Goal: Task Accomplishment & Management: Manage account settings

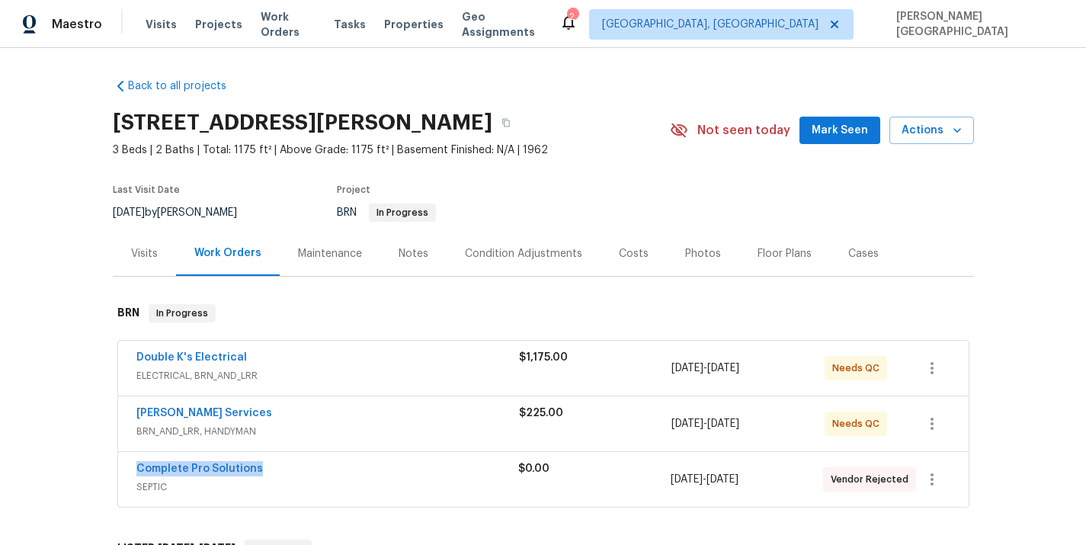
drag, startPoint x: 265, startPoint y: 470, endPoint x: 123, endPoint y: 468, distance: 141.8
click at [123, 468] on div "Complete Pro Solutions SEPTIC $0.00 8/26/2025 - 8/29/2025 Vendor Rejected" at bounding box center [543, 479] width 851 height 55
copy link "Complete Pro Solutions"
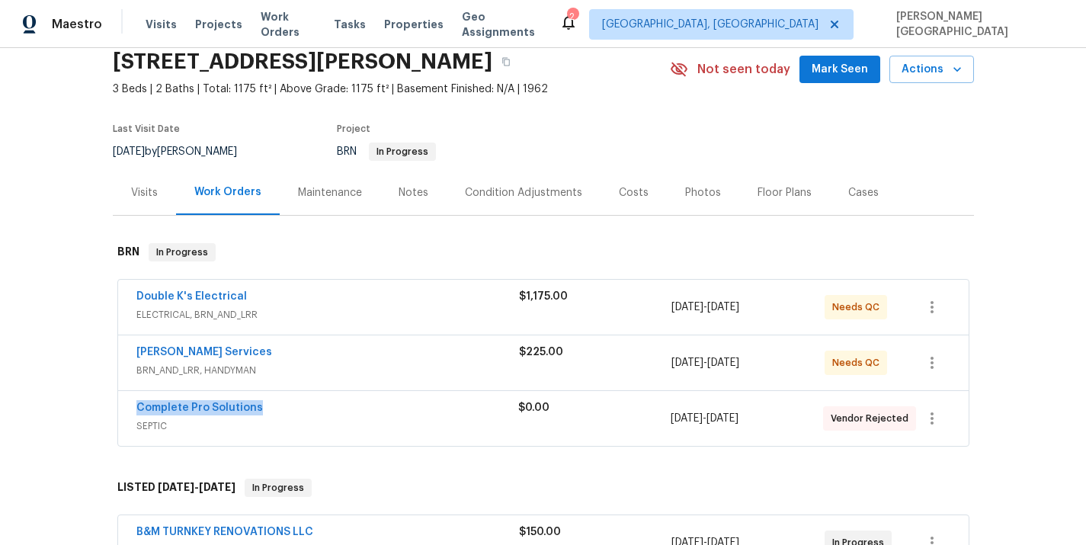
scroll to position [78, 0]
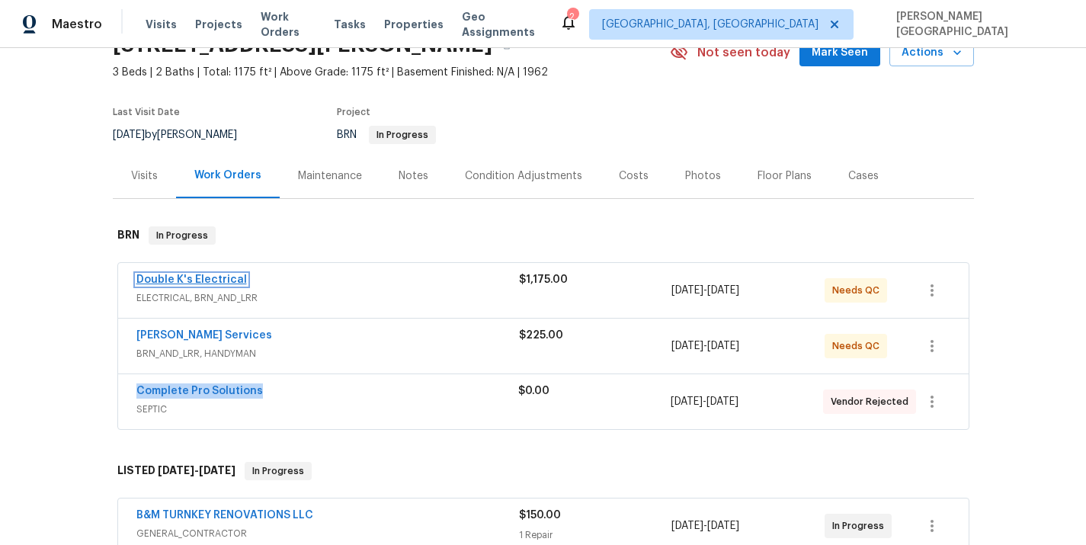
click at [194, 282] on link "Double K's Electrical" at bounding box center [191, 279] width 111 height 11
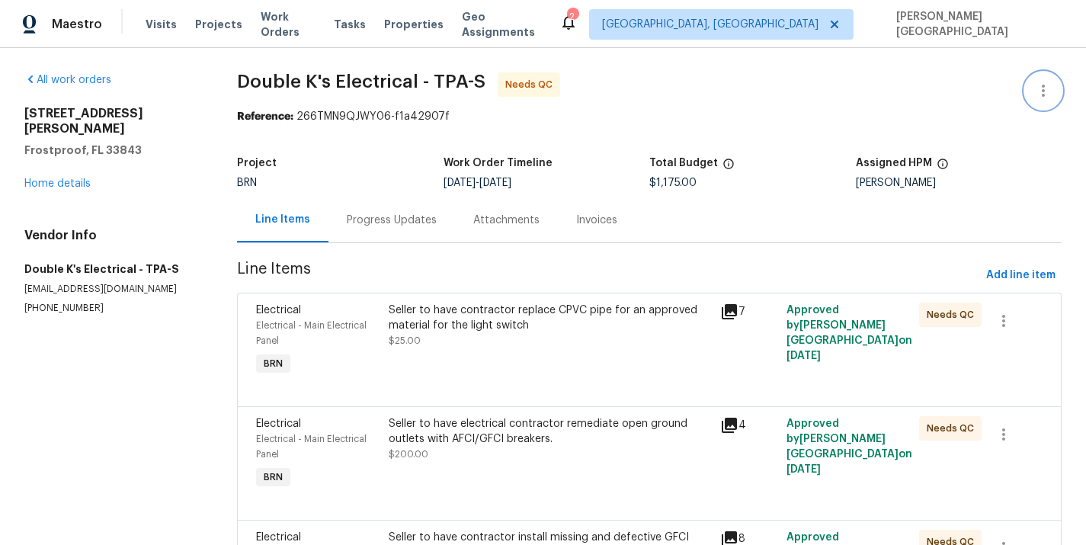
click at [1056, 95] on button "button" at bounding box center [1043, 90] width 37 height 37
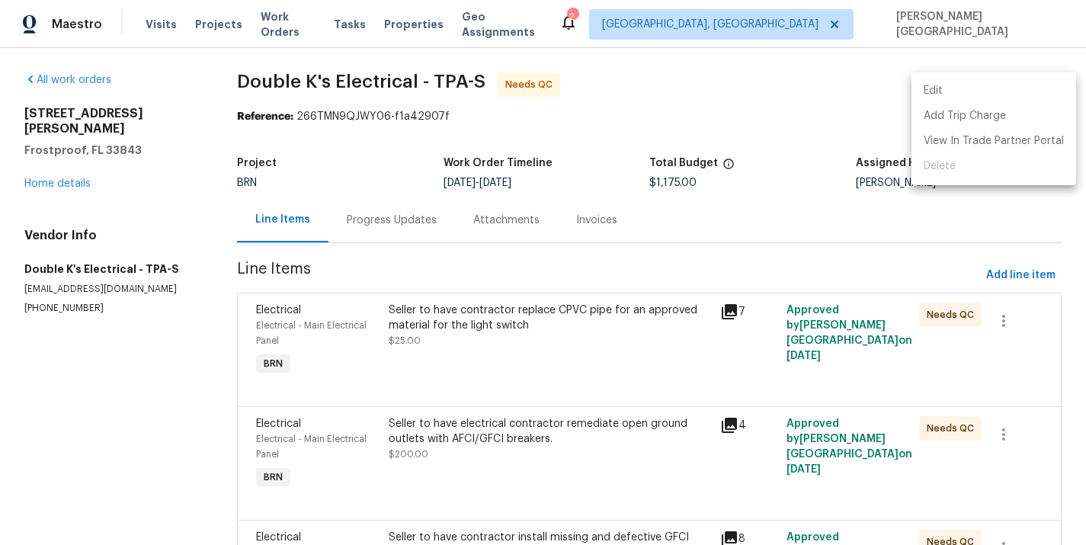
click at [960, 98] on li "Edit" at bounding box center [994, 91] width 165 height 25
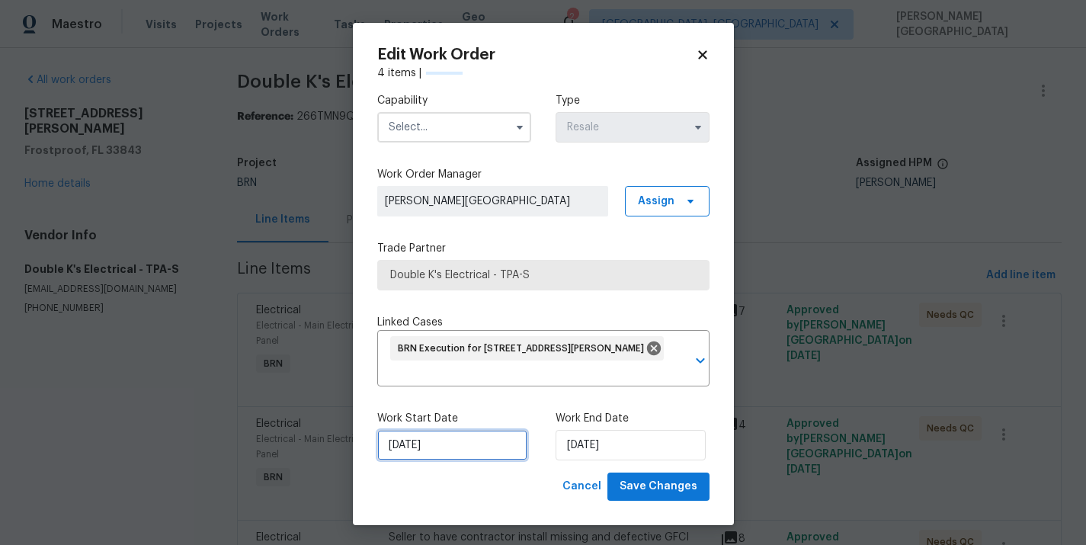
click at [459, 440] on input "8/26/2025" at bounding box center [452, 445] width 150 height 30
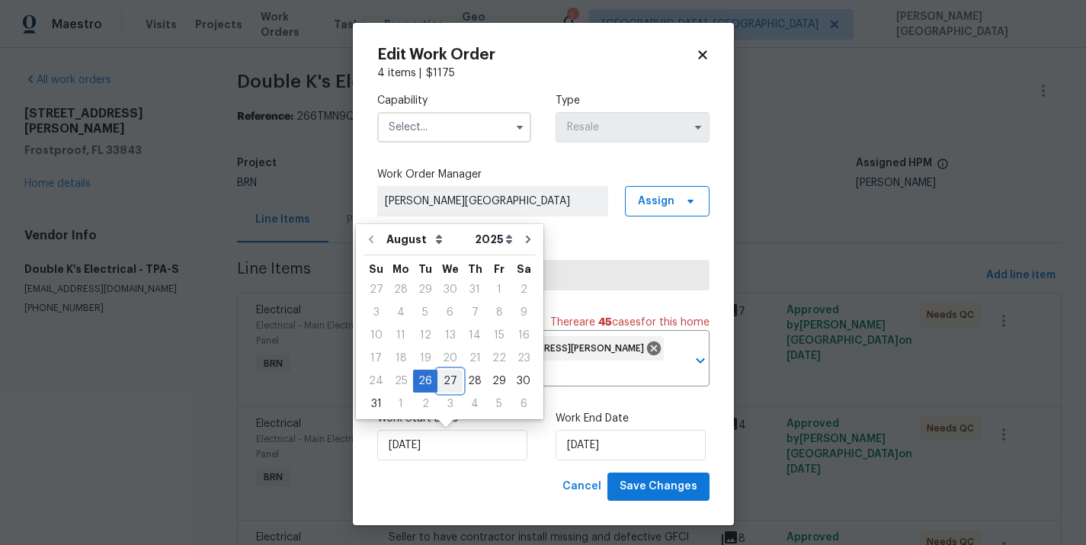
click at [445, 378] on div "27" at bounding box center [450, 380] width 25 height 21
type input "8/27/2025"
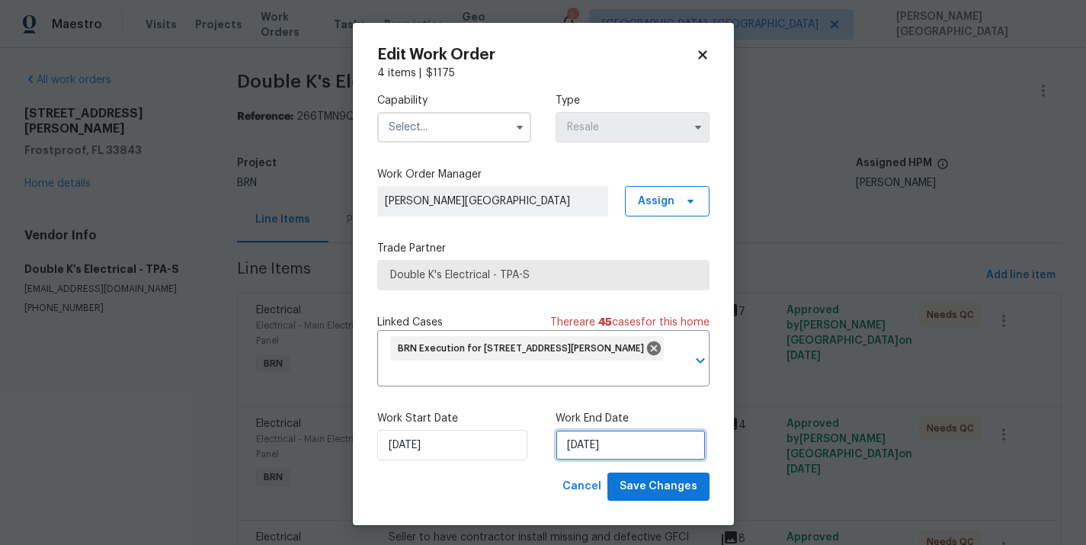
click at [629, 451] on input "8/29/2025" at bounding box center [631, 445] width 150 height 30
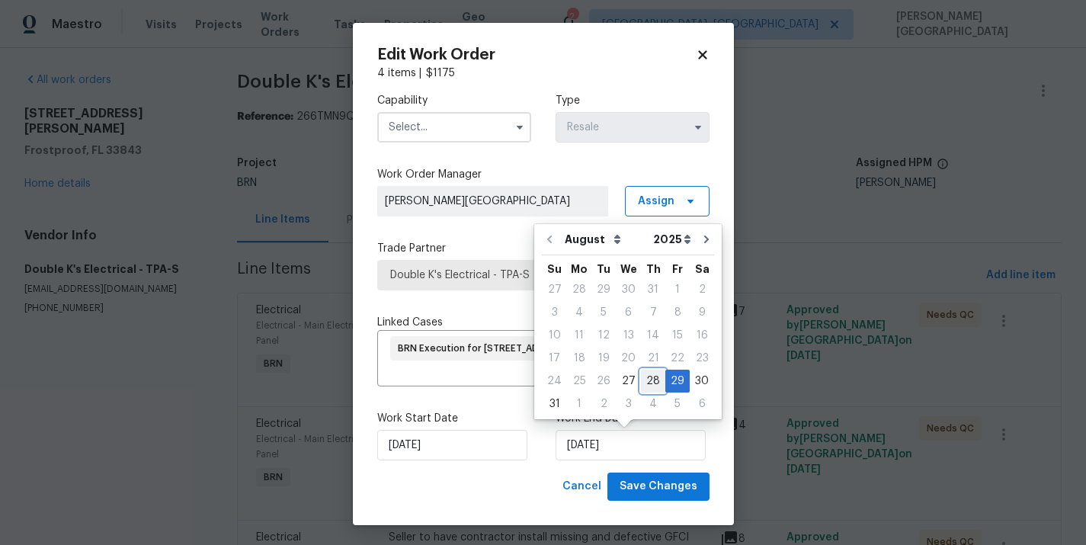
click at [649, 376] on div "28" at bounding box center [653, 380] width 24 height 21
type input "8/28/2025"
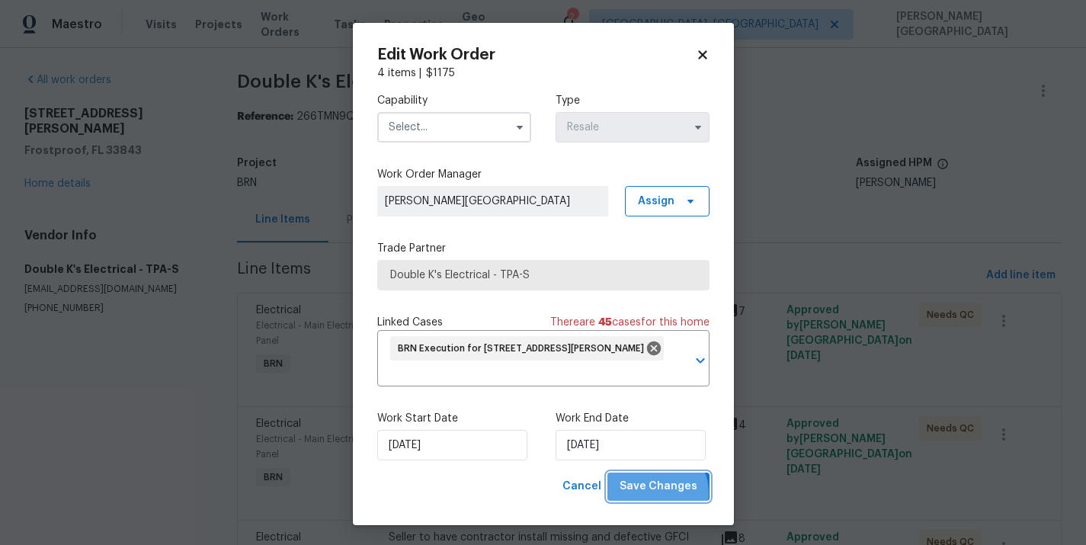
click at [659, 493] on span "Save Changes" at bounding box center [659, 486] width 78 height 19
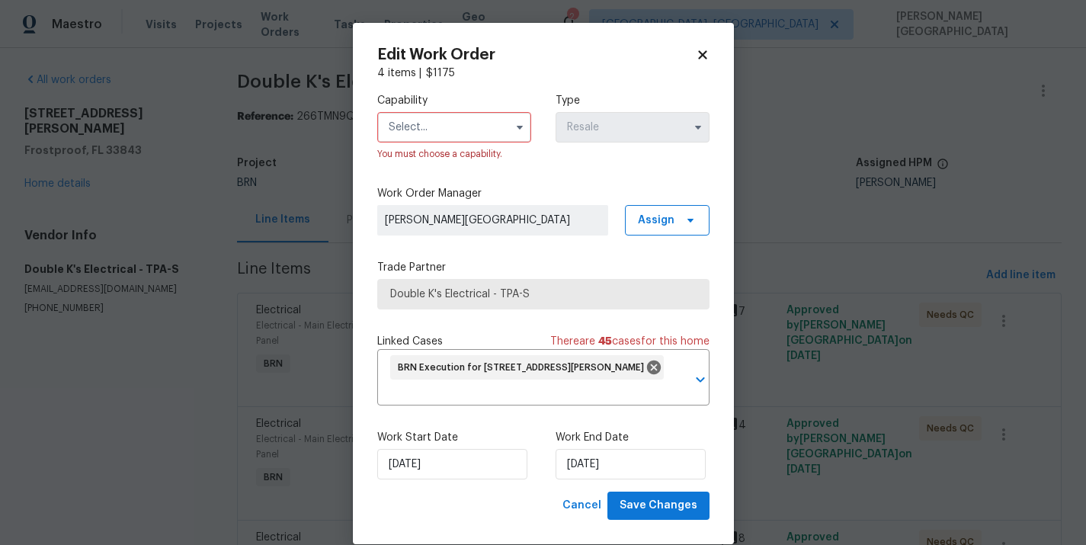
click at [460, 139] on input "text" at bounding box center [454, 127] width 154 height 30
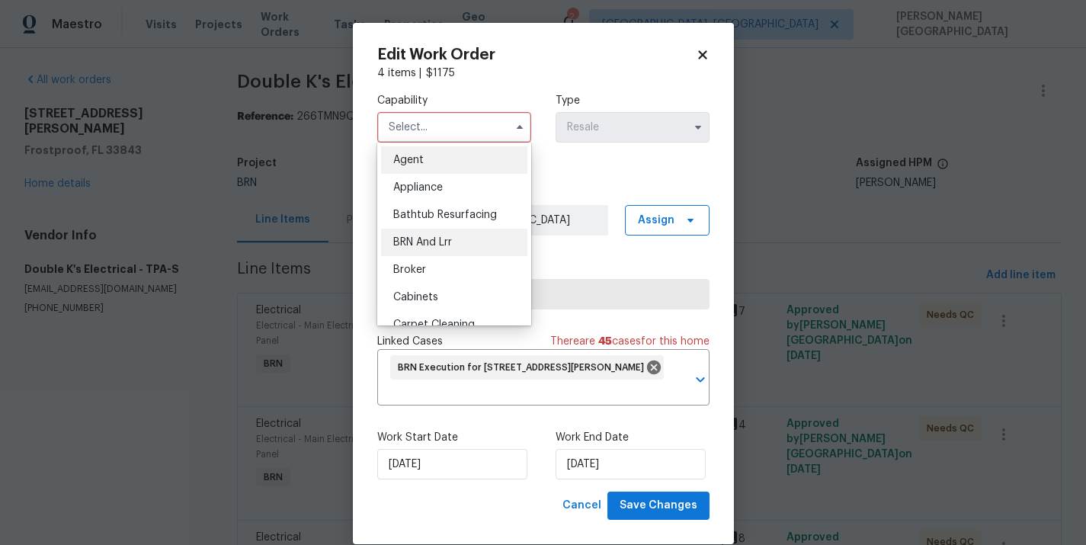
click at [457, 241] on div "BRN And Lrr" at bounding box center [454, 242] width 146 height 27
type input "BRN And Lrr"
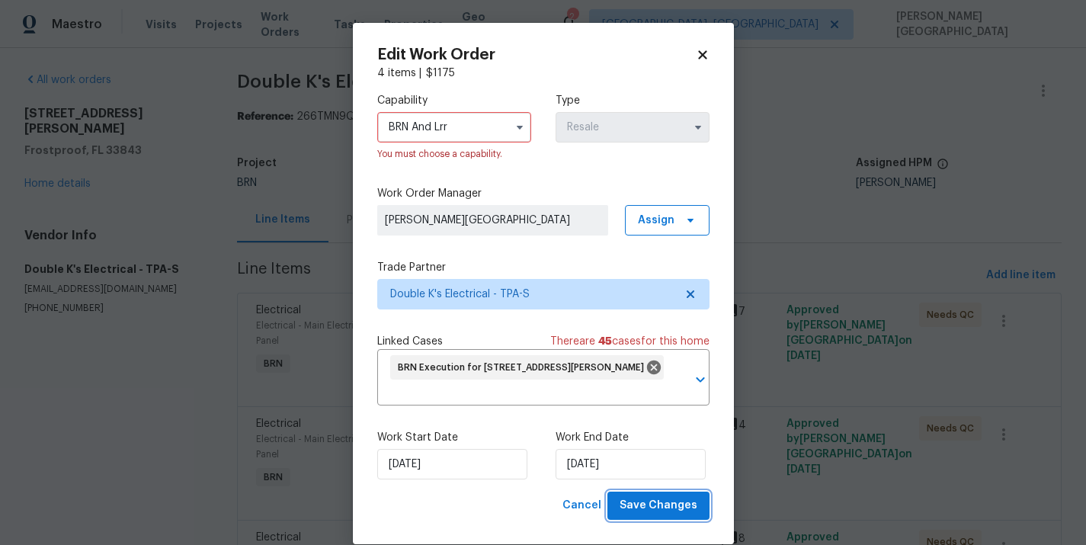
click at [659, 508] on span "Save Changes" at bounding box center [659, 505] width 78 height 19
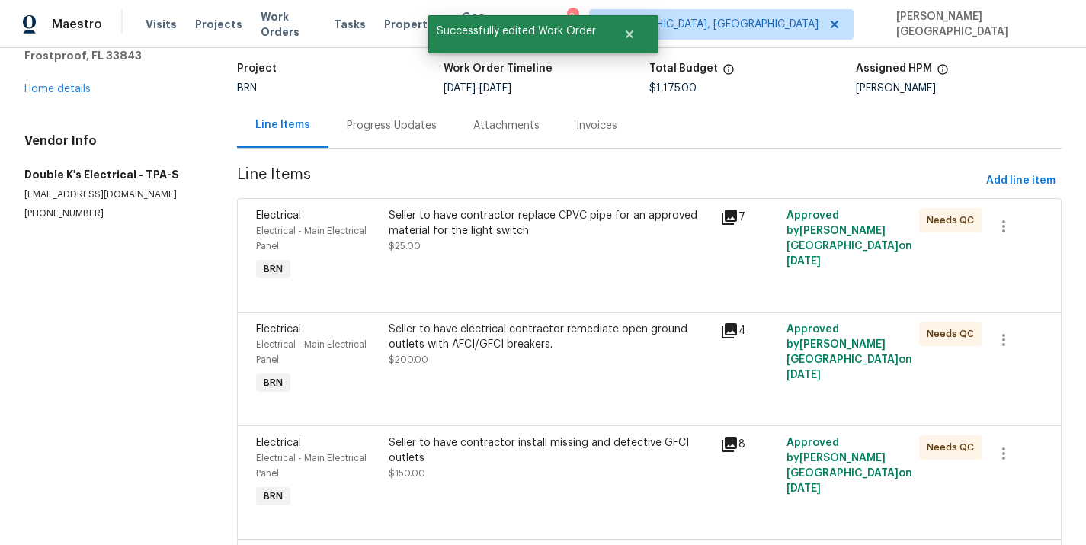
scroll to position [112, 0]
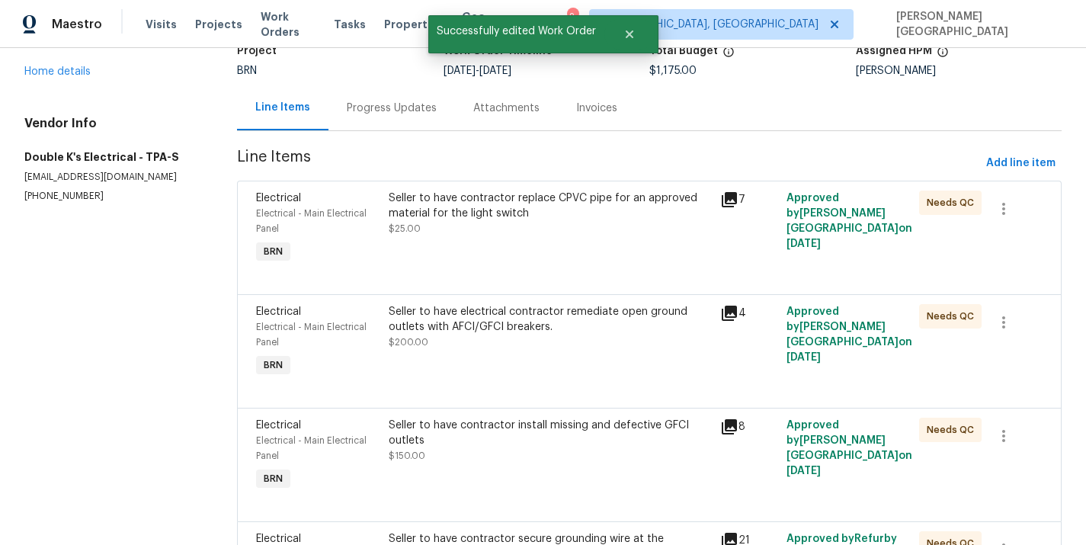
click at [513, 223] on div "Seller to have contractor replace CPVC pipe for an approved material for the li…" at bounding box center [550, 214] width 322 height 46
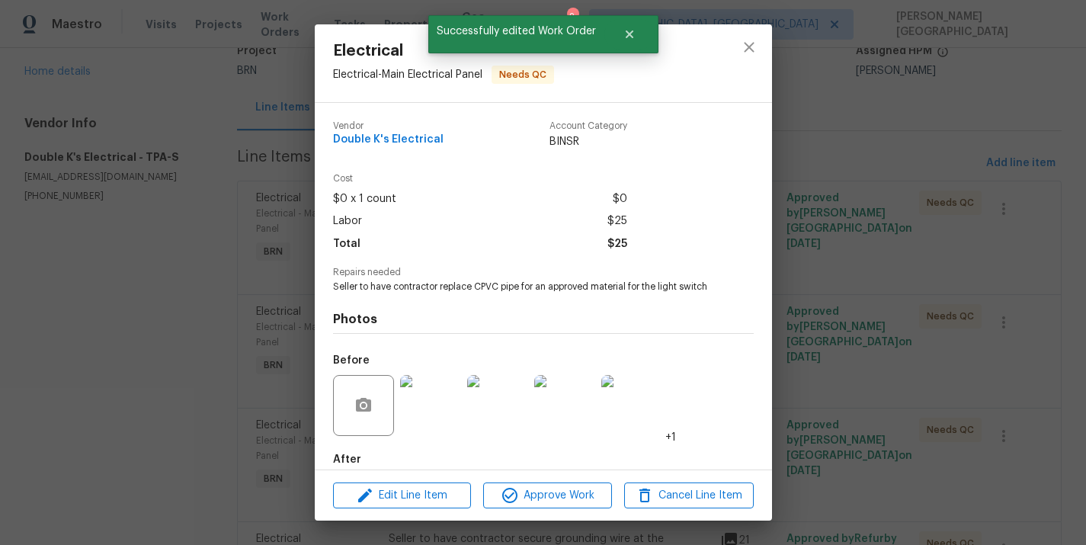
scroll to position [81, 0]
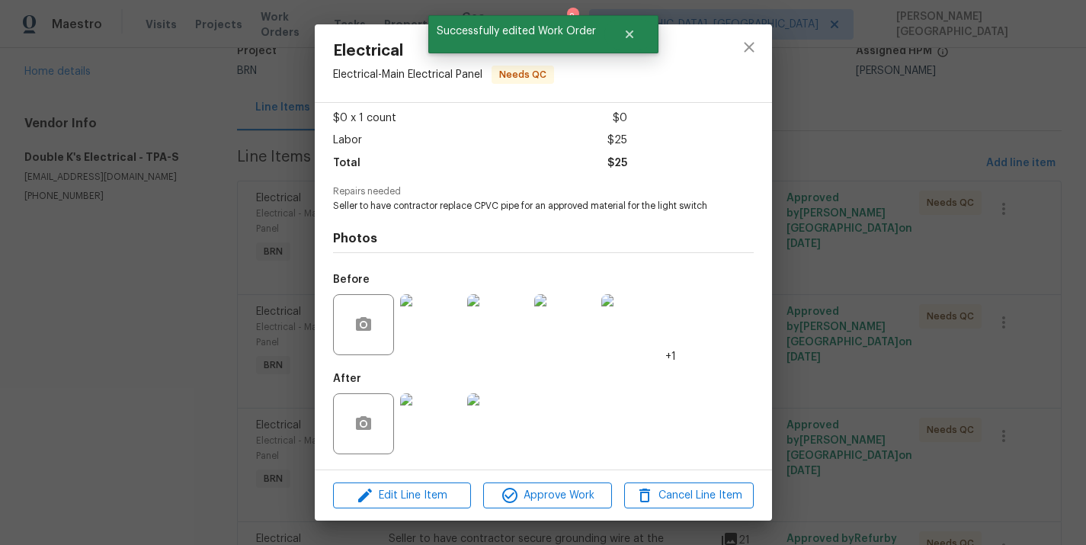
click at [438, 337] on img at bounding box center [430, 324] width 61 height 61
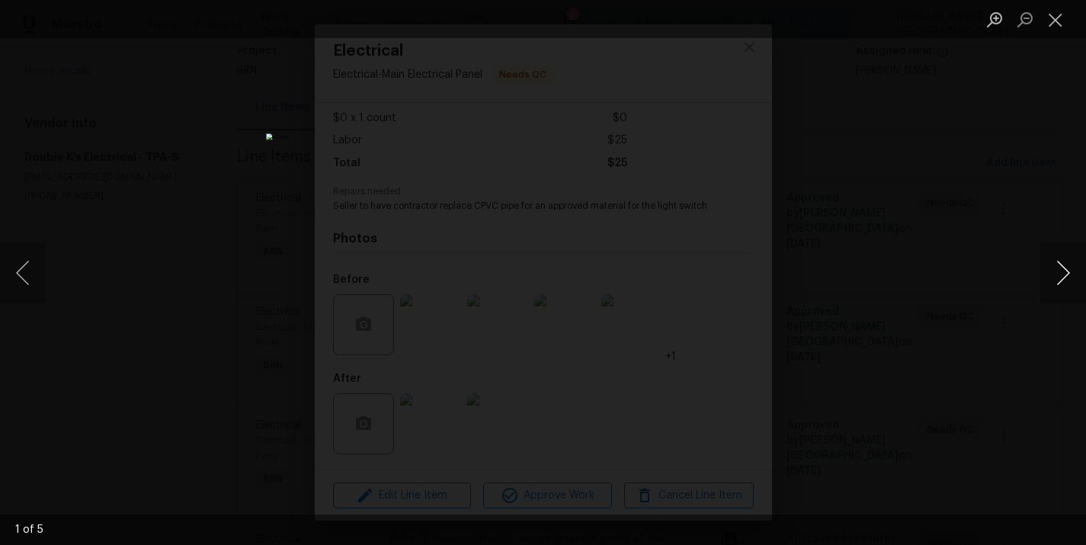
click at [1066, 265] on button "Next image" at bounding box center [1063, 272] width 46 height 61
click at [1066, 264] on button "Next image" at bounding box center [1063, 272] width 46 height 61
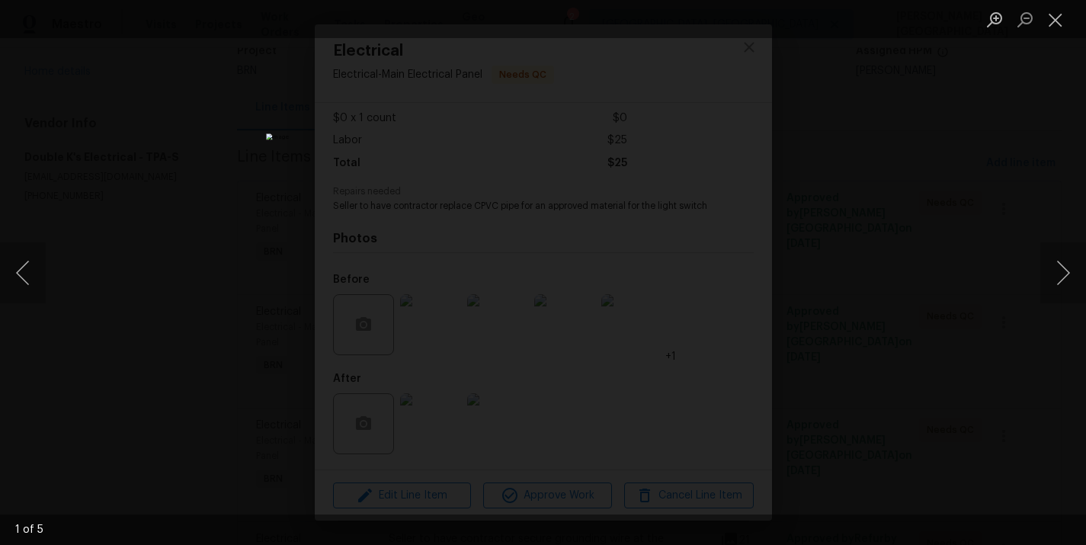
click at [1040, 179] on div "Lightbox" at bounding box center [543, 272] width 1086 height 545
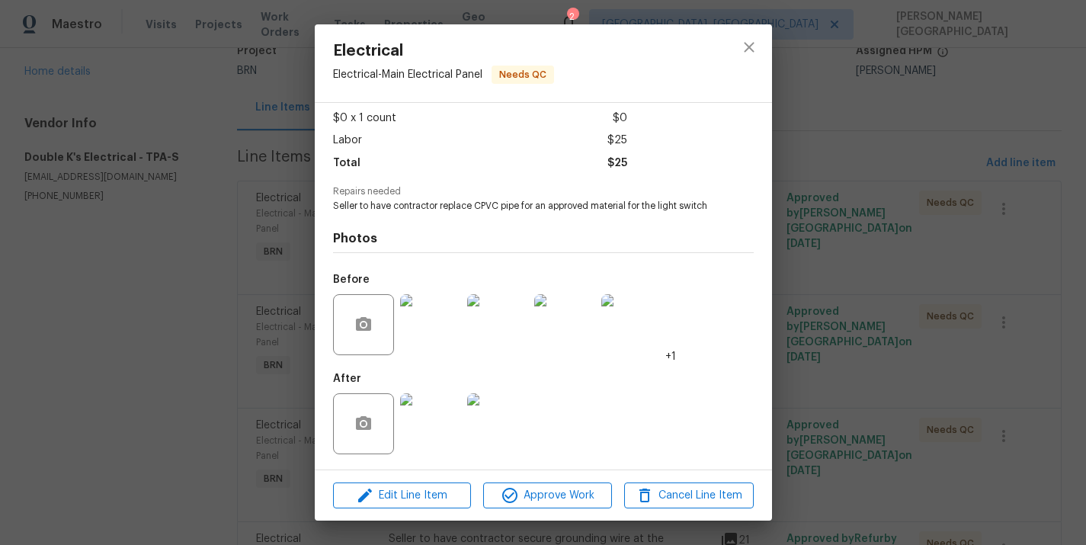
click at [421, 428] on img at bounding box center [430, 423] width 61 height 61
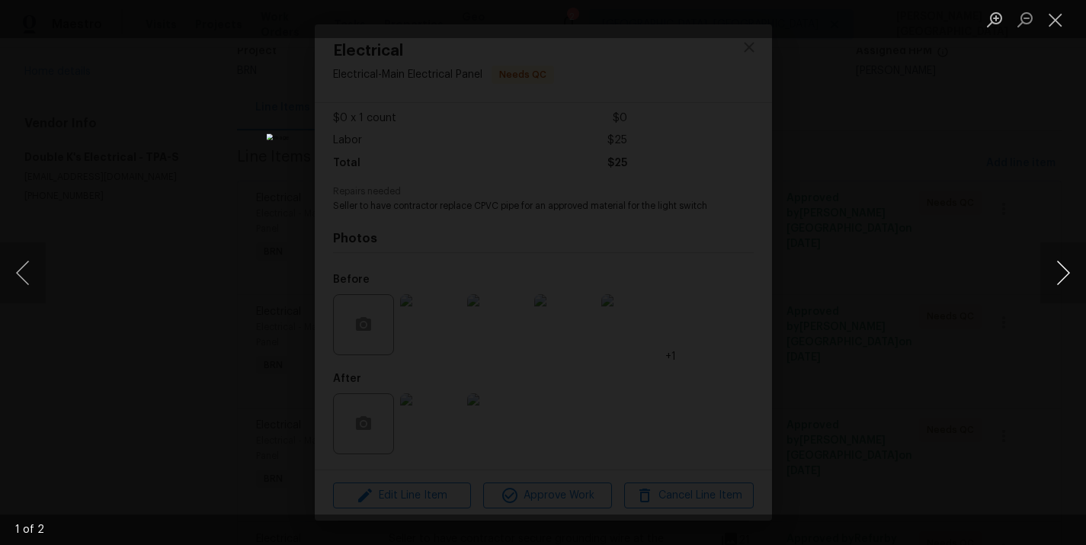
click at [1054, 287] on button "Next image" at bounding box center [1063, 272] width 46 height 61
click at [1040, 182] on div "Lightbox" at bounding box center [543, 272] width 1086 height 545
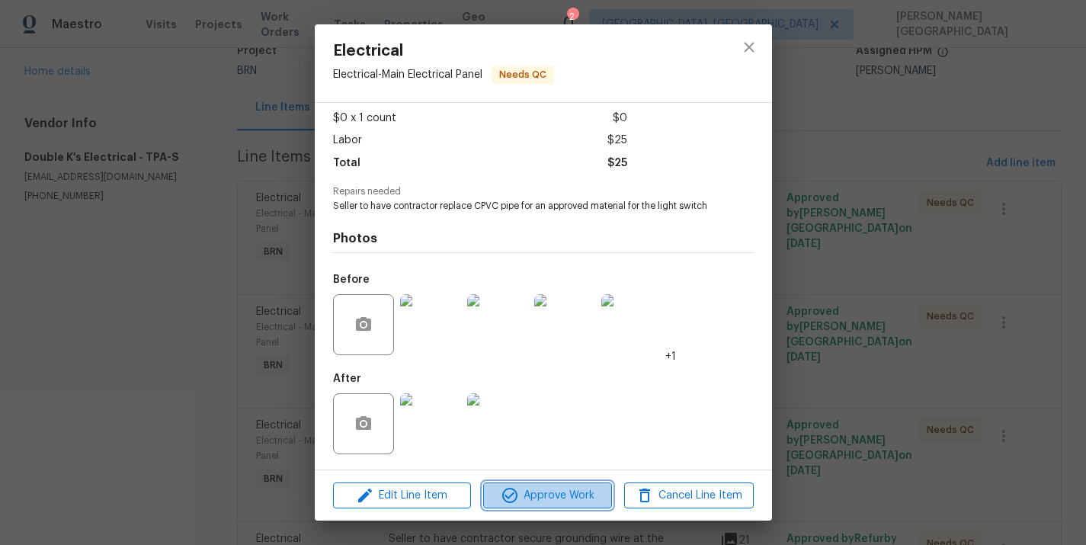
click at [557, 491] on span "Approve Work" at bounding box center [548, 495] width 120 height 19
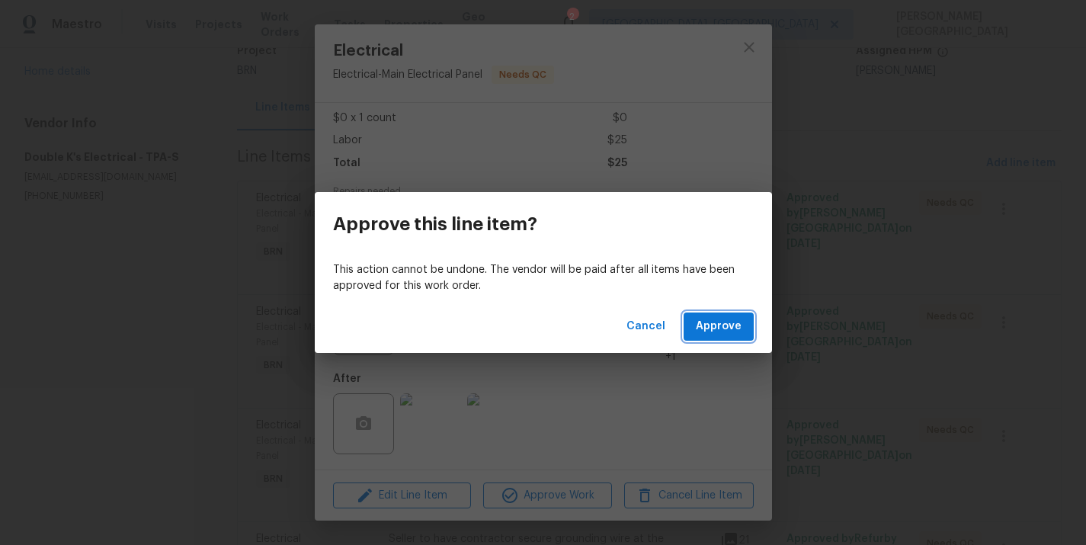
click at [733, 333] on span "Approve" at bounding box center [719, 326] width 46 height 19
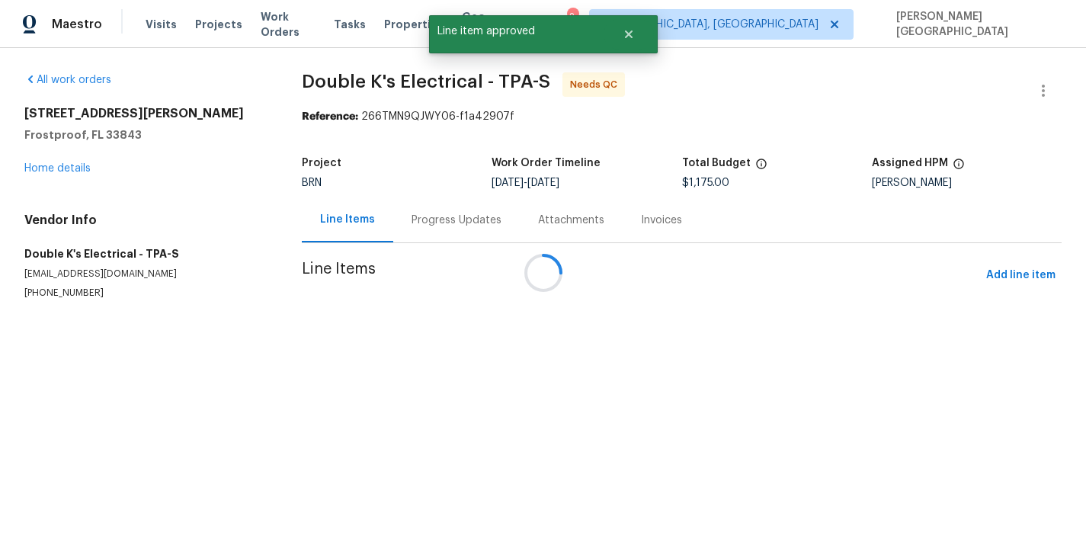
scroll to position [0, 0]
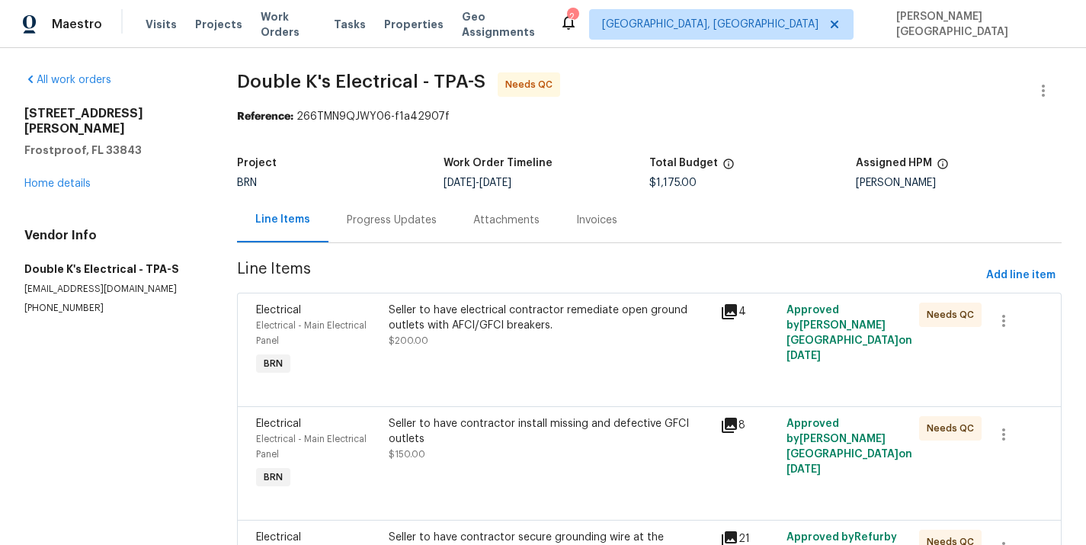
click at [534, 347] on div "Seller to have electrical contractor remediate open ground outlets with AFCI/GF…" at bounding box center [550, 326] width 322 height 46
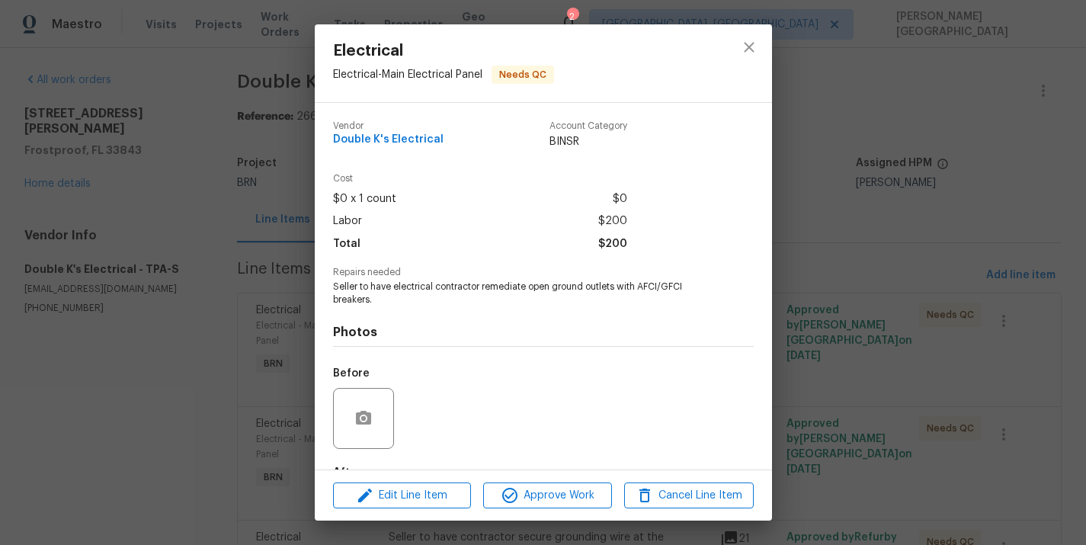
scroll to position [94, 0]
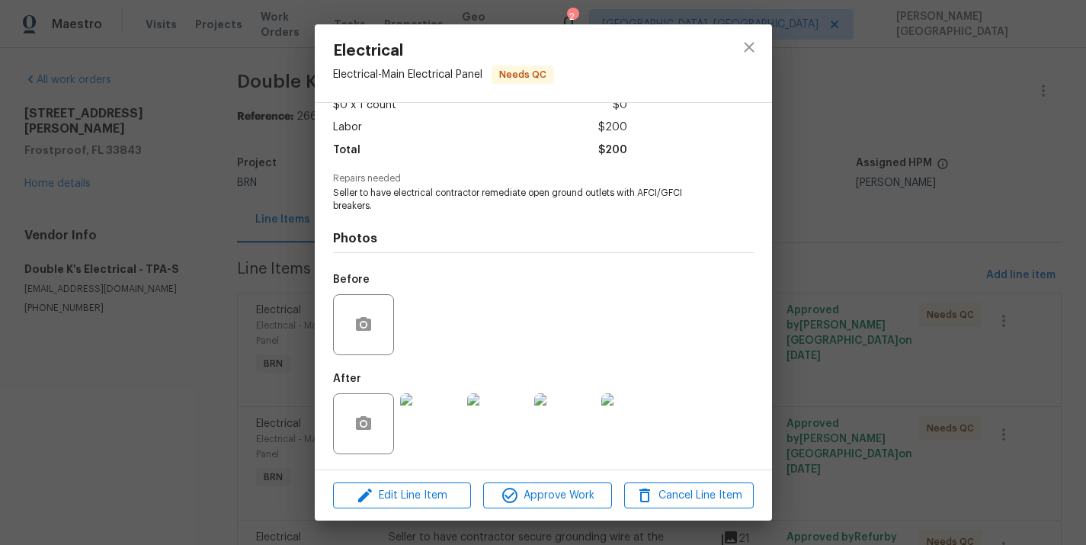
click at [447, 409] on img at bounding box center [430, 423] width 61 height 61
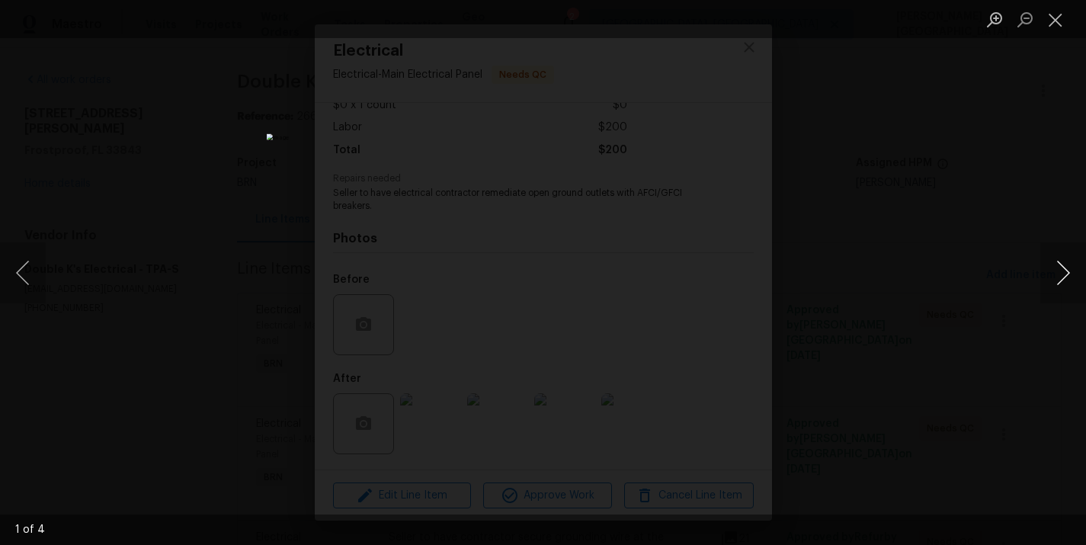
click at [1077, 277] on button "Next image" at bounding box center [1063, 272] width 46 height 61
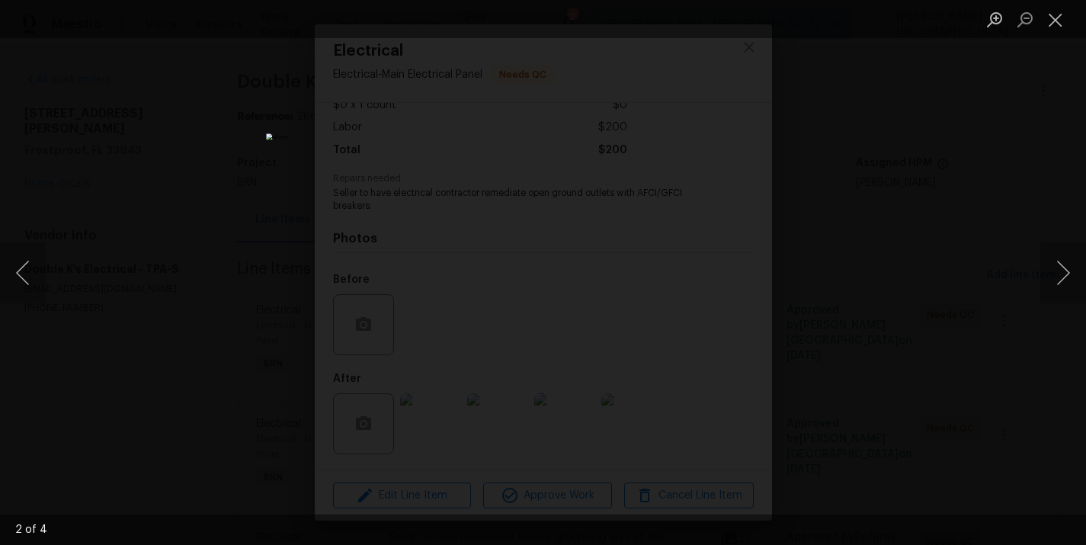
click at [1027, 185] on div "Lightbox" at bounding box center [543, 272] width 1086 height 545
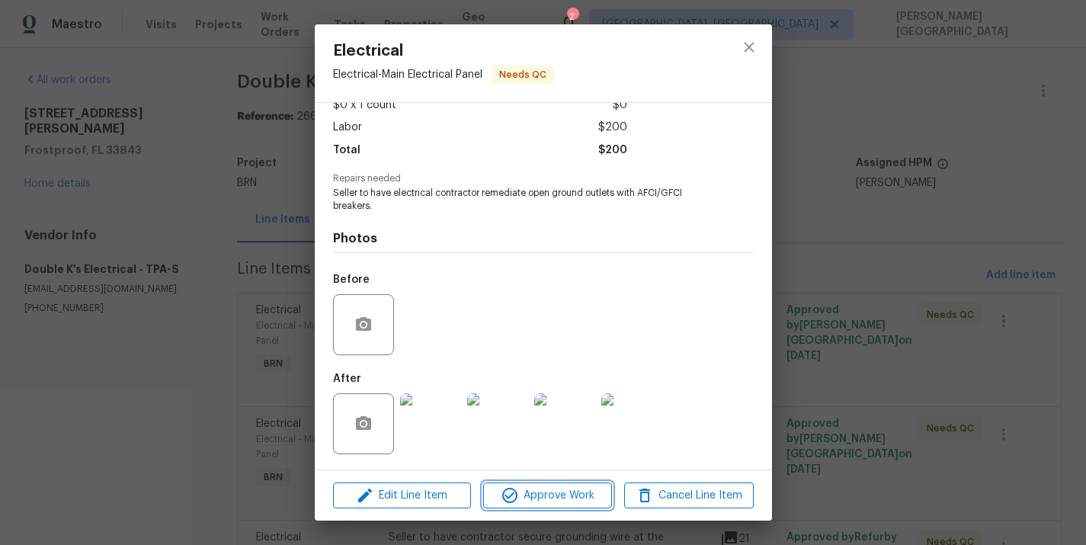
click at [548, 505] on button "Approve Work" at bounding box center [547, 495] width 129 height 27
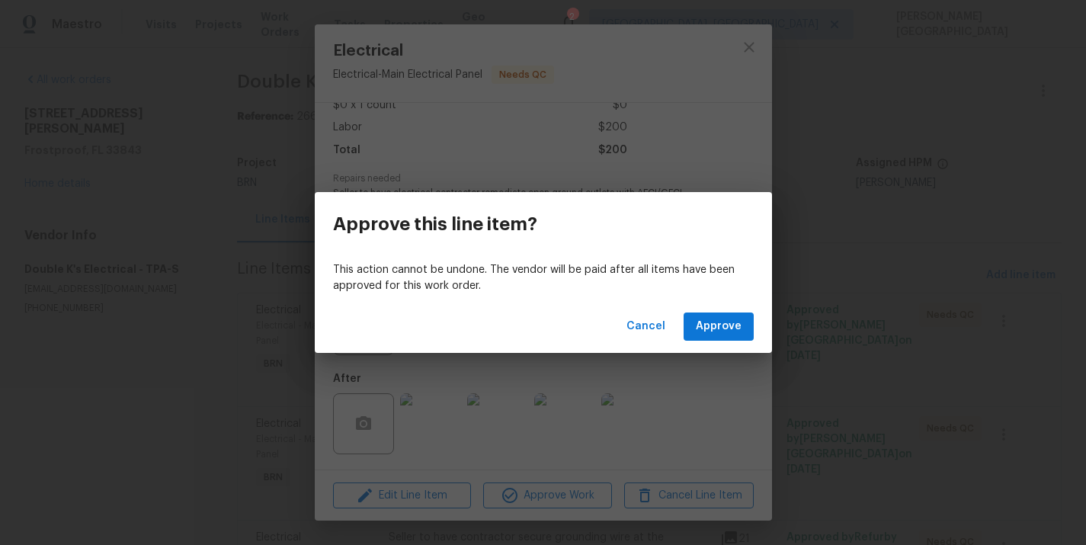
click at [711, 309] on div "Cancel Approve" at bounding box center [543, 326] width 457 height 53
click at [713, 316] on button "Approve" at bounding box center [719, 327] width 70 height 28
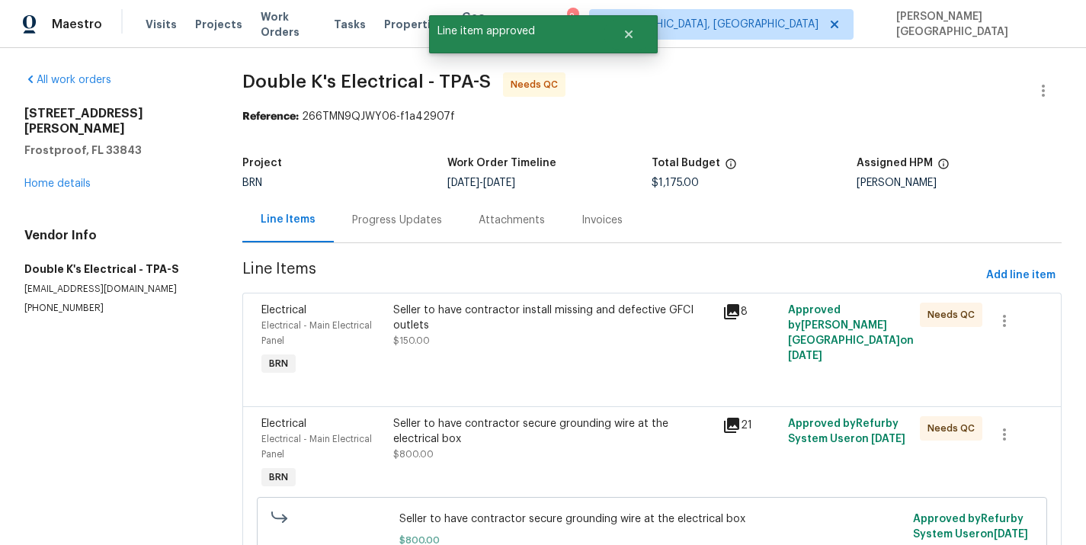
click at [463, 332] on div "Seller to have contractor install missing and defective GFCI outlets" at bounding box center [553, 318] width 320 height 30
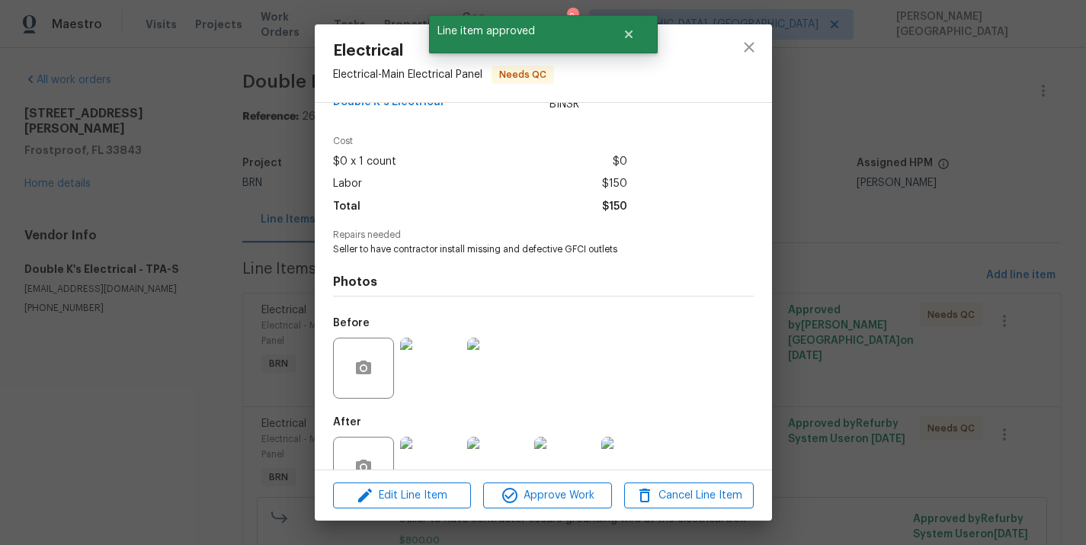
scroll to position [81, 0]
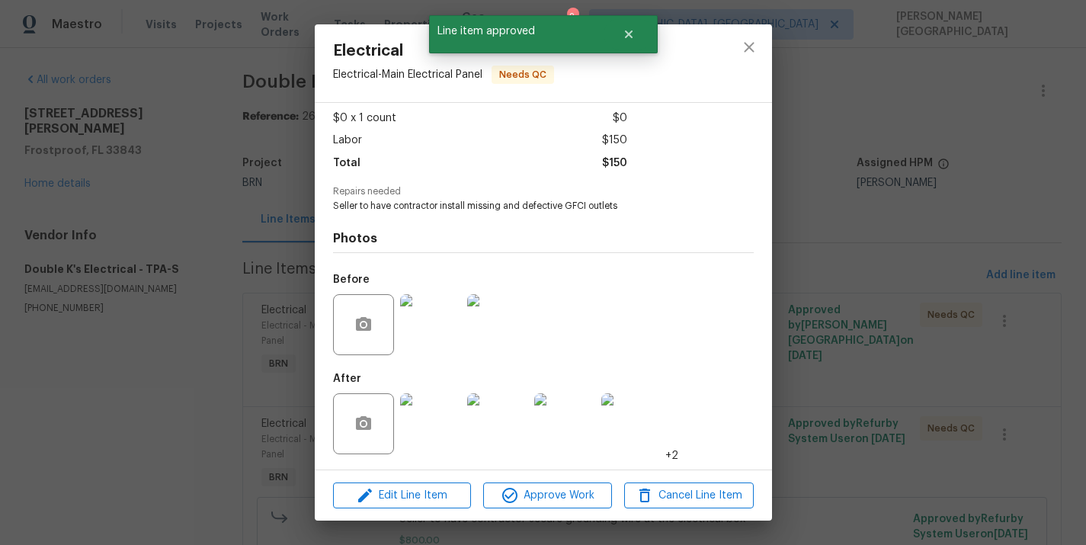
click at [426, 417] on img at bounding box center [430, 423] width 61 height 61
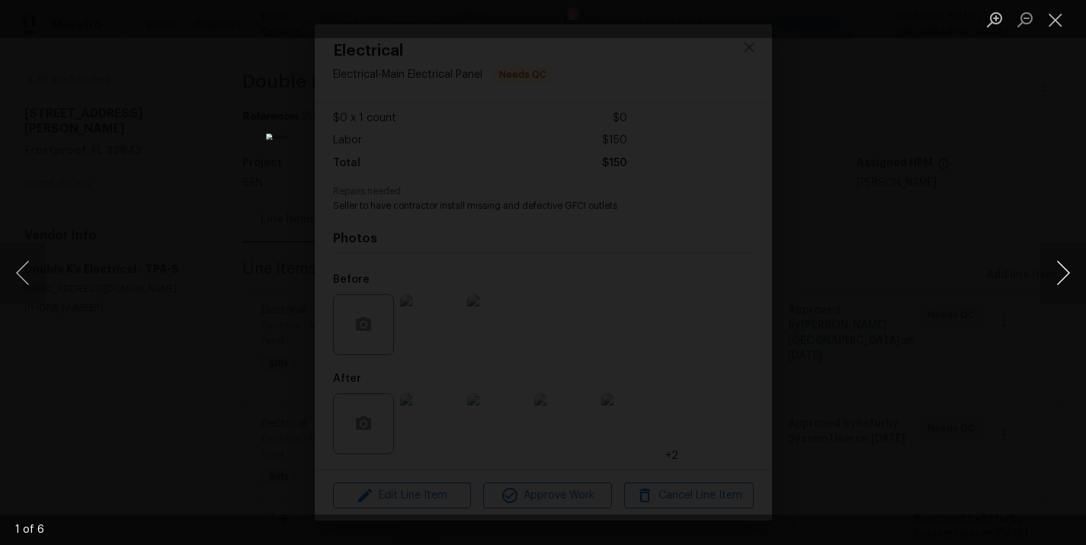
click at [1058, 269] on button "Next image" at bounding box center [1063, 272] width 46 height 61
click at [1058, 271] on button "Next image" at bounding box center [1063, 272] width 46 height 61
click at [1058, 270] on button "Next image" at bounding box center [1063, 272] width 46 height 61
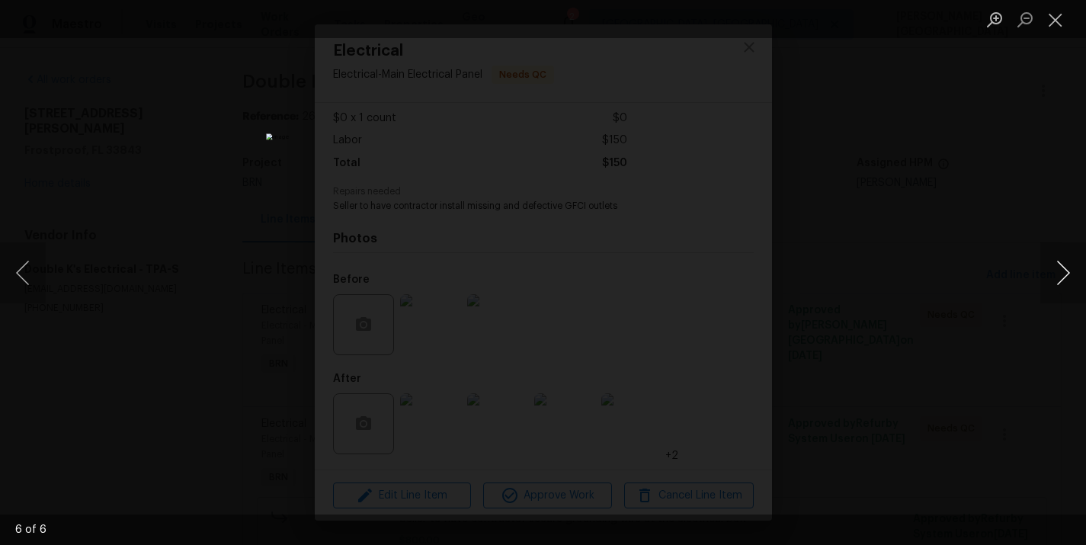
click at [1058, 270] on button "Next image" at bounding box center [1063, 272] width 46 height 61
click at [981, 186] on div "Lightbox" at bounding box center [543, 272] width 1086 height 545
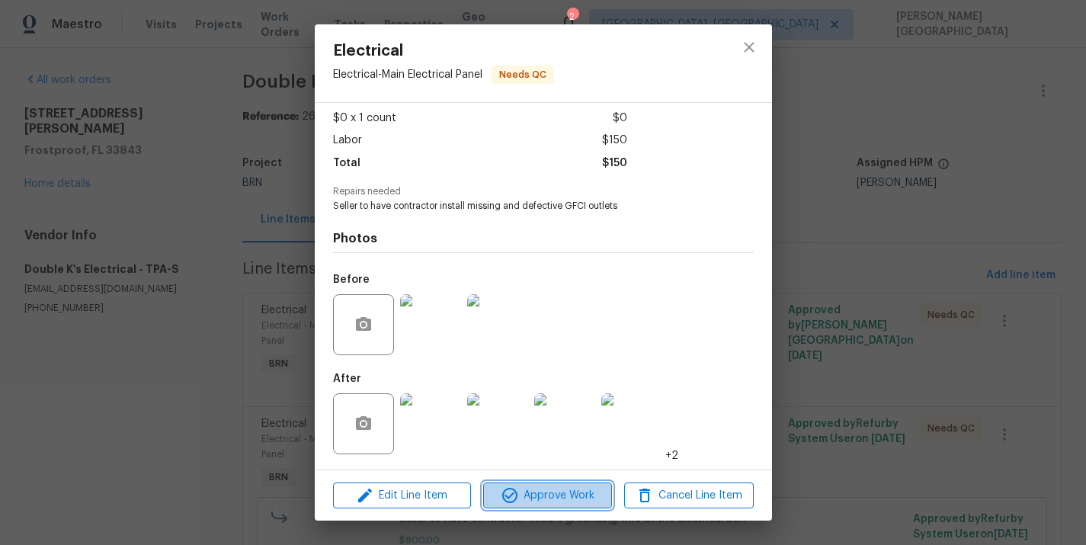
click at [569, 490] on span "Approve Work" at bounding box center [548, 495] width 120 height 19
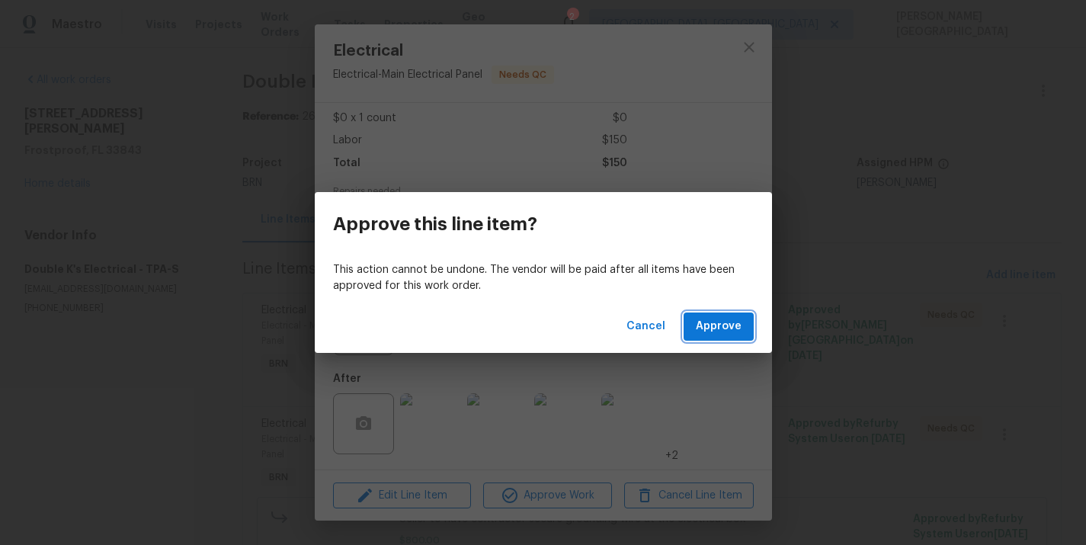
click at [727, 322] on span "Approve" at bounding box center [719, 326] width 46 height 19
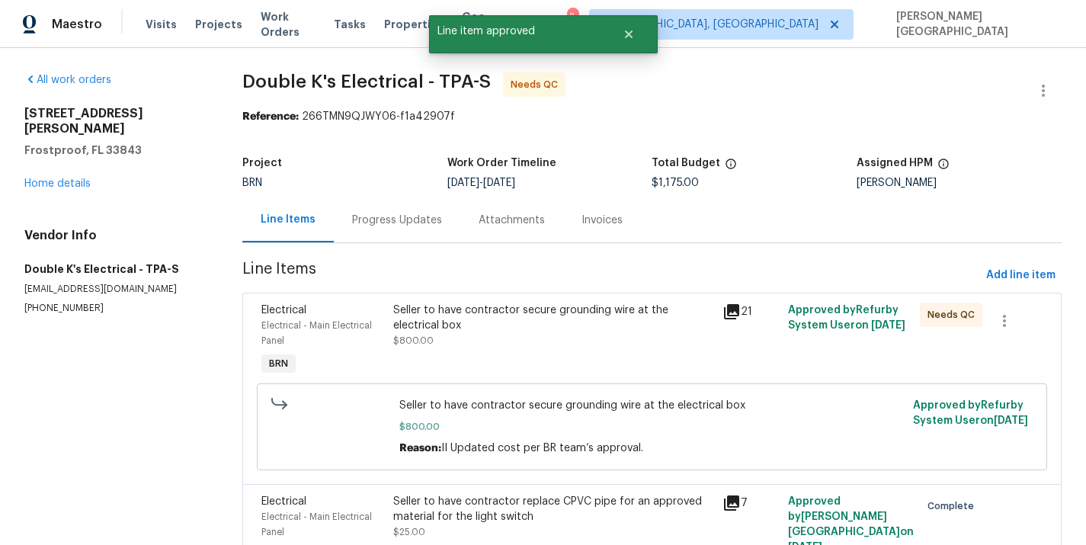
click at [511, 350] on div "Seller to have contractor secure grounding wire at the electrical box $800.00" at bounding box center [553, 340] width 329 height 85
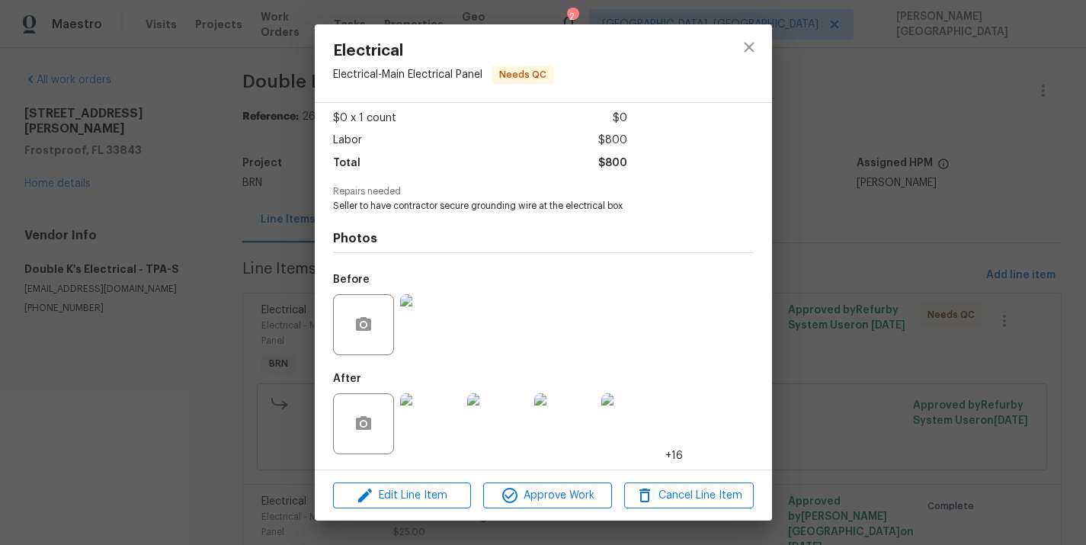
click at [1075, 278] on div "Electrical Electrical - Main Electrical Panel Needs QC Vendor Double K's Electr…" at bounding box center [543, 272] width 1086 height 545
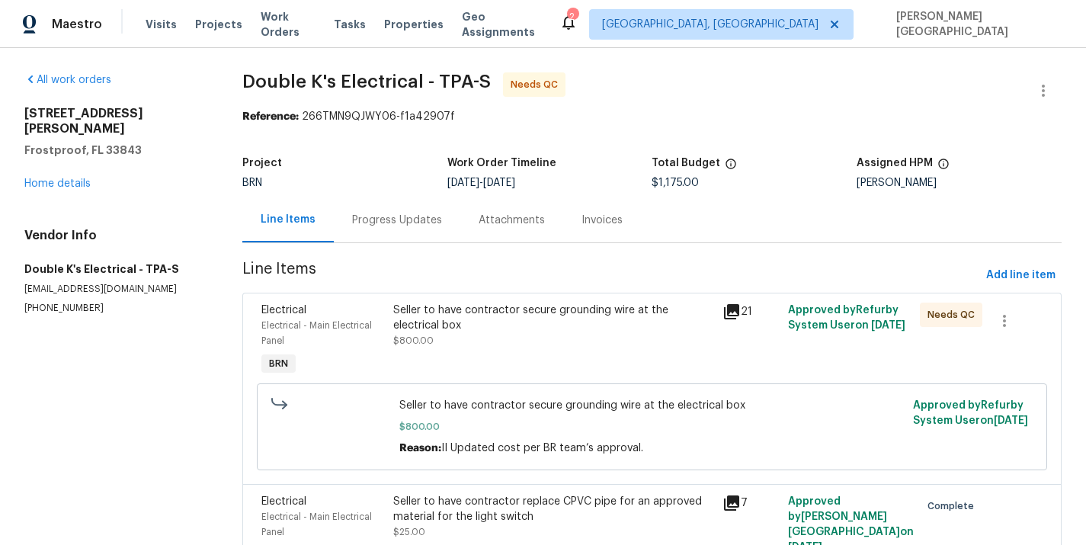
click at [425, 226] on div "Progress Updates" at bounding box center [397, 220] width 90 height 15
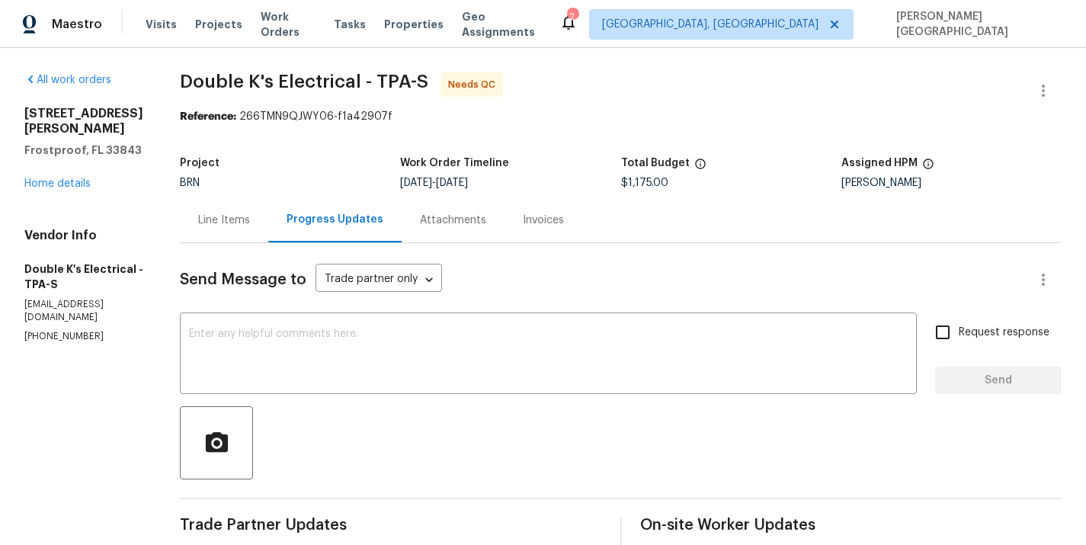
click at [239, 219] on div "Line Items" at bounding box center [224, 220] width 52 height 15
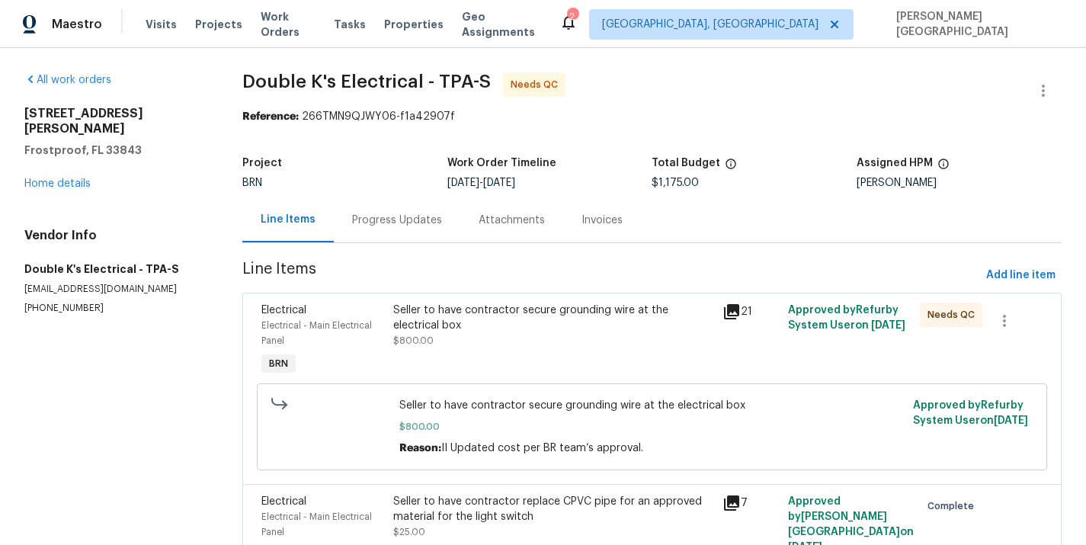
click at [482, 314] on div "Seller to have contractor secure grounding wire at the electrical box" at bounding box center [553, 318] width 320 height 30
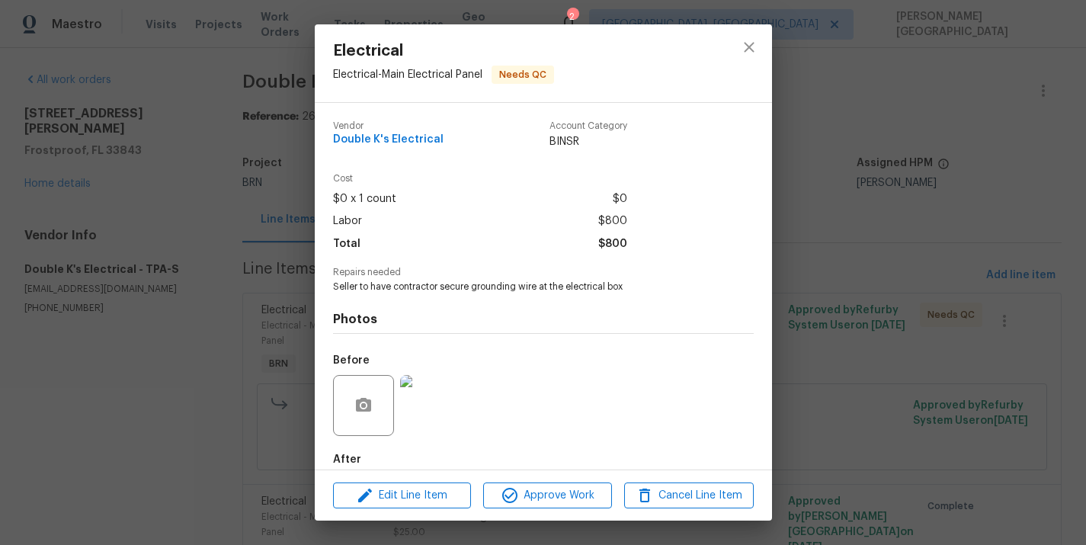
scroll to position [81, 0]
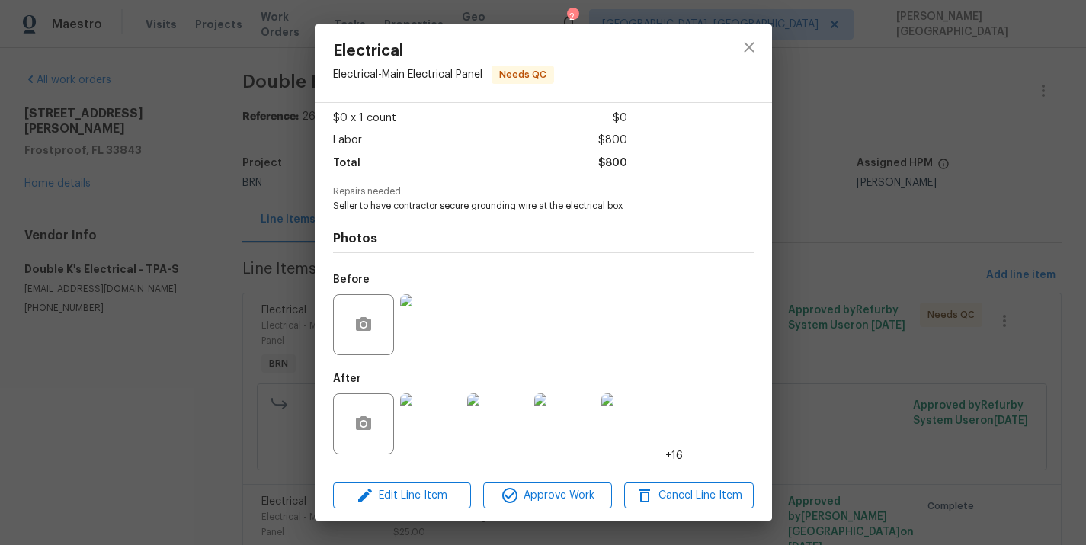
click at [415, 415] on img at bounding box center [430, 423] width 61 height 61
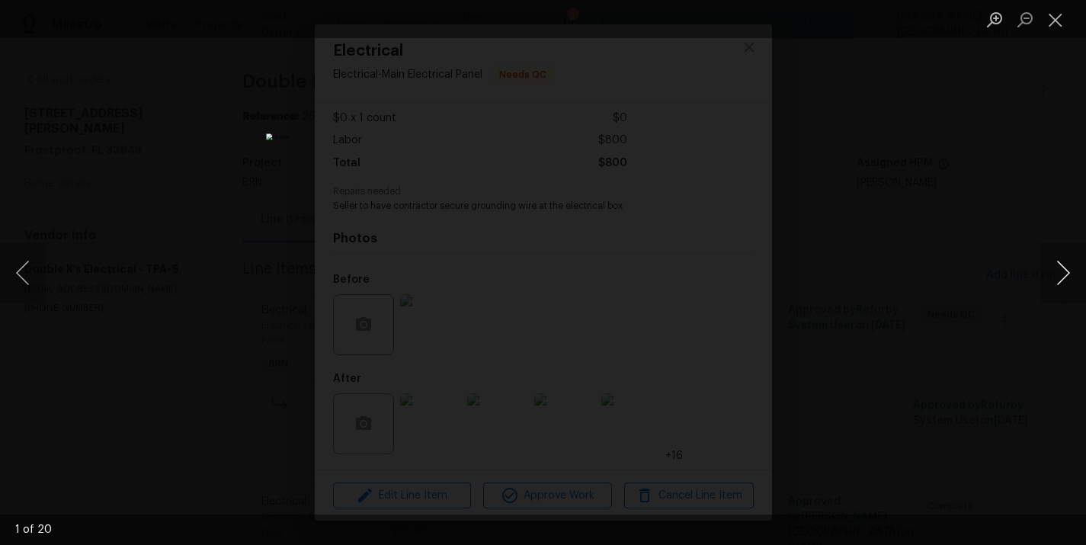
click at [1069, 285] on button "Next image" at bounding box center [1063, 272] width 46 height 61
click at [1069, 286] on button "Next image" at bounding box center [1063, 272] width 46 height 61
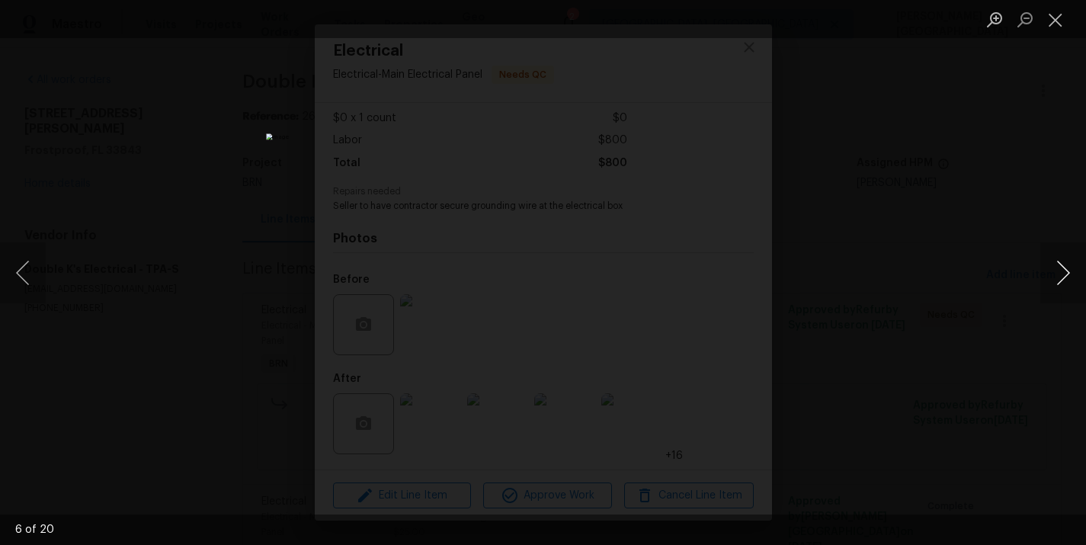
click at [1069, 287] on button "Next image" at bounding box center [1063, 272] width 46 height 61
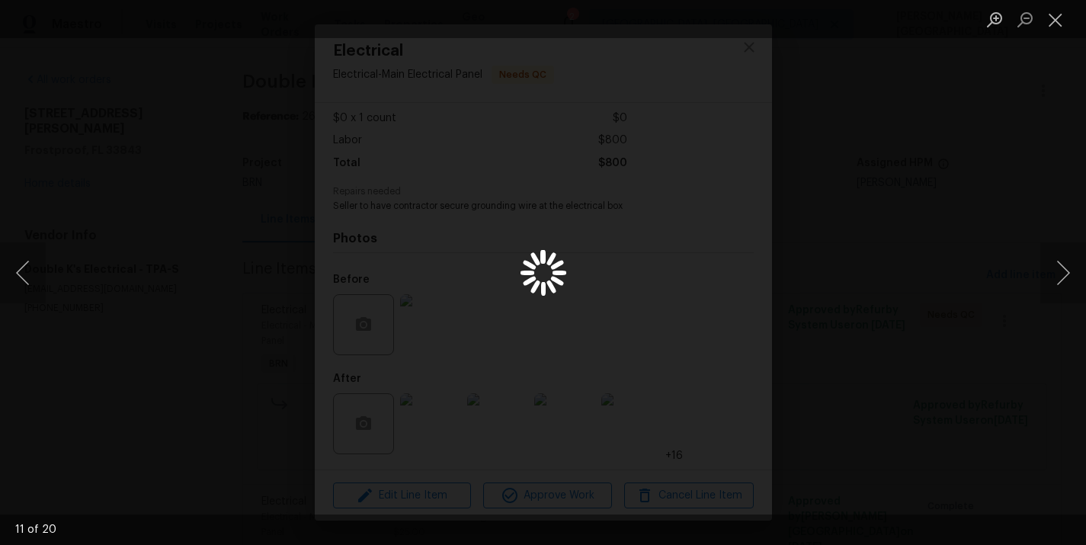
click at [1013, 173] on div "Lightbox" at bounding box center [543, 272] width 1086 height 545
click at [885, 229] on div "Lightbox" at bounding box center [543, 272] width 1086 height 545
click at [1059, 14] on button "Close lightbox" at bounding box center [1055, 19] width 30 height 27
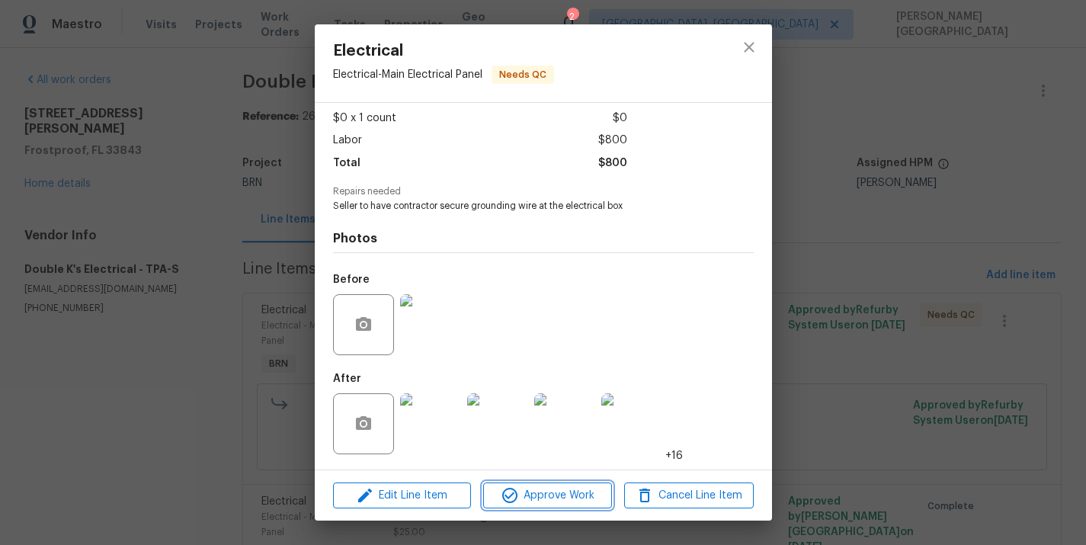
click at [523, 503] on span "Approve Work" at bounding box center [548, 495] width 120 height 19
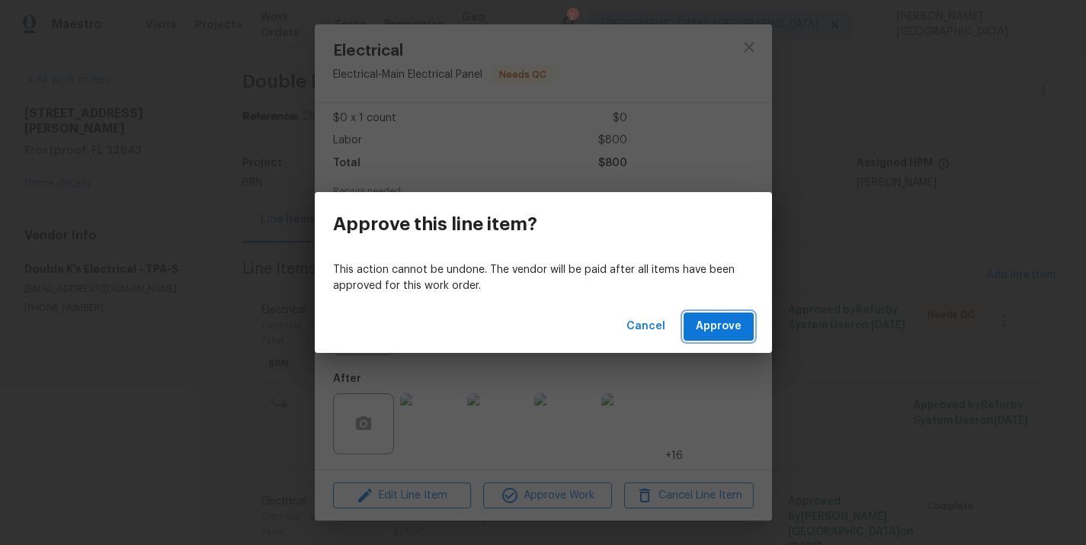
click at [723, 327] on span "Approve" at bounding box center [719, 326] width 46 height 19
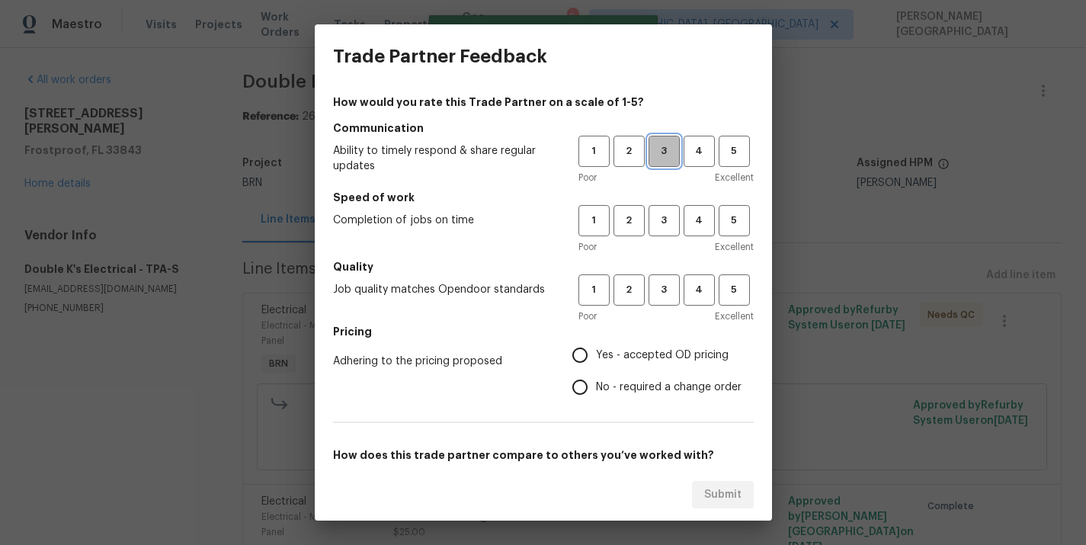
click at [675, 152] on span "3" at bounding box center [664, 152] width 28 height 18
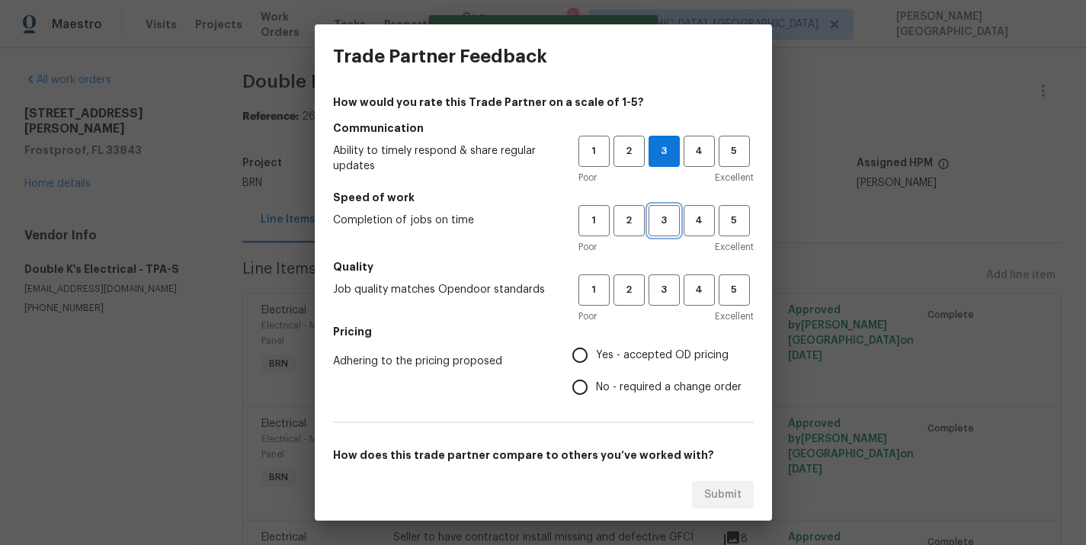
click at [668, 225] on span "3" at bounding box center [664, 221] width 28 height 18
click at [665, 284] on span "3" at bounding box center [664, 290] width 28 height 18
click at [597, 391] on span "No - required a change order" at bounding box center [669, 388] width 146 height 16
click at [596, 391] on input "No - required a change order" at bounding box center [580, 387] width 32 height 32
radio input "true"
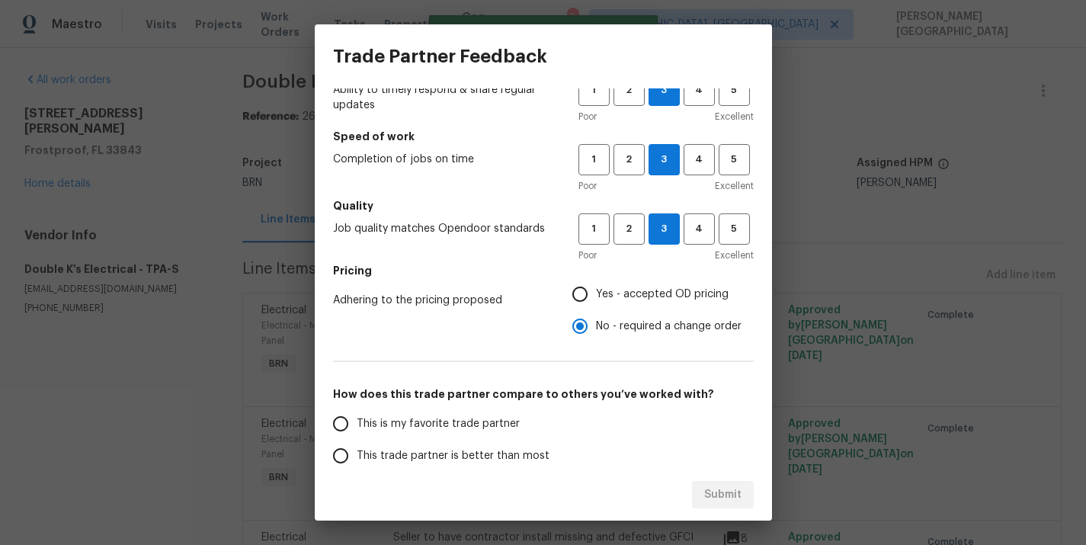
scroll to position [137, 0]
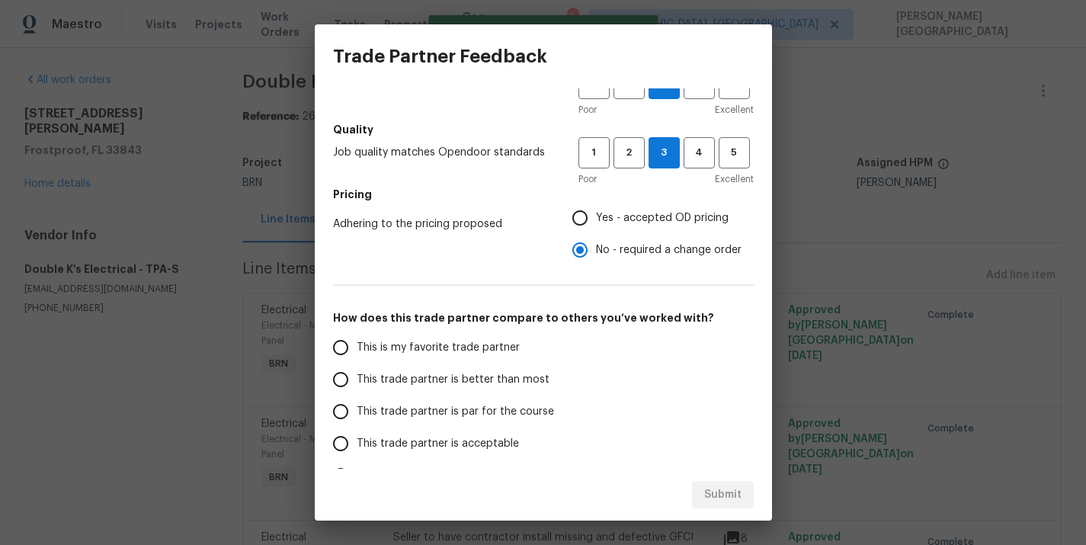
click at [458, 374] on span "This trade partner is better than most" at bounding box center [453, 380] width 193 height 16
click at [357, 374] on input "This trade partner is better than most" at bounding box center [341, 380] width 32 height 32
click at [716, 492] on span "Submit" at bounding box center [722, 495] width 37 height 19
radio input "true"
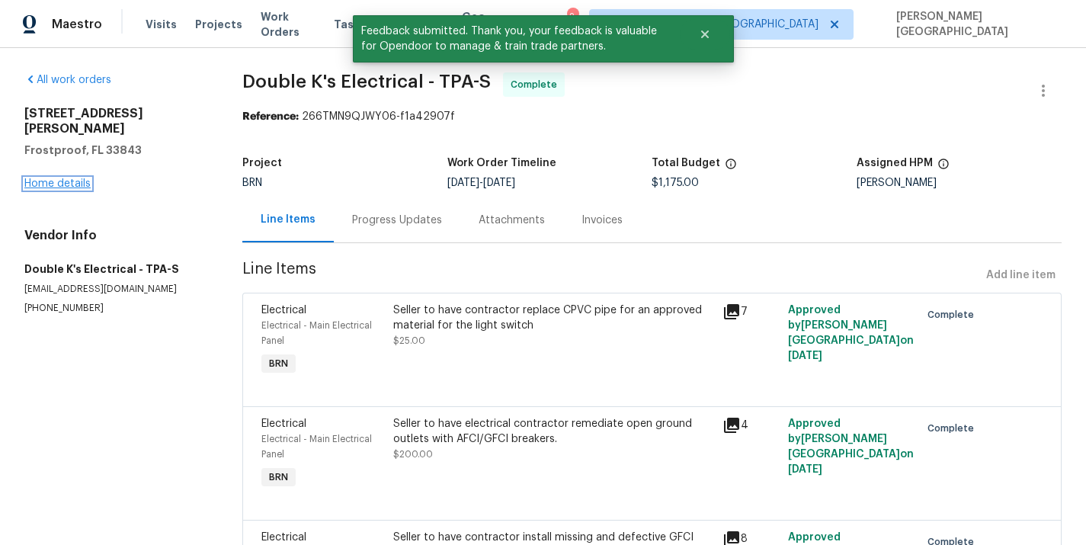
click at [79, 178] on link "Home details" at bounding box center [57, 183] width 66 height 11
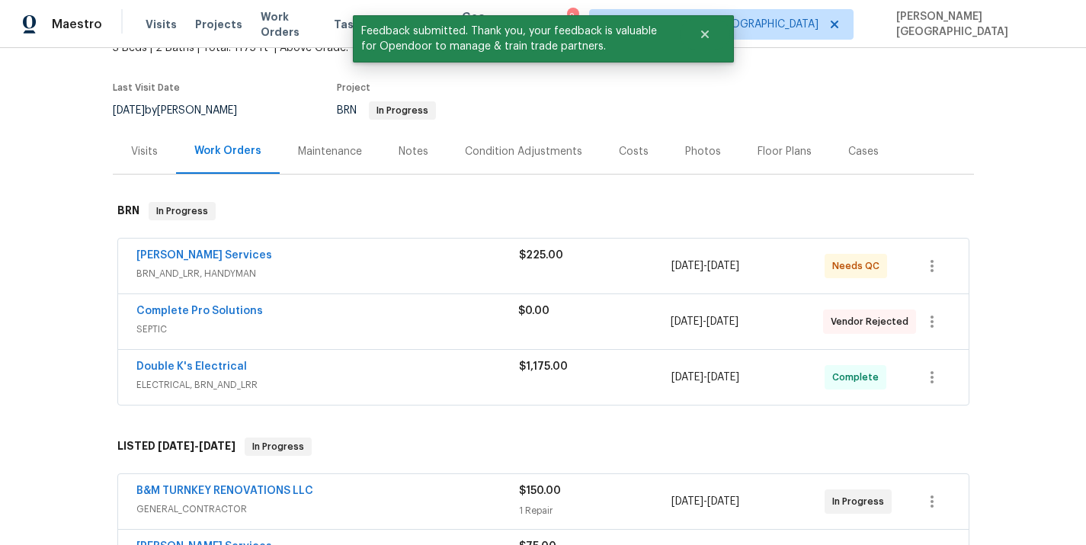
scroll to position [127, 0]
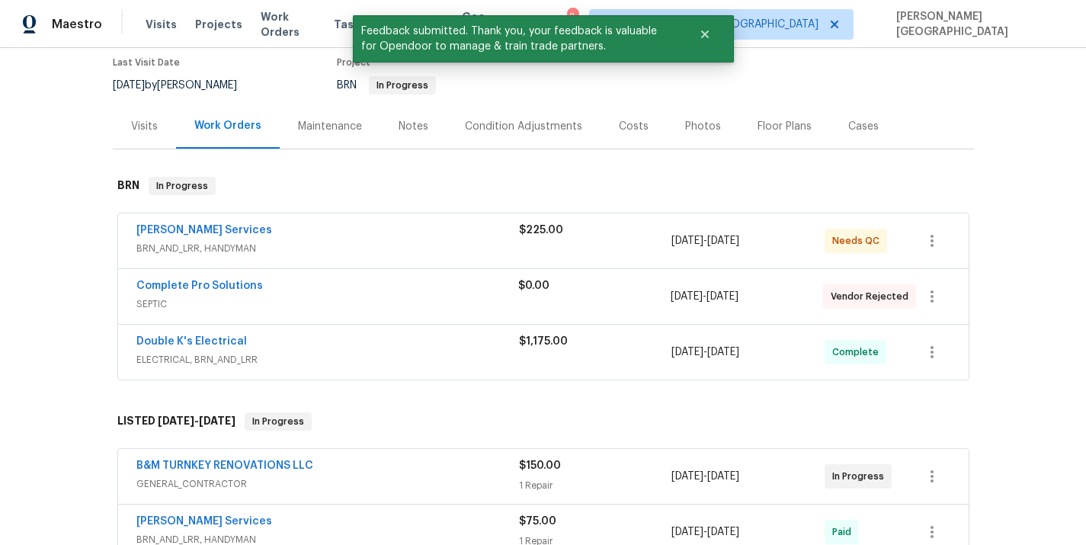
click at [294, 231] on div "Gabler Services" at bounding box center [327, 232] width 383 height 18
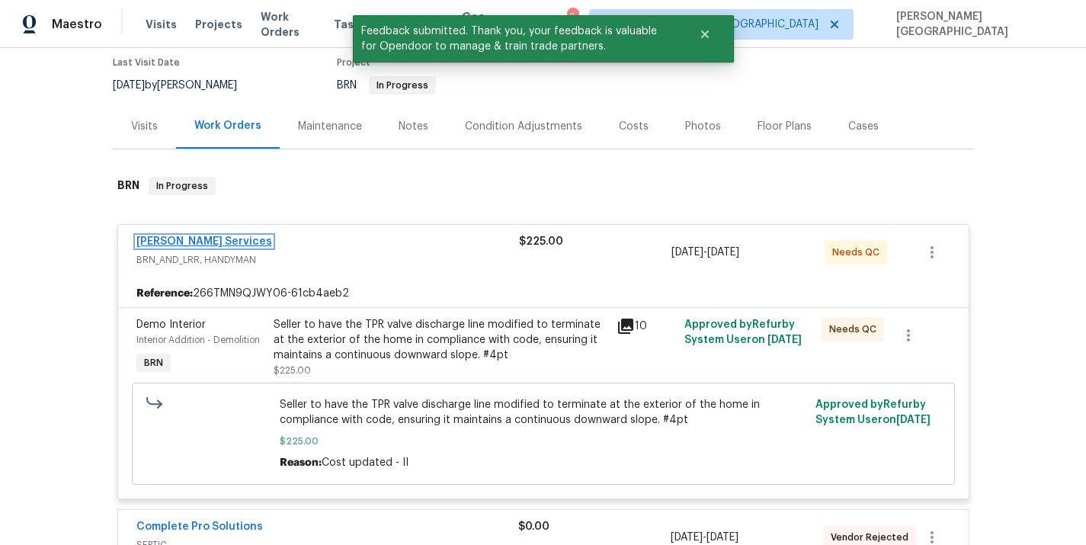
click at [203, 237] on link "Gabler Services" at bounding box center [204, 241] width 136 height 11
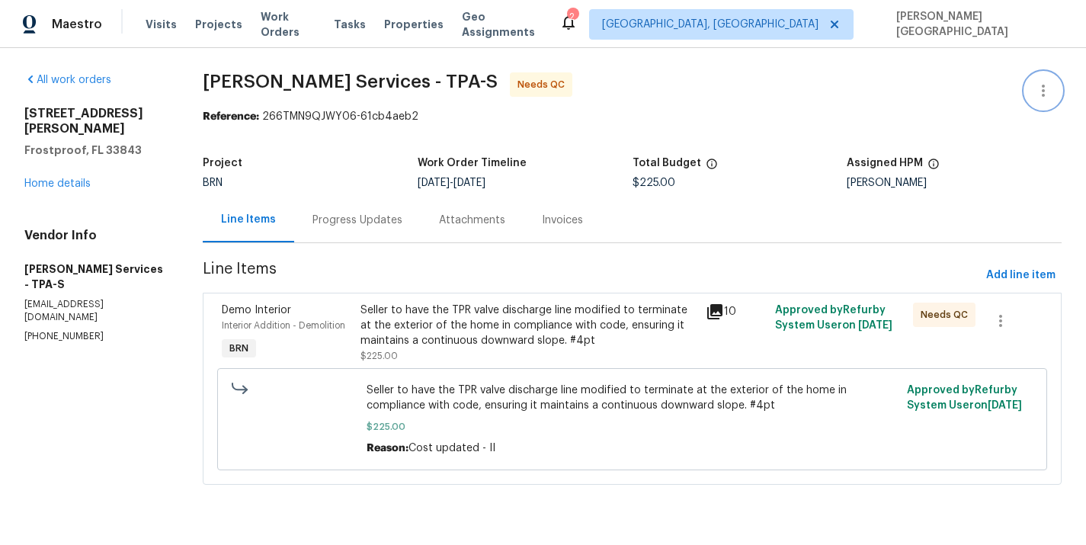
click at [1050, 101] on button "button" at bounding box center [1043, 90] width 37 height 37
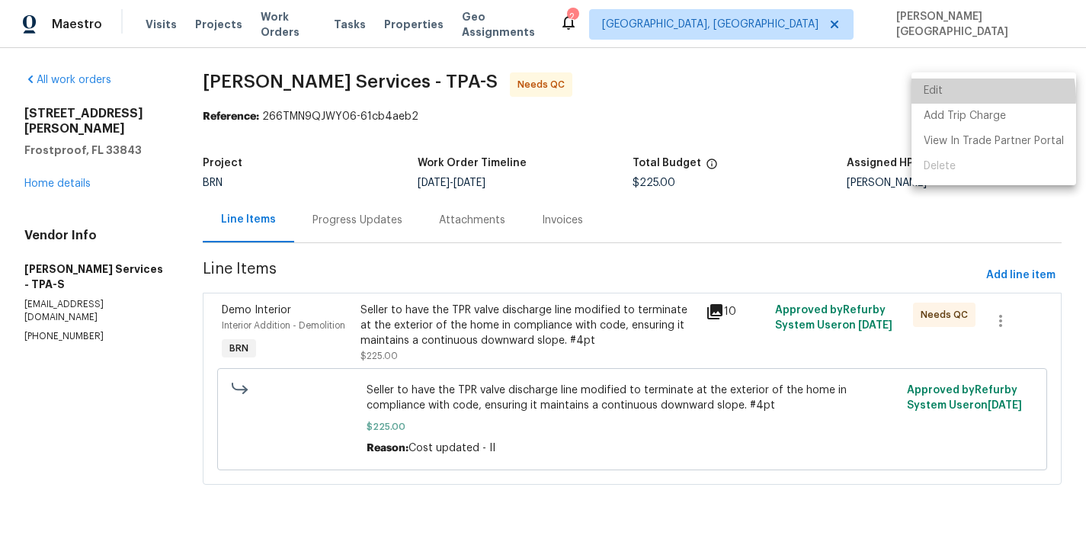
click at [979, 97] on li "Edit" at bounding box center [994, 91] width 165 height 25
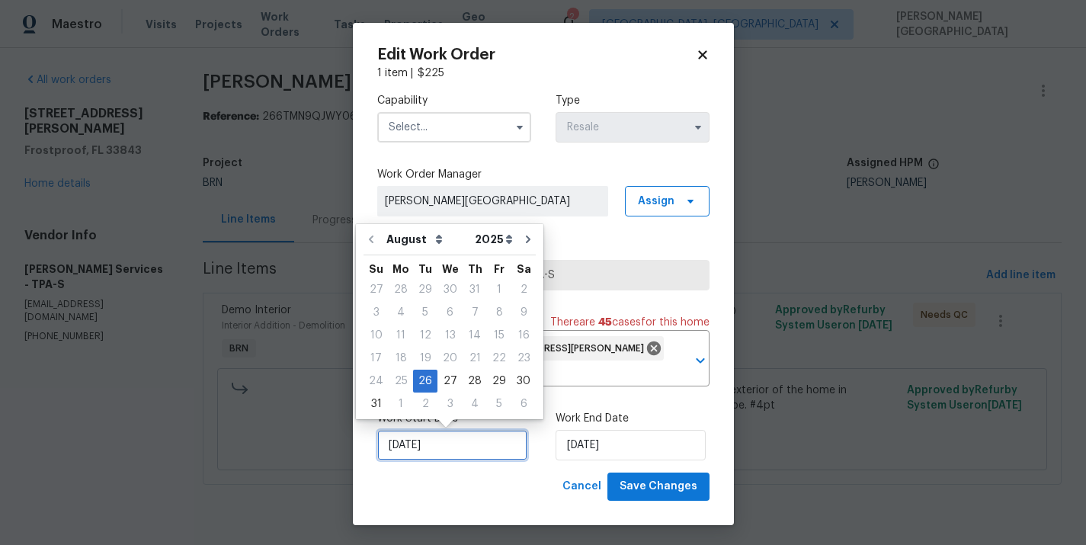
click at [453, 442] on input "8/26/2025" at bounding box center [452, 445] width 150 height 30
click at [463, 378] on div "28" at bounding box center [475, 380] width 24 height 21
type input "8/28/2025"
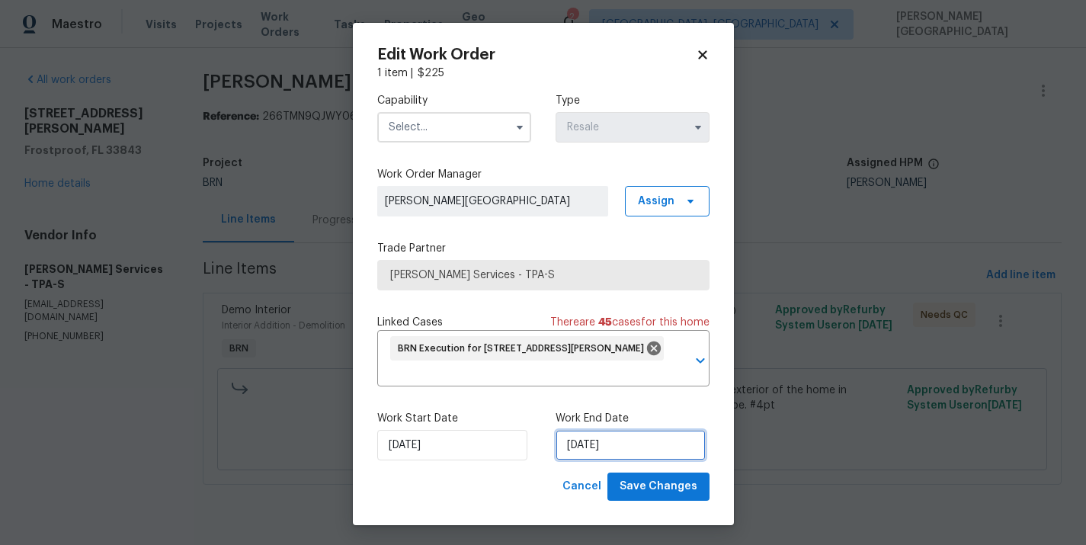
click at [569, 435] on input "[DATE]" at bounding box center [631, 445] width 150 height 30
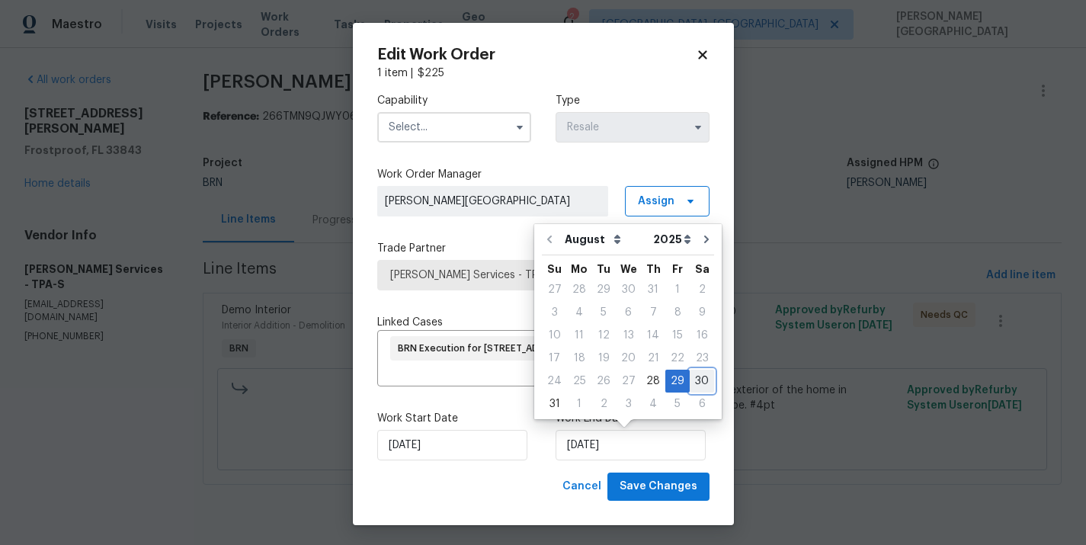
click at [690, 378] on div "30" at bounding box center [702, 380] width 24 height 21
type input "[DATE]"
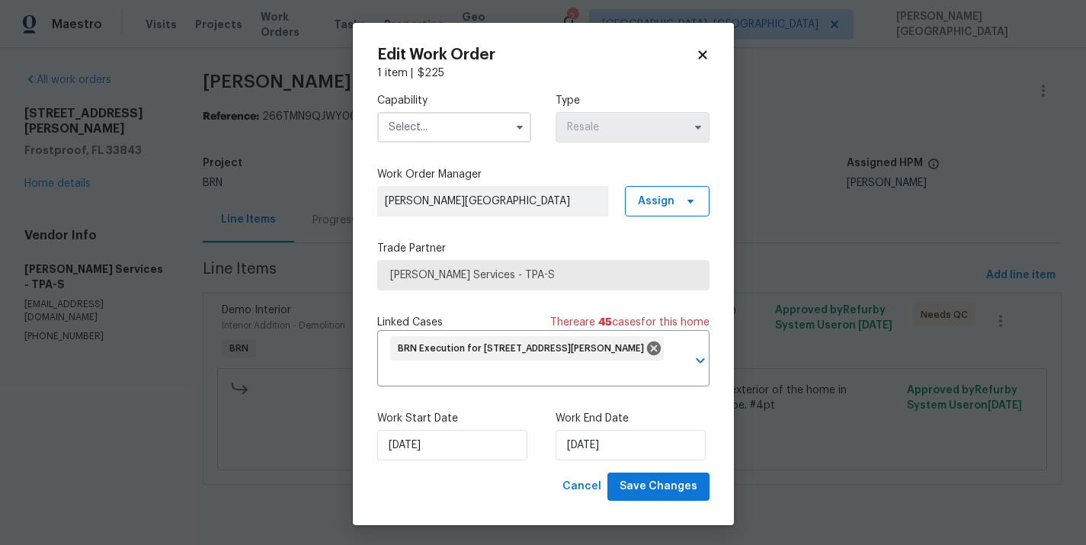
click at [401, 126] on input "text" at bounding box center [454, 127] width 154 height 30
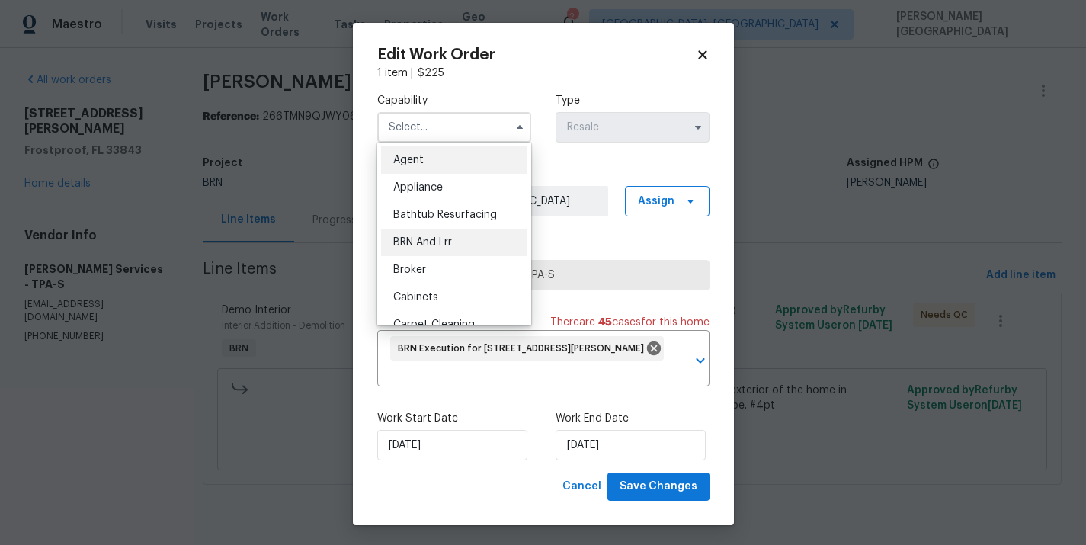
click at [431, 248] on div "BRN And Lrr" at bounding box center [454, 242] width 146 height 27
type input "BRN And Lrr"
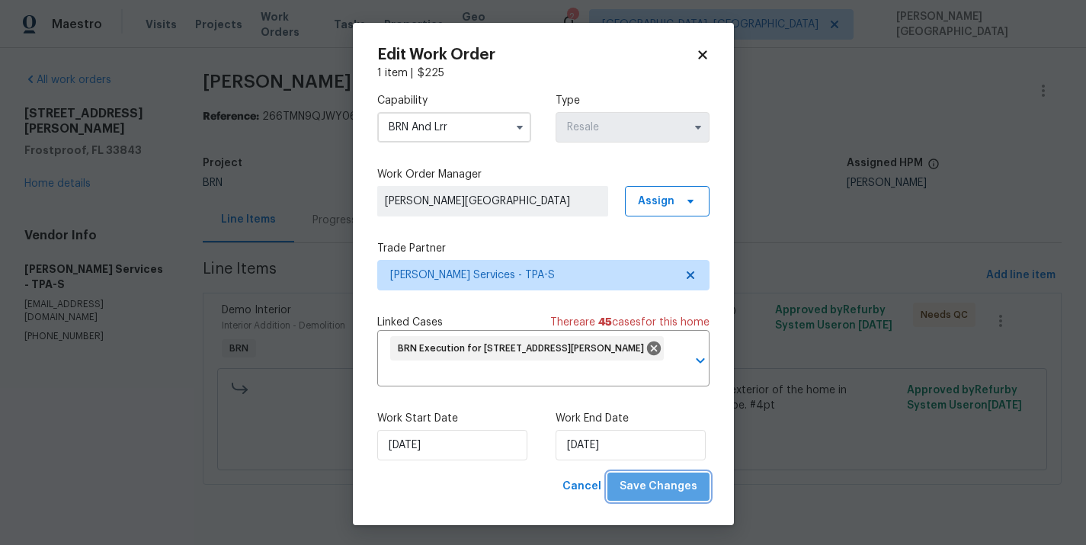
click at [664, 483] on span "Save Changes" at bounding box center [659, 486] width 78 height 19
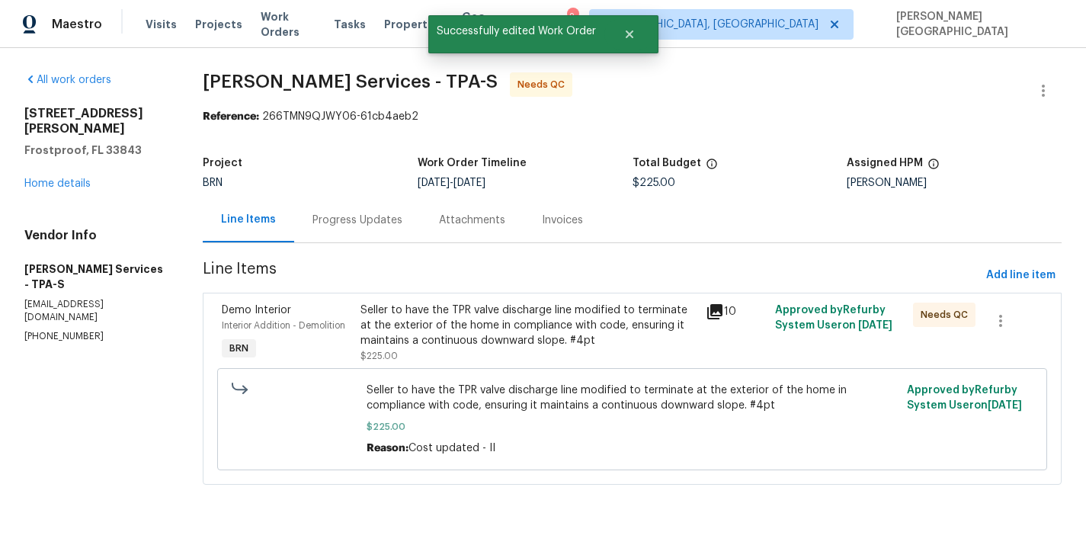
click at [415, 323] on div "Seller to have the TPR valve discharge line modified to terminate at the exteri…" at bounding box center [529, 326] width 337 height 46
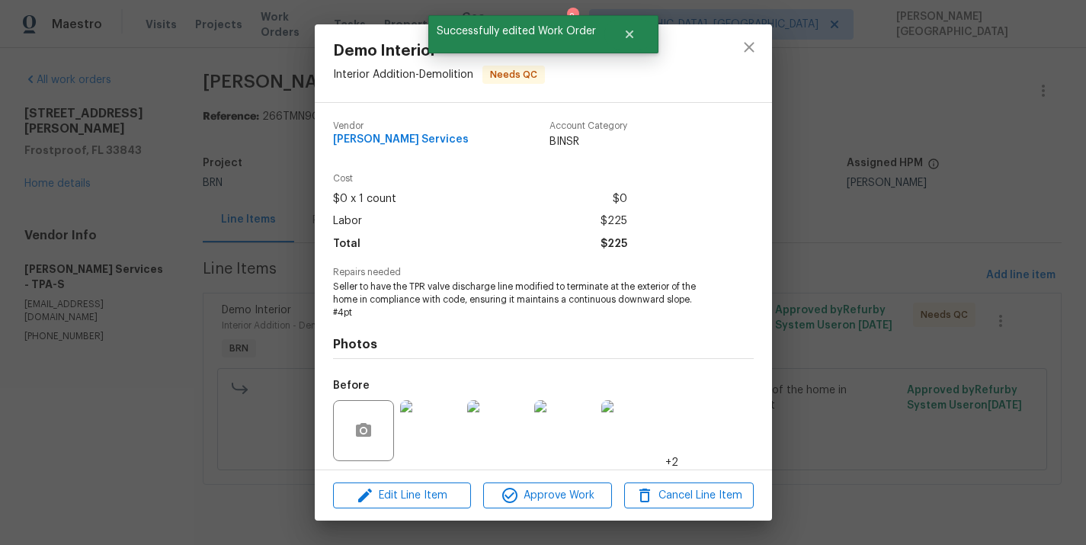
scroll to position [106, 0]
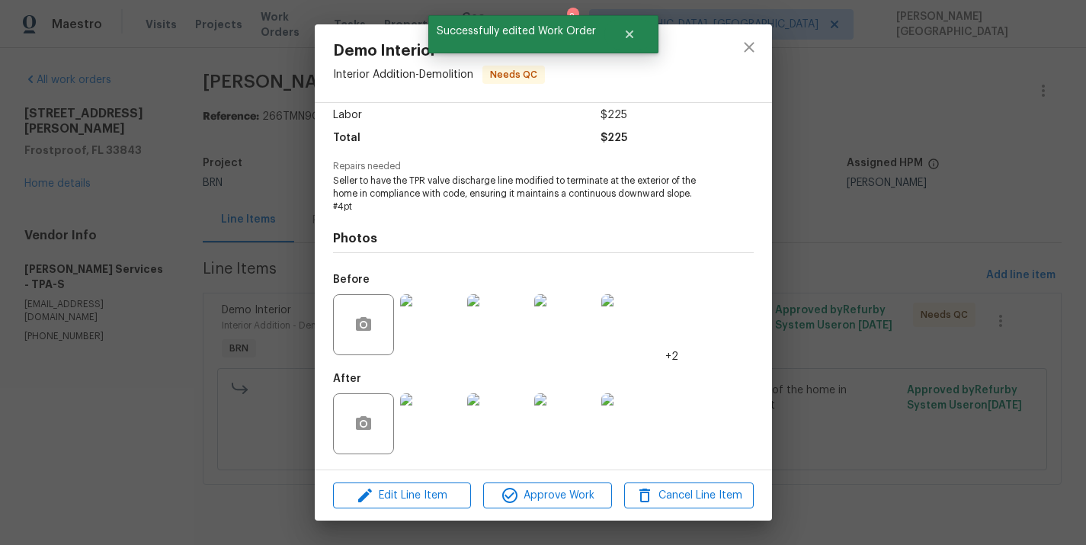
click at [430, 426] on img at bounding box center [430, 423] width 61 height 61
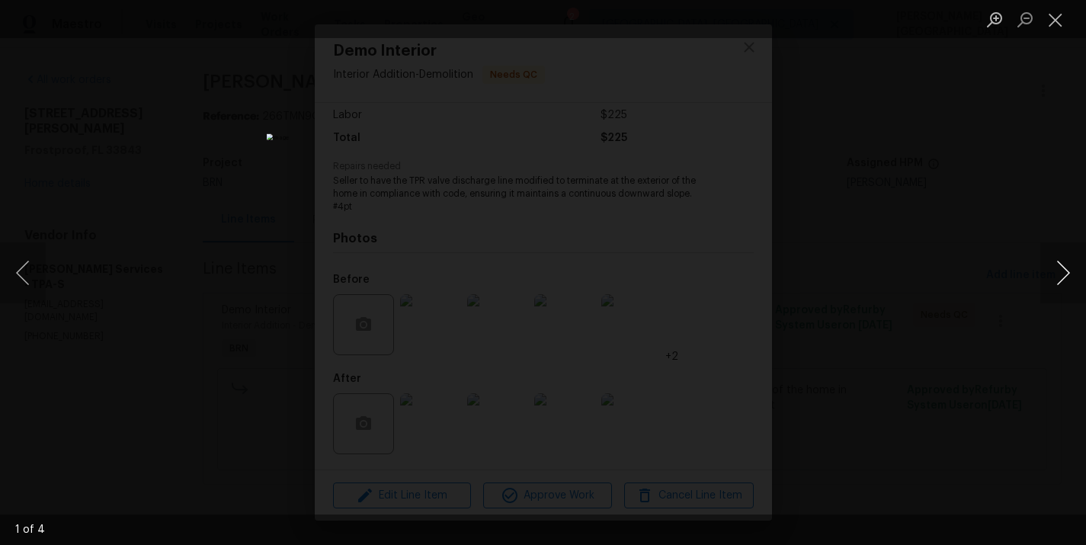
click at [1059, 271] on button "Next image" at bounding box center [1063, 272] width 46 height 61
click at [1060, 274] on button "Next image" at bounding box center [1063, 272] width 46 height 61
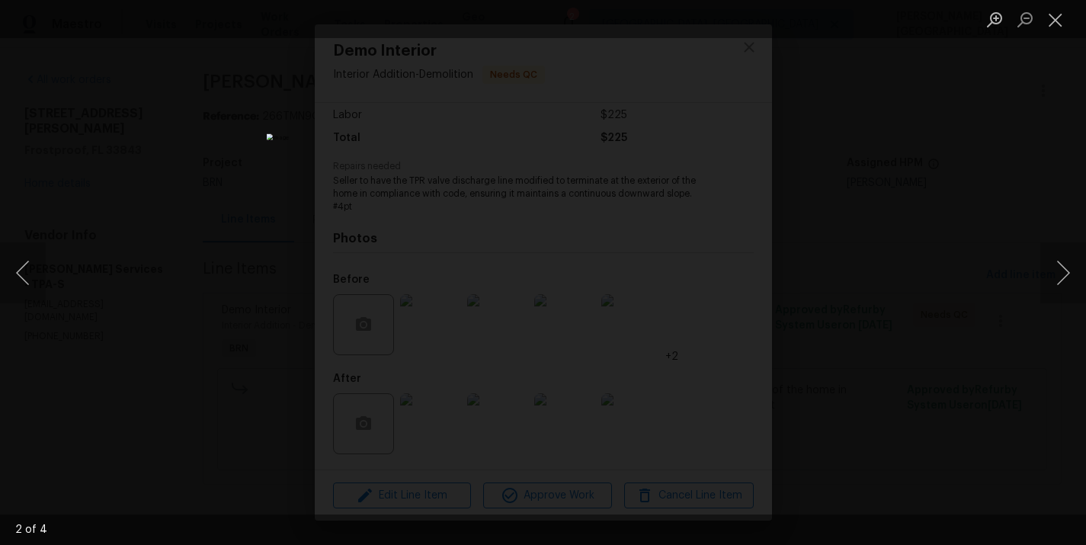
click at [946, 197] on div "Lightbox" at bounding box center [543, 272] width 1086 height 545
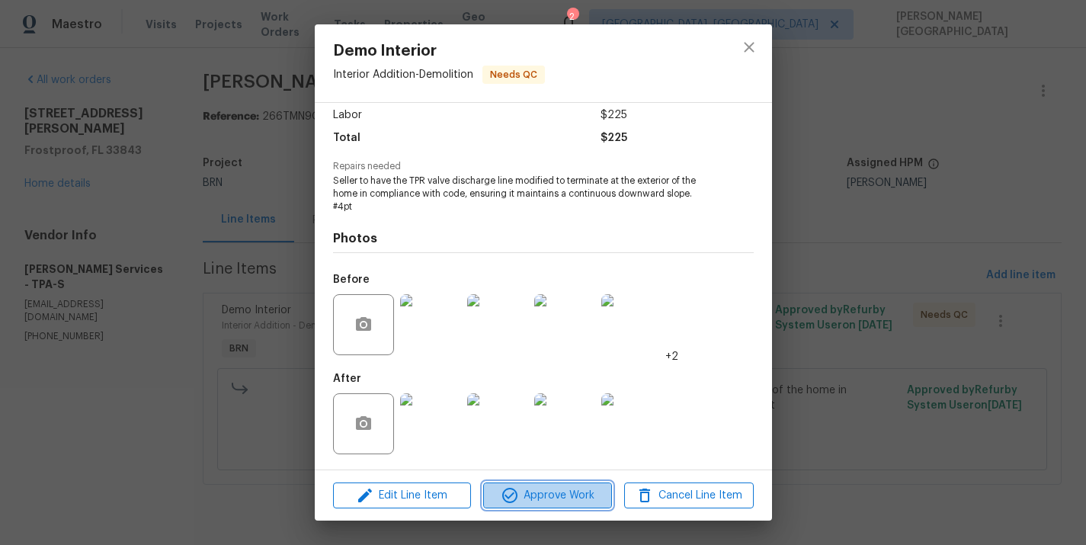
click at [541, 492] on span "Approve Work" at bounding box center [548, 495] width 120 height 19
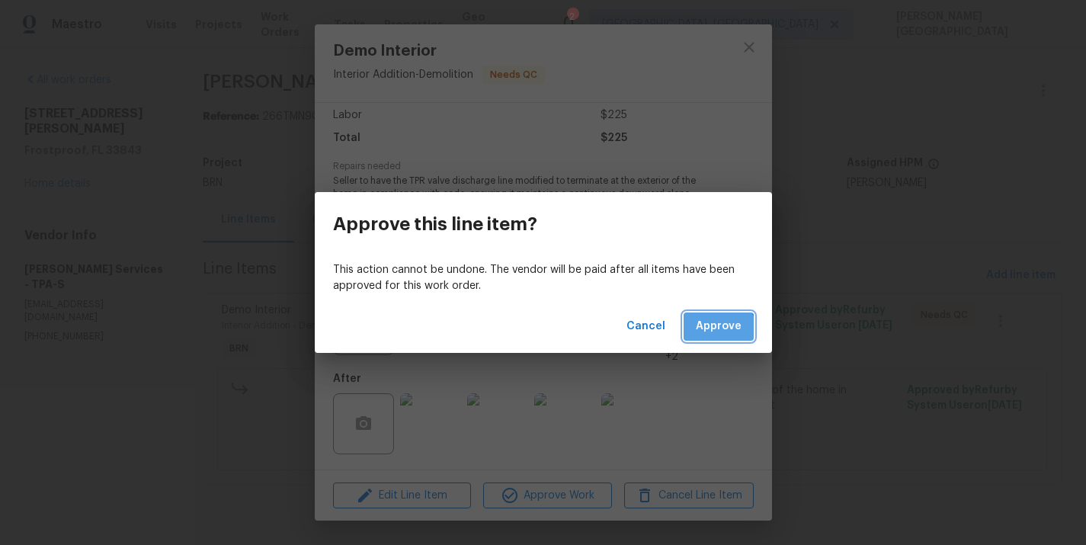
click at [707, 335] on button "Approve" at bounding box center [719, 327] width 70 height 28
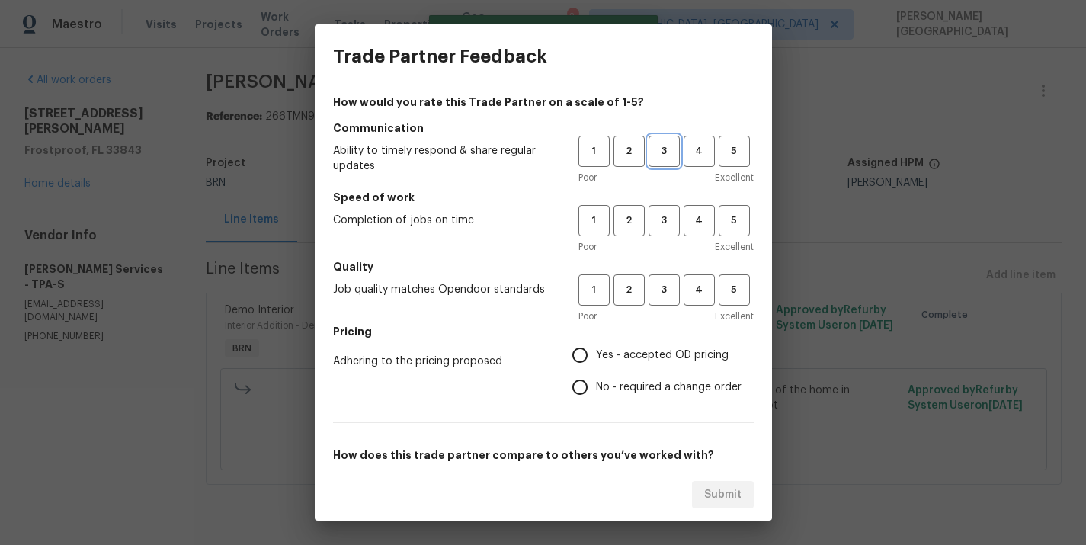
click at [657, 143] on span "3" at bounding box center [664, 152] width 28 height 18
click at [662, 238] on div "1 2 3 4 5 Poor Excellent" at bounding box center [666, 230] width 175 height 50
click at [660, 218] on span "3" at bounding box center [664, 221] width 28 height 18
click at [673, 288] on span "3" at bounding box center [664, 290] width 28 height 18
click at [565, 373] on input "No - required a change order" at bounding box center [580, 387] width 32 height 32
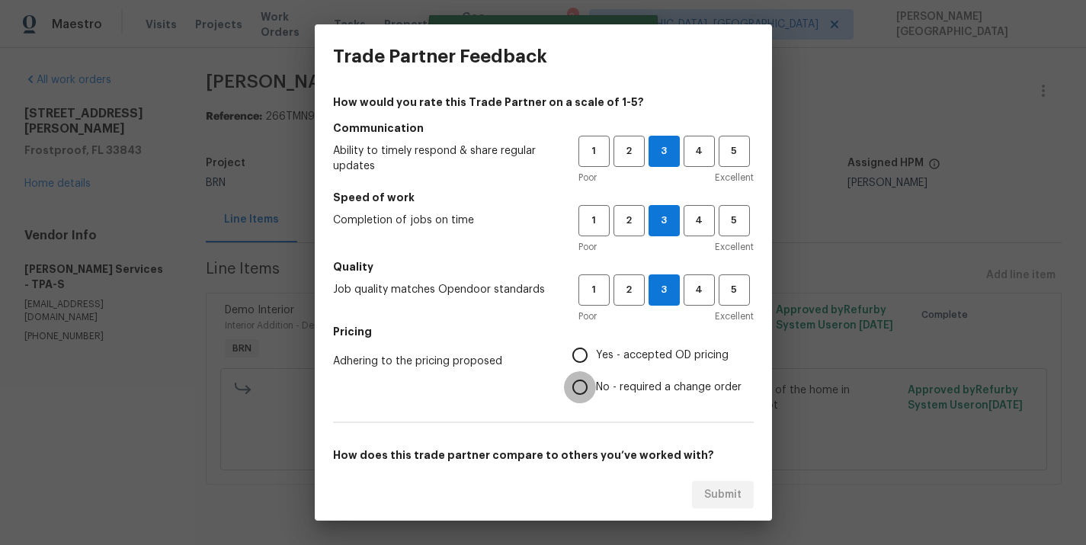
radio input "true"
click at [595, 345] on input "Yes - accepted OD pricing" at bounding box center [580, 355] width 32 height 32
radio input "true"
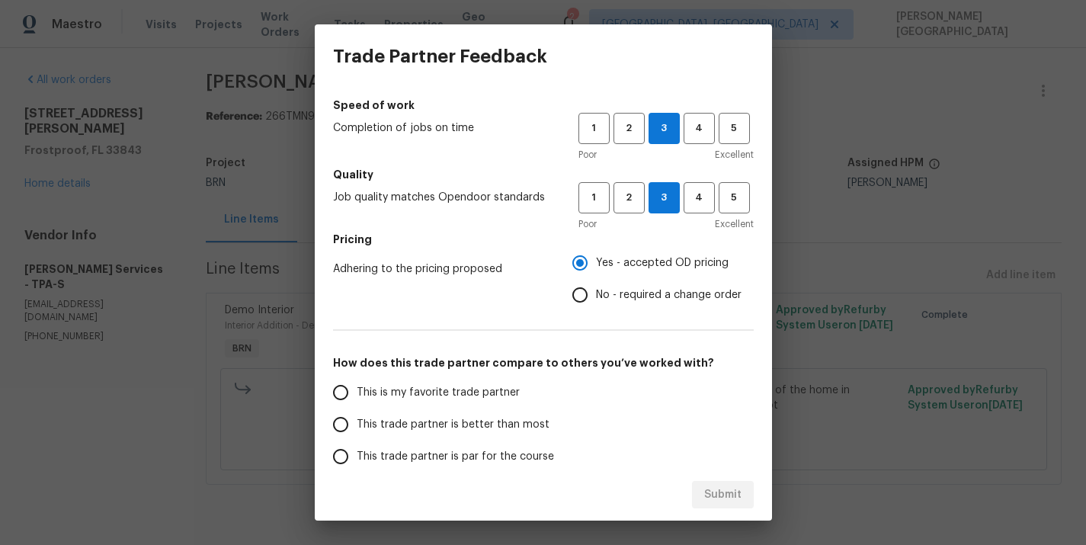
scroll to position [109, 0]
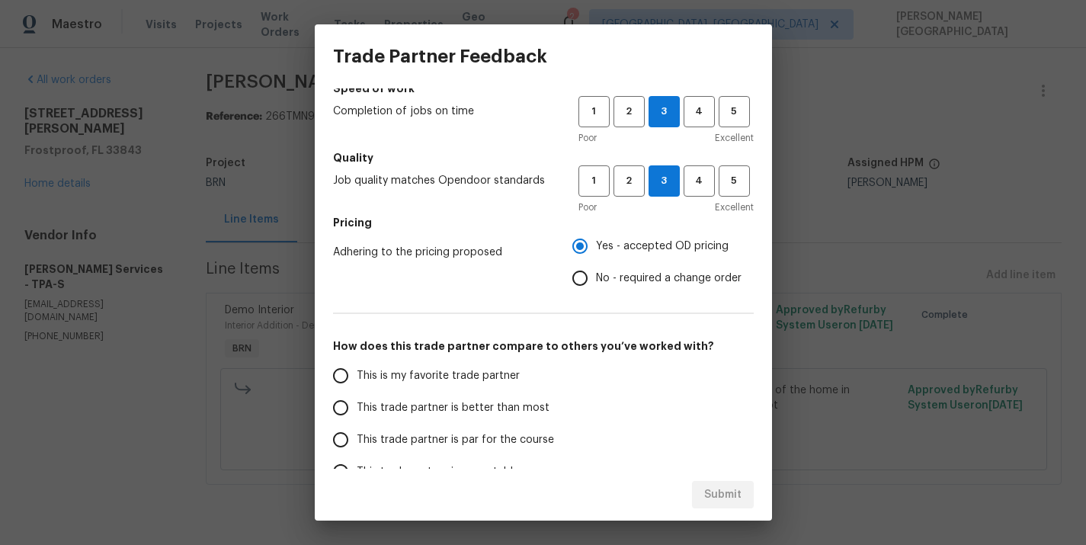
click at [382, 412] on span "This trade partner is better than most" at bounding box center [453, 408] width 193 height 16
click at [357, 412] on input "This trade partner is better than most" at bounding box center [341, 408] width 32 height 32
click at [706, 503] on span "Submit" at bounding box center [722, 495] width 37 height 19
radio input "true"
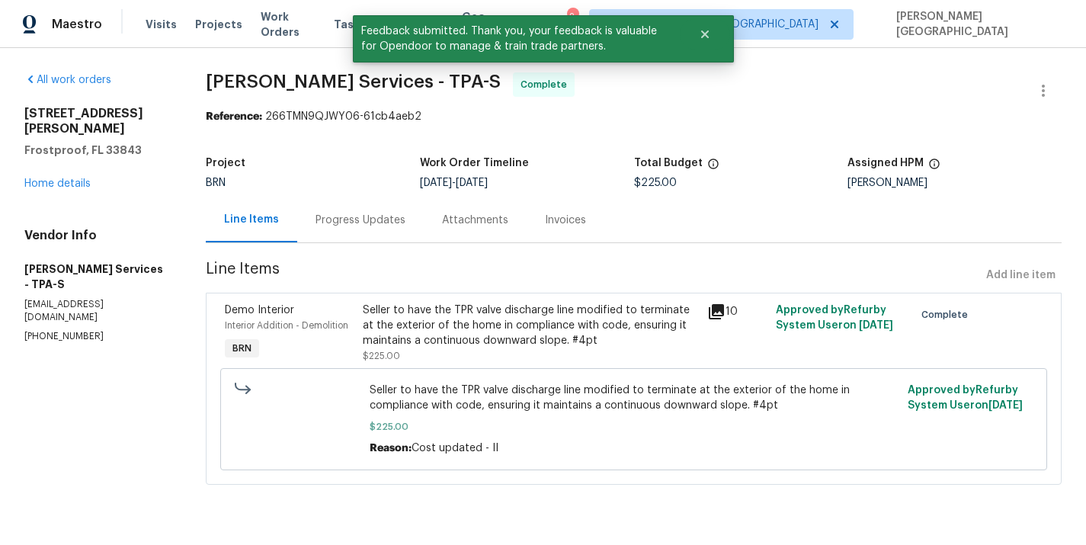
click at [370, 222] on div "Progress Updates" at bounding box center [361, 220] width 90 height 15
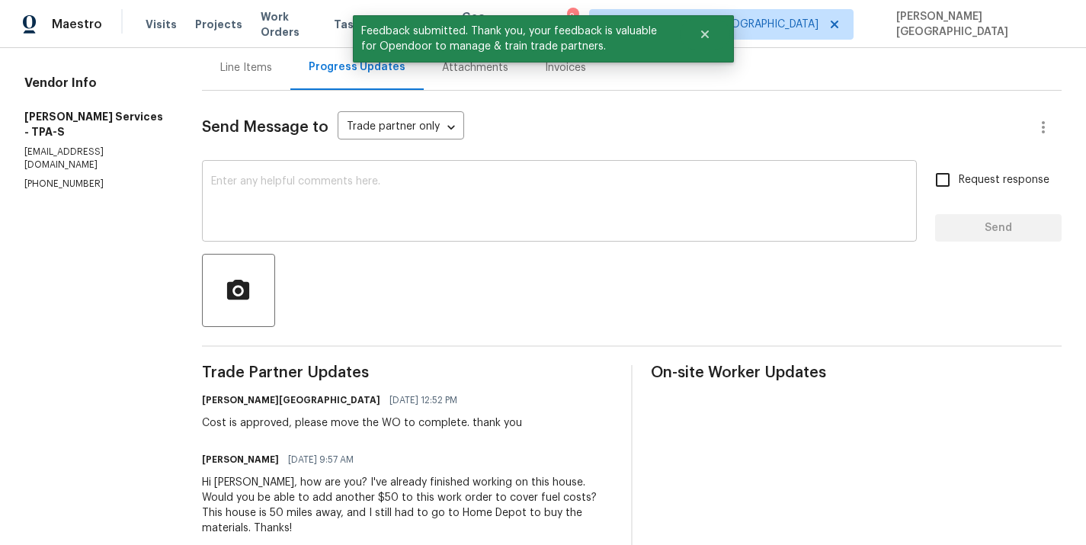
scroll to position [151, 0]
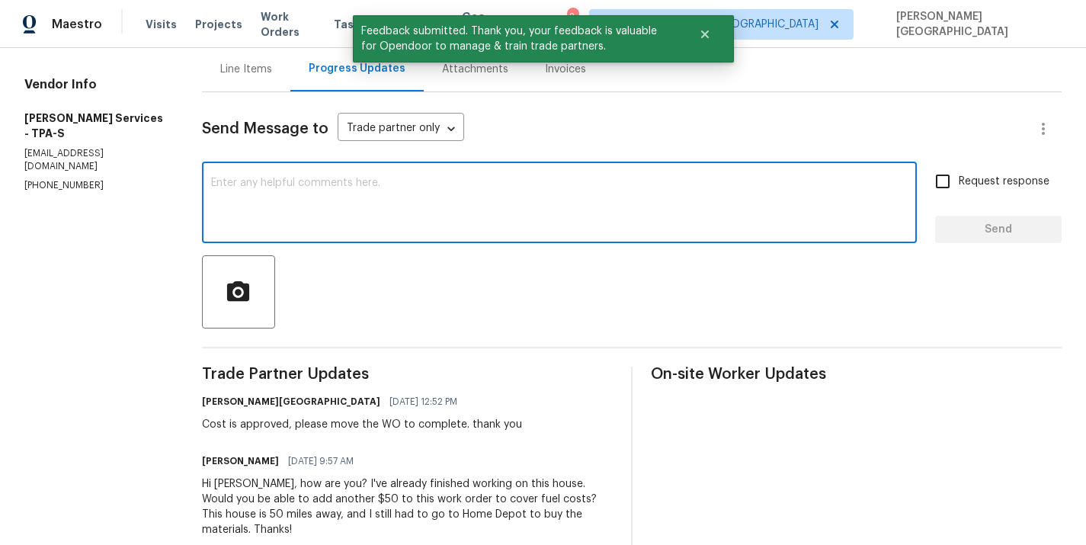
click at [414, 206] on textarea at bounding box center [559, 204] width 697 height 53
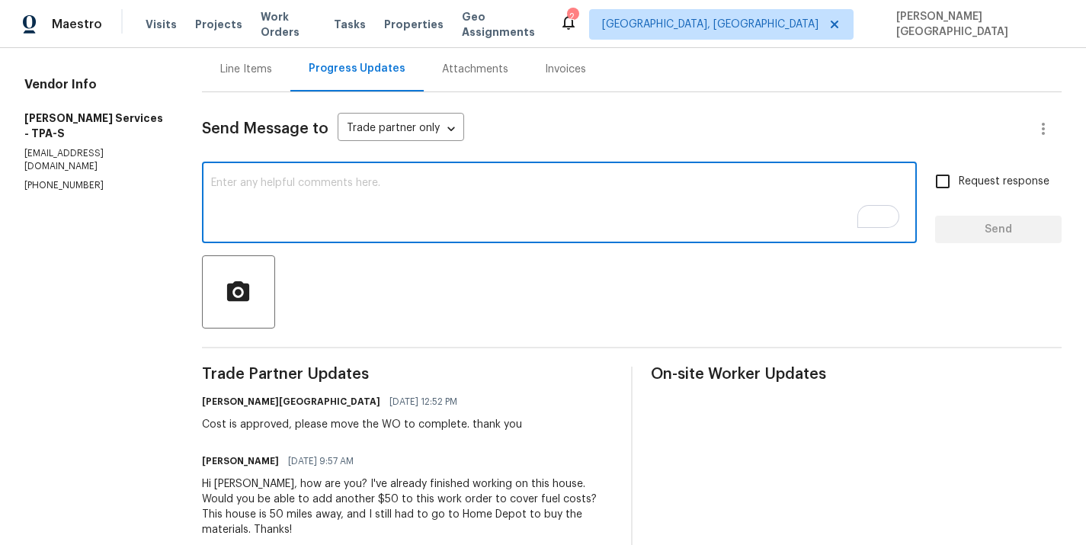
paste textarea "WO is approved, Please upload the detailed paid invoice under invoice section. …"
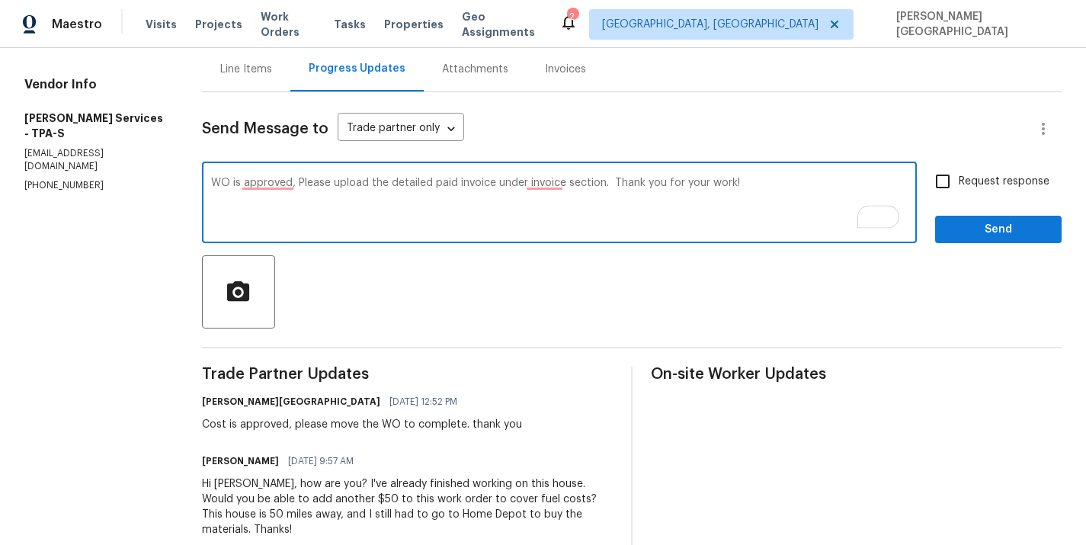
type textarea "WO is approved, Please upload the detailed paid invoice under invoice section. …"
click at [931, 192] on input "Request response" at bounding box center [943, 181] width 32 height 32
checkbox input "true"
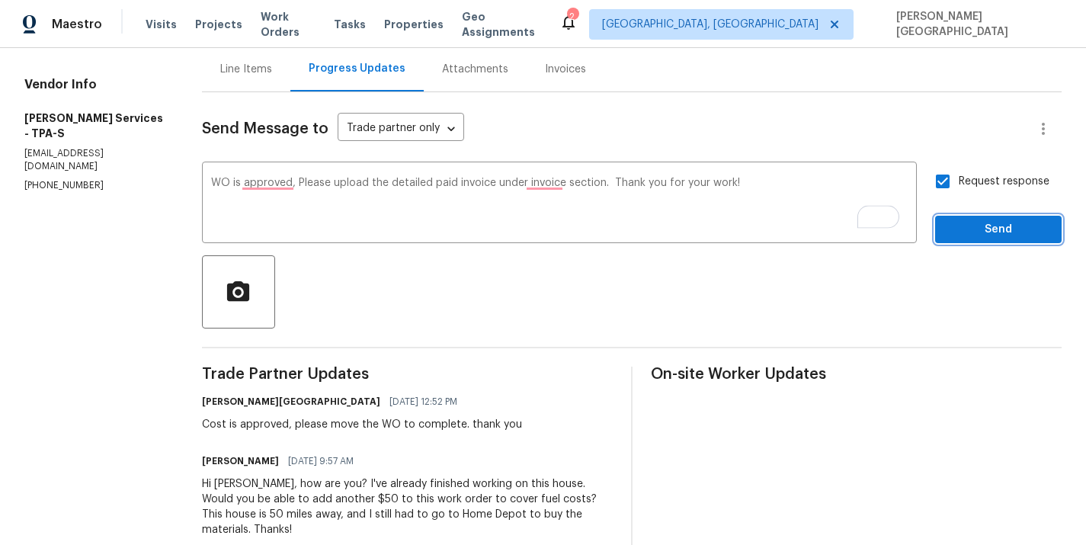
click at [960, 228] on span "Send" at bounding box center [998, 229] width 102 height 19
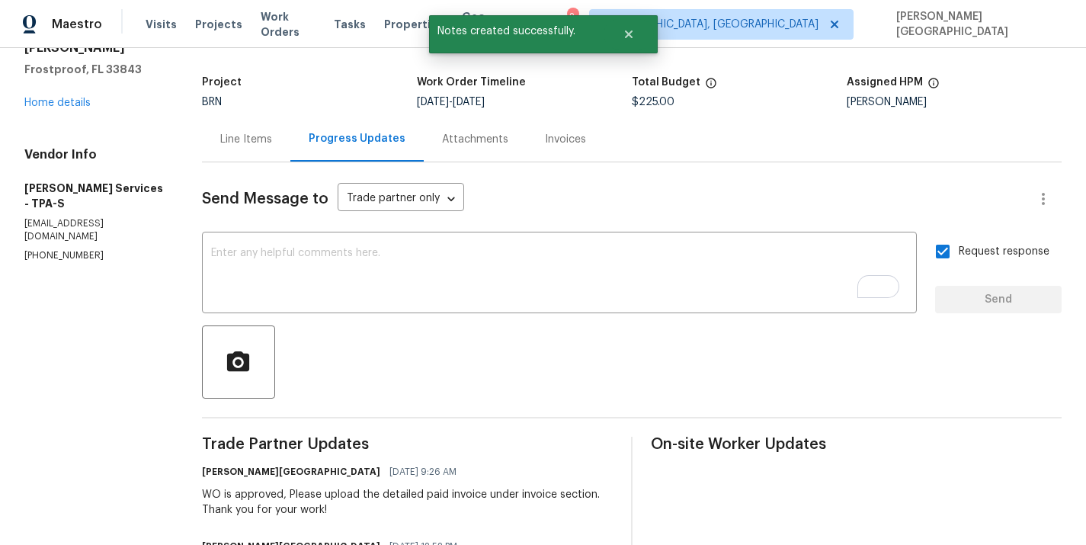
scroll to position [0, 0]
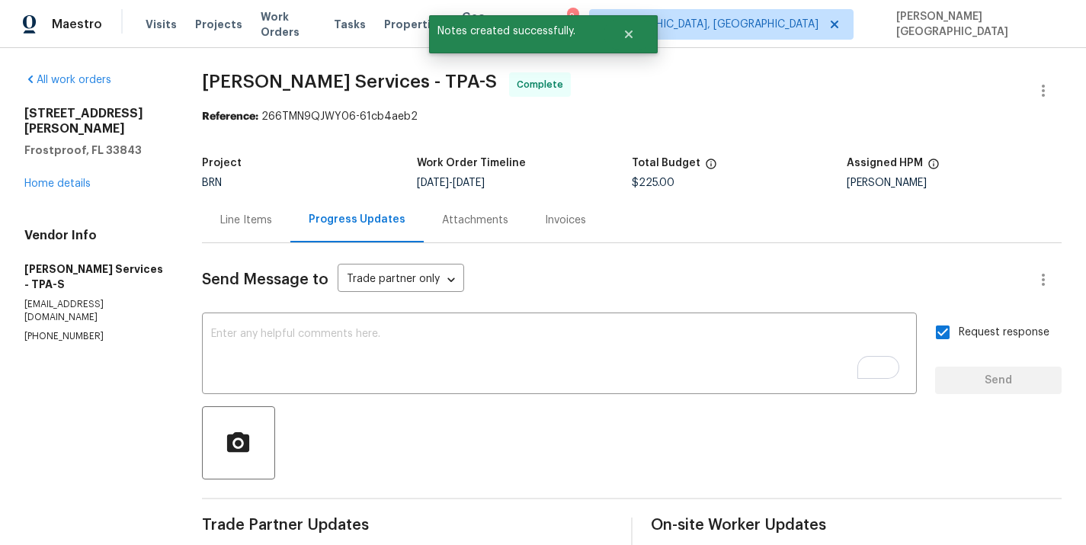
click at [241, 72] on span "Gabler Services - TPA-S" at bounding box center [349, 81] width 295 height 18
click at [326, 74] on span "Gabler Services - TPA-S" at bounding box center [349, 81] width 295 height 18
copy span "Gabler Services"
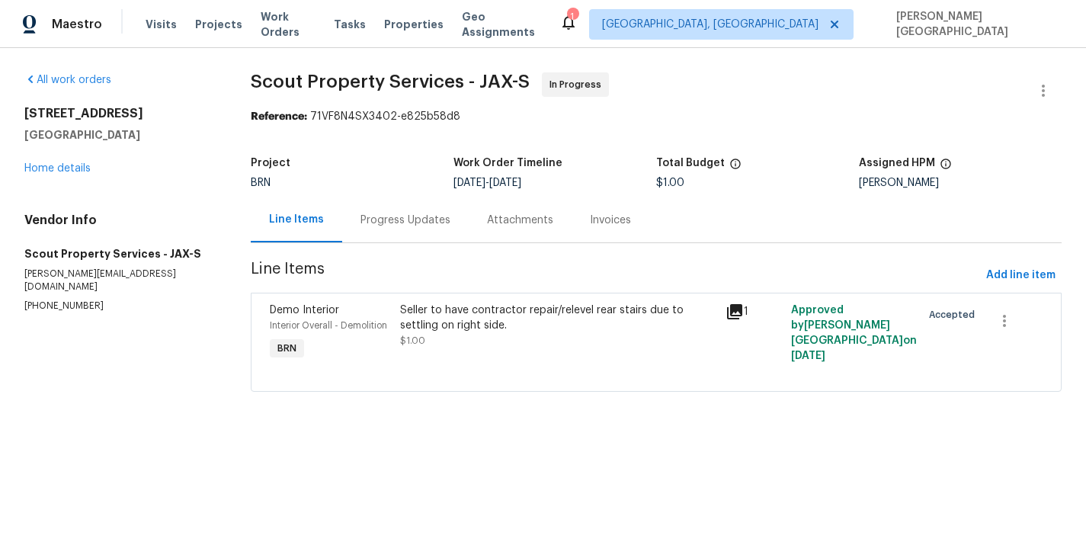
click at [425, 223] on div "Progress Updates" at bounding box center [406, 220] width 90 height 15
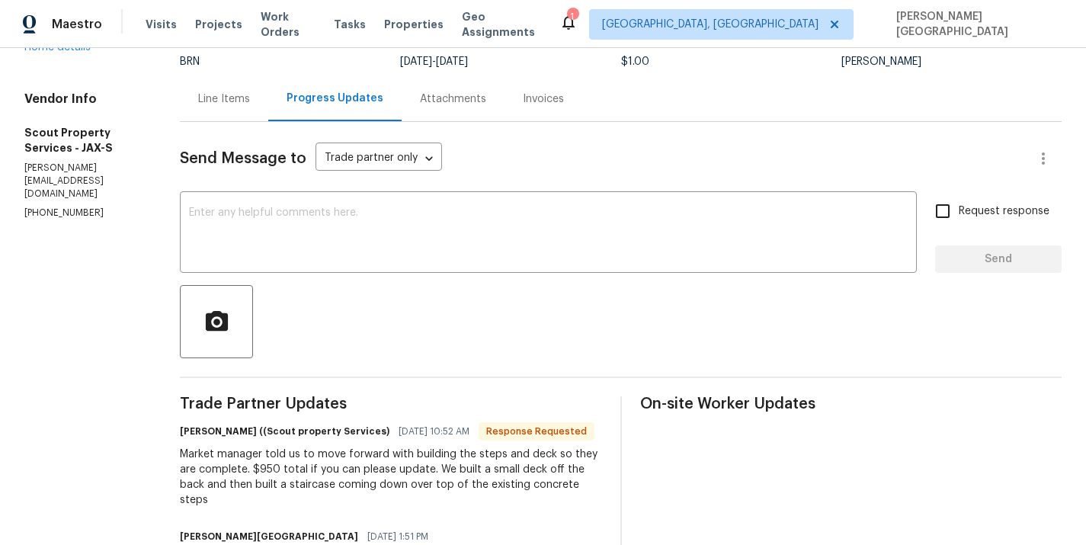
scroll to position [167, 0]
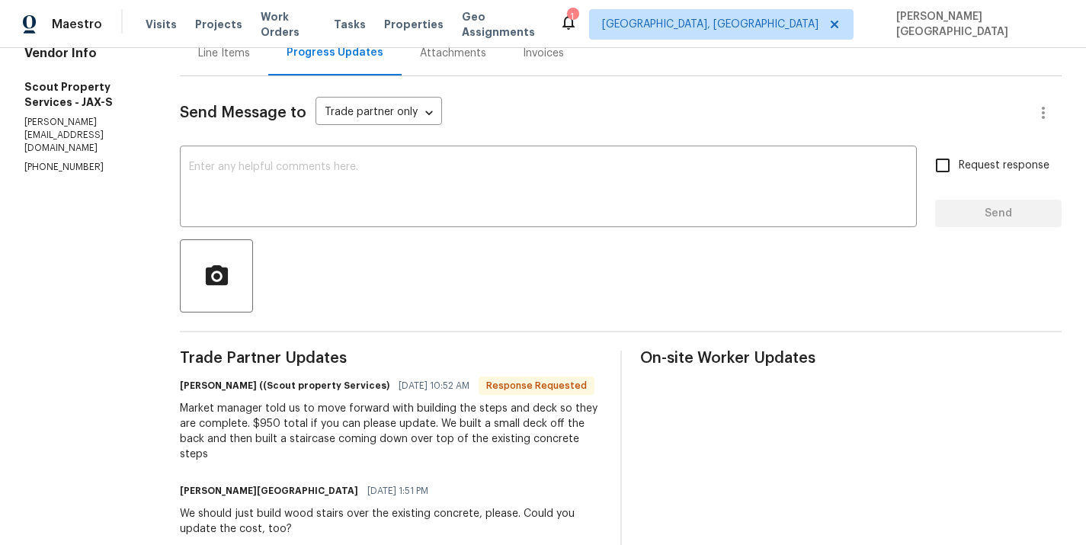
click at [186, 421] on div "Market manager told us to move forward with building the steps and deck so they…" at bounding box center [391, 431] width 422 height 61
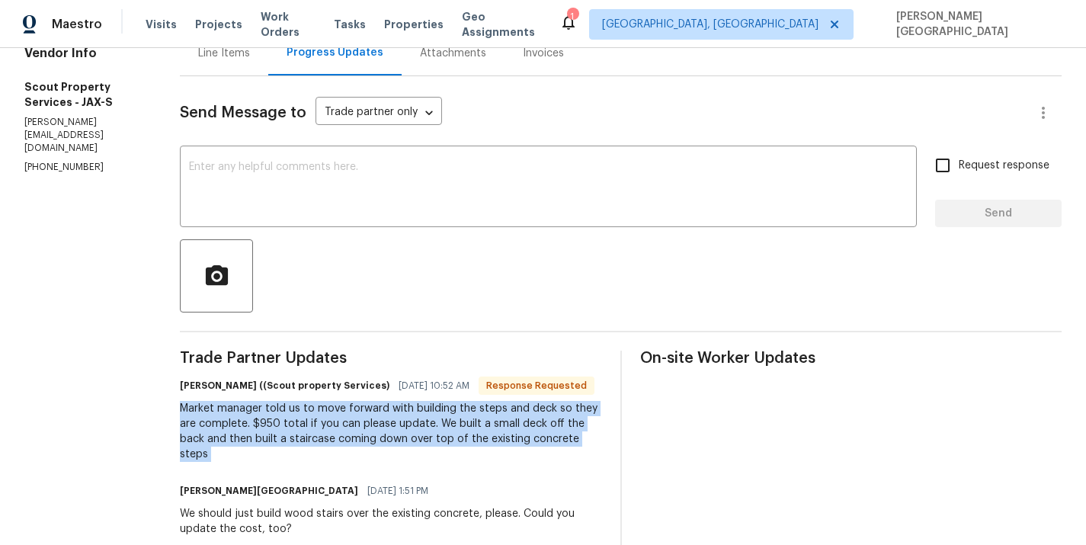
copy div "Market manager told us to move forward with building the steps and deck so they…"
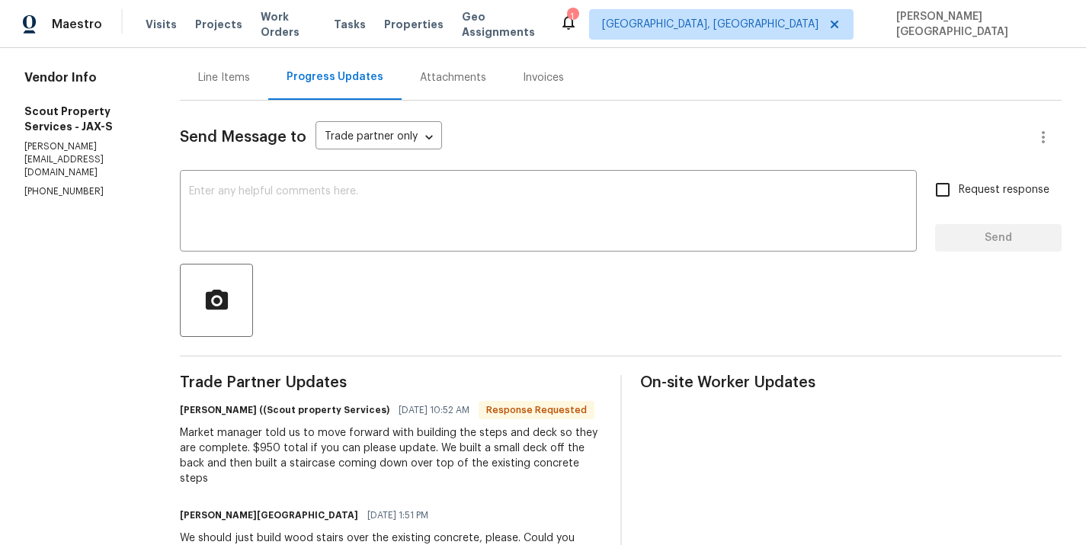
click at [199, 457] on div "Market manager told us to move forward with building the steps and deck so they…" at bounding box center [391, 455] width 422 height 61
drag, startPoint x: 211, startPoint y: 450, endPoint x: 181, endPoint y: 448, distance: 30.5
click at [180, 448] on div "Market manager told us to move forward with building the steps and deck so they…" at bounding box center [391, 455] width 422 height 61
copy div "$950"
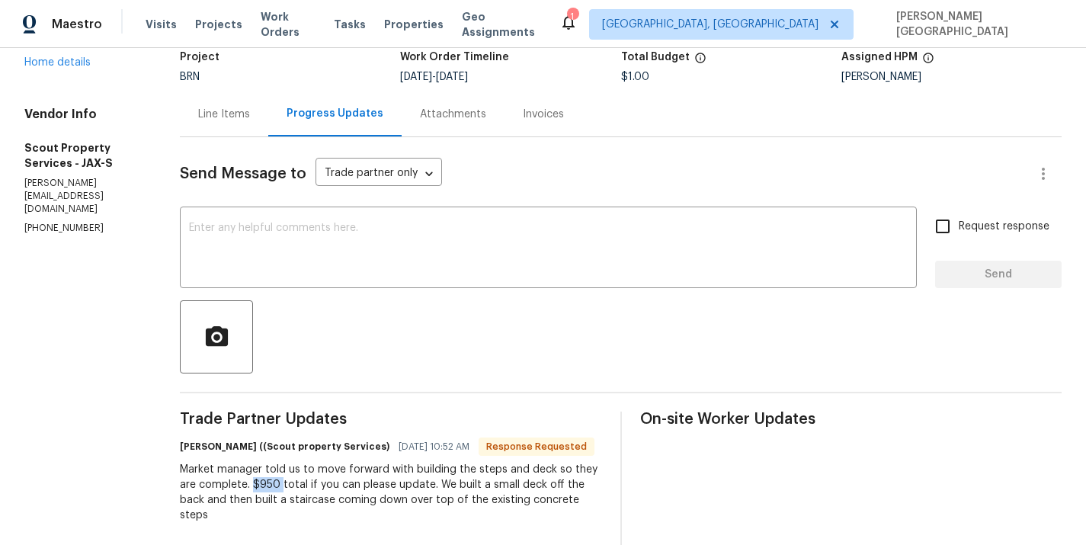
scroll to position [100, 0]
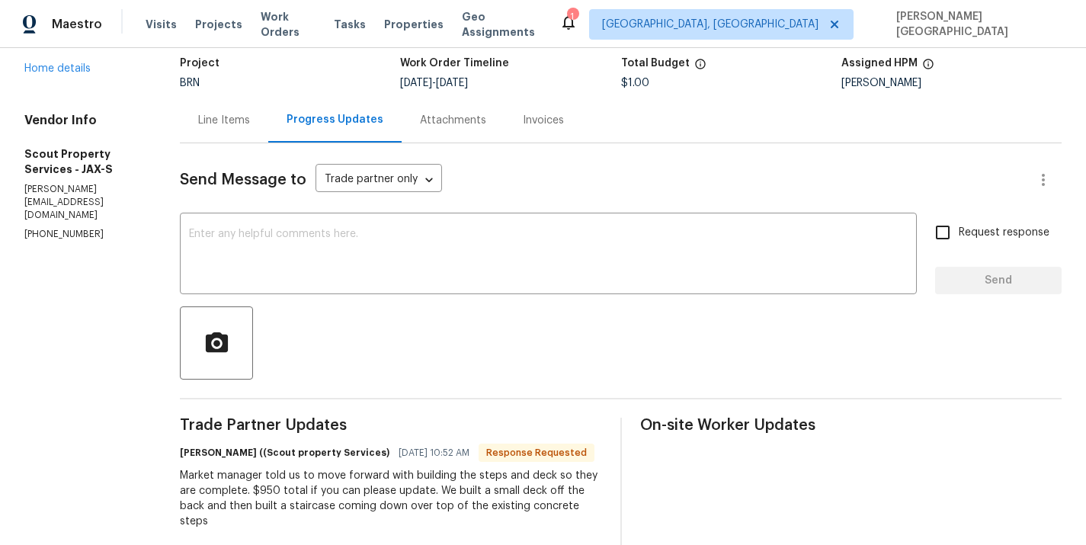
click at [180, 98] on div "Line Items" at bounding box center [224, 120] width 88 height 45
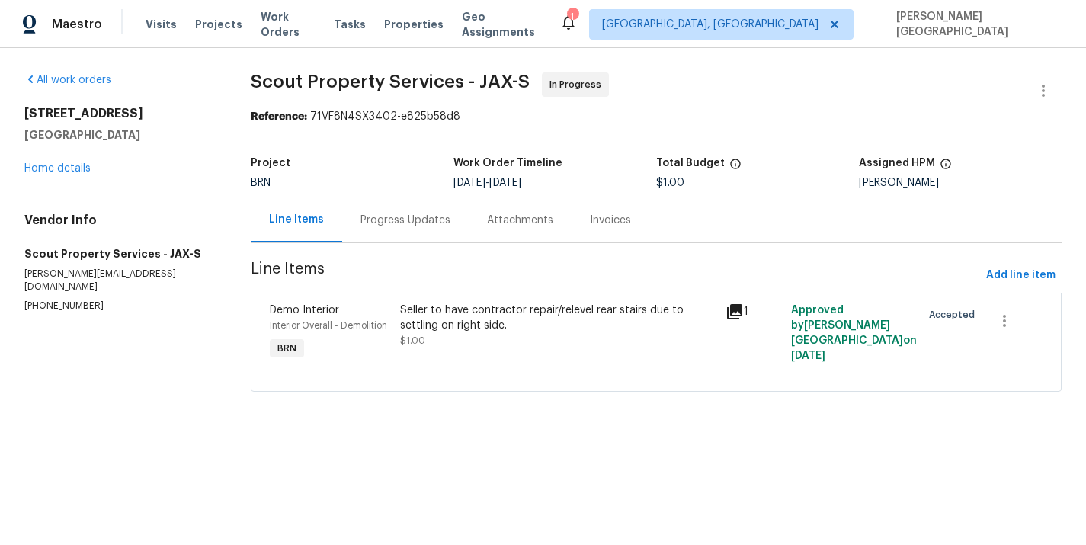
click at [450, 328] on div "Seller to have contractor repair/relevel rear stairs due to settling on right s…" at bounding box center [558, 318] width 317 height 30
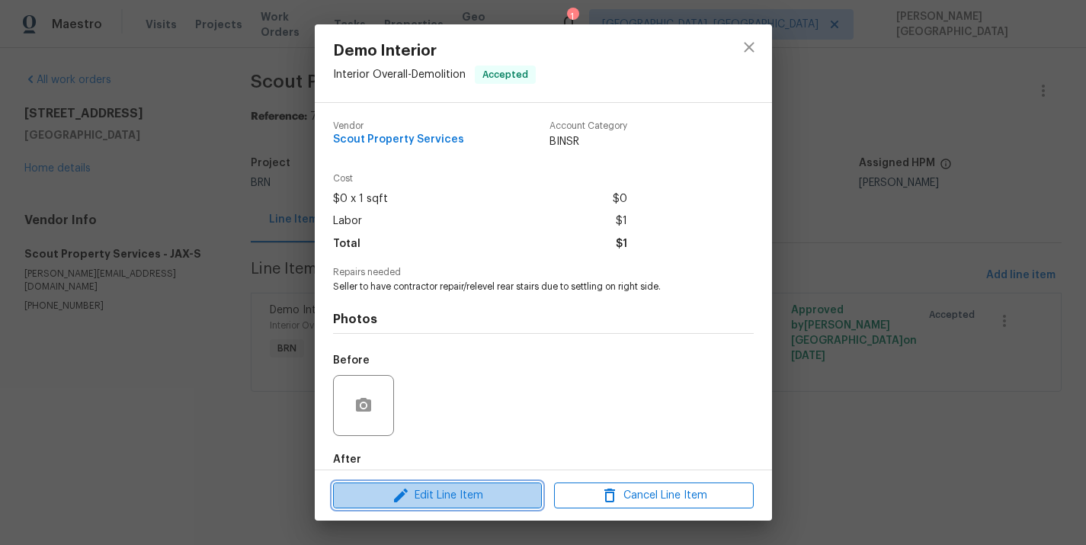
click at [431, 487] on span "Edit Line Item" at bounding box center [438, 495] width 200 height 19
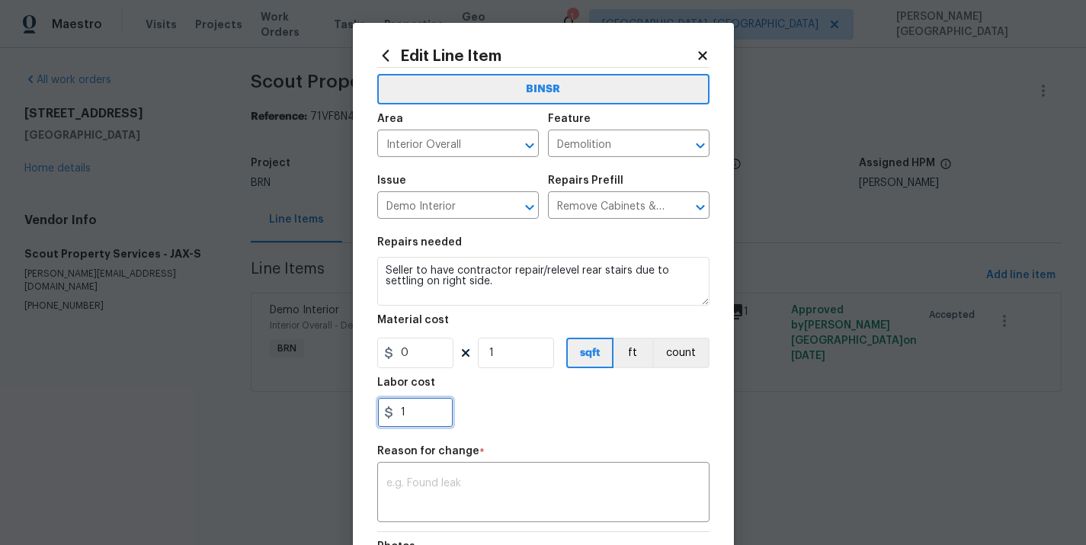
click at [419, 410] on input "1" at bounding box center [415, 412] width 76 height 30
type input "950"
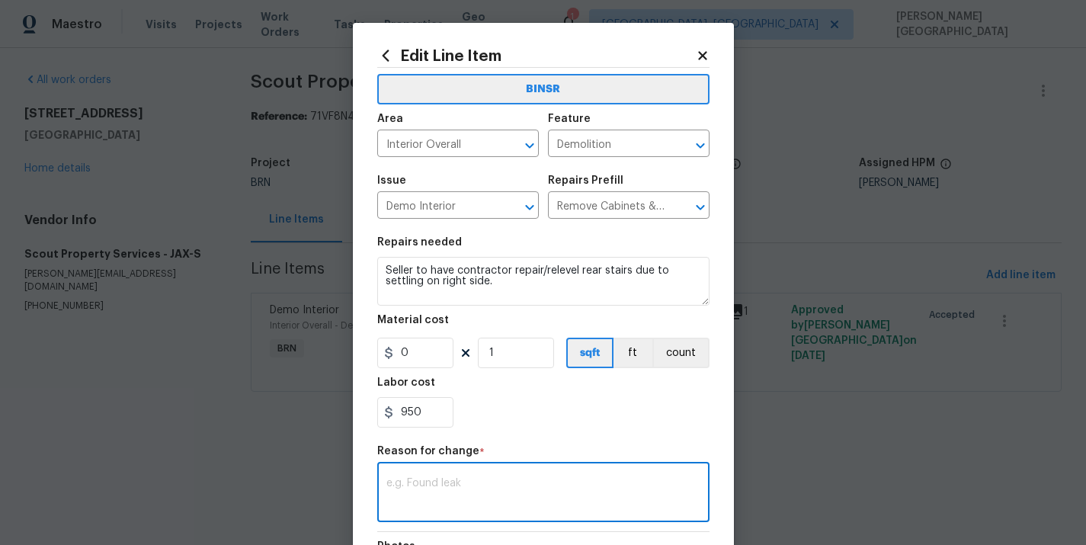
click at [415, 480] on textarea at bounding box center [543, 494] width 314 height 32
paste textarea "II Updated cost per BR team’s approval."
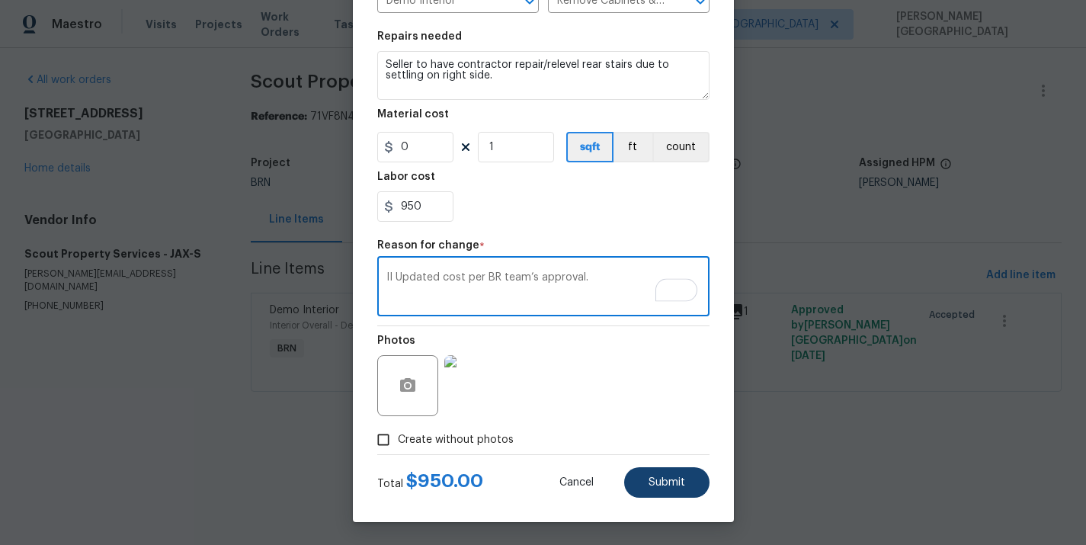
type textarea "II Updated cost per BR team’s approval."
click at [656, 486] on span "Submit" at bounding box center [667, 482] width 37 height 11
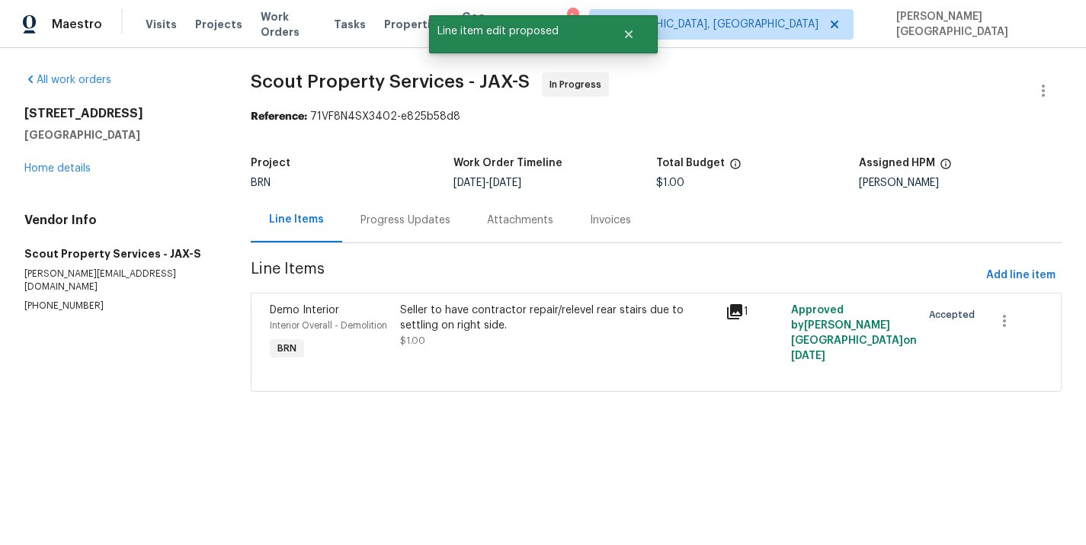
scroll to position [0, 0]
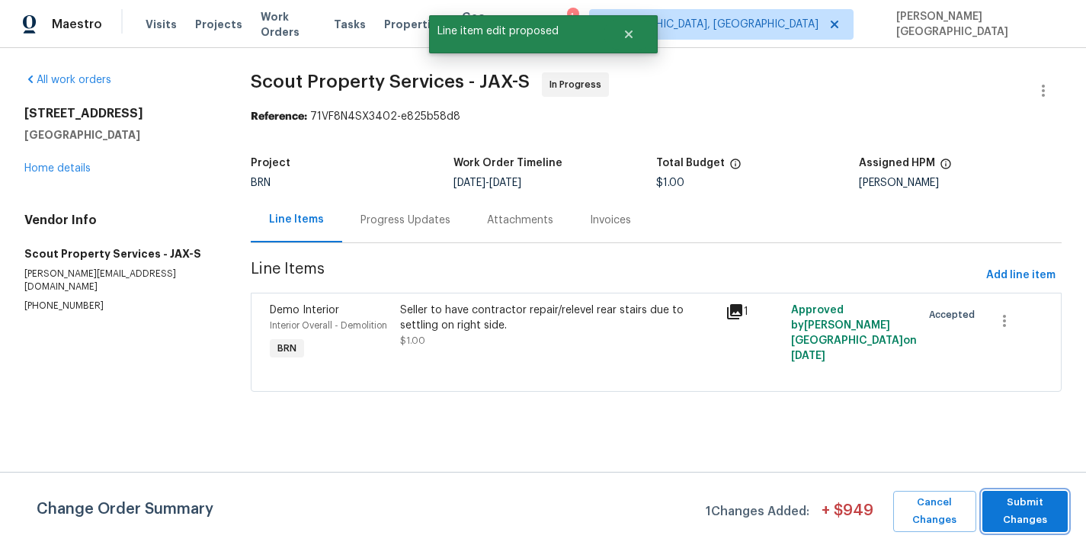
click at [999, 504] on span "Submit Changes" at bounding box center [1025, 511] width 70 height 35
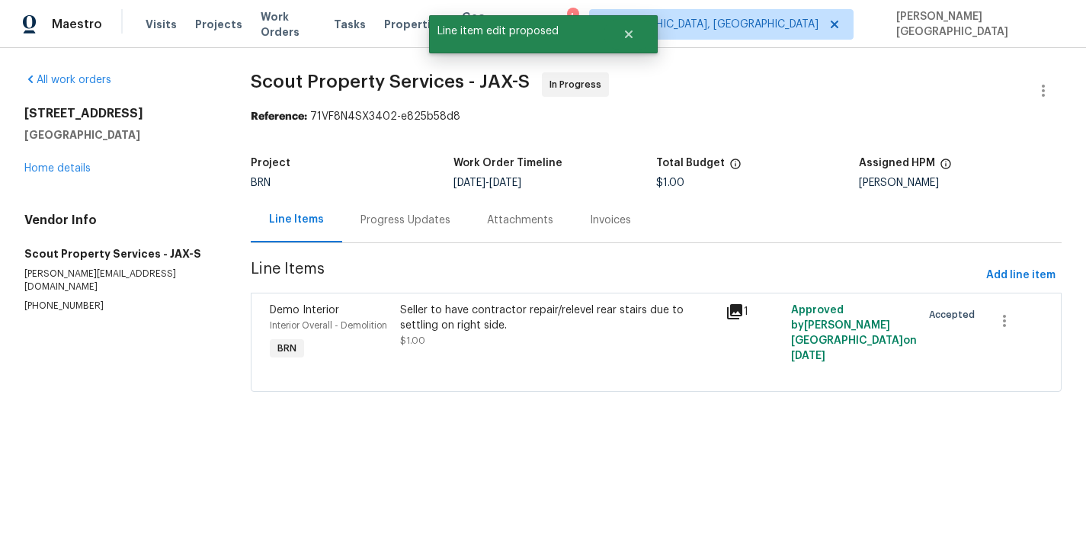
click at [515, 332] on div "Seller to have contractor repair/relevel rear stairs due to settling on right s…" at bounding box center [558, 318] width 317 height 30
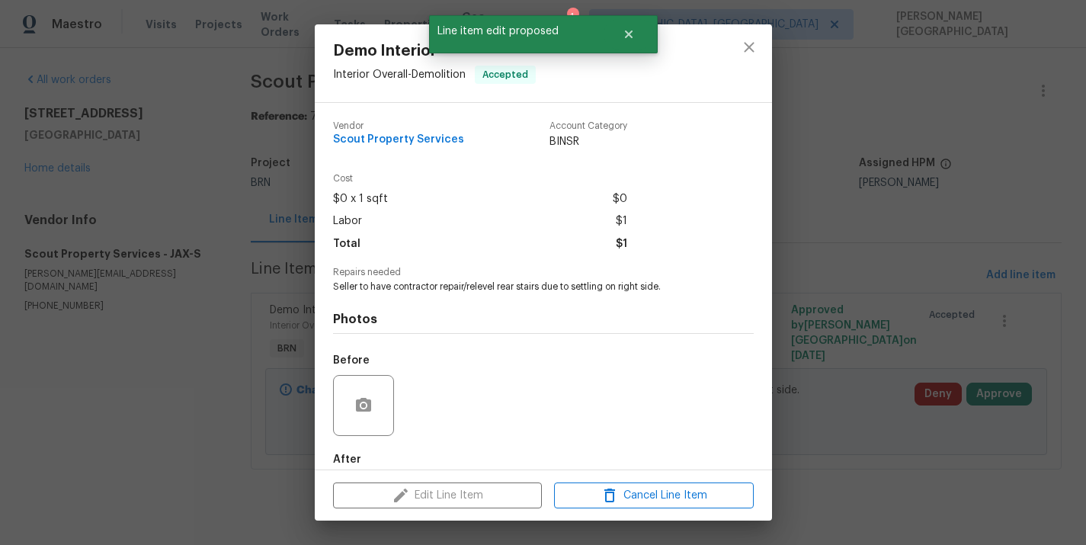
scroll to position [81, 0]
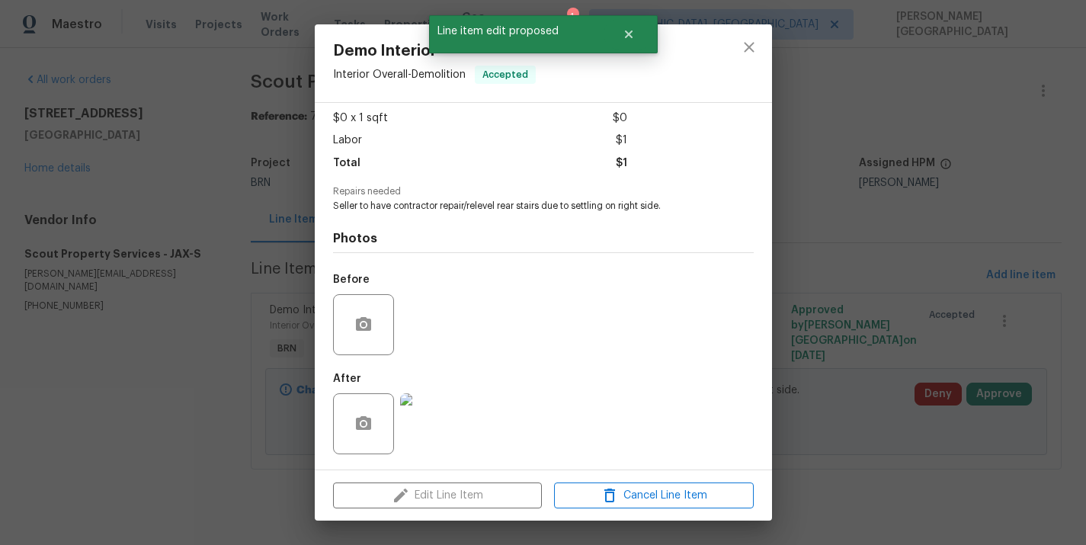
click at [439, 425] on img at bounding box center [430, 423] width 61 height 61
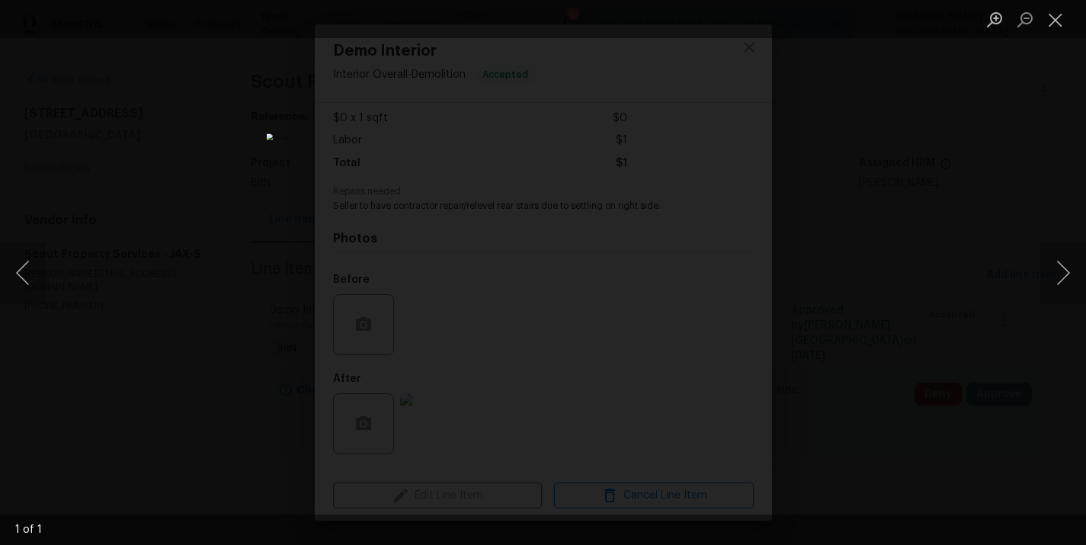
click at [921, 240] on div "Lightbox" at bounding box center [543, 272] width 1086 height 545
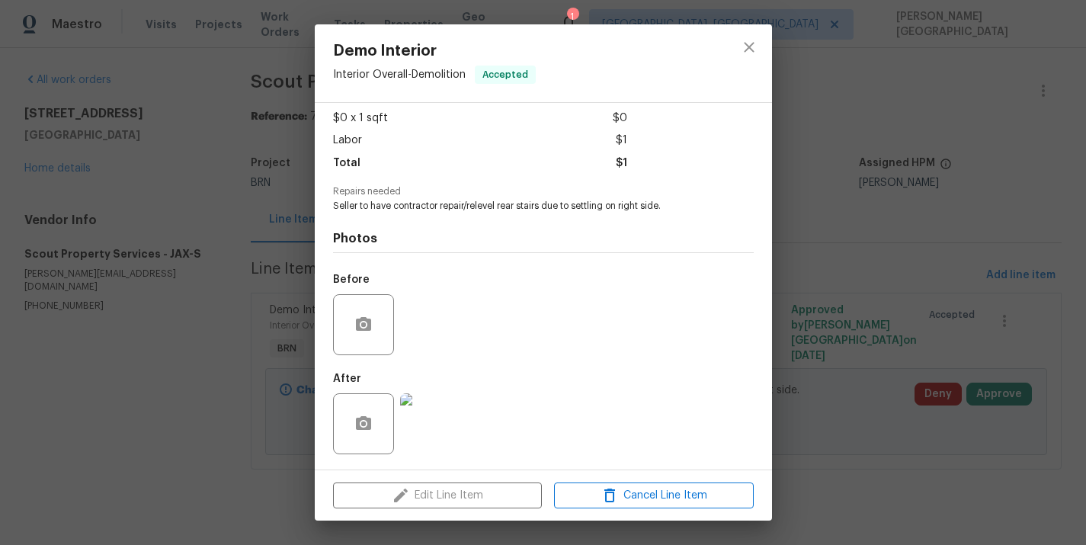
click at [846, 429] on div "Demo Interior Interior Overall - Demolition Accepted Vendor Scout Property Serv…" at bounding box center [543, 272] width 1086 height 545
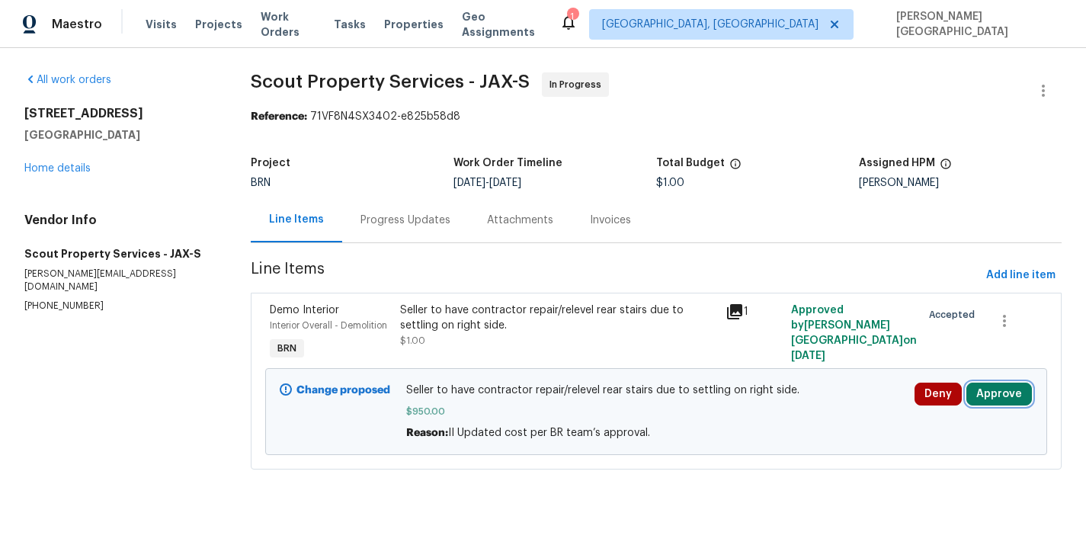
click at [1004, 391] on button "Approve" at bounding box center [1000, 394] width 66 height 23
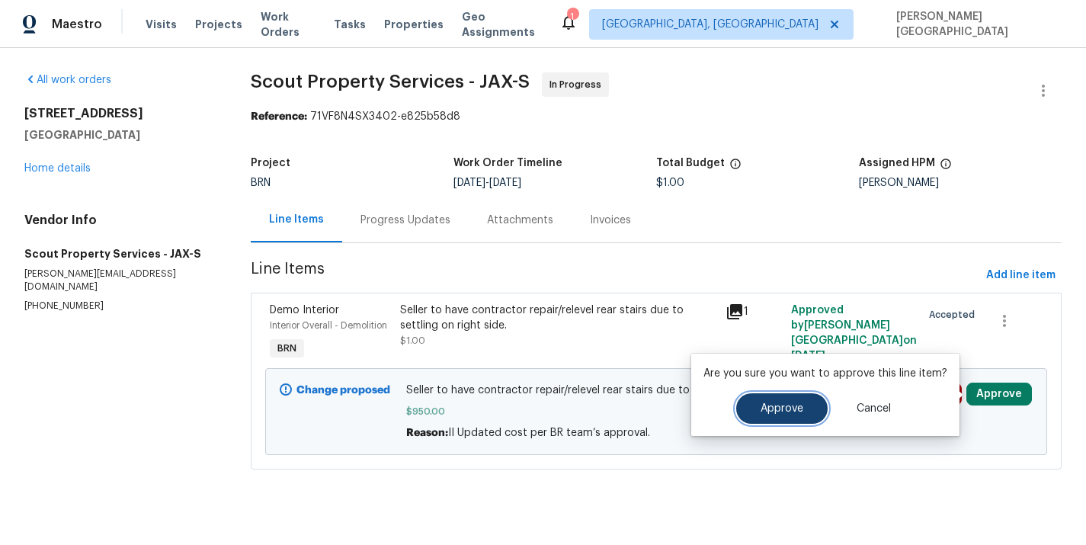
click at [773, 412] on span "Approve" at bounding box center [782, 408] width 43 height 11
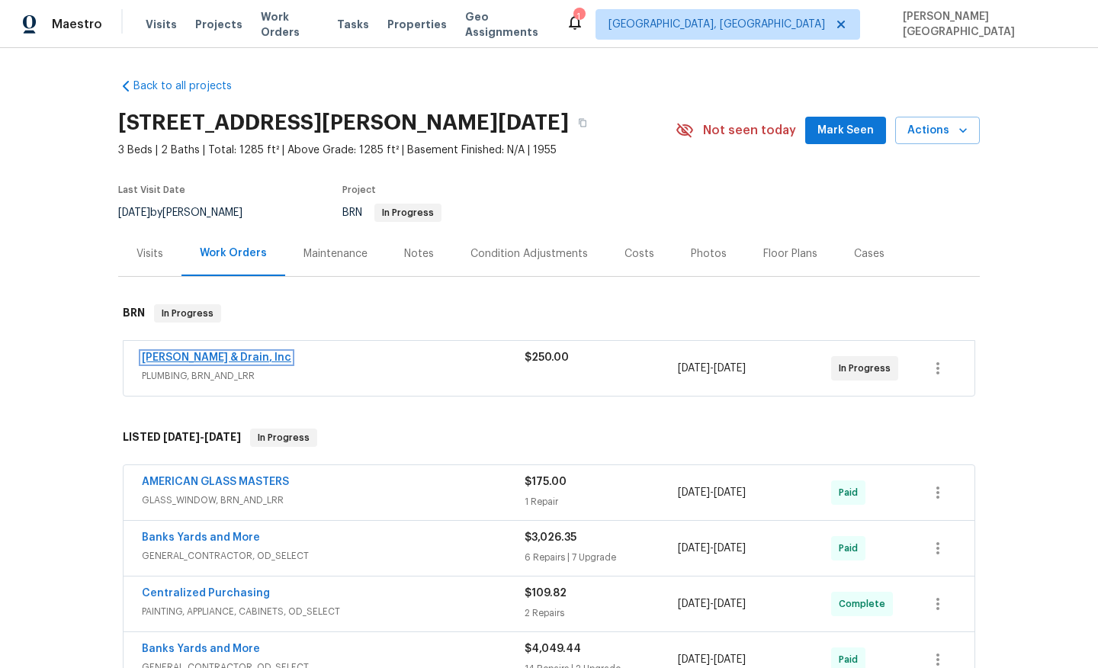
click at [216, 357] on link "[PERSON_NAME] & Drain, Inc" at bounding box center [216, 357] width 149 height 11
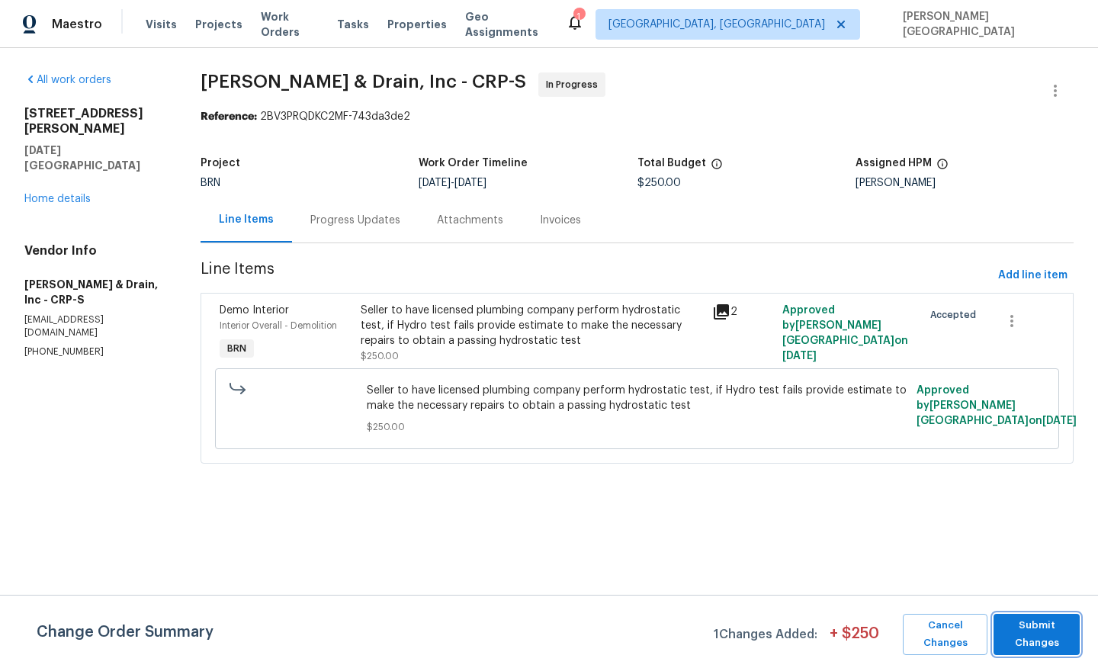
click at [1046, 636] on span "Submit Changes" at bounding box center [1036, 634] width 71 height 35
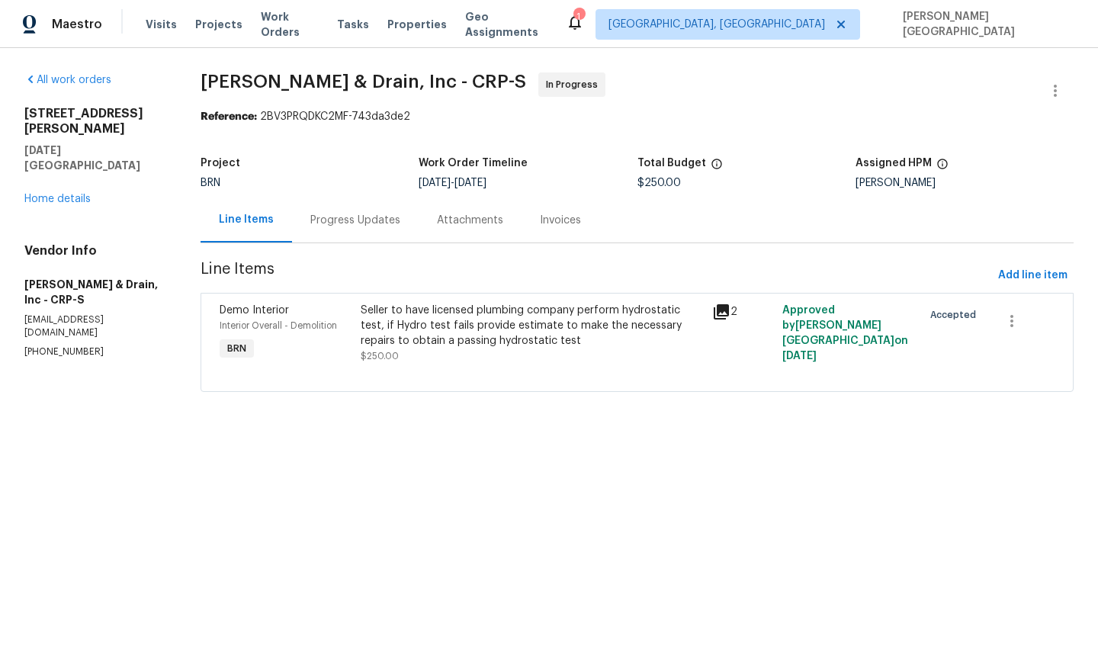
click at [375, 230] on div "Progress Updates" at bounding box center [355, 219] width 127 height 45
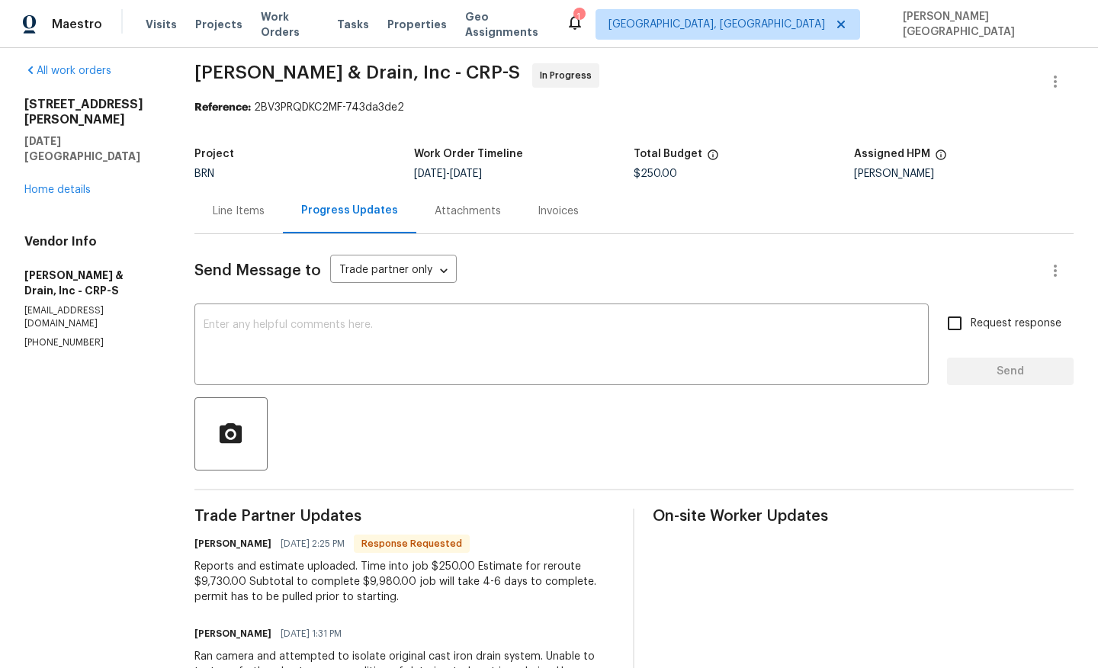
scroll to position [12, 0]
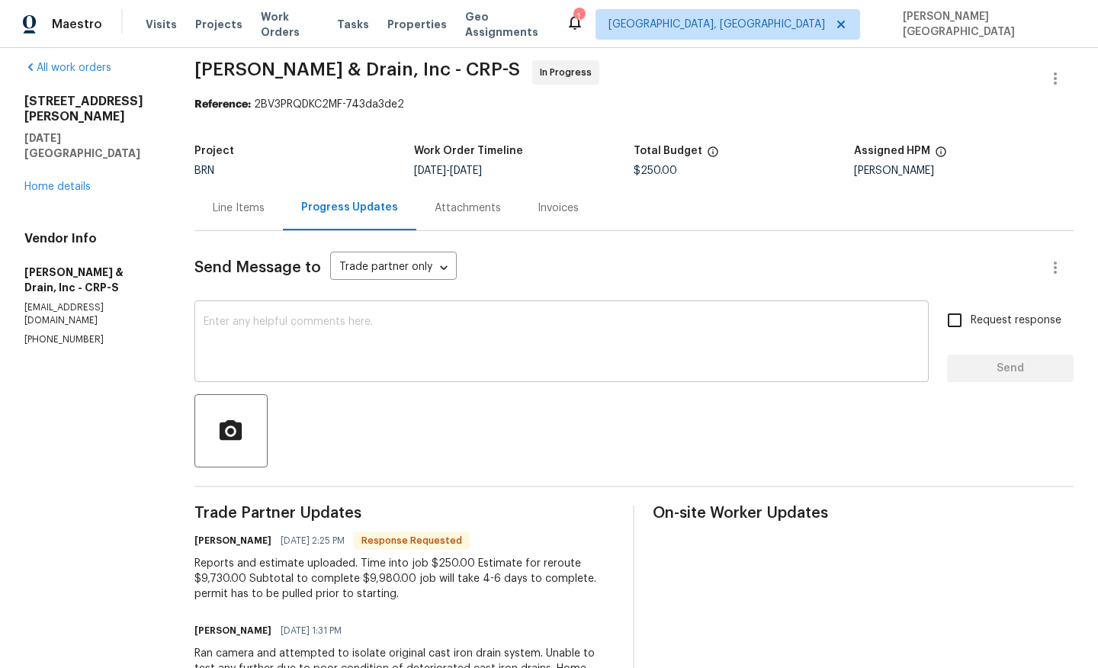
click at [275, 332] on textarea at bounding box center [562, 342] width 716 height 53
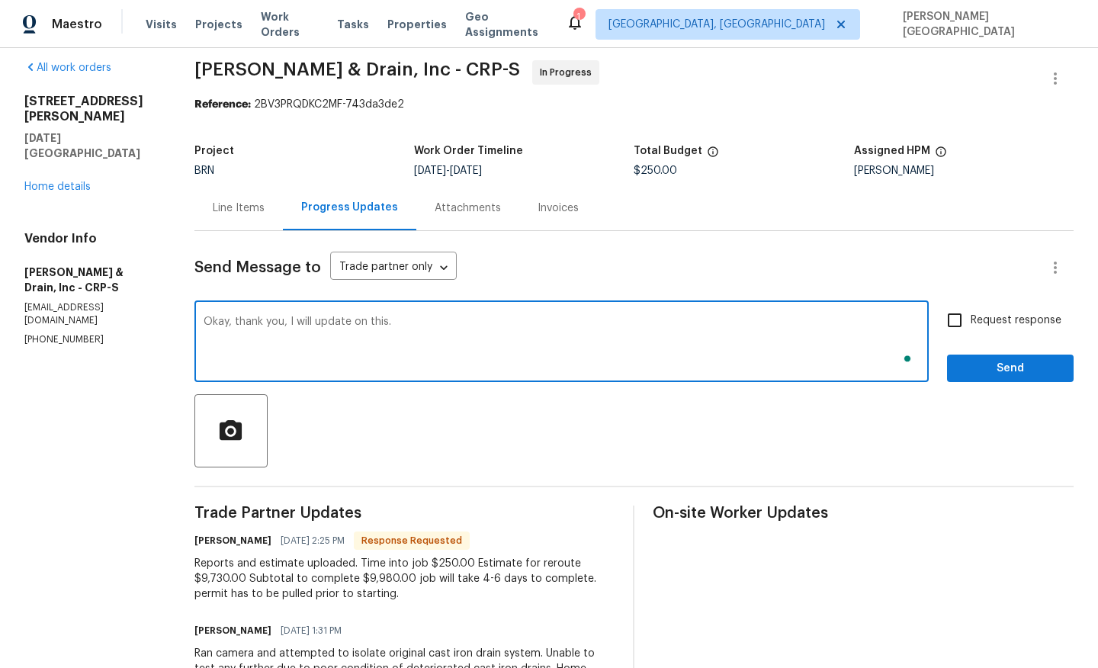
type textarea "Okay, thank you, I will update on this."
click at [975, 316] on span "Request response" at bounding box center [1015, 321] width 91 height 16
click at [970, 316] on input "Request response" at bounding box center [954, 320] width 32 height 32
checkbox input "true"
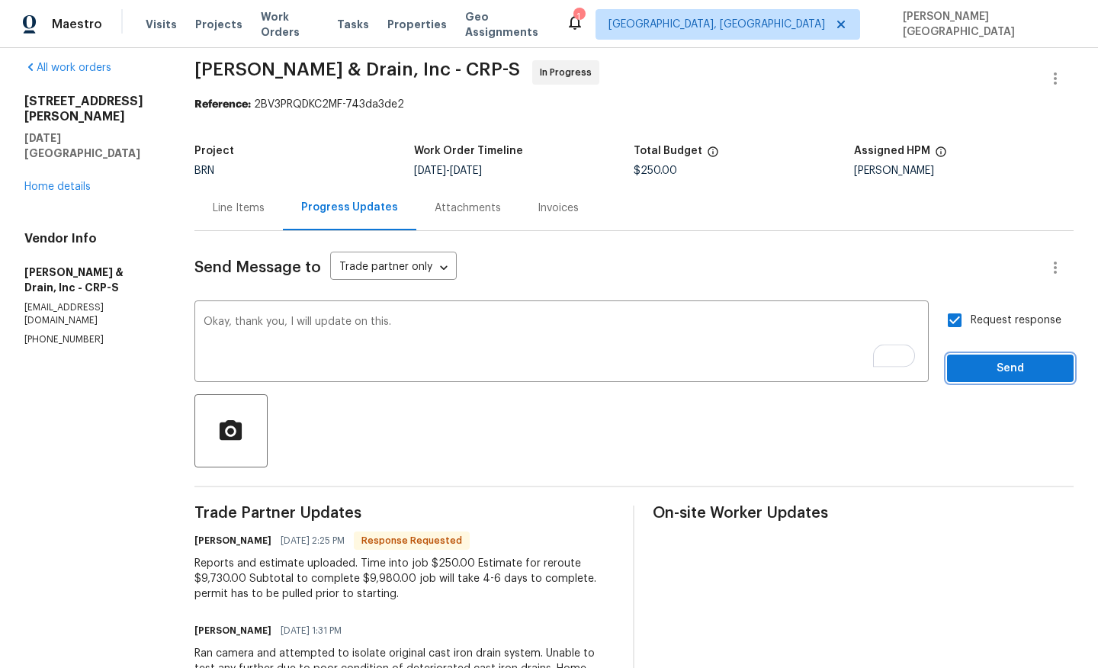
click at [987, 374] on span "Send" at bounding box center [1010, 368] width 102 height 19
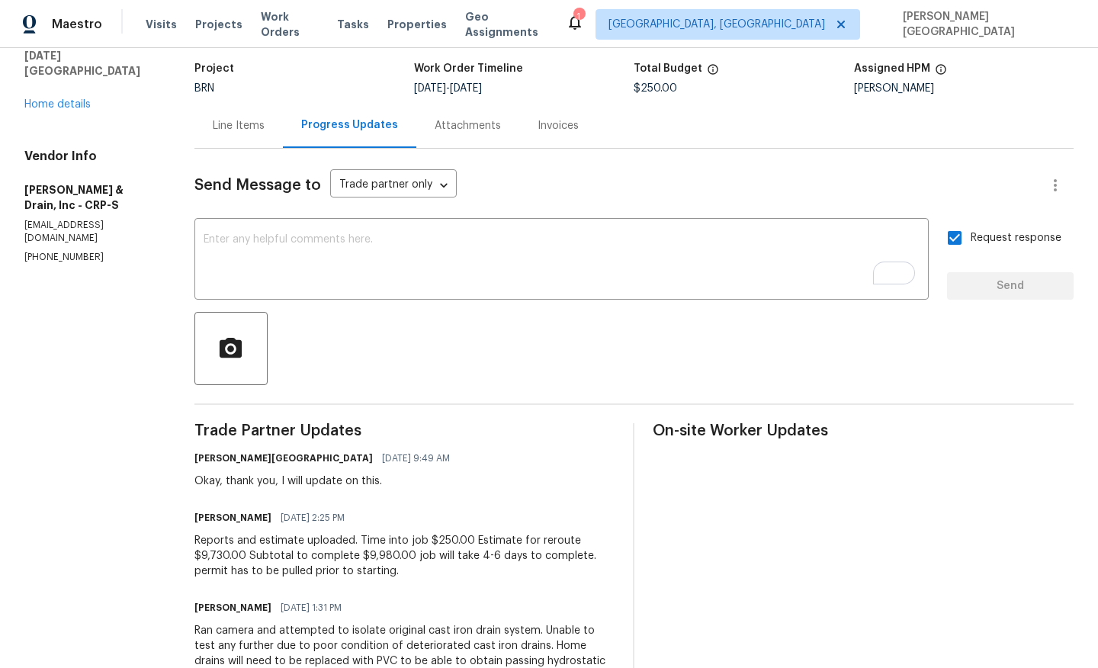
scroll to position [202, 0]
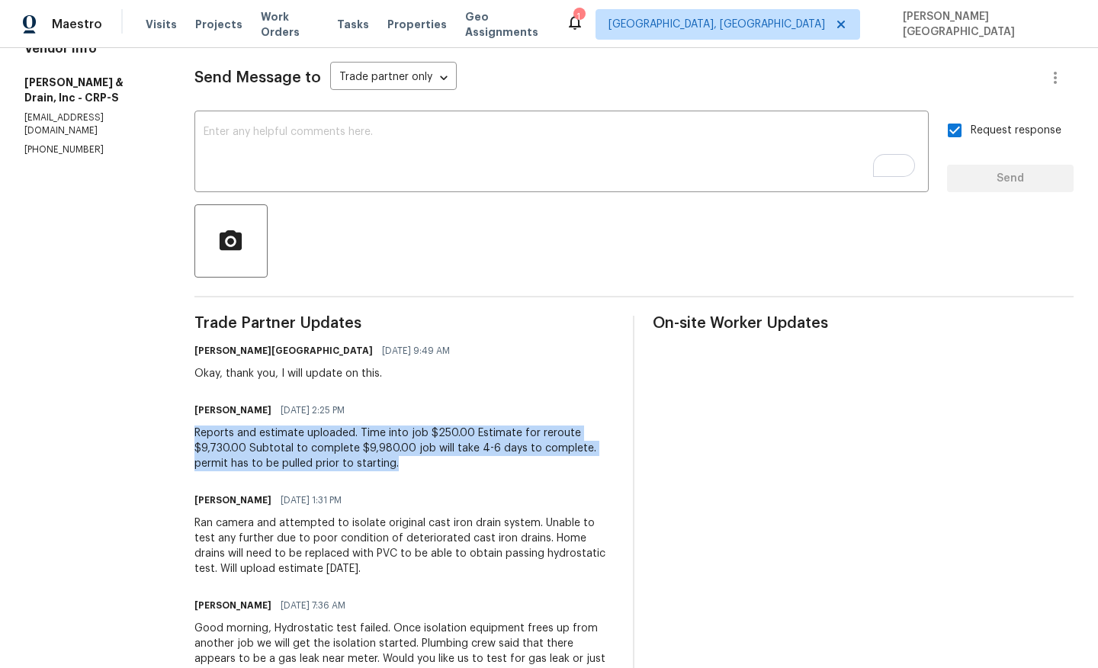
drag, startPoint x: 187, startPoint y: 432, endPoint x: 441, endPoint y: 458, distance: 255.9
click at [444, 458] on div "All work orders 4053 Little John Dr Corpus Christi, TX 78411 Home details Vendo…" at bounding box center [549, 389] width 1098 height 1087
copy div "Reports and estimate uploaded. Time into job $250.00 Estimate for reroute $9,73…"
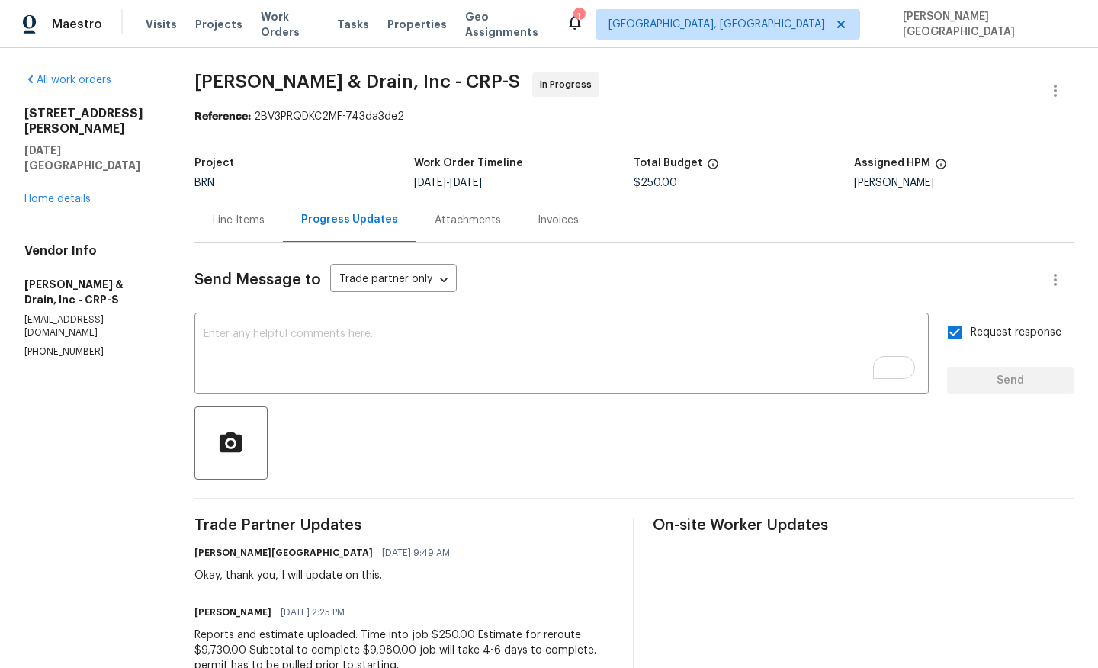
click at [269, 228] on div "Line Items" at bounding box center [238, 219] width 88 height 45
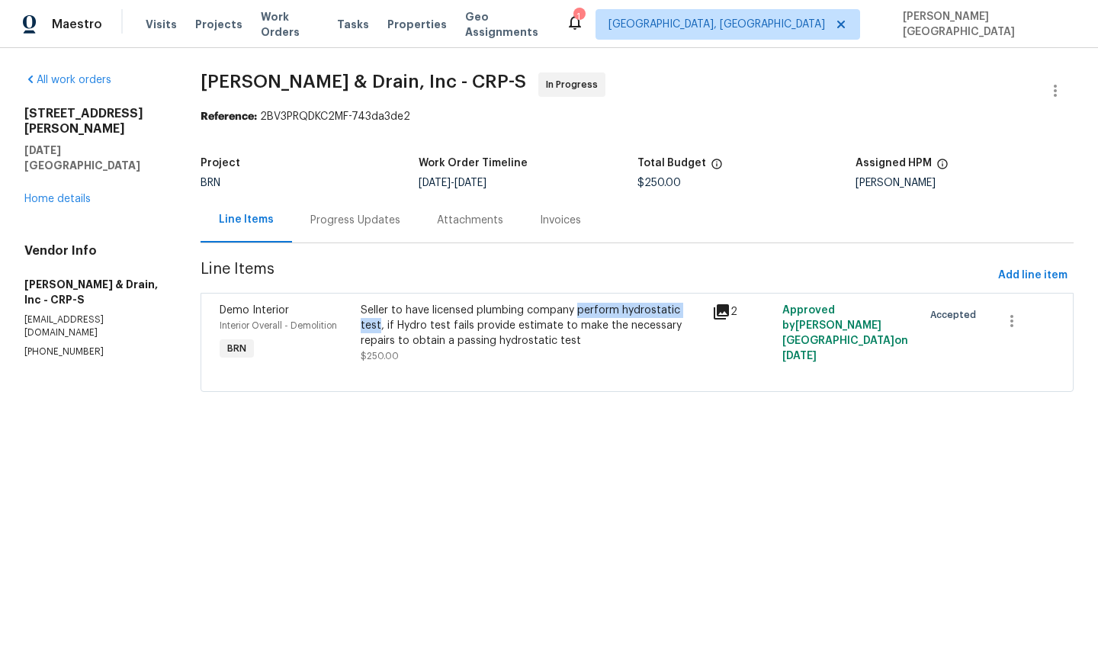
drag, startPoint x: 581, startPoint y: 309, endPoint x: 701, endPoint y: 312, distance: 120.5
click at [701, 312] on div "Seller to have licensed plumbing company perform hydrostatic test, if Hydro tes…" at bounding box center [532, 326] width 342 height 46
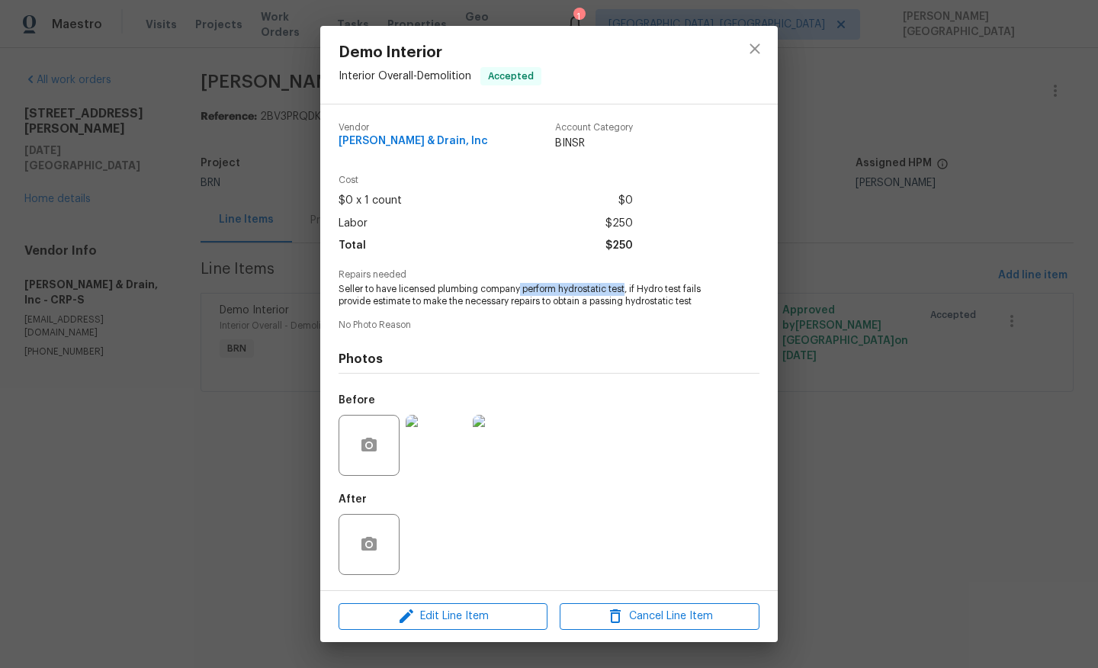
drag, startPoint x: 521, startPoint y: 287, endPoint x: 623, endPoint y: 287, distance: 102.1
click at [624, 287] on span "Seller to have licensed plumbing company perform hydrostatic test, if Hydro tes…" at bounding box center [527, 296] width 379 height 26
copy span "perform hydrostatic tes"
click at [90, 188] on div "Demo Interior Interior Overall - Demolition Accepted Vendor Owen Plumbing & Dra…" at bounding box center [549, 334] width 1098 height 668
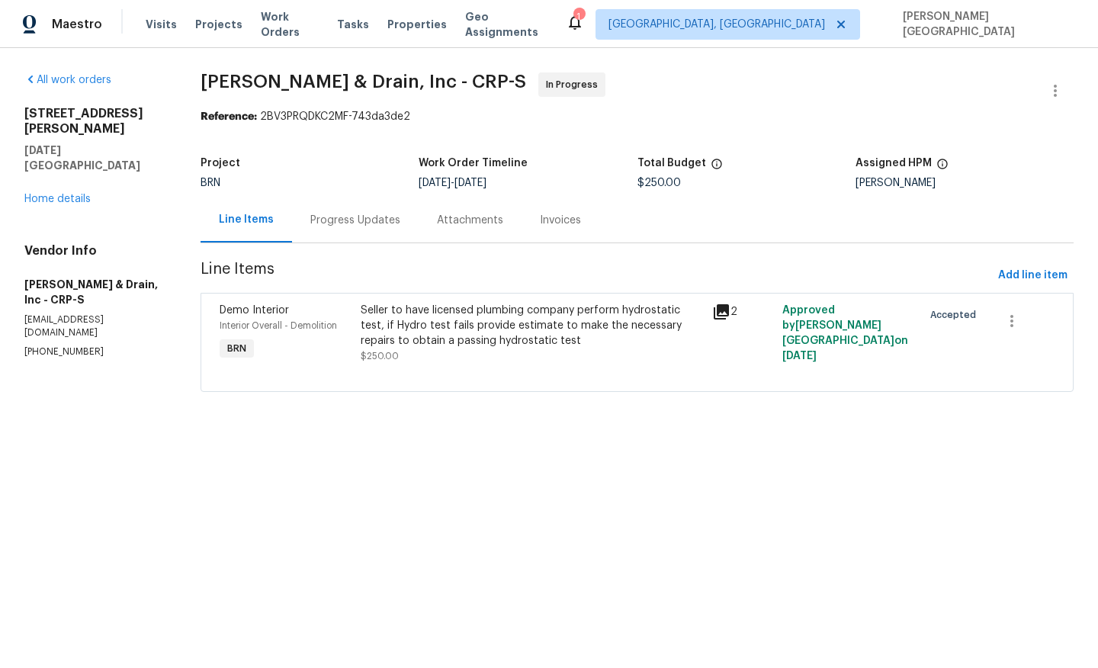
click at [74, 174] on div "4053 Little John Dr Corpus Christi, TX 78411 Home details" at bounding box center [93, 156] width 139 height 101
click at [72, 194] on link "Home details" at bounding box center [57, 199] width 66 height 11
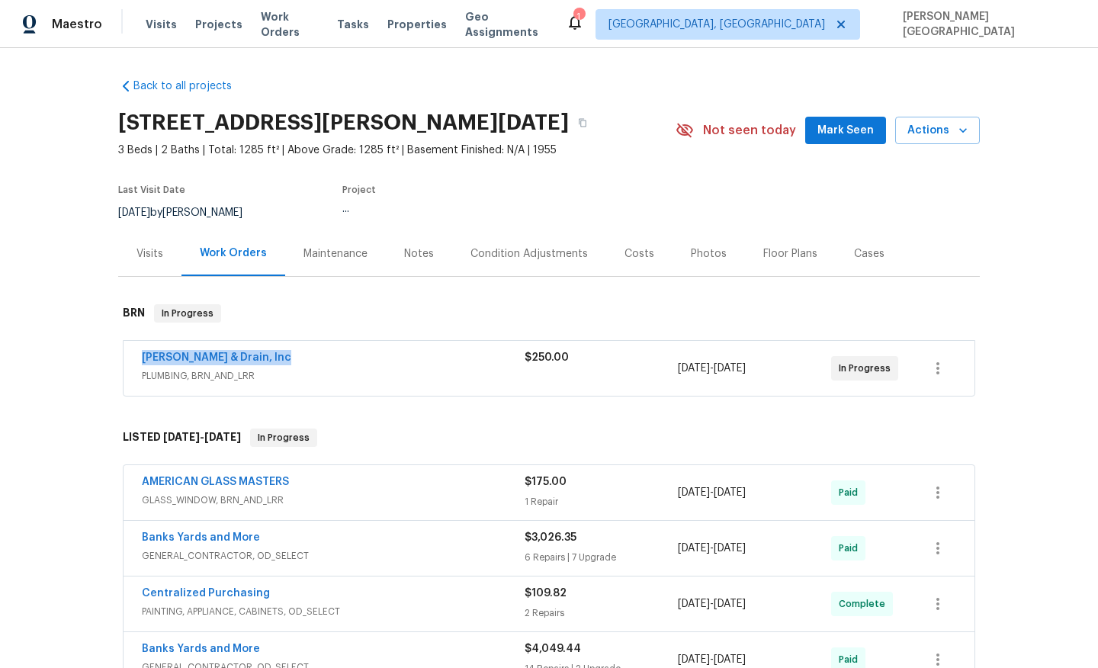
drag, startPoint x: 294, startPoint y: 361, endPoint x: 107, endPoint y: 362, distance: 187.5
click at [107, 362] on div "Back to all projects 4053 Little John Dr, Corpus Christi, TX 78411 3 Beds | 2 B…" at bounding box center [549, 358] width 1098 height 620
copy link "Owen Plumbing & Drain, Inc"
click at [166, 356] on link "Owen Plumbing & Drain, Inc" at bounding box center [216, 357] width 149 height 11
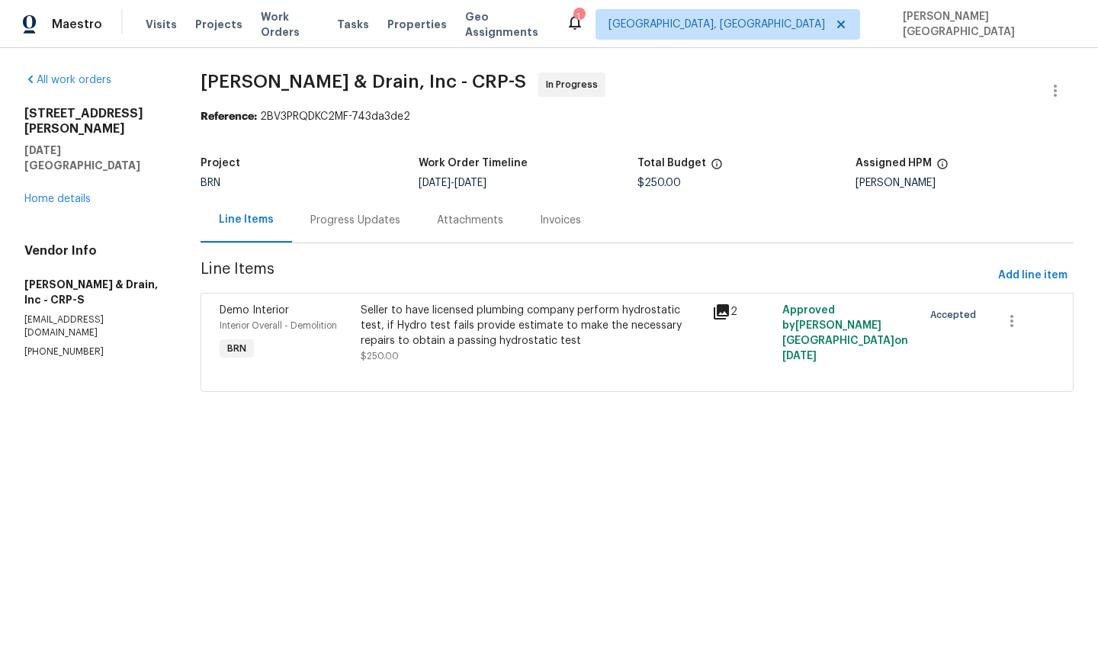
click at [483, 342] on div "Seller to have licensed plumbing company perform hydrostatic test, if Hydro tes…" at bounding box center [532, 326] width 342 height 46
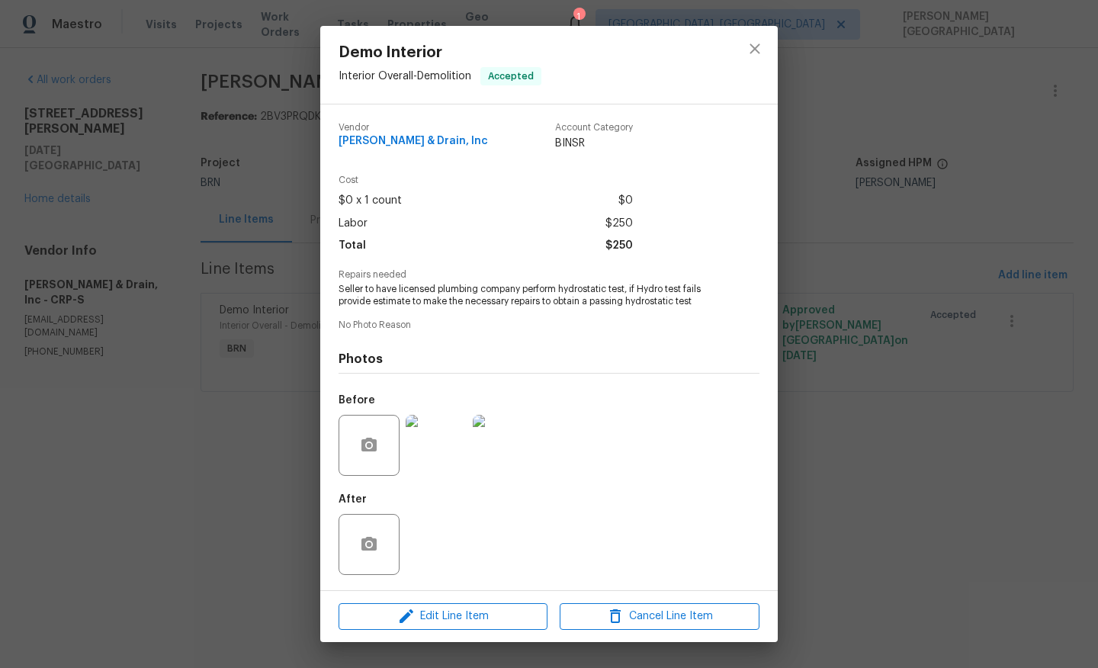
click at [456, 299] on span "Seller to have licensed plumbing company perform hydrostatic test, if Hydro tes…" at bounding box center [527, 296] width 379 height 26
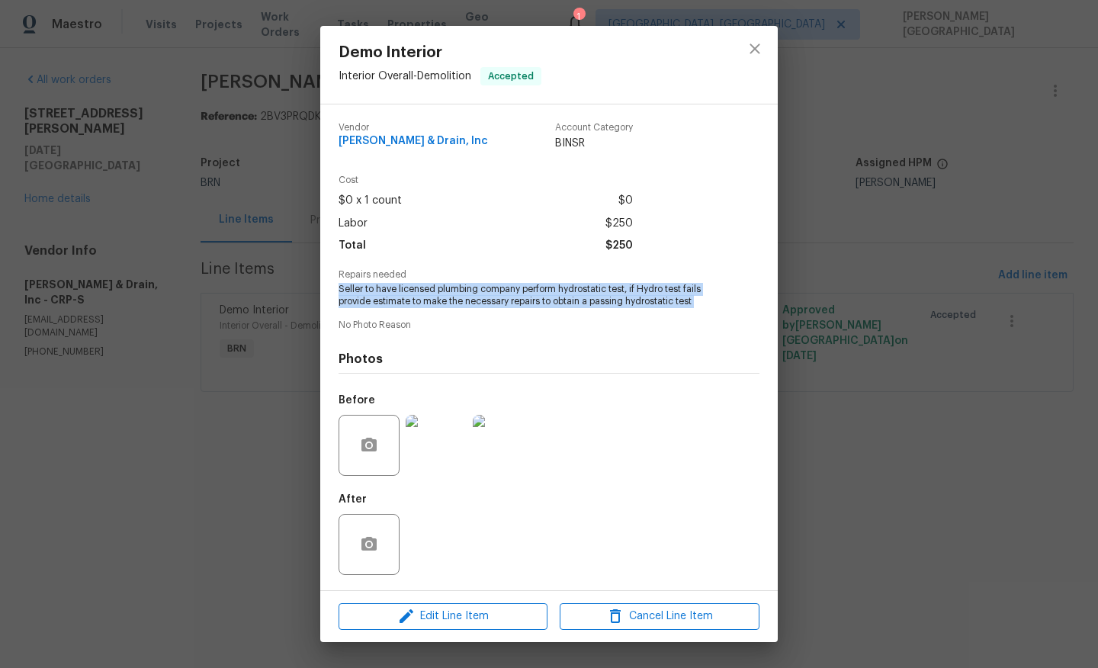
click at [456, 299] on span "Seller to have licensed plumbing company perform hydrostatic test, if Hydro tes…" at bounding box center [527, 296] width 379 height 26
copy span "Seller to have licensed plumbing company perform hydrostatic test, if Hydro tes…"
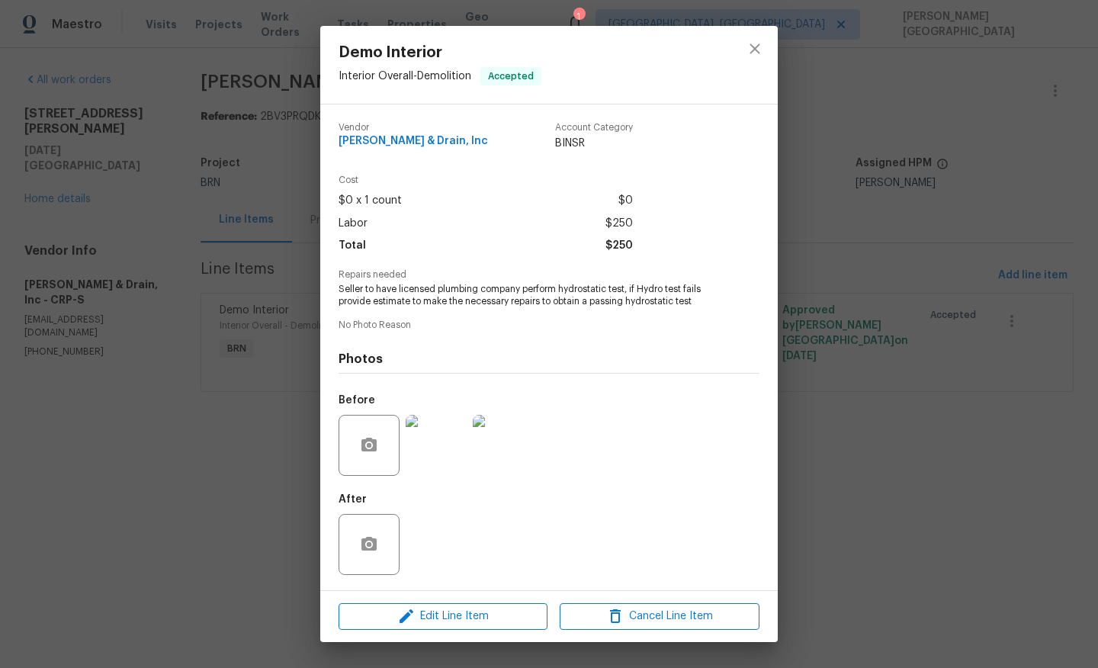
click at [312, 197] on div "Demo Interior Interior Overall - Demolition Accepted Vendor Owen Plumbing & Dra…" at bounding box center [549, 334] width 1098 height 668
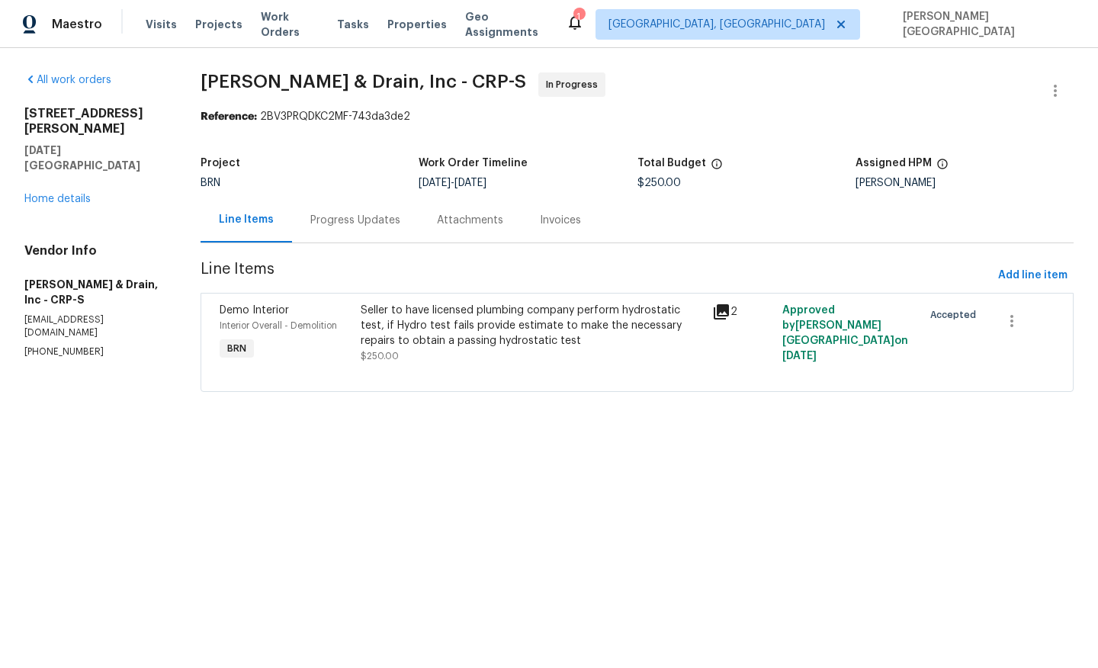
click at [312, 201] on div "Progress Updates" at bounding box center [355, 219] width 127 height 45
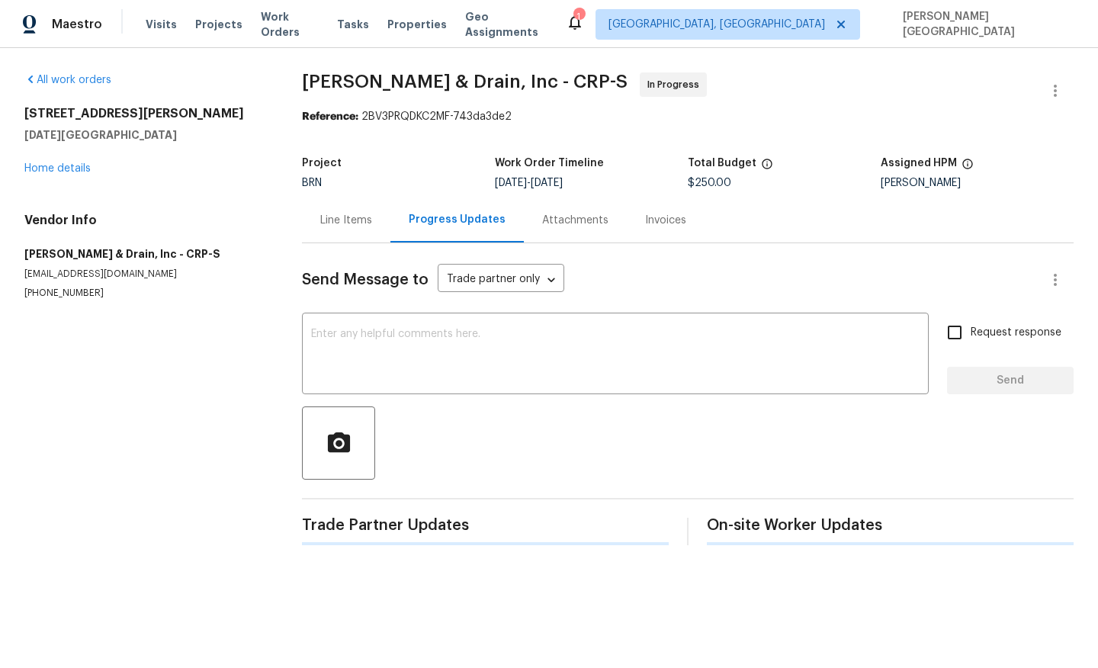
click at [336, 218] on div "Line Items" at bounding box center [346, 220] width 52 height 15
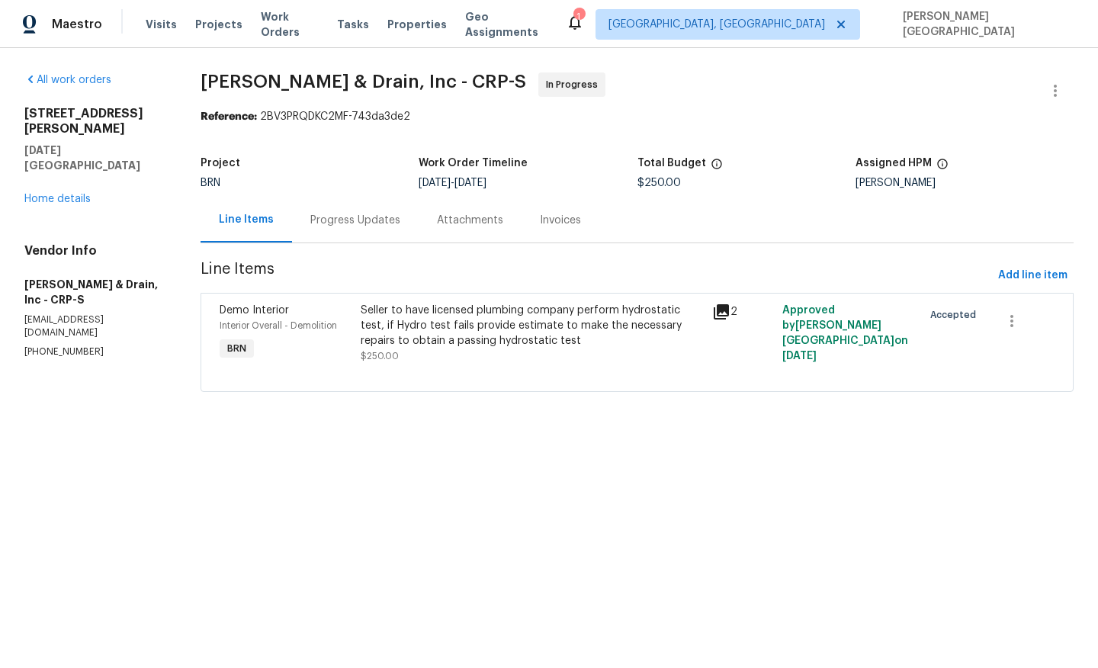
click at [364, 226] on div "Progress Updates" at bounding box center [355, 220] width 90 height 15
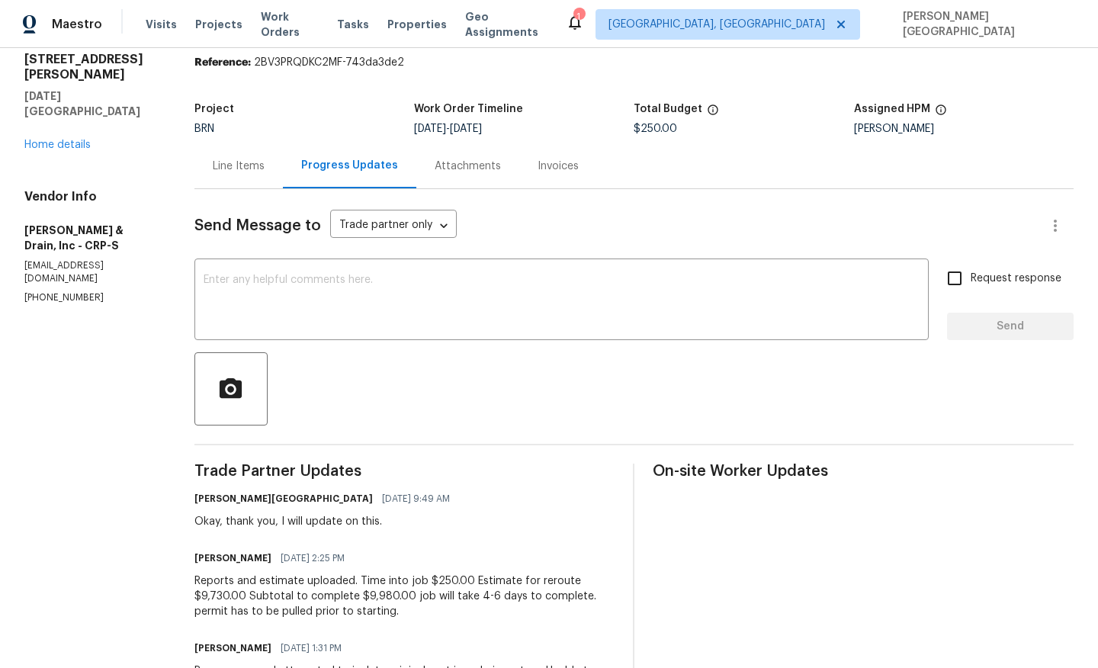
scroll to position [133, 0]
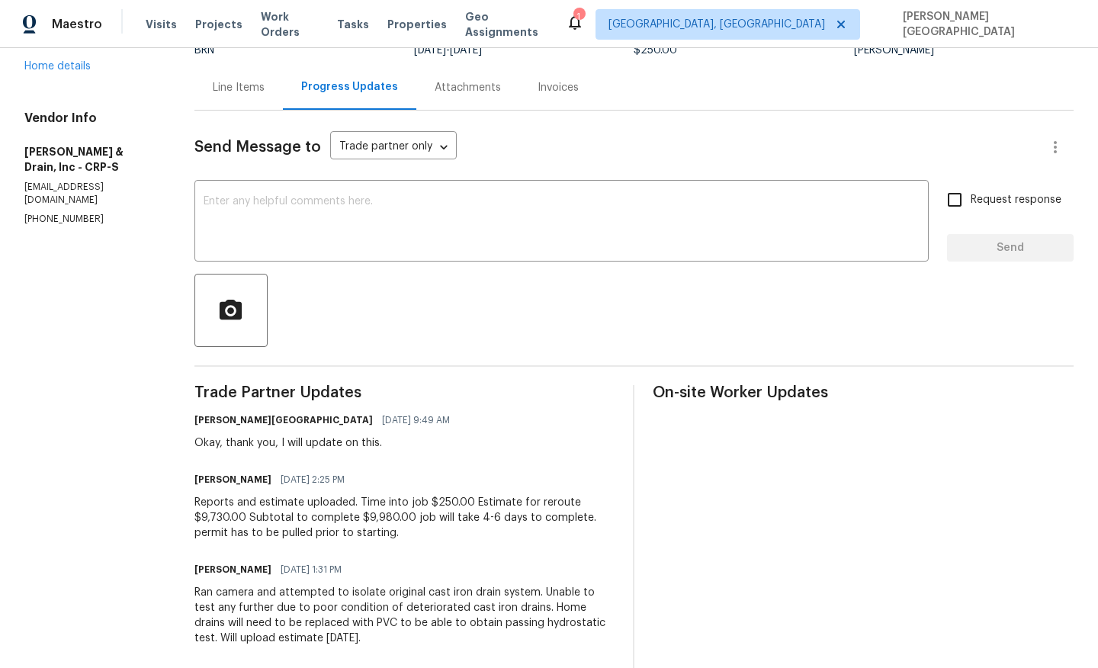
click at [278, 534] on div "Reports and estimate uploaded. Time into job $250.00 Estimate for reroute $9,73…" at bounding box center [404, 518] width 421 height 46
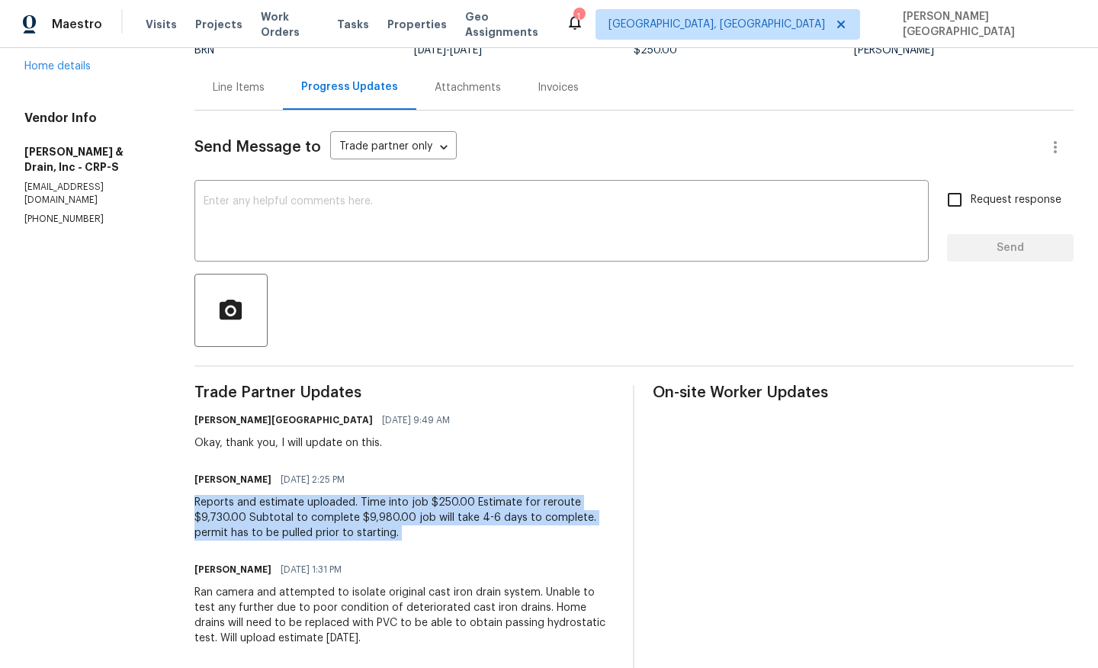
click at [278, 534] on div "Reports and estimate uploaded. Time into job $250.00 Estimate for reroute $9,73…" at bounding box center [404, 518] width 421 height 46
copy div "Reports and estimate uploaded. Time into job $250.00 Estimate for reroute $9,73…"
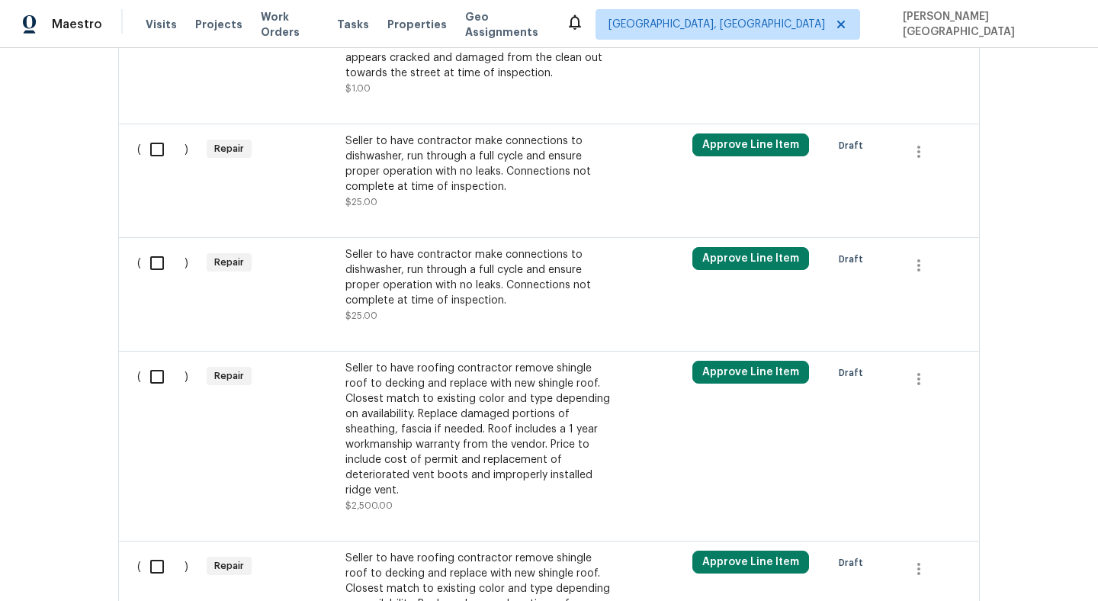
scroll to position [1034, 0]
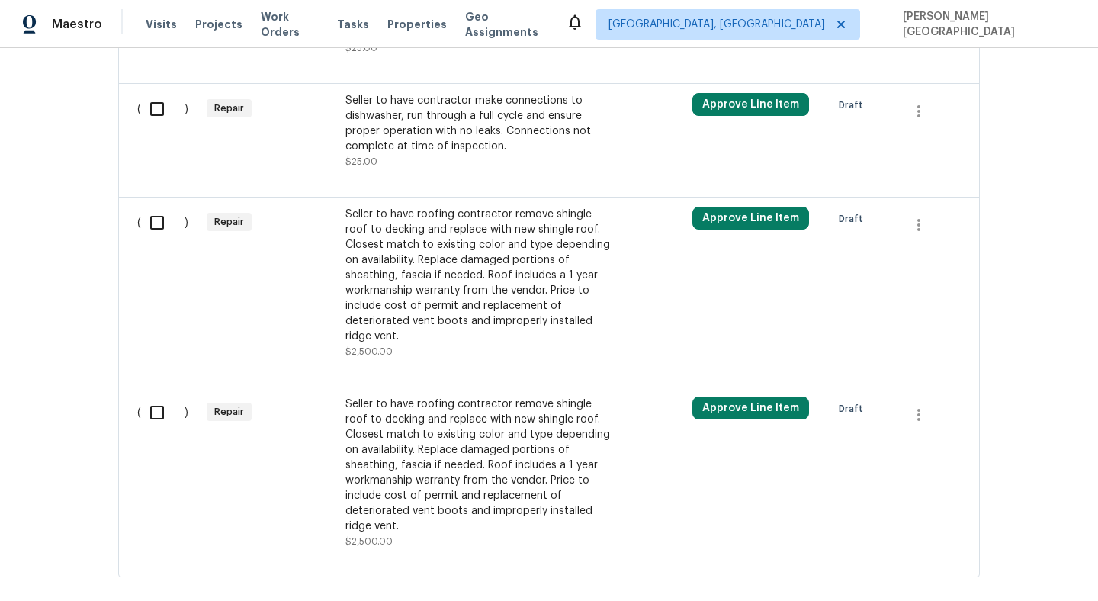
click at [464, 302] on div "Seller to have roofing contractor remove shingle roof to decking and replace wi…" at bounding box center [479, 275] width 268 height 137
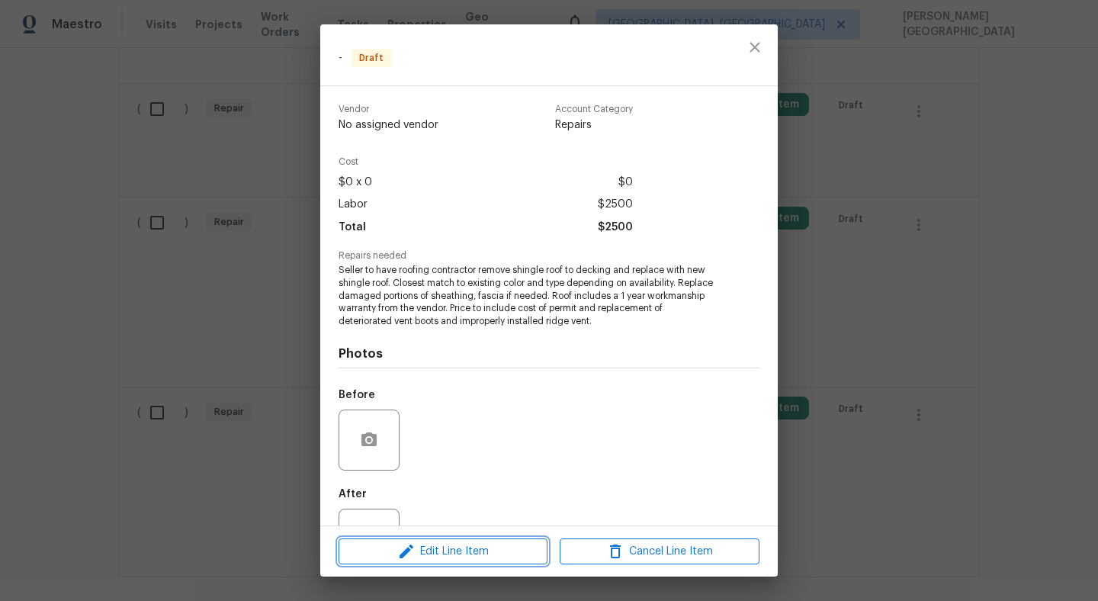
click at [454, 538] on button "Edit Line Item" at bounding box center [442, 551] width 209 height 27
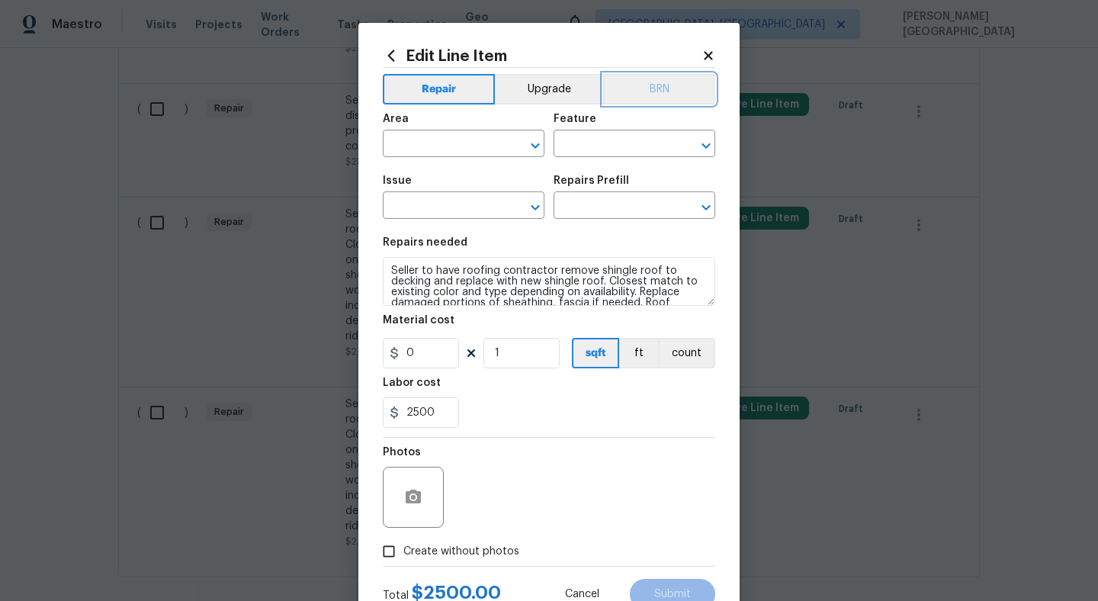
click at [662, 88] on button "BRN" at bounding box center [659, 89] width 112 height 30
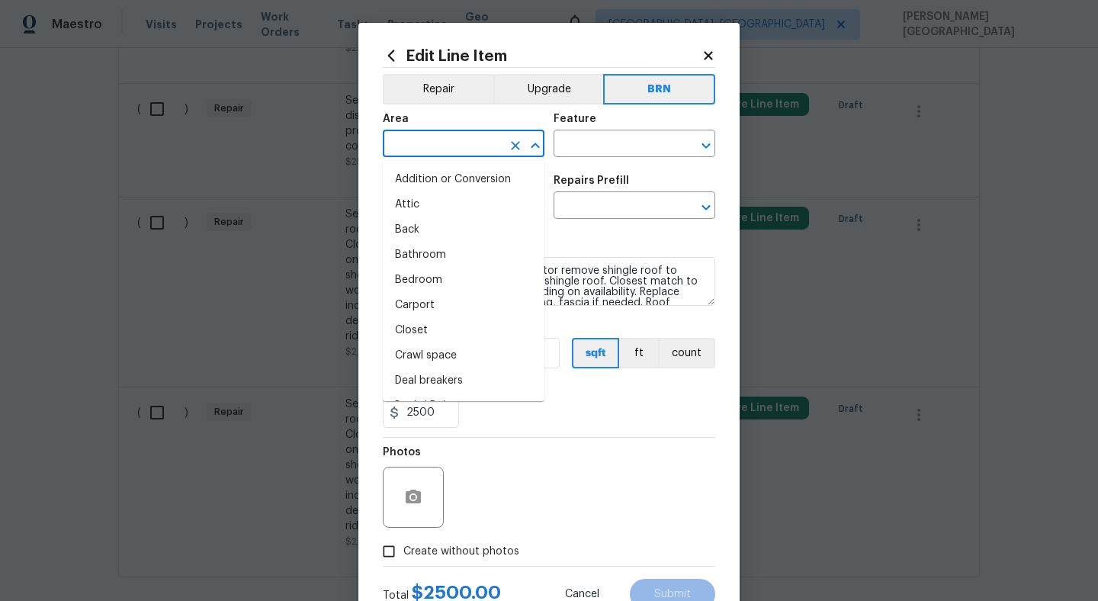
click at [417, 152] on input "text" at bounding box center [442, 145] width 119 height 24
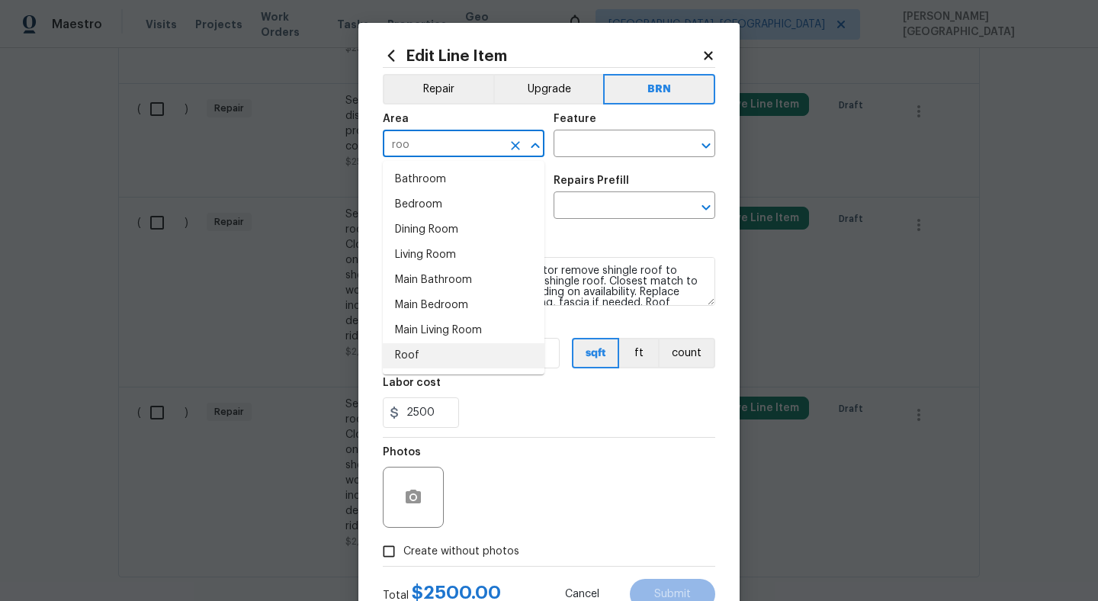
click at [416, 351] on li "Roof" at bounding box center [464, 355] width 162 height 25
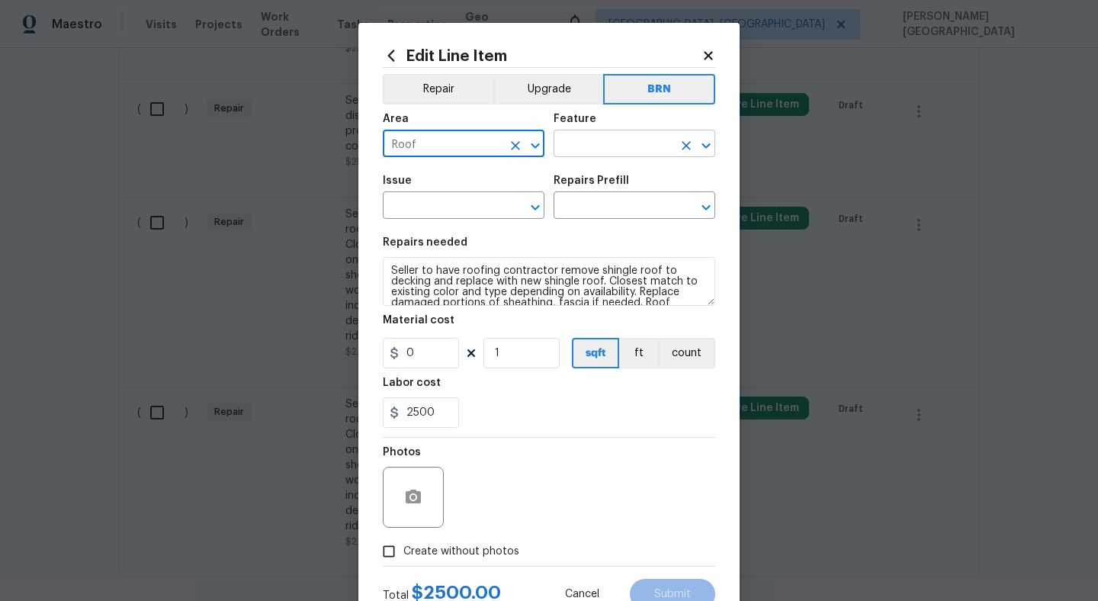
type input "Roof"
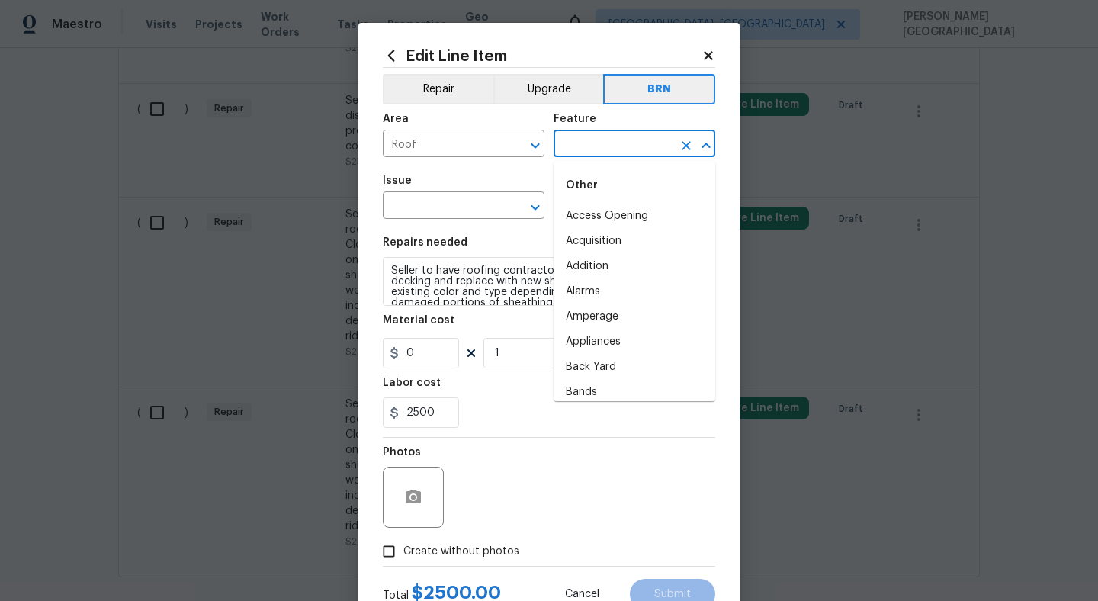
click at [604, 149] on input "text" at bounding box center [612, 145] width 119 height 24
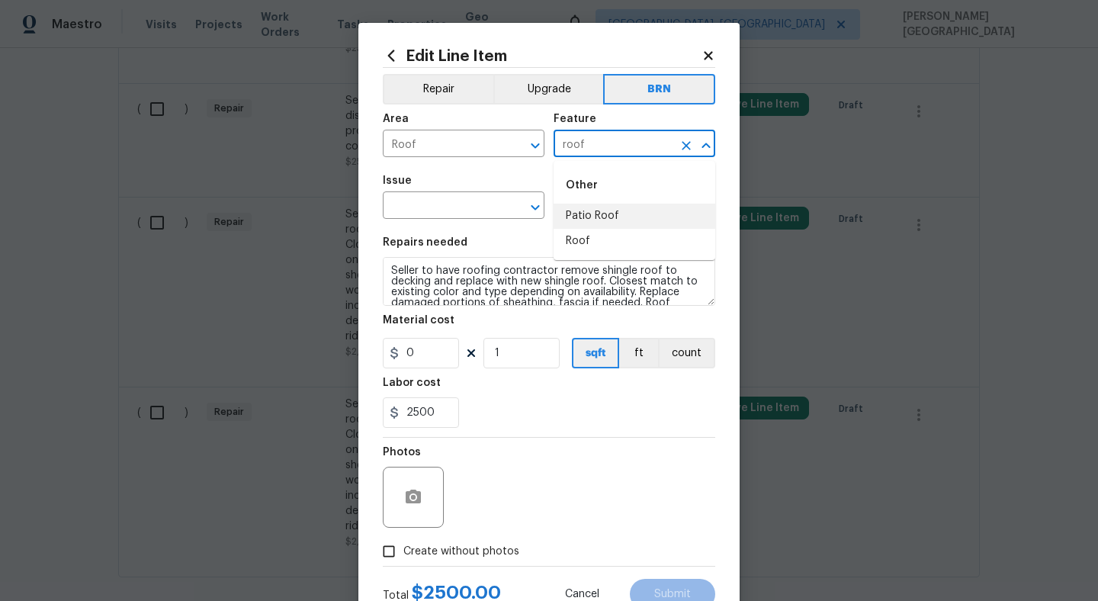
click at [598, 256] on ul "Other Patio Roof Roof" at bounding box center [634, 210] width 162 height 99
click at [596, 252] on li "Roof" at bounding box center [634, 241] width 162 height 25
type input "Roof"
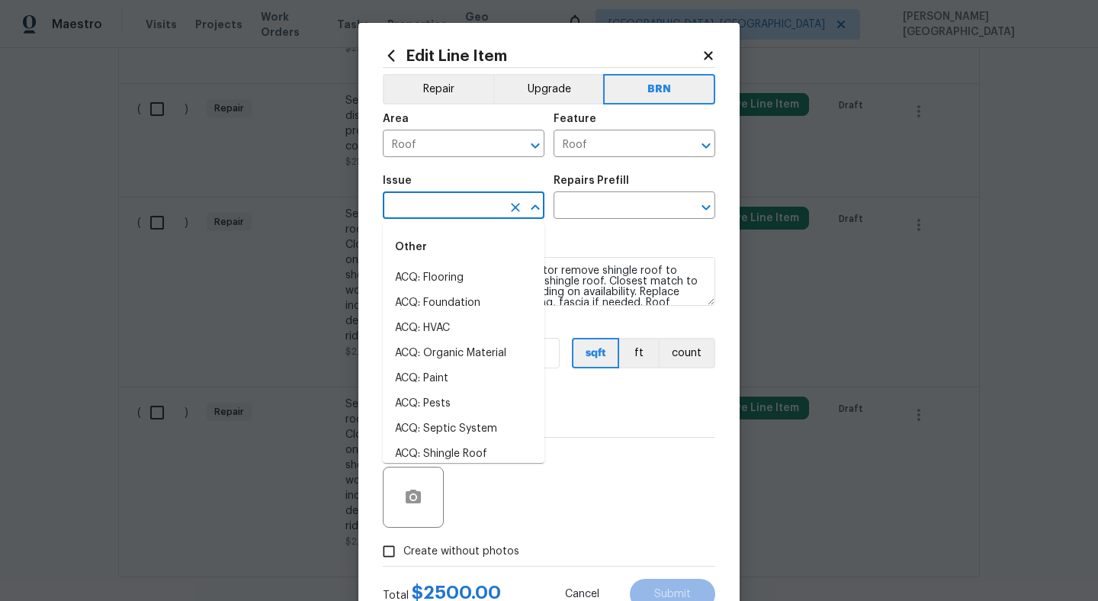
click at [460, 203] on input "text" at bounding box center [442, 207] width 119 height 24
click at [450, 376] on li "Roof Repair" at bounding box center [464, 378] width 162 height 25
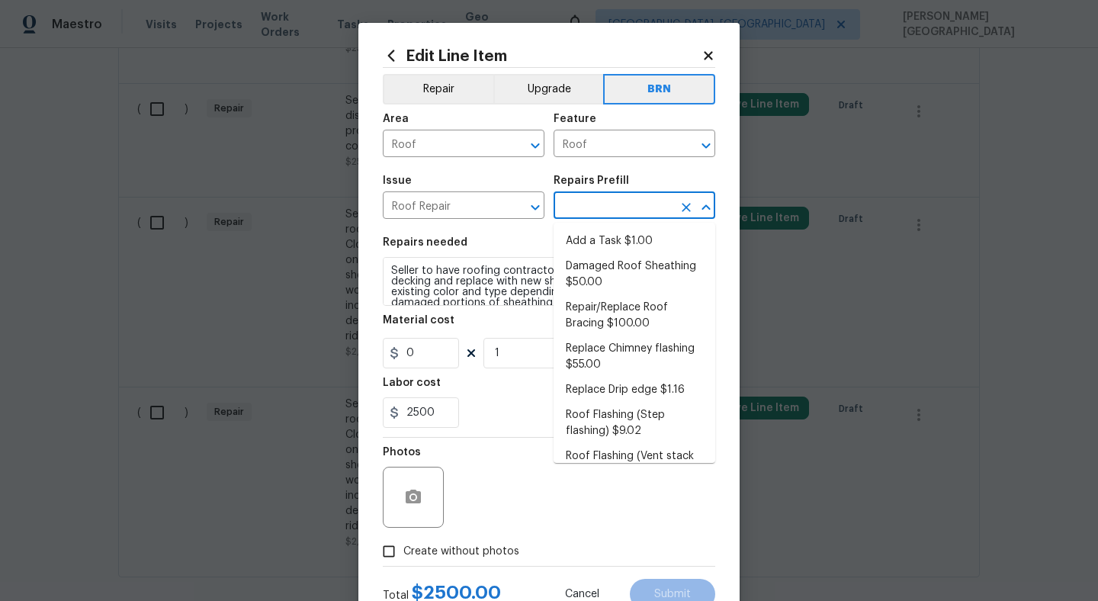
click at [580, 213] on input "text" at bounding box center [612, 207] width 119 height 24
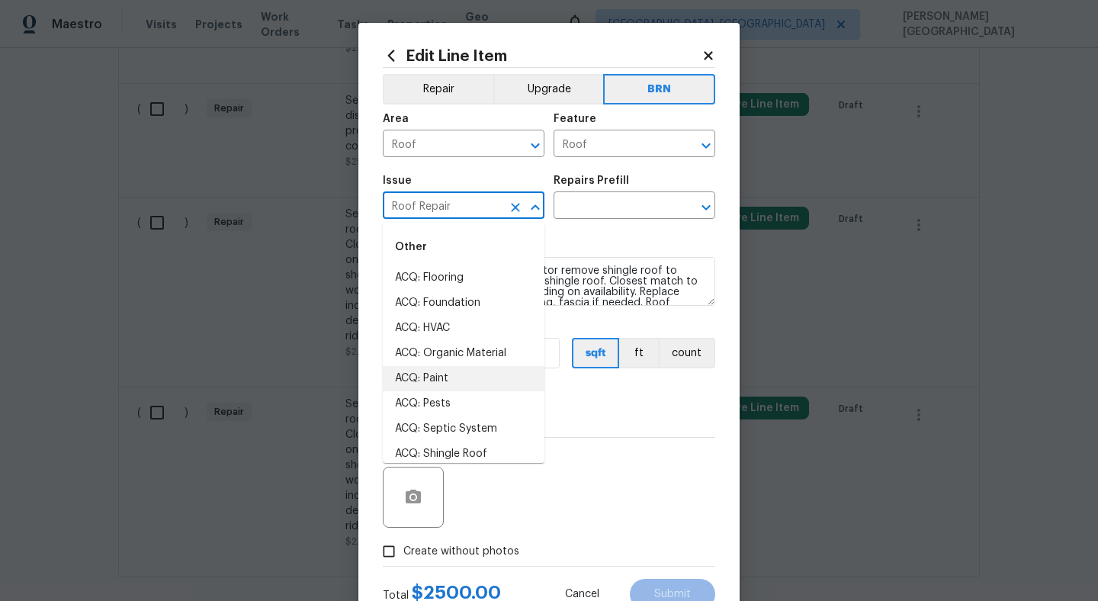
click at [439, 205] on input "Roof Repair" at bounding box center [442, 207] width 119 height 24
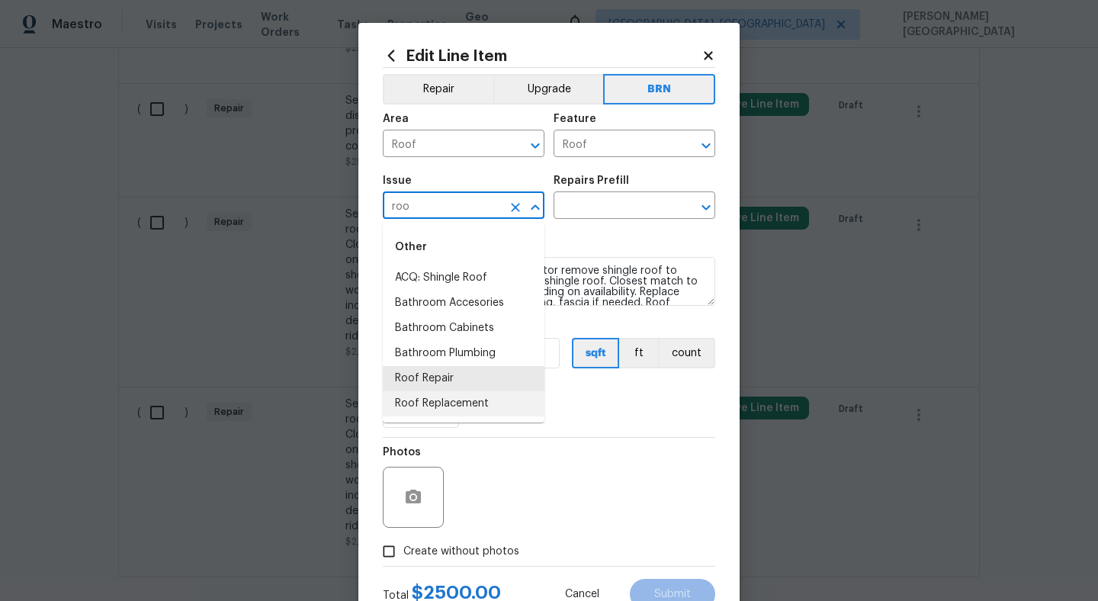
click at [471, 396] on li "Roof Replacement" at bounding box center [464, 403] width 162 height 25
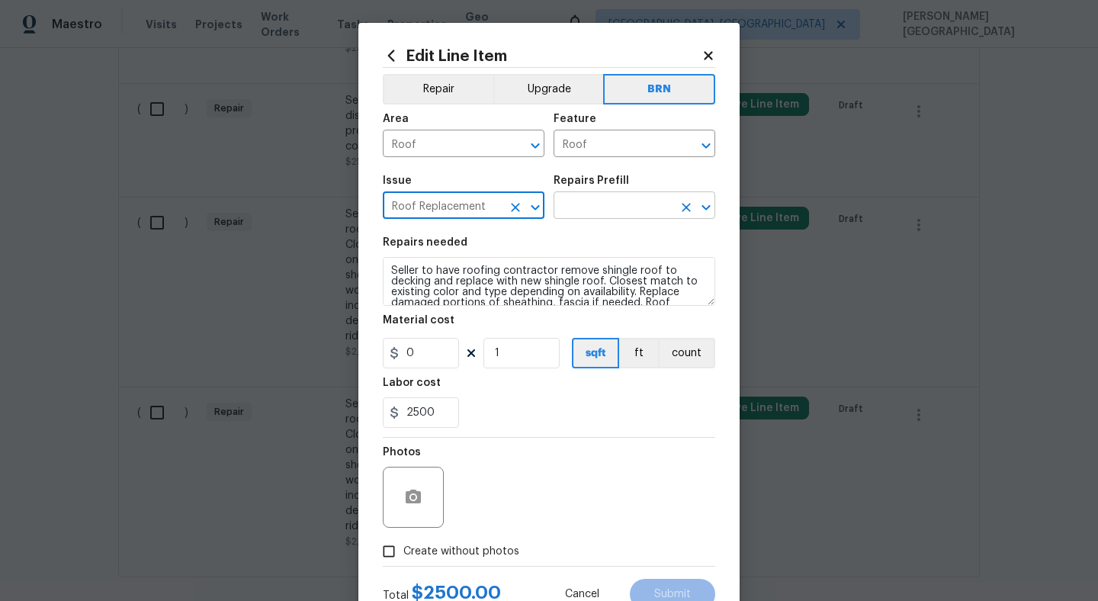
type input "Roof Replacement"
click at [592, 207] on input "text" at bounding box center [612, 207] width 119 height 24
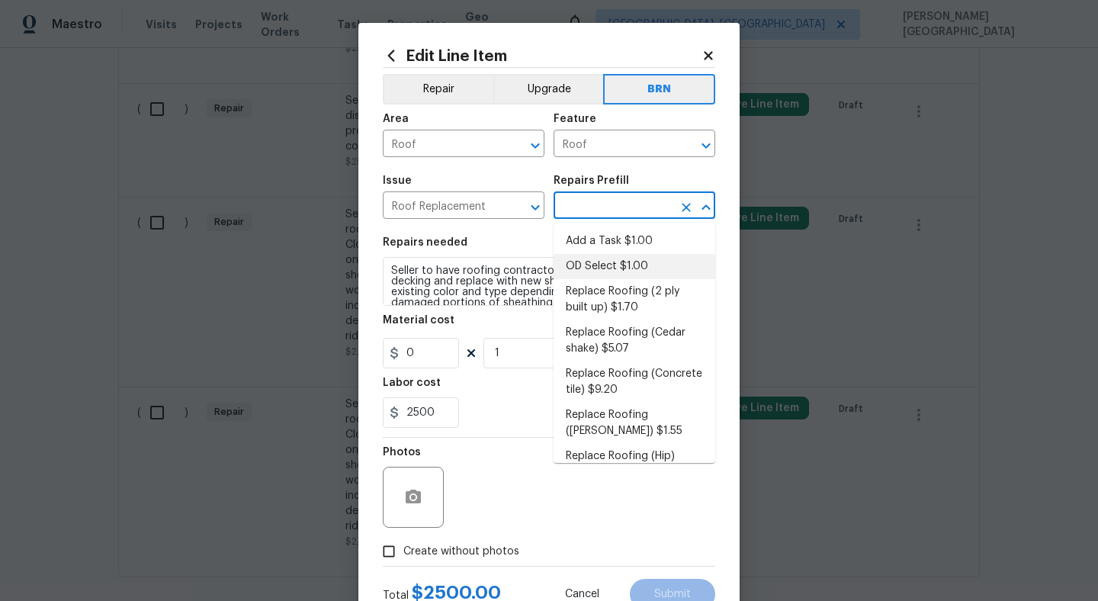
click at [599, 271] on li "OD Select $1.00" at bounding box center [634, 266] width 162 height 25
type input "Eaves and Trim"
type input "OD Select $1.00"
type textarea "Refer to the agreed upon scope document for further details."
type input "1"
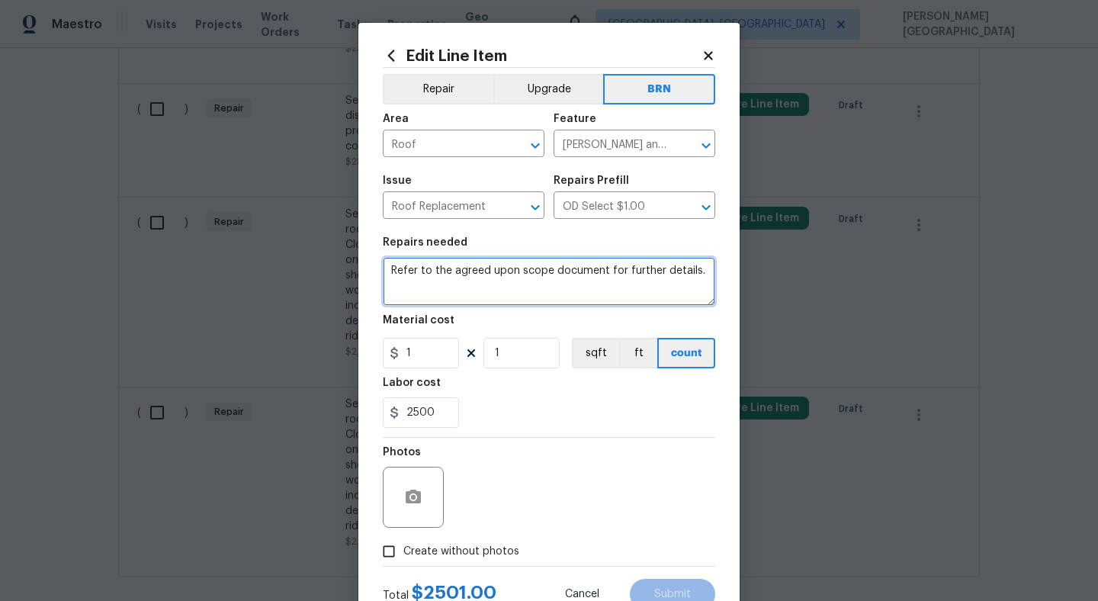
click at [493, 290] on textarea "Refer to the agreed upon scope document for further details." at bounding box center [549, 281] width 332 height 49
paste textarea "Seller to have roofing contractor remove shingle roof to decking and replace wi…"
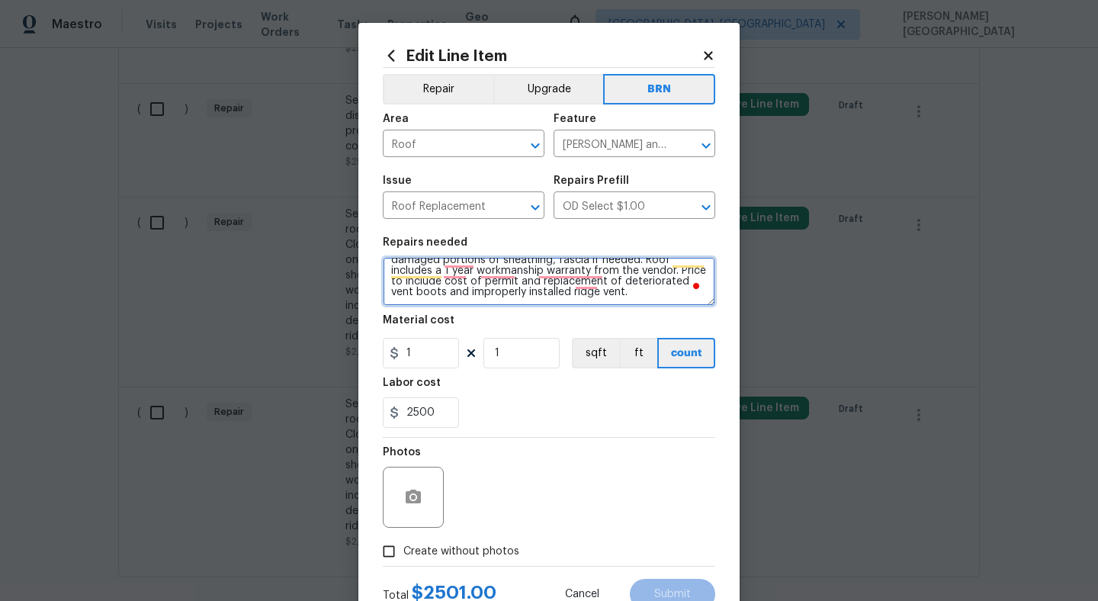
scroll to position [53, 0]
type textarea "Seller to have roofing contractor remove shingle roof to decking and replace wi…"
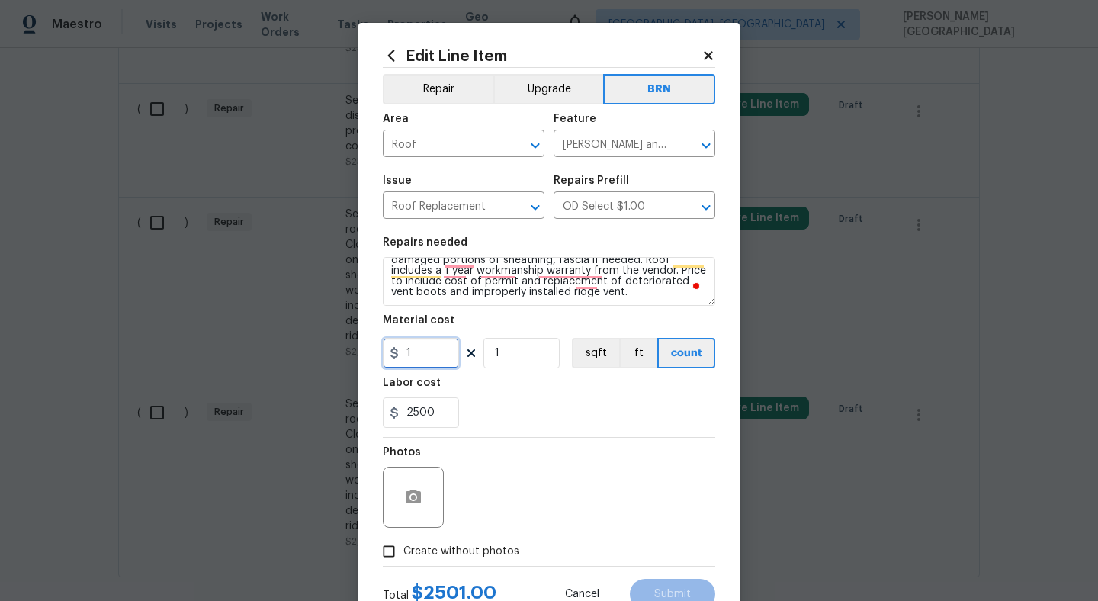
click at [422, 350] on input "1" at bounding box center [421, 353] width 76 height 30
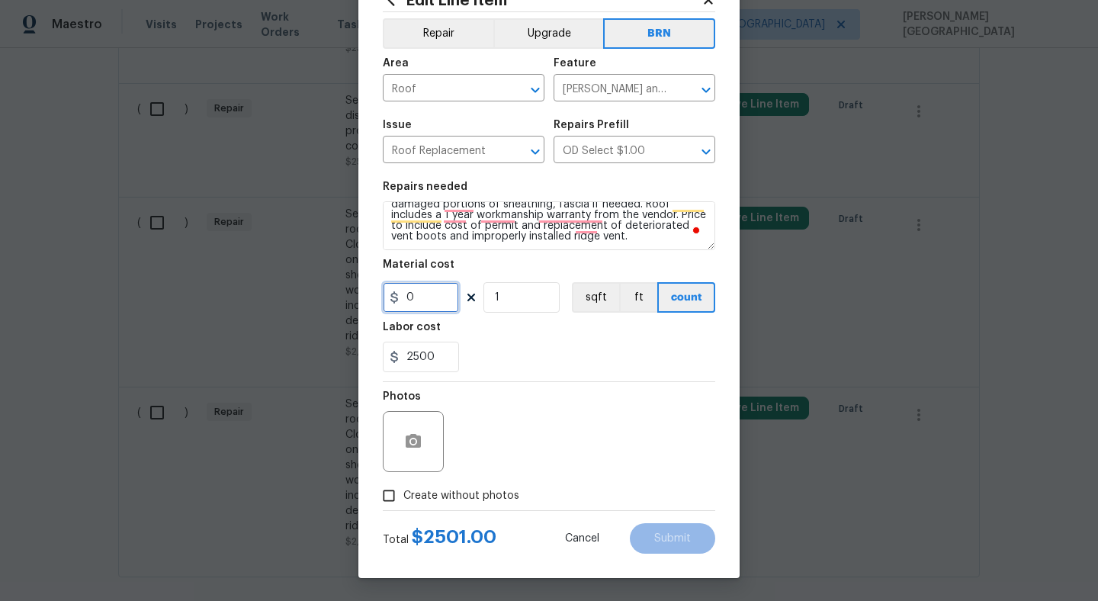
type input "0"
click at [409, 437] on icon "button" at bounding box center [413, 441] width 15 height 14
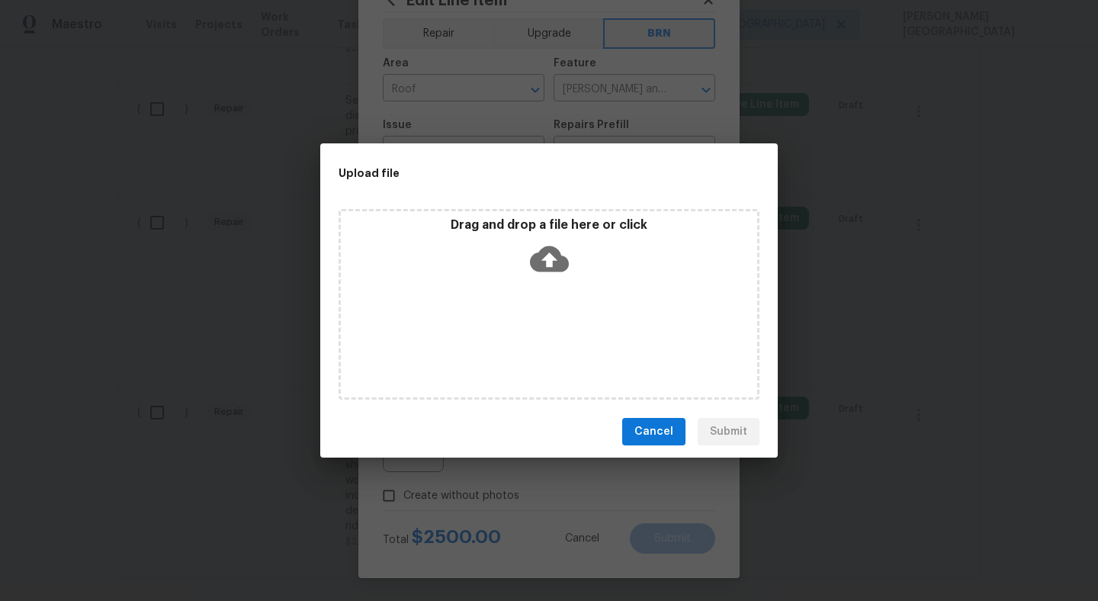
scroll to position [0, 0]
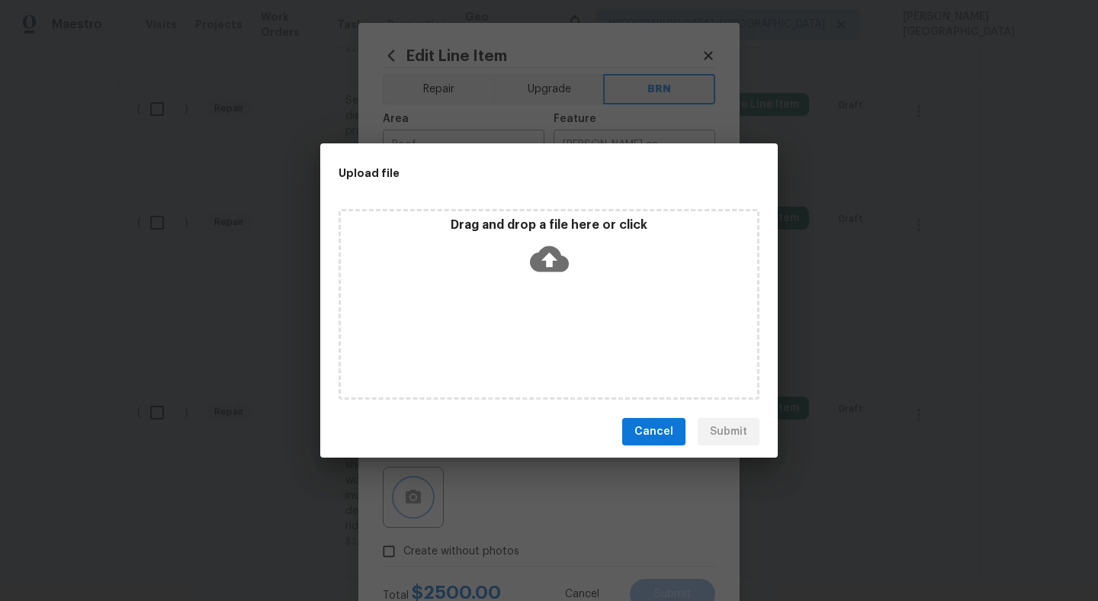
click at [569, 519] on div "Upload file Drag and drop a file here or click Cancel Submit" at bounding box center [549, 300] width 1098 height 601
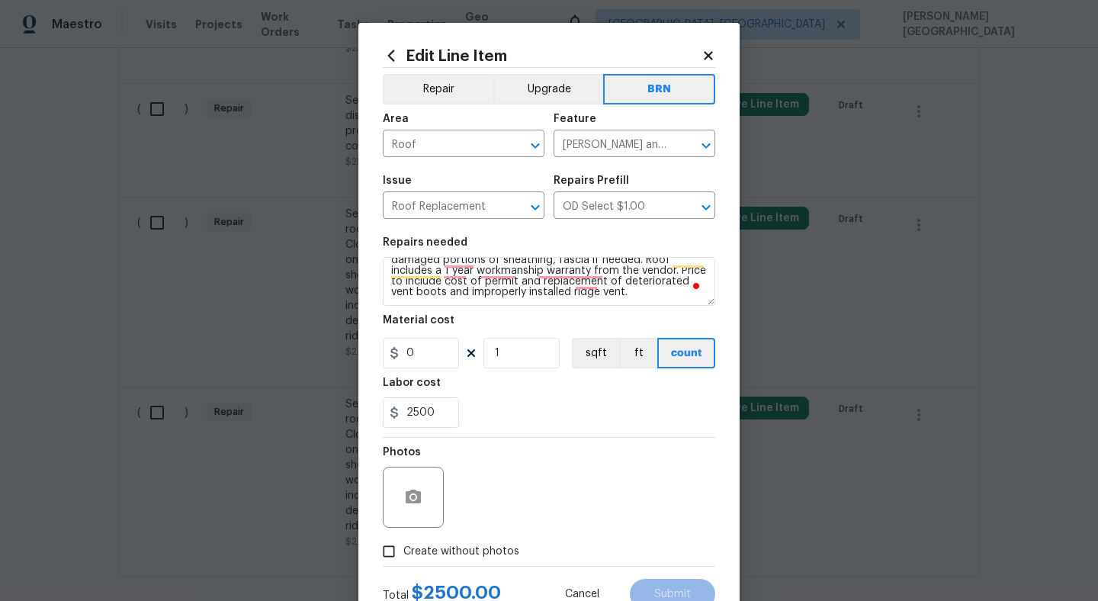
click at [387, 551] on input "Create without photos" at bounding box center [388, 551] width 29 height 29
checkbox input "true"
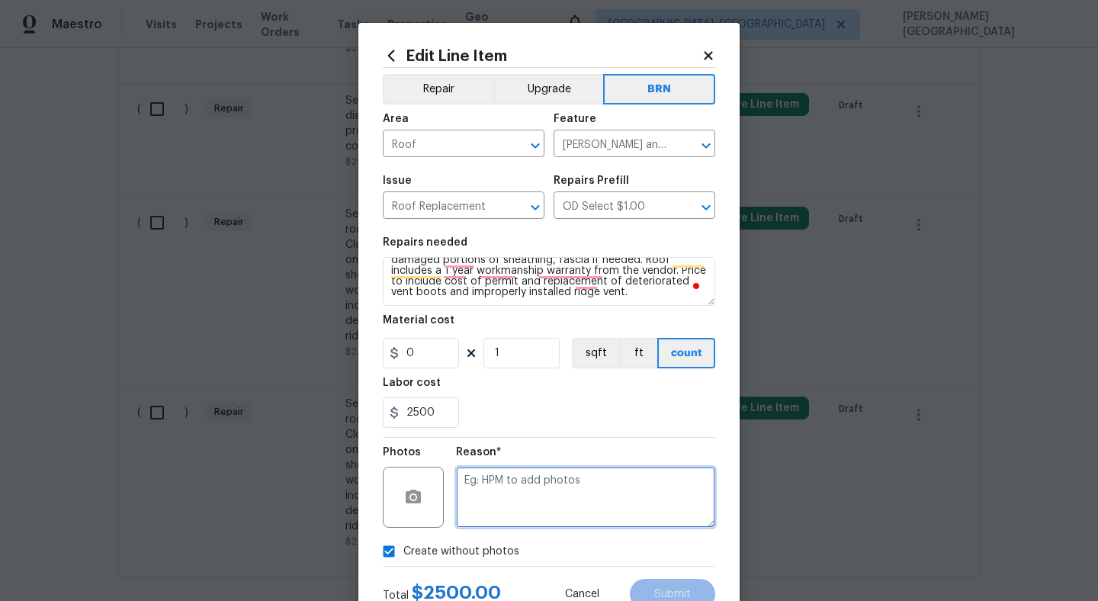
click at [529, 513] on textarea at bounding box center [585, 496] width 259 height 61
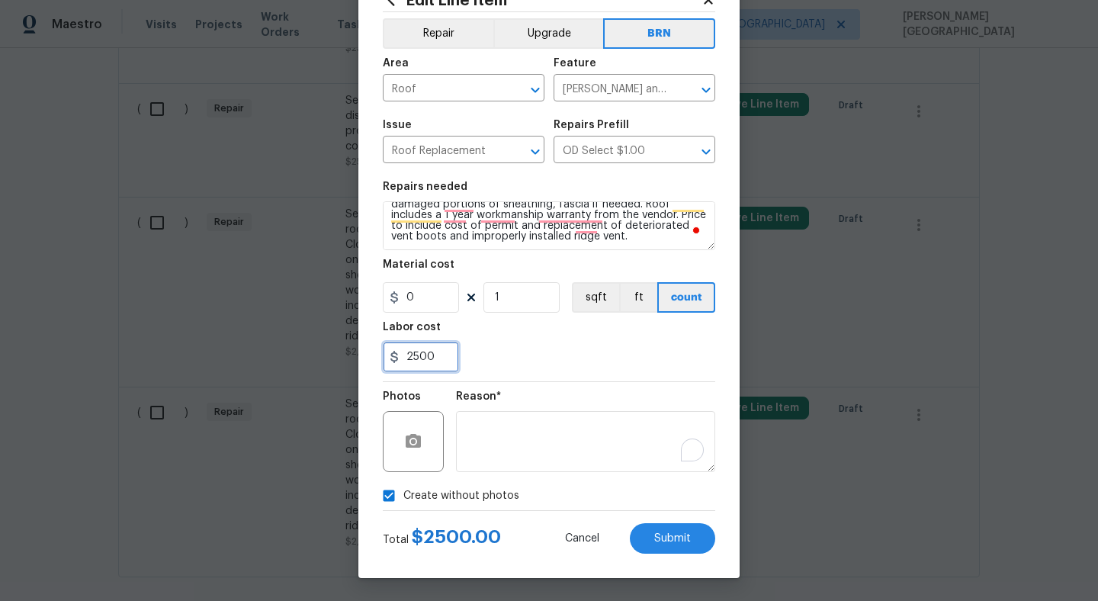
click at [430, 359] on input "2500" at bounding box center [421, 356] width 76 height 30
type input "1"
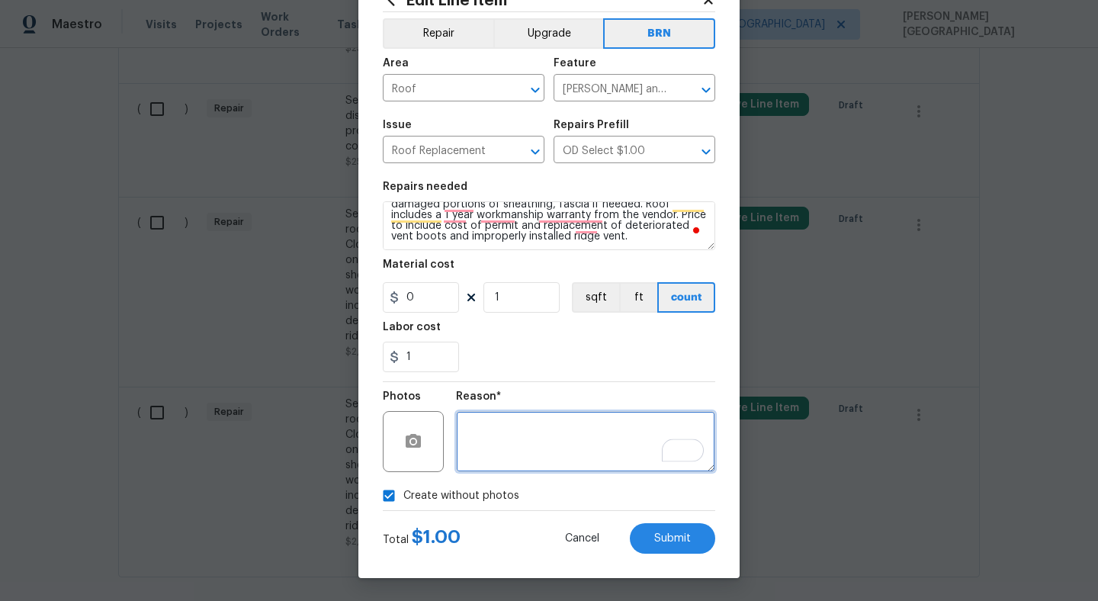
click at [500, 445] on textarea "To enrich screen reader interactions, please activate Accessibility in Grammarl…" at bounding box center [585, 441] width 259 height 61
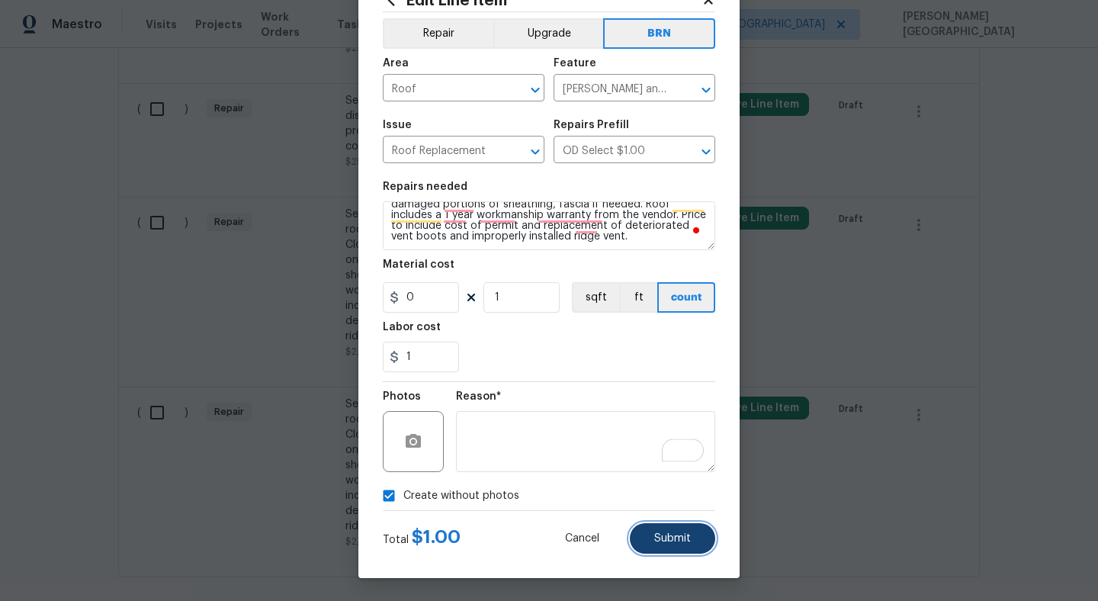
click at [675, 547] on button "Submit" at bounding box center [672, 538] width 85 height 30
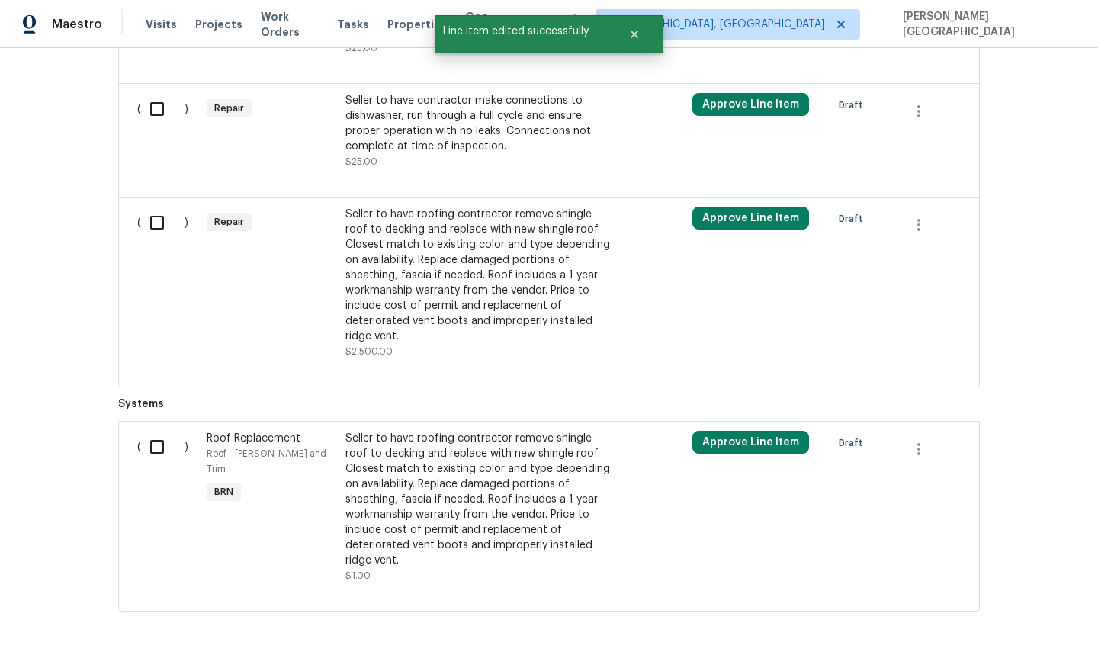
scroll to position [1040, 0]
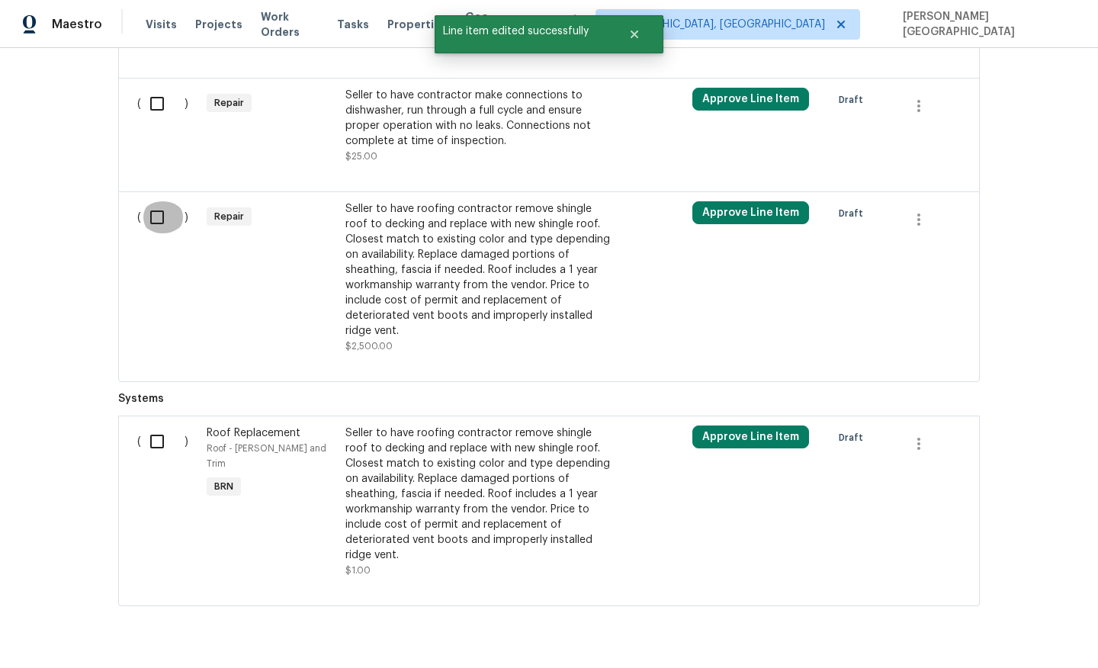
click at [150, 216] on input "checkbox" at bounding box center [162, 217] width 43 height 32
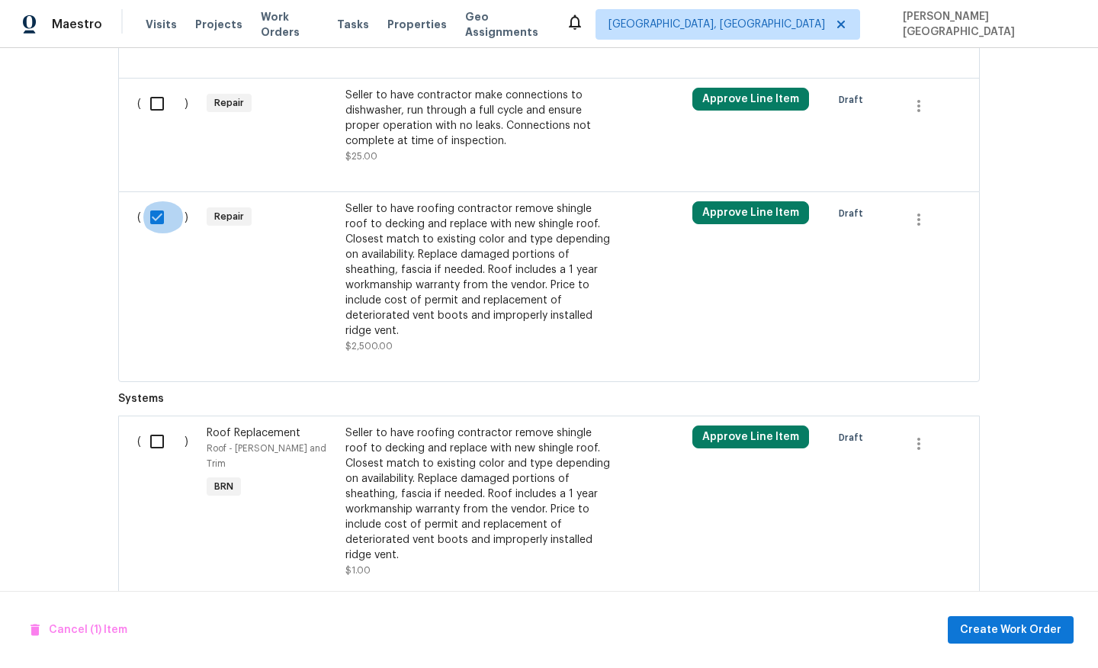
click at [161, 217] on input "checkbox" at bounding box center [162, 217] width 43 height 32
checkbox input "false"
click at [546, 237] on div "Seller to have roofing contractor remove shingle roof to decking and replace wi…" at bounding box center [479, 269] width 268 height 137
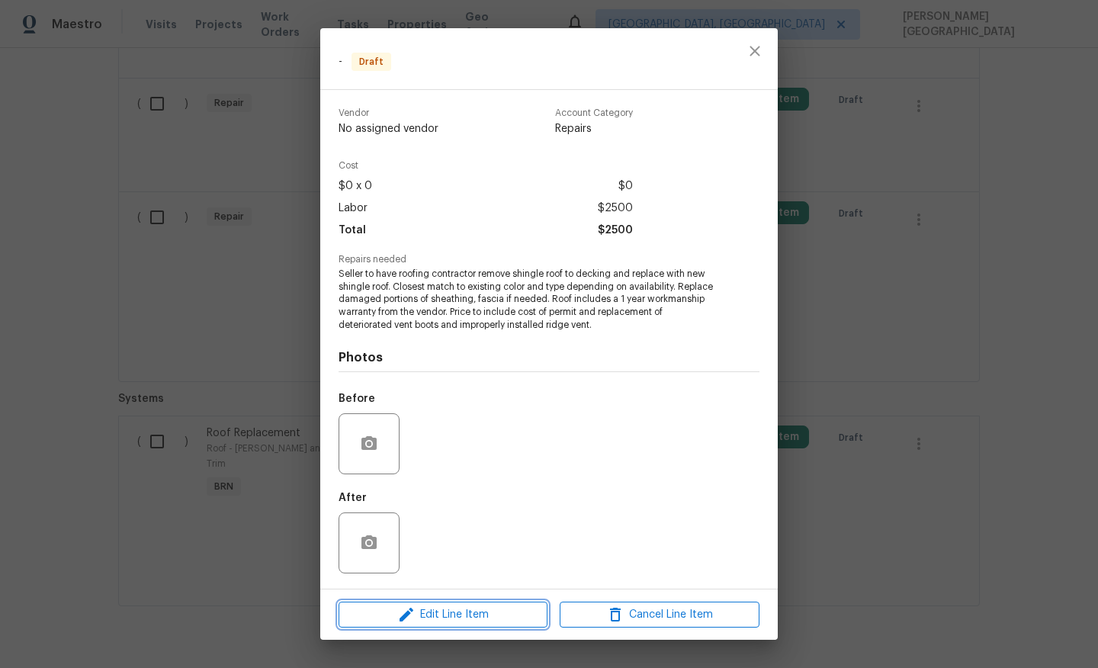
click at [444, 616] on span "Edit Line Item" at bounding box center [443, 614] width 200 height 19
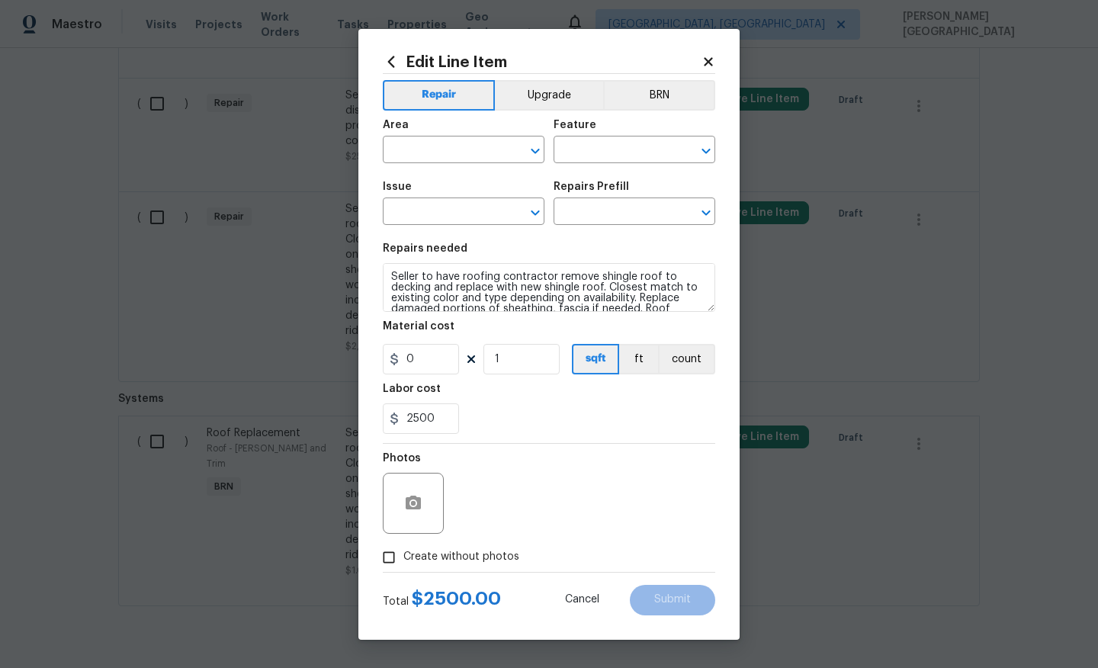
click at [660, 111] on div "Area ​ Feature ​" at bounding box center [549, 142] width 332 height 62
click at [651, 86] on button "BRN" at bounding box center [659, 95] width 112 height 30
click at [427, 148] on input "text" at bounding box center [442, 151] width 119 height 24
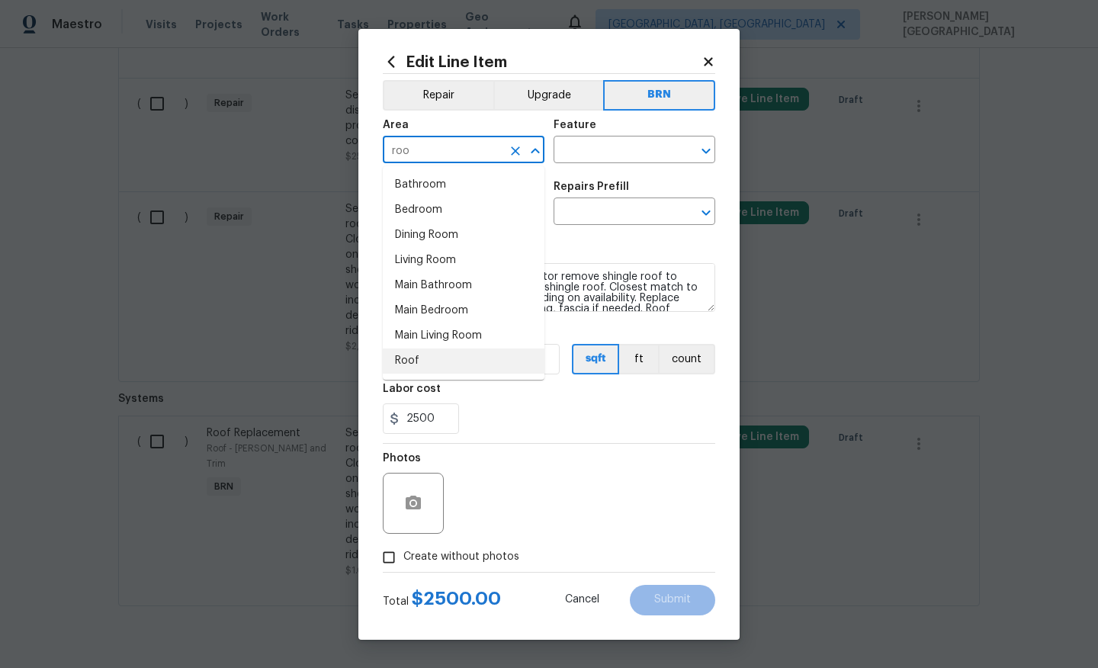
click at [417, 371] on li "Roof" at bounding box center [464, 360] width 162 height 25
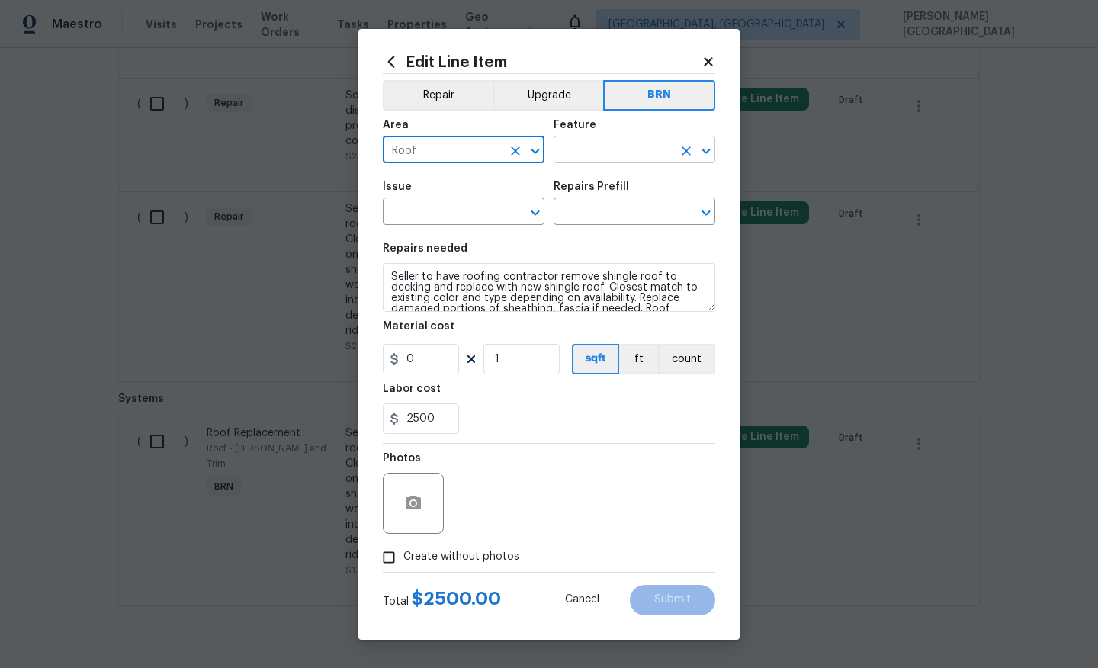
type input "Roof"
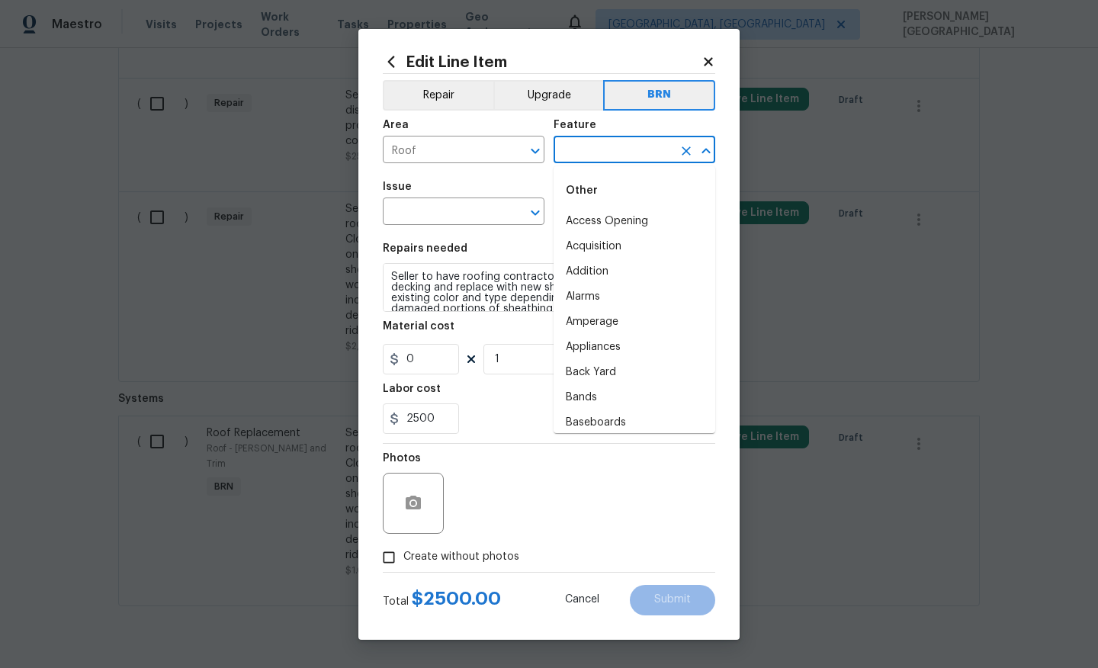
click at [572, 149] on input "text" at bounding box center [612, 151] width 119 height 24
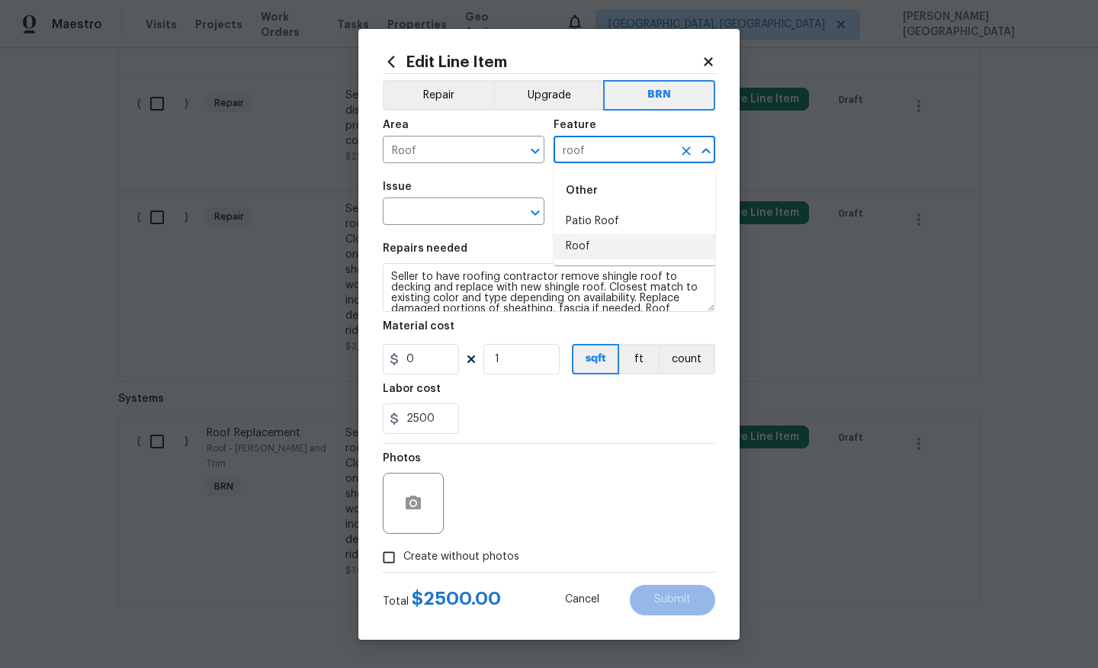
click at [584, 255] on li "Roof" at bounding box center [634, 246] width 162 height 25
type input "Roof"
click at [462, 212] on input "text" at bounding box center [442, 213] width 119 height 24
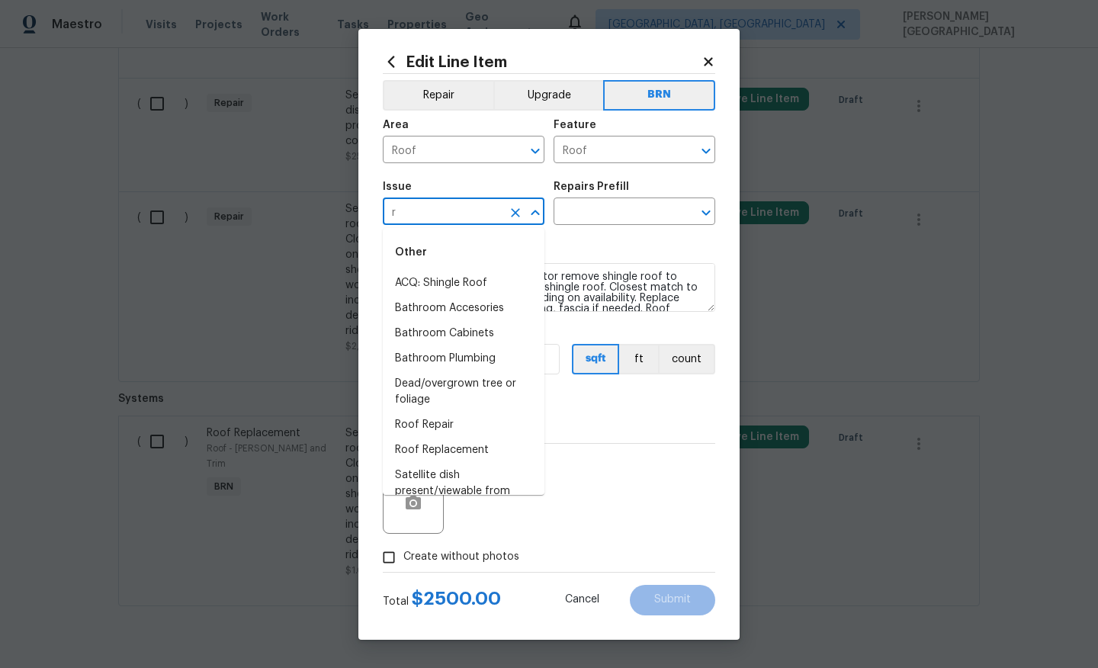
type input "ro"
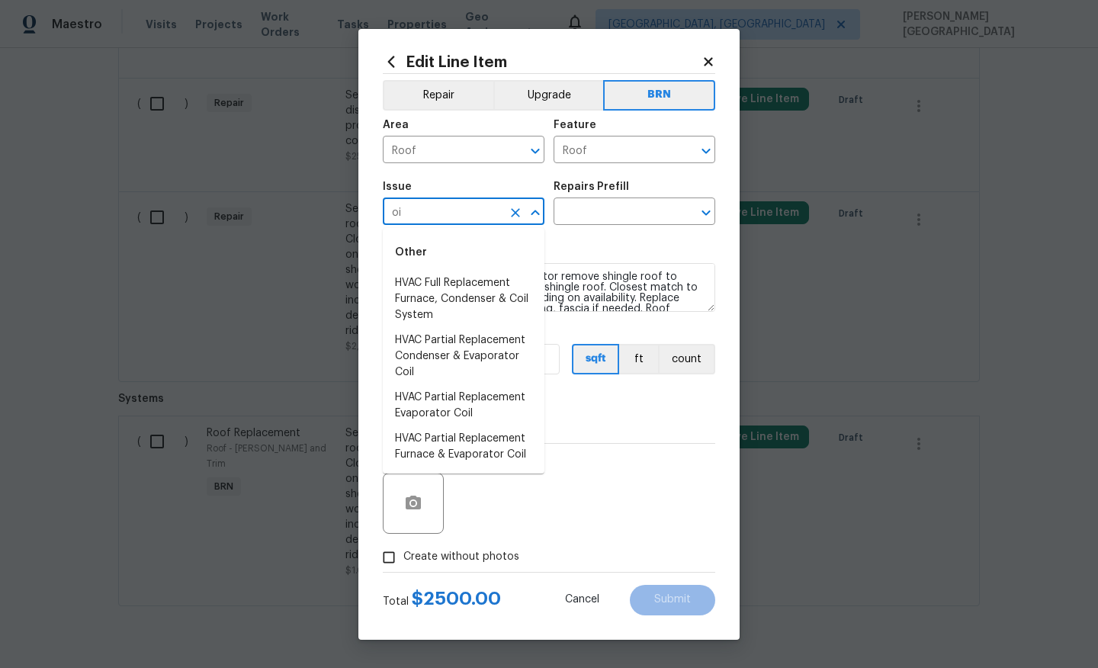
type input "o"
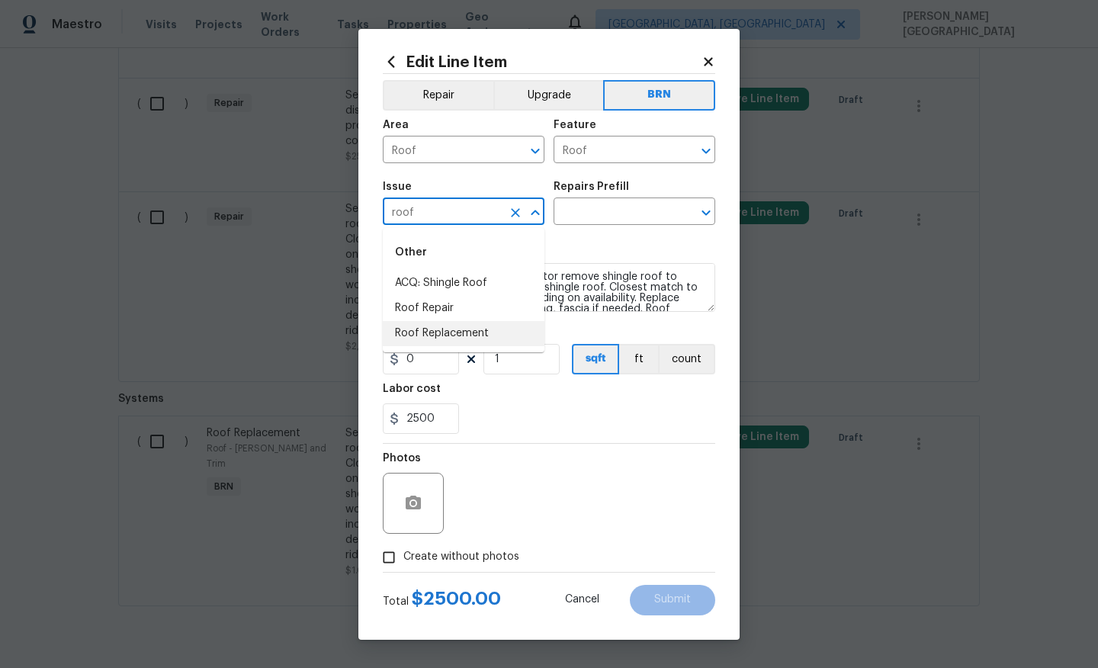
click at [479, 329] on li "Roof Replacement" at bounding box center [464, 333] width 162 height 25
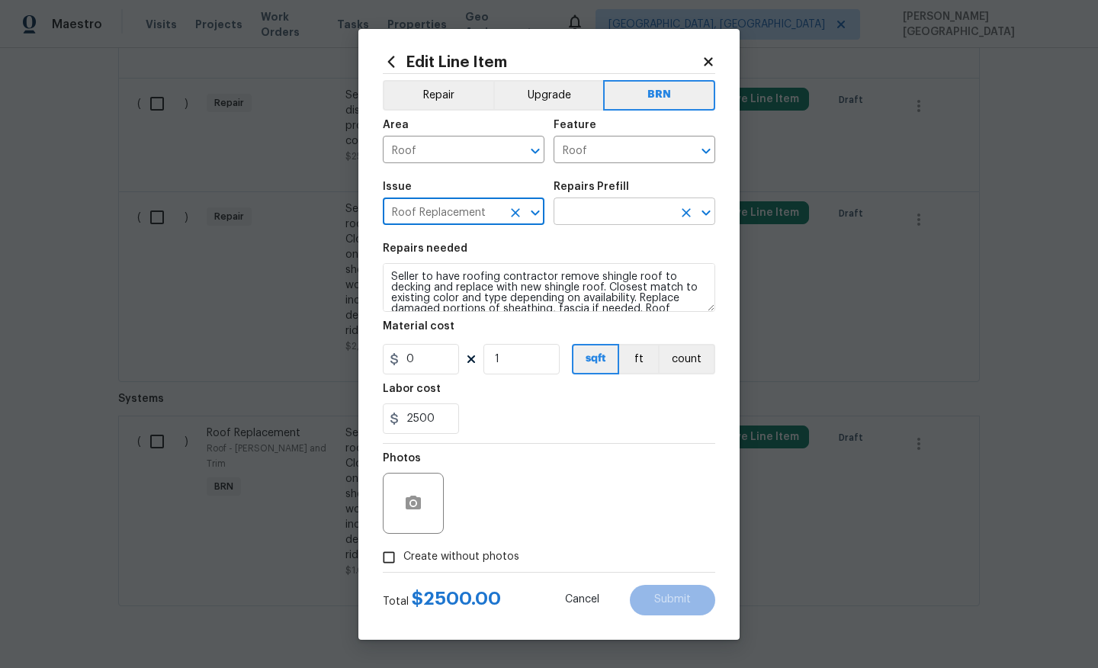
type input "Roof Replacement"
click at [594, 206] on input "text" at bounding box center [612, 213] width 119 height 24
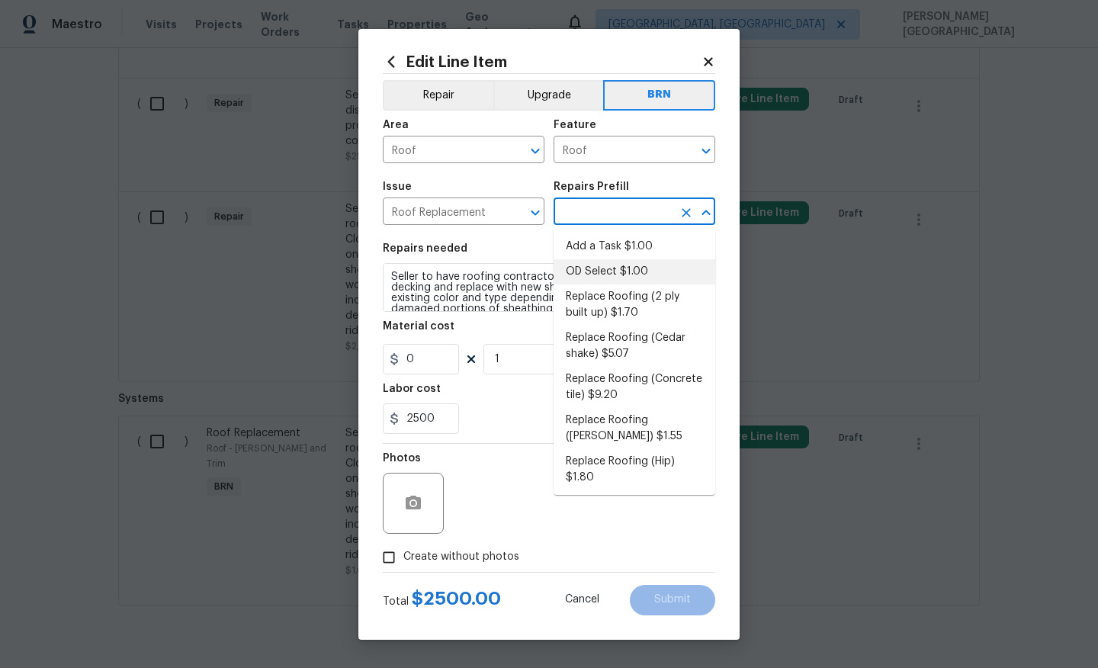
click at [598, 270] on li "OD Select $1.00" at bounding box center [634, 271] width 162 height 25
type input "Eaves and Trim"
type input "OD Select $1.00"
type textarea "Refer to the agreed upon scope document for further details."
type input "1"
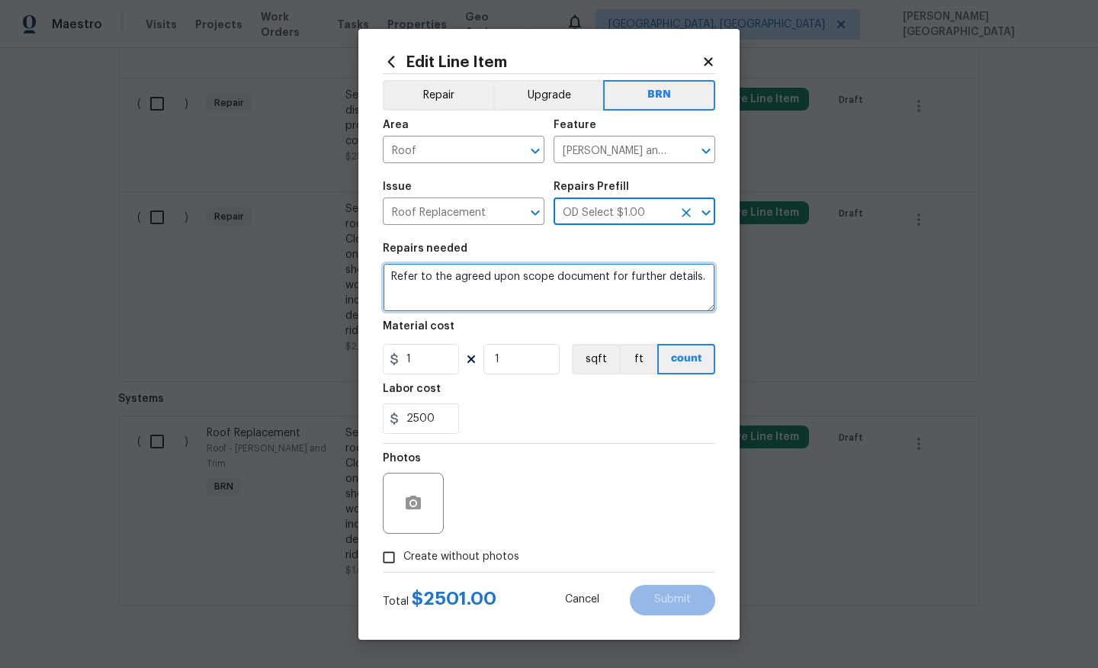
click at [526, 277] on textarea "Refer to the agreed upon scope document for further details." at bounding box center [549, 287] width 332 height 49
paste textarea "Seller to have roofing contractor remove shingle roof to decking and replace wi…"
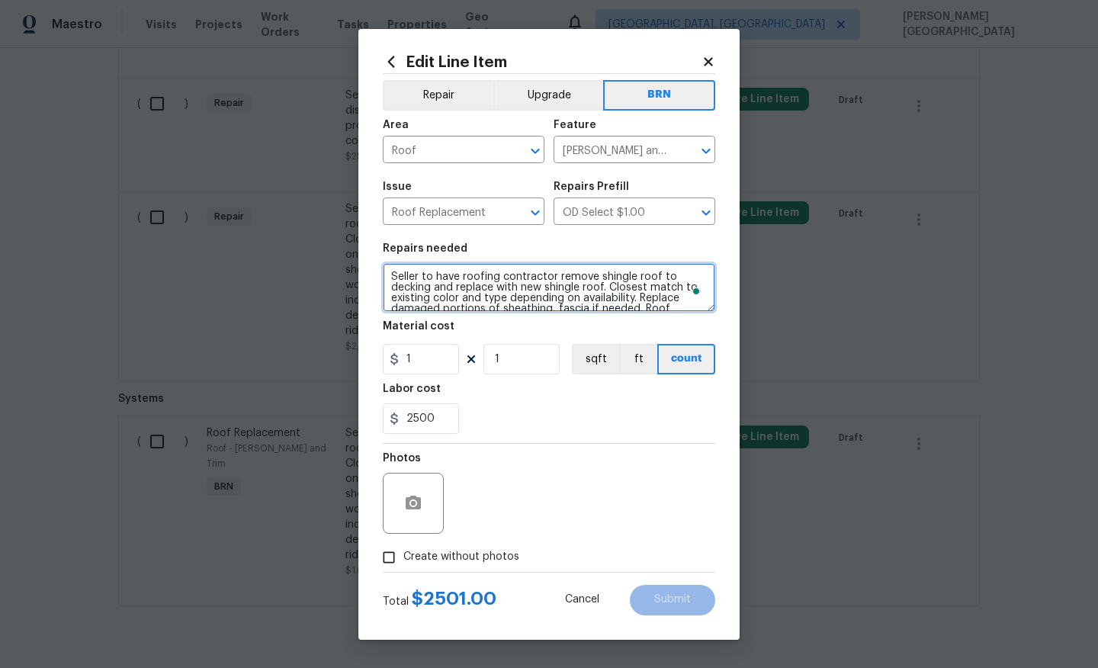
scroll to position [46, 0]
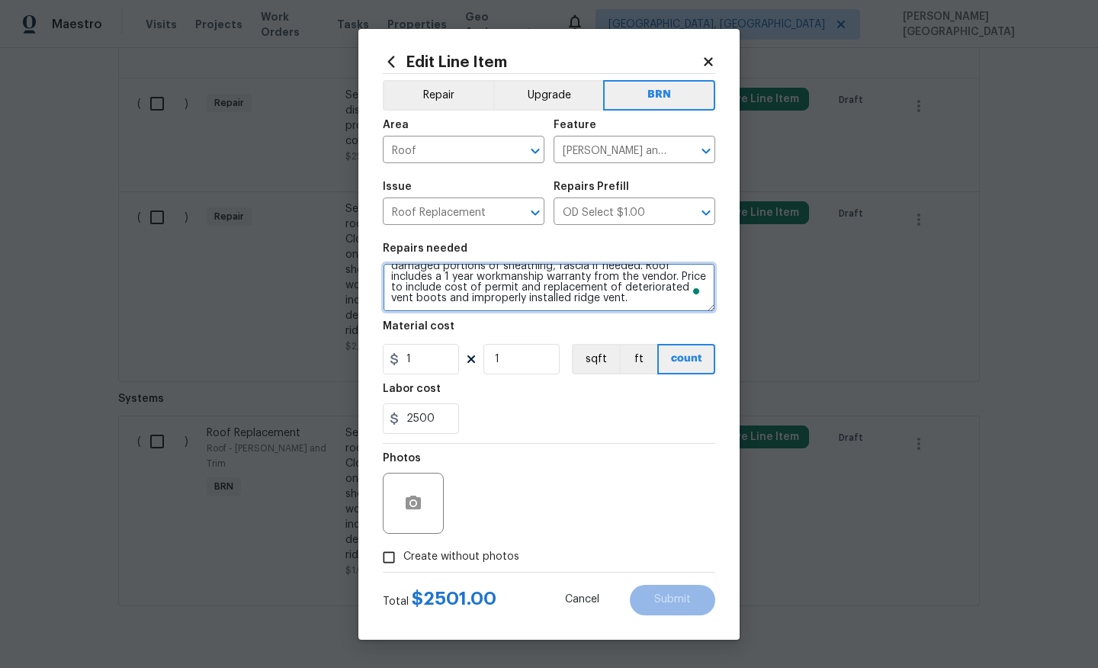
type textarea "Seller to have roofing contractor remove shingle roof to decking and replace wi…"
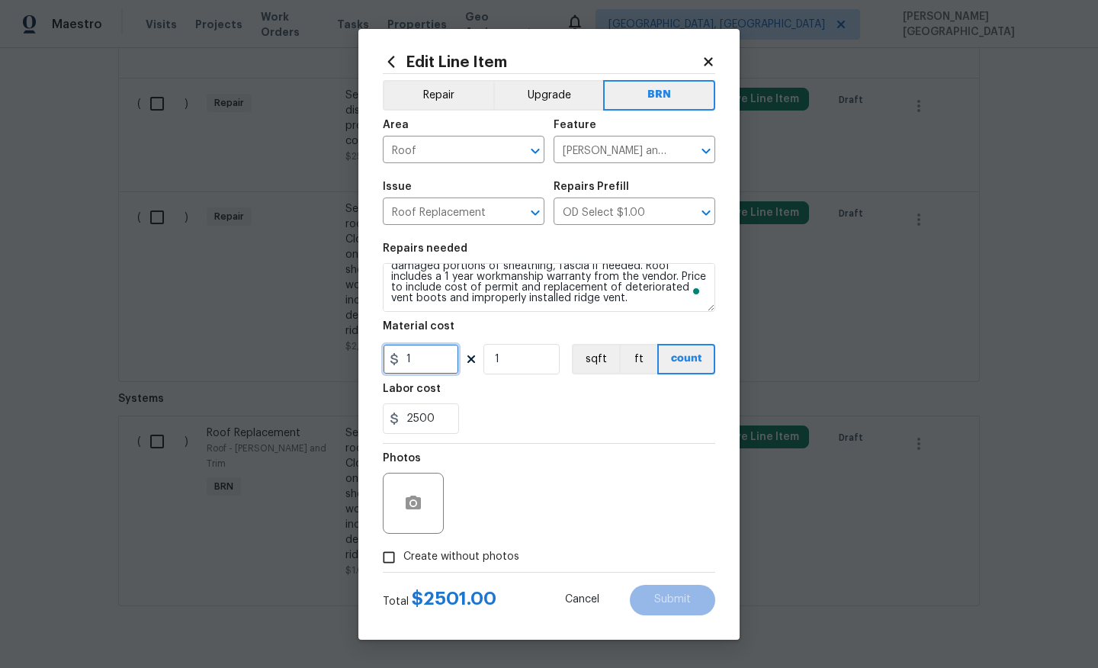
click at [431, 352] on input "1" at bounding box center [421, 359] width 76 height 30
type input "0"
click at [425, 425] on input "2500" at bounding box center [421, 418] width 76 height 30
type input "20"
type input "1"
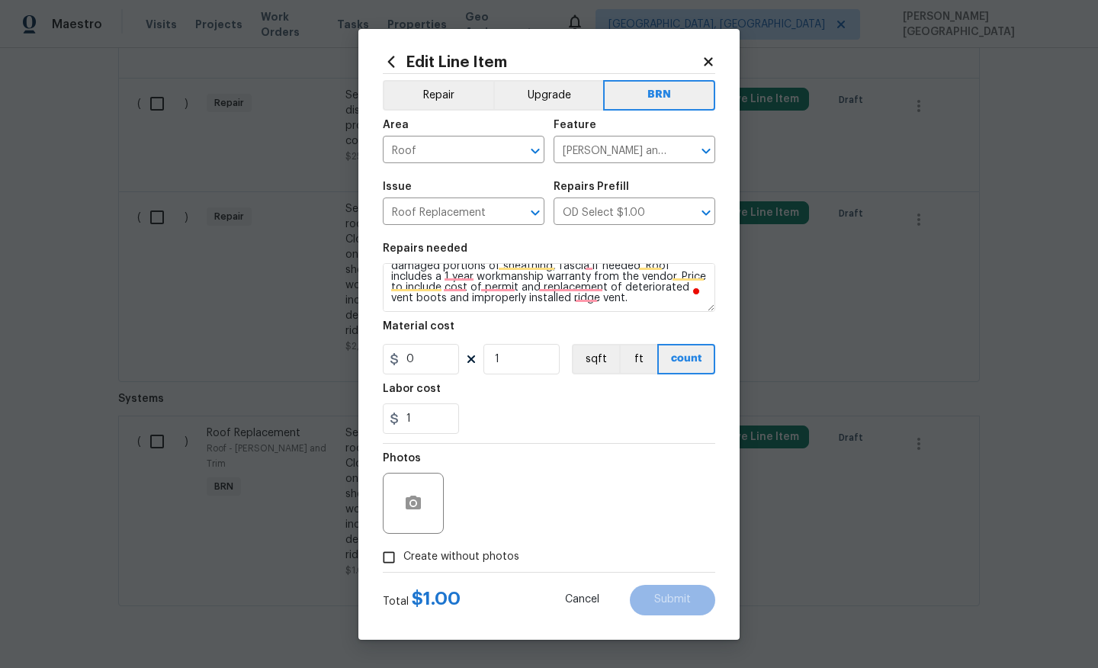
click at [461, 552] on span "Create without photos" at bounding box center [461, 557] width 116 height 16
click at [403, 552] on input "Create without photos" at bounding box center [388, 557] width 29 height 29
checkbox input "true"
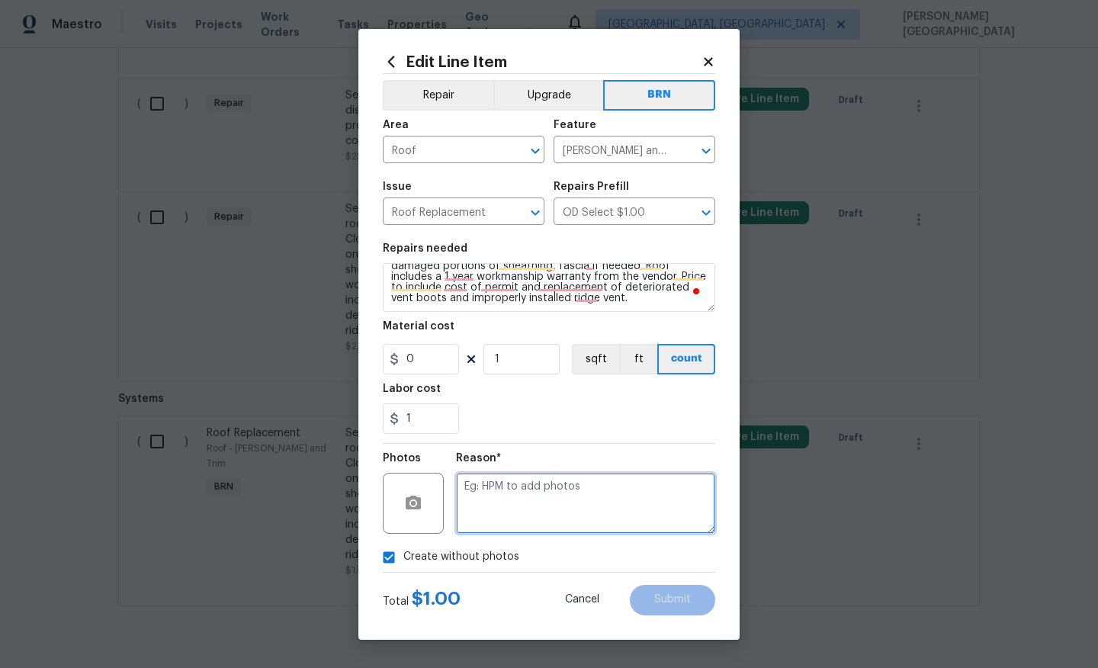
click at [515, 495] on textarea at bounding box center [585, 503] width 259 height 61
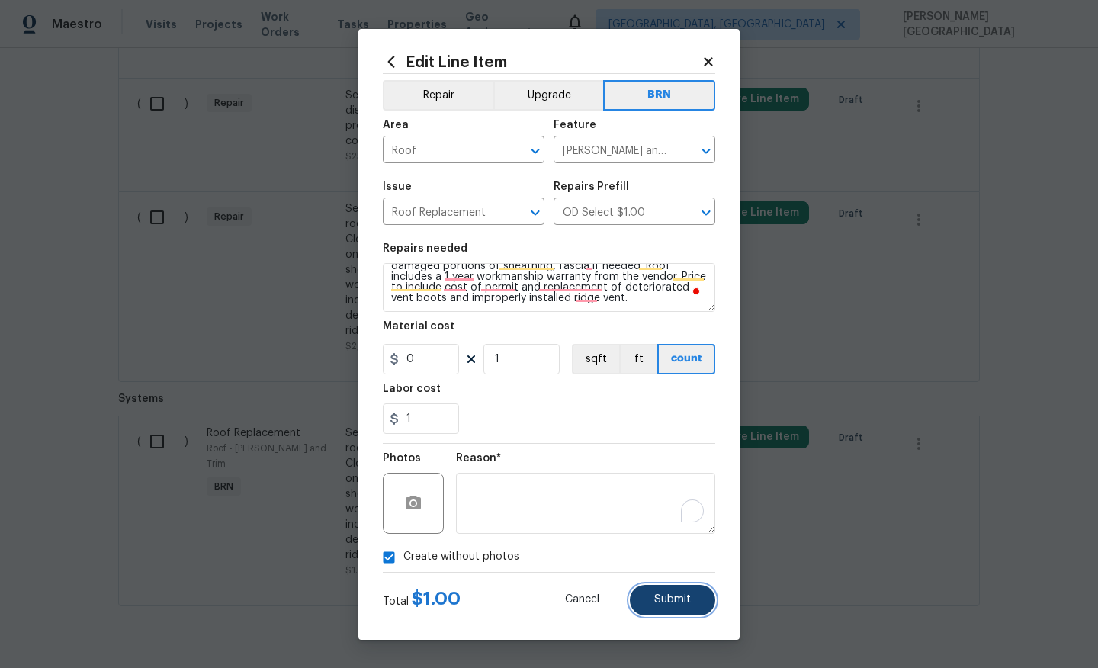
click at [655, 595] on span "Submit" at bounding box center [672, 599] width 37 height 11
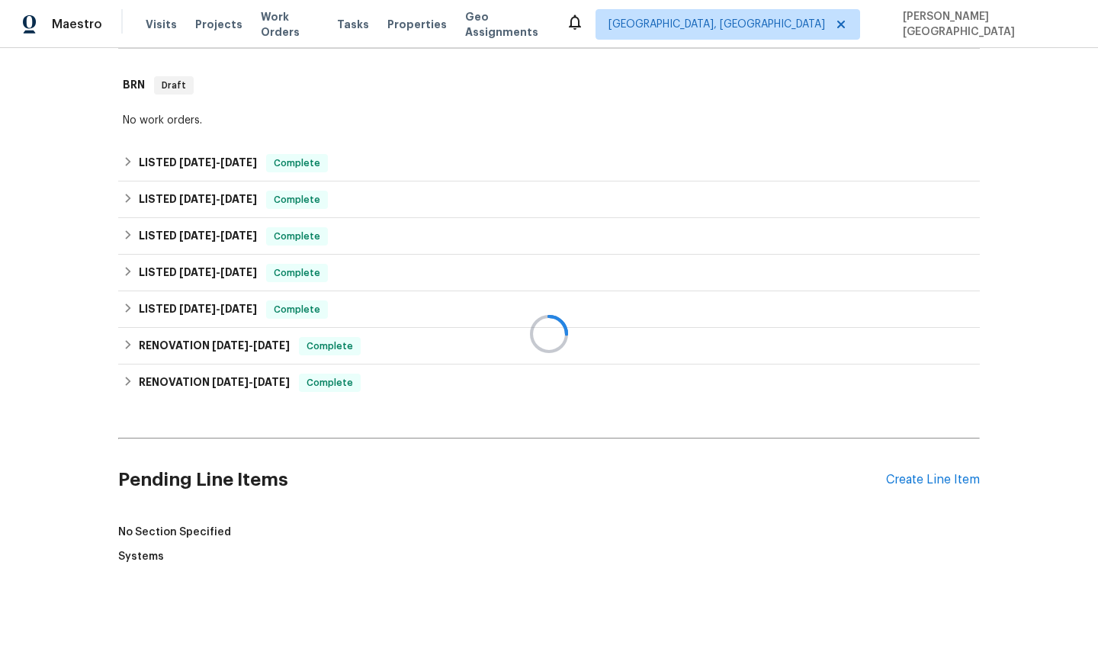
scroll to position [1040, 0]
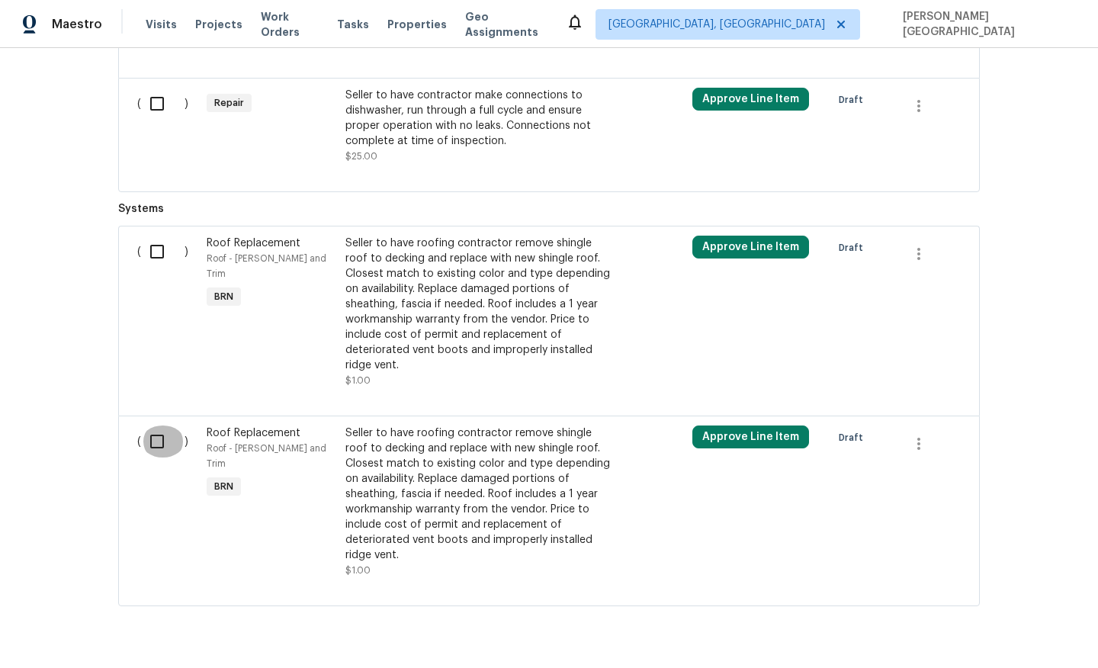
click at [157, 425] on input "checkbox" at bounding box center [162, 441] width 43 height 32
checkbox input "true"
click at [1009, 644] on div "Cancel (1) Item Create Work Order" at bounding box center [549, 630] width 1098 height 78
click at [999, 633] on span "Create Work Order" at bounding box center [1010, 629] width 101 height 19
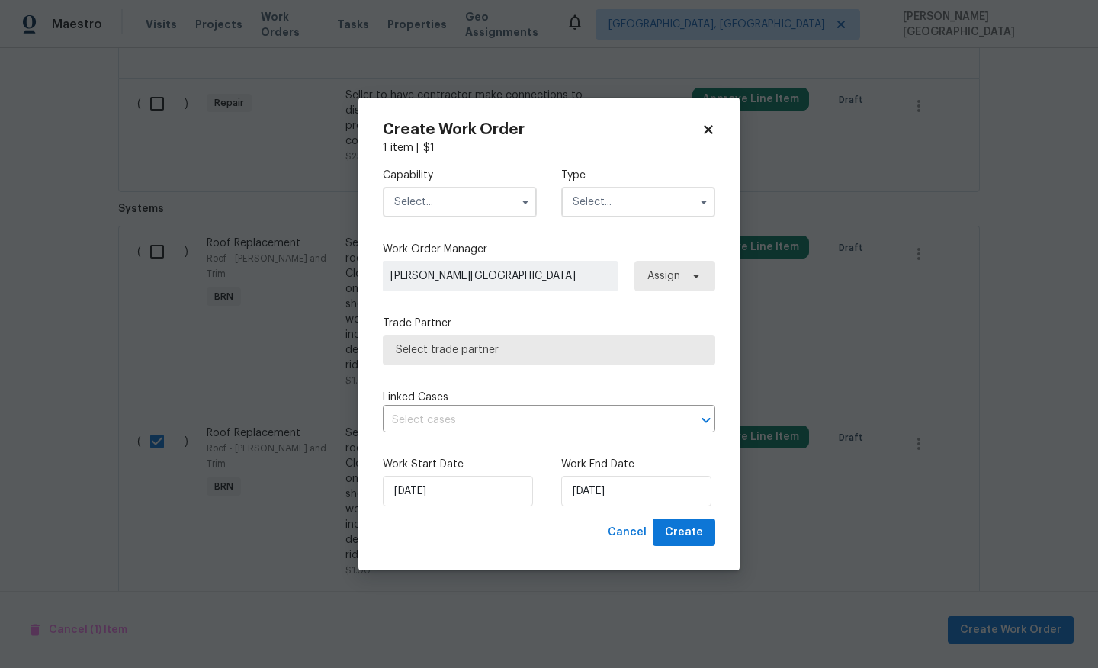
click at [415, 218] on div "Capability Type" at bounding box center [549, 192] width 332 height 74
click at [415, 203] on input "text" at bounding box center [460, 202] width 154 height 30
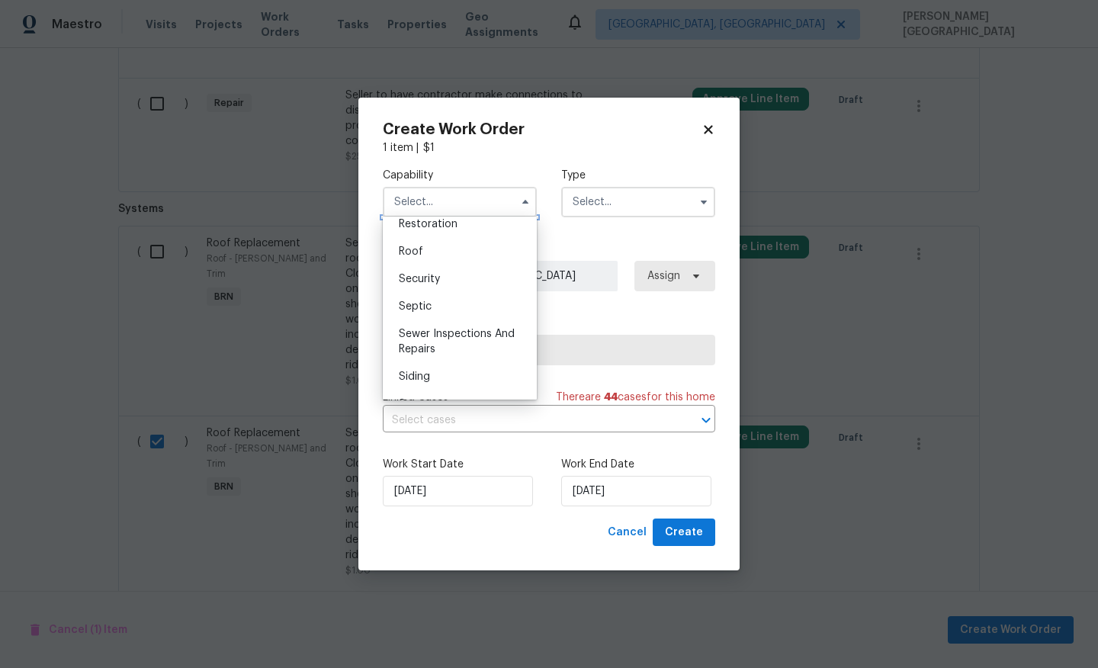
scroll to position [1520, 0]
click at [416, 267] on span "Roof" at bounding box center [411, 269] width 24 height 11
type input "Roof"
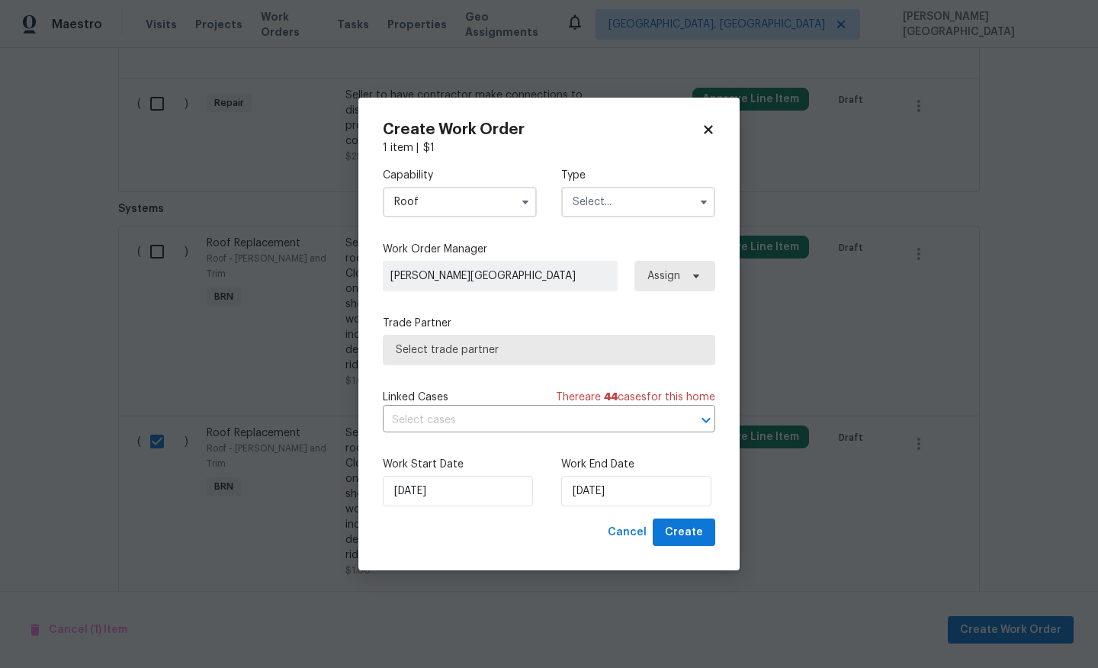
click at [608, 201] on input "text" at bounding box center [638, 202] width 154 height 30
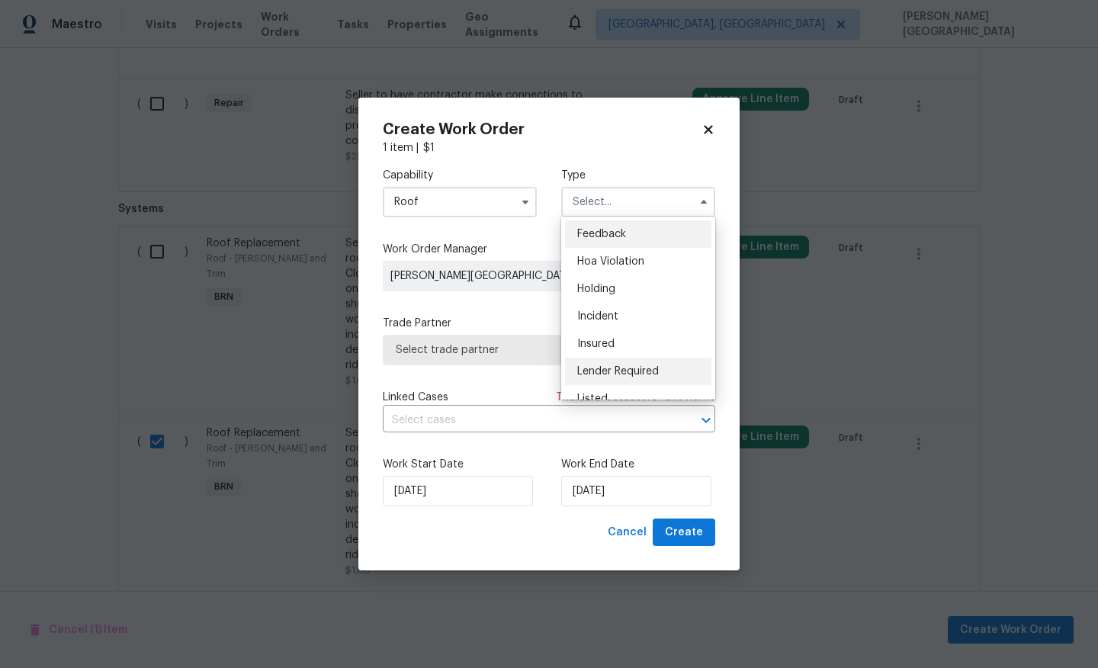
scroll to position [346, 0]
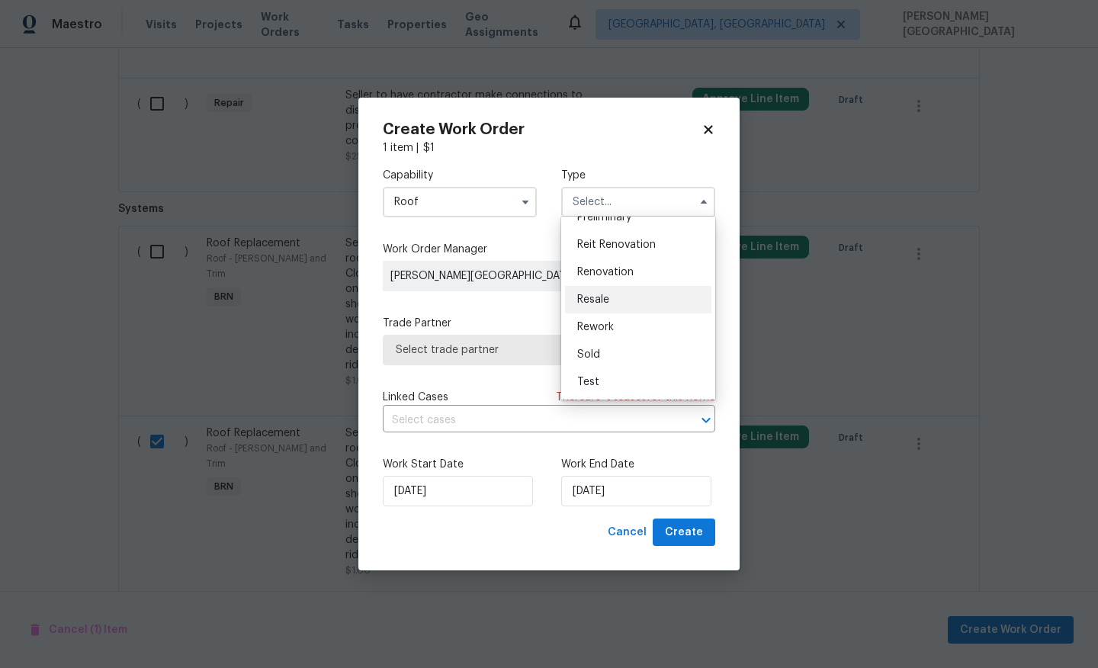
click at [597, 287] on div "Resale" at bounding box center [638, 299] width 146 height 27
type input "Resale"
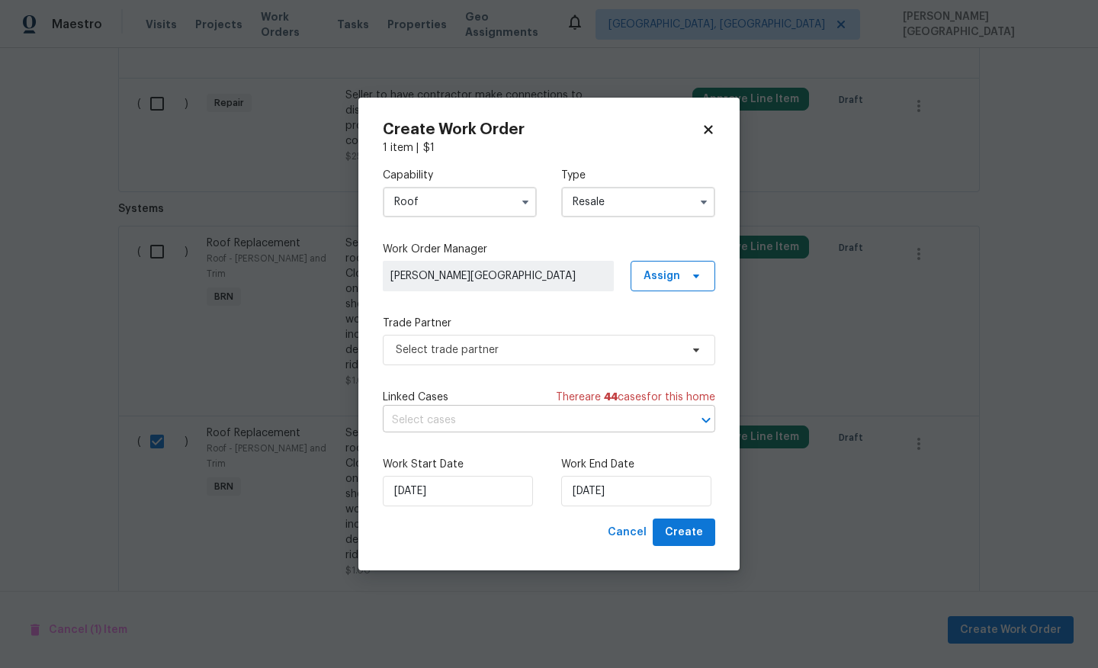
click at [486, 424] on input "text" at bounding box center [528, 421] width 290 height 24
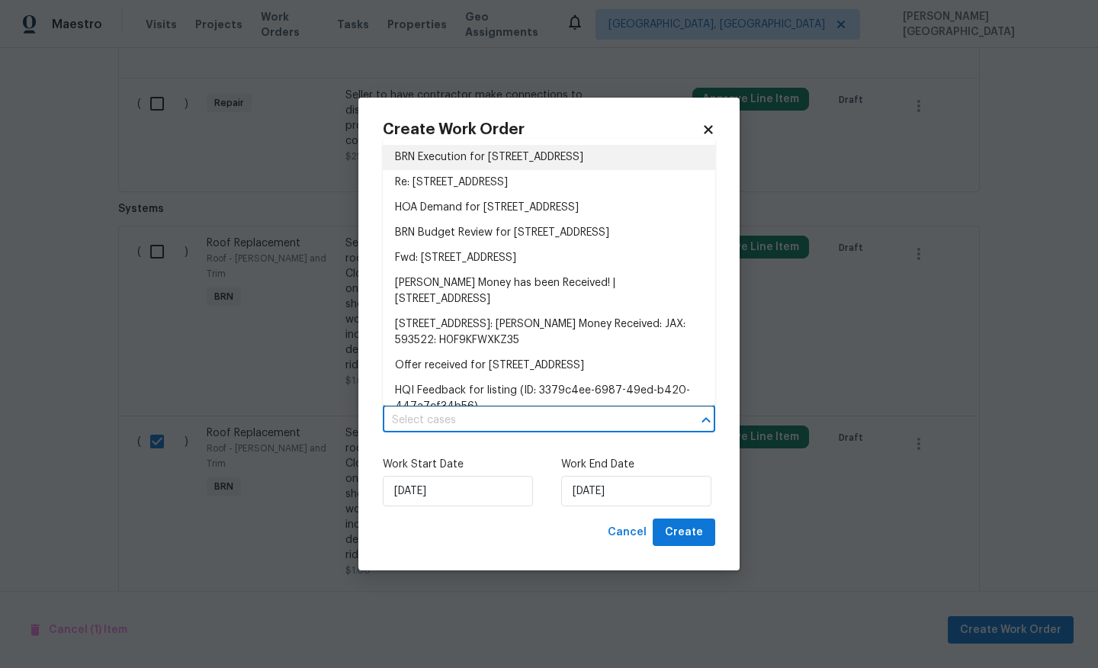
click at [474, 162] on li "BRN Execution for 3538 Chestnut Hill Ct, Jacksonville, FL 32223" at bounding box center [549, 157] width 332 height 25
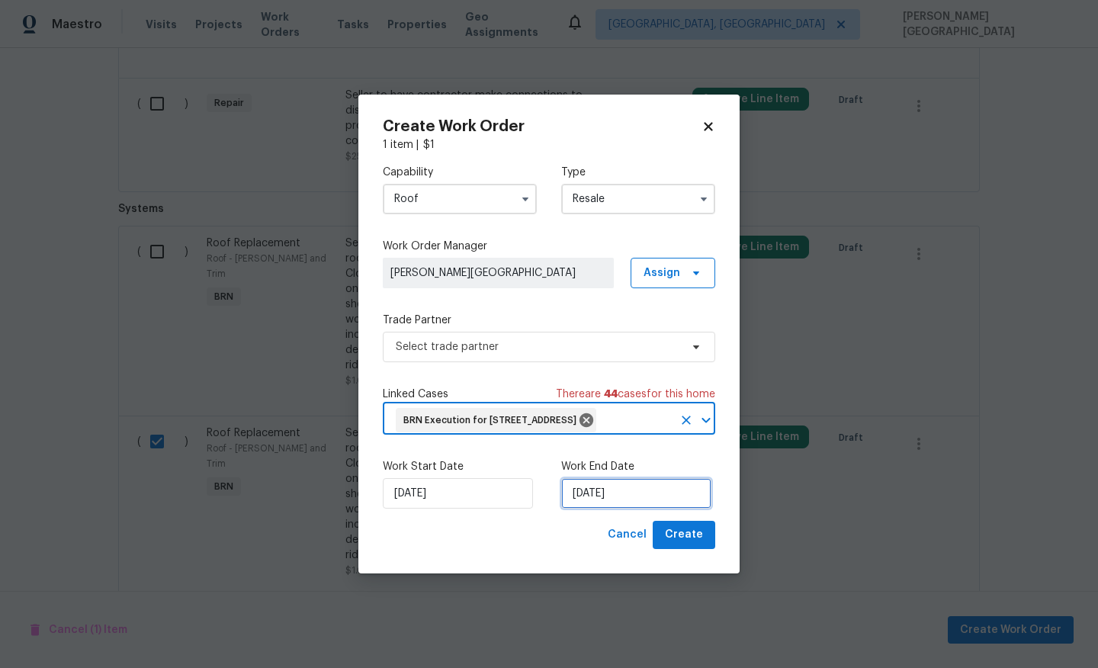
click at [604, 508] on input "[DATE]" at bounding box center [636, 493] width 150 height 30
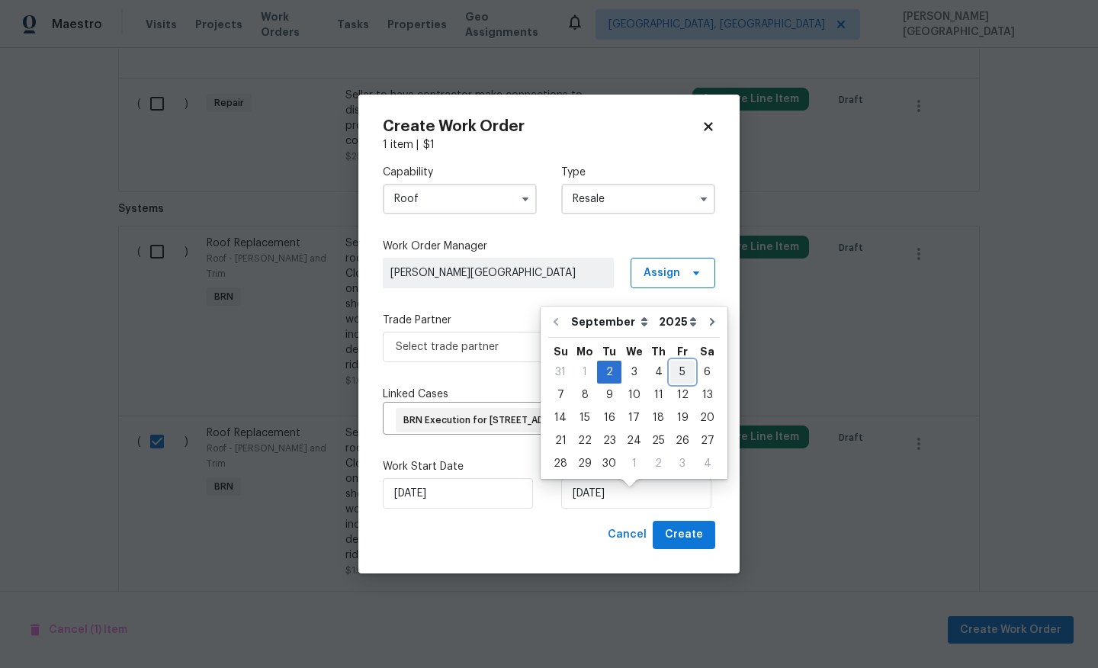
click at [670, 369] on div "5" at bounding box center [682, 371] width 24 height 21
type input "9/5/2025"
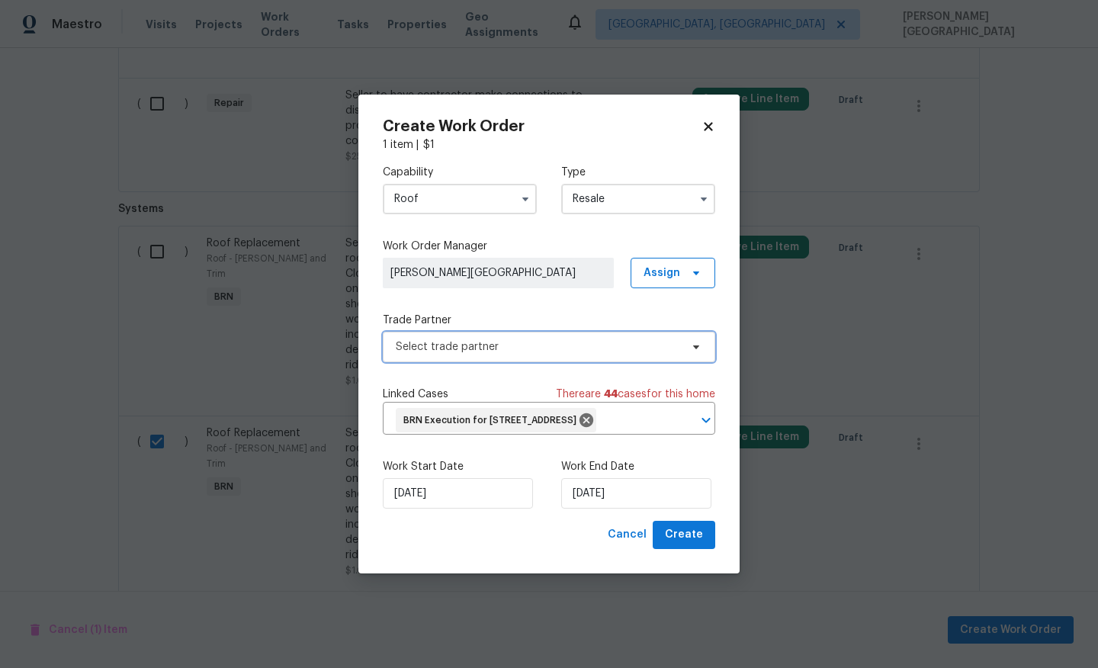
click at [493, 339] on span "Select trade partner" at bounding box center [538, 346] width 284 height 15
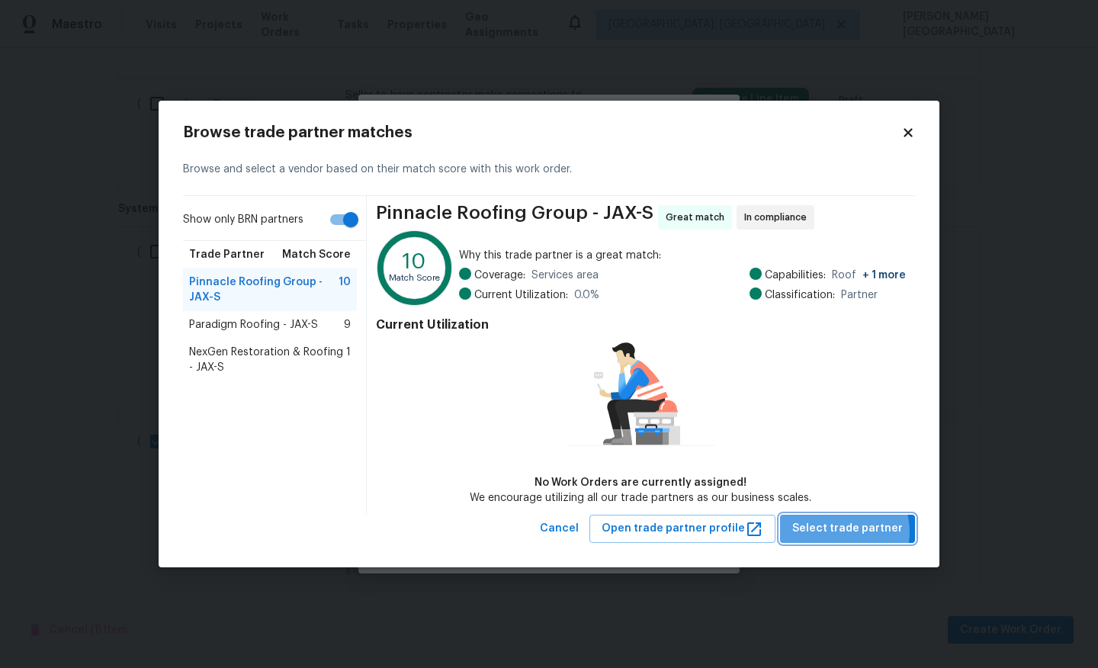
click at [842, 531] on span "Select trade partner" at bounding box center [847, 528] width 111 height 19
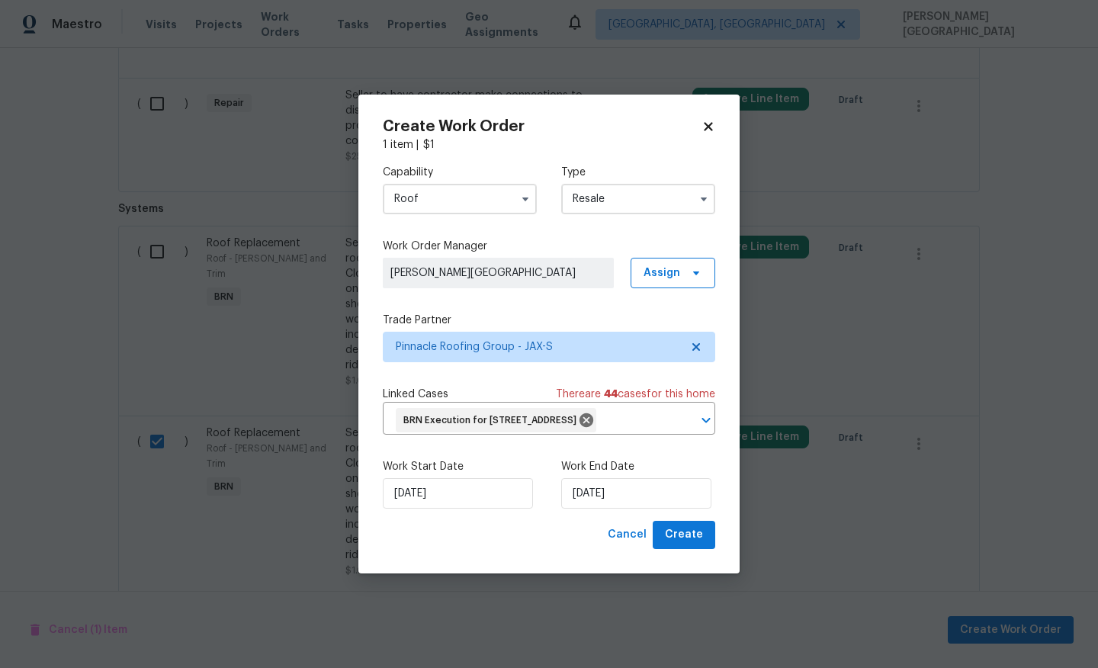
click at [716, 535] on div "Create Work Order 1 item | $ 1 Capability Roof Type Resale Work Order Manager I…" at bounding box center [548, 334] width 381 height 479
click at [688, 539] on span "Create" at bounding box center [684, 534] width 38 height 19
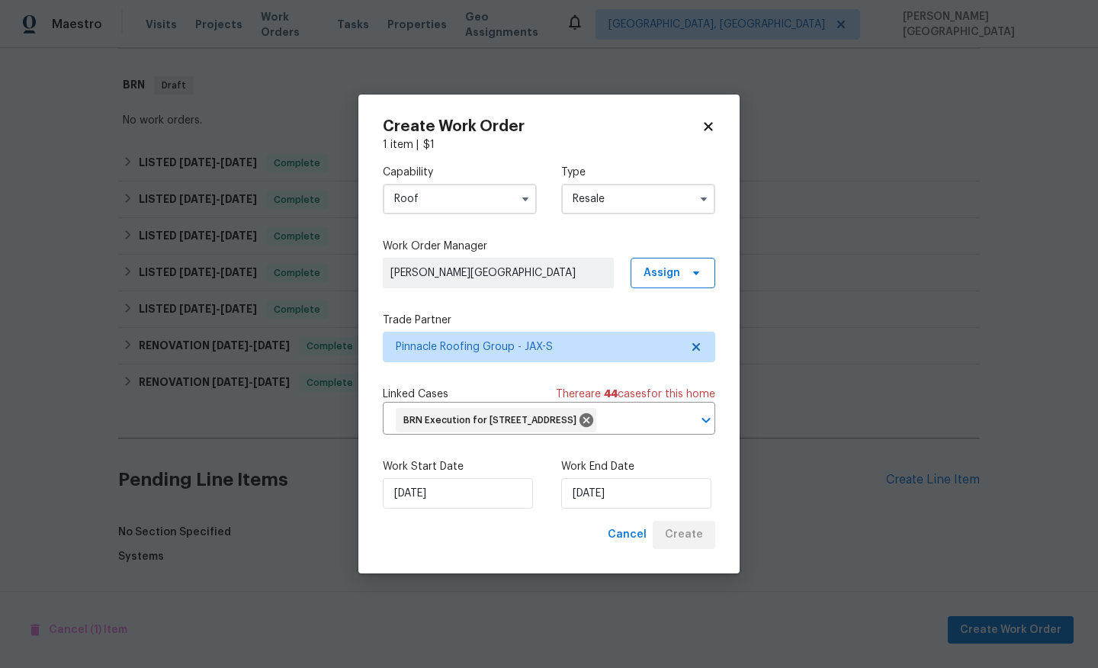
scroll to position [1040, 0]
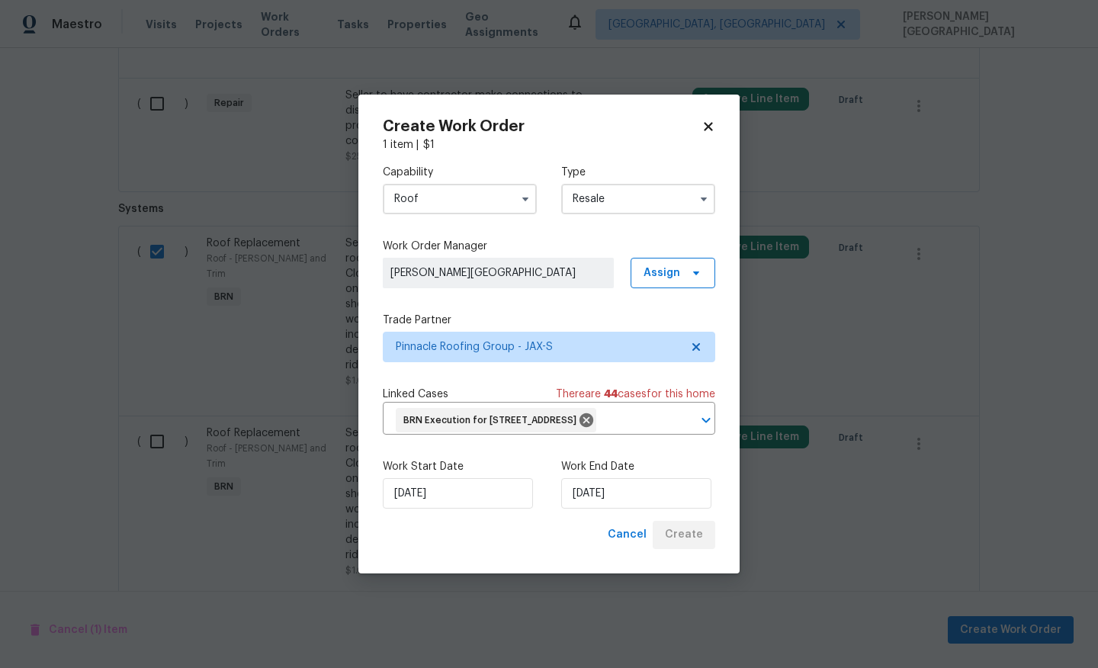
checkbox input "false"
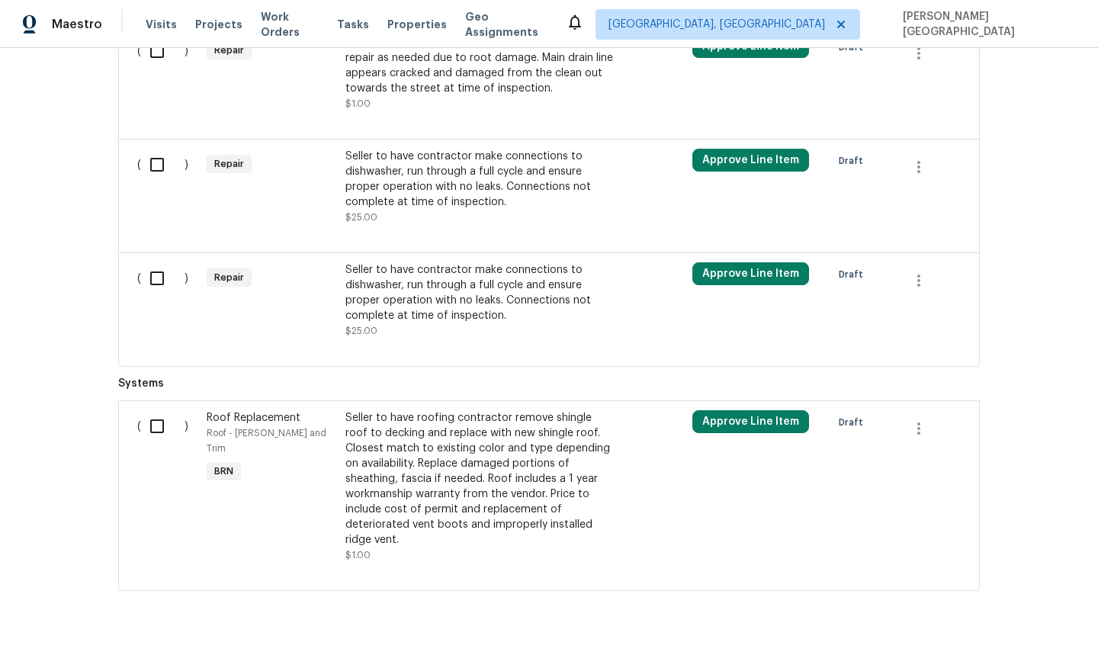
scroll to position [918, 0]
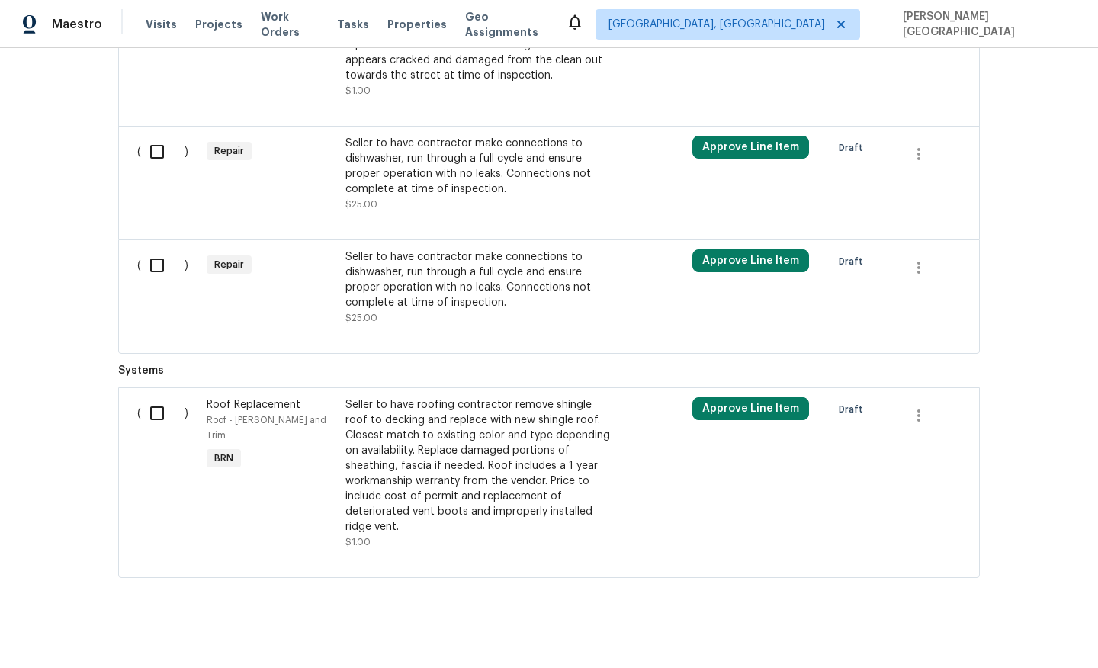
click at [138, 378] on span "Systems" at bounding box center [548, 370] width 861 height 15
click at [152, 408] on input "checkbox" at bounding box center [162, 413] width 43 height 32
checkbox input "true"
click at [990, 633] on span "Create Work Order" at bounding box center [1010, 629] width 101 height 19
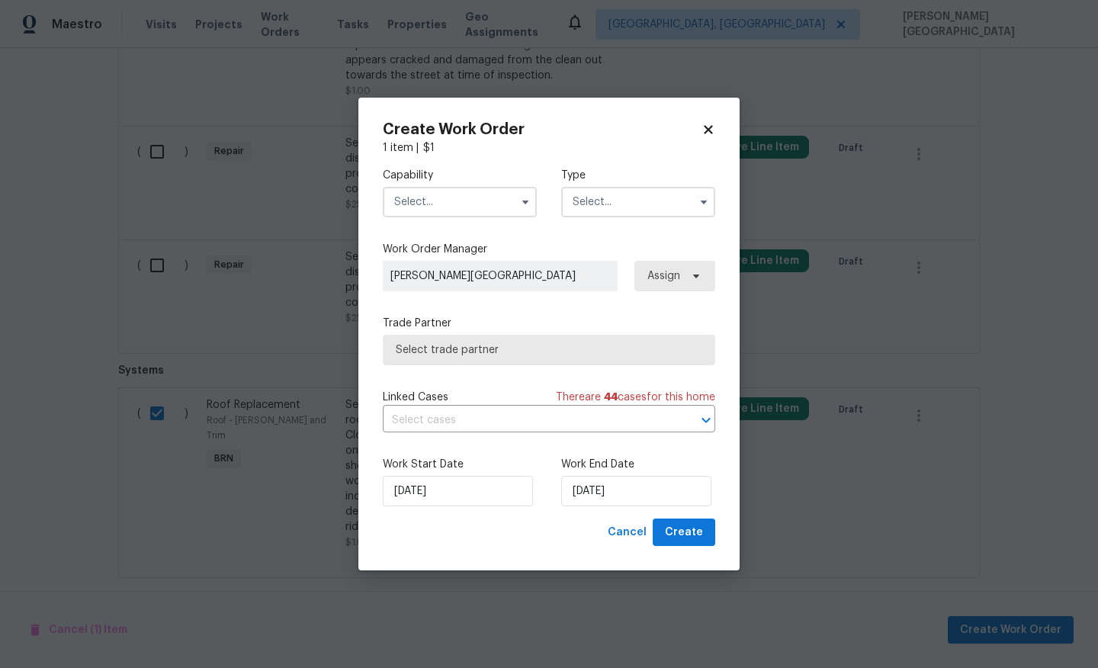
click at [417, 197] on input "text" at bounding box center [460, 202] width 154 height 30
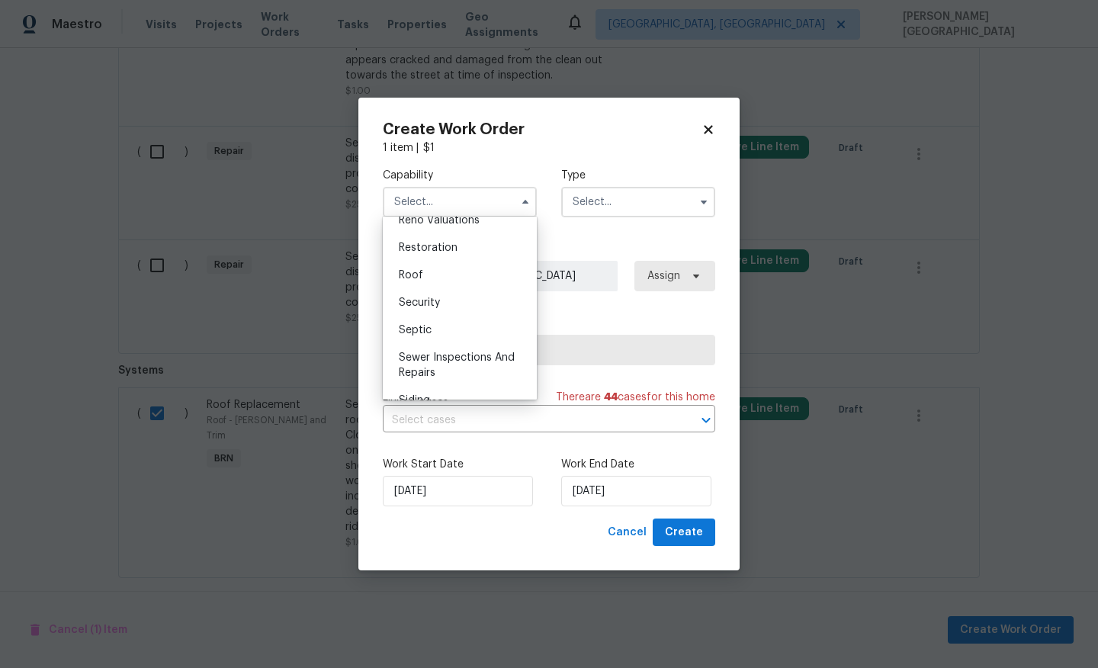
scroll to position [1482, 0]
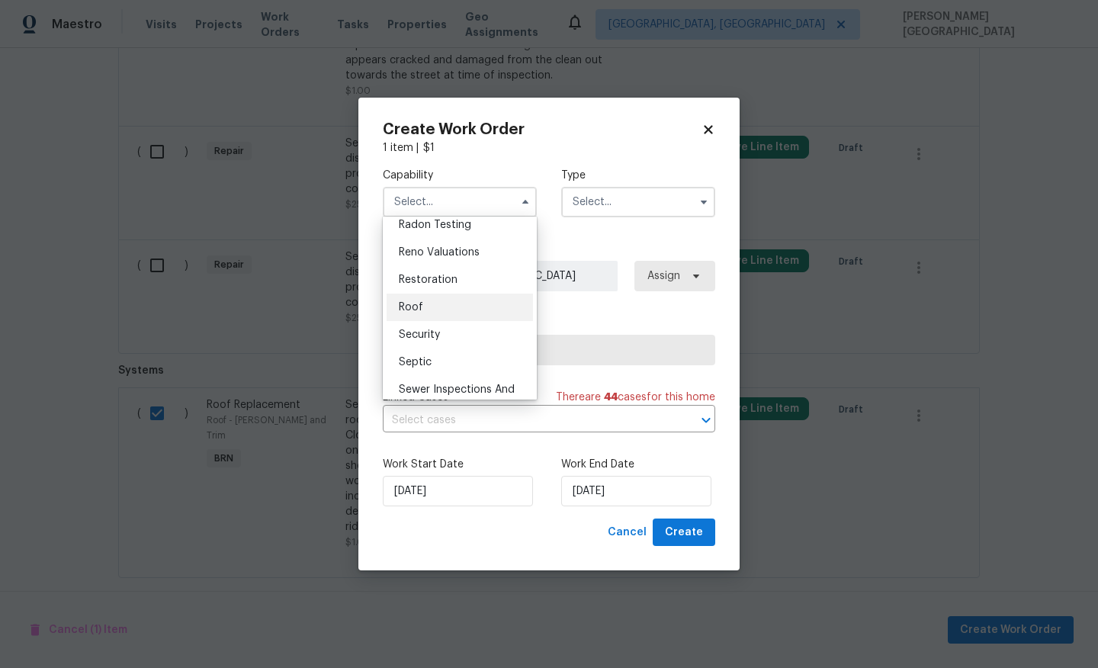
click at [431, 301] on div "Roof" at bounding box center [459, 306] width 146 height 27
type input "Roof"
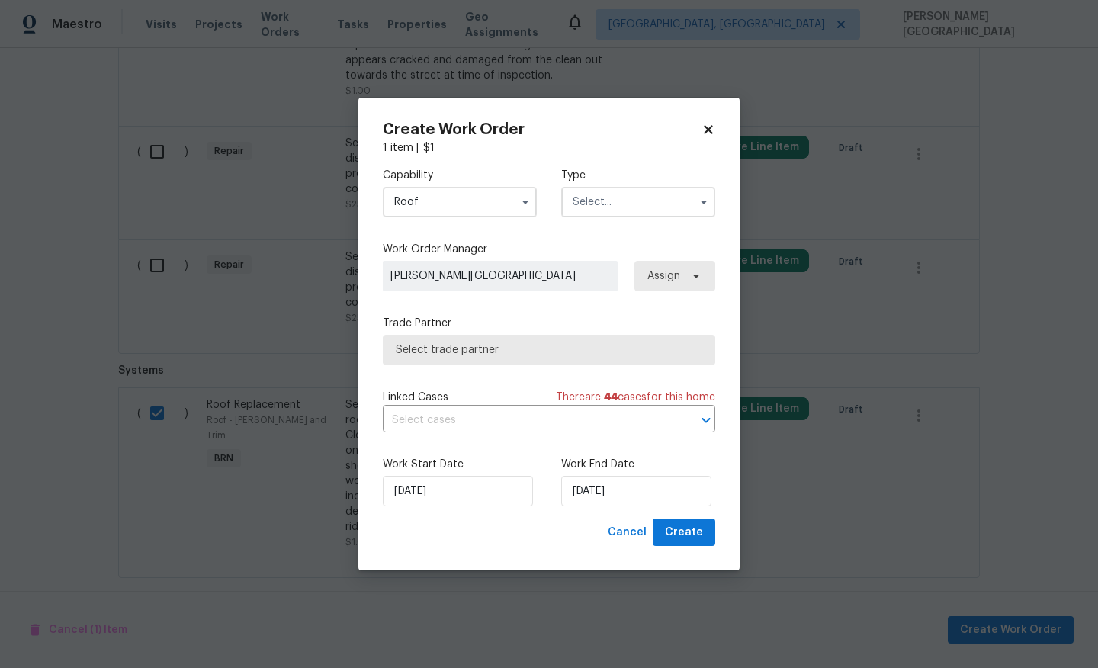
click at [617, 194] on input "text" at bounding box center [638, 202] width 154 height 30
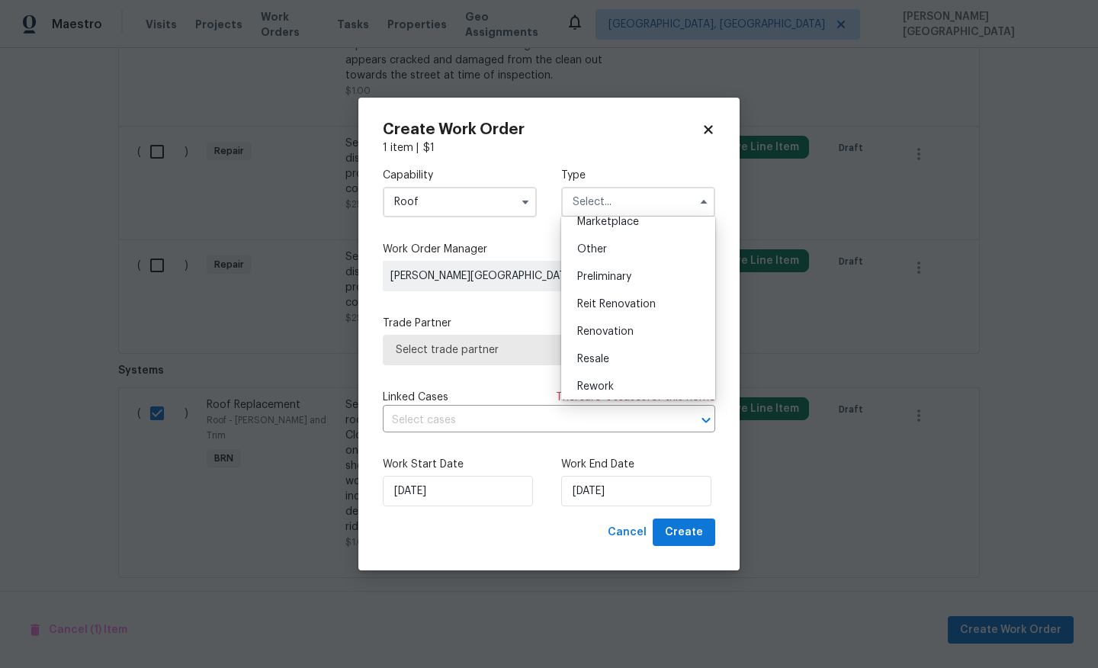
scroll to position [346, 0]
click at [598, 287] on div "Resale" at bounding box center [638, 299] width 146 height 27
type input "Resale"
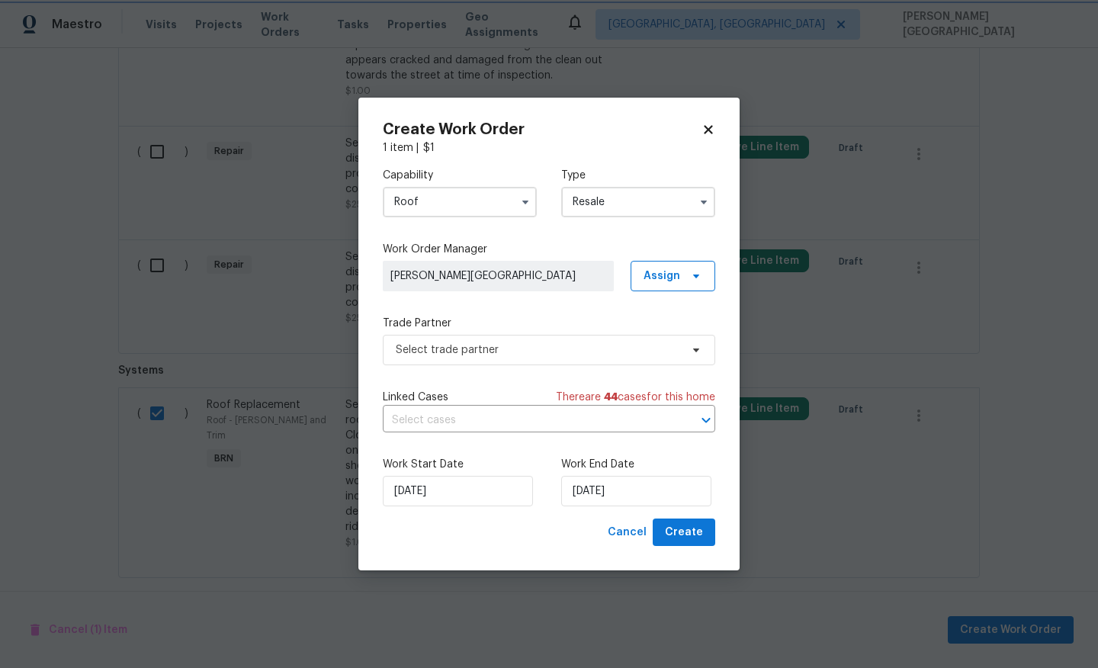
scroll to position [0, 0]
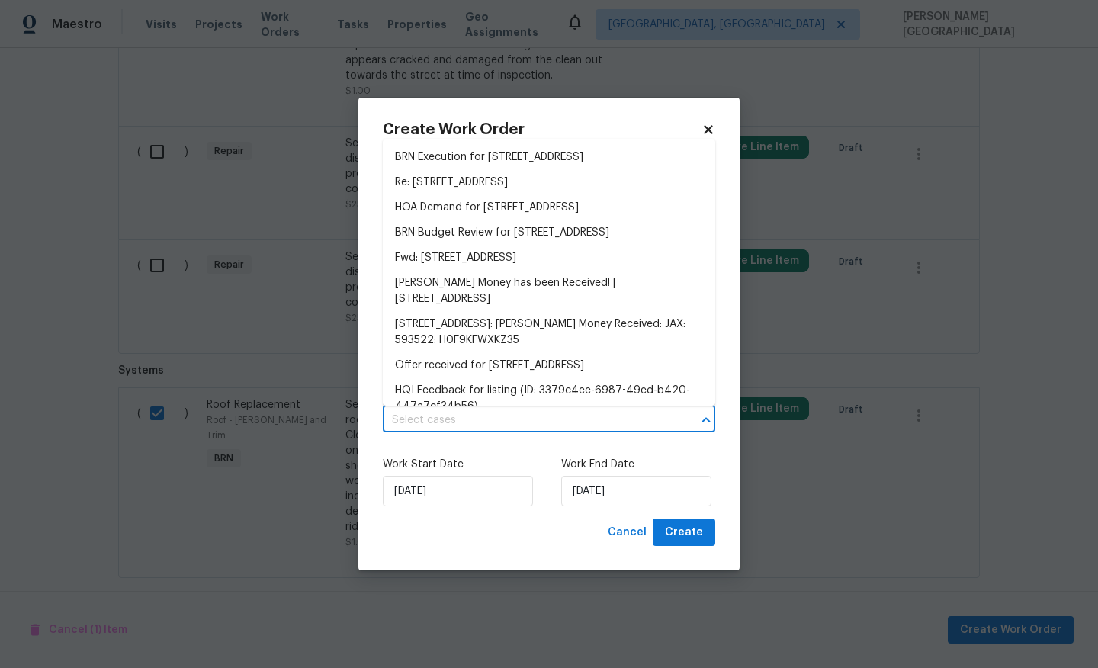
click at [393, 422] on input "text" at bounding box center [528, 421] width 290 height 24
click at [479, 165] on li "BRN Execution for 3538 Chestnut Hill Ct, Jacksonville, FL 32223" at bounding box center [549, 157] width 332 height 25
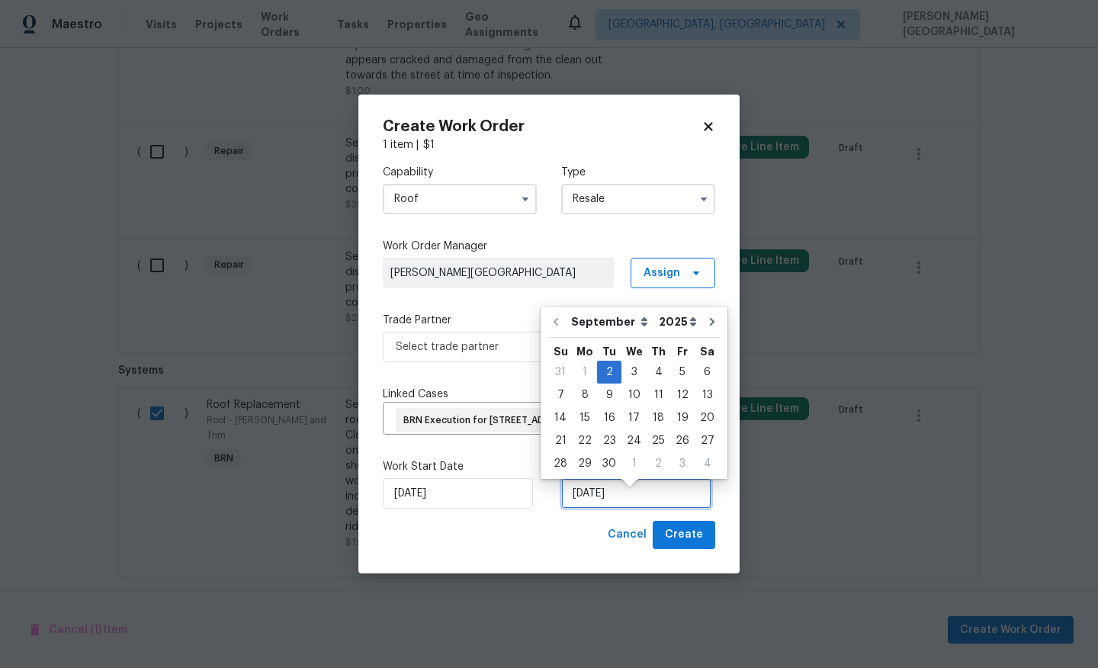
click at [592, 502] on input "[DATE]" at bounding box center [636, 493] width 150 height 30
click at [656, 361] on div "4" at bounding box center [658, 371] width 24 height 21
click at [600, 507] on input "9/4/2025" at bounding box center [636, 493] width 150 height 30
click at [670, 373] on div "5" at bounding box center [682, 371] width 24 height 21
type input "9/5/2025"
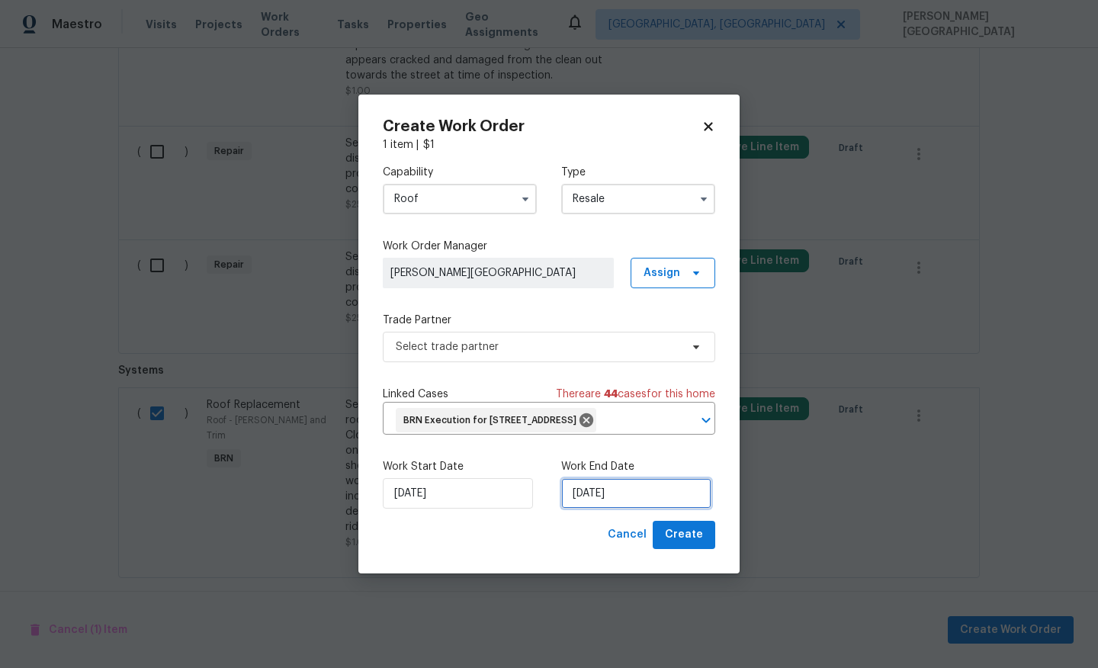
click at [577, 508] on input "9/5/2025" at bounding box center [636, 493] width 150 height 30
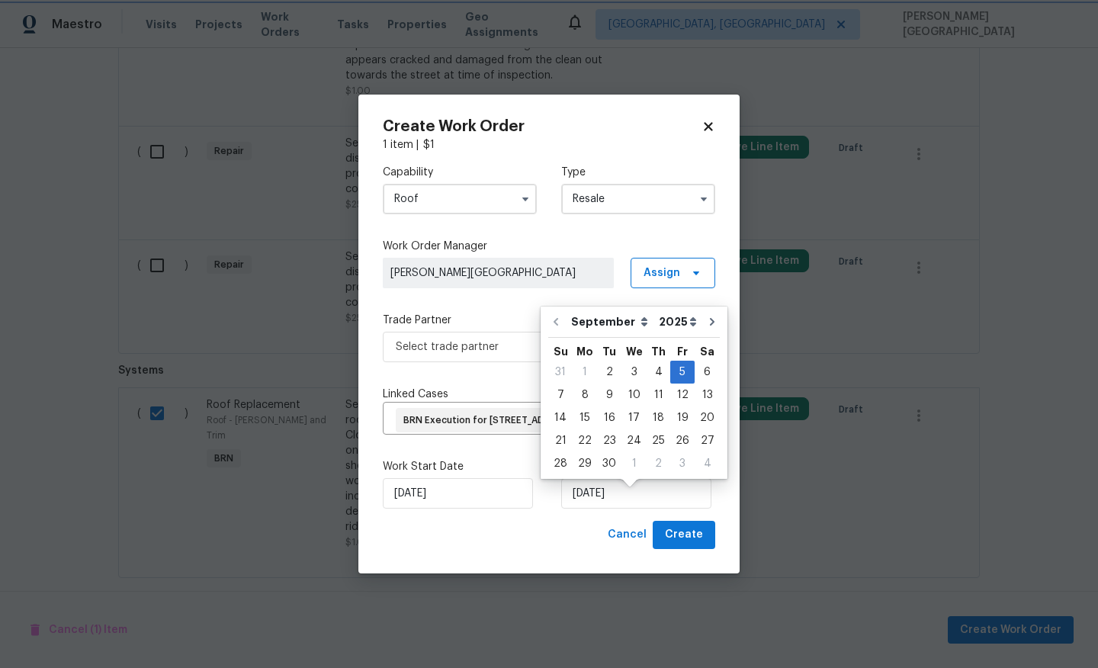
click at [425, 352] on div "Capability Roof Type Resale Work Order Manager Isabel Sangeetha Ireland Assign …" at bounding box center [549, 336] width 332 height 368
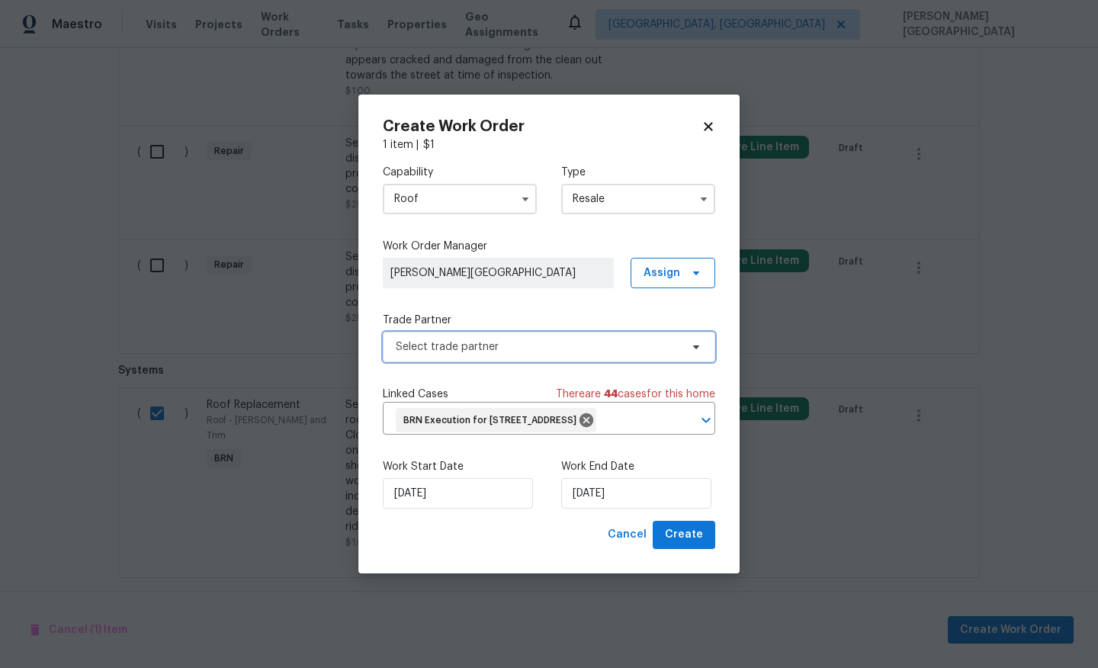
click at [441, 339] on span "Select trade partner" at bounding box center [538, 346] width 284 height 15
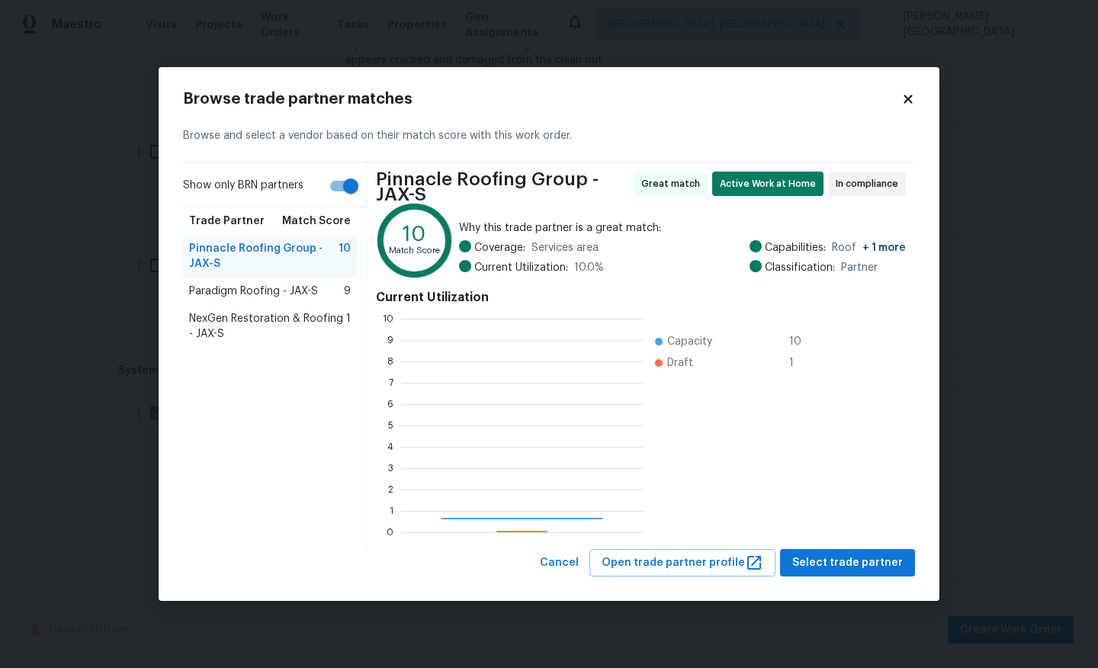
scroll to position [213, 242]
click at [335, 290] on div "Paradigm Roofing - JAX-S 9" at bounding box center [270, 291] width 162 height 15
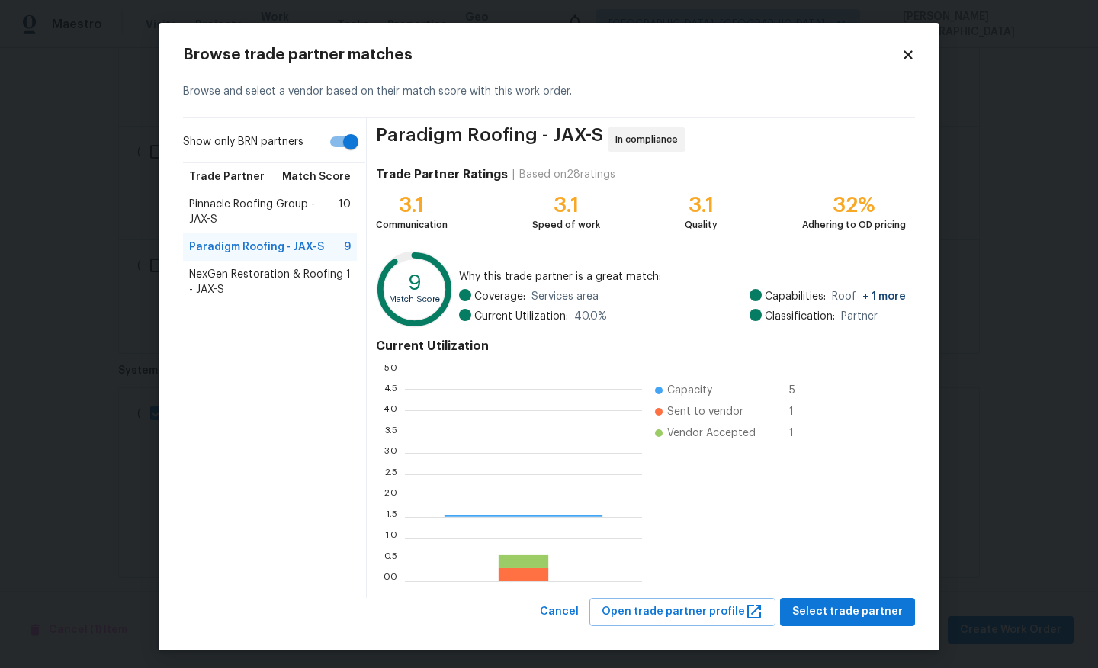
scroll to position [213, 237]
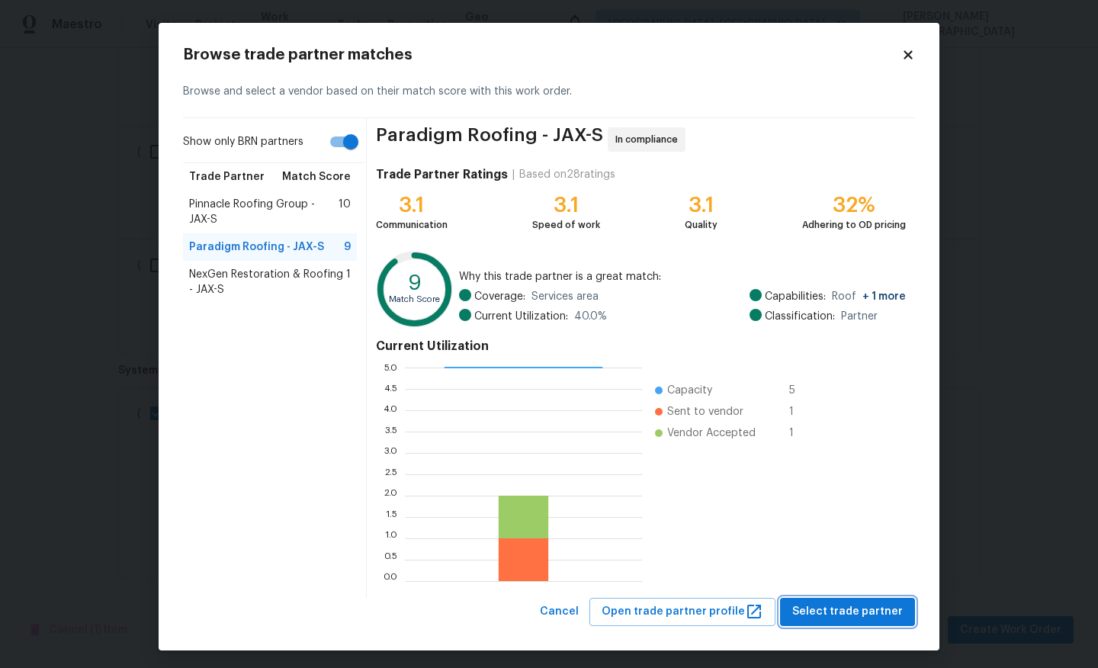
click at [829, 608] on span "Select trade partner" at bounding box center [847, 611] width 111 height 19
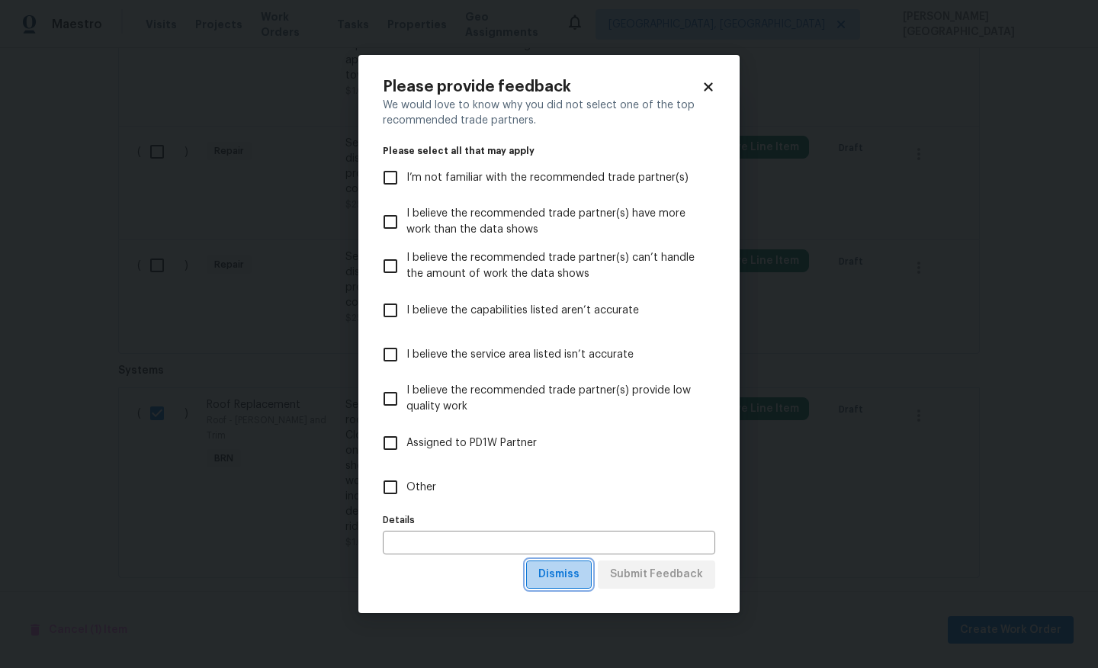
click at [564, 579] on span "Dismiss" at bounding box center [558, 574] width 41 height 19
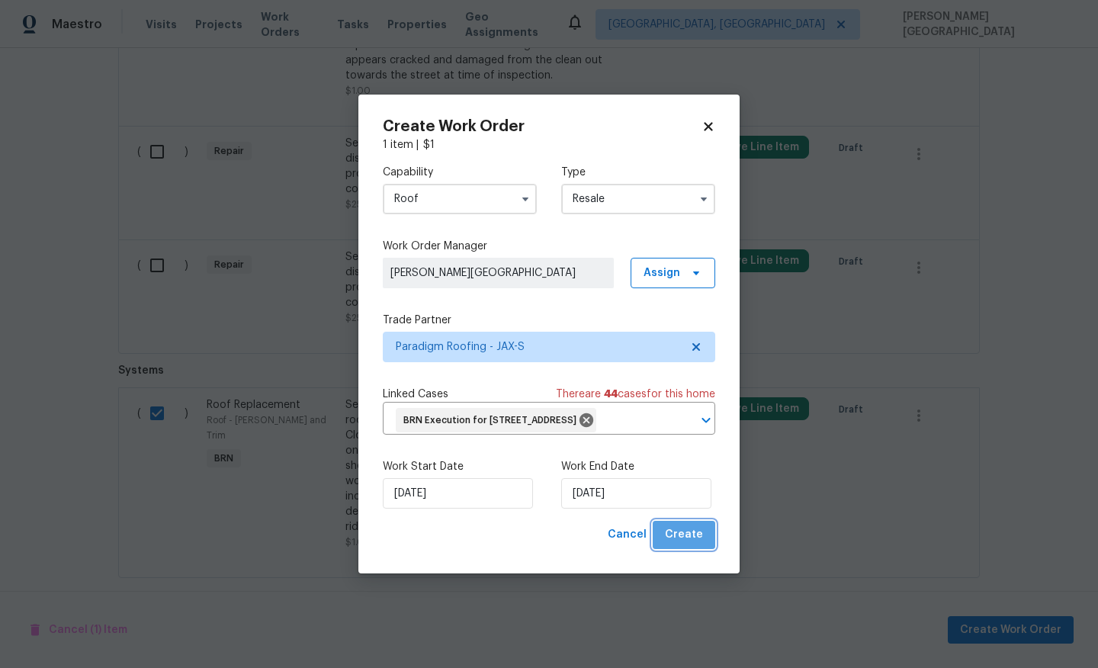
click at [688, 544] on span "Create" at bounding box center [684, 534] width 38 height 19
checkbox input "false"
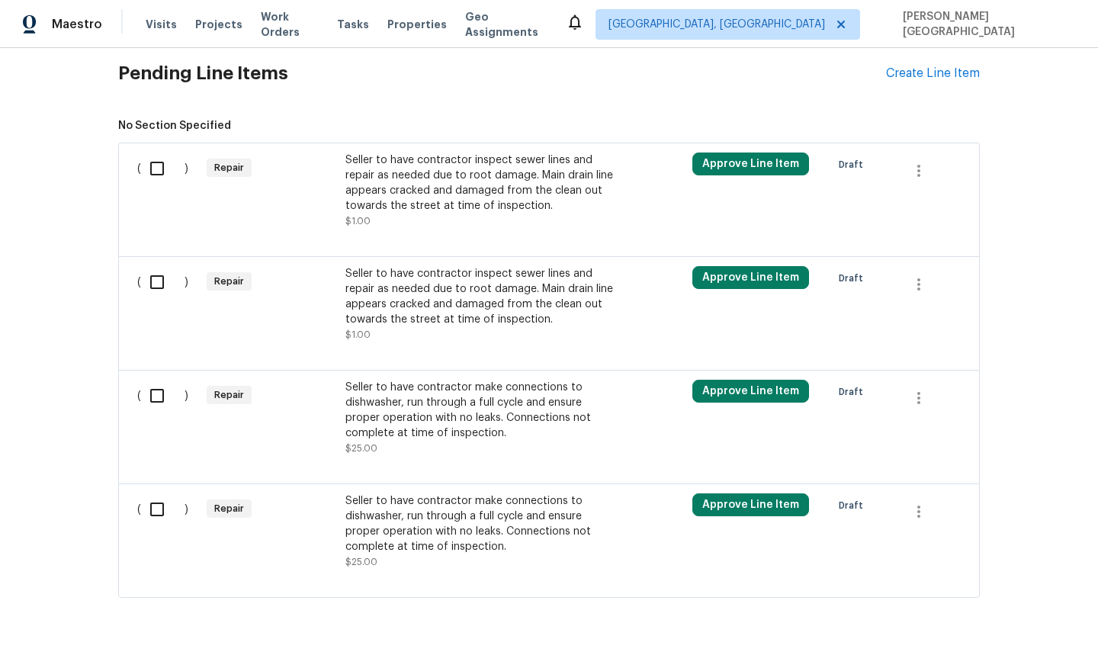
scroll to position [765, 0]
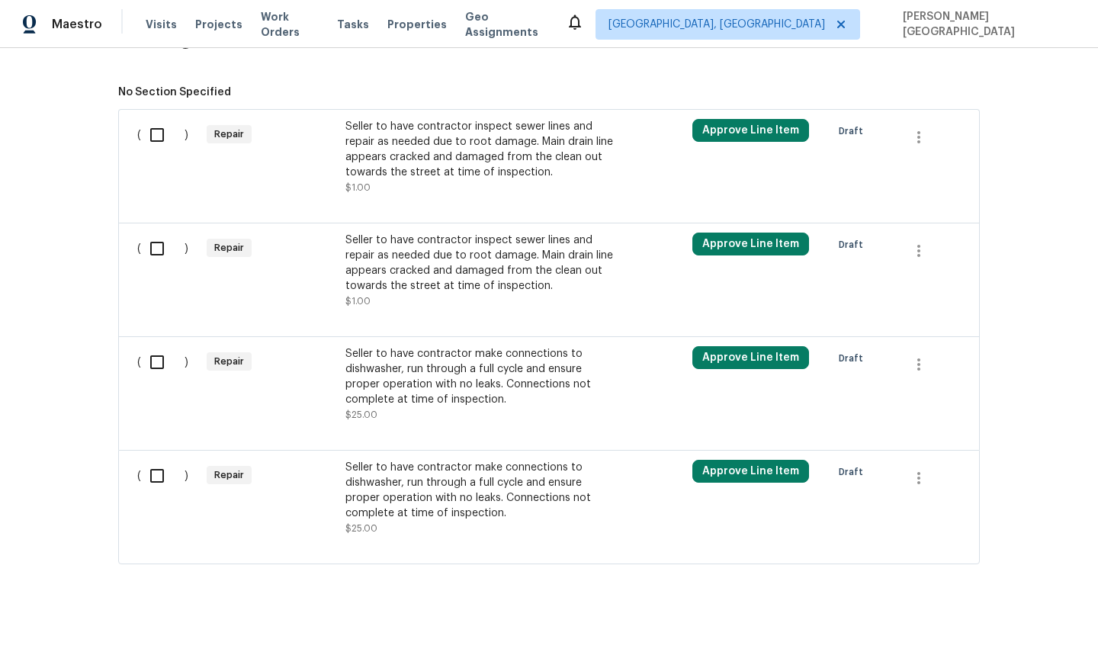
click at [436, 503] on div "Seller to have contractor make connections to dishwasher, run through a full cy…" at bounding box center [479, 490] width 268 height 61
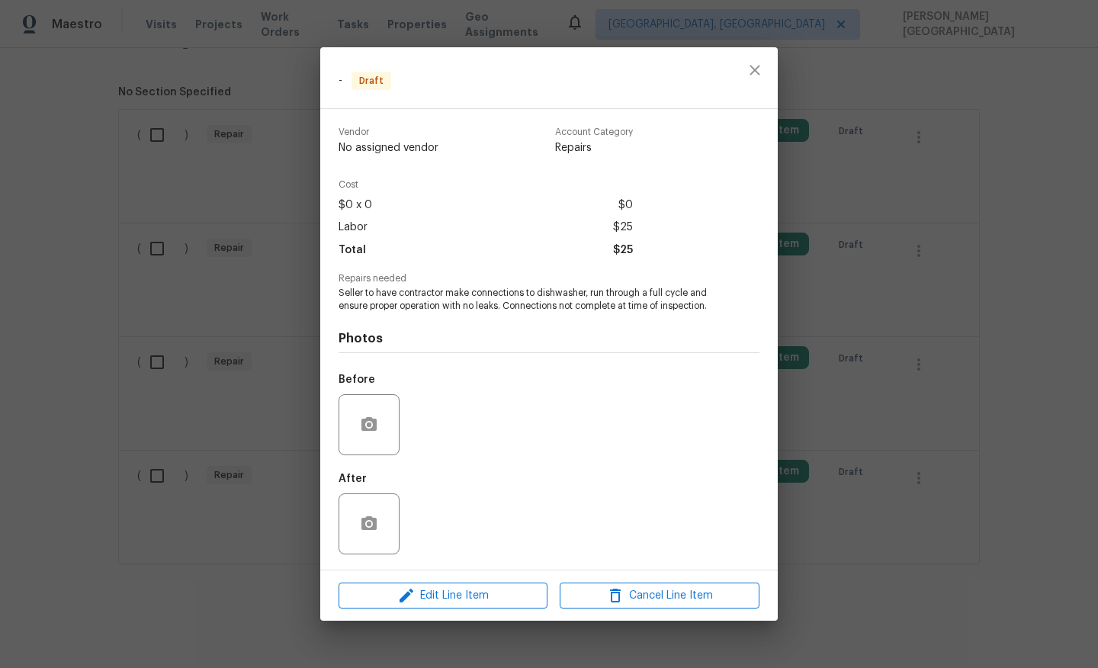
click at [915, 244] on div "- Draft Vendor No assigned vendor Account Category Repairs Cost $0 x 0 $0 Labor…" at bounding box center [549, 334] width 1098 height 668
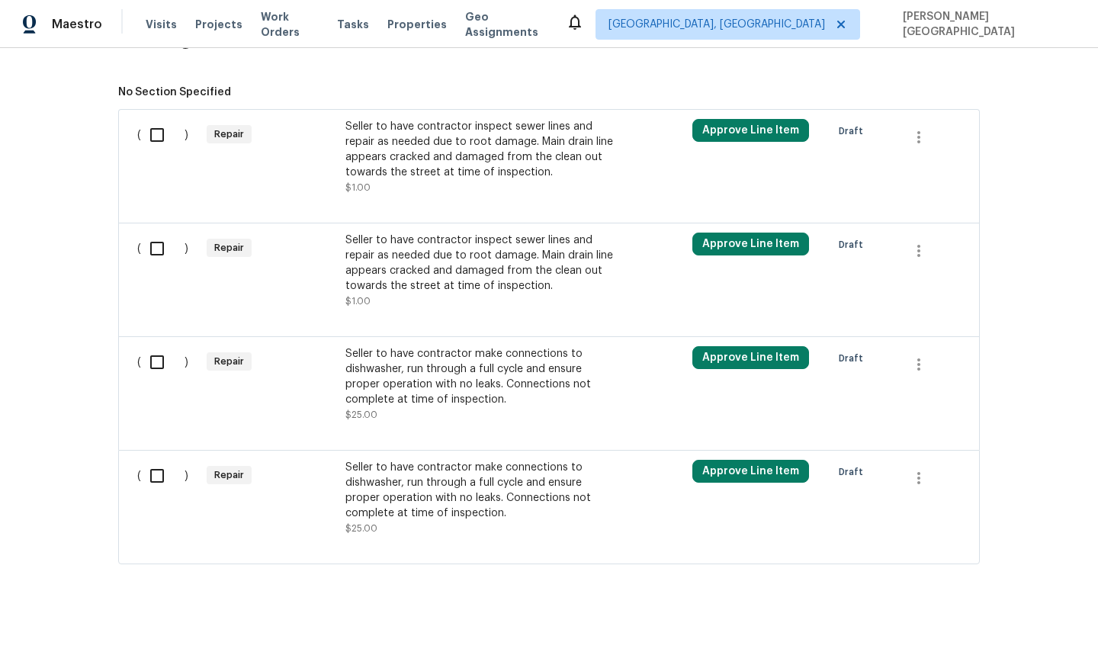
click at [405, 516] on div "Seller to have contractor make connections to dishwasher, run through a full cy…" at bounding box center [479, 490] width 268 height 61
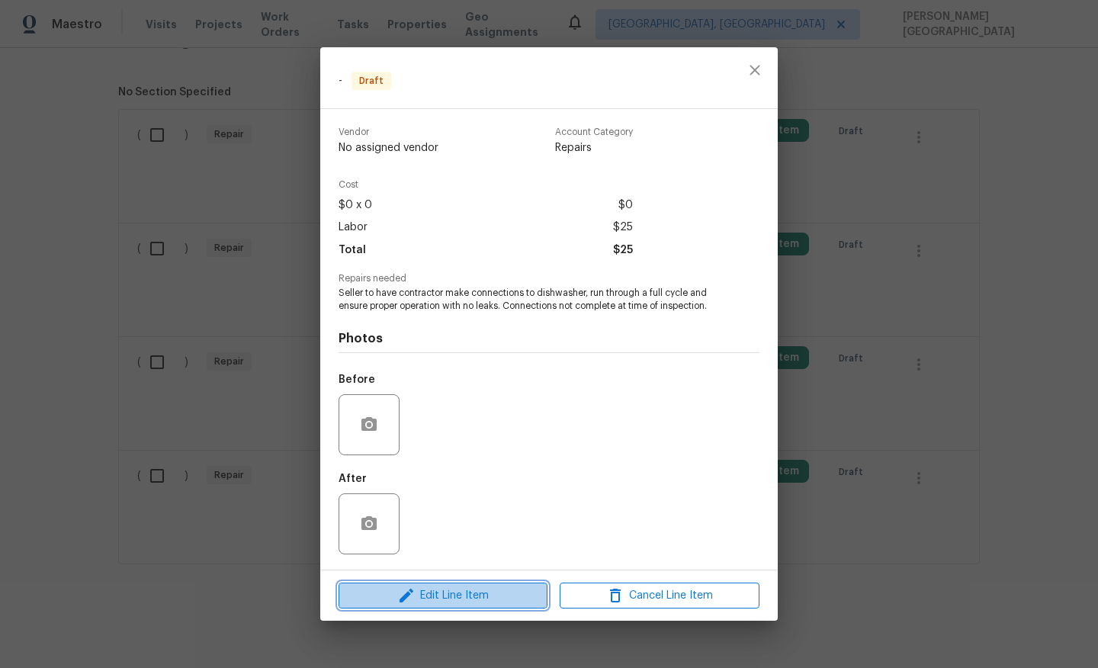
click at [460, 590] on span "Edit Line Item" at bounding box center [443, 595] width 200 height 19
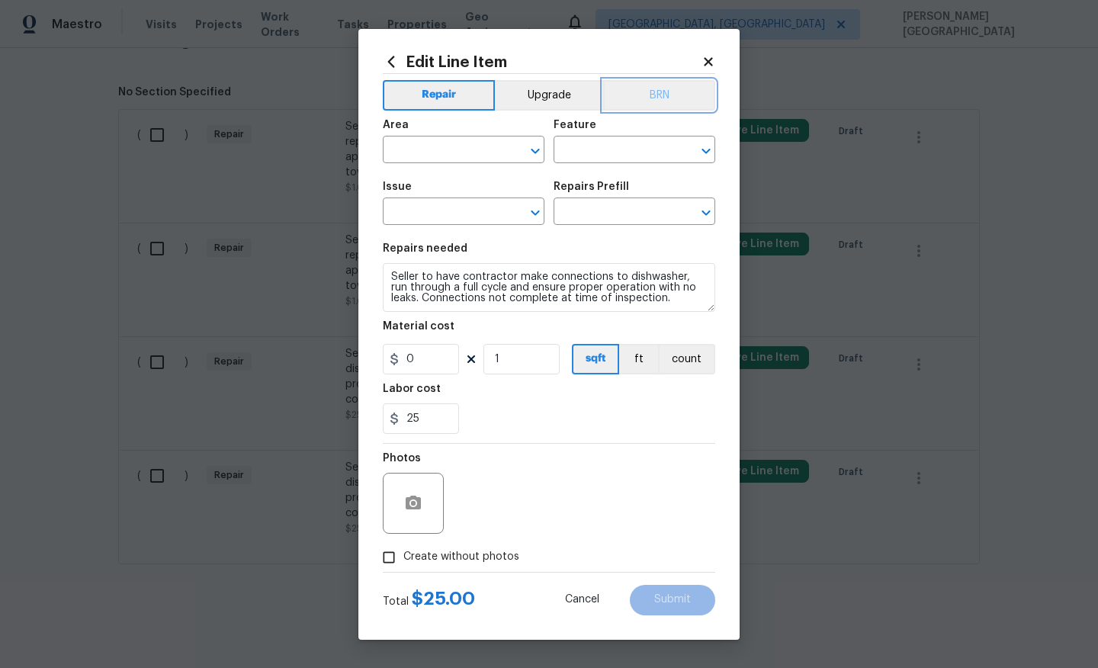
click at [664, 99] on button "BRN" at bounding box center [659, 95] width 112 height 30
click at [452, 148] on input "text" at bounding box center [442, 151] width 119 height 24
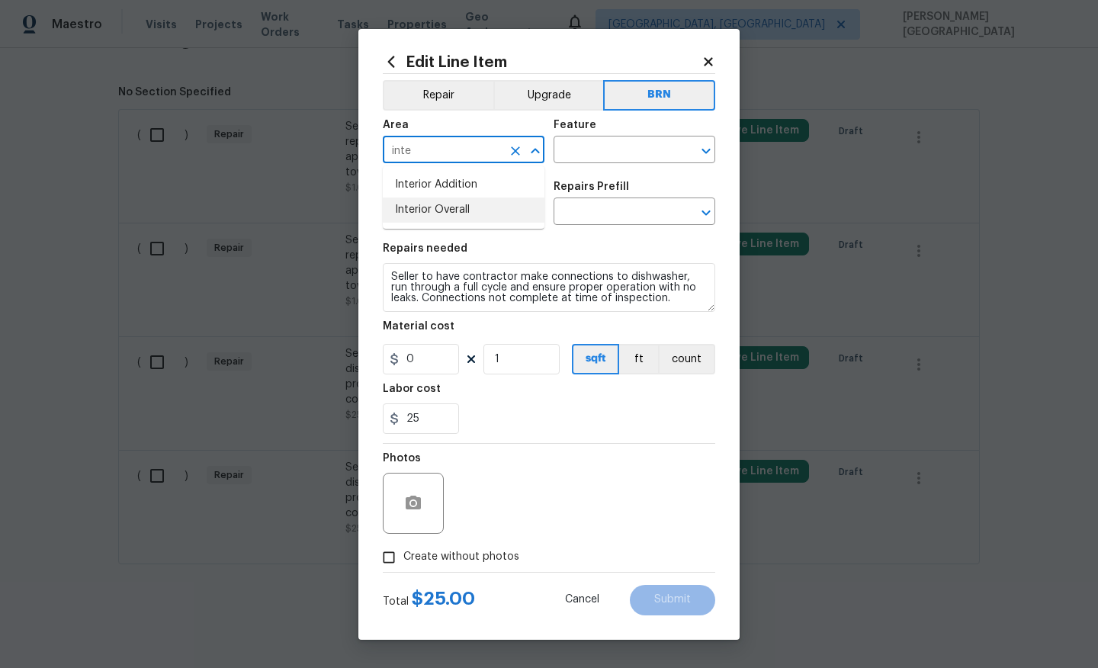
click at [482, 209] on li "Interior Overall" at bounding box center [464, 209] width 162 height 25
type input "Interior Overall"
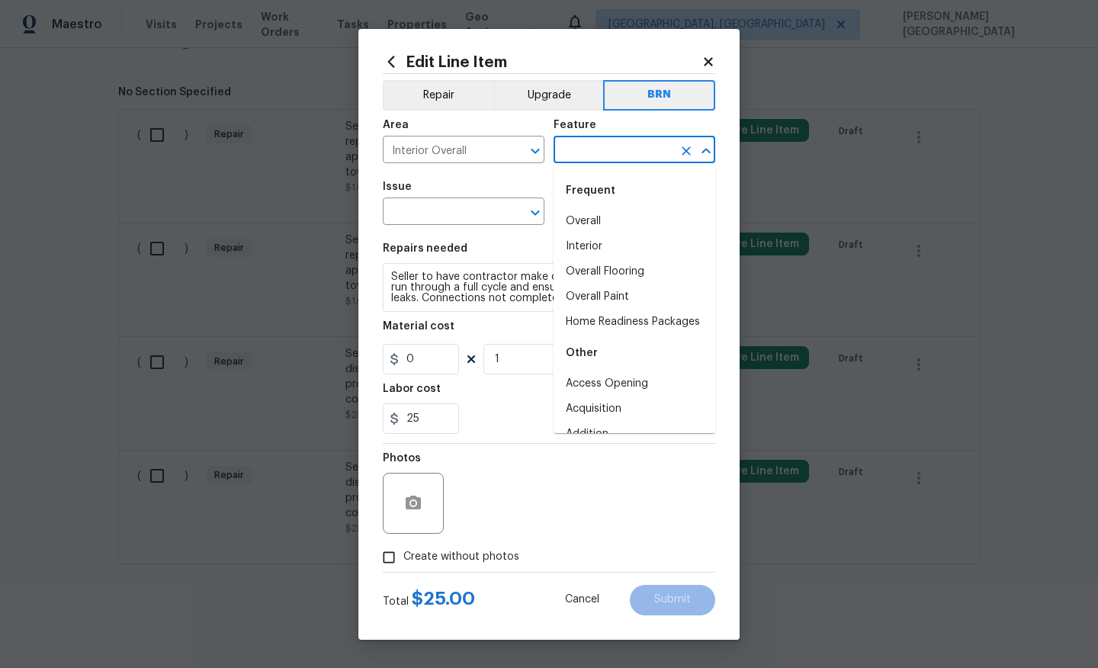
click at [619, 145] on input "text" at bounding box center [612, 151] width 119 height 24
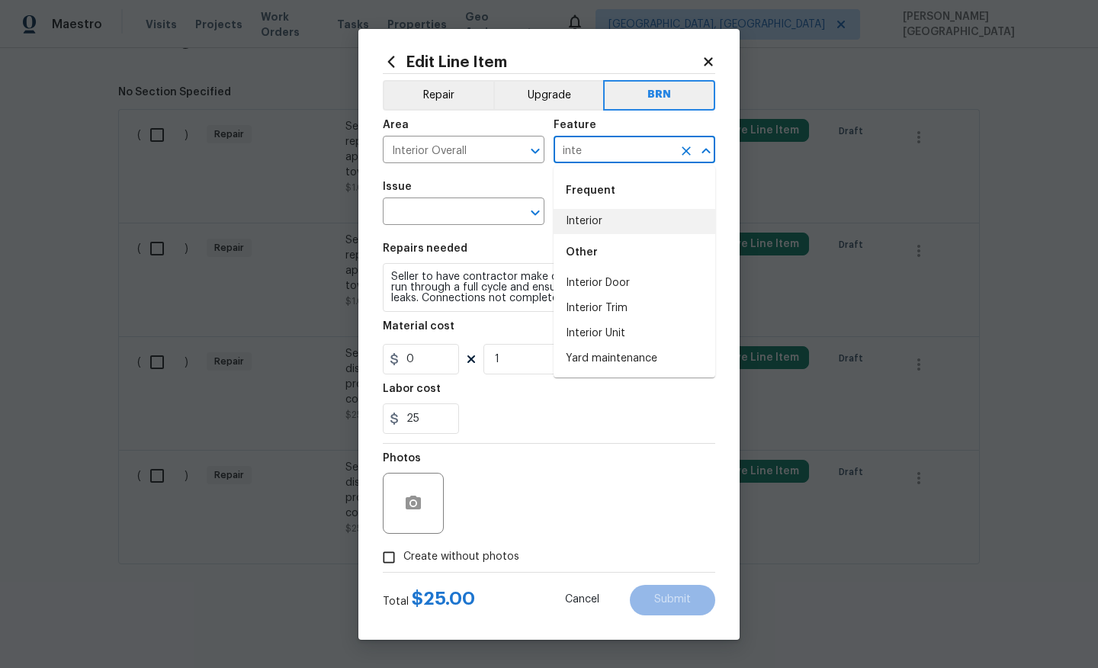
click at [625, 217] on li "Interior" at bounding box center [634, 221] width 162 height 25
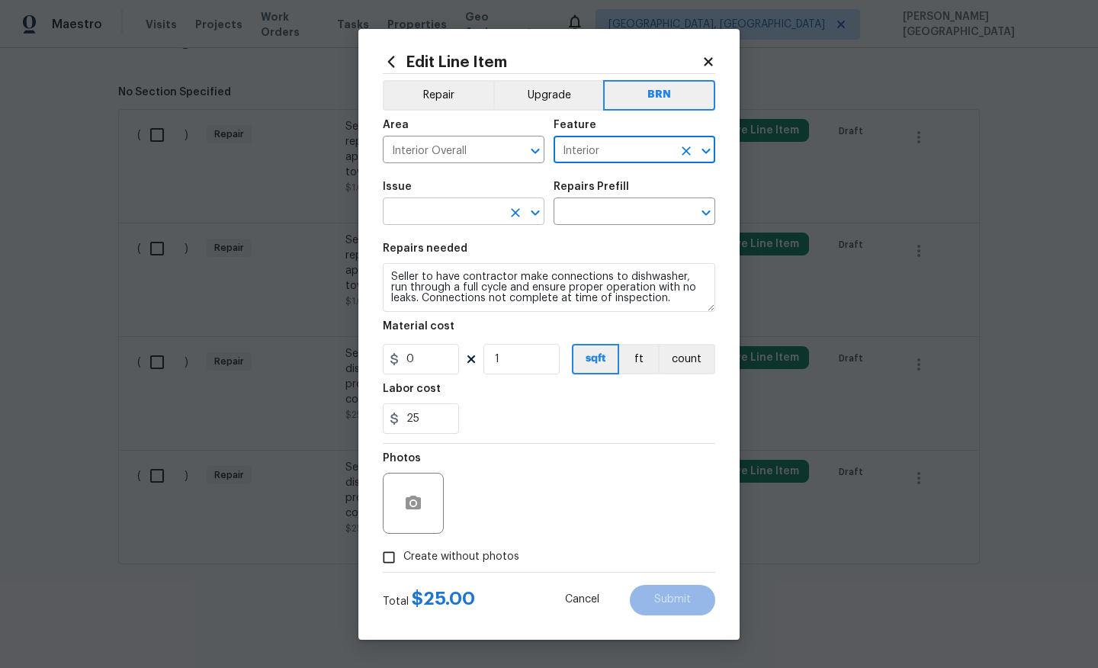
type input "Interior"
click at [396, 201] on input "text" at bounding box center [442, 213] width 119 height 24
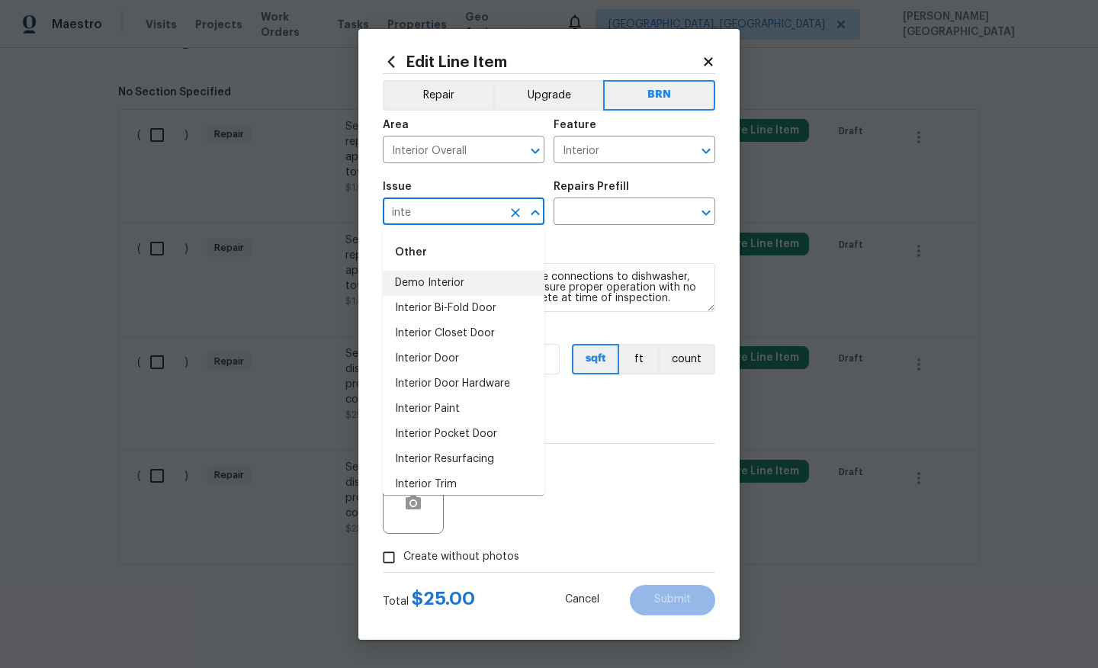
click at [418, 286] on li "Demo Interior" at bounding box center [464, 283] width 162 height 25
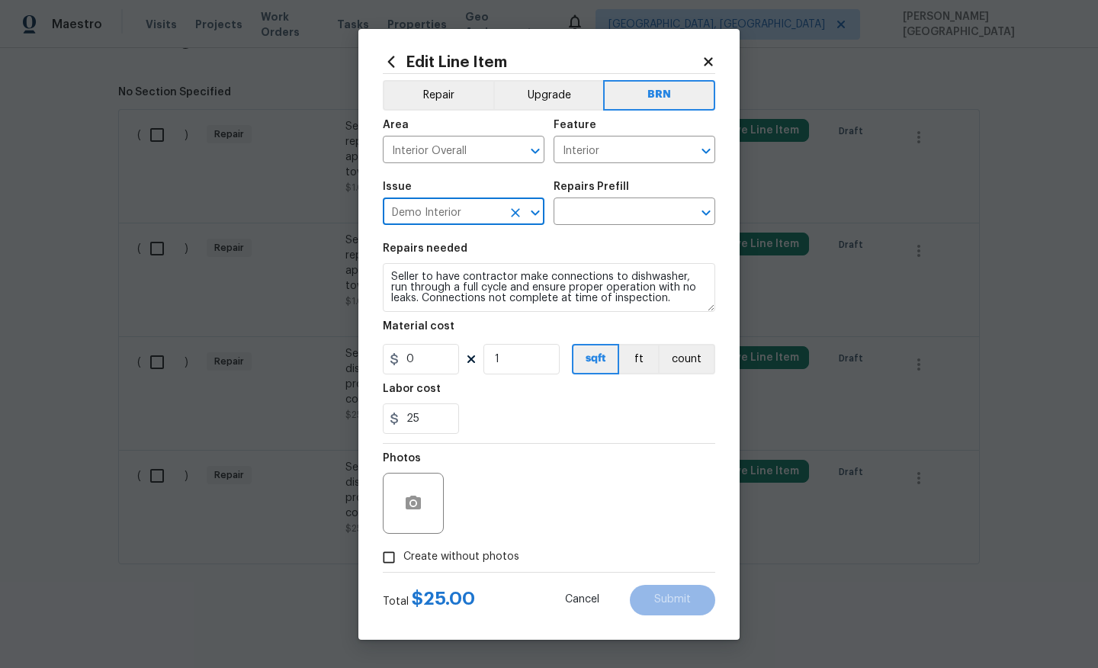
type input "Demo Interior"
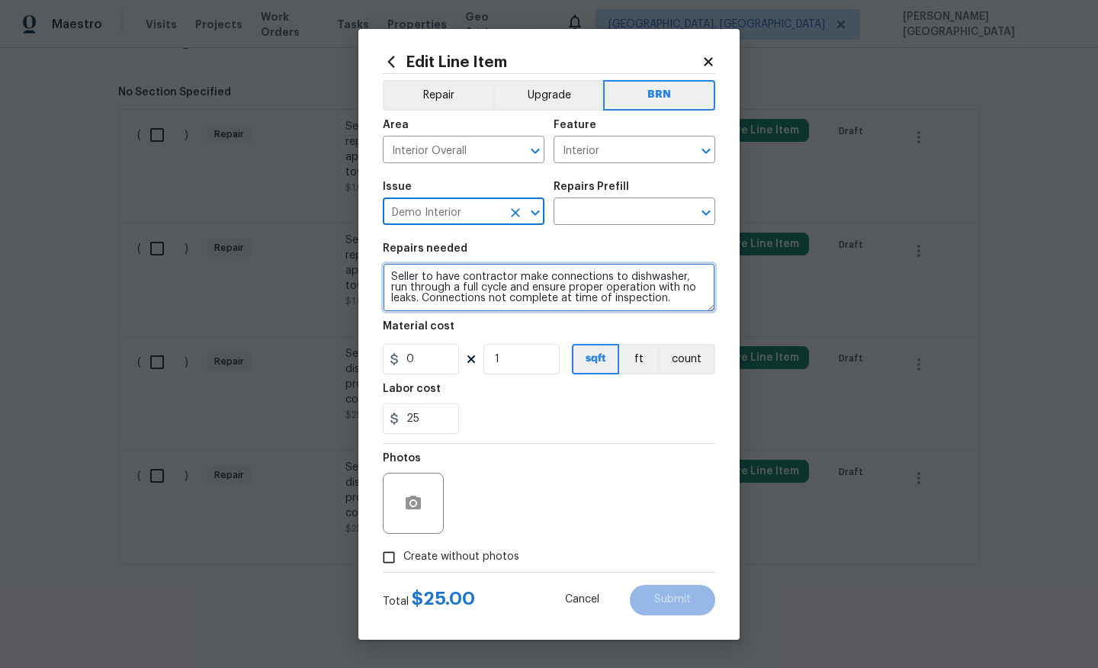
click at [481, 304] on textarea "Seller to have contractor make connections to dishwasher, run through a full cy…" at bounding box center [549, 287] width 332 height 49
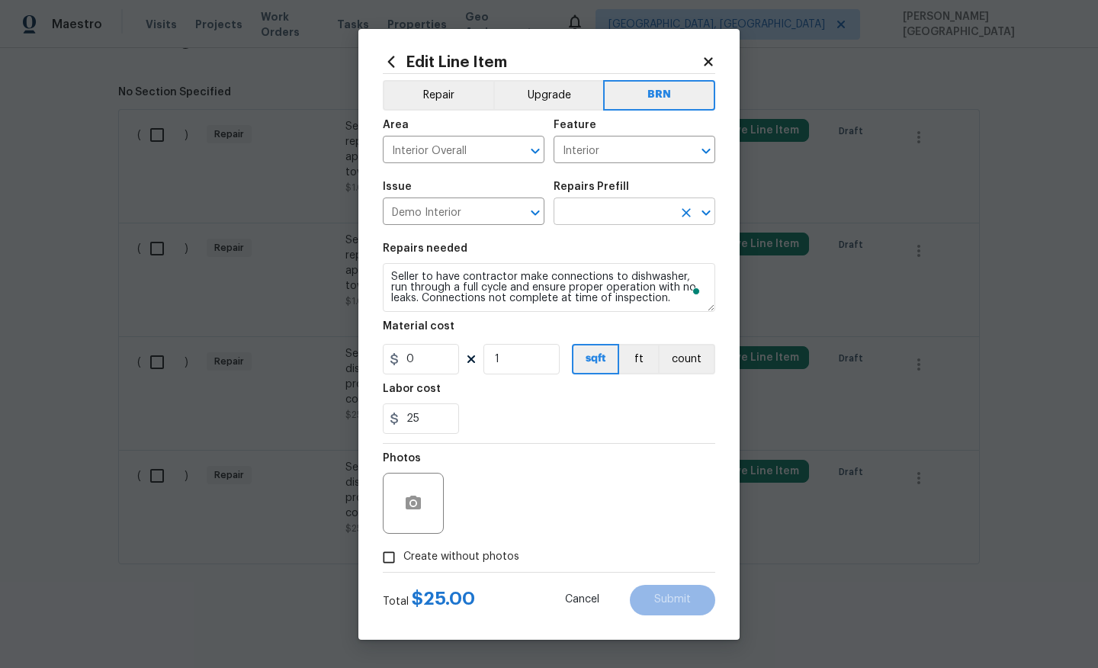
click at [580, 217] on input "text" at bounding box center [612, 213] width 119 height 24
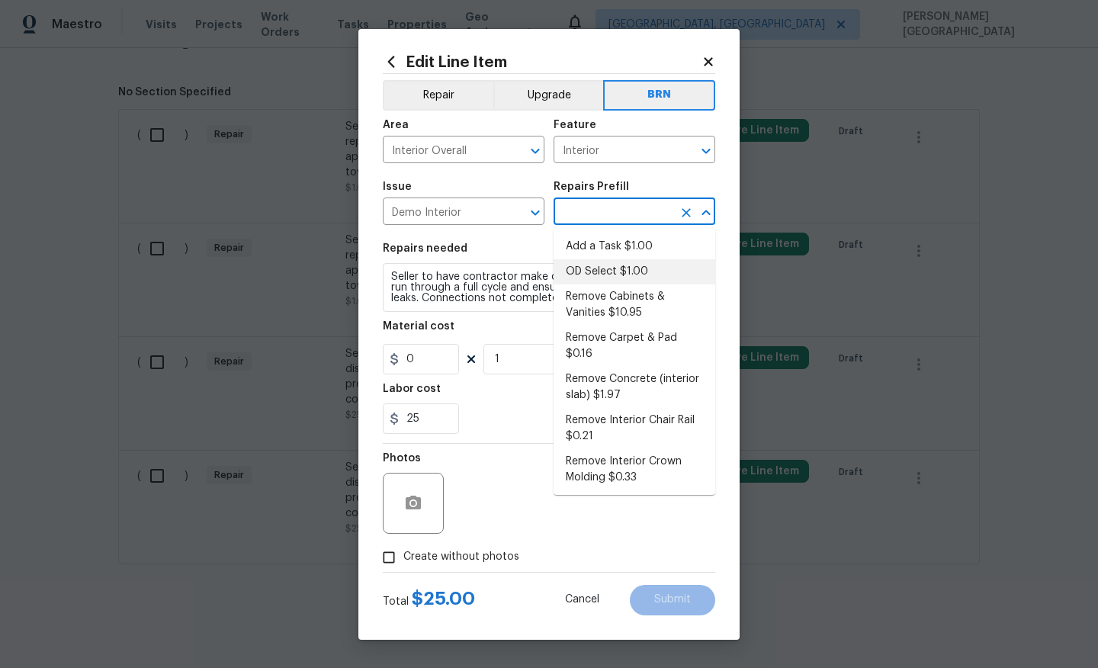
click at [580, 267] on li "OD Select $1.00" at bounding box center [634, 271] width 162 height 25
type input "Demolition"
type input "OD Select $1.00"
type textarea "Refer to the agreed upon scope document for further details."
type input "1"
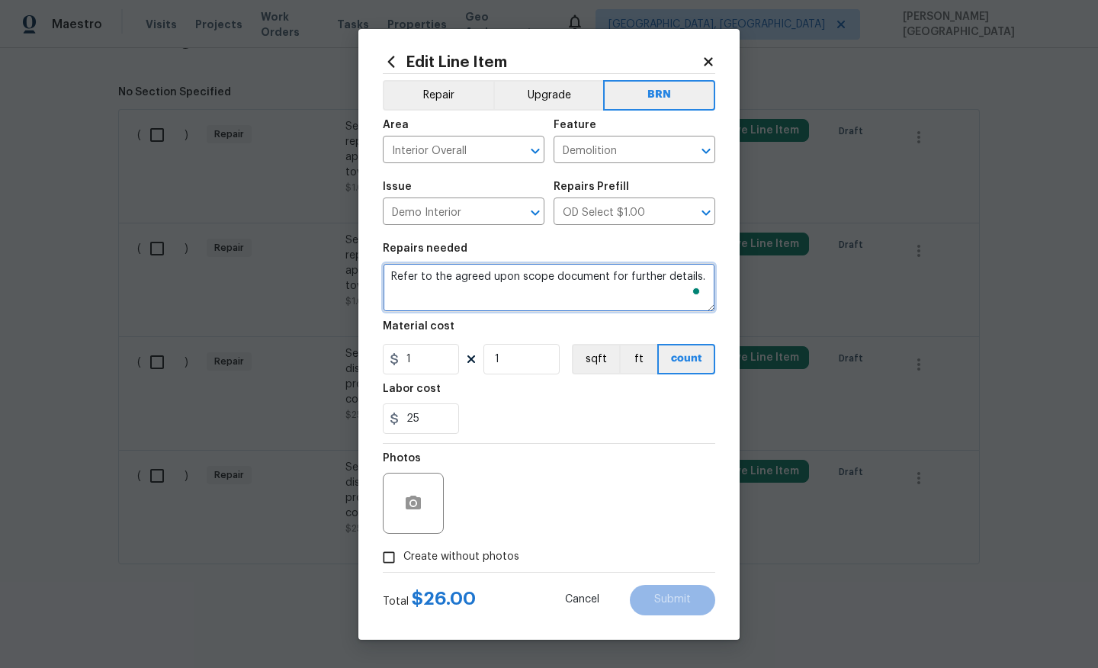
click at [585, 282] on textarea "Refer to the agreed upon scope document for further details." at bounding box center [549, 287] width 332 height 49
paste textarea "Seller to have contractor make connections to dishwasher, run through a full cy…"
type textarea "Seller to have contractor make connections to dishwasher, run through a full cy…"
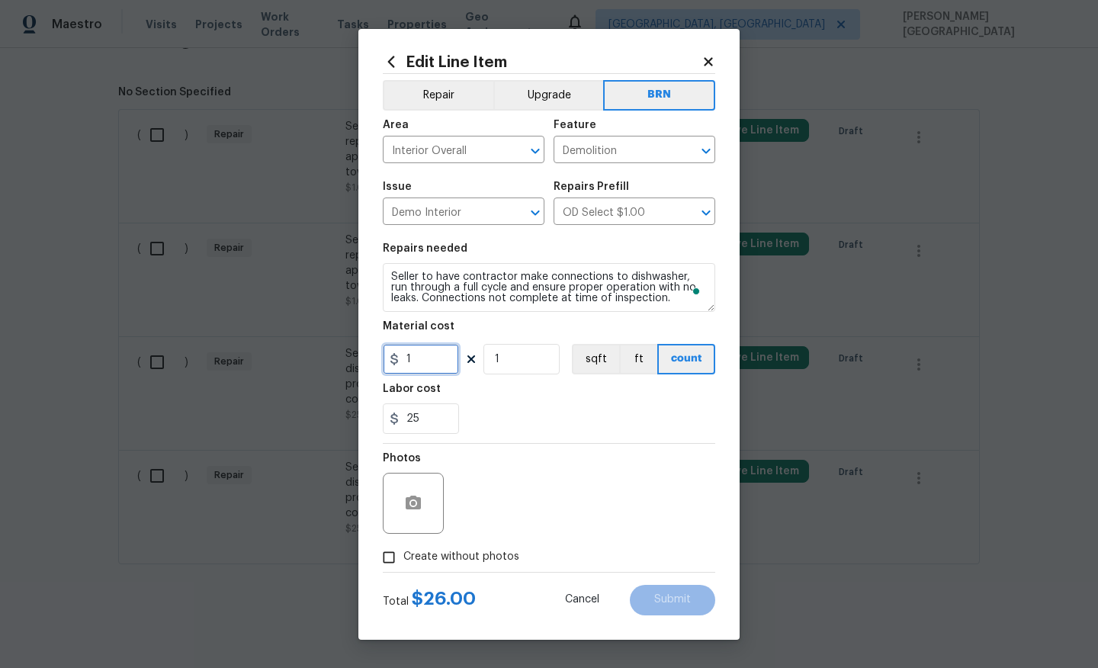
click at [427, 358] on input "1" at bounding box center [421, 359] width 76 height 30
type input "0"
click at [400, 497] on button "button" at bounding box center [413, 503] width 37 height 37
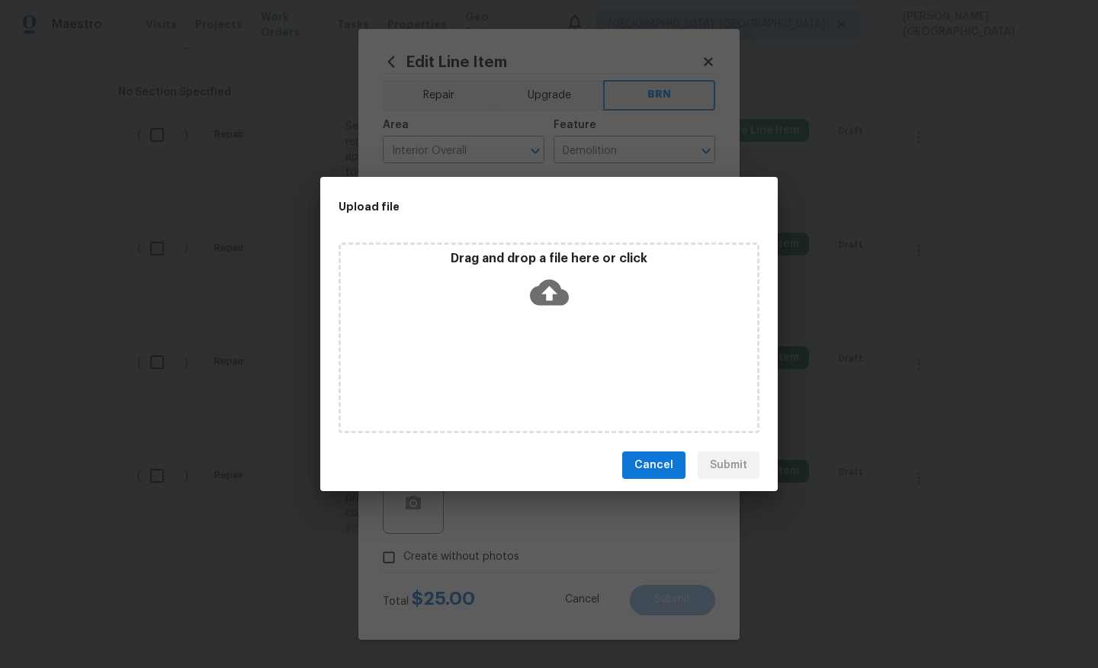
click at [545, 287] on icon at bounding box center [549, 293] width 39 height 26
click at [662, 473] on span "Cancel" at bounding box center [653, 465] width 39 height 19
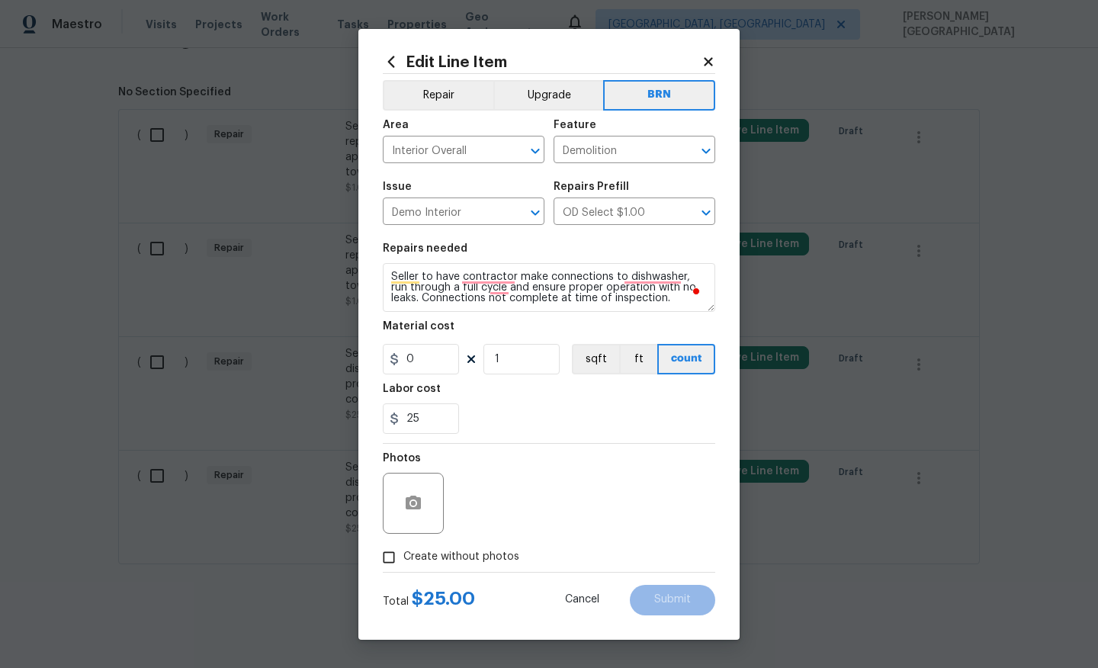
click at [425, 556] on span "Create without photos" at bounding box center [461, 557] width 116 height 16
click at [403, 556] on input "Create without photos" at bounding box center [388, 557] width 29 height 29
checkbox input "true"
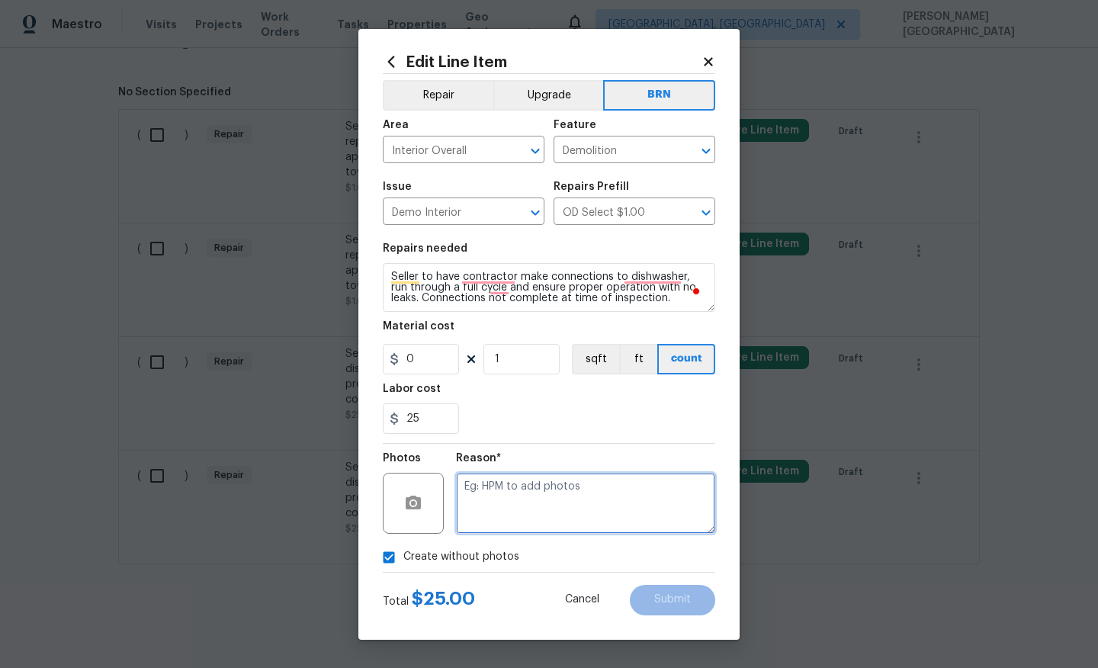
click at [496, 521] on textarea at bounding box center [585, 503] width 259 height 61
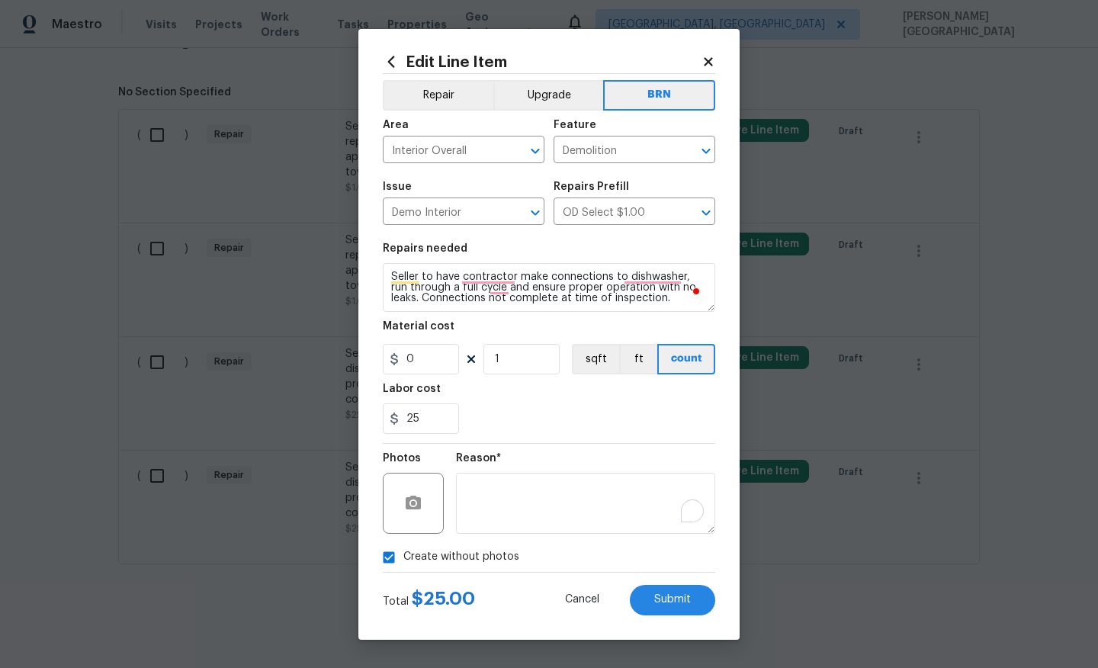
click at [655, 583] on div "Total $ 25.00 Cancel Submit" at bounding box center [549, 593] width 332 height 43
click at [656, 588] on button "Submit" at bounding box center [672, 600] width 85 height 30
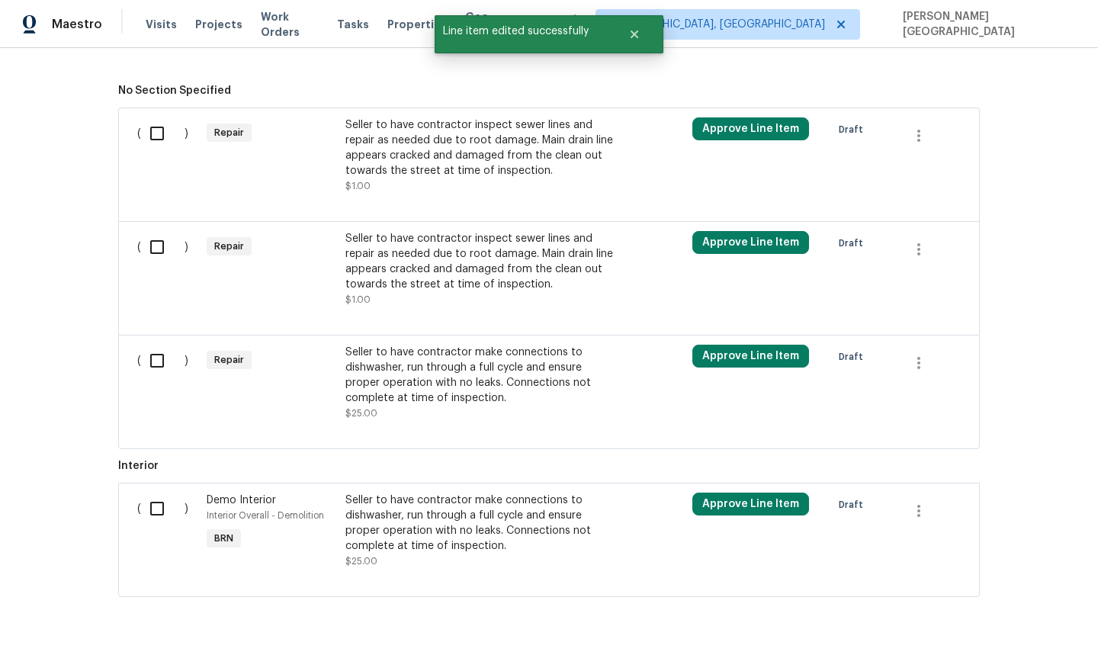
click at [478, 260] on div "Seller to have contractor inspect sewer lines and repair as needed due to root …" at bounding box center [479, 261] width 268 height 61
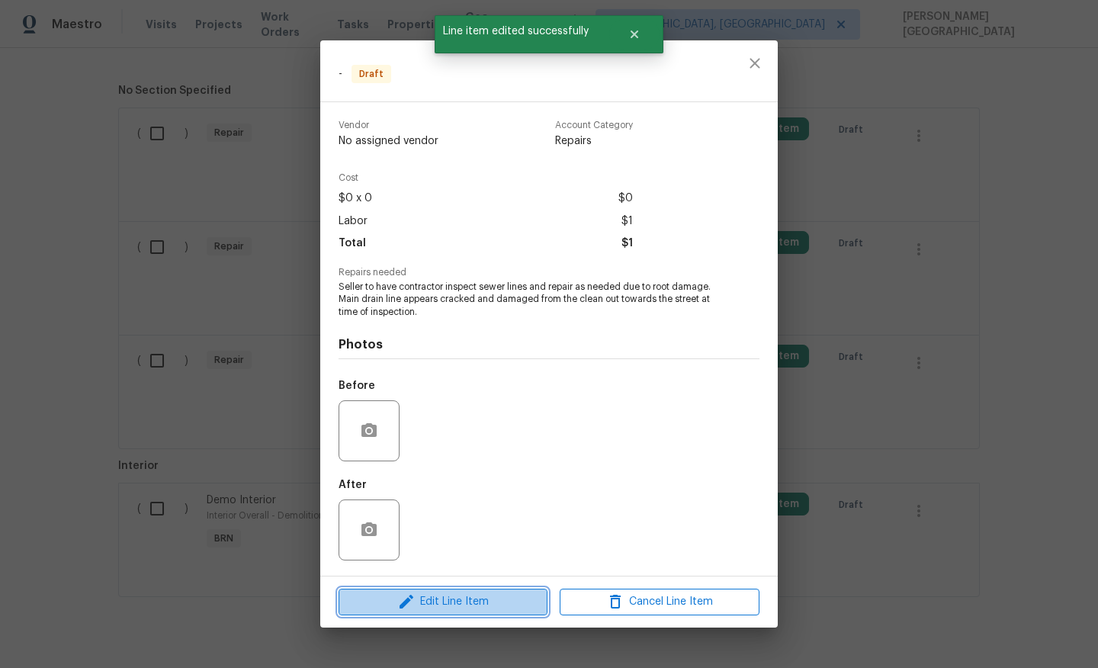
click at [471, 602] on span "Edit Line Item" at bounding box center [443, 601] width 200 height 19
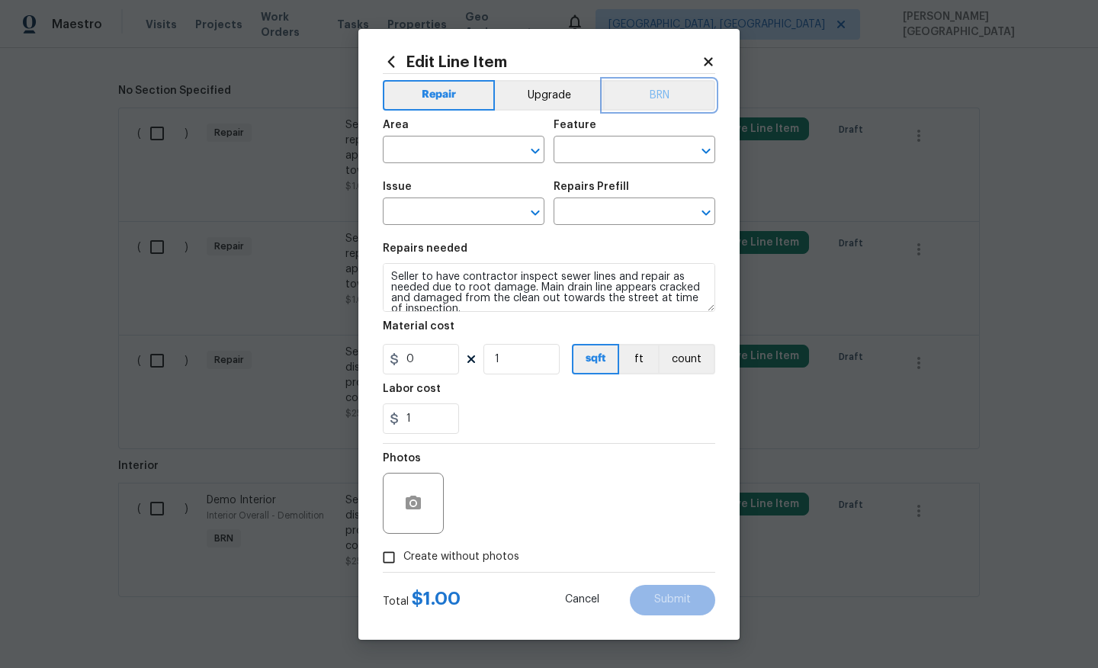
click at [668, 101] on button "BRN" at bounding box center [659, 95] width 112 height 30
click at [447, 161] on input "text" at bounding box center [442, 151] width 119 height 24
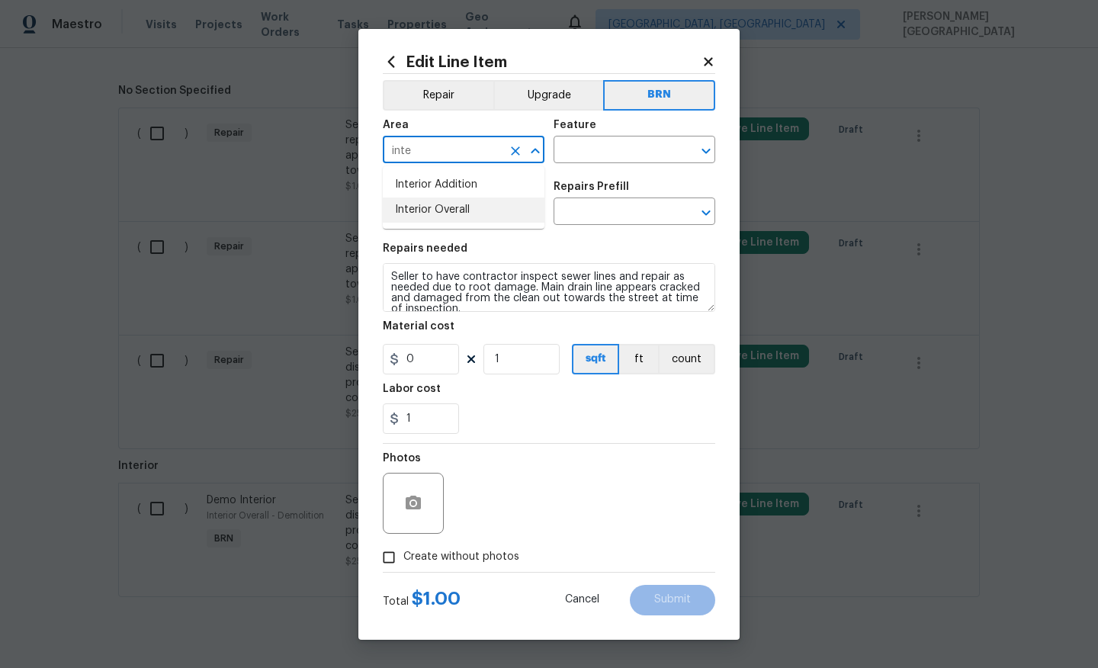
click at [460, 204] on li "Interior Overall" at bounding box center [464, 209] width 162 height 25
type input "Interior Overall"
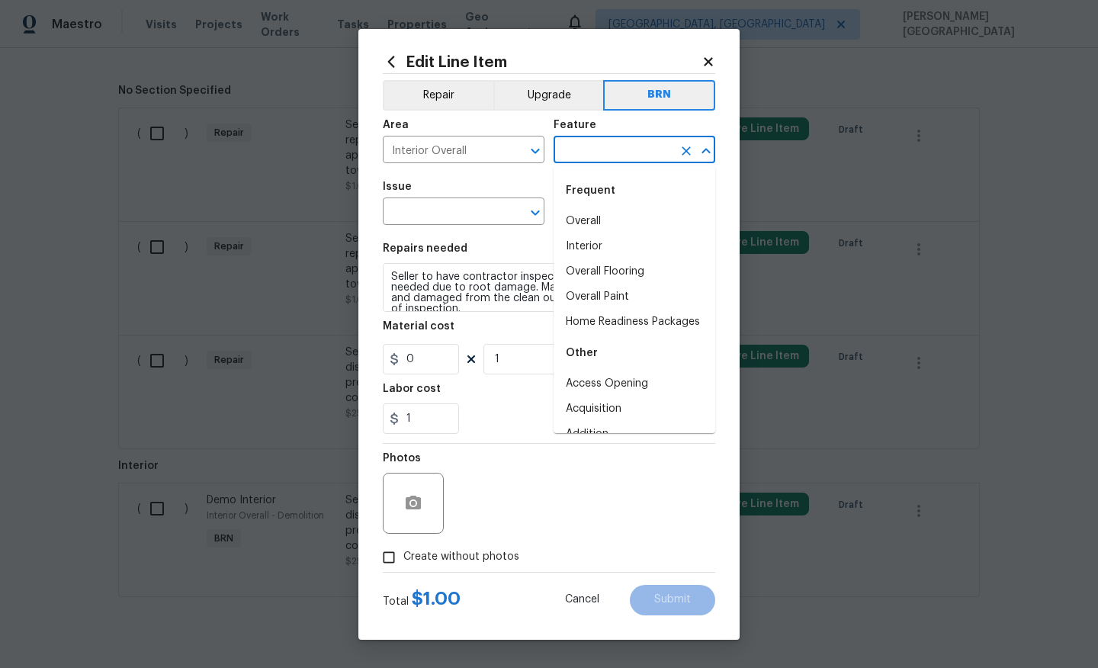
click at [605, 148] on input "text" at bounding box center [612, 151] width 119 height 24
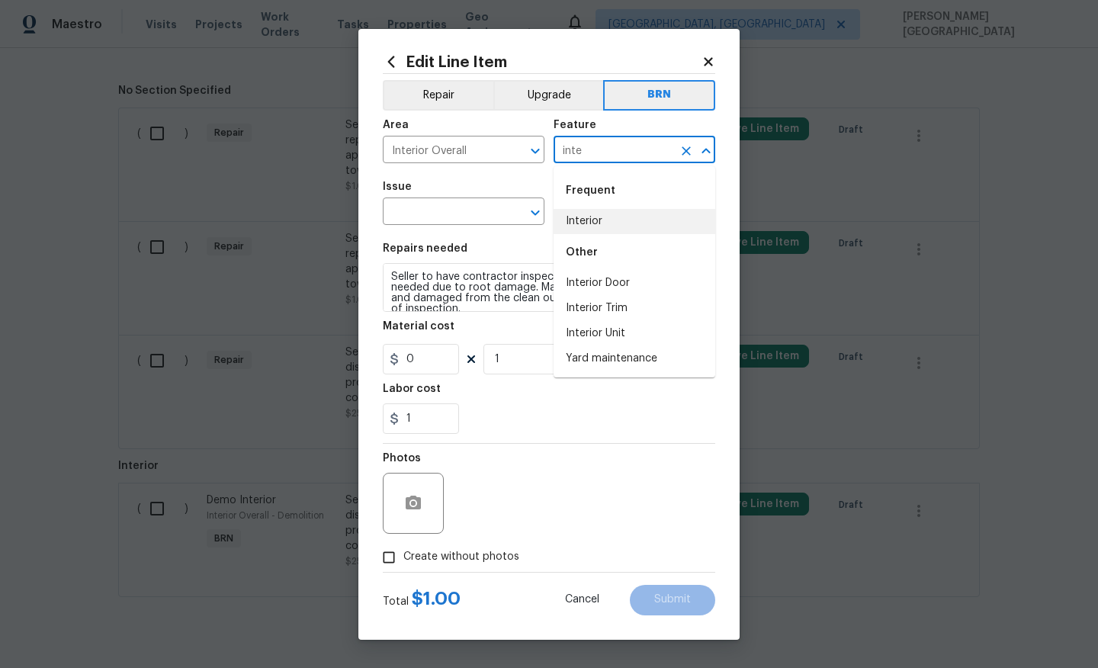
click at [587, 205] on div "Frequent" at bounding box center [634, 190] width 162 height 37
click at [588, 213] on li "Interior" at bounding box center [634, 221] width 162 height 25
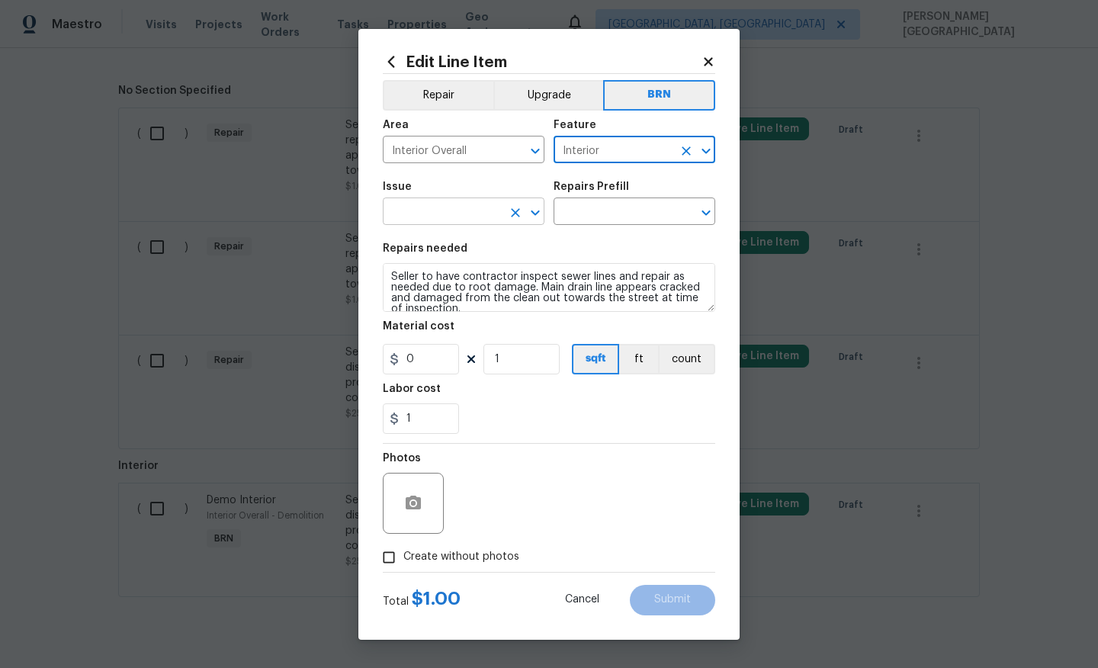
type input "Interior"
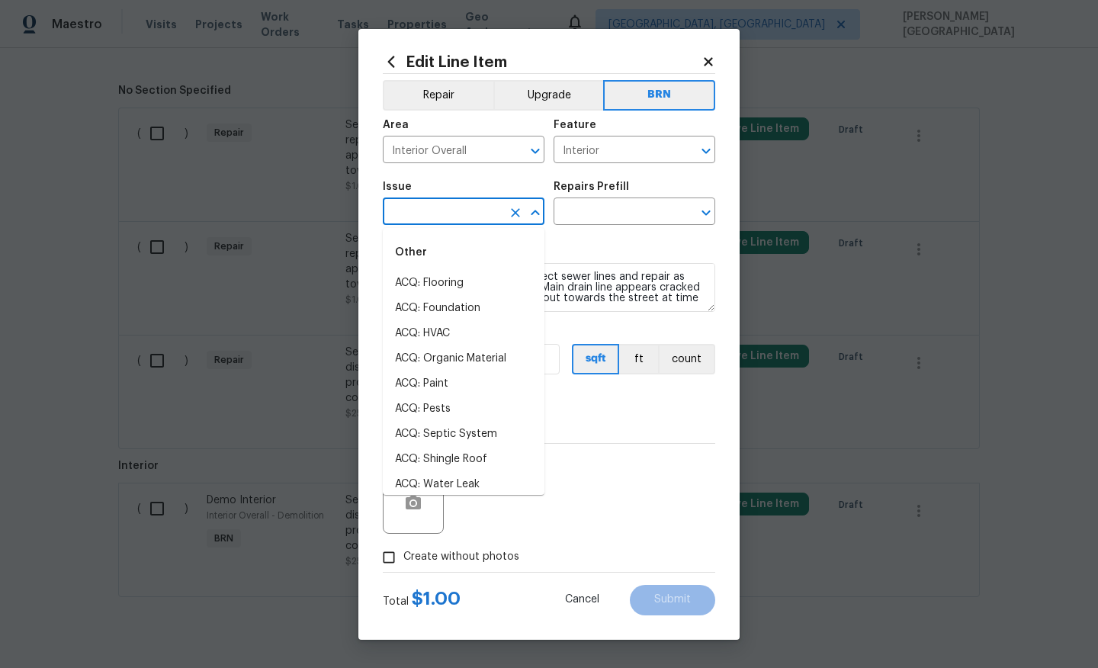
click at [470, 213] on input "text" at bounding box center [442, 213] width 119 height 24
click at [462, 277] on li "Demo Interior" at bounding box center [464, 283] width 162 height 25
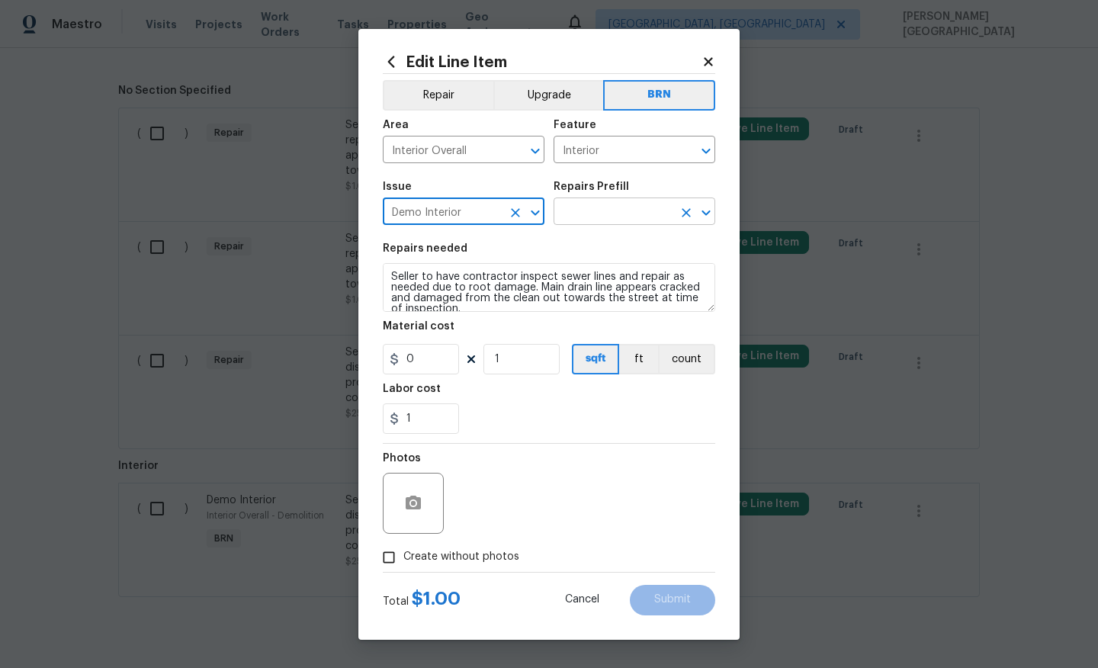
type input "Demo Interior"
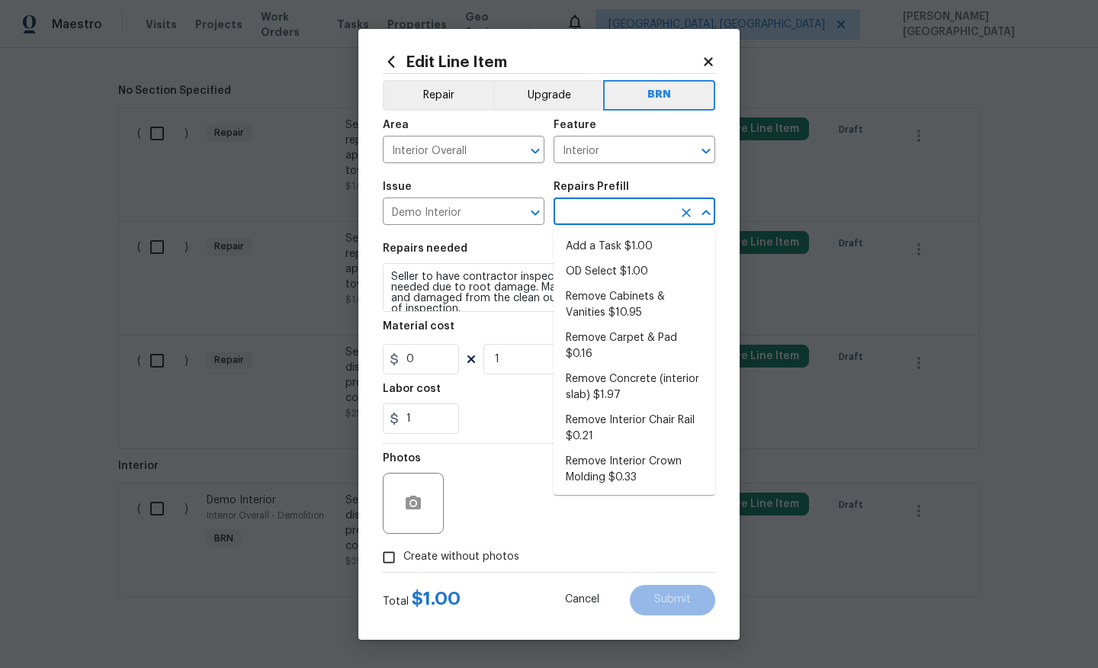
click at [619, 202] on input "text" at bounding box center [612, 213] width 119 height 24
click at [615, 267] on li "OD Select $1.00" at bounding box center [634, 271] width 162 height 25
type input "Demolition"
type input "OD Select $1.00"
type textarea "Refer to the agreed upon scope document for further details."
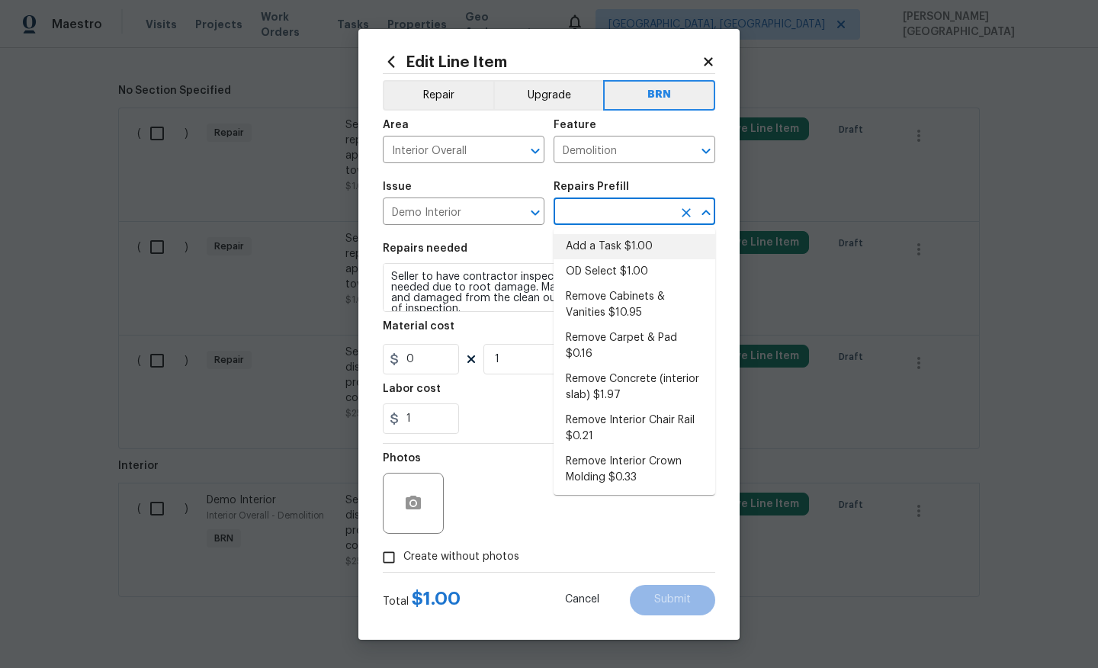
type input "1"
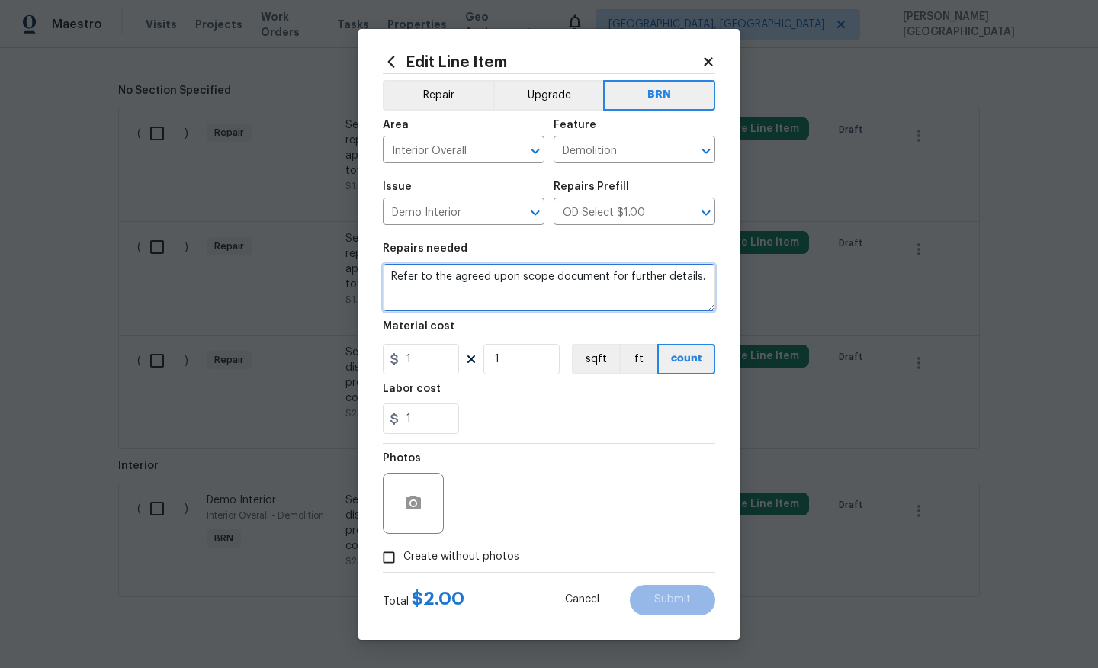
click at [524, 278] on textarea "Refer to the agreed upon scope document for further details." at bounding box center [549, 287] width 332 height 49
paste textarea "Seller to have contractor make connections to dishwasher, run through a full cy…"
type textarea "Seller to have contractor make connections to dishwasher, run through a full cy…"
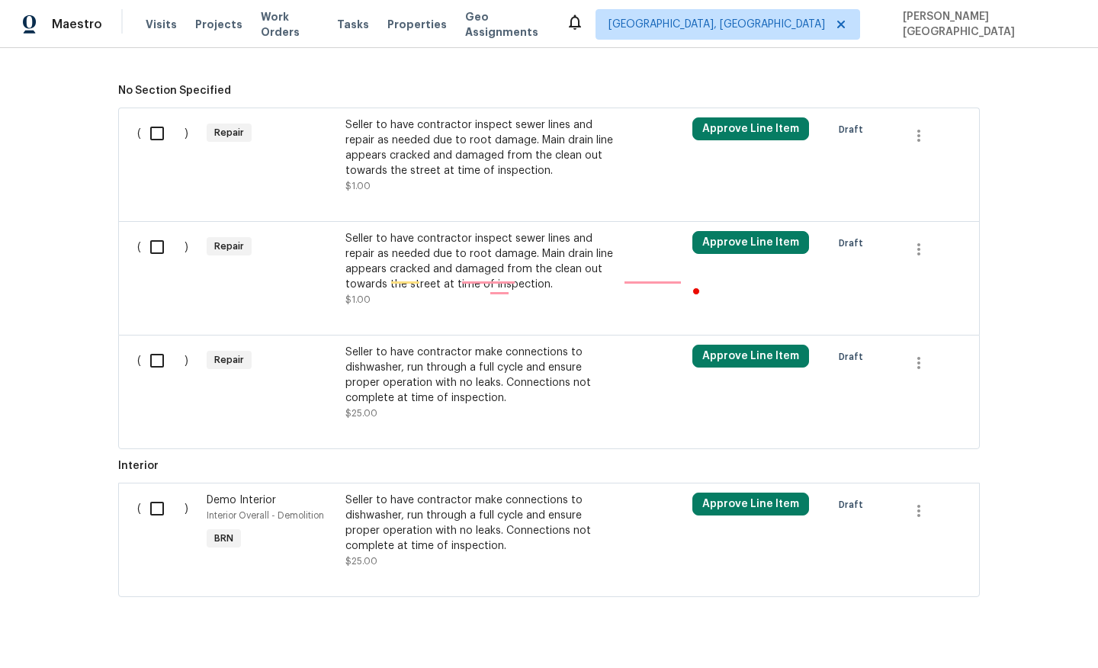
click at [257, 406] on body "Maestro Visits Projects Work Orders Tasks Properties Geo Assignments Albuquerqu…" at bounding box center [549, 334] width 1098 height 668
click at [461, 261] on div "Seller to have contractor inspect sewer lines and repair as needed due to root …" at bounding box center [479, 261] width 268 height 61
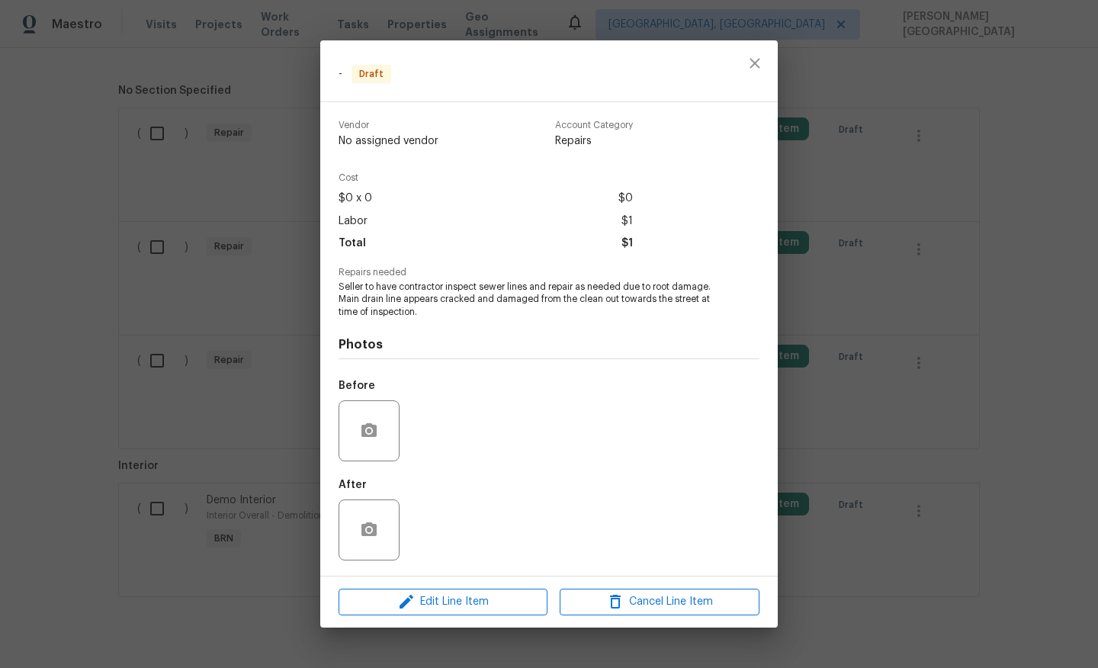
click at [399, 300] on span "Seller to have contractor inspect sewer lines and repair as needed due to root …" at bounding box center [527, 299] width 379 height 38
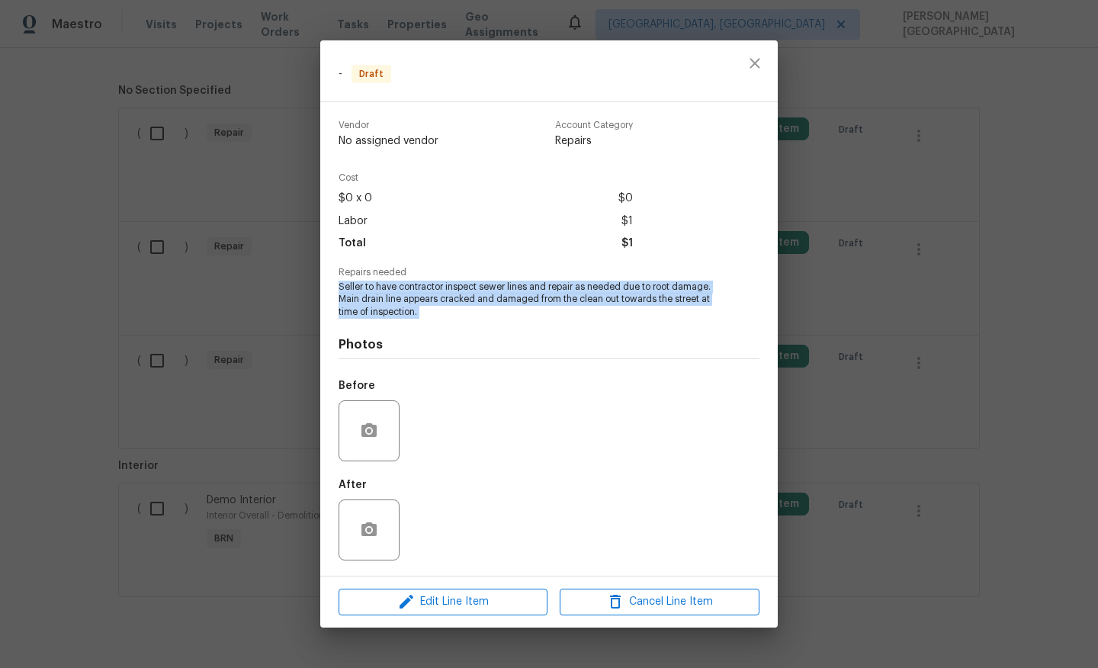
click at [399, 300] on span "Seller to have contractor inspect sewer lines and repair as needed due to root …" at bounding box center [527, 299] width 379 height 38
copy span "Seller to have contractor inspect sewer lines and repair as needed due to root …"
click at [447, 611] on button "Edit Line Item" at bounding box center [442, 601] width 209 height 27
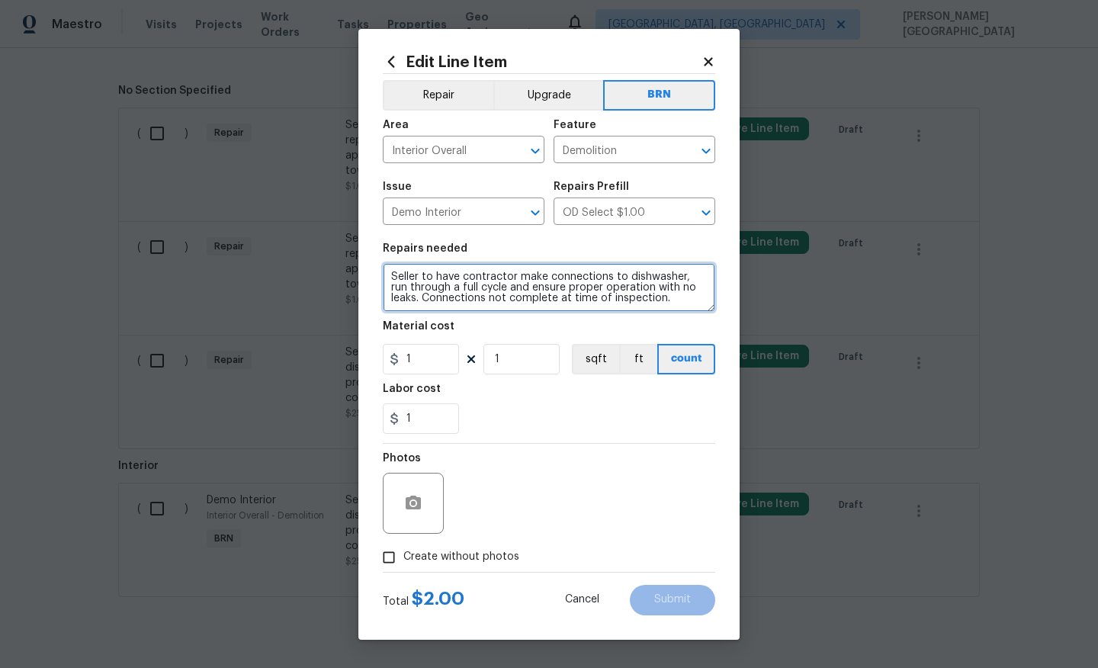
click at [490, 292] on textarea "Seller to have contractor make connections to dishwasher, run through a full cy…" at bounding box center [549, 287] width 332 height 49
paste textarea "inspect sewer lines and repair as needed due to root damage. Main drain line ap…"
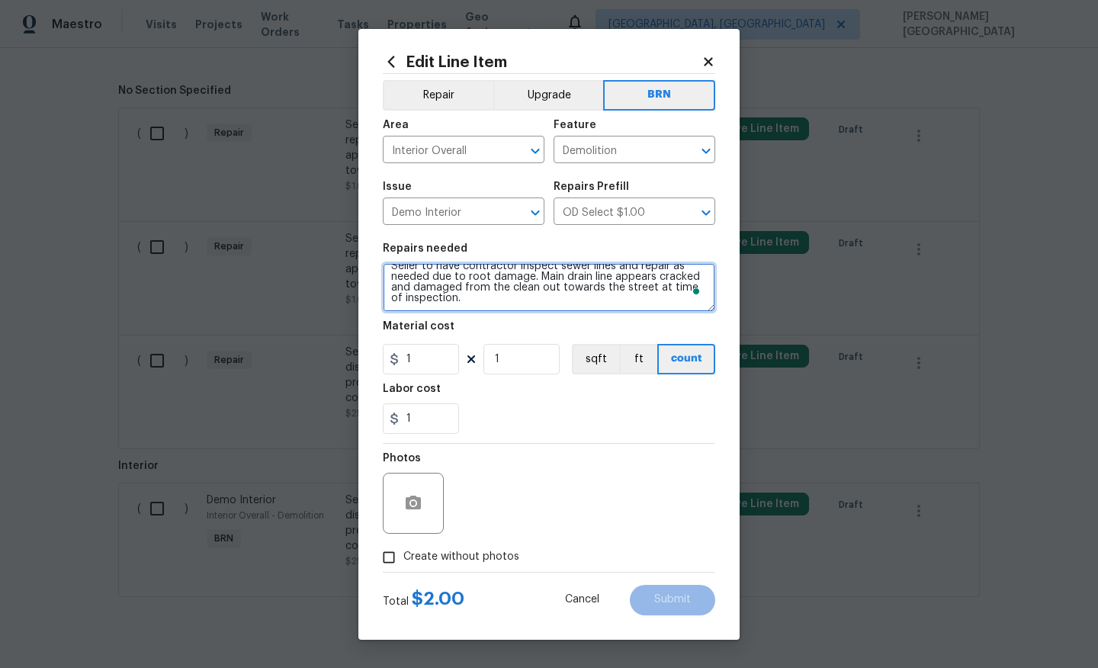
type textarea "Seller to have contractor inspect sewer lines and repair as needed due to root …"
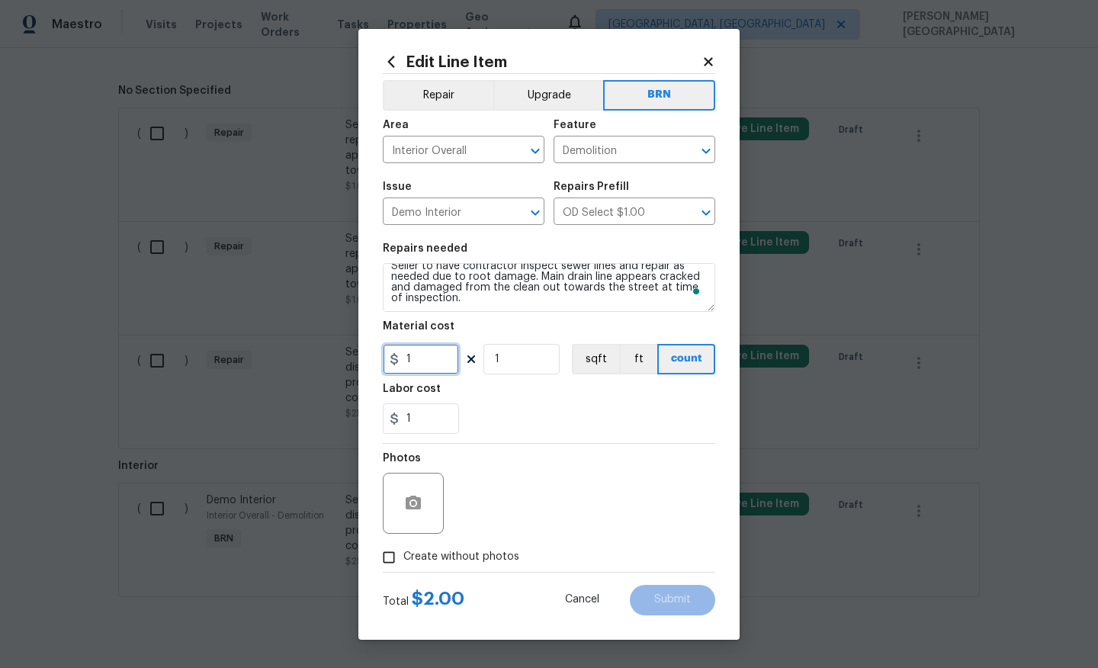
click at [424, 372] on input "1" at bounding box center [421, 359] width 76 height 30
type input "0"
drag, startPoint x: 430, startPoint y: 558, endPoint x: 450, endPoint y: 549, distance: 22.5
click at [430, 558] on span "Create without photos" at bounding box center [461, 557] width 116 height 16
click at [403, 558] on input "Create without photos" at bounding box center [388, 557] width 29 height 29
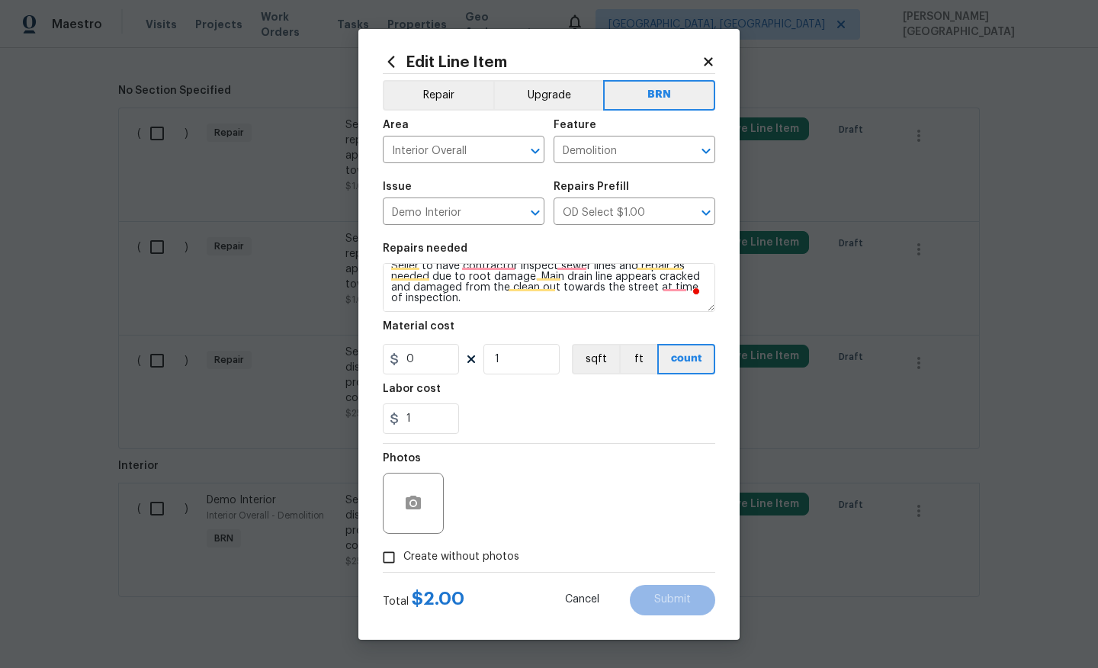
checkbox input "true"
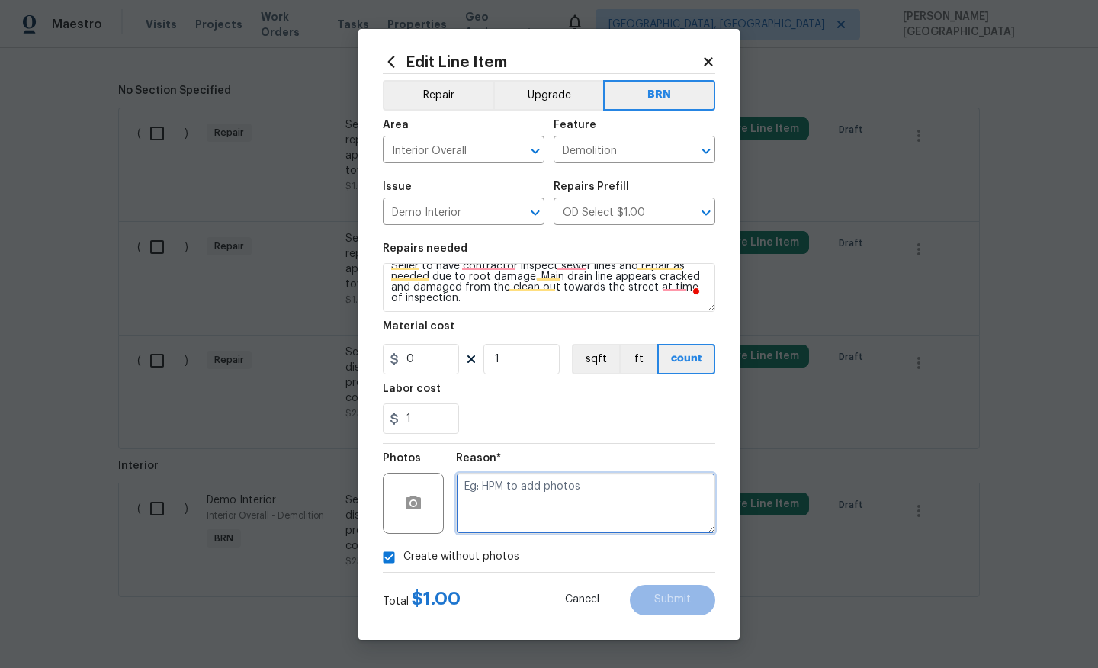
click at [530, 502] on textarea at bounding box center [585, 503] width 259 height 61
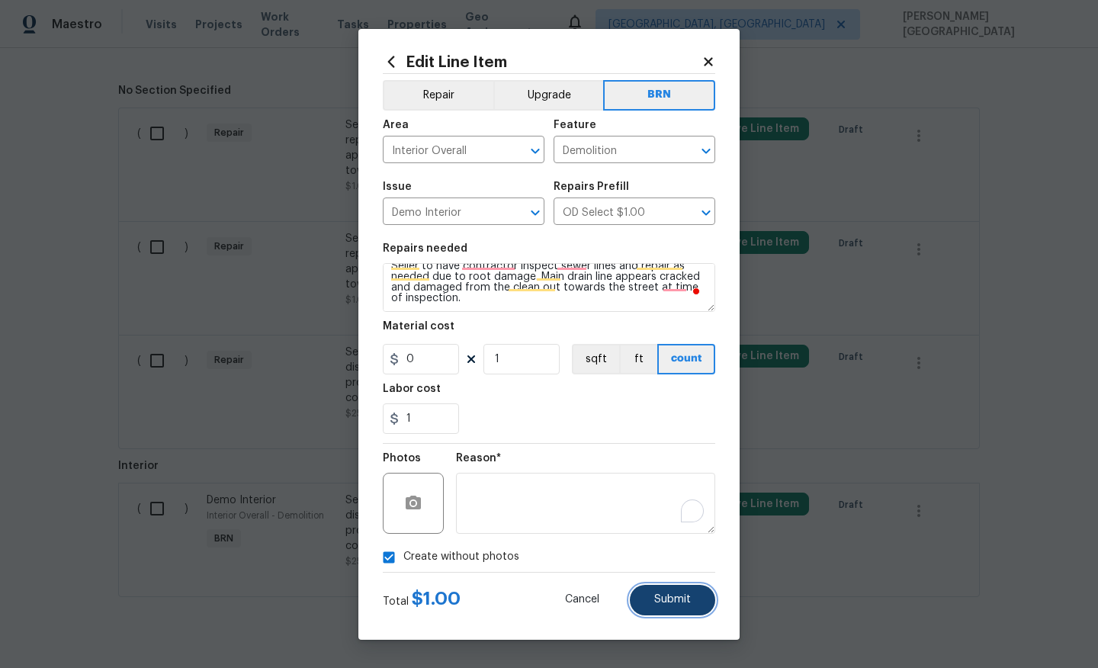
click at [668, 600] on span "Submit" at bounding box center [672, 599] width 37 height 11
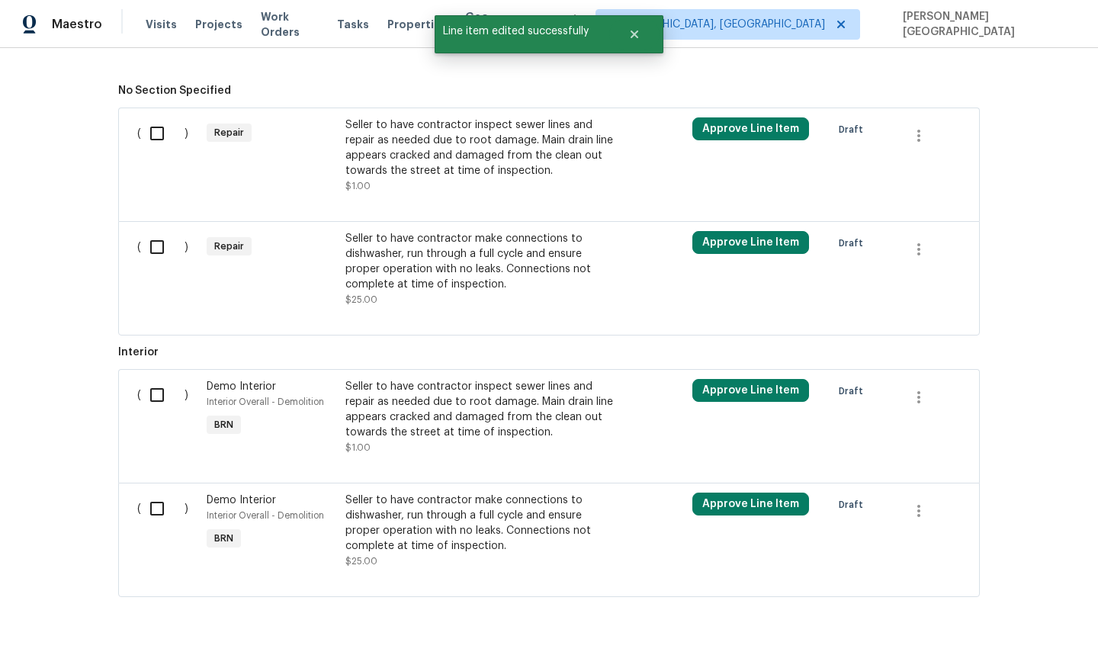
scroll to position [775, 0]
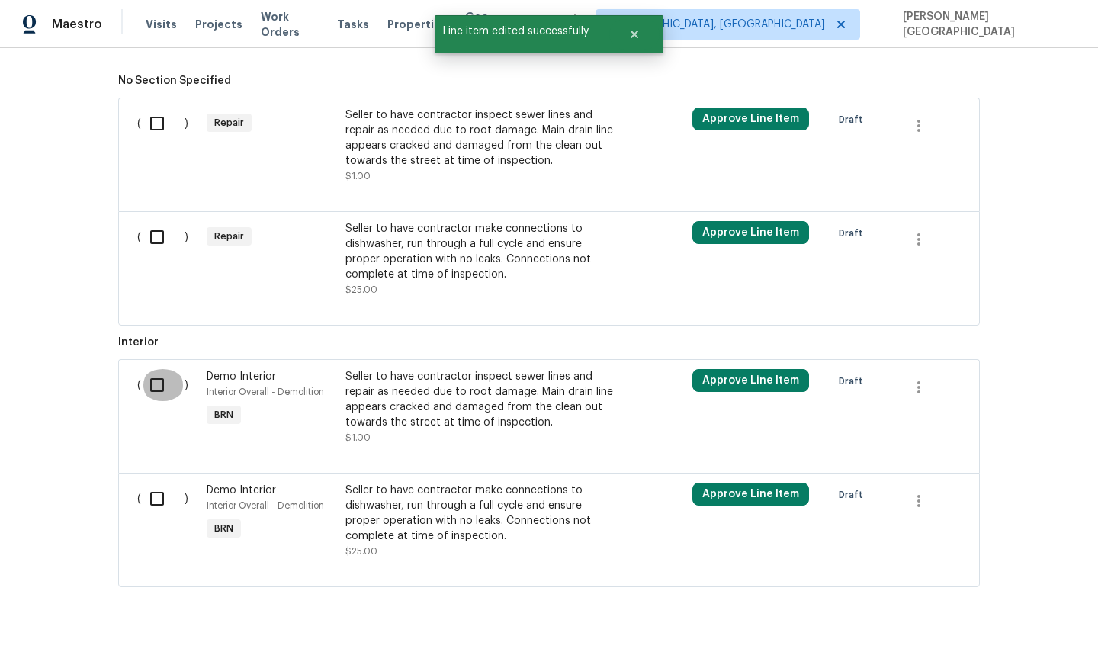
click at [162, 376] on input "checkbox" at bounding box center [162, 385] width 43 height 32
checkbox input "true"
click at [165, 495] on input "checkbox" at bounding box center [162, 498] width 43 height 32
checkbox input "true"
click at [985, 633] on span "Create Work Order" at bounding box center [1010, 629] width 101 height 19
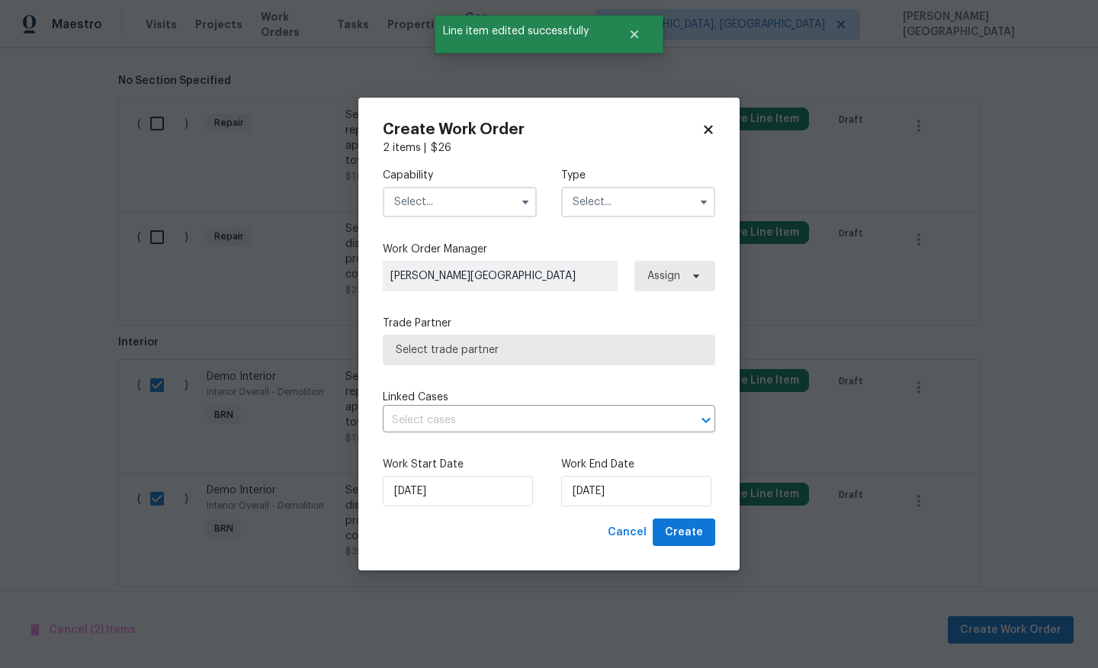
click at [476, 201] on input "text" at bounding box center [460, 202] width 154 height 30
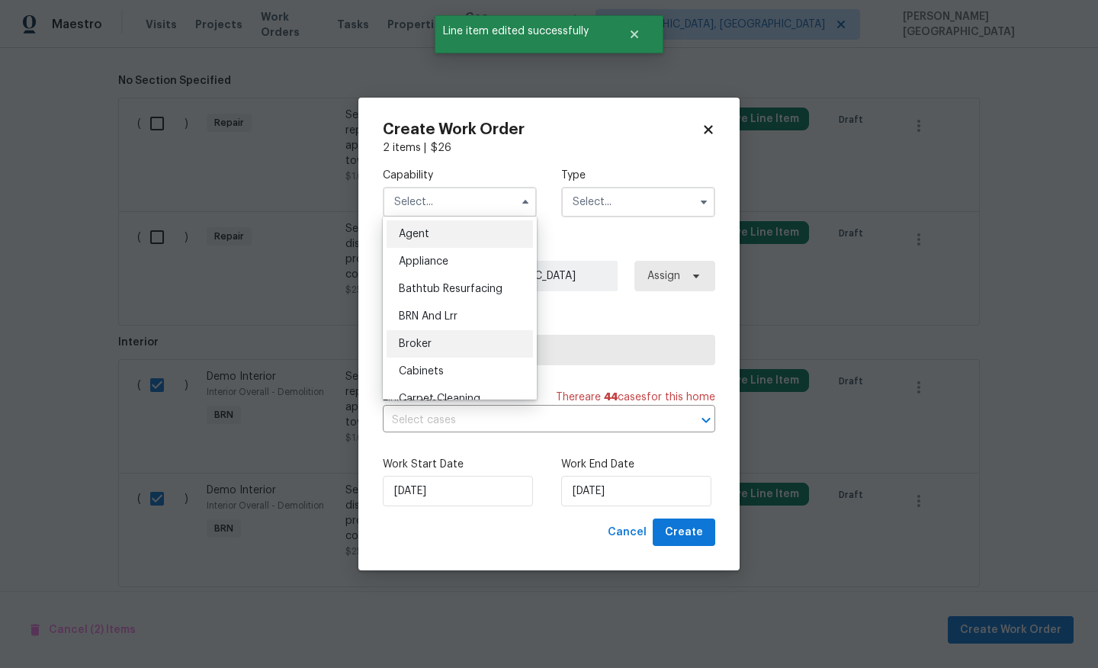
click at [454, 331] on div "Broker" at bounding box center [459, 343] width 146 height 27
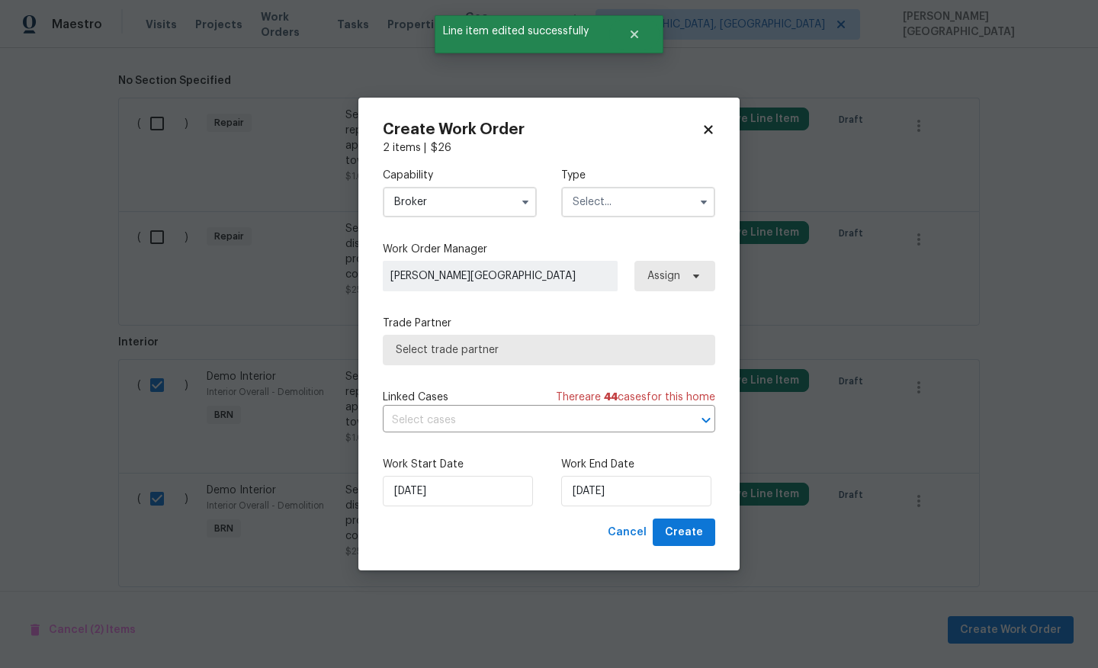
click at [467, 200] on input "Broker" at bounding box center [460, 202] width 154 height 30
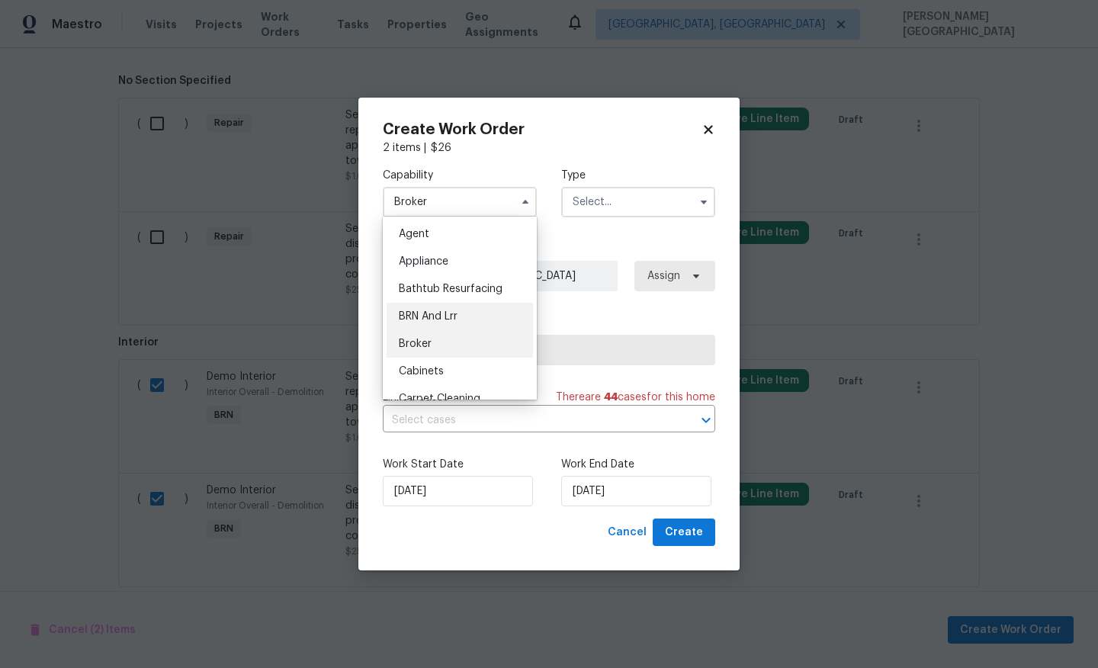
click at [462, 314] on div "BRN And Lrr" at bounding box center [459, 316] width 146 height 27
type input "BRN And Lrr"
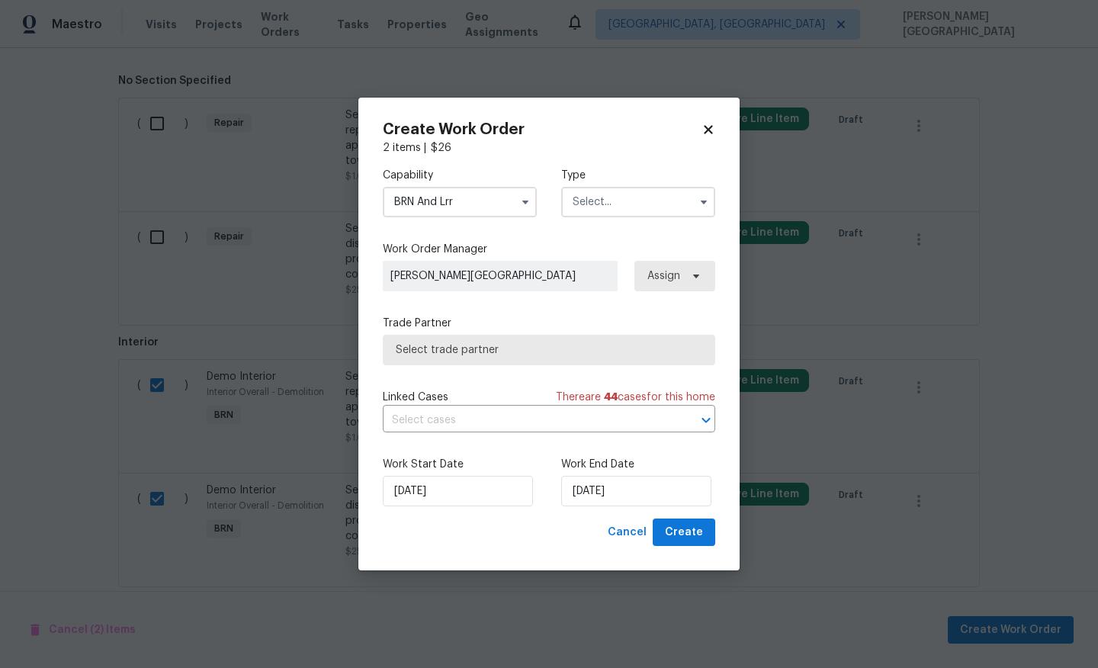
click at [602, 205] on input "text" at bounding box center [638, 202] width 154 height 30
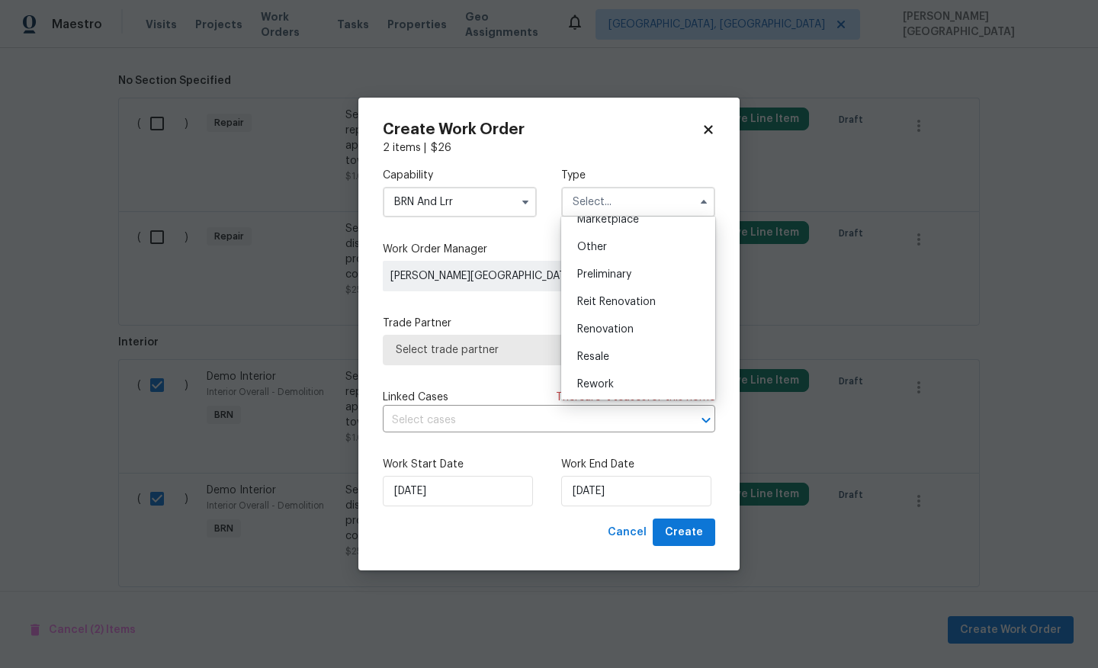
scroll to position [346, 0]
click at [604, 298] on span "Resale" at bounding box center [593, 299] width 32 height 11
type input "Resale"
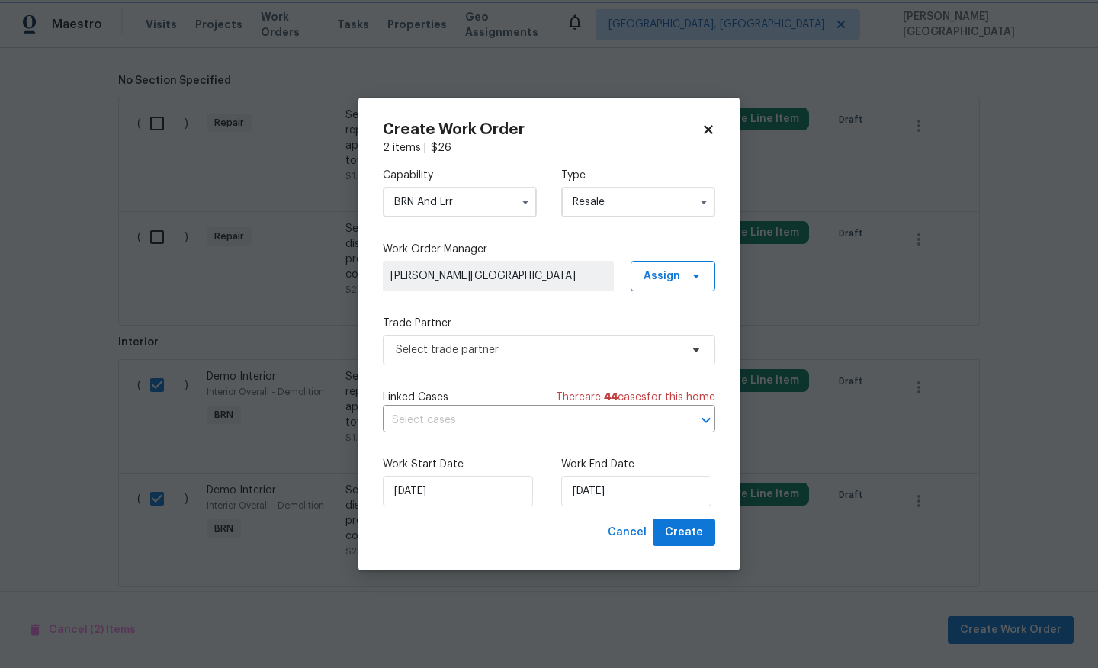
scroll to position [0, 0]
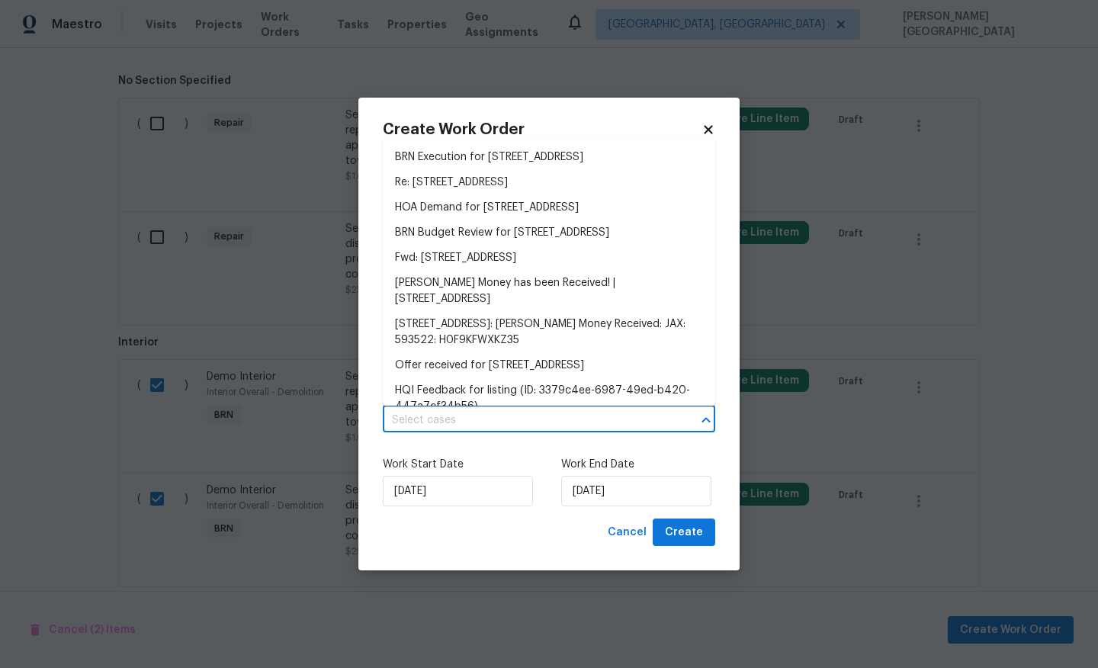
click at [453, 420] on input "text" at bounding box center [528, 421] width 290 height 24
click at [492, 163] on li "BRN Execution for 3538 Chestnut Hill Ct, Jacksonville, FL 32223" at bounding box center [549, 157] width 332 height 25
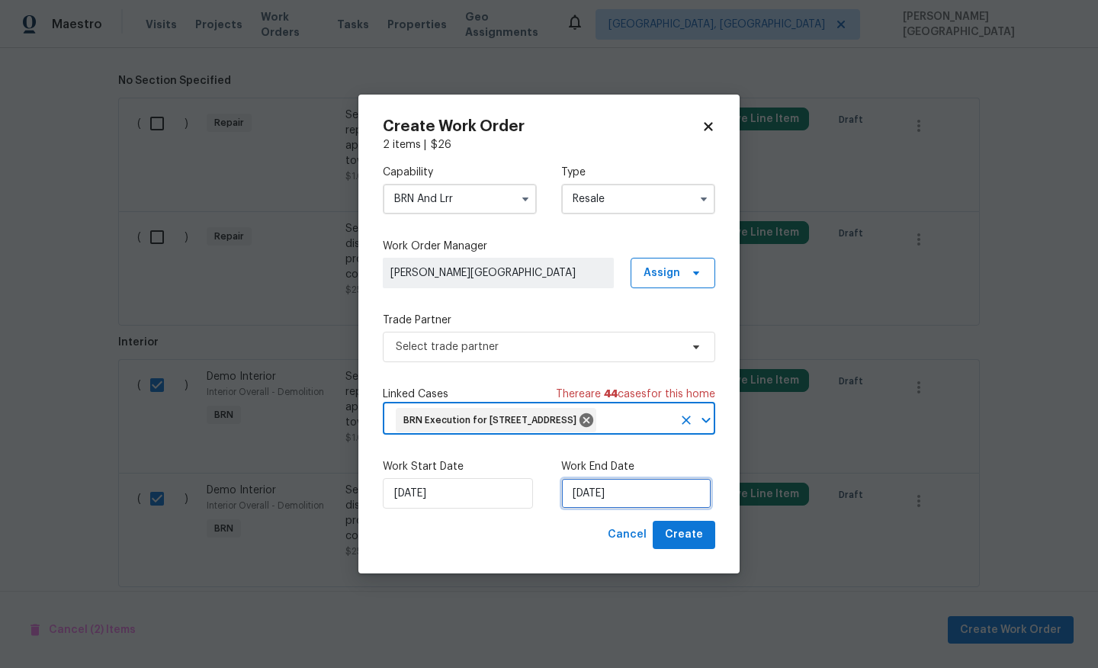
click at [610, 504] on input "9/2/2025" at bounding box center [636, 493] width 150 height 30
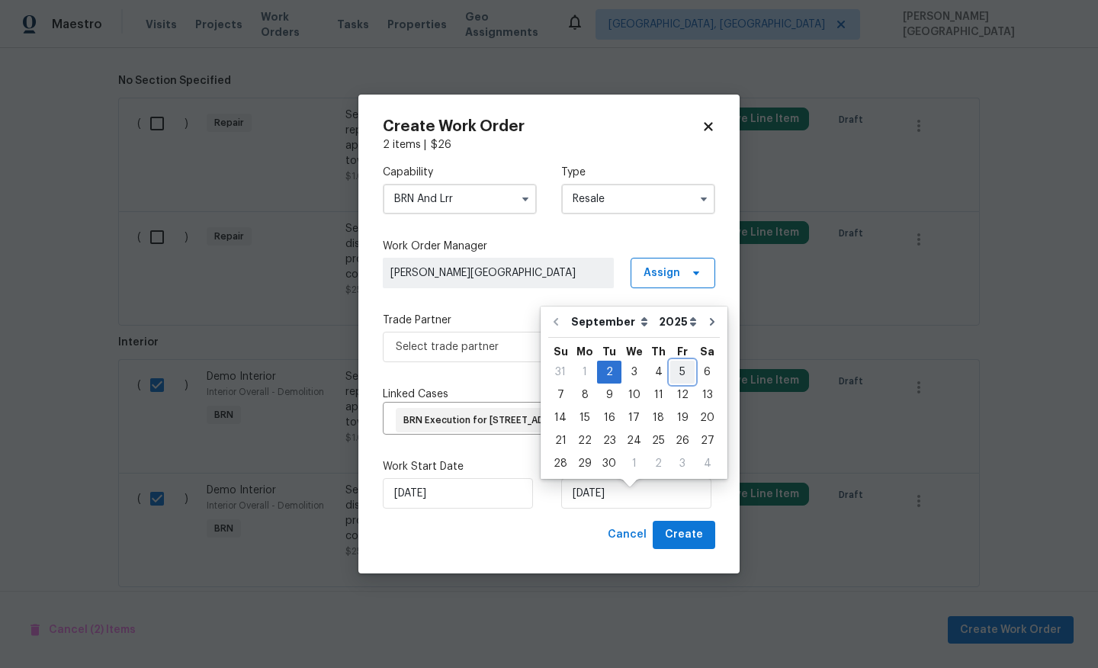
click at [684, 373] on div "5" at bounding box center [682, 371] width 24 height 21
type input "9/5/2025"
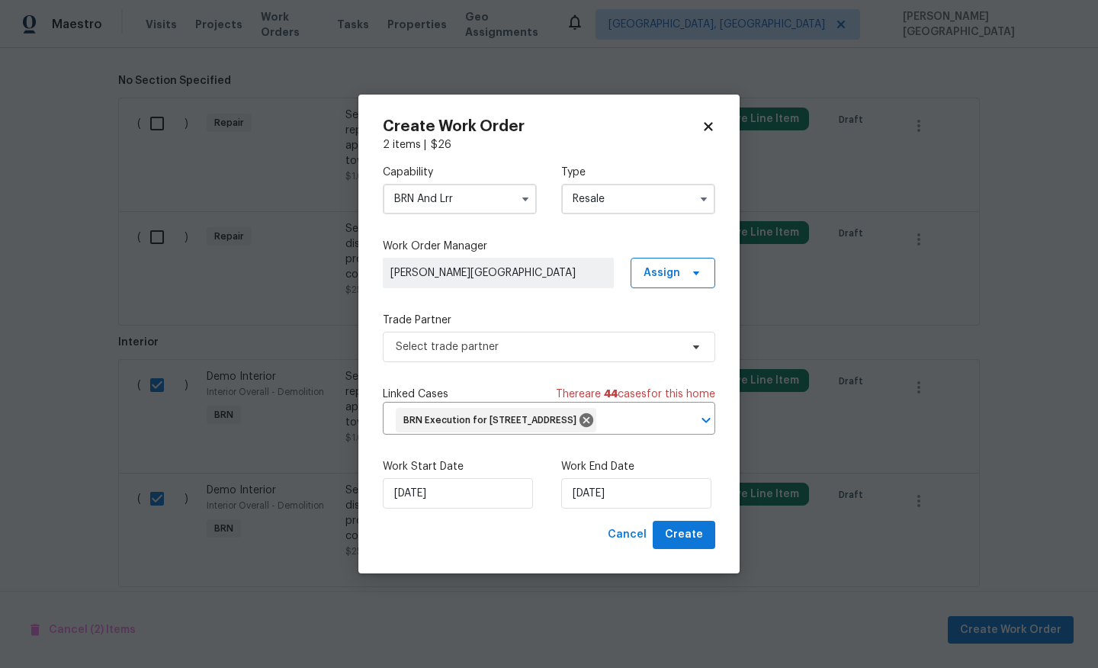
click at [504, 332] on div "Select trade partner" at bounding box center [549, 347] width 332 height 30
click at [495, 342] on span "Select trade partner" at bounding box center [549, 347] width 332 height 30
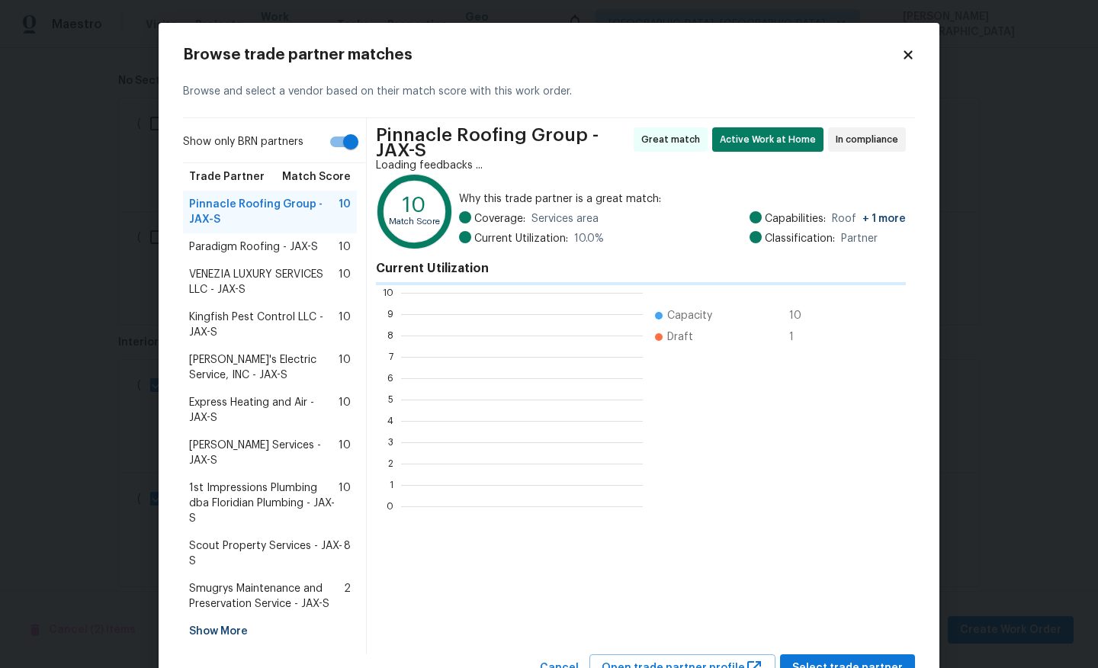
scroll to position [213, 242]
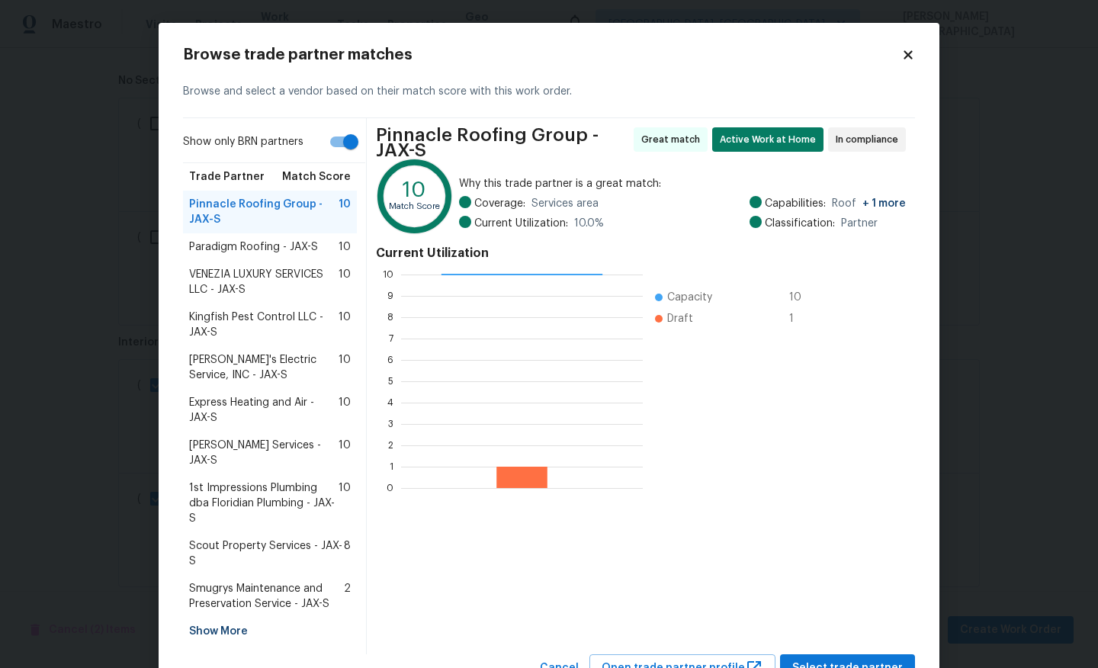
click at [218, 538] on span "Scout Property Services - JAX-S" at bounding box center [266, 553] width 155 height 30
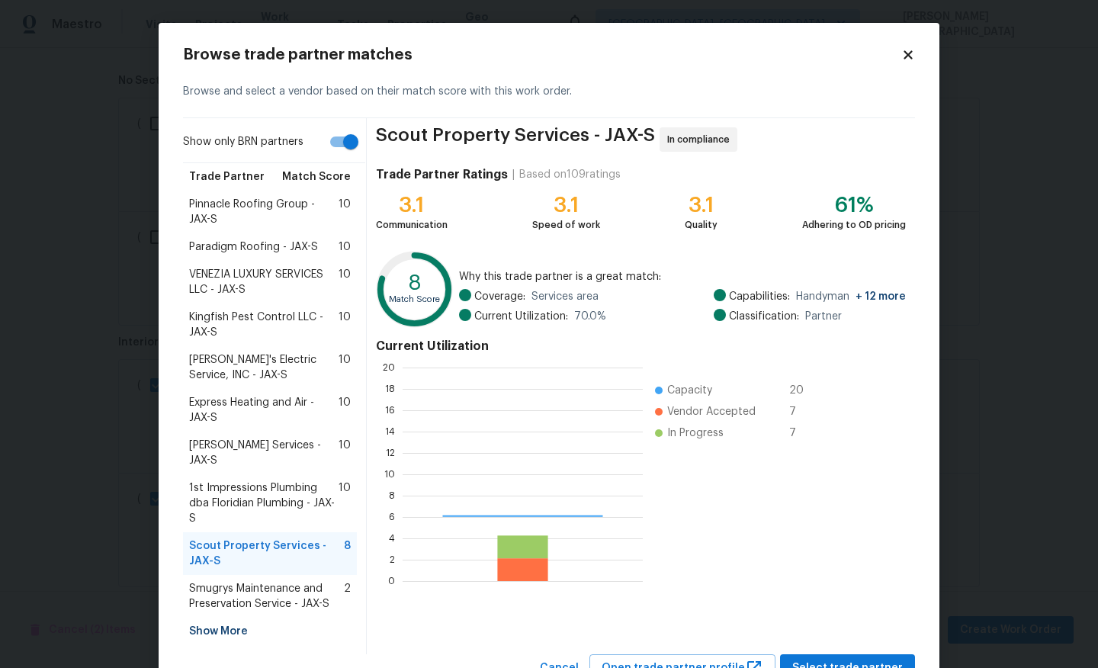
scroll to position [213, 240]
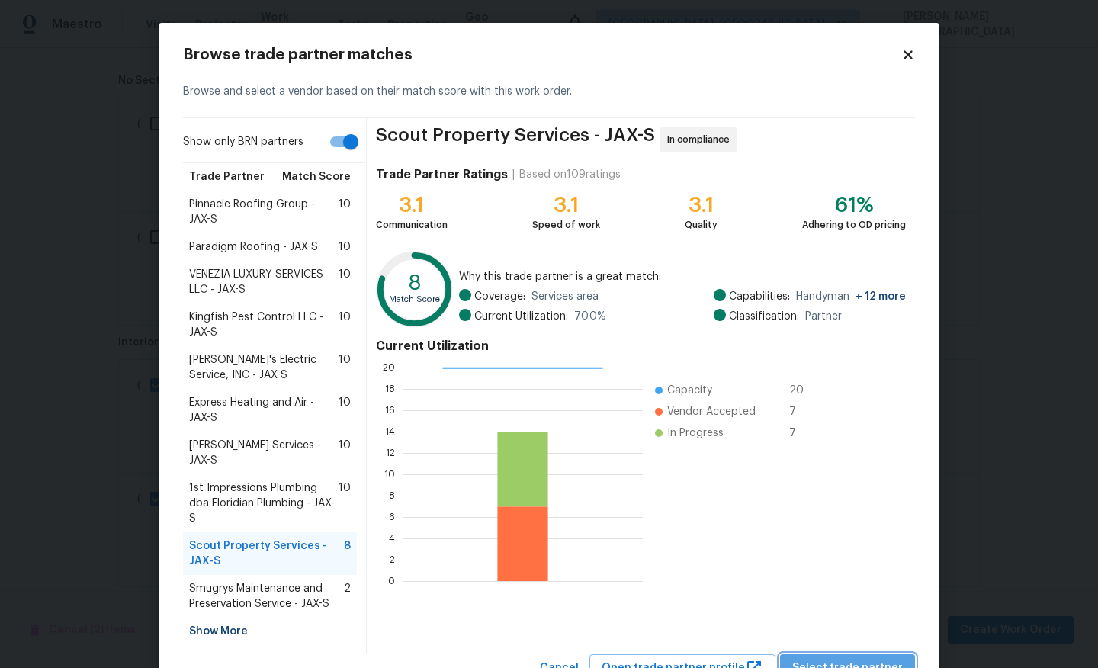
click at [864, 659] on span "Select trade partner" at bounding box center [847, 668] width 111 height 19
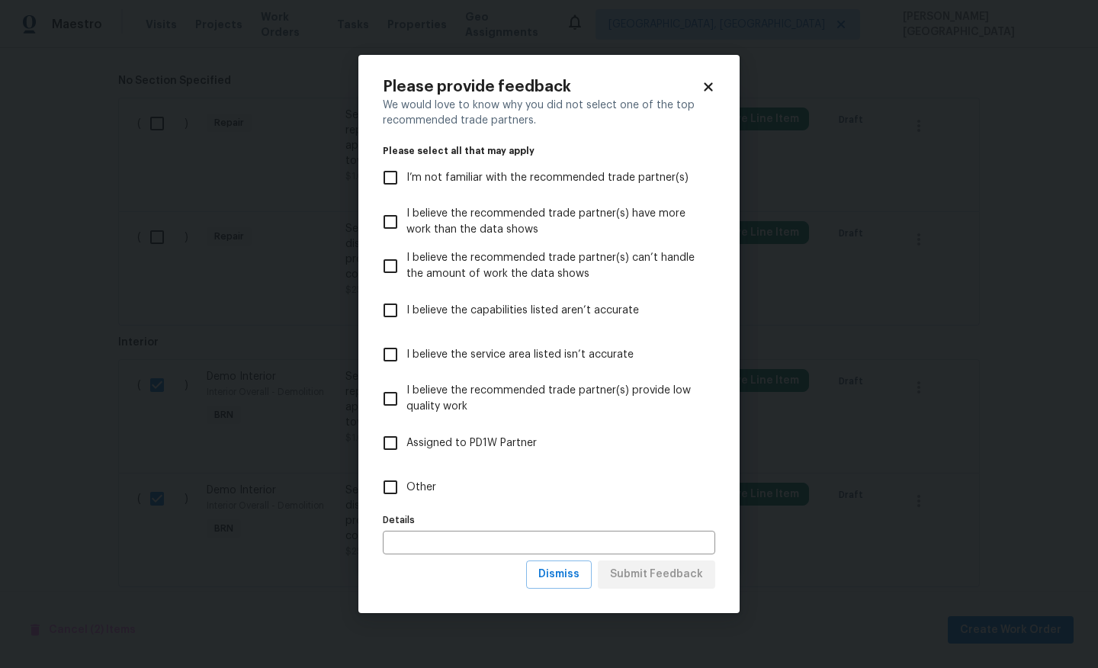
click at [598, 577] on div "Dismiss Submit Feedback" at bounding box center [620, 574] width 189 height 28
click at [571, 577] on span "Dismiss" at bounding box center [558, 574] width 41 height 19
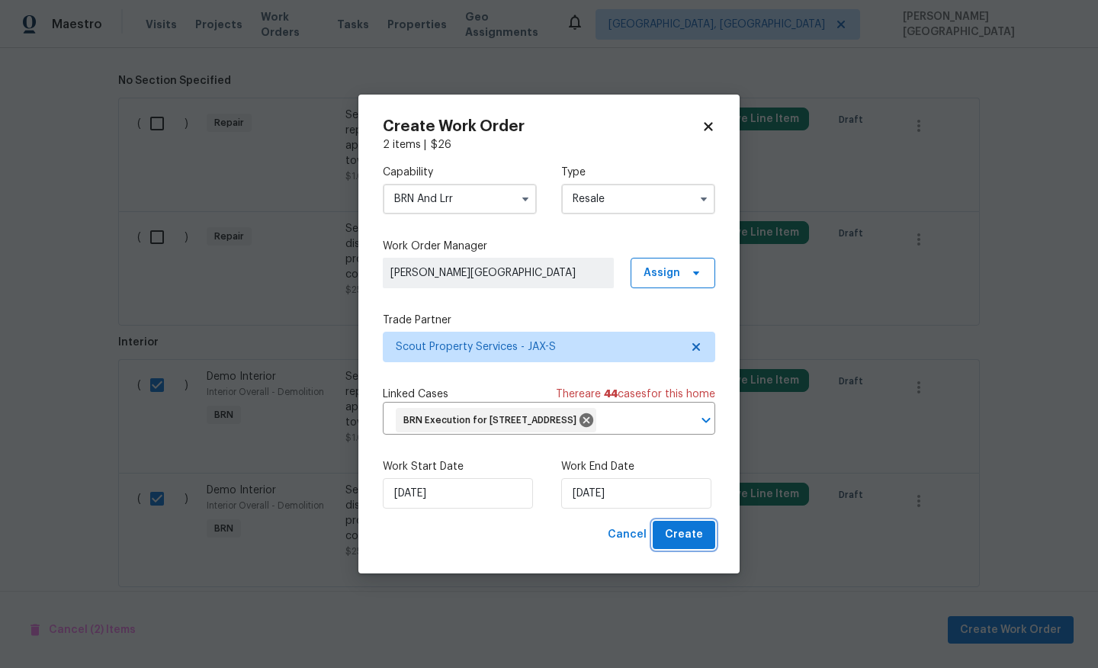
click at [692, 544] on span "Create" at bounding box center [684, 534] width 38 height 19
checkbox input "false"
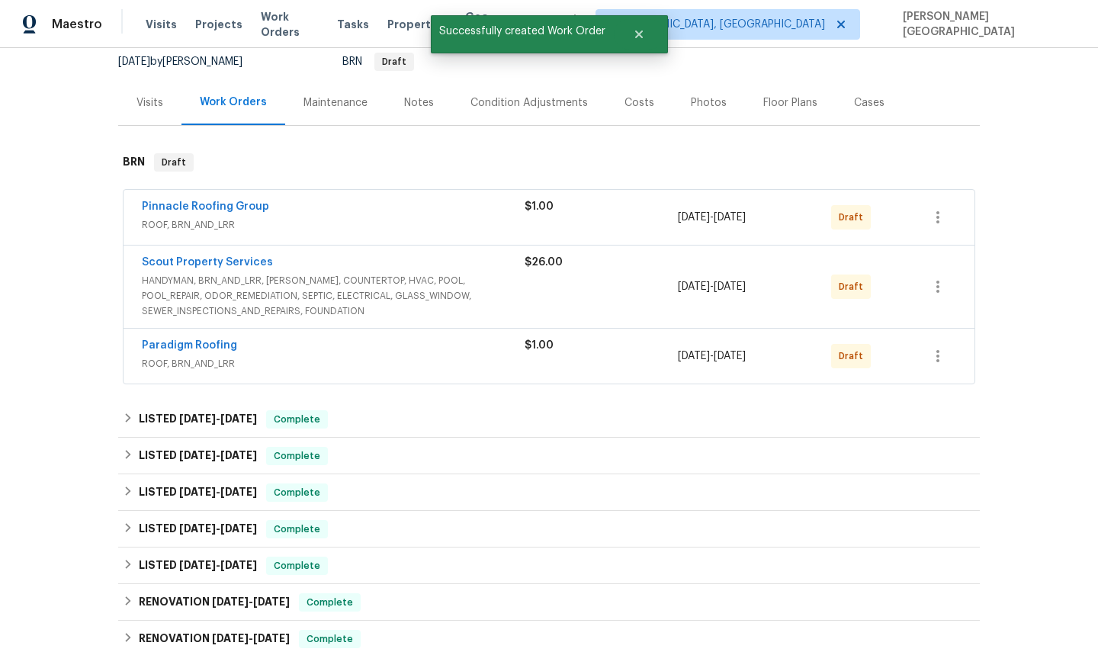
scroll to position [0, 0]
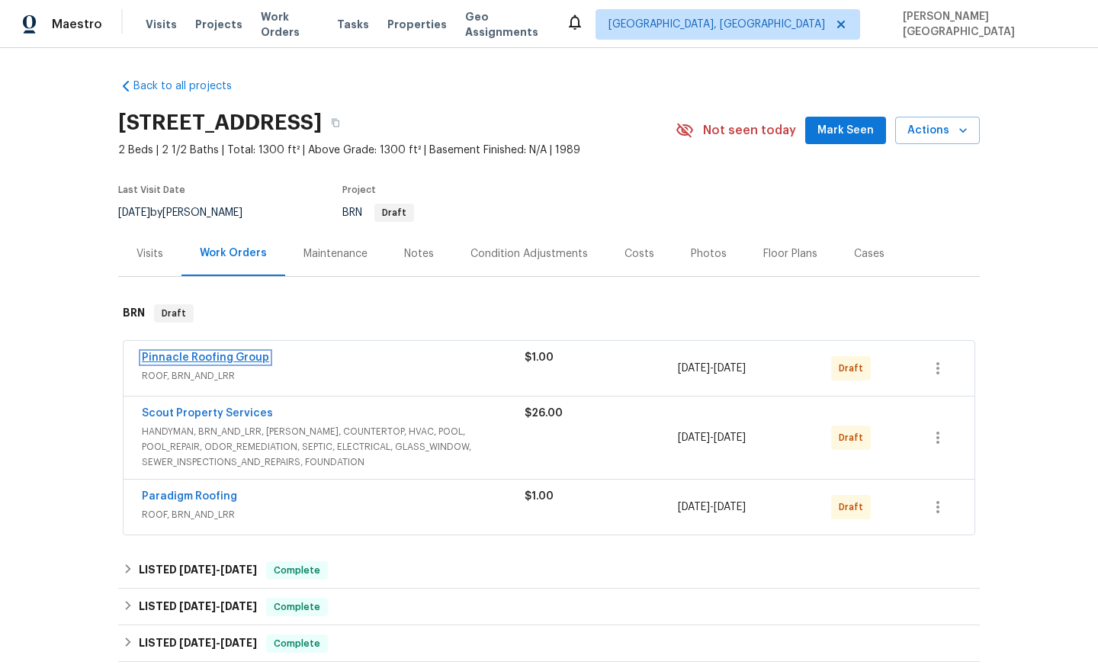
click at [213, 352] on link "Pinnacle Roofing Group" at bounding box center [205, 357] width 127 height 11
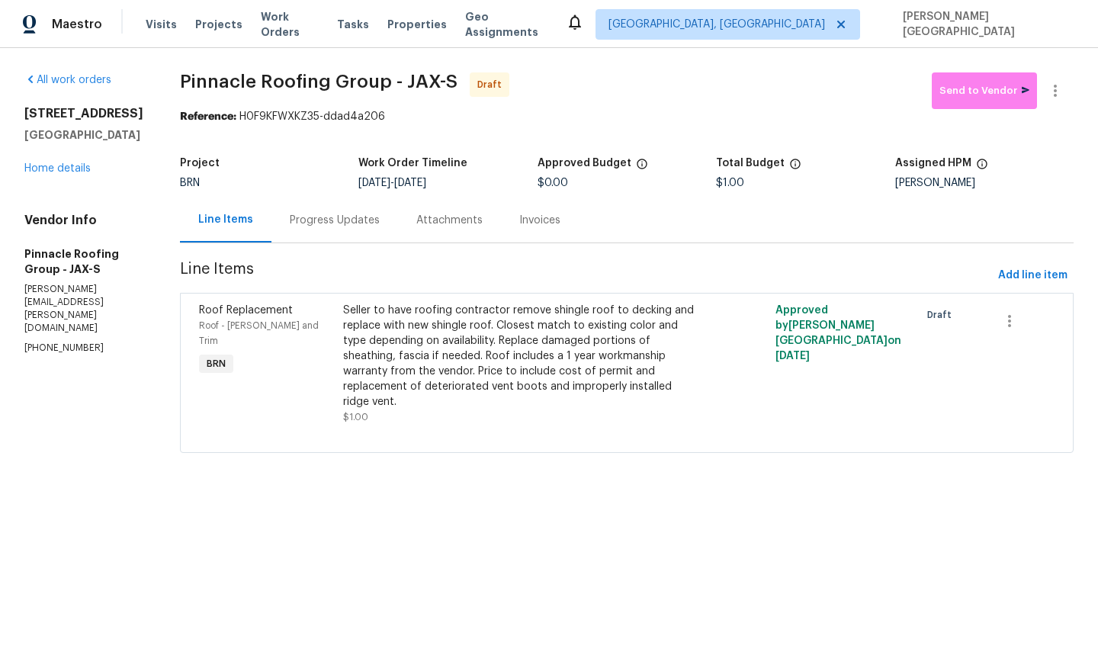
click at [373, 226] on div "Progress Updates" at bounding box center [335, 220] width 90 height 15
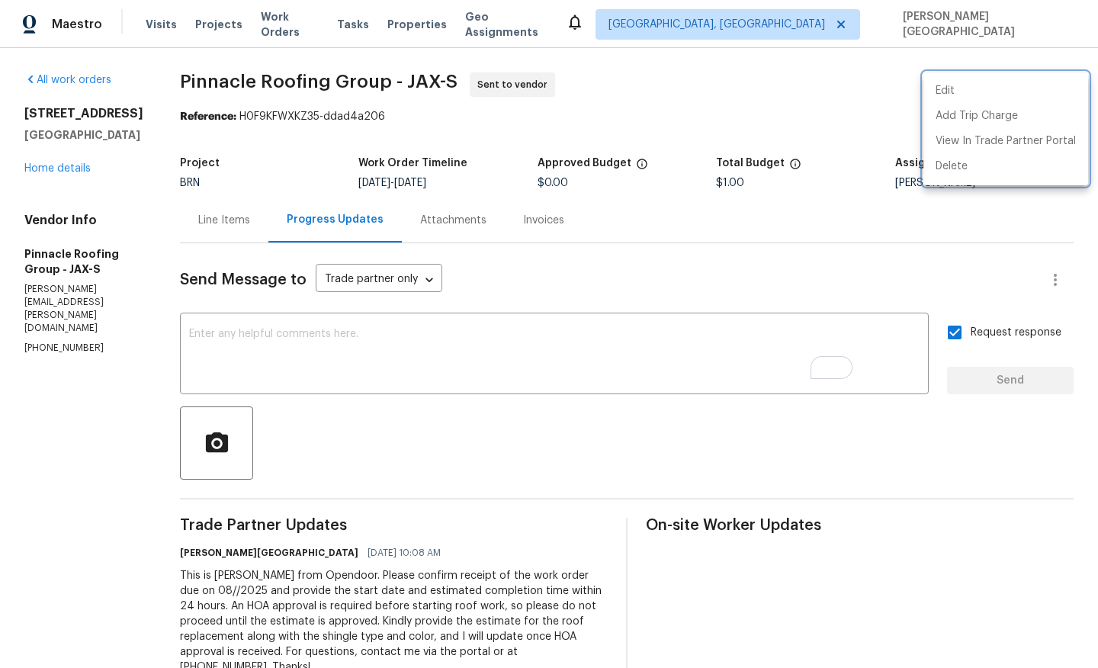
click at [74, 165] on div at bounding box center [549, 334] width 1098 height 668
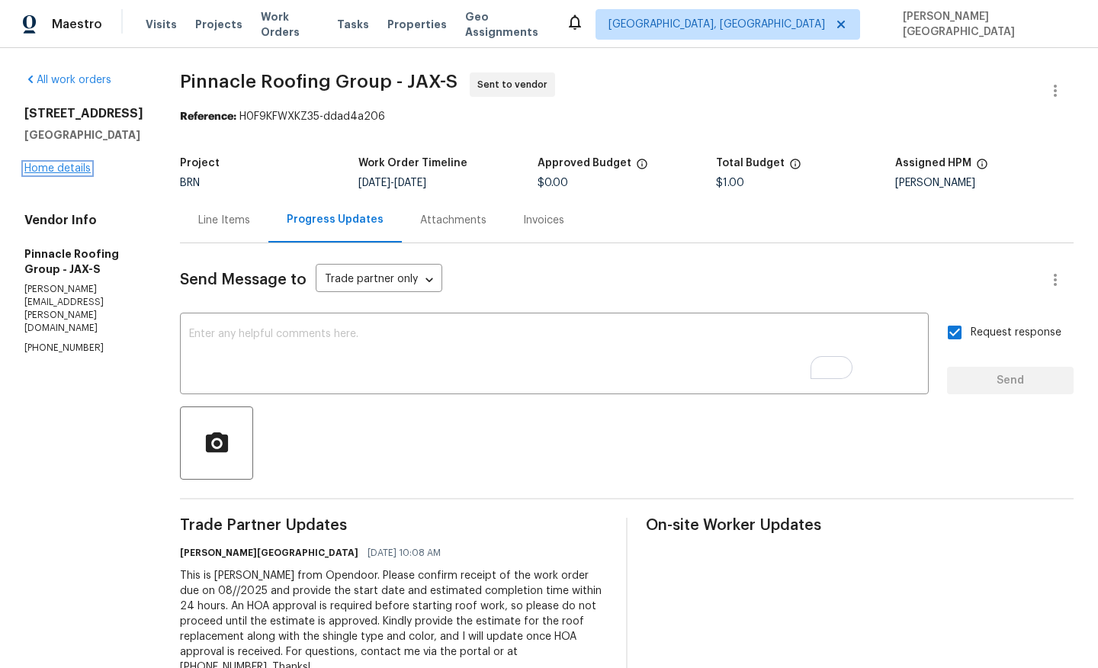
click at [74, 169] on link "Home details" at bounding box center [57, 168] width 66 height 11
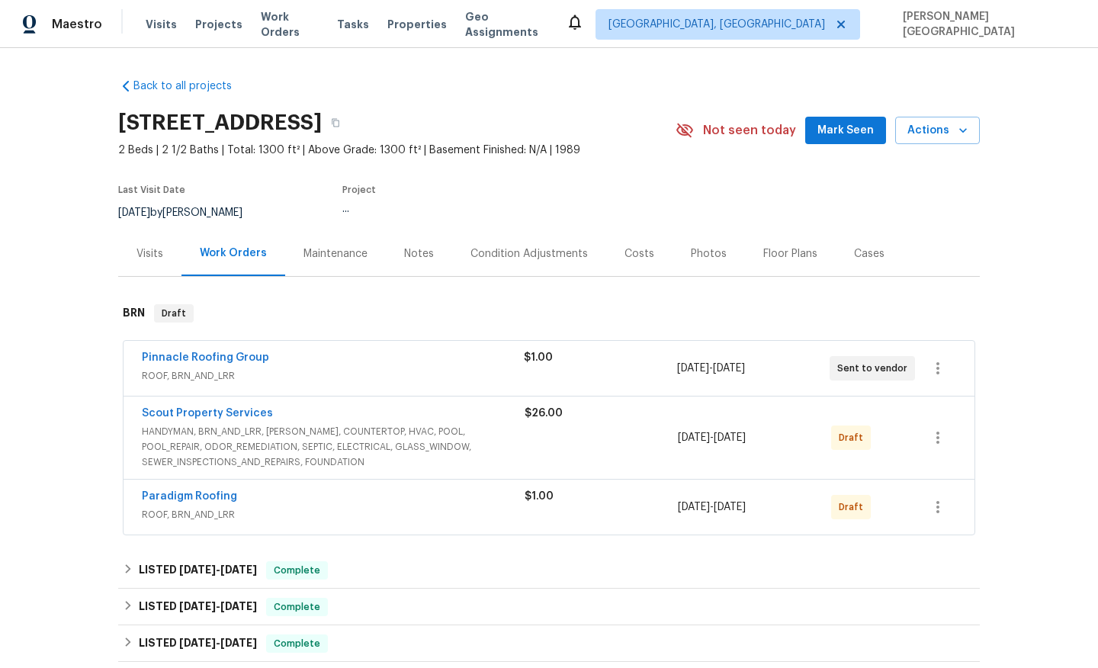
click at [200, 489] on span "Paradigm Roofing" at bounding box center [189, 496] width 95 height 15
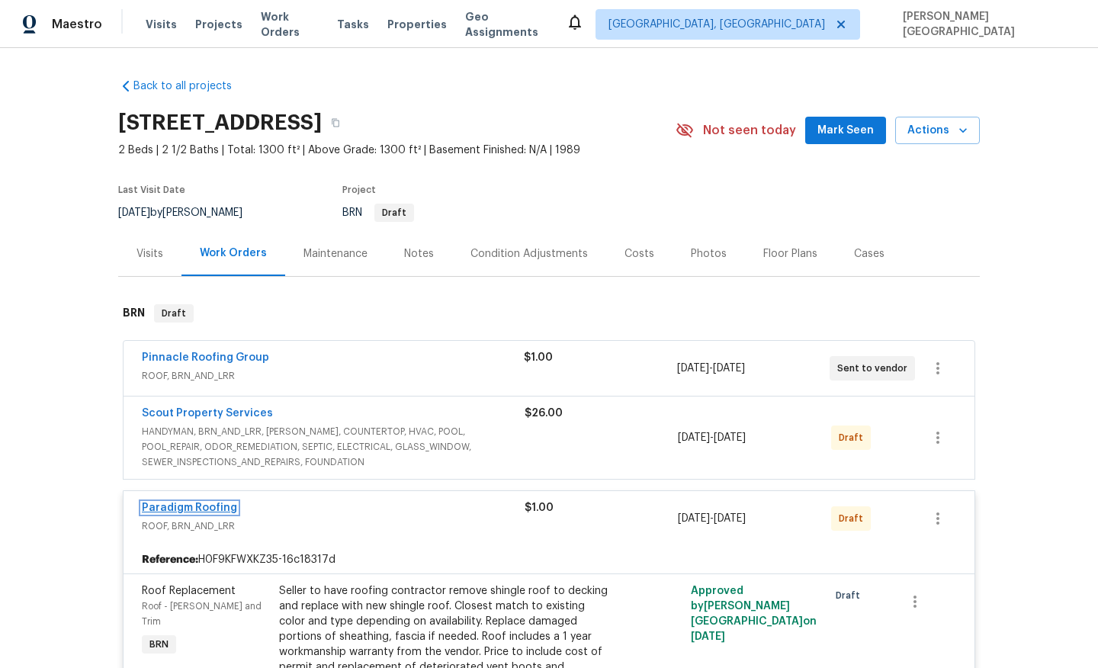
click at [204, 508] on link "Paradigm Roofing" at bounding box center [189, 507] width 95 height 11
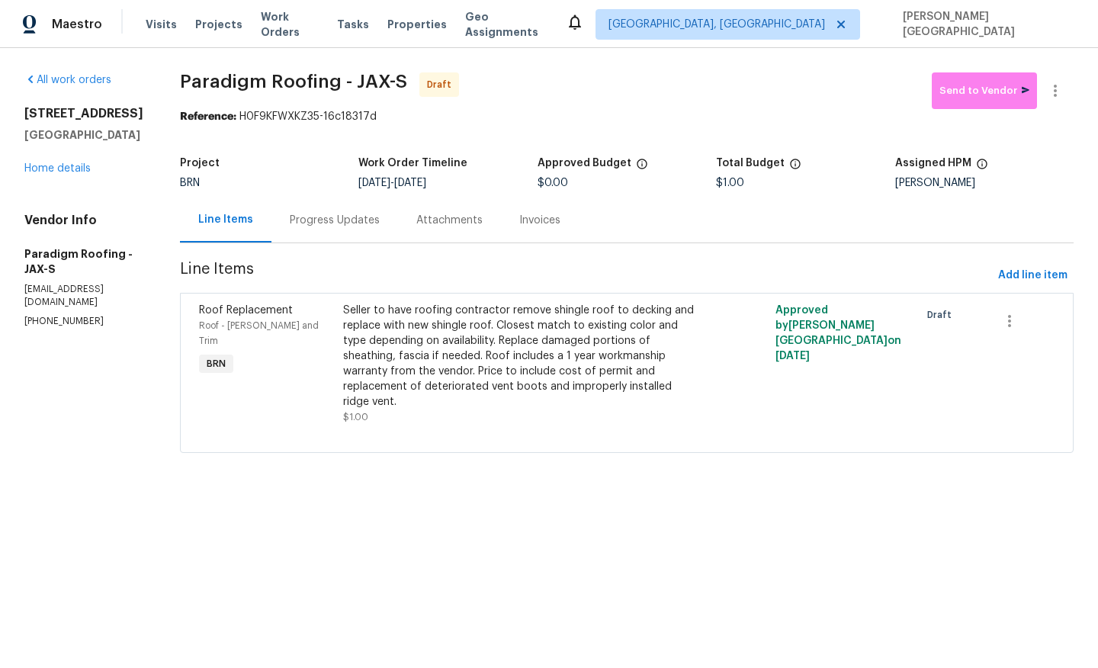
click at [322, 221] on div "Progress Updates" at bounding box center [335, 220] width 90 height 15
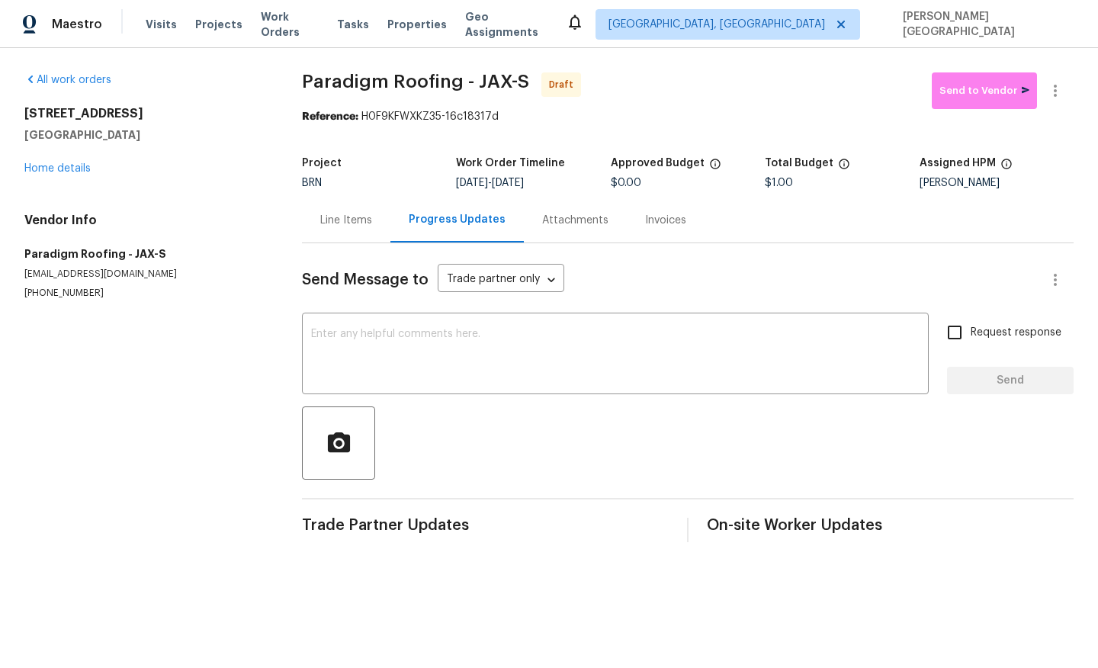
click at [372, 314] on div "Send Message to Trade partner only Trade partner only ​ x ​ Request response Se…" at bounding box center [687, 392] width 771 height 299
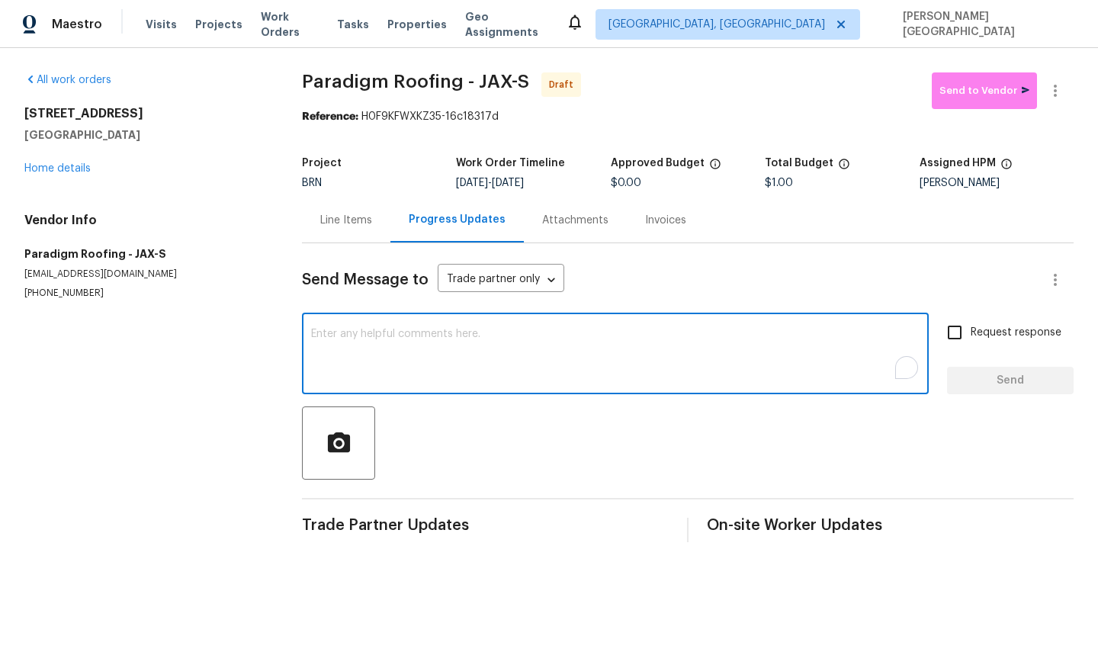
click at [372, 348] on textarea "To enrich screen reader interactions, please activate Accessibility in Grammarl…" at bounding box center [615, 355] width 608 height 53
paste textarea "This is [PERSON_NAME] from Opendoor. Please confirm receipt of the work order d…"
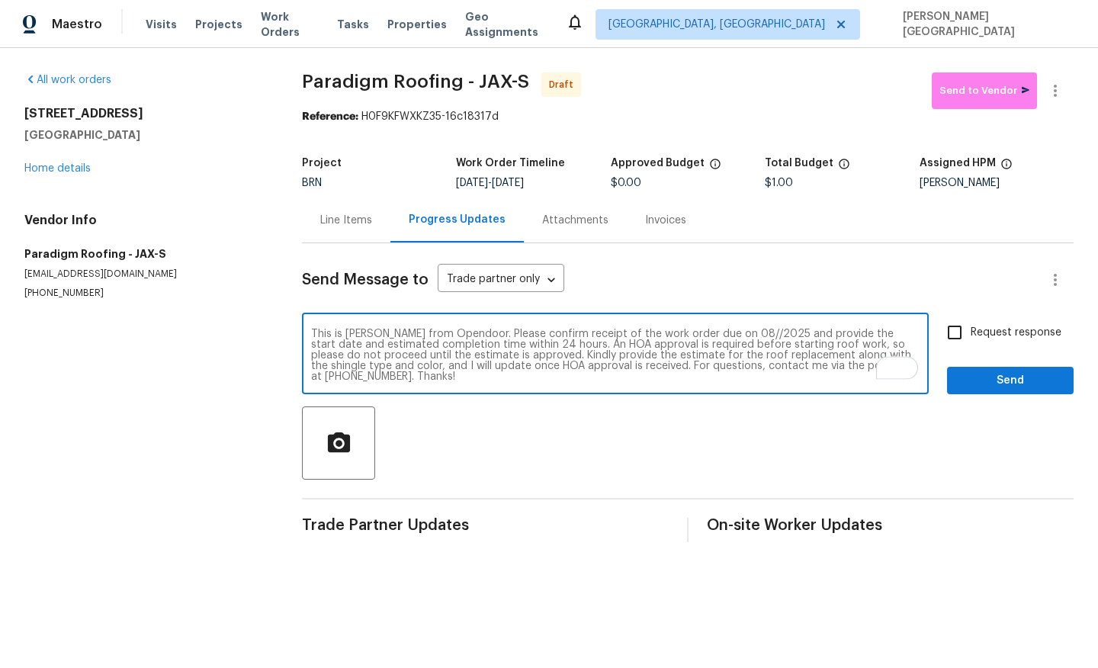
type textarea "This is [PERSON_NAME] from Opendoor. Please confirm receipt of the work order d…"
click at [957, 332] on input "Request response" at bounding box center [954, 332] width 32 height 32
checkbox input "true"
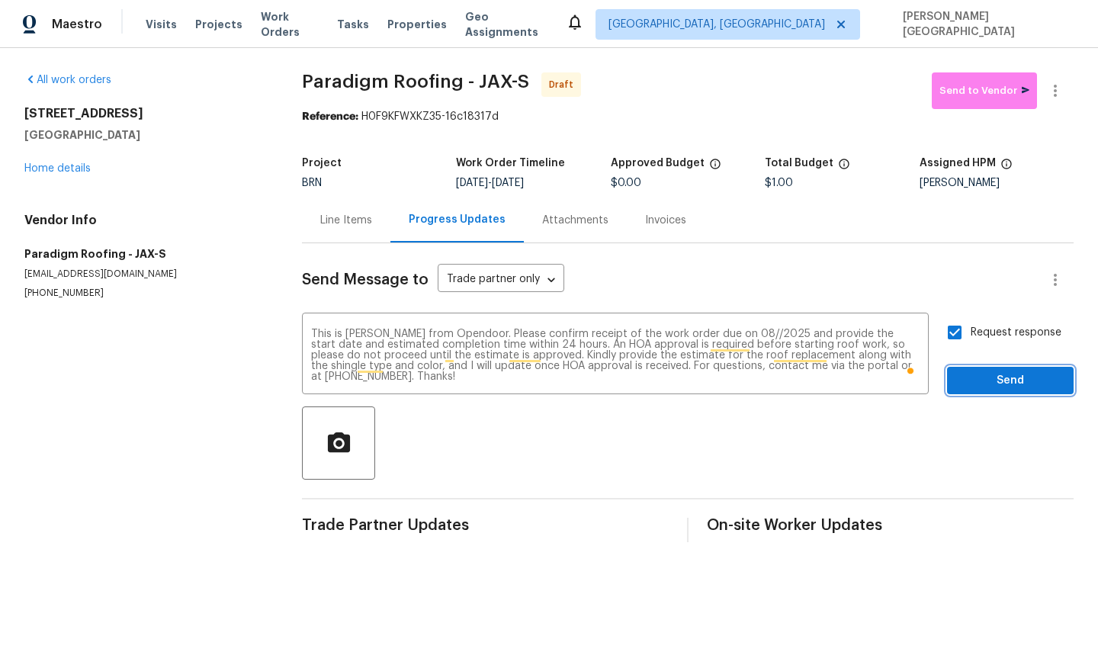
click at [972, 380] on span "Send" at bounding box center [1010, 380] width 102 height 19
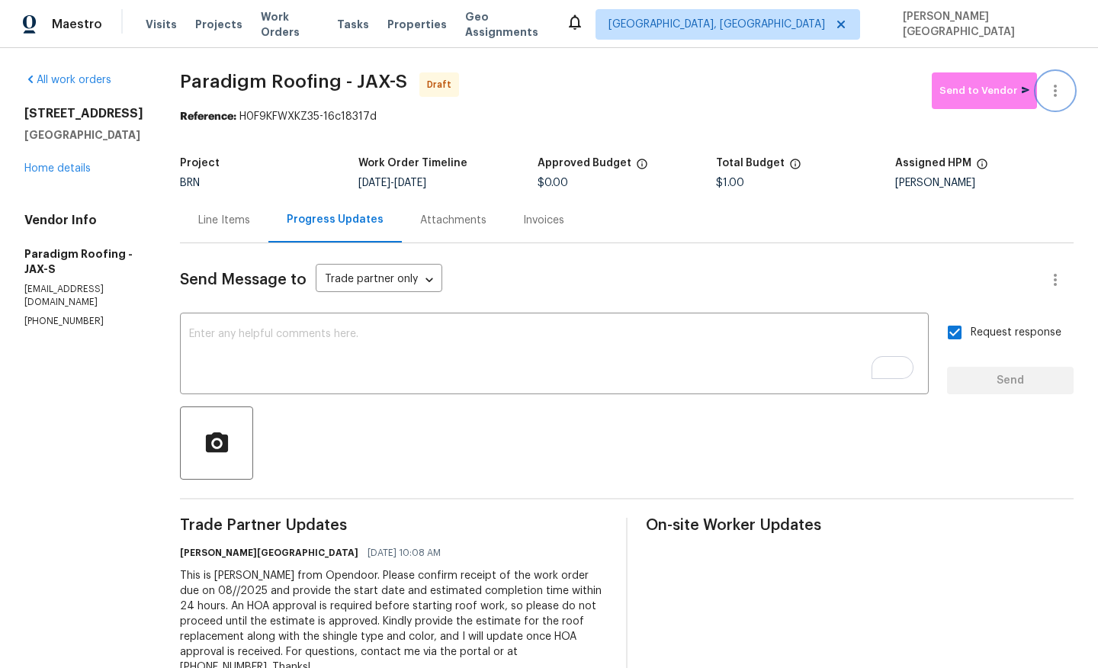
click at [1060, 99] on icon "button" at bounding box center [1055, 91] width 18 height 18
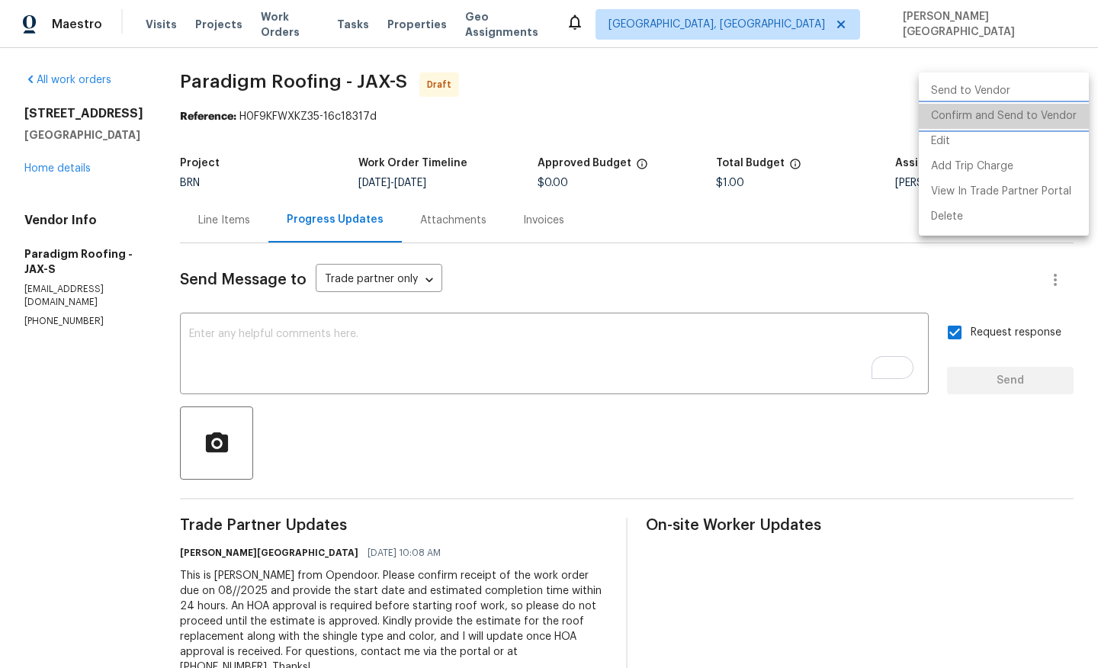
click at [1020, 115] on li "Confirm and Send to Vendor" at bounding box center [1003, 116] width 170 height 25
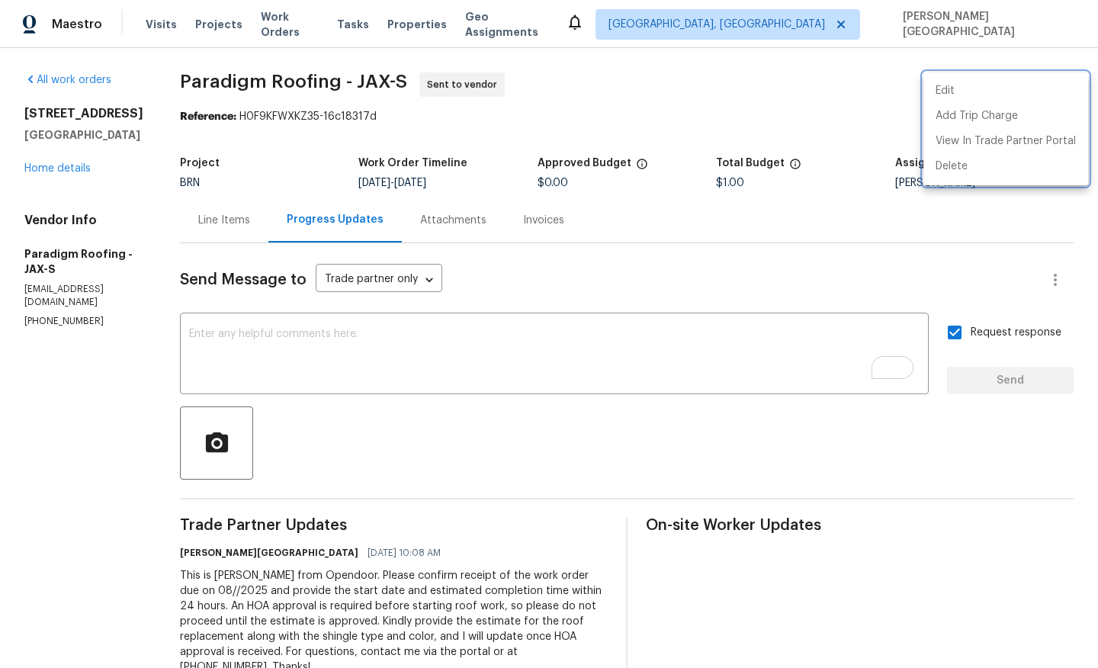
click at [63, 179] on div at bounding box center [549, 334] width 1098 height 668
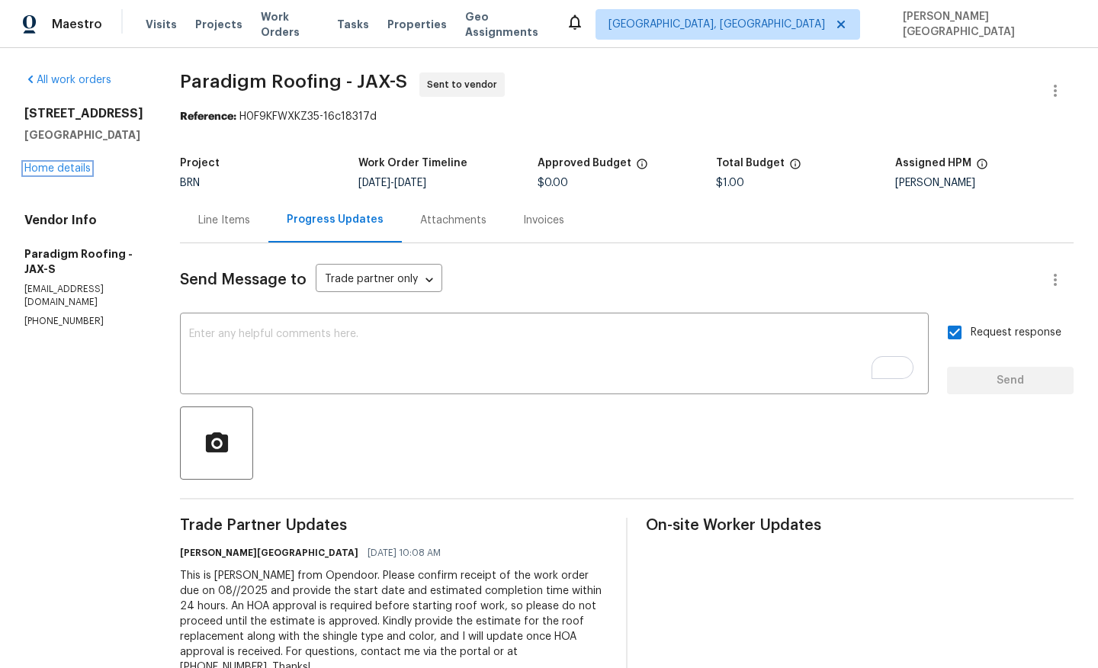
click at [63, 174] on link "Home details" at bounding box center [57, 168] width 66 height 11
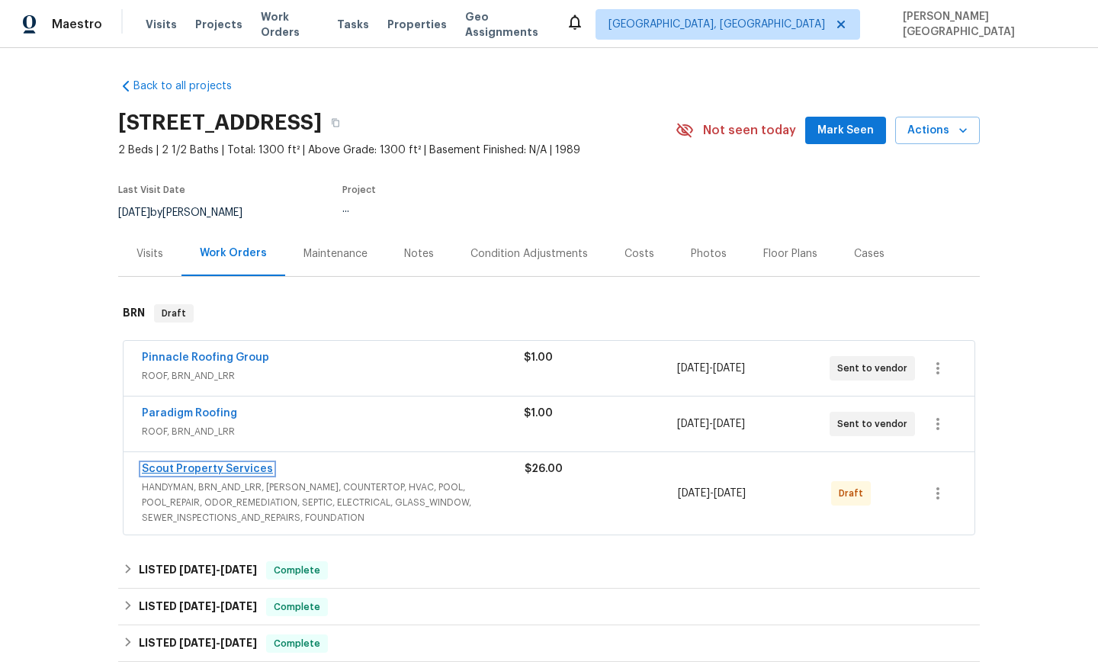
click at [224, 467] on link "Scout Property Services" at bounding box center [207, 468] width 131 height 11
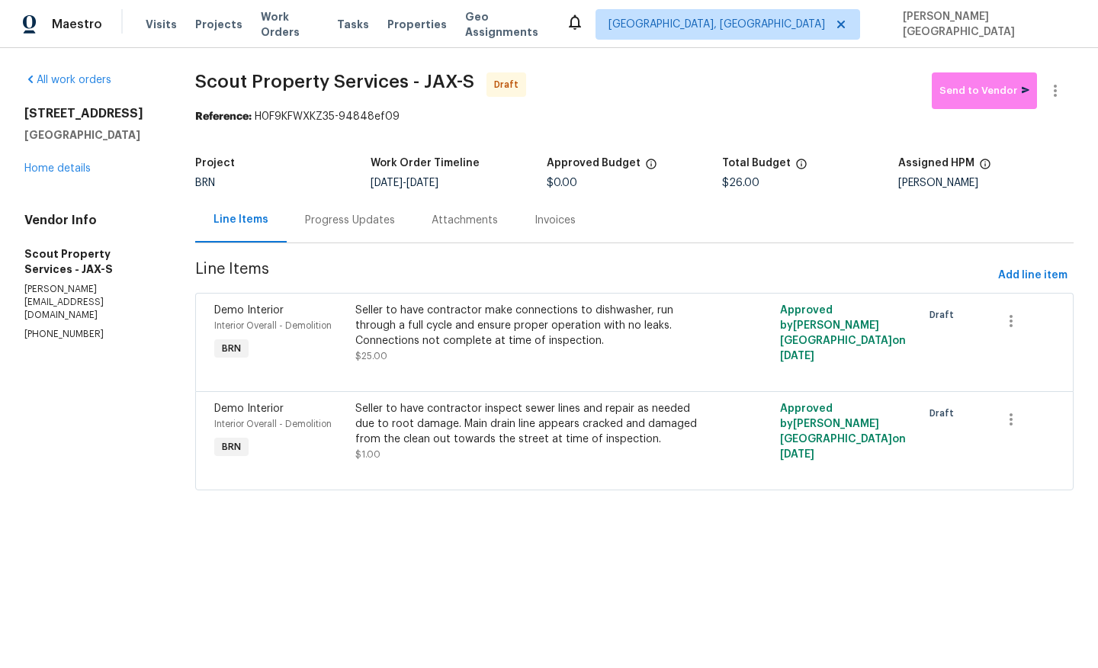
click at [341, 216] on div "Progress Updates" at bounding box center [350, 220] width 90 height 15
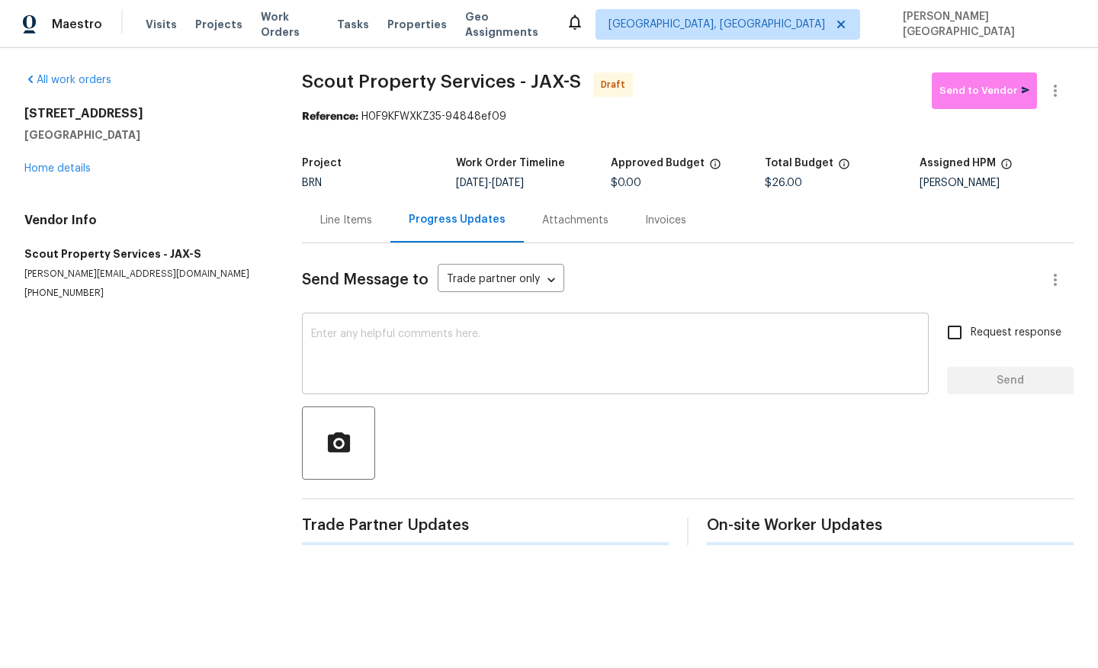
click at [345, 370] on textarea at bounding box center [615, 355] width 608 height 53
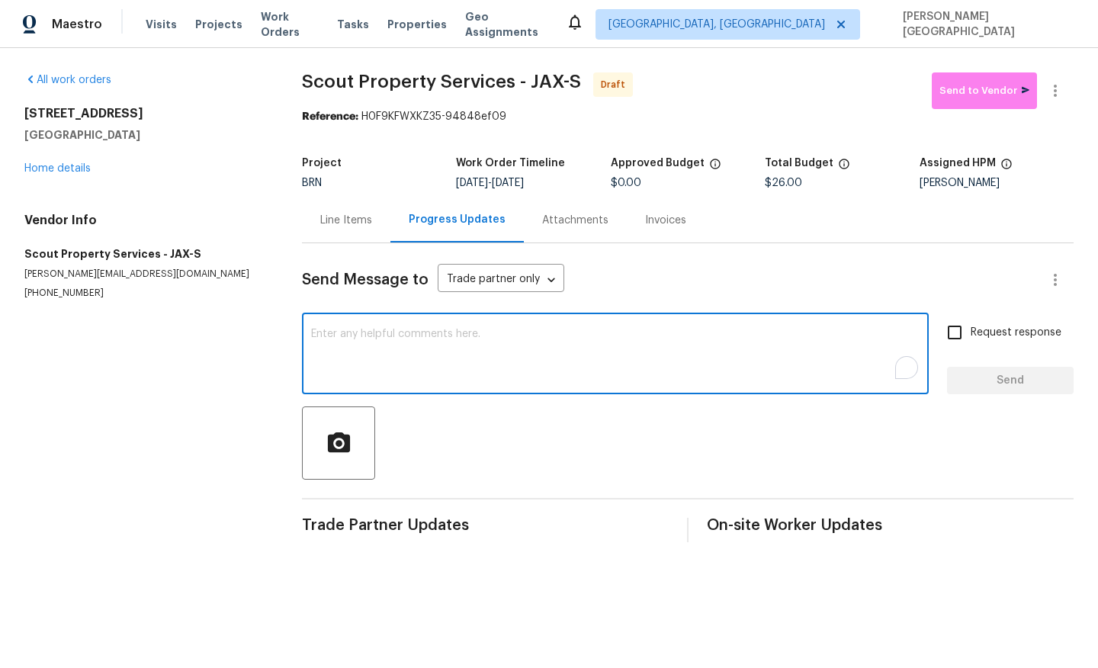
paste textarea "This is Isabel from Opendoor. Please confirm receipt of the work order due on 0…"
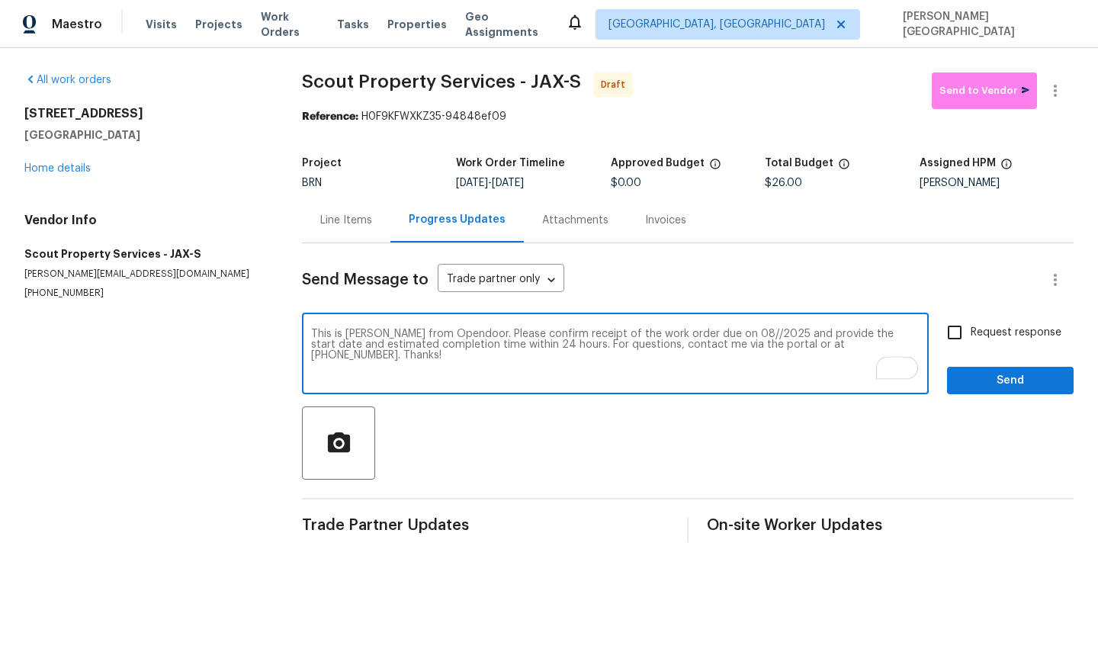
click at [715, 336] on textarea "This is Isabel from Opendoor. Please confirm receipt of the work order due on 0…" at bounding box center [615, 355] width 608 height 53
click at [717, 331] on textarea "This is Isabel from Opendoor. Please confirm receipt of the work order due on 0…" at bounding box center [615, 355] width 608 height 53
type textarea "This is Isabel from Opendoor. Please confirm receipt of the work order due on 0…"
click at [979, 338] on span "Request response" at bounding box center [1015, 333] width 91 height 16
click at [970, 338] on input "Request response" at bounding box center [954, 332] width 32 height 32
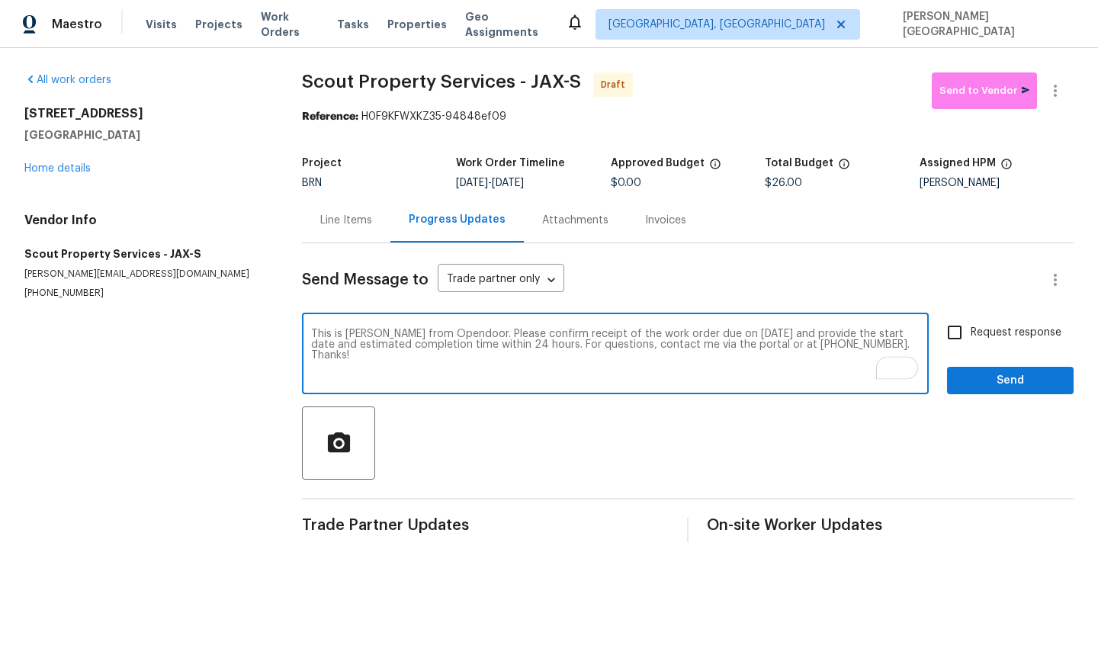
checkbox input "true"
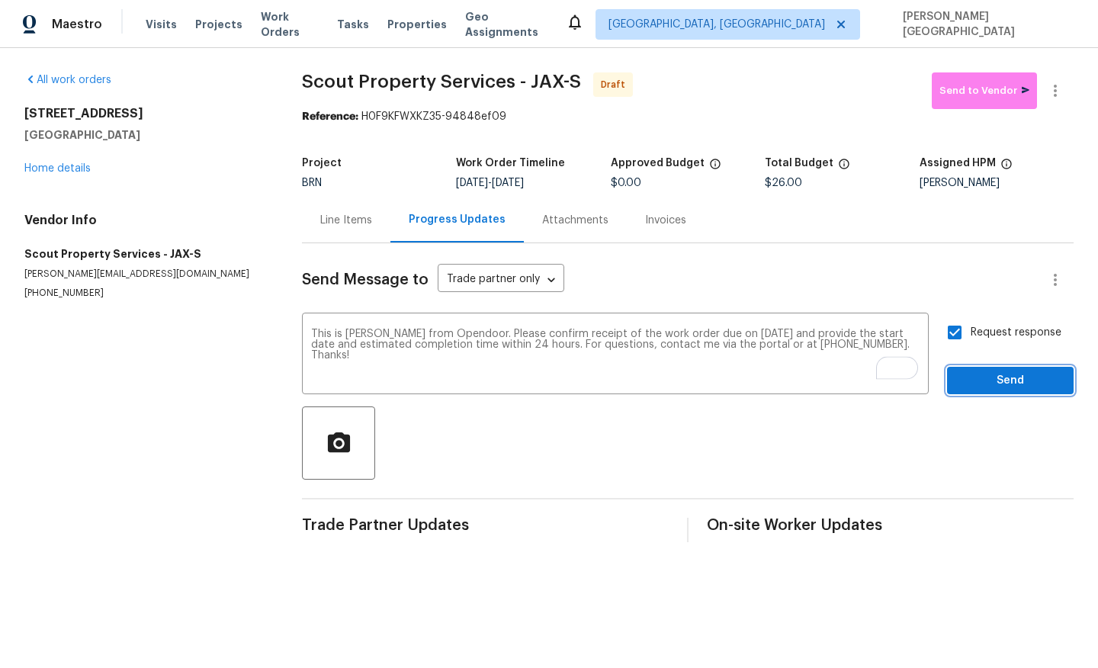
click at [983, 379] on span "Send" at bounding box center [1010, 380] width 102 height 19
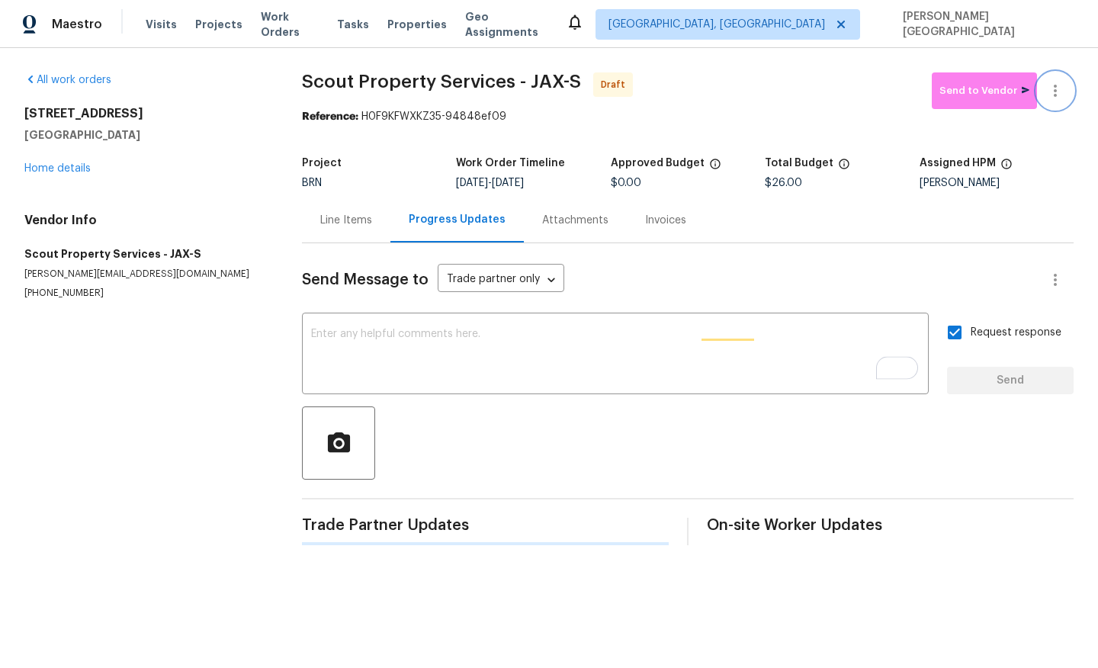
click at [1053, 98] on icon "button" at bounding box center [1055, 91] width 18 height 18
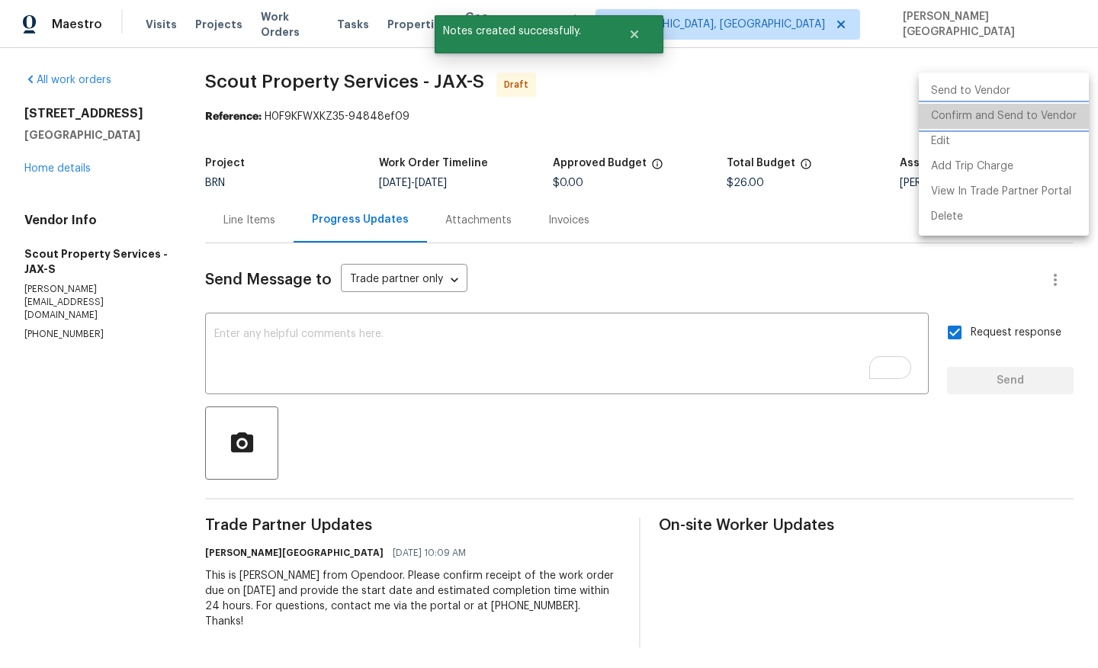
click at [1037, 122] on li "Confirm and Send to Vendor" at bounding box center [1003, 116] width 170 height 25
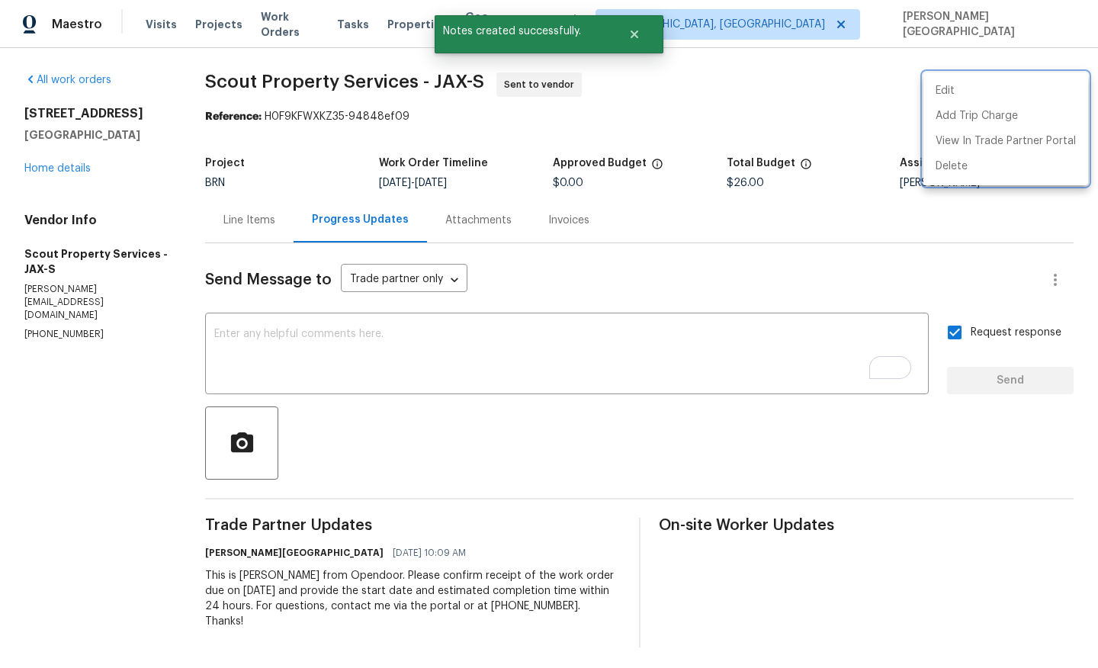
click at [69, 167] on div at bounding box center [549, 334] width 1098 height 668
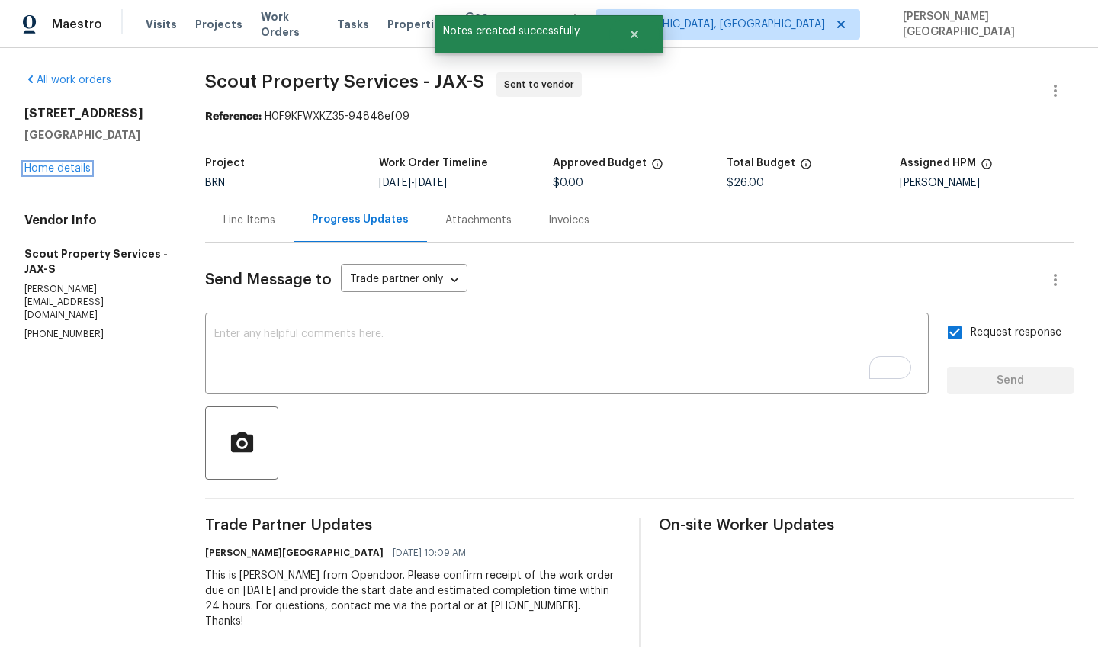
click at [69, 167] on link "Home details" at bounding box center [57, 168] width 66 height 11
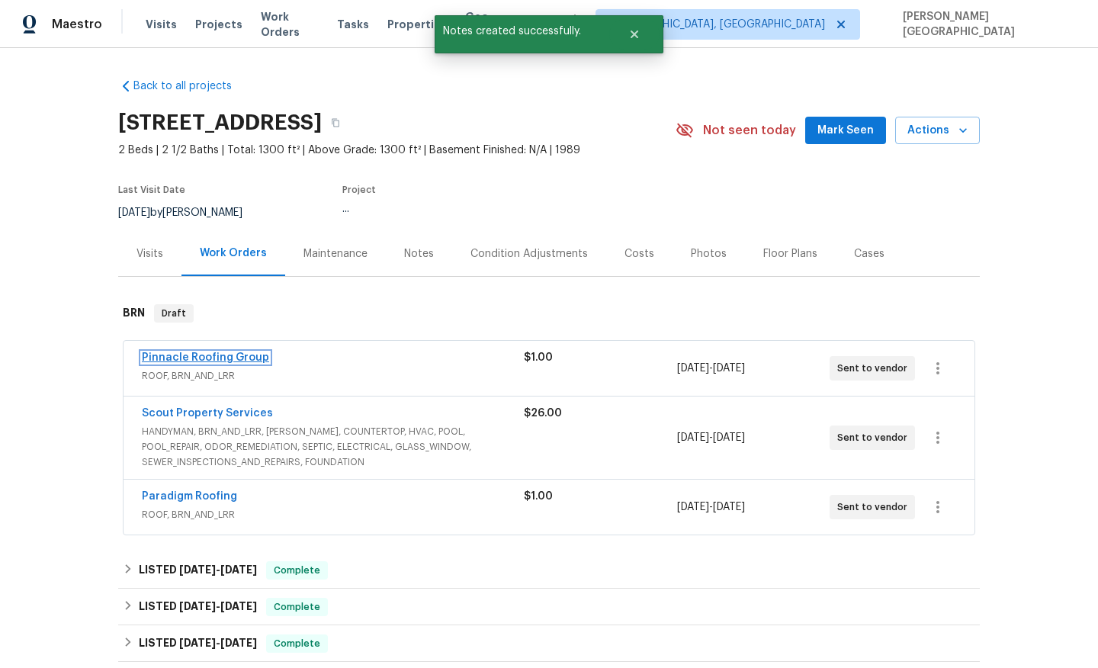
click at [223, 357] on link "Pinnacle Roofing Group" at bounding box center [205, 357] width 127 height 11
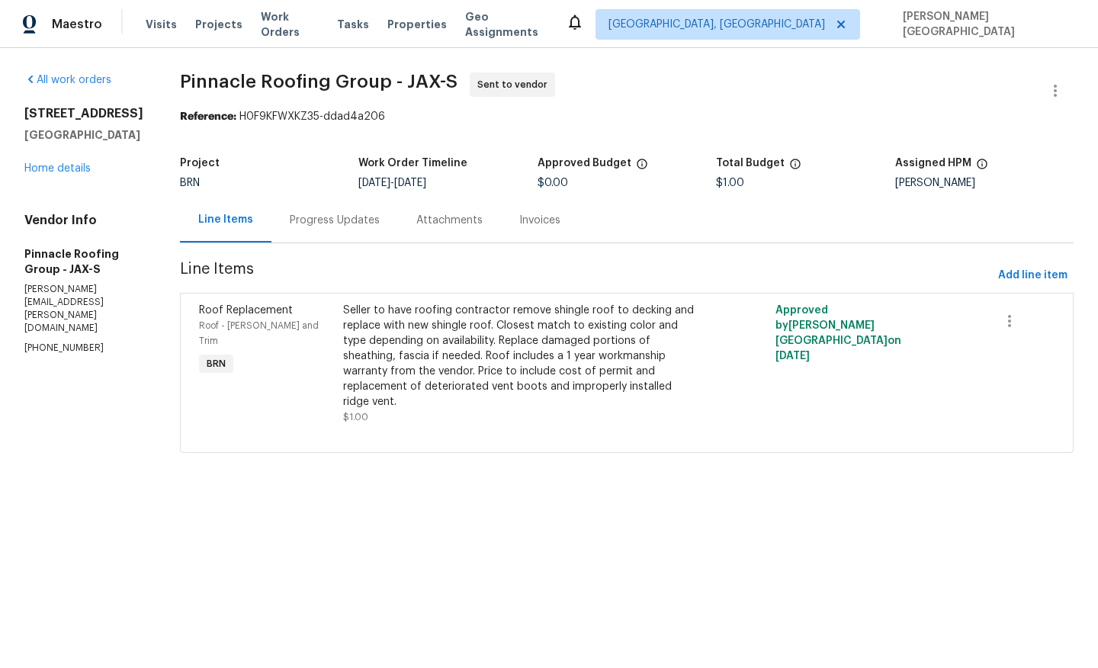
click at [398, 232] on div "Progress Updates" at bounding box center [334, 219] width 127 height 45
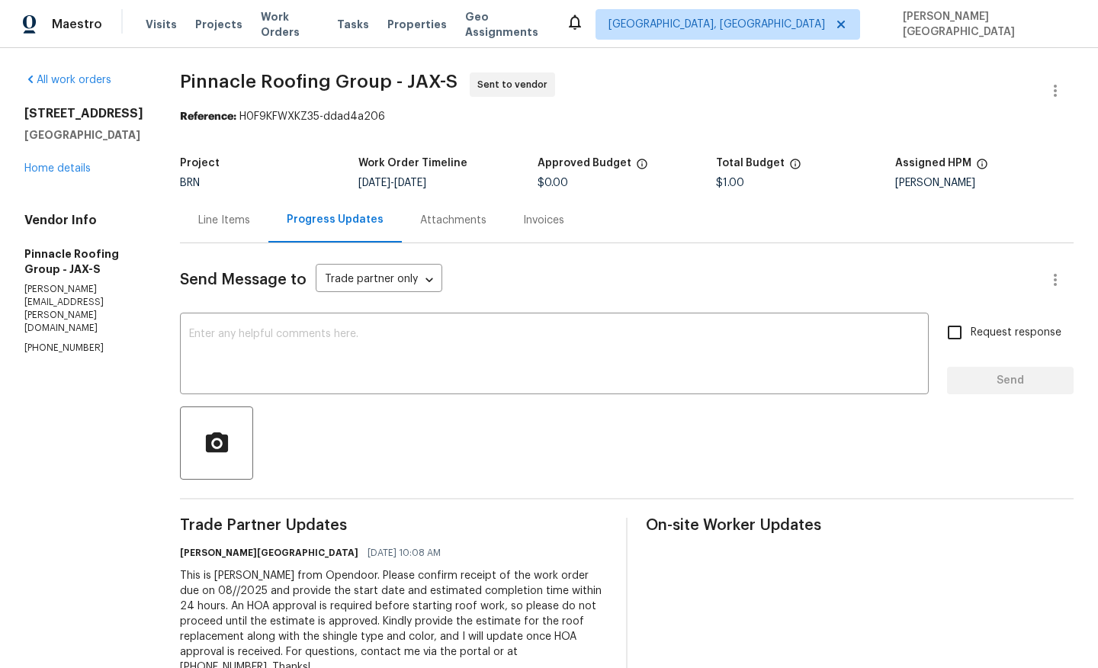
click at [87, 155] on div "3538 Chestnut Hill Ct Jacksonville, FL 32223 Home details" at bounding box center [83, 141] width 119 height 70
click at [82, 166] on link "Home details" at bounding box center [57, 168] width 66 height 11
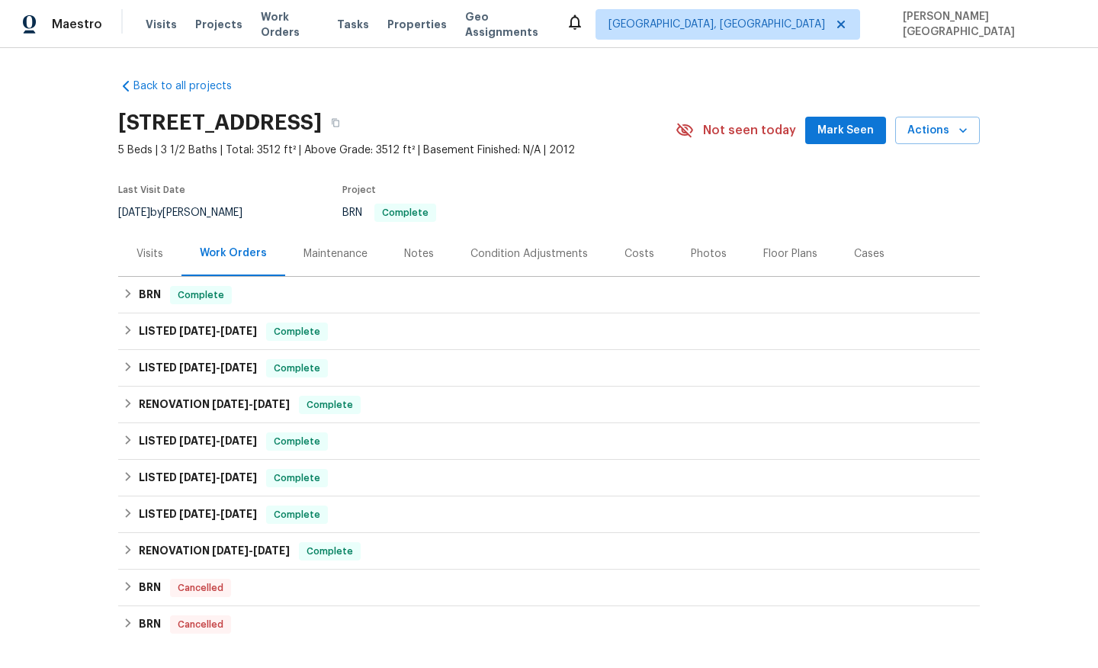
scroll to position [208, 0]
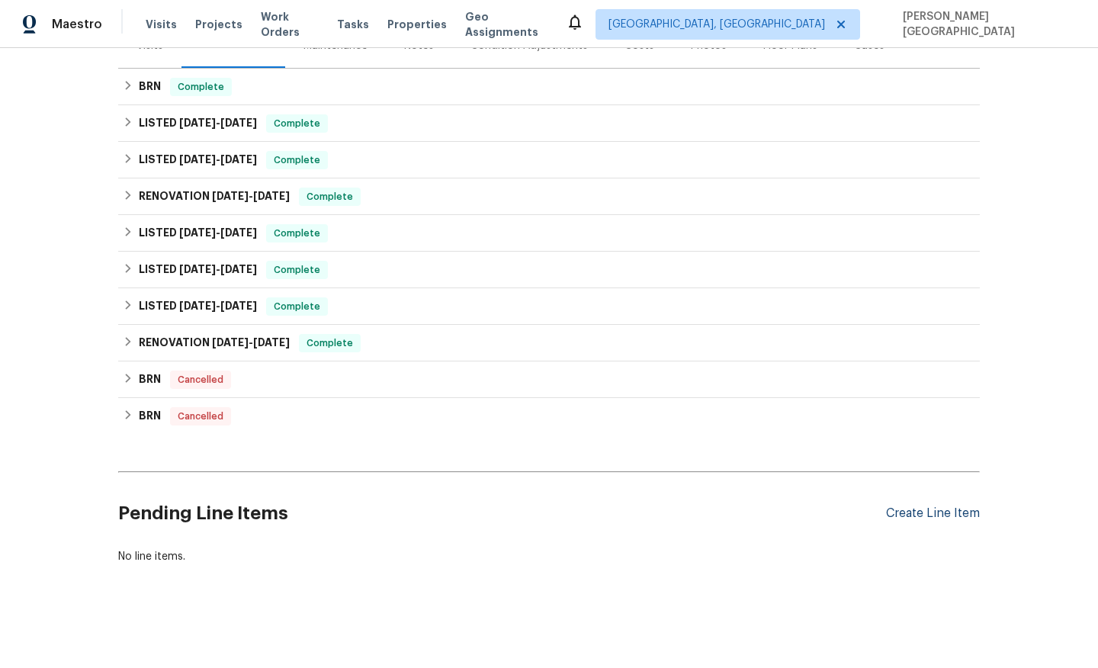
click at [919, 518] on div "Create Line Item" at bounding box center [933, 513] width 94 height 14
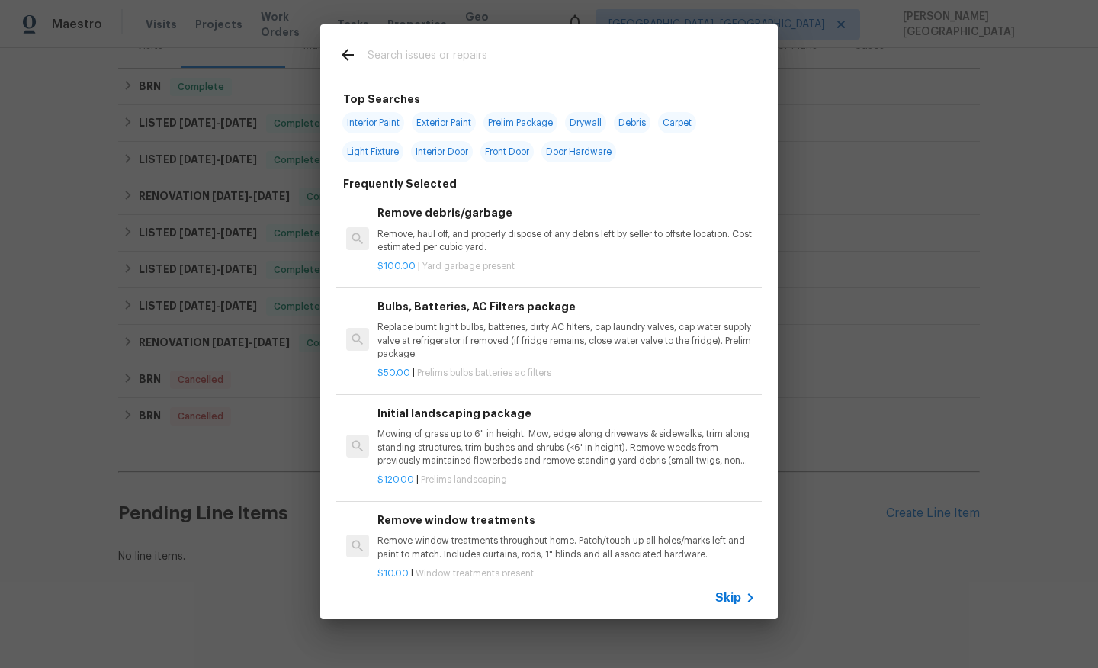
click at [739, 593] on span "Skip" at bounding box center [728, 597] width 26 height 15
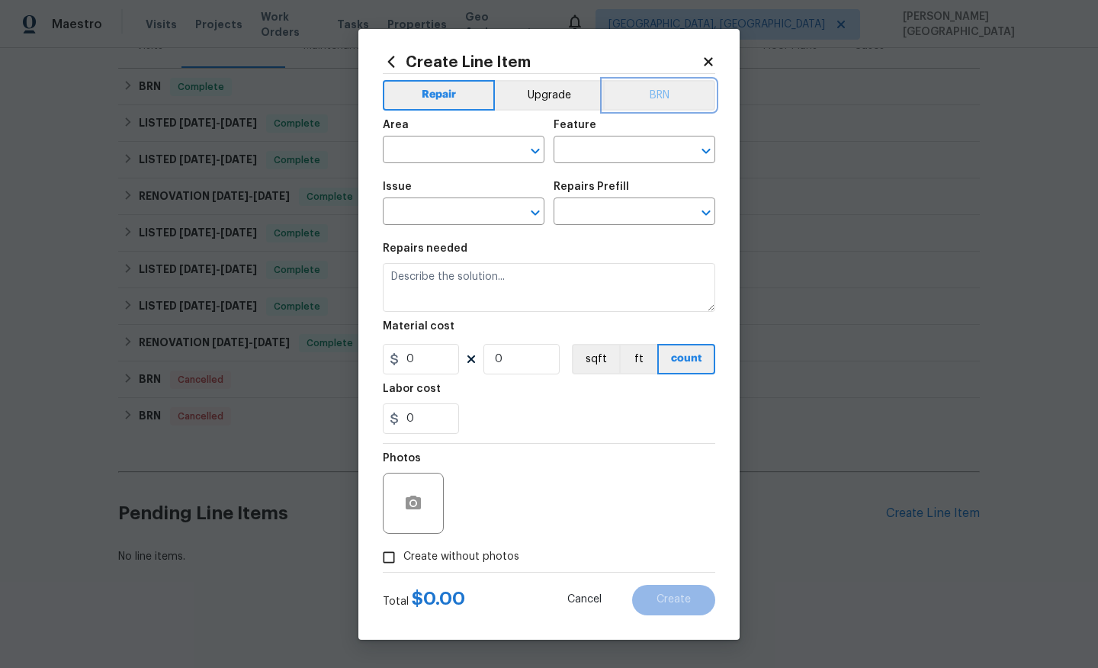
click at [656, 99] on button "BRN" at bounding box center [659, 95] width 112 height 30
click at [446, 155] on input "text" at bounding box center [442, 151] width 119 height 24
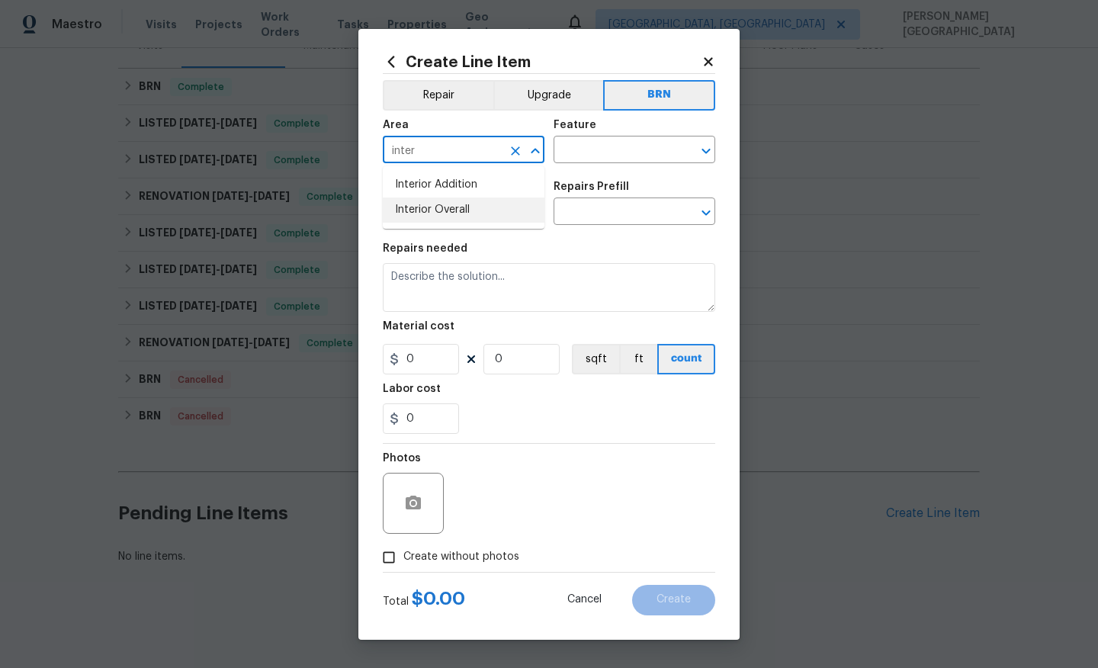
click at [499, 197] on li "Interior Addition" at bounding box center [464, 184] width 162 height 25
type input "Interior Addition"
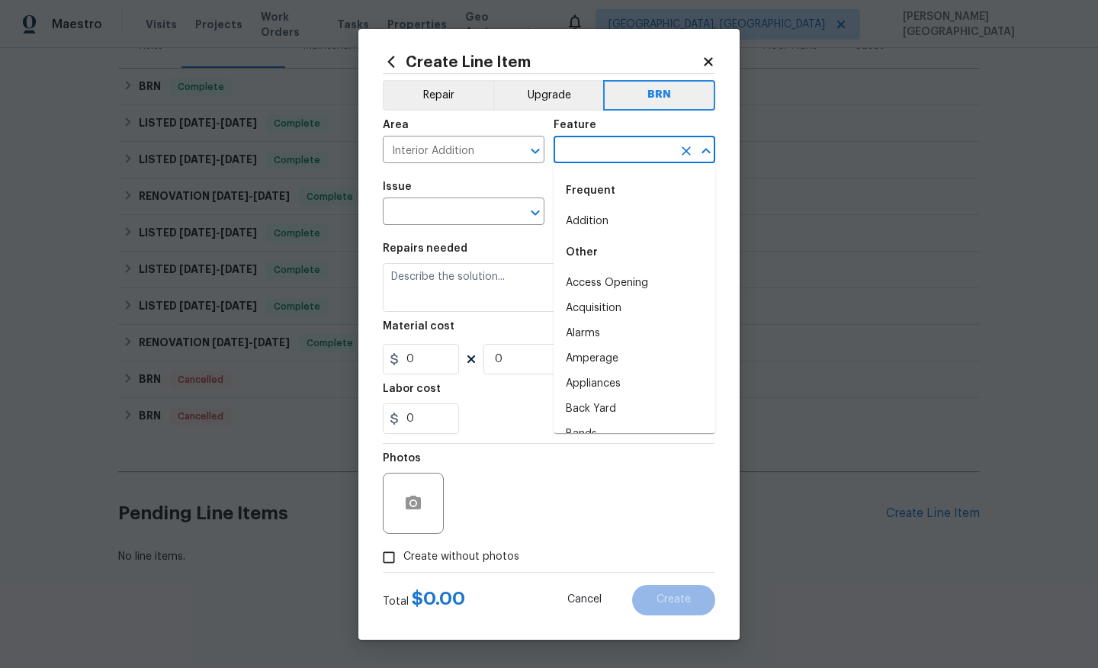
click at [573, 156] on input "text" at bounding box center [612, 151] width 119 height 24
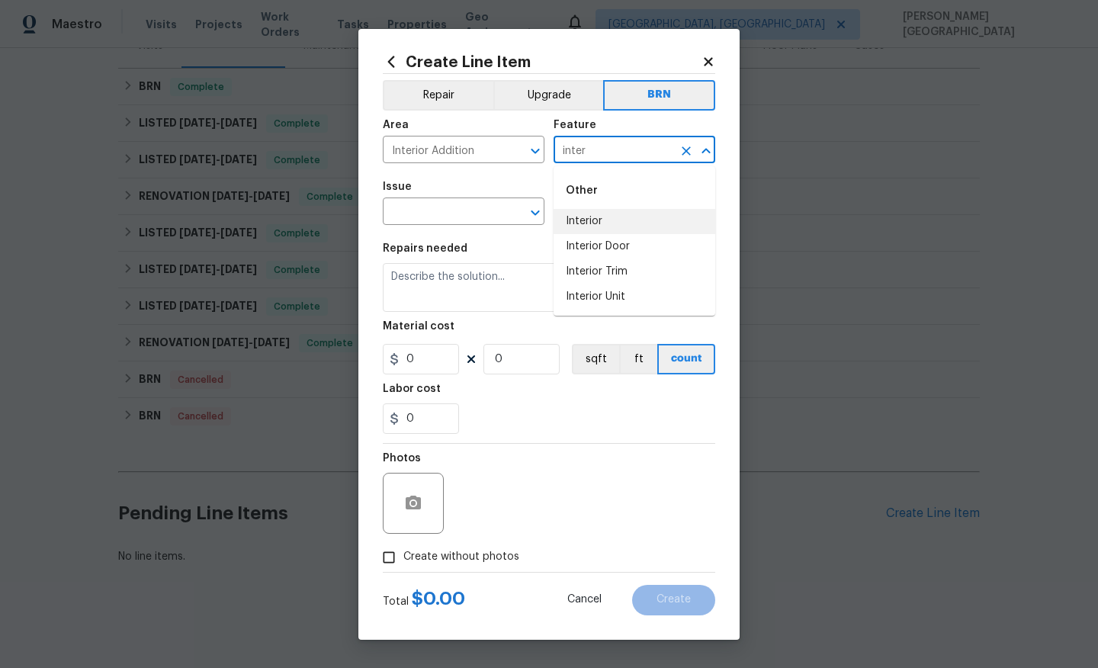
click at [613, 220] on li "Interior" at bounding box center [634, 221] width 162 height 25
type input "Interior"
click at [425, 207] on input "text" at bounding box center [442, 213] width 119 height 24
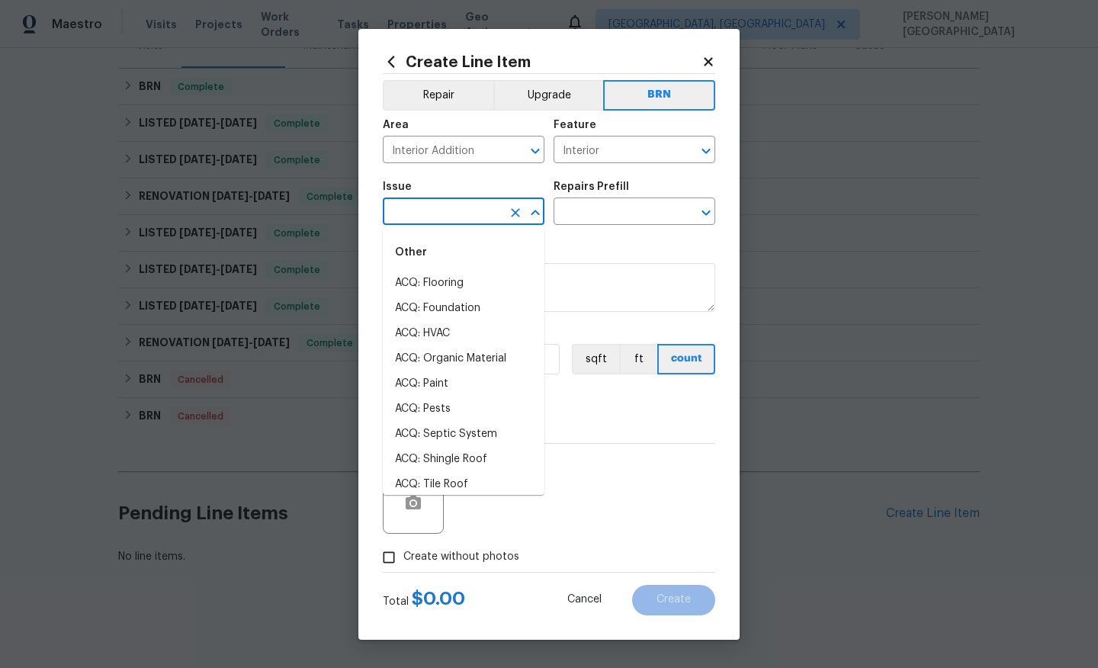
type input "o"
click at [435, 273] on li "Demo Interior" at bounding box center [464, 283] width 162 height 25
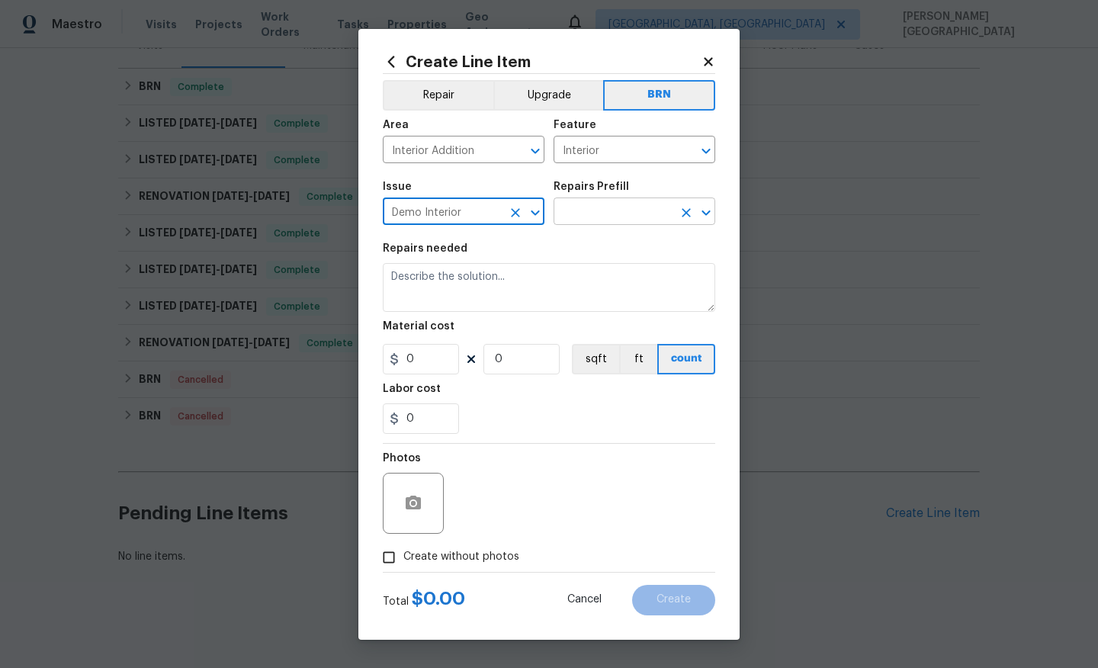
type input "Demo Interior"
click at [591, 216] on input "text" at bounding box center [612, 213] width 119 height 24
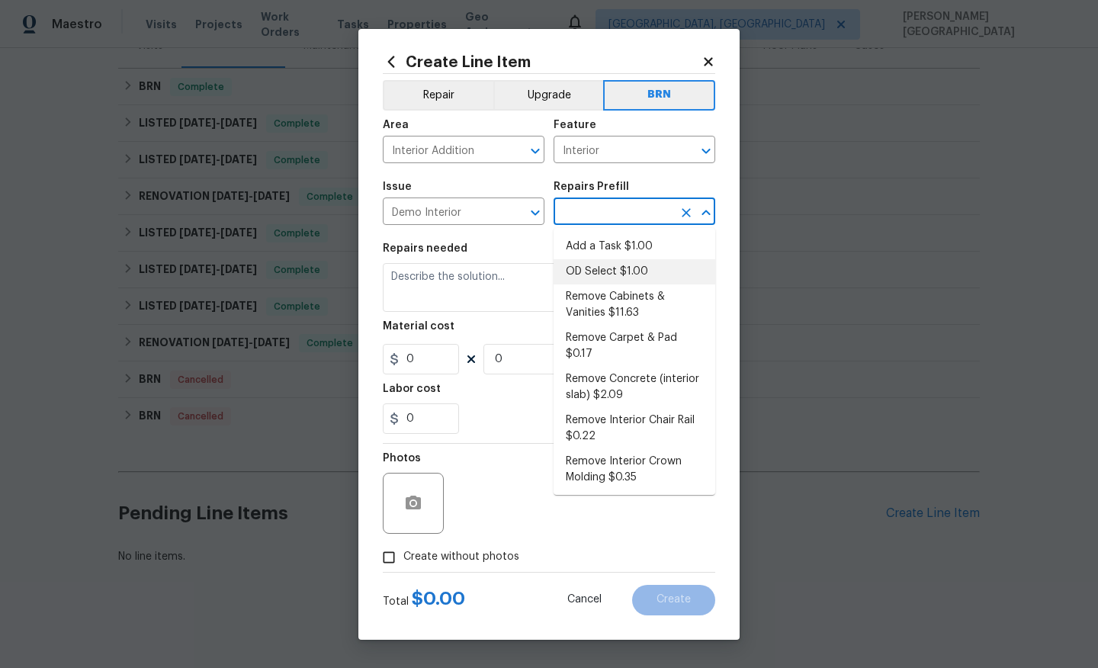
click at [600, 270] on li "OD Select $1.00" at bounding box center [634, 271] width 162 height 25
type input "Demolition"
type input "OD Select $1.00"
type textarea "Refer to the agreed upon scope document for further details."
type input "1"
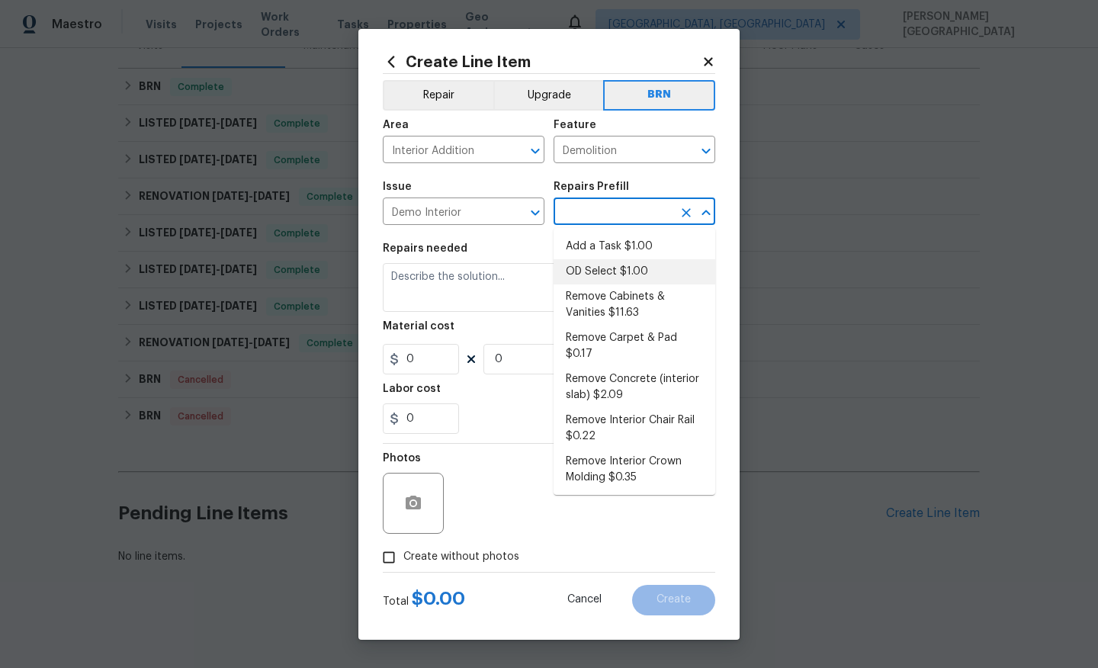
type input "1"
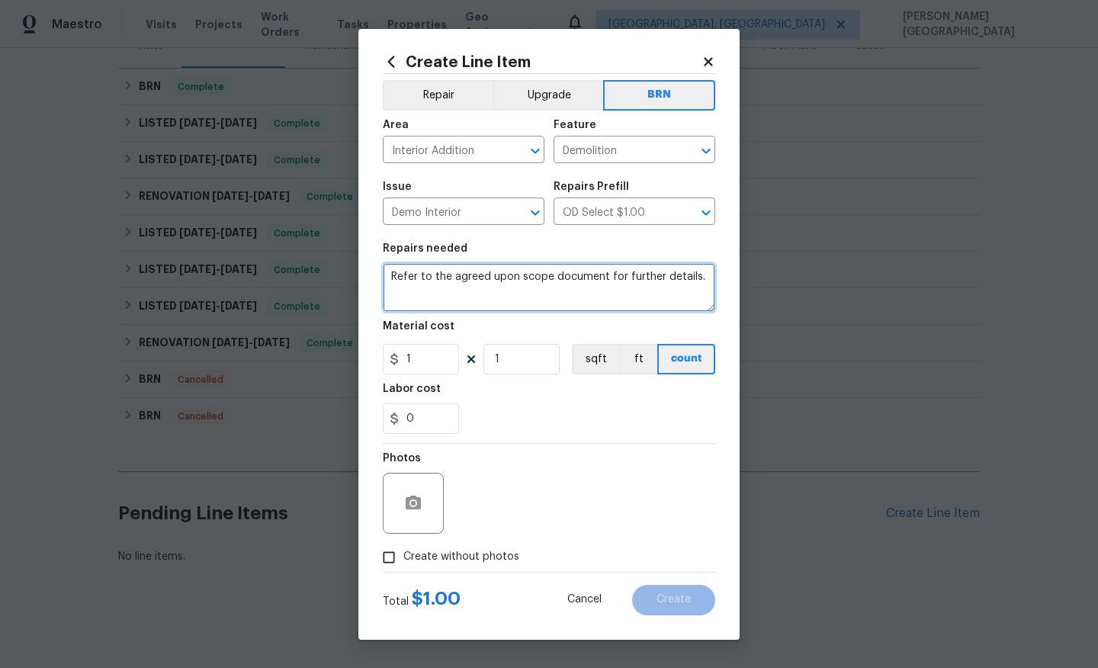
click at [513, 272] on textarea "Refer to the agreed upon scope document for further details." at bounding box center [549, 287] width 332 height 49
paste textarea "Seller to trim back plants abutting structure ([GEOGRAPHIC_DATA]) to provide pr…"
type textarea "Seller to trim back plants abutting structure ([GEOGRAPHIC_DATA]) to provide pr…"
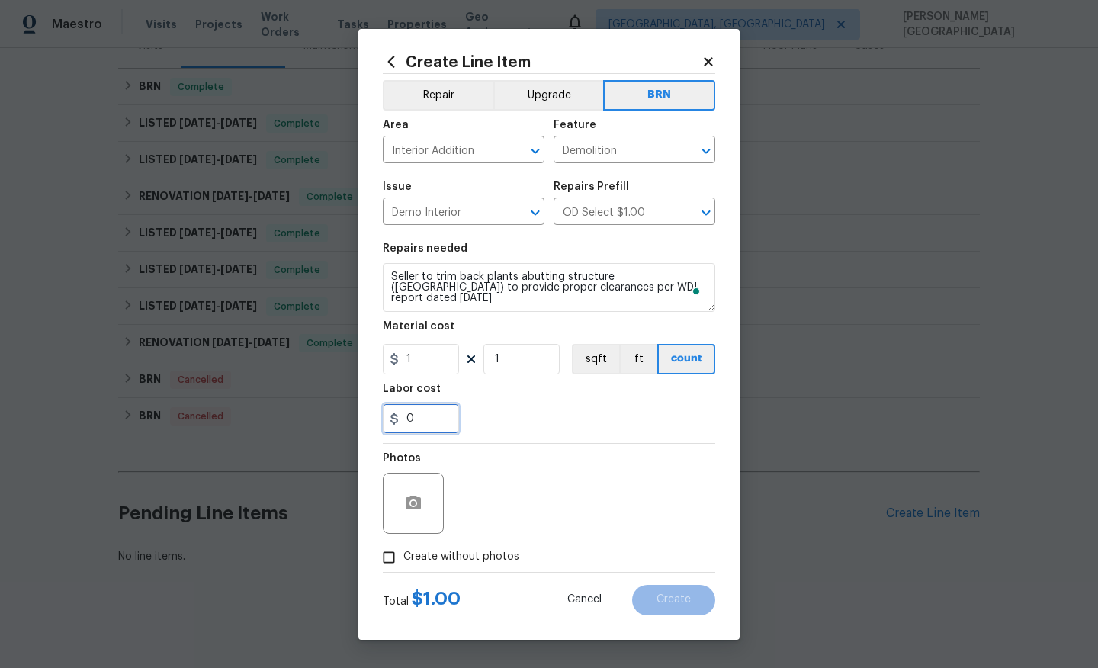
click at [419, 423] on input "0" at bounding box center [421, 418] width 76 height 30
type input "0"
type input "100"
click at [418, 363] on input "1" at bounding box center [421, 359] width 76 height 30
type input "0"
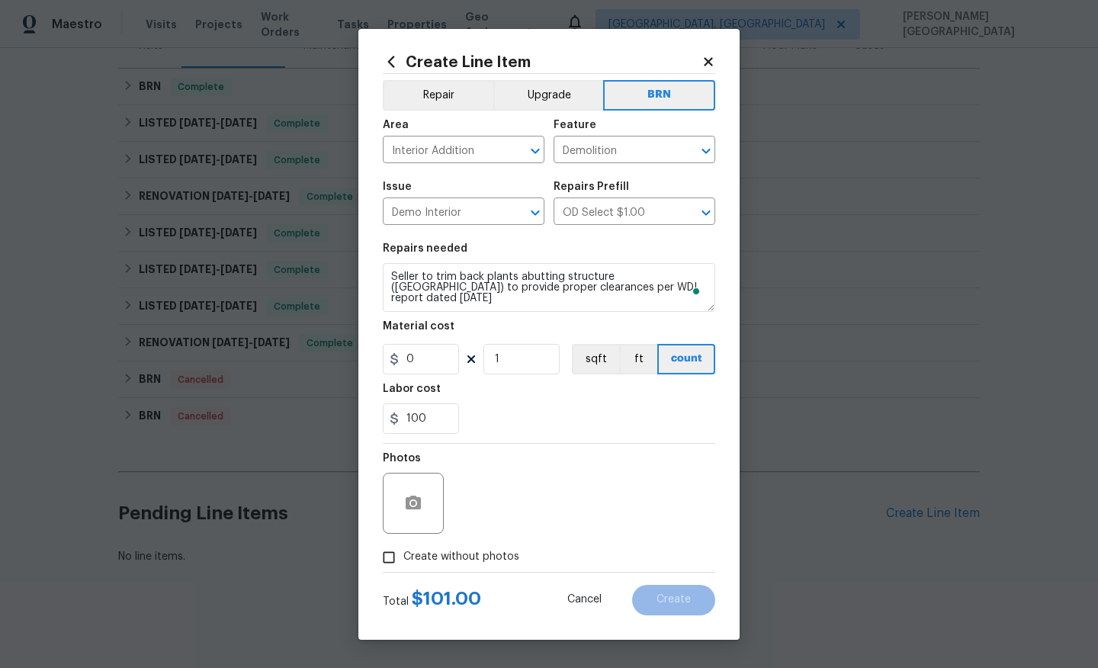
click at [428, 561] on span "Create without photos" at bounding box center [461, 557] width 116 height 16
click at [403, 561] on input "Create without photos" at bounding box center [388, 557] width 29 height 29
checkbox input "true"
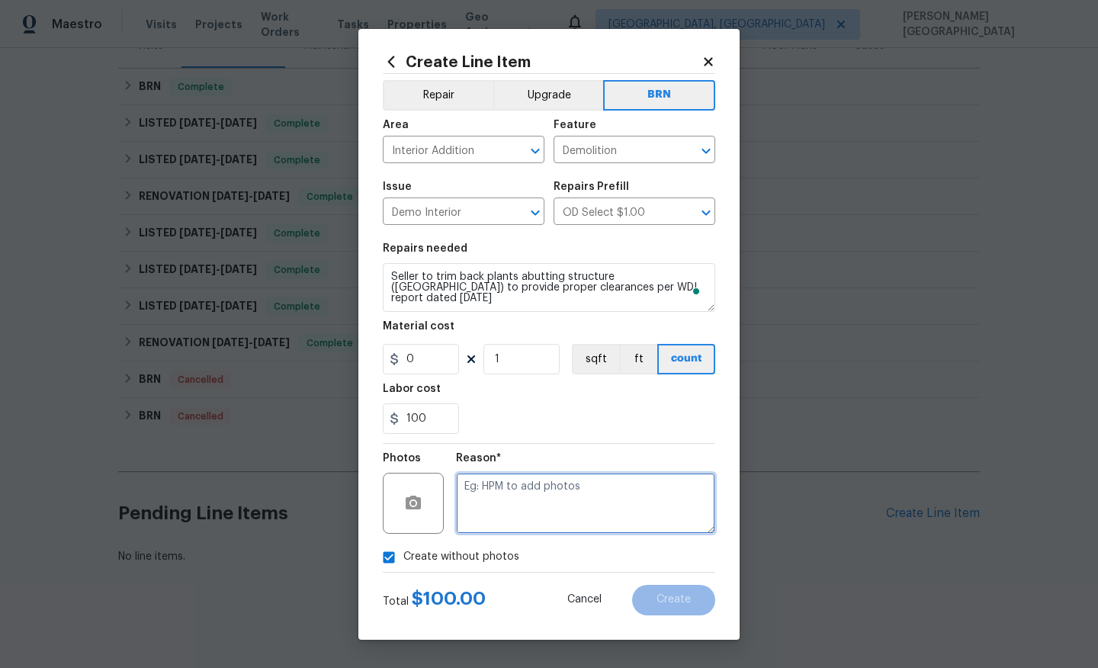
click at [495, 515] on textarea at bounding box center [585, 503] width 259 height 61
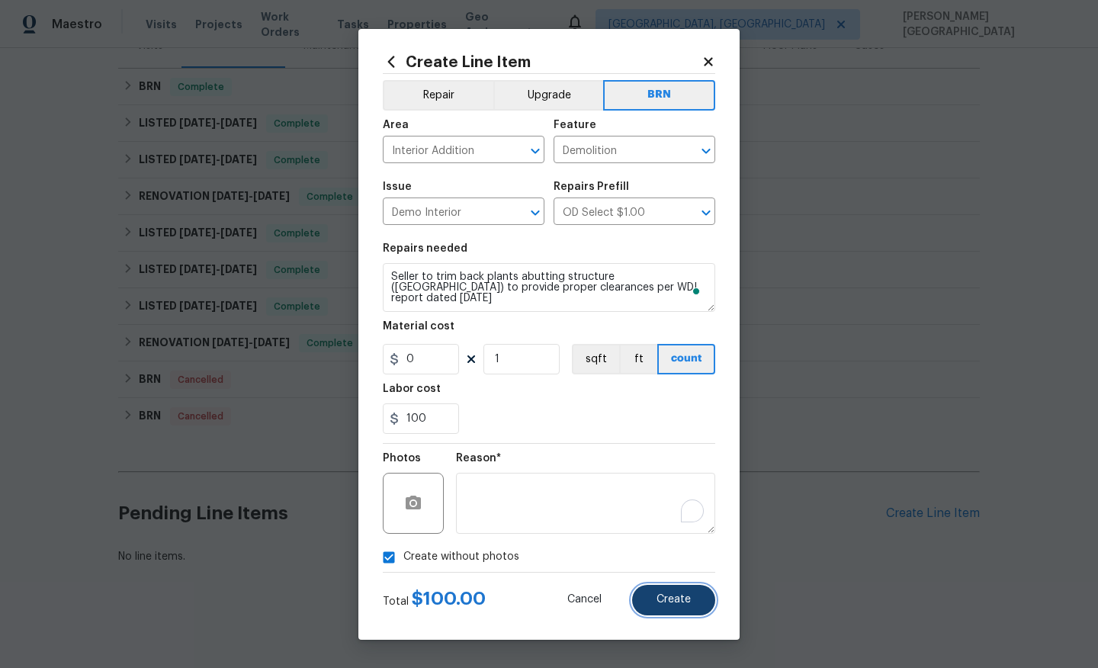
click at [675, 595] on span "Create" at bounding box center [673, 599] width 34 height 11
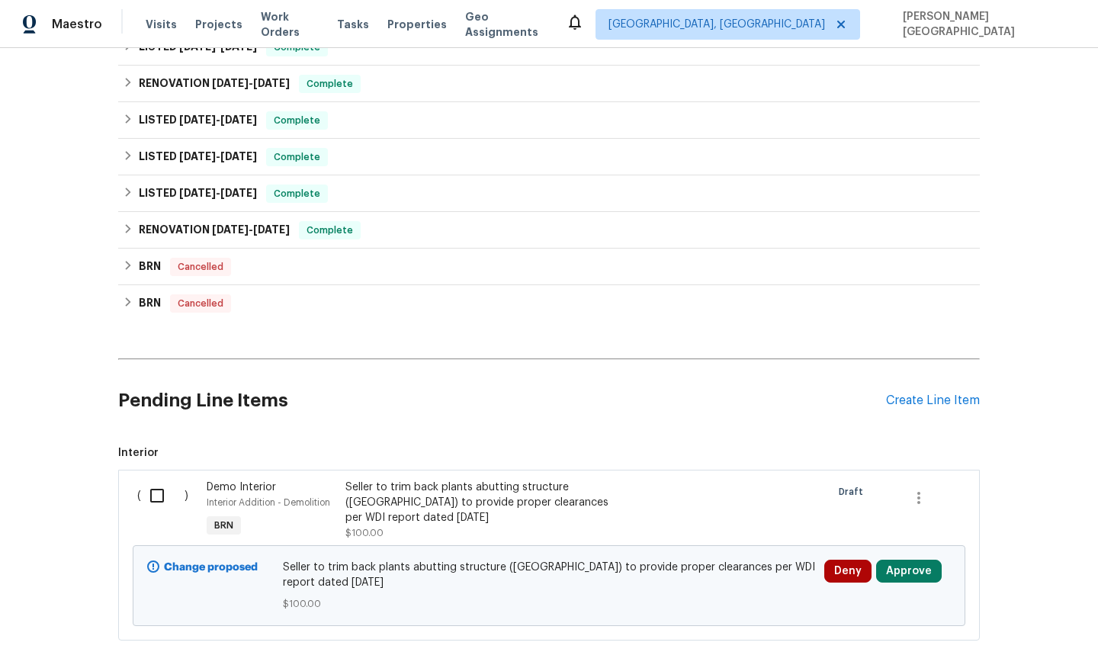
scroll to position [397, 0]
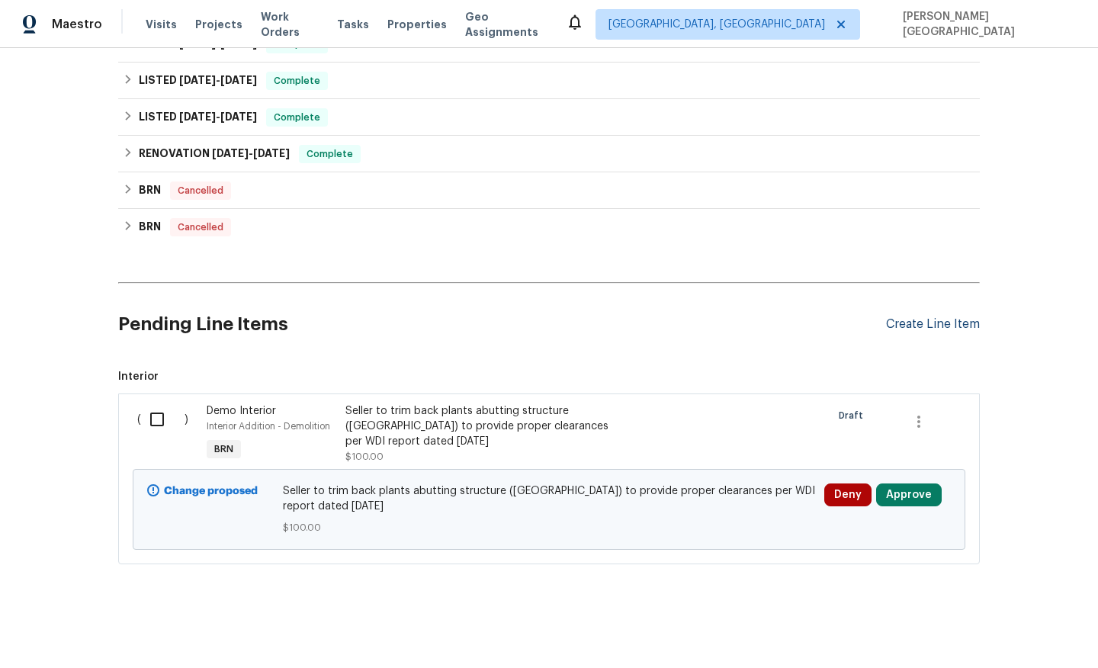
click at [925, 320] on div "Create Line Item" at bounding box center [933, 324] width 94 height 14
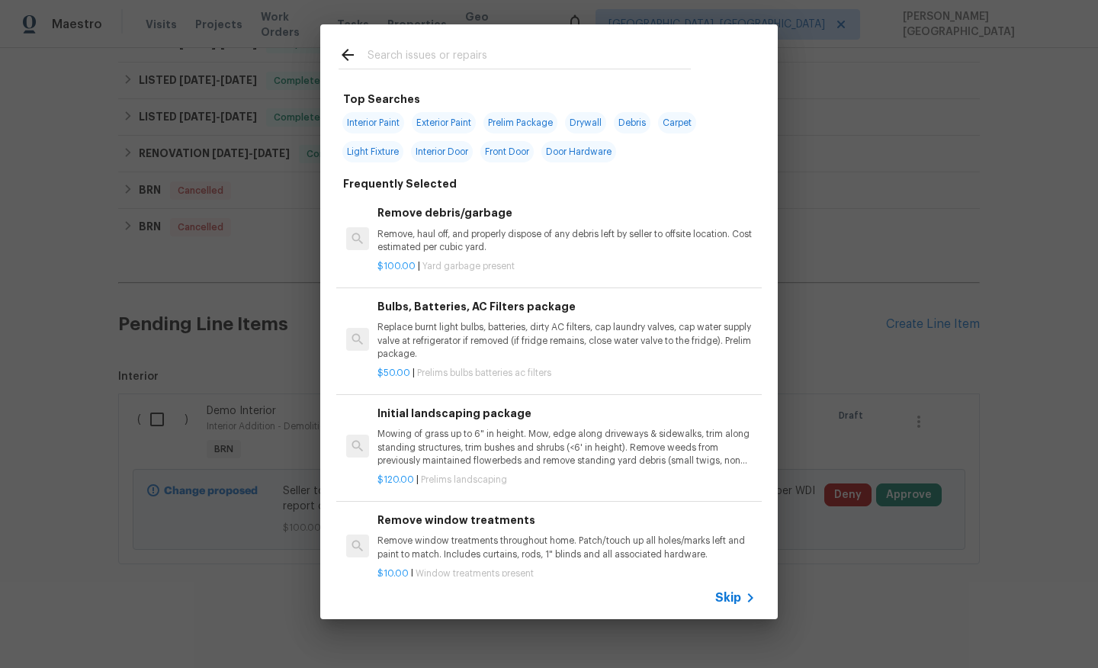
click at [734, 597] on span "Skip" at bounding box center [728, 597] width 26 height 15
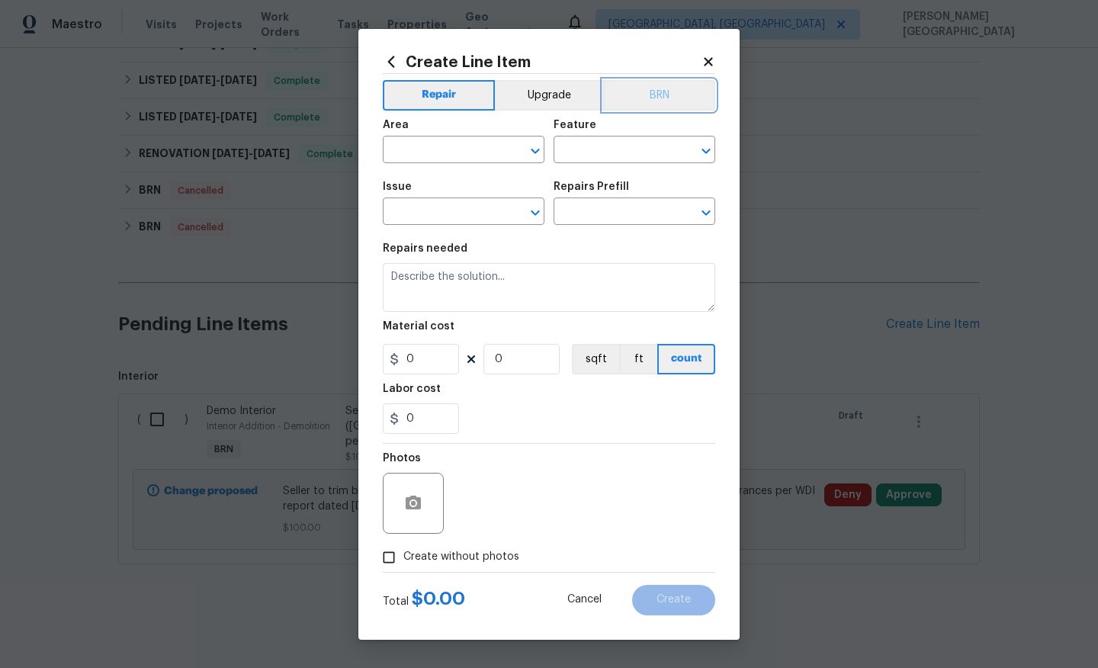
click at [675, 98] on button "BRN" at bounding box center [659, 95] width 112 height 30
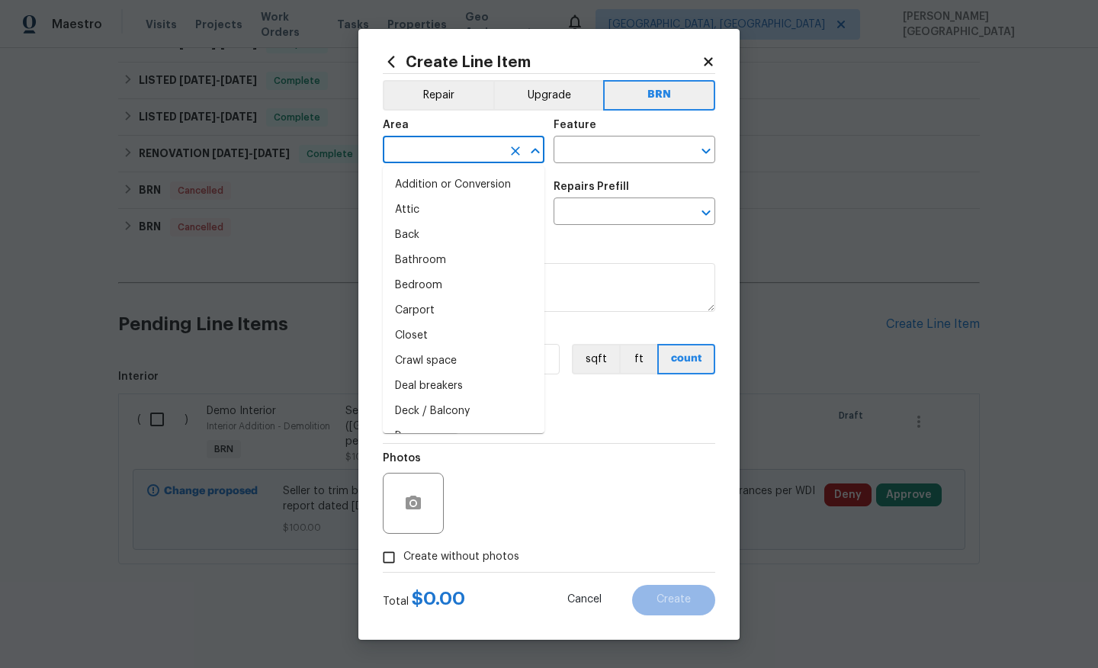
click at [426, 150] on input "text" at bounding box center [442, 151] width 119 height 24
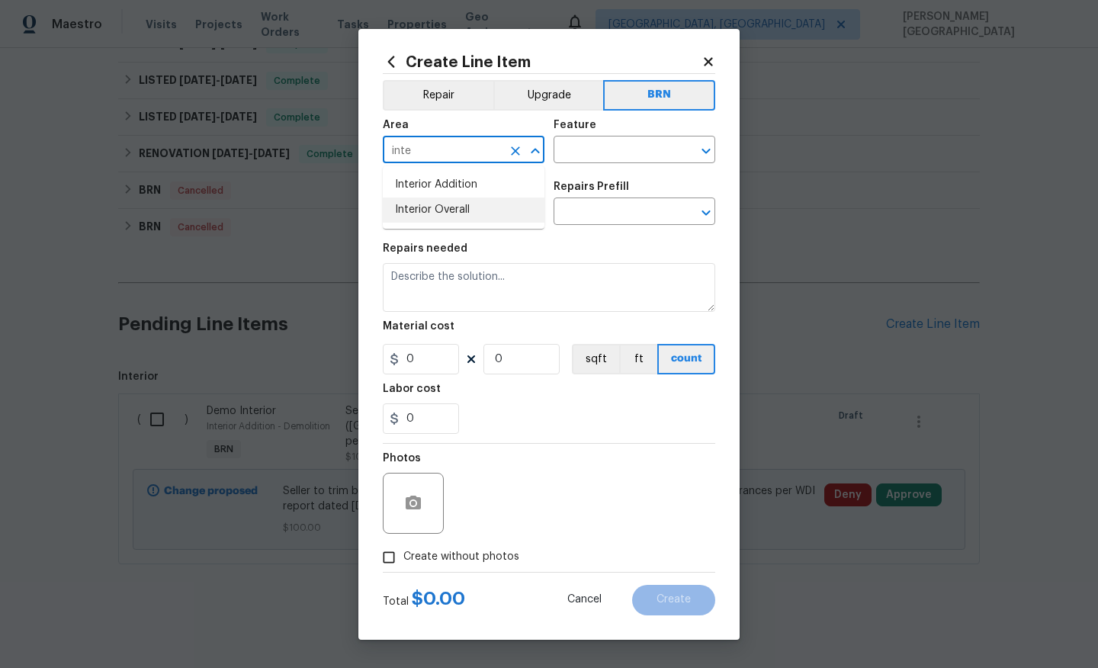
click at [475, 210] on li "Interior Overall" at bounding box center [464, 209] width 162 height 25
type input "Interior Overall"
click at [595, 139] on input "text" at bounding box center [612, 151] width 119 height 24
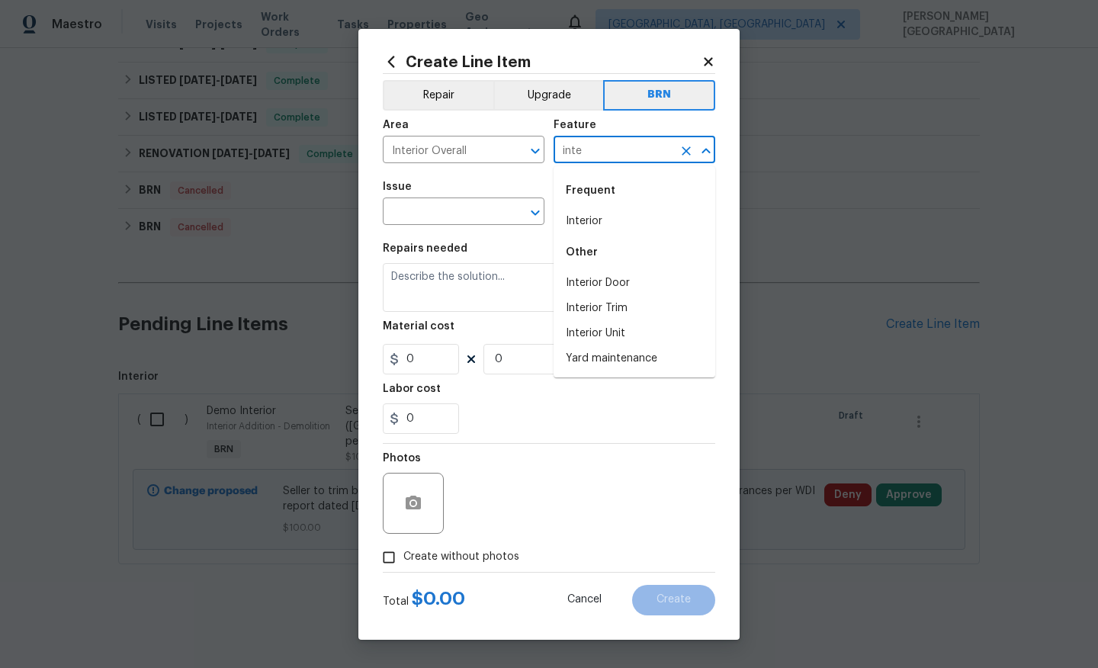
click at [607, 222] on li "Interior" at bounding box center [634, 221] width 162 height 25
type input "Interior"
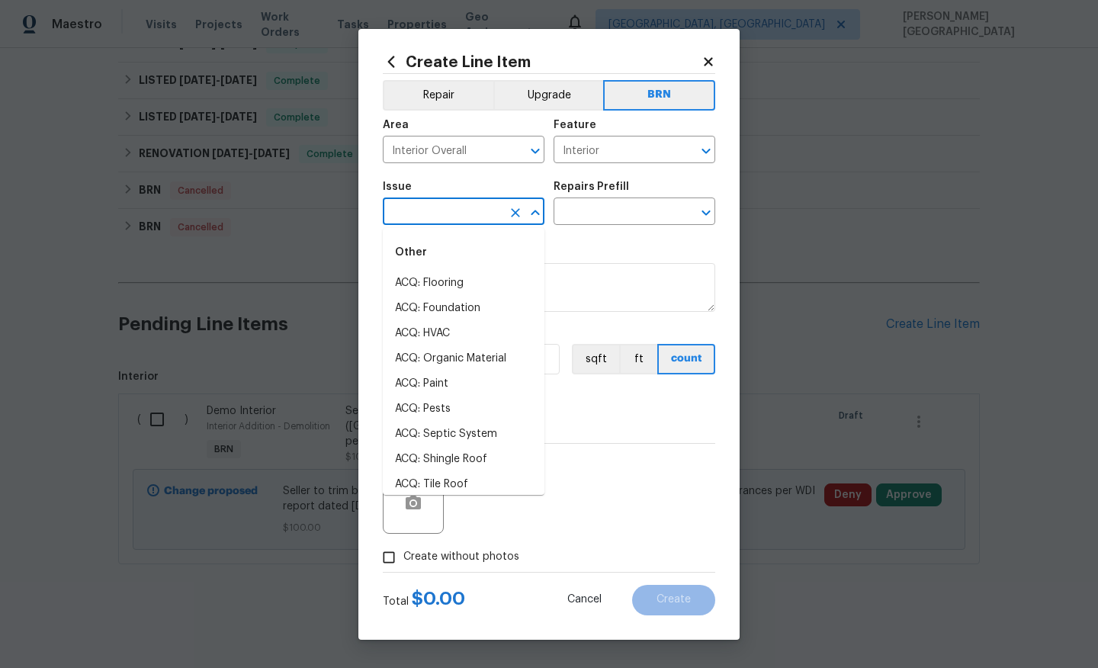
click at [471, 219] on input "text" at bounding box center [442, 213] width 119 height 24
click at [485, 290] on li "Demo Interior" at bounding box center [464, 283] width 162 height 25
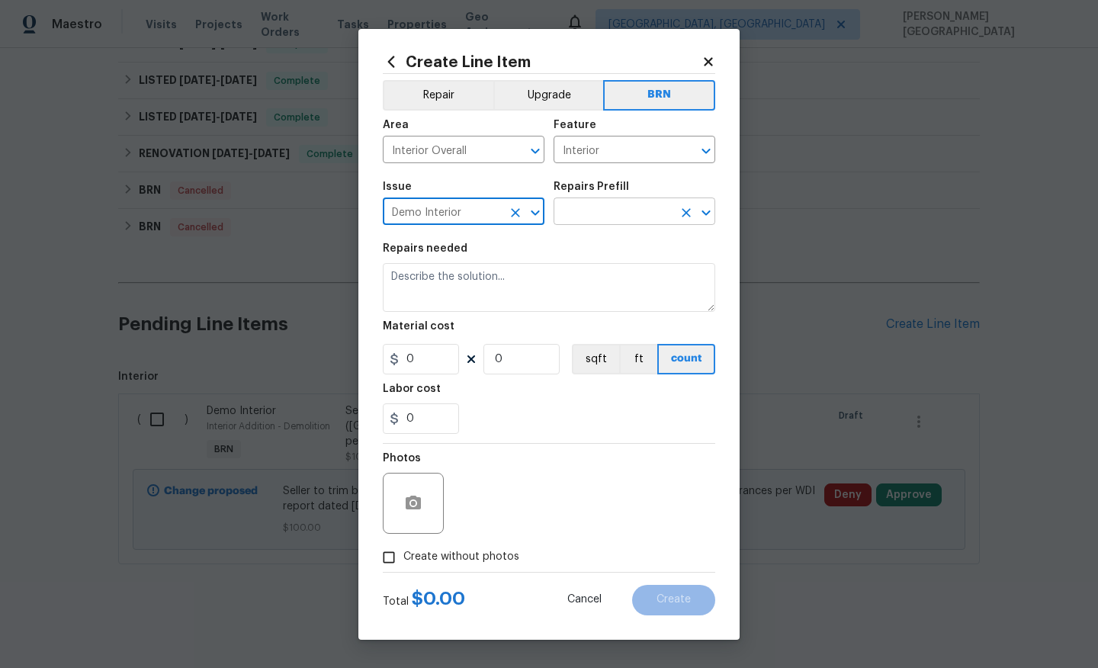
type input "Demo Interior"
click at [572, 220] on input "text" at bounding box center [612, 213] width 119 height 24
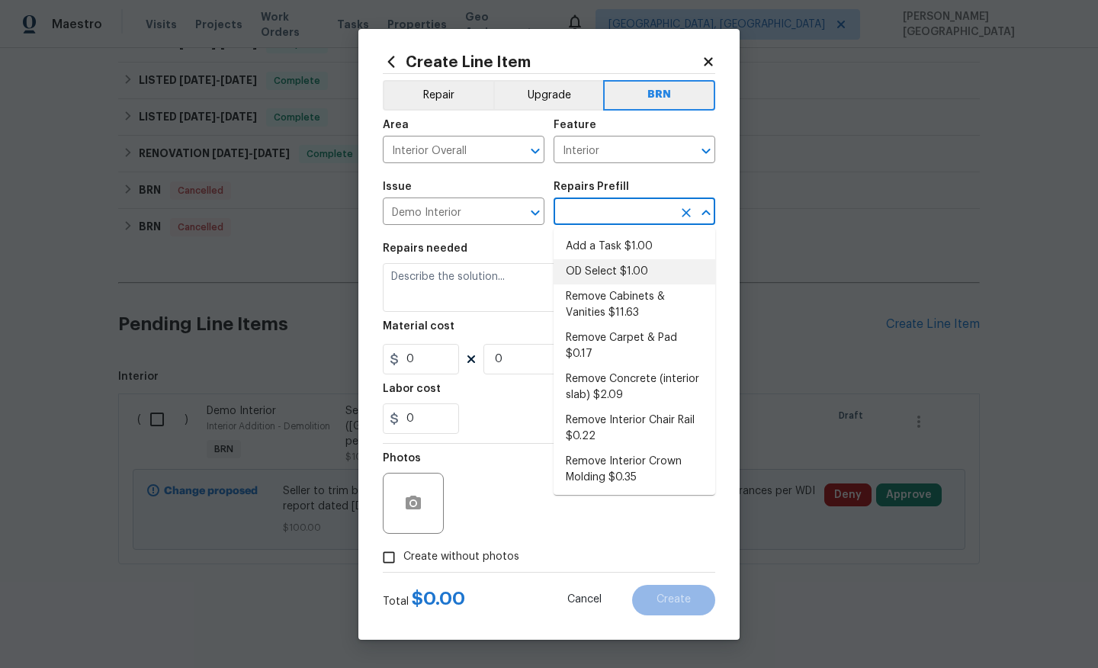
click at [572, 273] on li "OD Select $1.00" at bounding box center [634, 271] width 162 height 25
type input "Demolition"
type input "OD Select $1.00"
type textarea "Refer to the agreed upon scope document for further details."
type input "1"
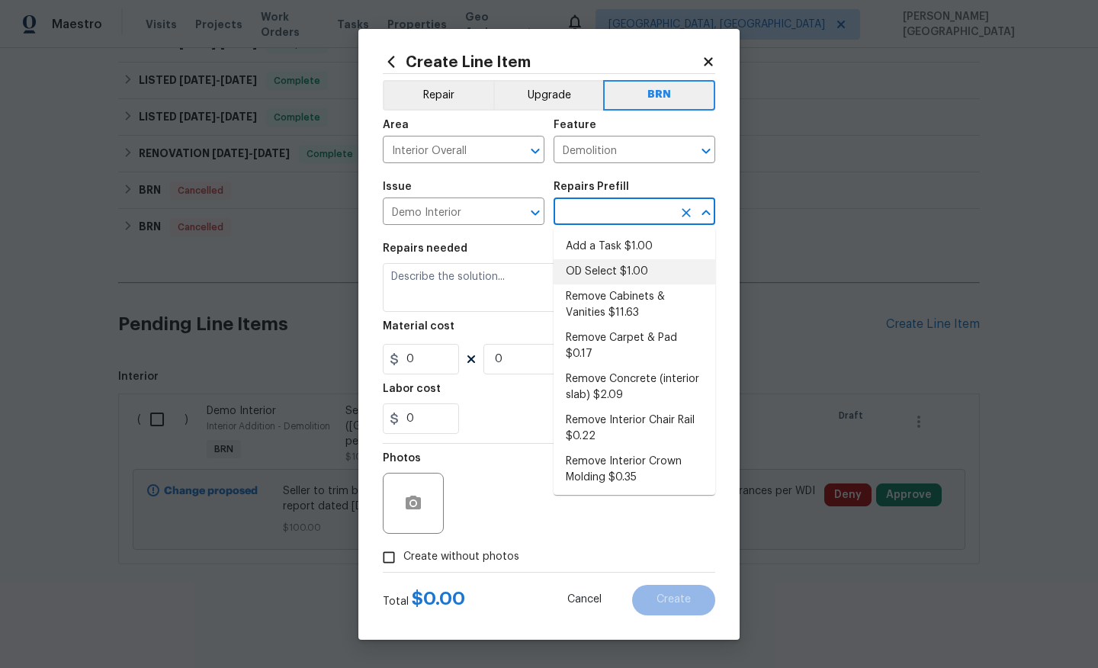
type input "1"
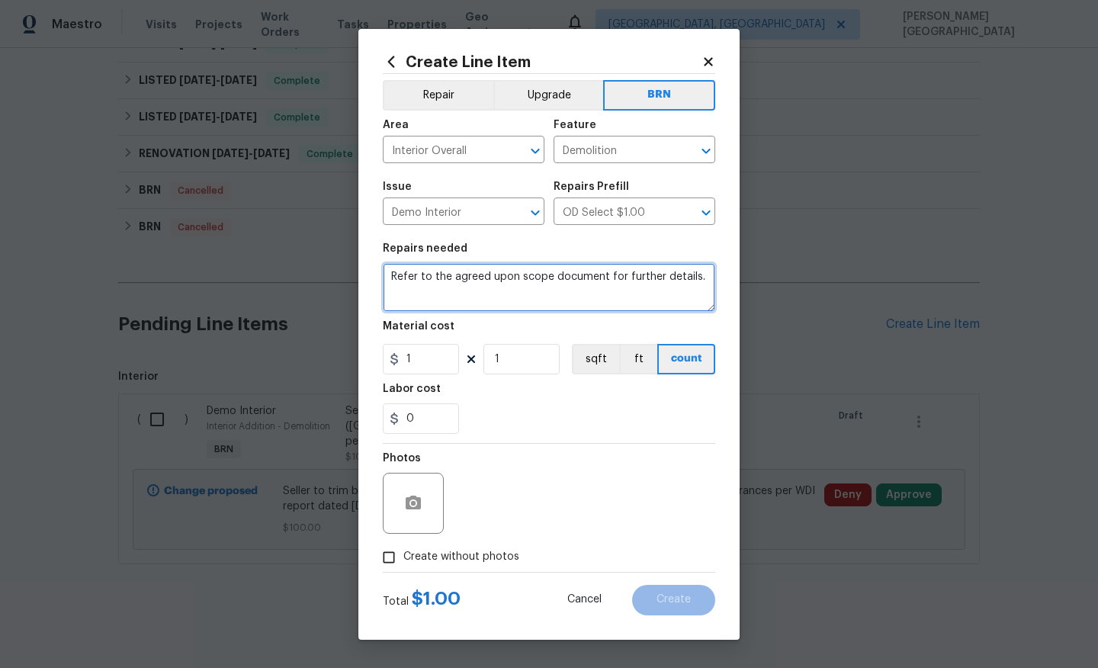
click at [511, 273] on textarea "Refer to the agreed upon scope document for further details." at bounding box center [549, 287] width 332 height 49
paste textarea "Seller to correct water damage (WD) per WDI report dated 08/29/2025. Paint repa…"
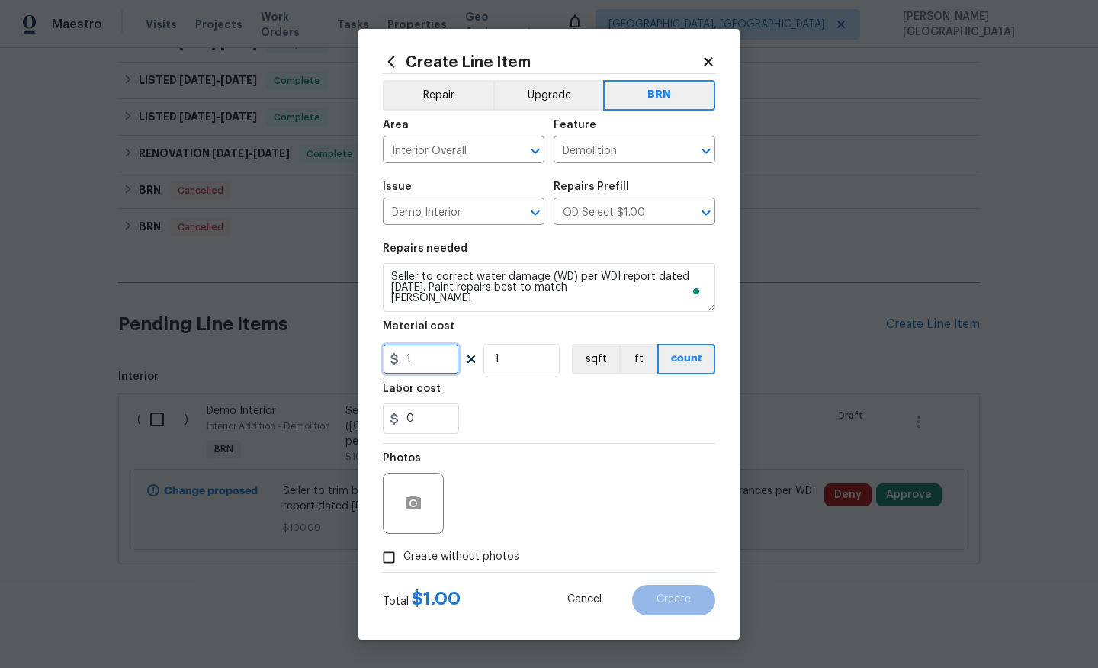
click at [437, 349] on input "1" at bounding box center [421, 359] width 76 height 30
click at [437, 348] on input "1" at bounding box center [421, 359] width 76 height 30
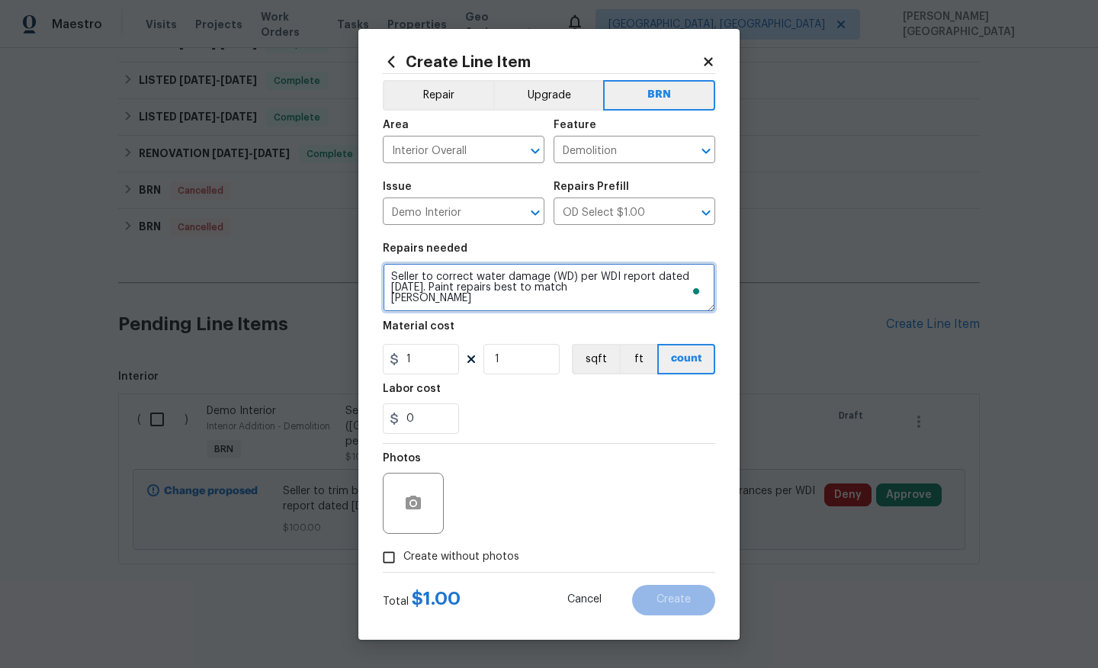
click at [428, 304] on textarea "Seller to correct water damage (WD) per WDI report dated 08/29/2025. Paint repa…" at bounding box center [549, 287] width 332 height 49
type textarea "Seller to correct water damage (WD) per WDI report dated 08/29/2025. Paint repa…"
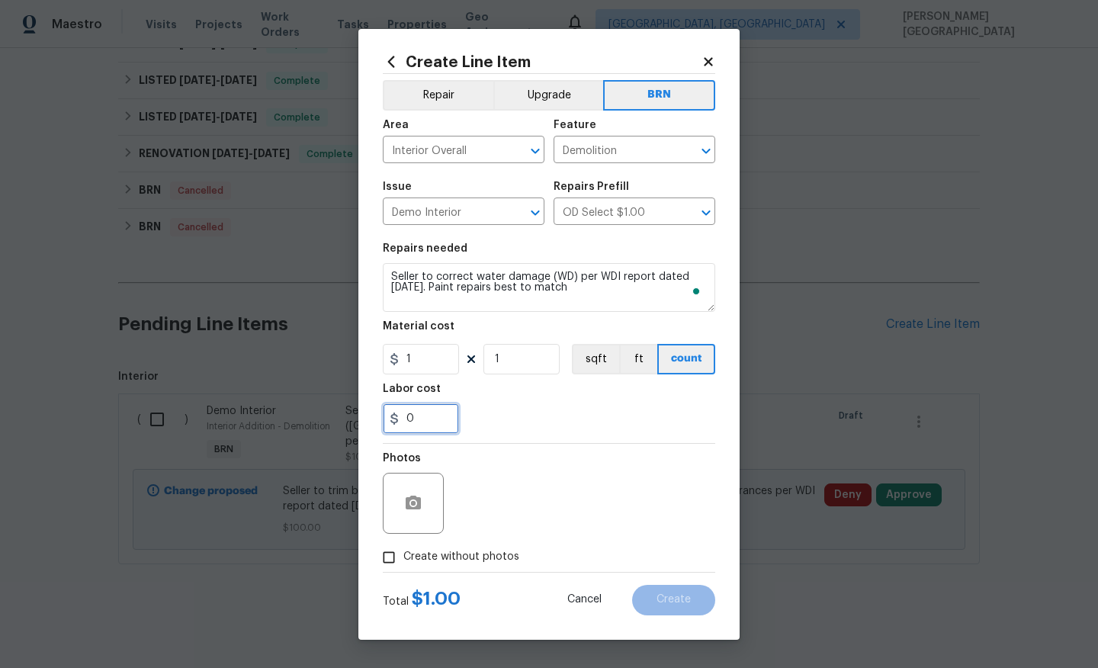
click at [423, 412] on input "0" at bounding box center [421, 418] width 76 height 30
type input "0"
type input "100"
click at [434, 370] on input "1" at bounding box center [421, 359] width 76 height 30
type input "0"
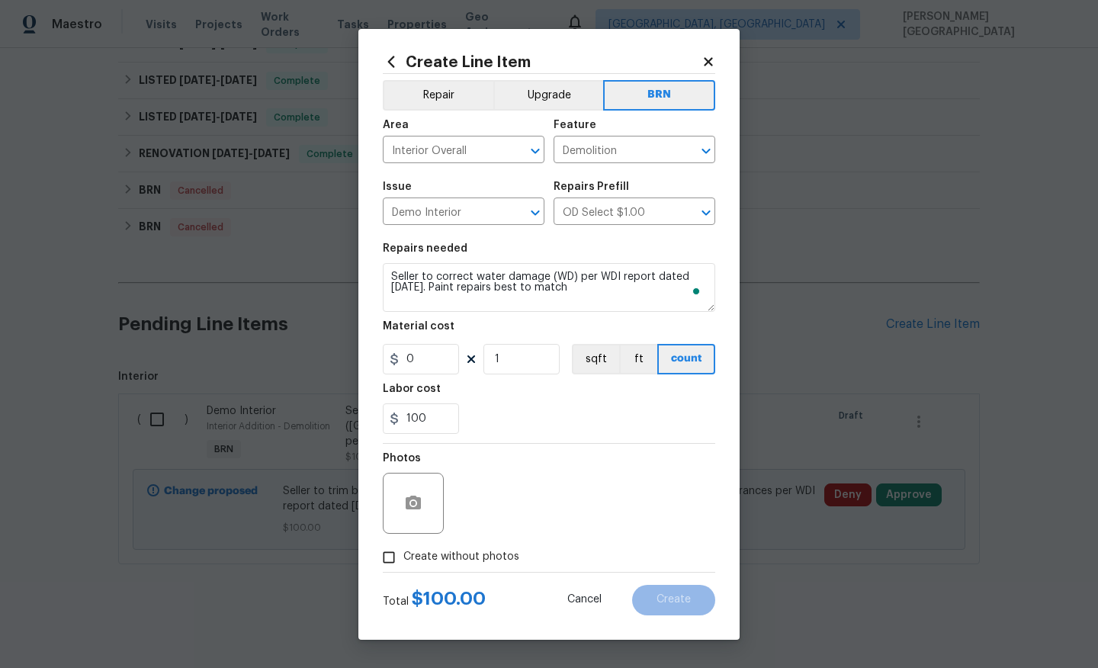
click at [454, 553] on span "Create without photos" at bounding box center [461, 557] width 116 height 16
click at [403, 553] on input "Create without photos" at bounding box center [388, 557] width 29 height 29
checkbox input "true"
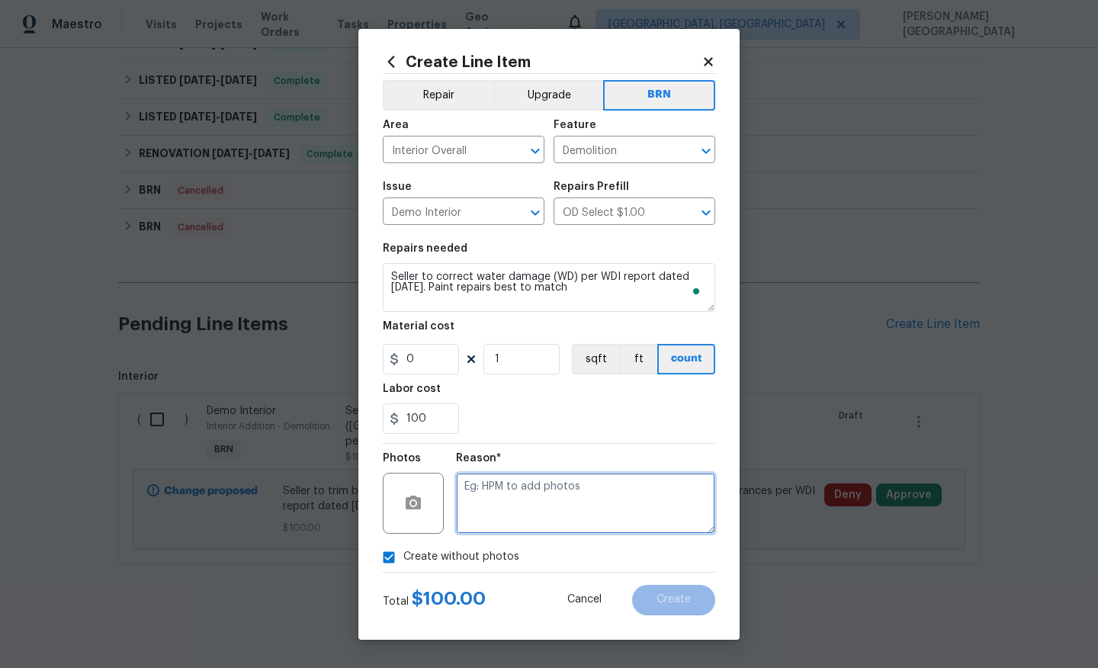
click at [510, 477] on textarea at bounding box center [585, 503] width 259 height 61
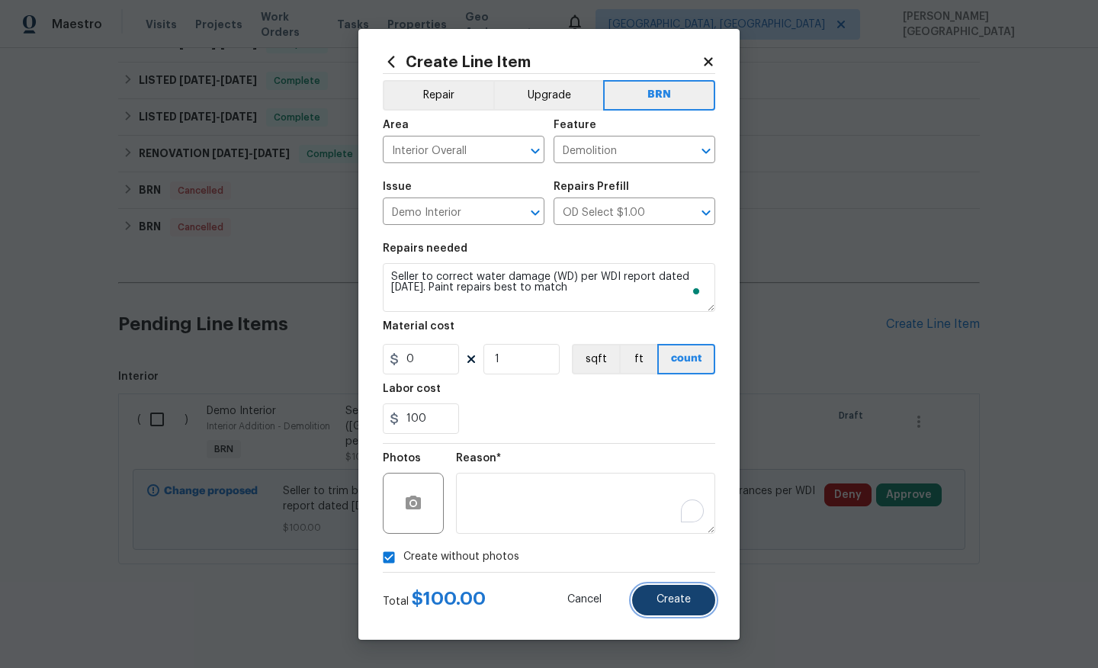
click at [682, 598] on span "Create" at bounding box center [673, 599] width 34 height 11
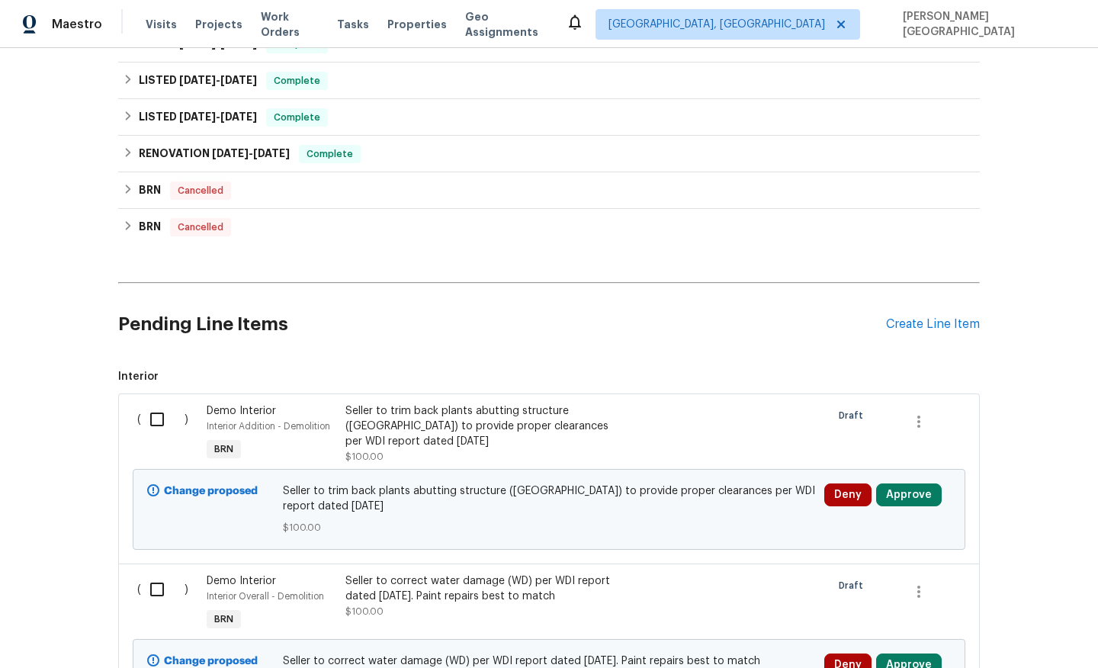
scroll to position [553, 0]
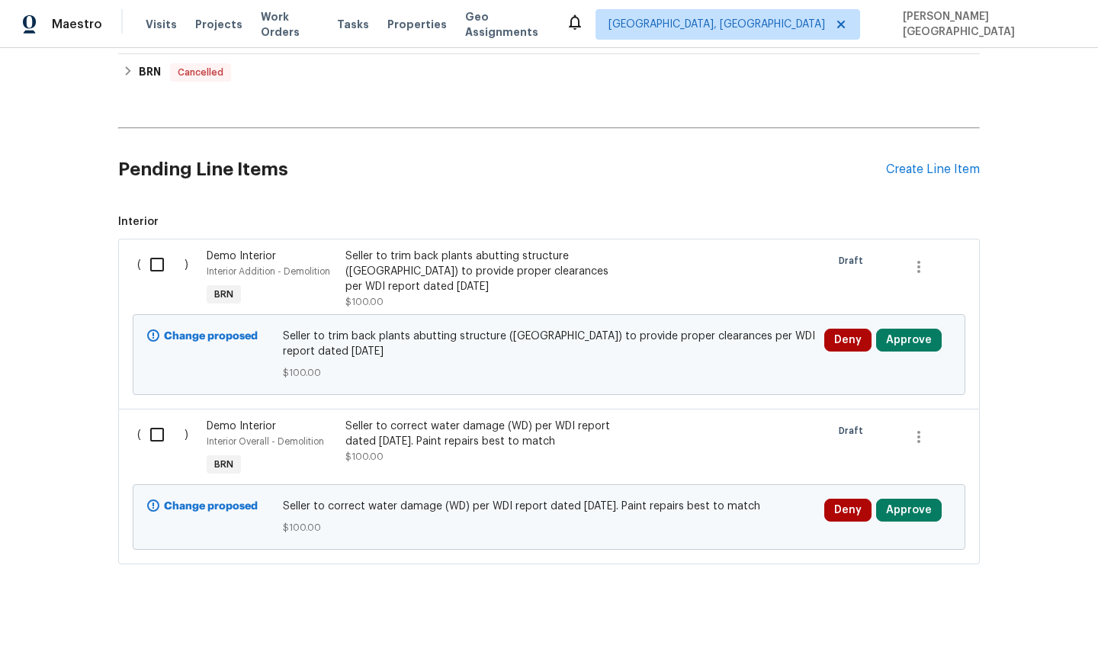
click at [430, 275] on div "Seller to trim back plants abutting structure (PA) to provide proper clearances…" at bounding box center [479, 271] width 268 height 46
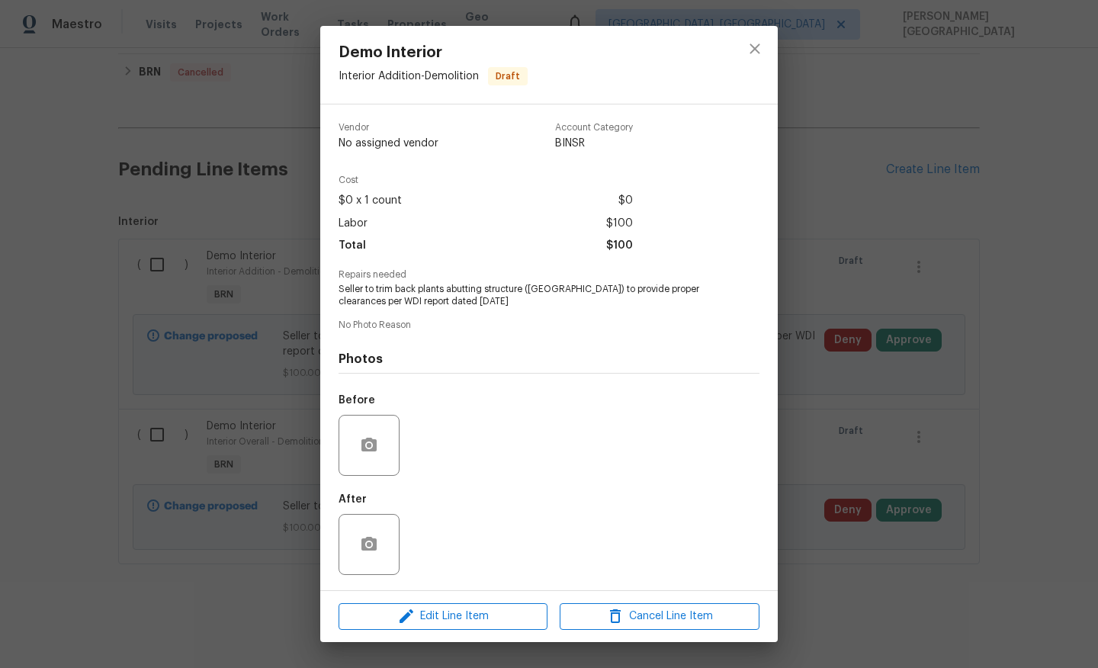
click at [870, 424] on div "Demo Interior Interior Addition - Demolition Draft Vendor No assigned vendor Ac…" at bounding box center [549, 334] width 1098 height 668
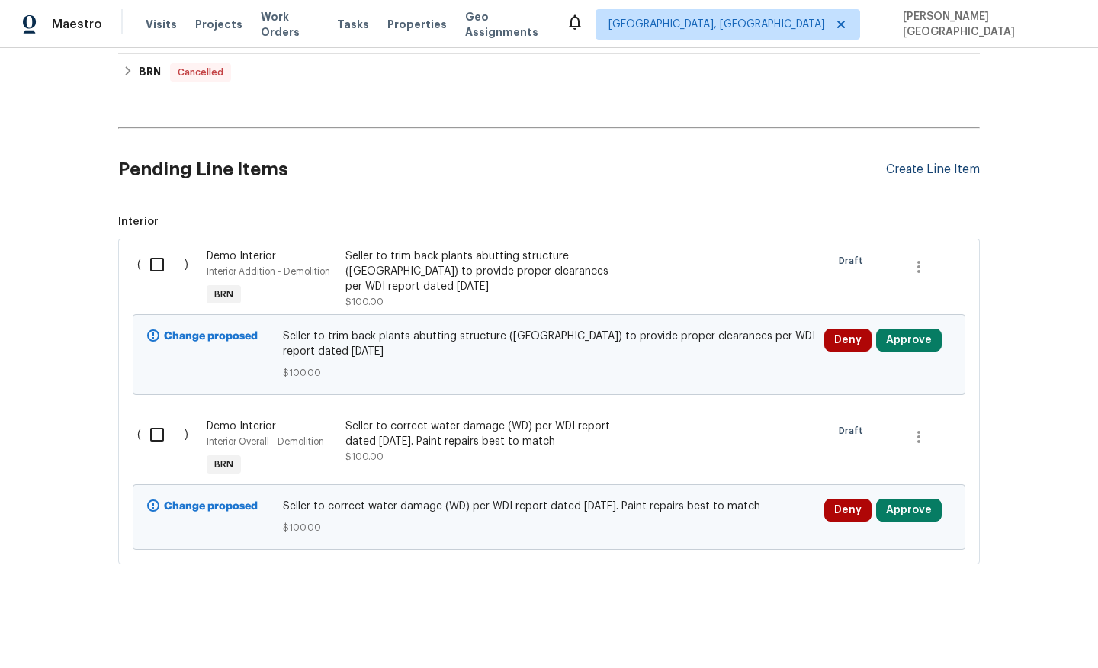
click at [922, 175] on div "Create Line Item" at bounding box center [933, 169] width 94 height 14
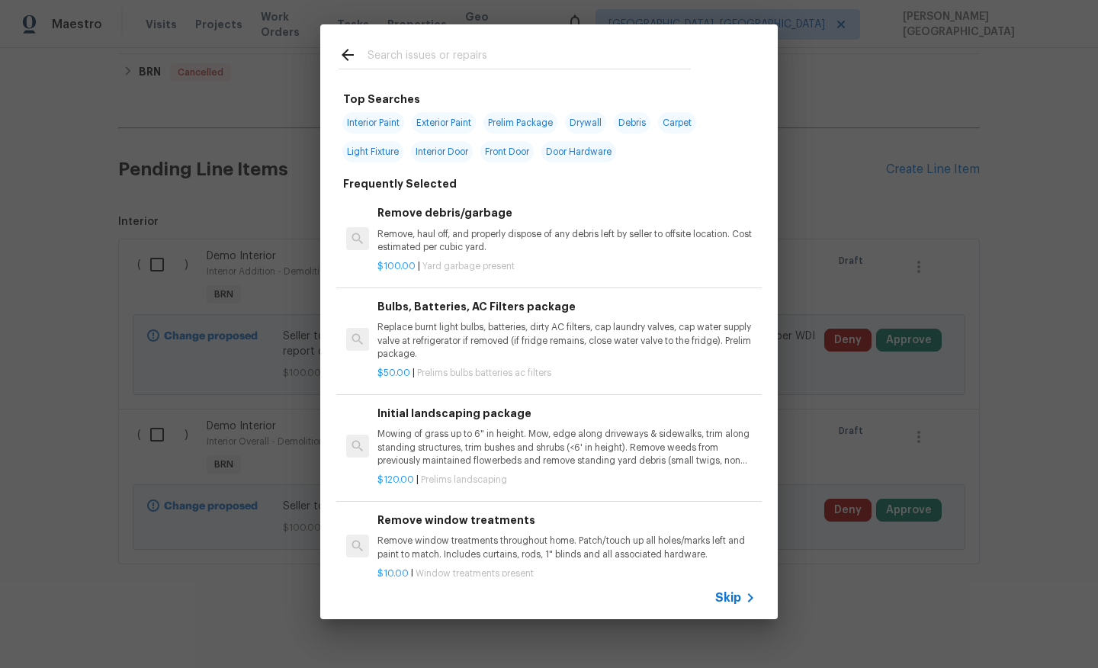
click at [732, 591] on span "Skip" at bounding box center [728, 597] width 26 height 15
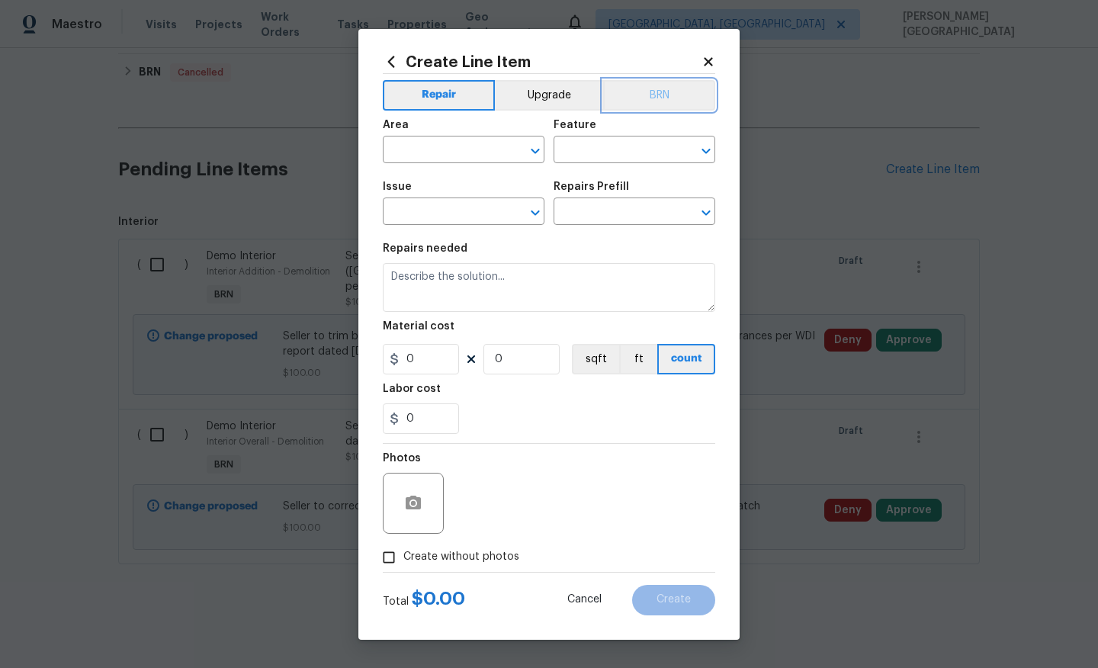
click at [659, 91] on button "BRN" at bounding box center [659, 95] width 112 height 30
click at [438, 154] on input "text" at bounding box center [442, 151] width 119 height 24
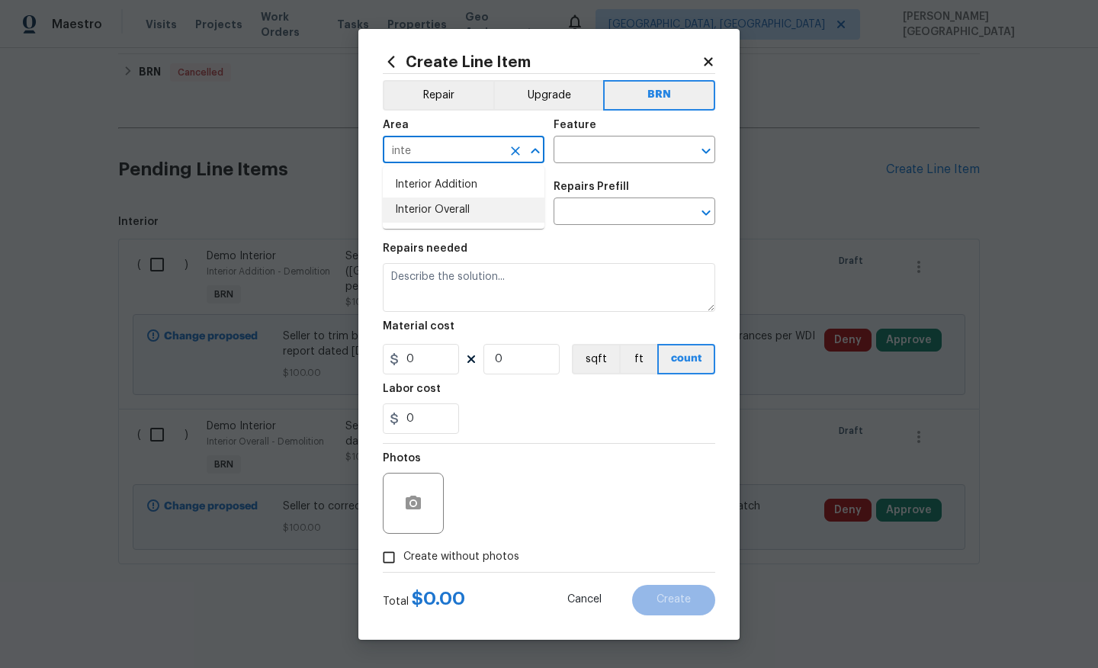
click at [453, 213] on li "Interior Overall" at bounding box center [464, 209] width 162 height 25
type input "Interior Overall"
click at [570, 154] on input "text" at bounding box center [612, 151] width 119 height 24
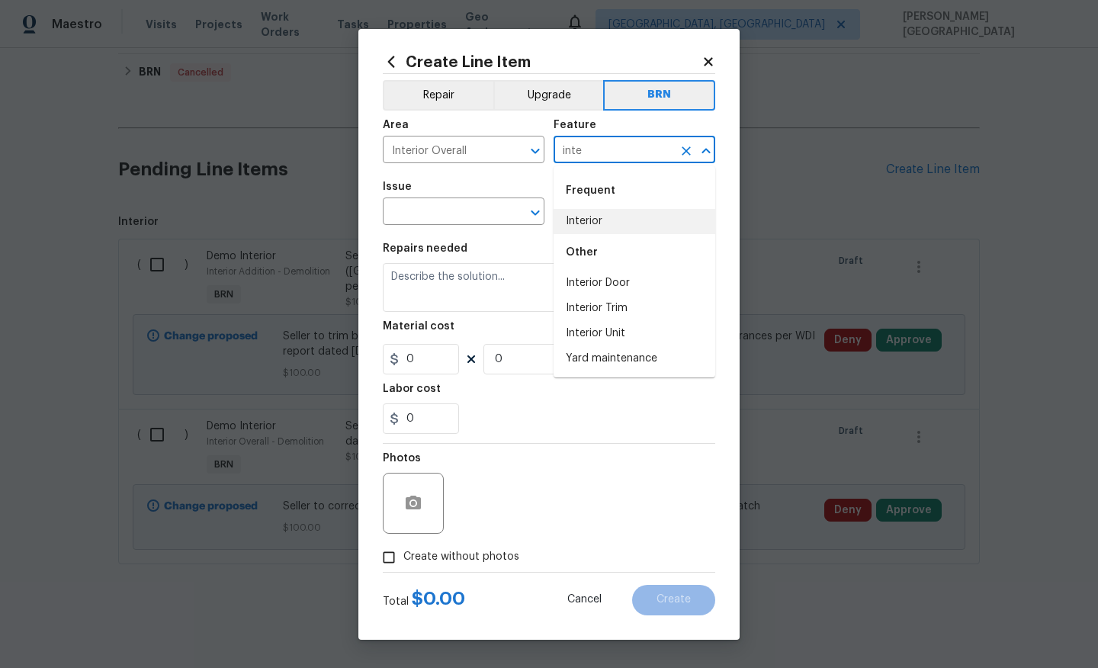
click at [589, 229] on li "Interior" at bounding box center [634, 221] width 162 height 25
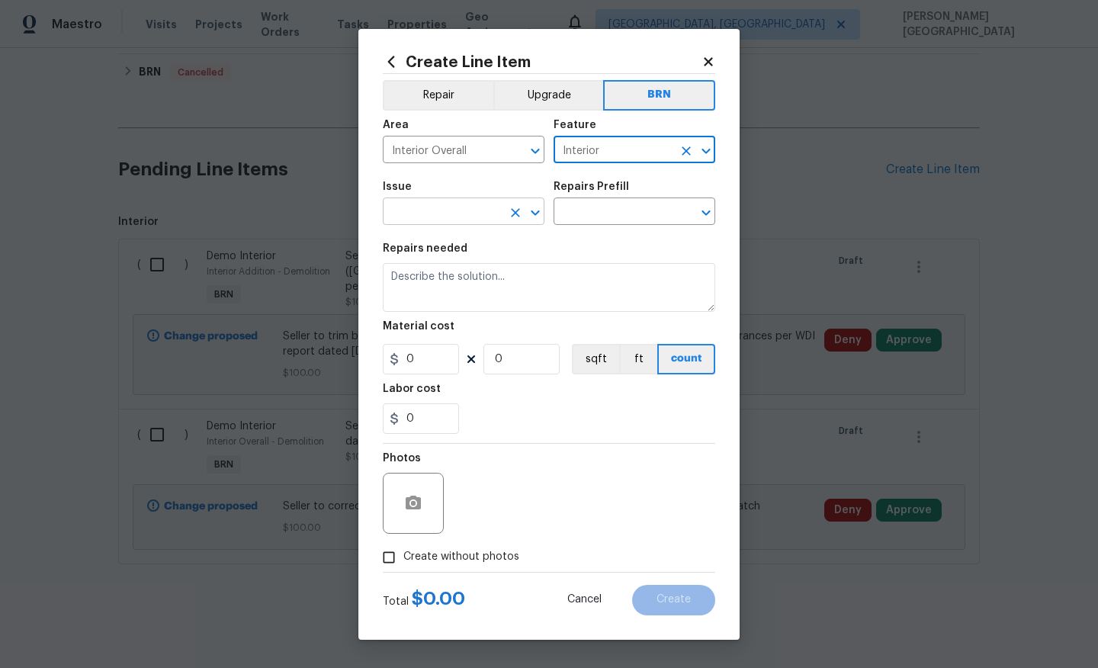
type input "Interior"
click at [465, 210] on input "text" at bounding box center [442, 213] width 119 height 24
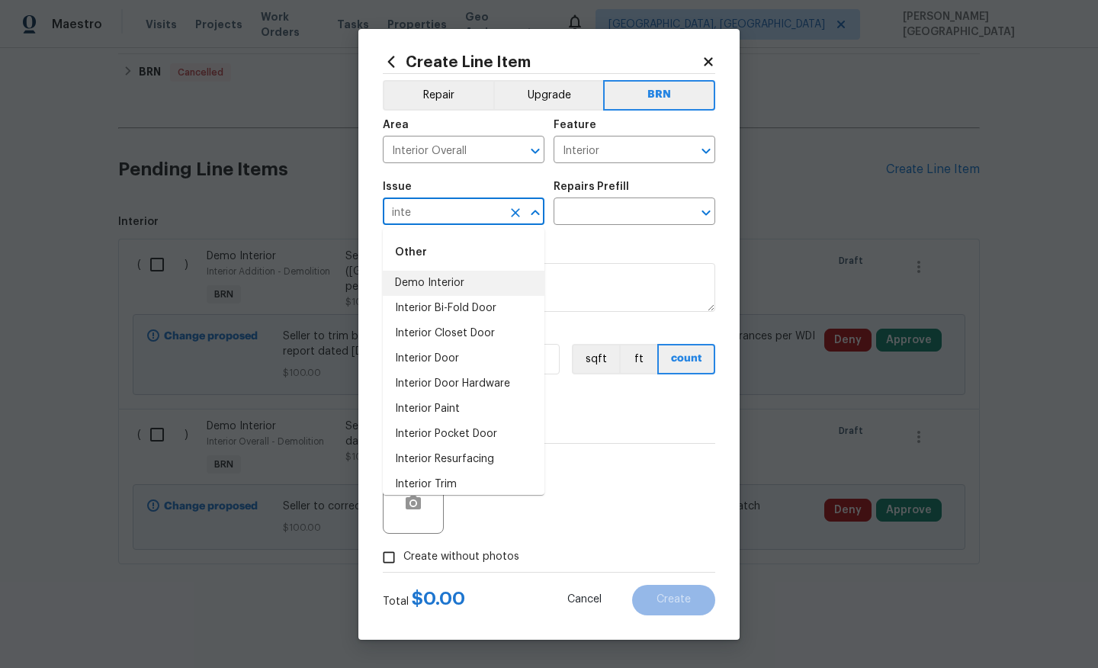
click at [461, 278] on li "Demo Interior" at bounding box center [464, 283] width 162 height 25
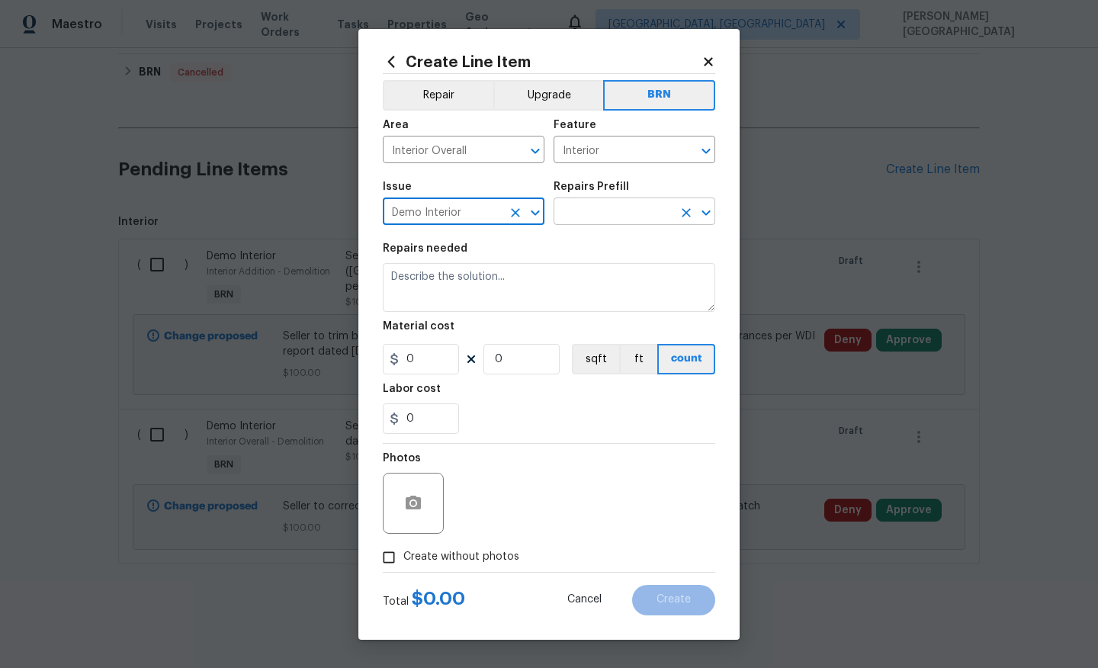
type input "Demo Interior"
click at [597, 220] on input "text" at bounding box center [612, 213] width 119 height 24
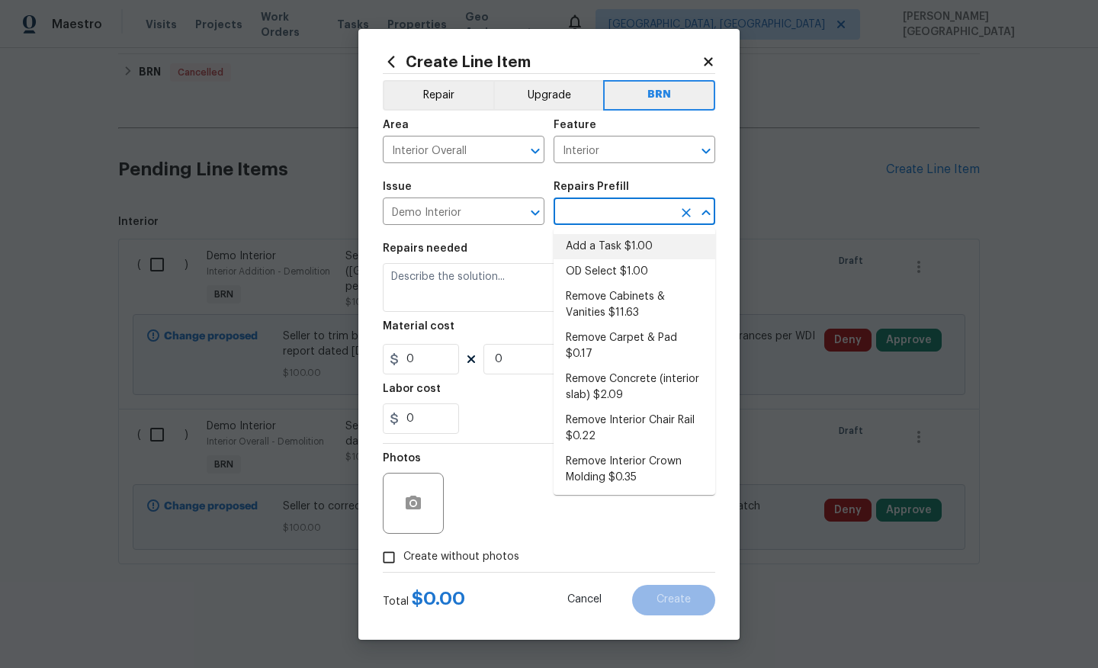
click at [597, 255] on li "Add a Task $1.00" at bounding box center [634, 246] width 162 height 25
type input "Demolition"
type input "Add a Task $1.00"
type textarea "HPM to detail"
type input "1"
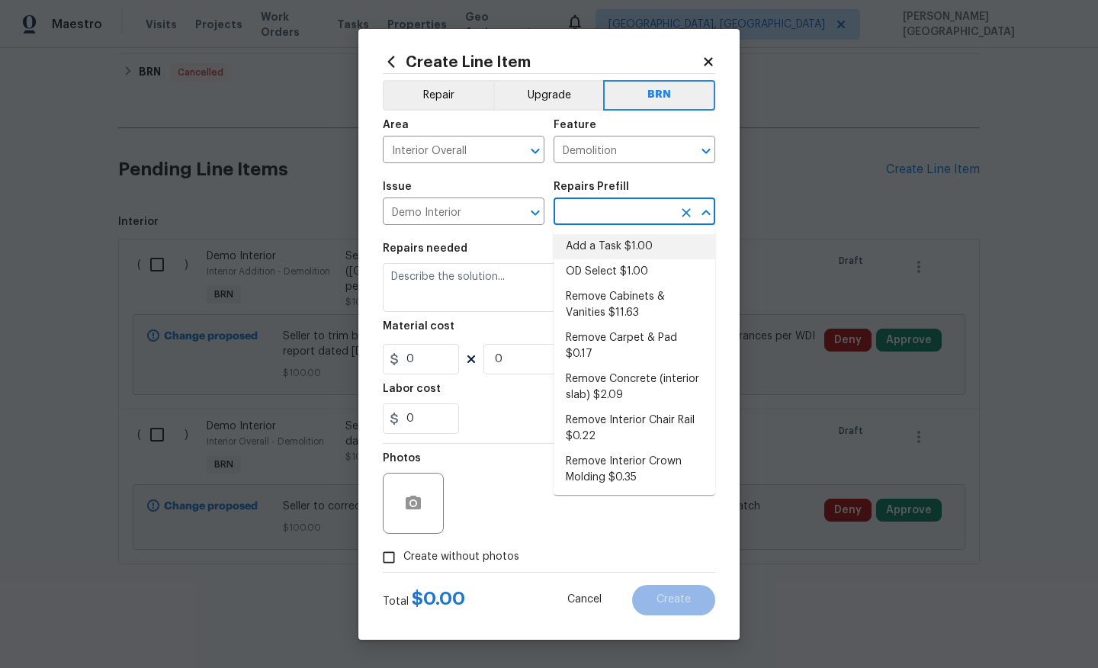
type input "1"
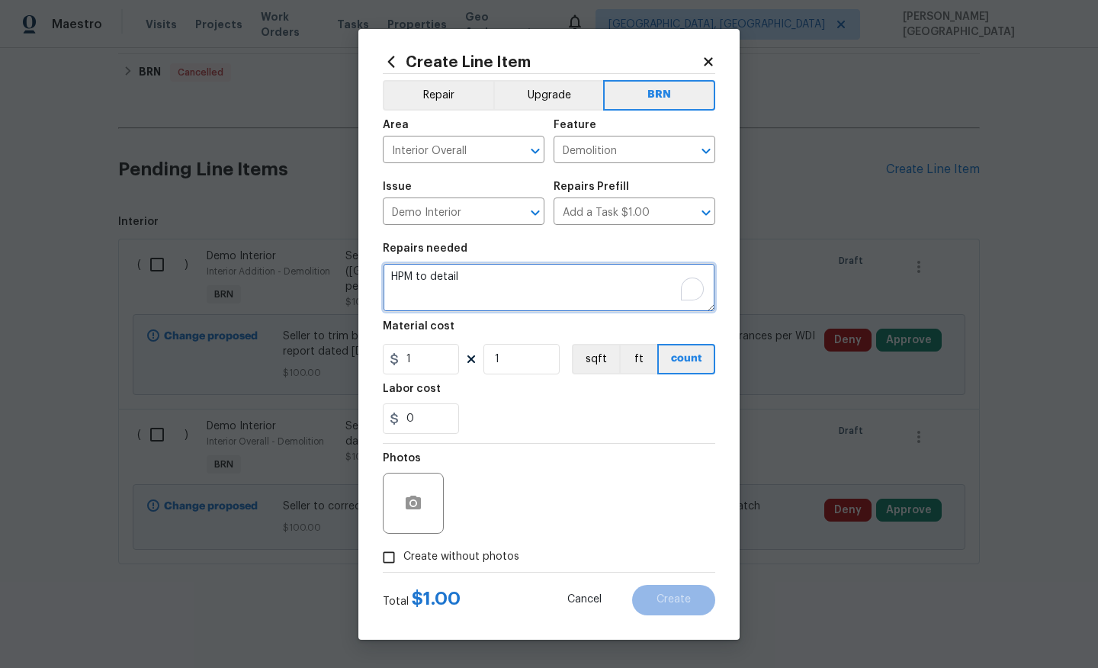
click at [503, 290] on textarea "HPM to detail" at bounding box center [549, 287] width 332 height 49
paste textarea "Seller to correct Improper Condensate Drainage (EM) per WDI report dated 08/29/…"
type textarea "Seller to correct Improper Condensate Drainage (EM) per WDI report dated 08/29/…"
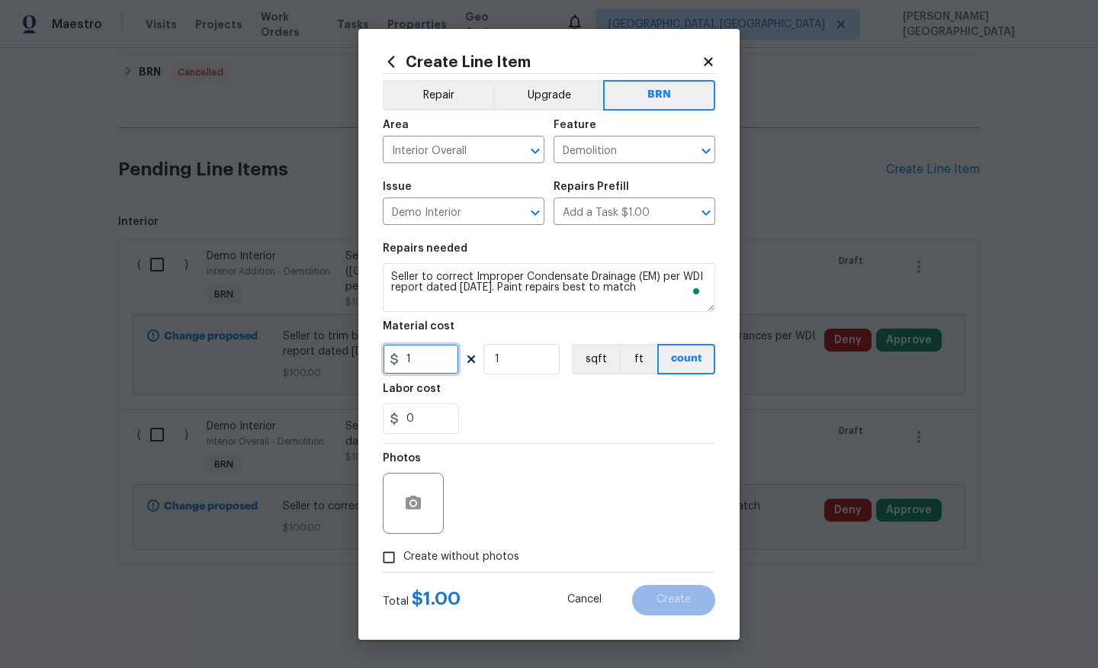
click at [432, 364] on input "1" at bounding box center [421, 359] width 76 height 30
type input "0"
click at [422, 423] on input "0" at bounding box center [421, 418] width 76 height 30
type input "250"
click at [443, 544] on label "Create without photos" at bounding box center [446, 557] width 145 height 29
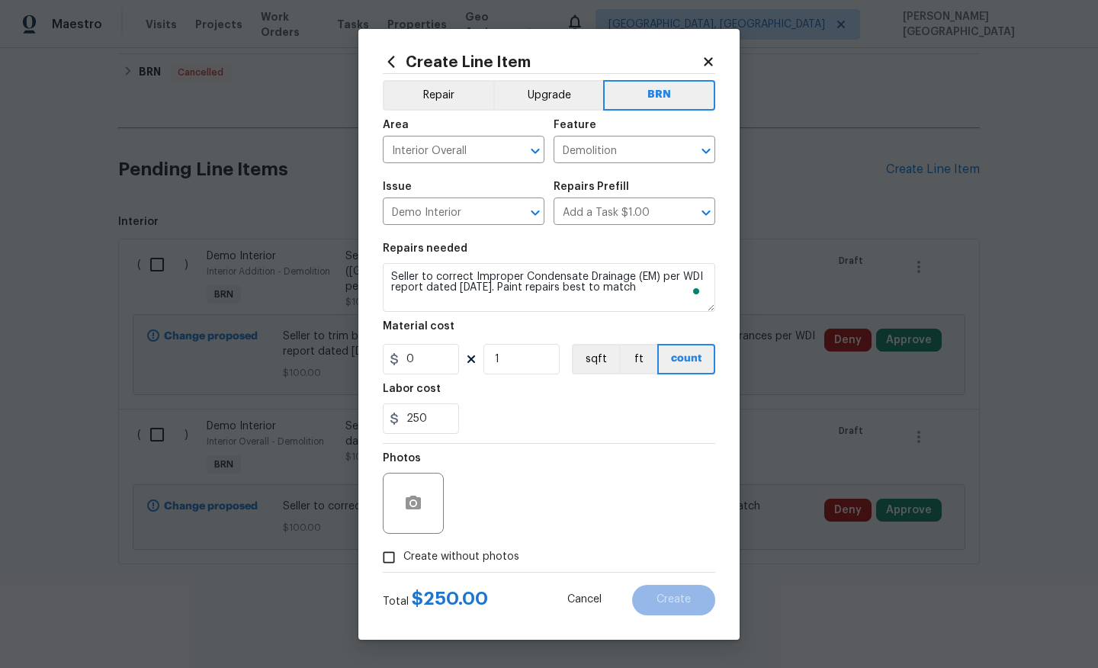
click at [403, 544] on input "Create without photos" at bounding box center [388, 557] width 29 height 29
checkbox input "true"
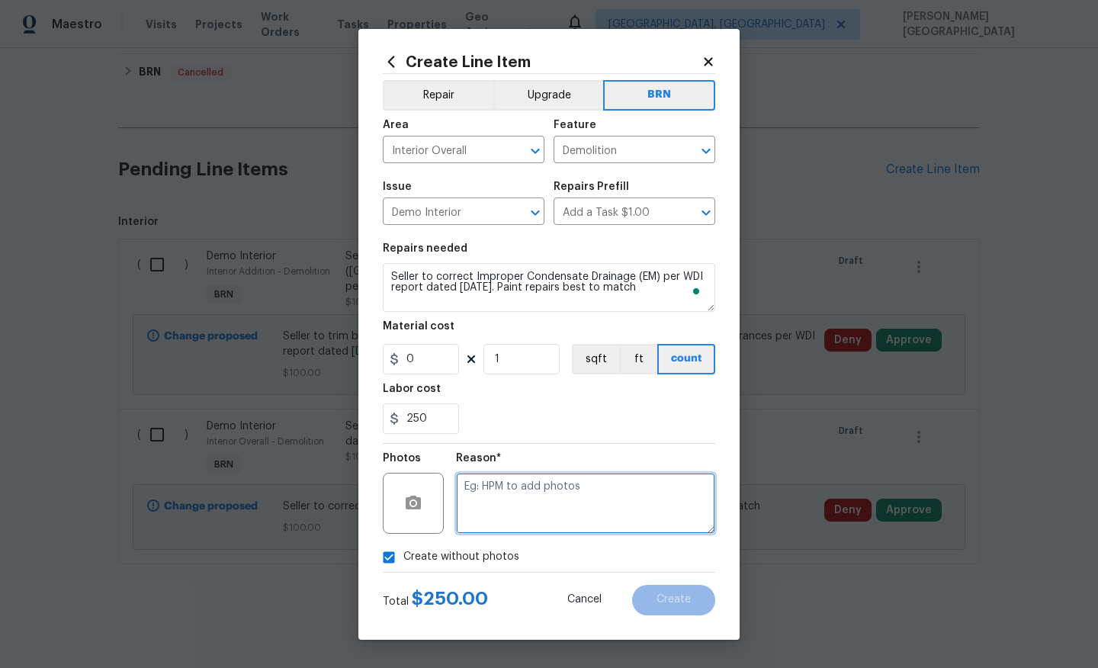
click at [511, 505] on textarea at bounding box center [585, 503] width 259 height 61
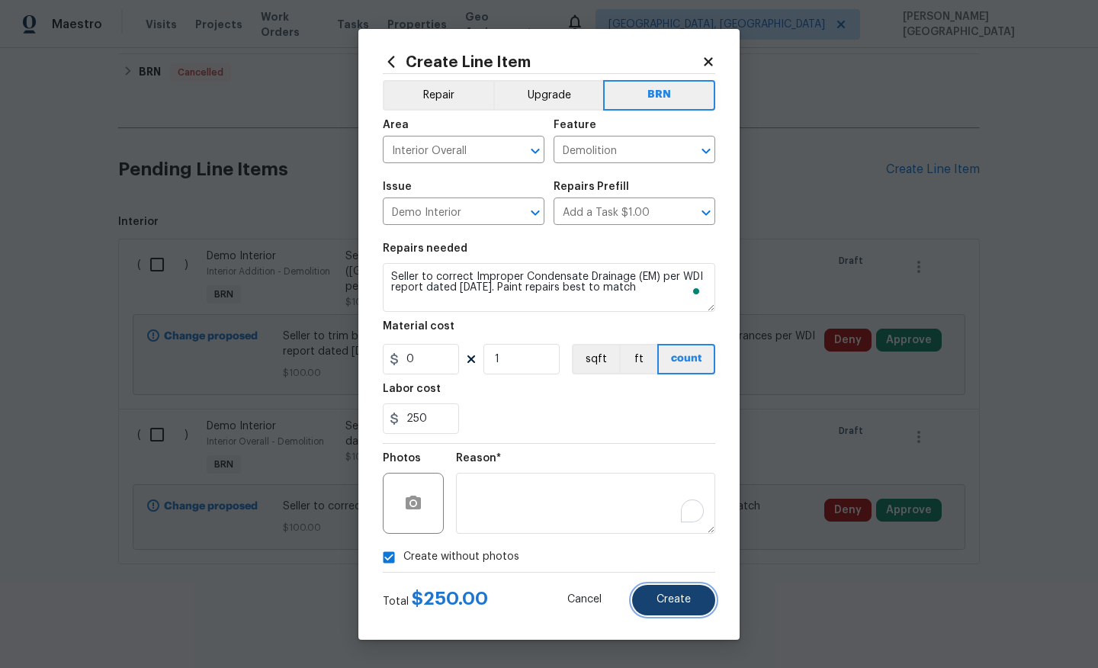
click at [670, 604] on span "Create" at bounding box center [673, 599] width 34 height 11
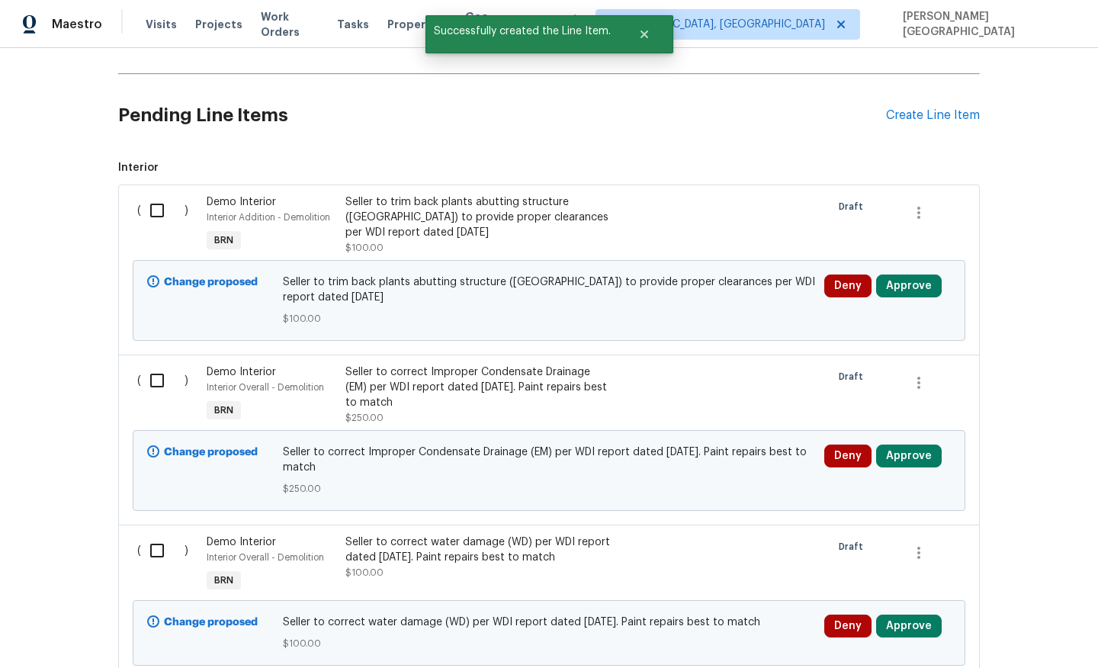
scroll to position [723, 0]
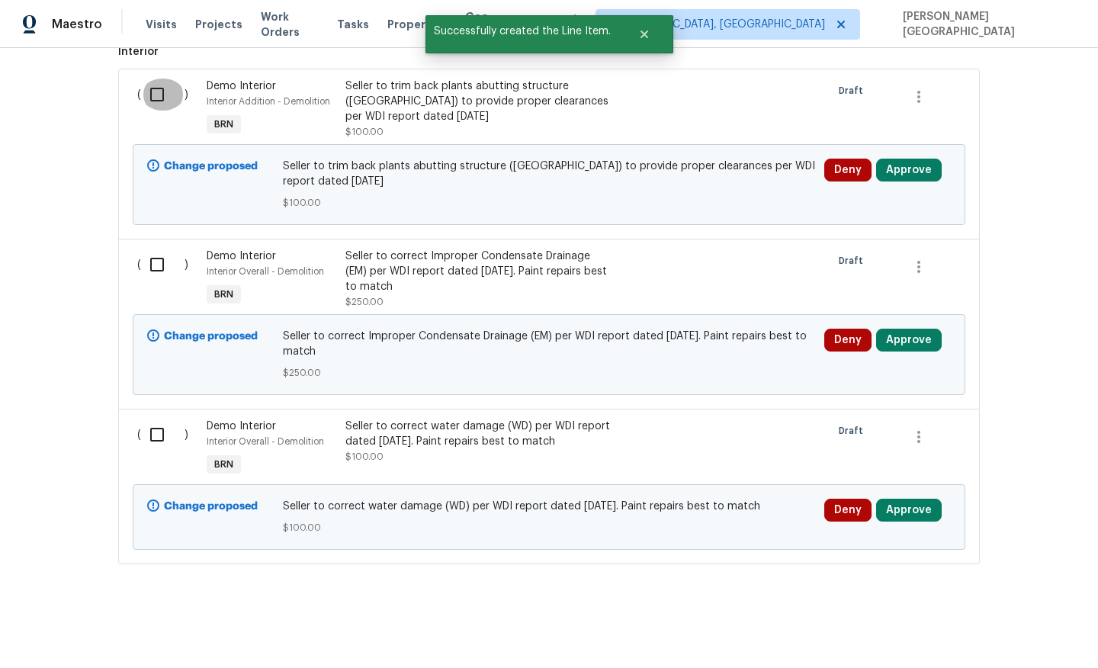
click at [161, 90] on input "checkbox" at bounding box center [162, 95] width 43 height 32
checkbox input "true"
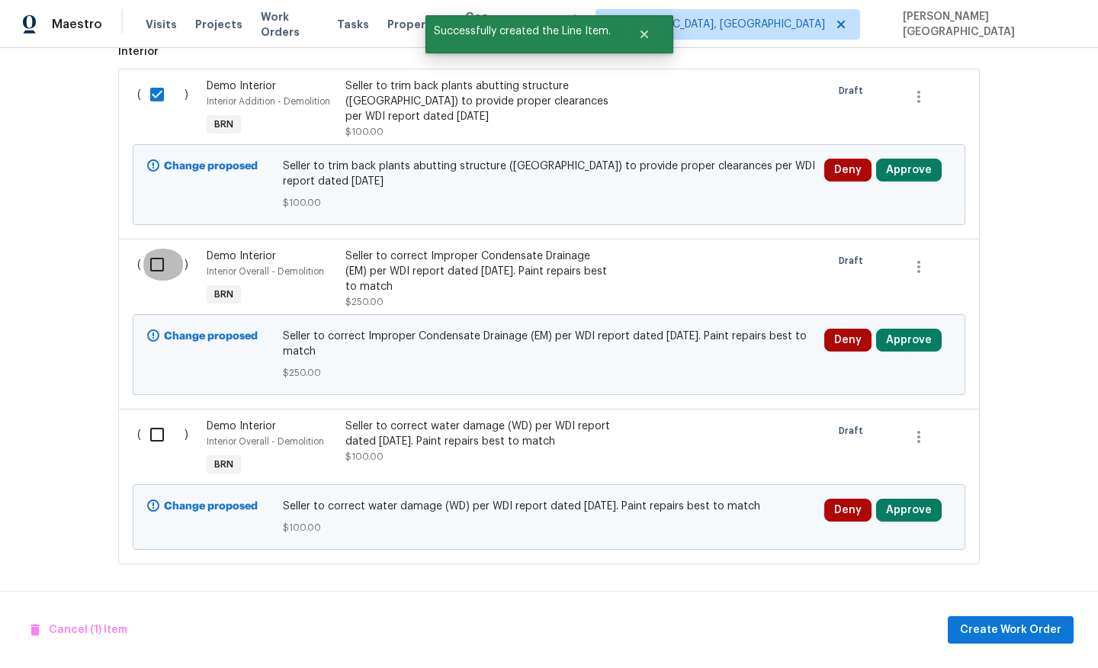
click at [161, 258] on input "checkbox" at bounding box center [162, 264] width 43 height 32
checkbox input "true"
click at [157, 425] on input "checkbox" at bounding box center [162, 434] width 43 height 32
checkbox input "true"
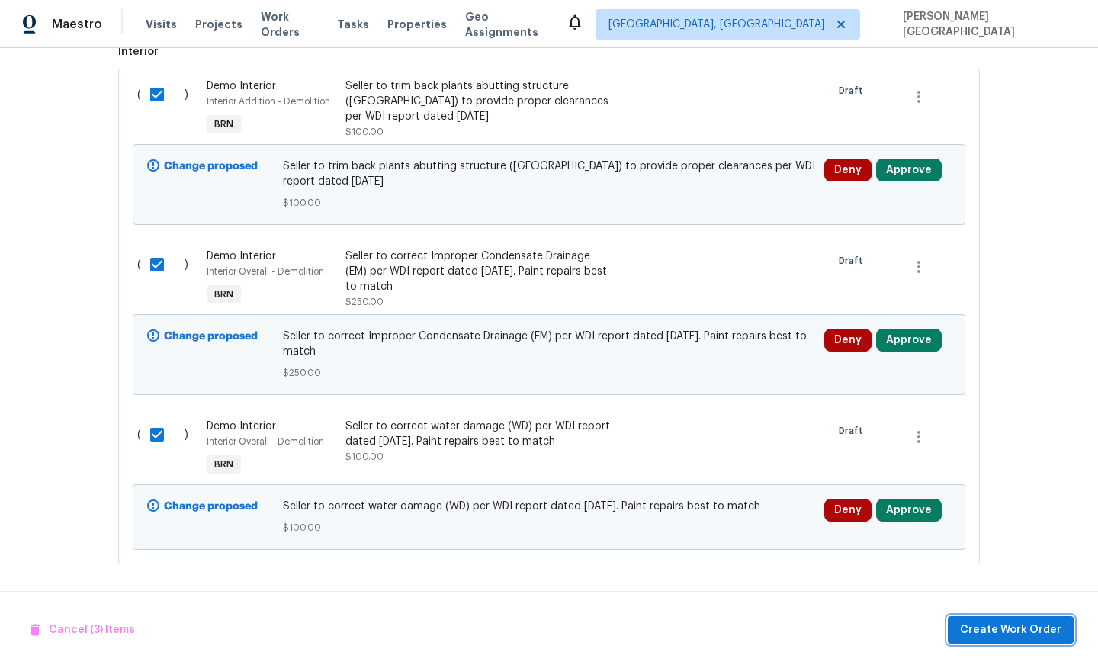
click at [1040, 636] on span "Create Work Order" at bounding box center [1010, 629] width 101 height 19
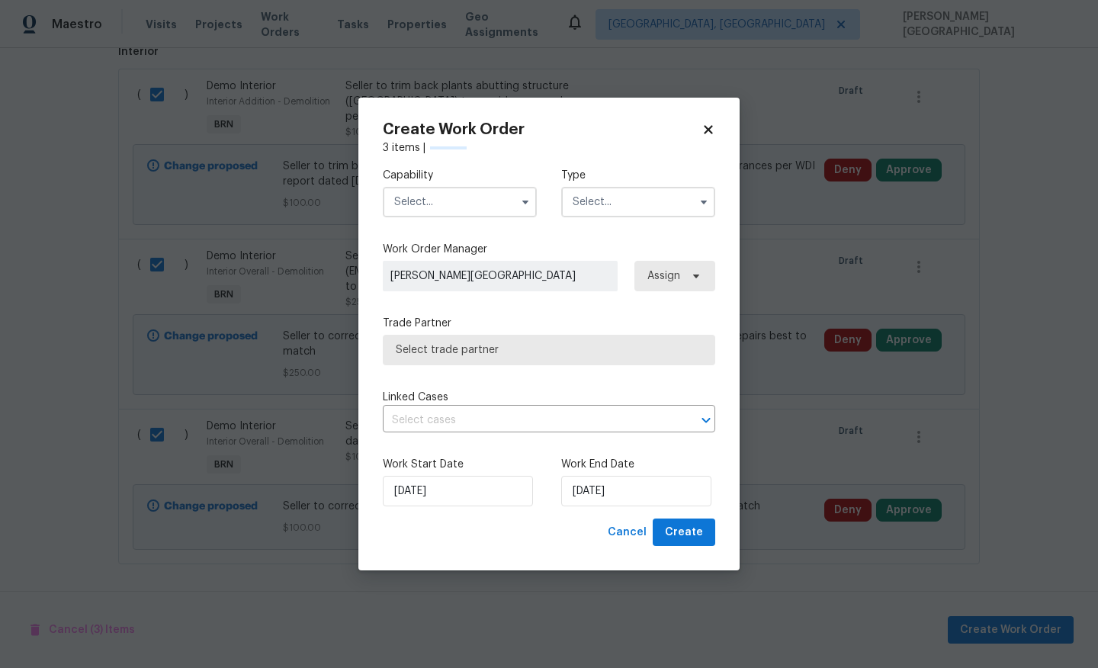
click at [452, 213] on input "text" at bounding box center [460, 202] width 154 height 30
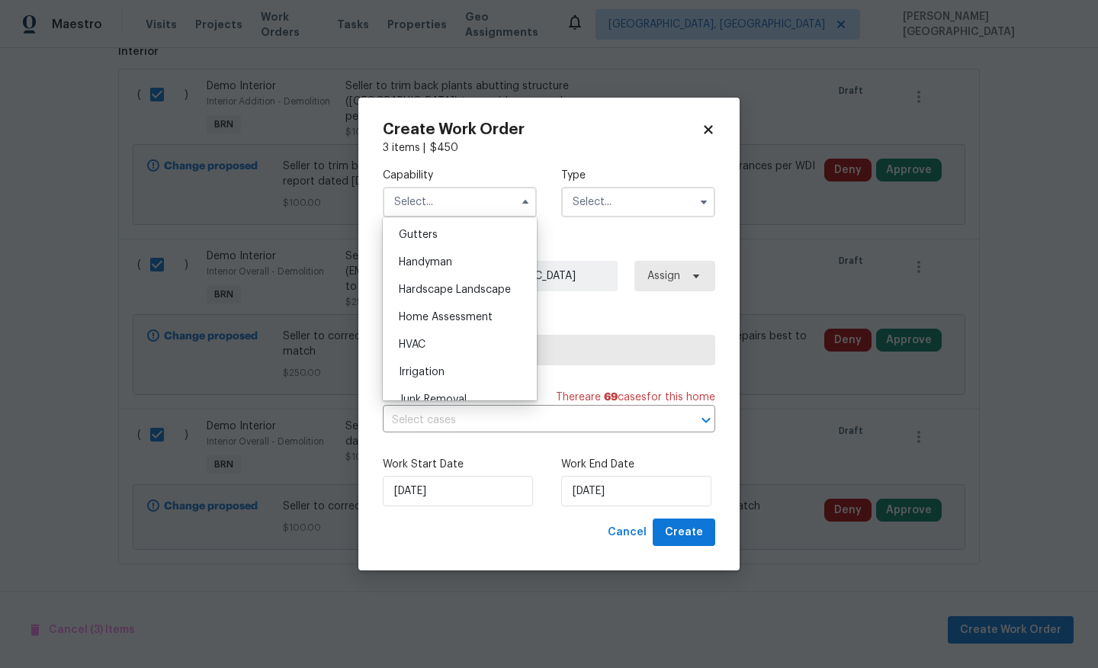
scroll to position [813, 0]
click at [438, 264] on span "Handyman" at bounding box center [425, 260] width 53 height 11
type input "Handyman"
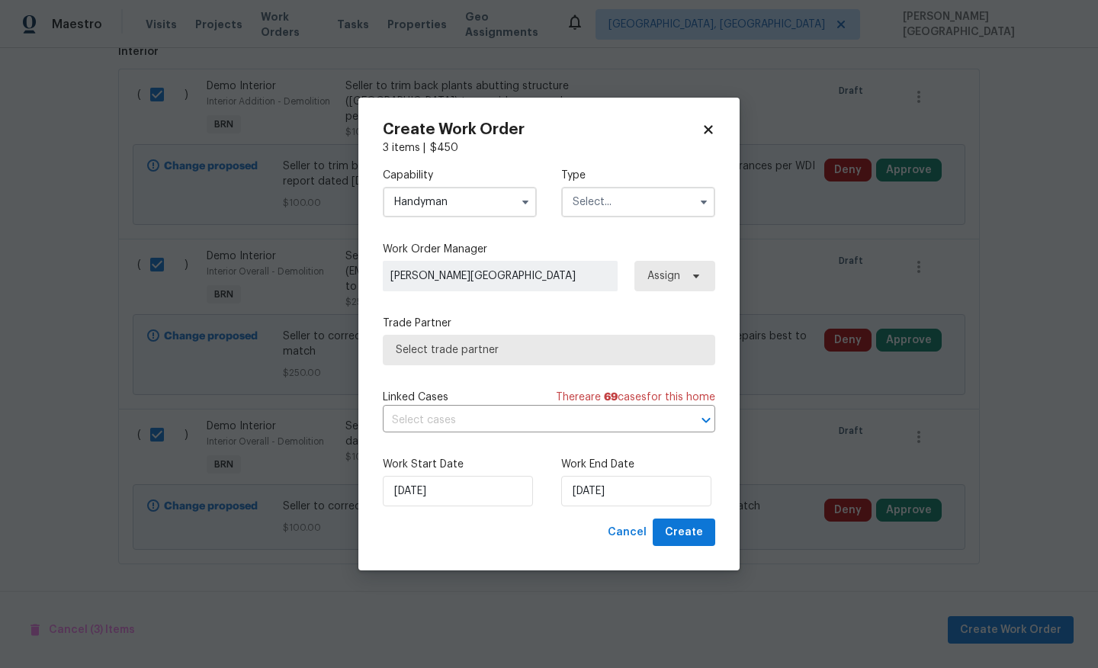
click at [601, 200] on input "text" at bounding box center [638, 202] width 154 height 30
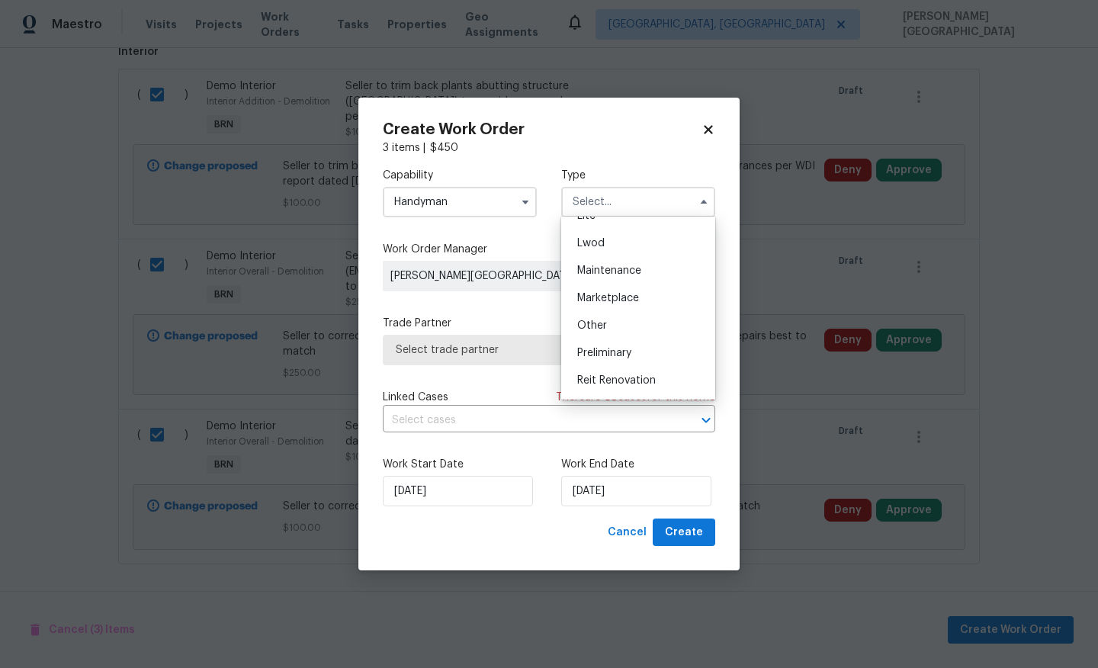
scroll to position [346, 0]
click at [595, 303] on span "Resale" at bounding box center [593, 299] width 32 height 11
type input "Resale"
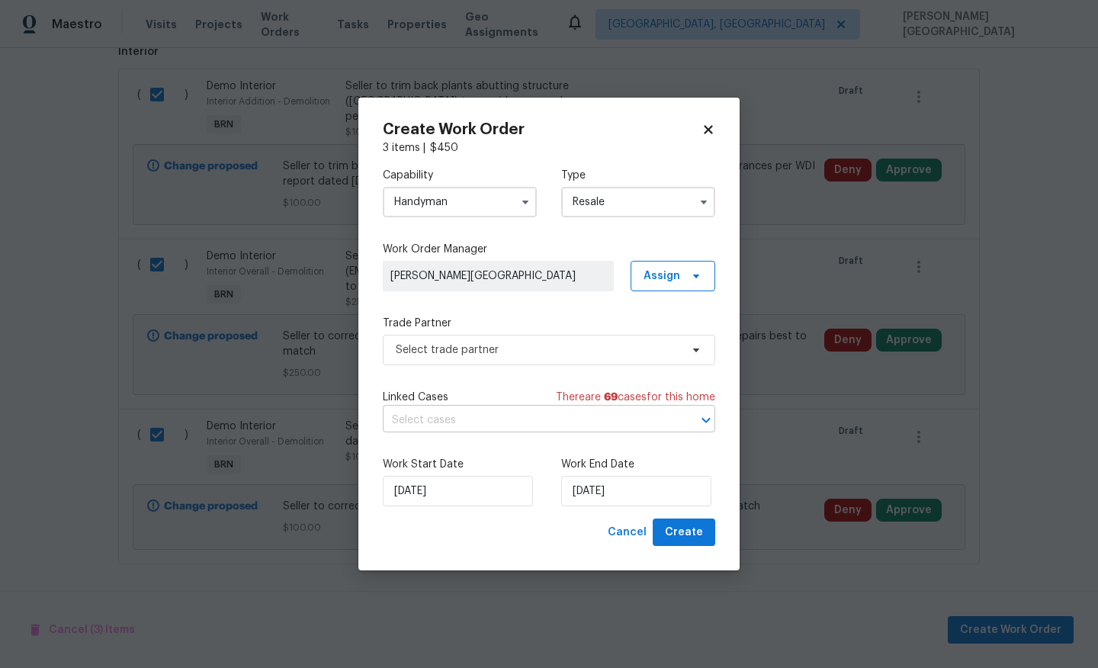
click at [463, 427] on input "text" at bounding box center [528, 421] width 290 height 24
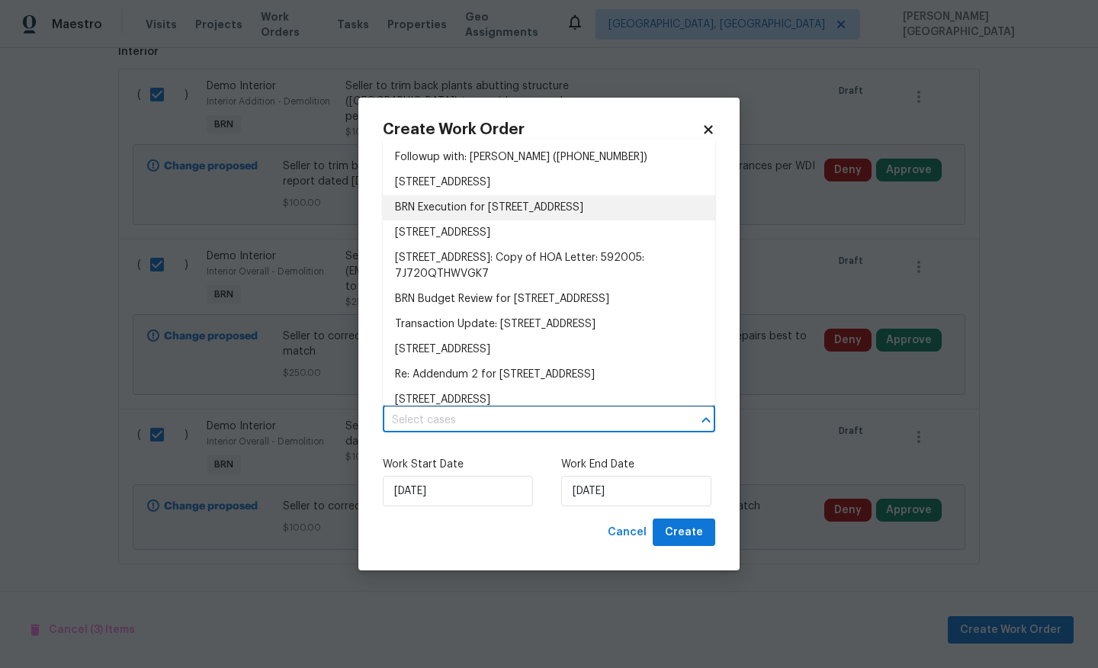
click at [473, 206] on li "BRN Execution for 2199 E Gillcrest Rd, Gilbert, AZ 85298" at bounding box center [549, 207] width 332 height 25
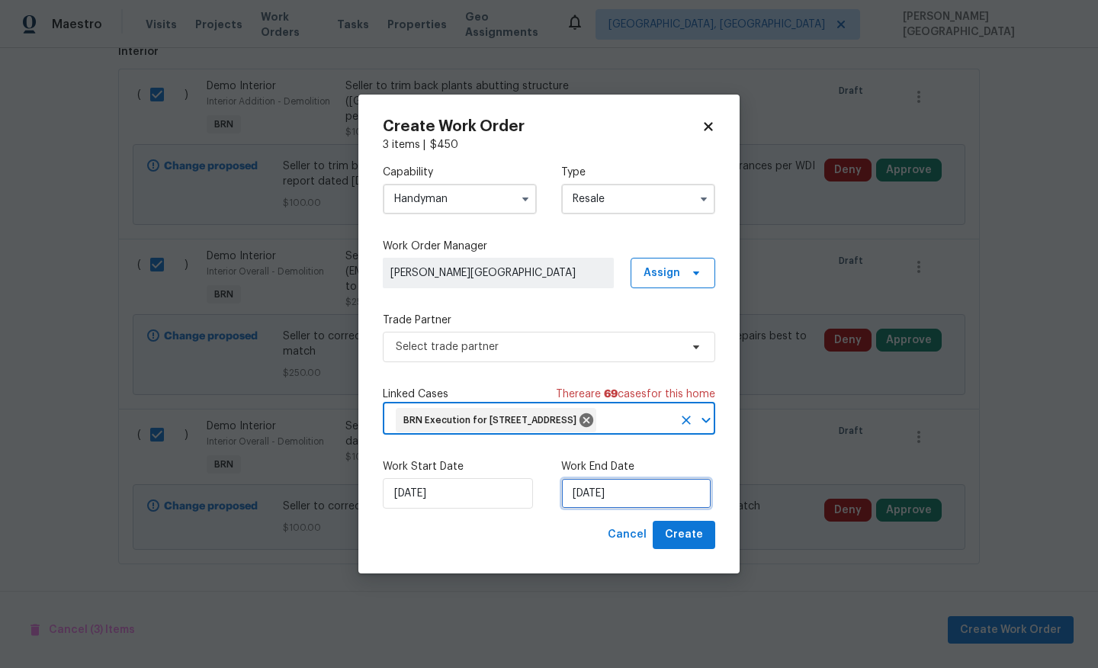
click at [585, 500] on input "[DATE]" at bounding box center [636, 493] width 150 height 30
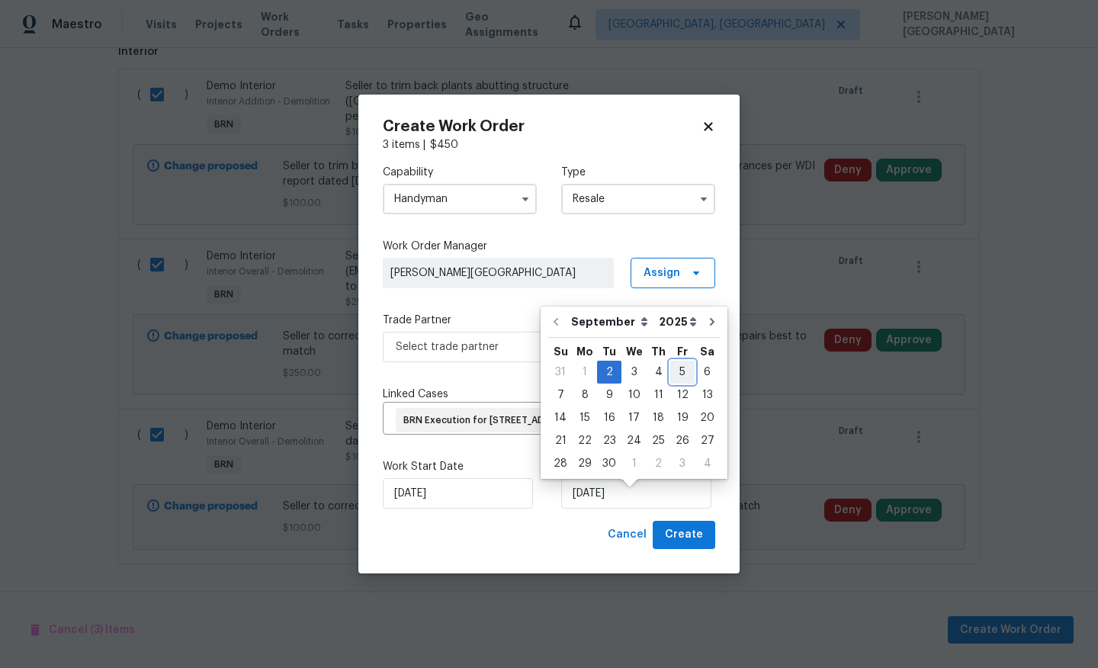
click at [672, 370] on div "5" at bounding box center [682, 371] width 24 height 21
type input "9/5/2025"
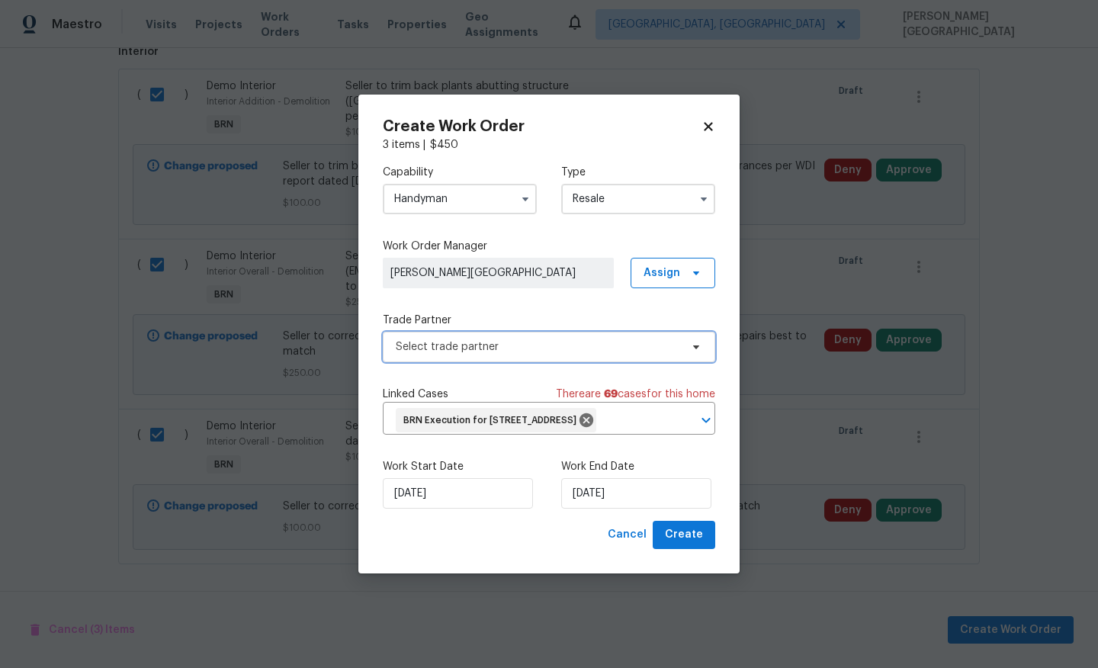
click at [418, 342] on span "Select trade partner" at bounding box center [549, 347] width 332 height 30
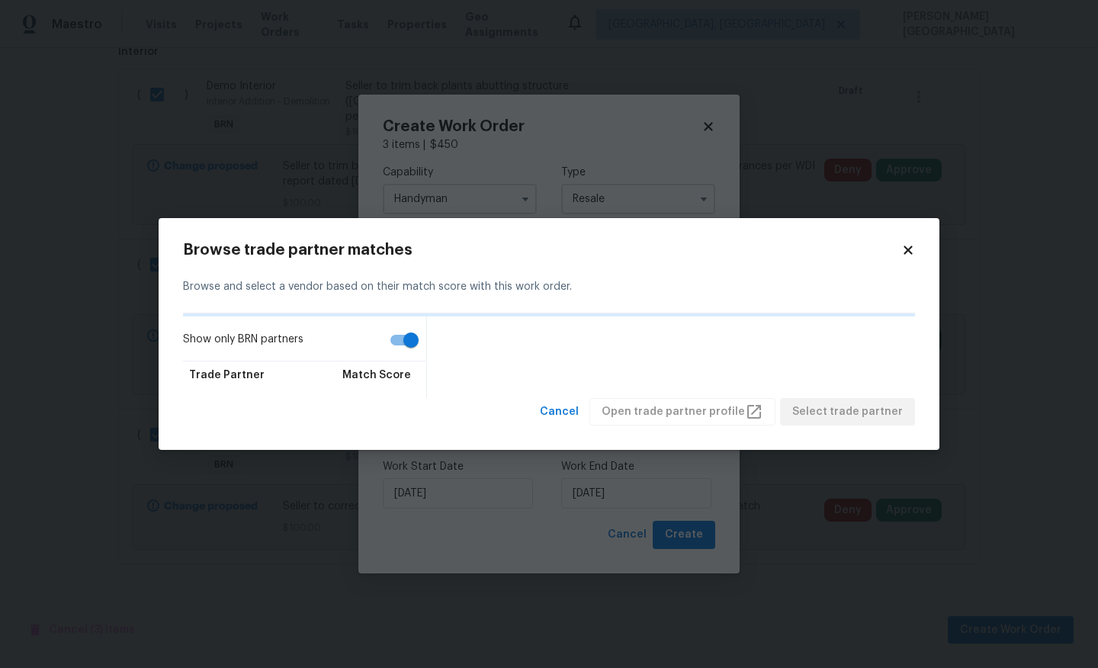
click at [406, 337] on input "Show only BRN partners" at bounding box center [410, 339] width 87 height 29
checkbox input "false"
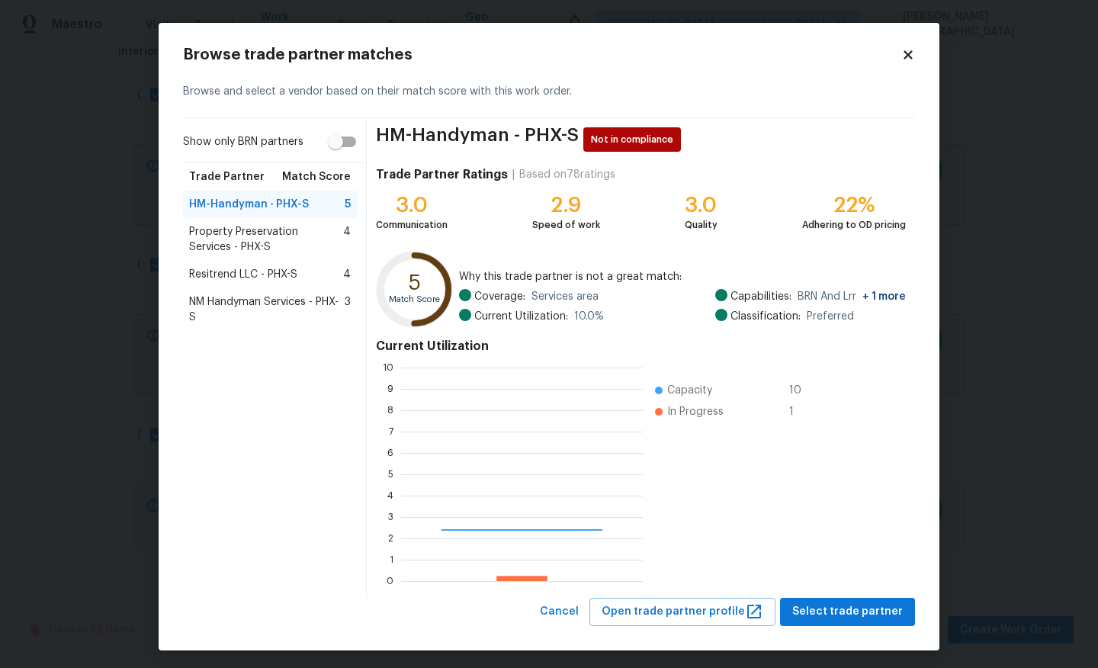
scroll to position [213, 242]
click at [249, 229] on span "Property Preservation Services - PHX-S" at bounding box center [266, 239] width 154 height 30
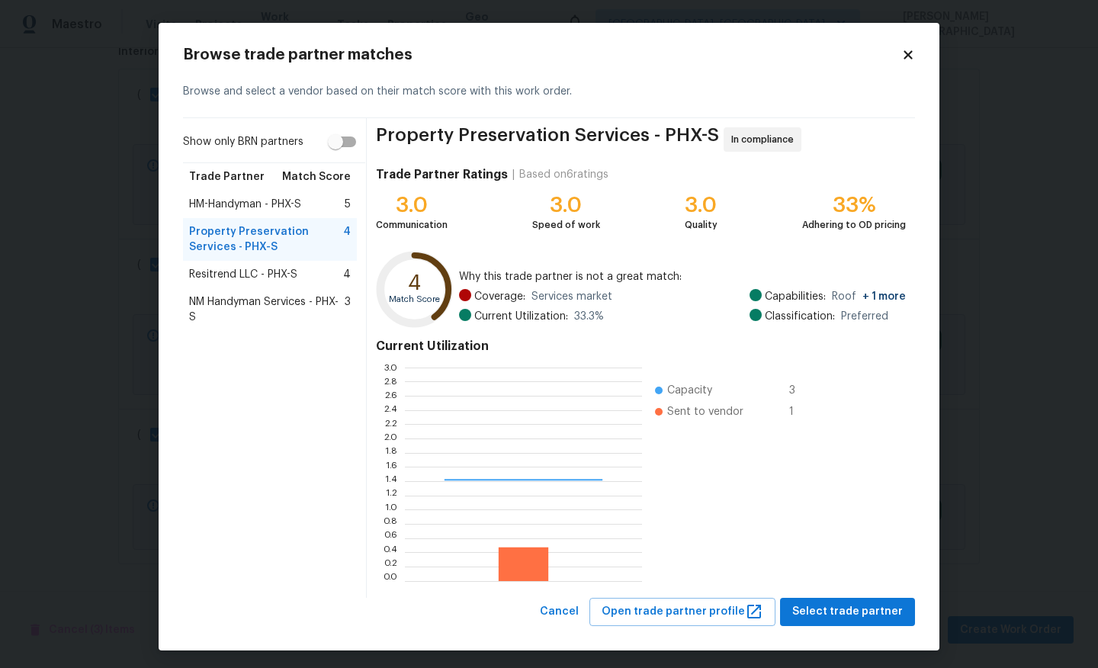
scroll to position [213, 237]
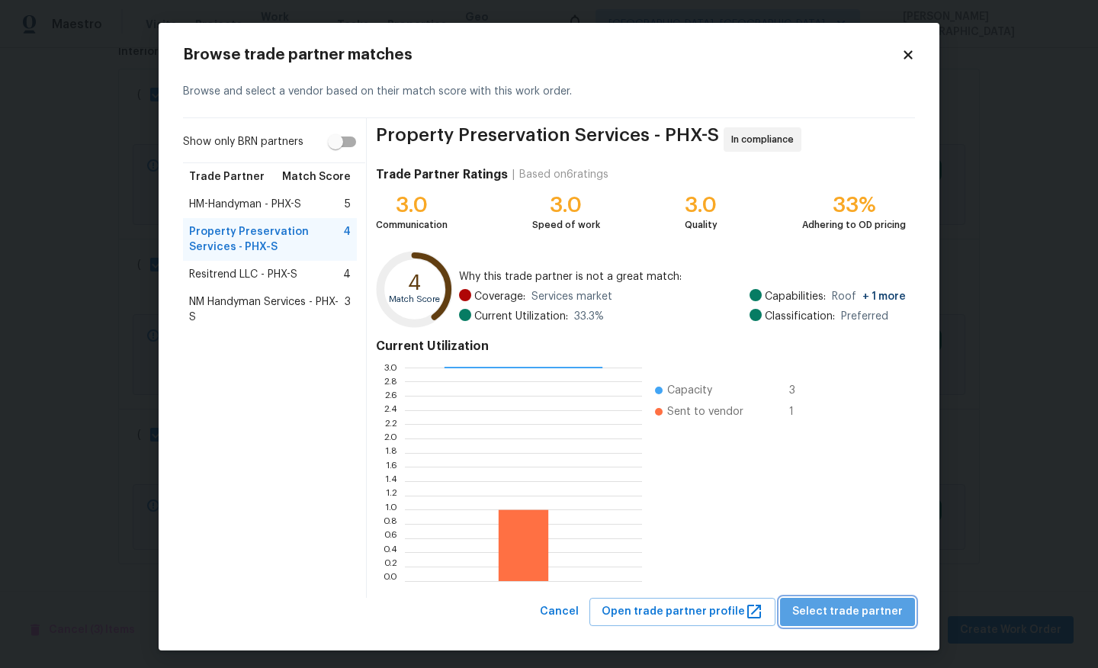
click at [859, 604] on span "Select trade partner" at bounding box center [847, 611] width 111 height 19
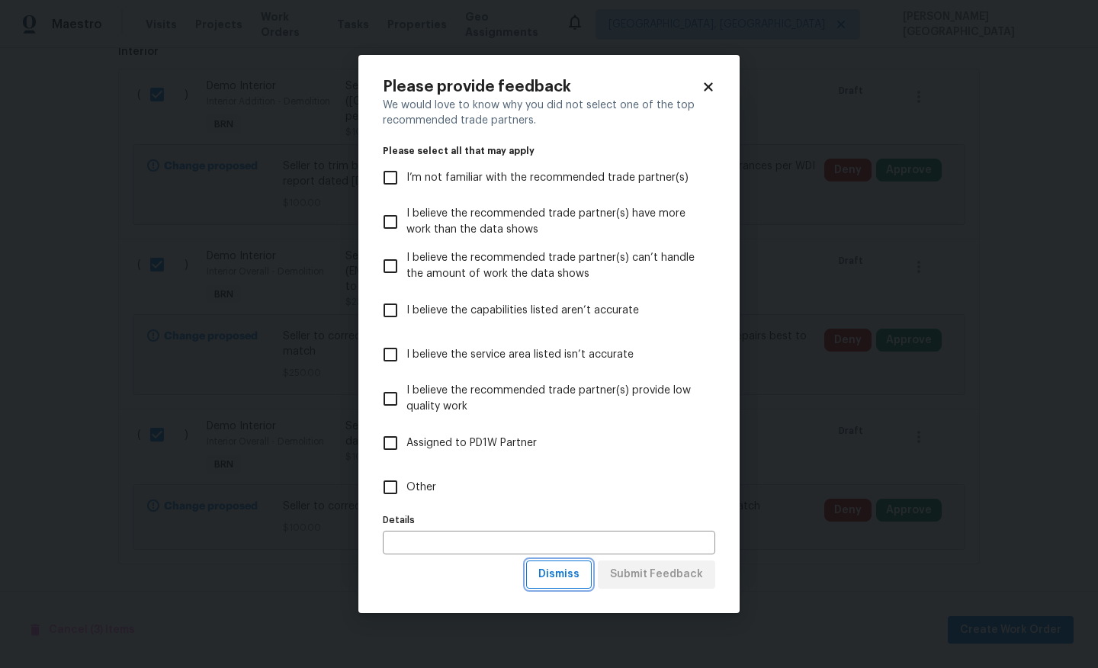
click at [563, 579] on span "Dismiss" at bounding box center [558, 574] width 41 height 19
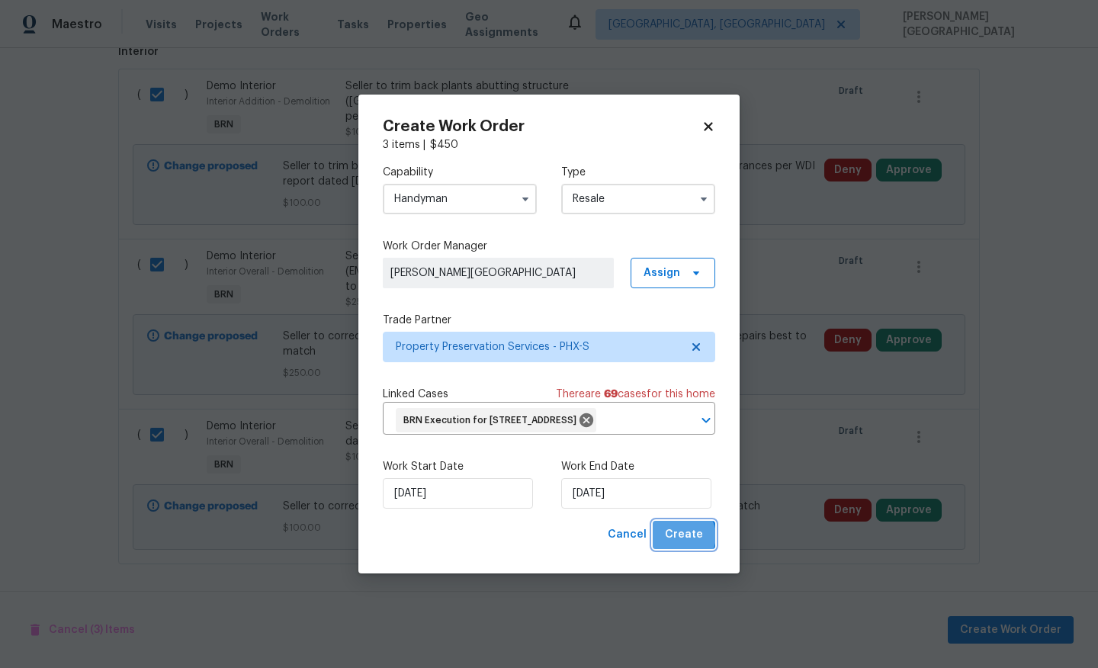
click at [685, 544] on span "Create" at bounding box center [684, 534] width 38 height 19
checkbox input "false"
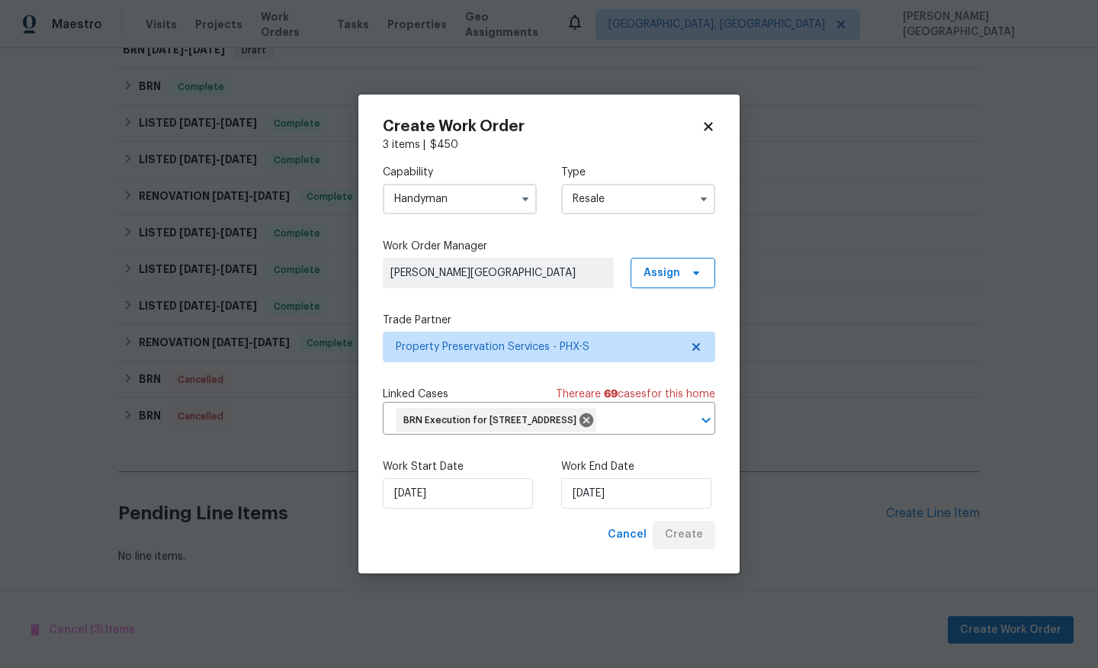
scroll to position [245, 0]
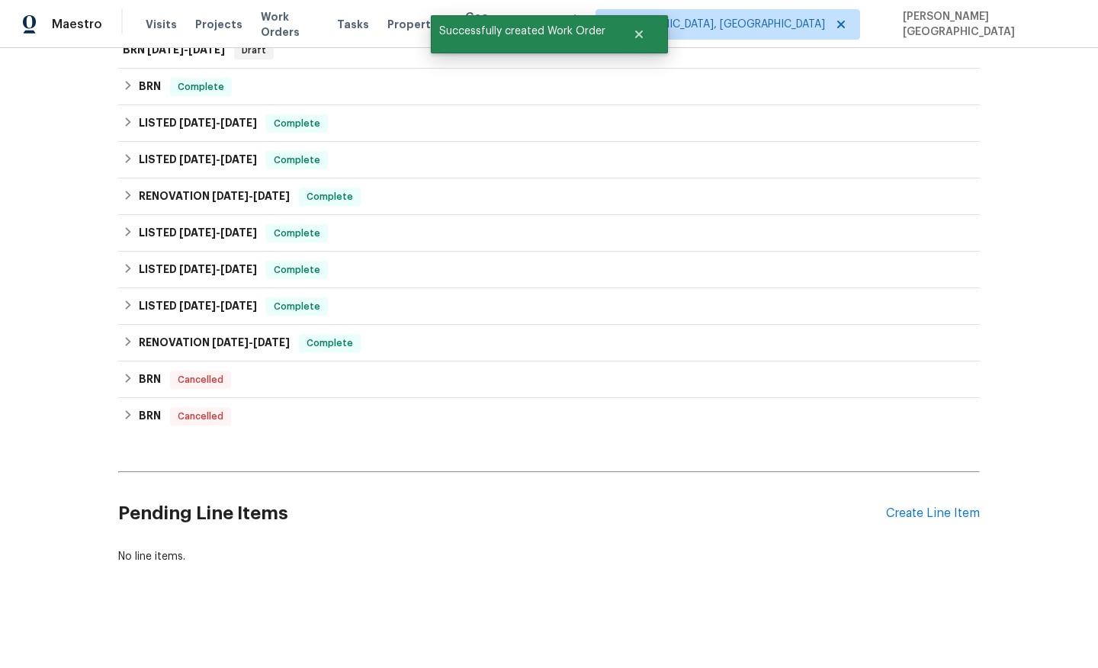
click at [85, 465] on div "Back to all projects 2199 E Gillcrest Rd, Gilbert, AZ 85298 5 Beds | 3 1/2 Bath…" at bounding box center [549, 358] width 1098 height 620
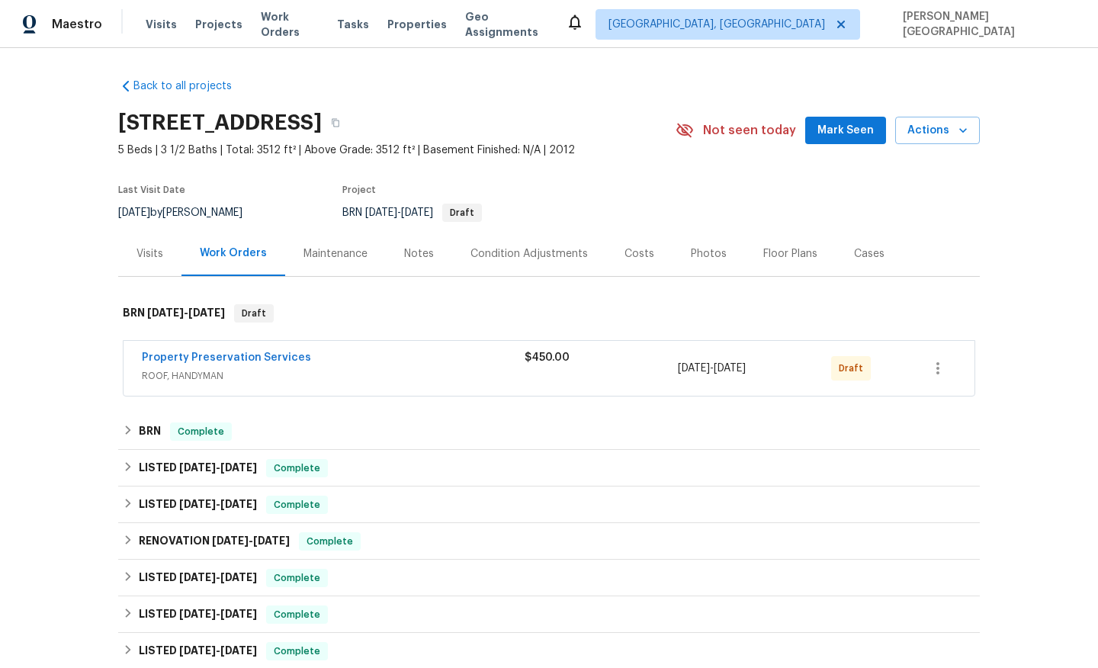
click at [225, 363] on span "Property Preservation Services" at bounding box center [226, 357] width 169 height 15
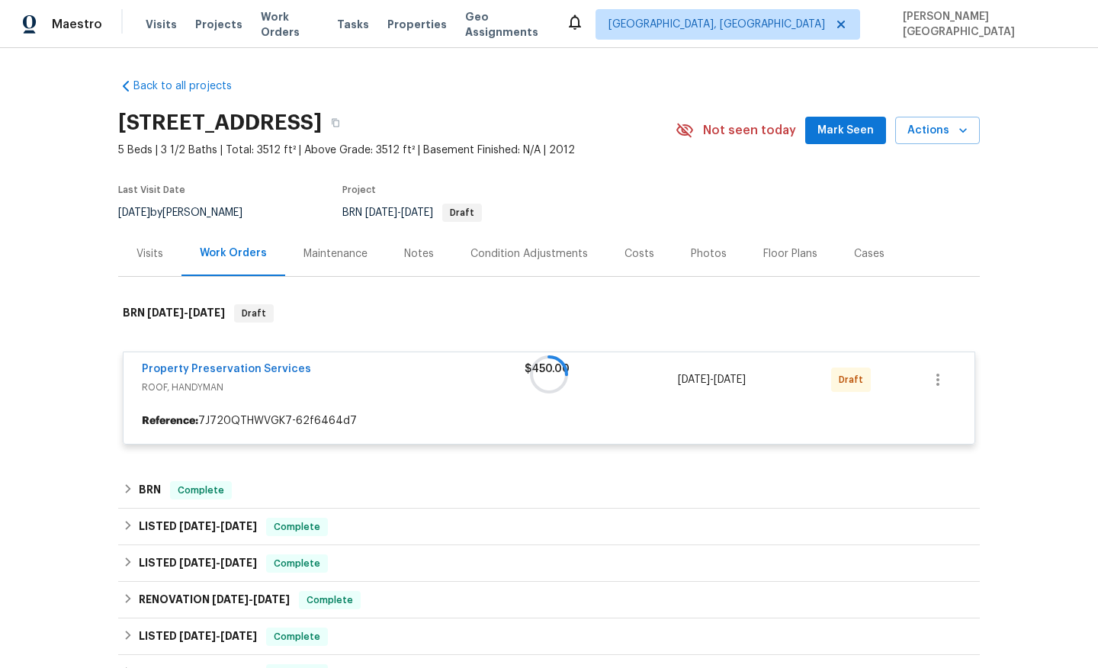
click at [248, 367] on div at bounding box center [548, 374] width 861 height 171
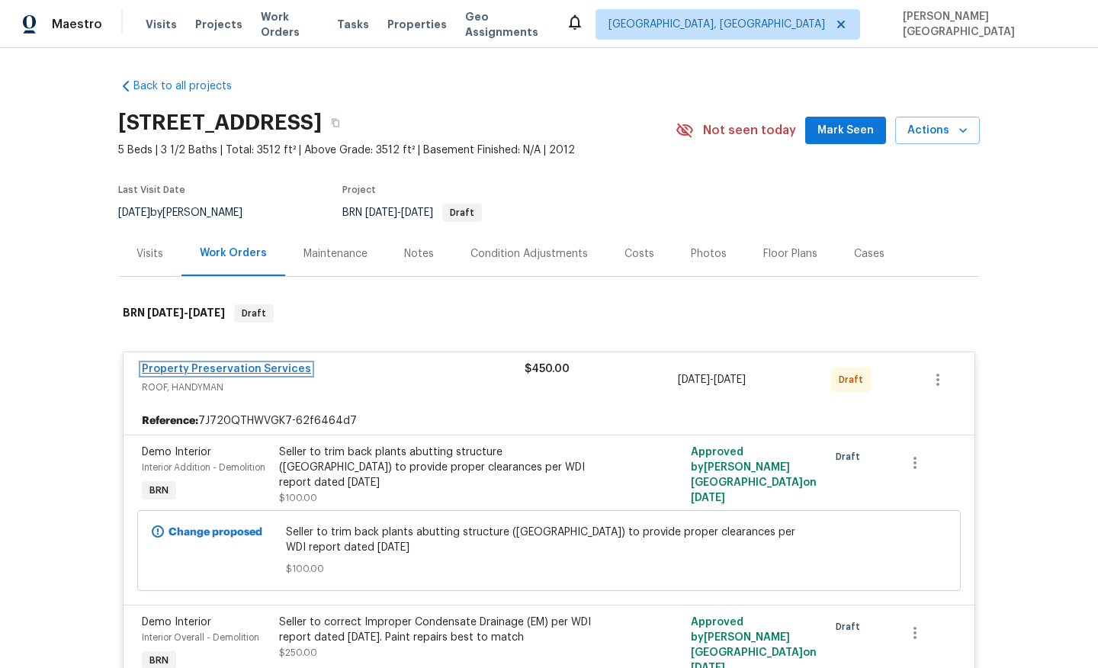
click at [236, 370] on link "Property Preservation Services" at bounding box center [226, 369] width 169 height 11
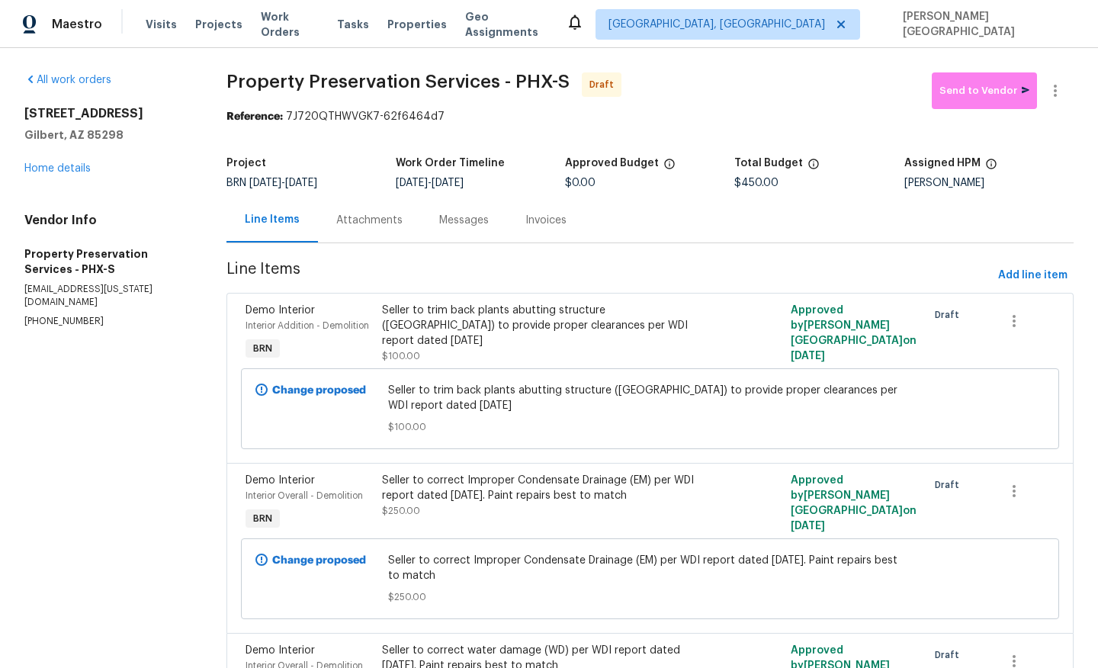
click at [421, 211] on div "Messages" at bounding box center [464, 219] width 86 height 45
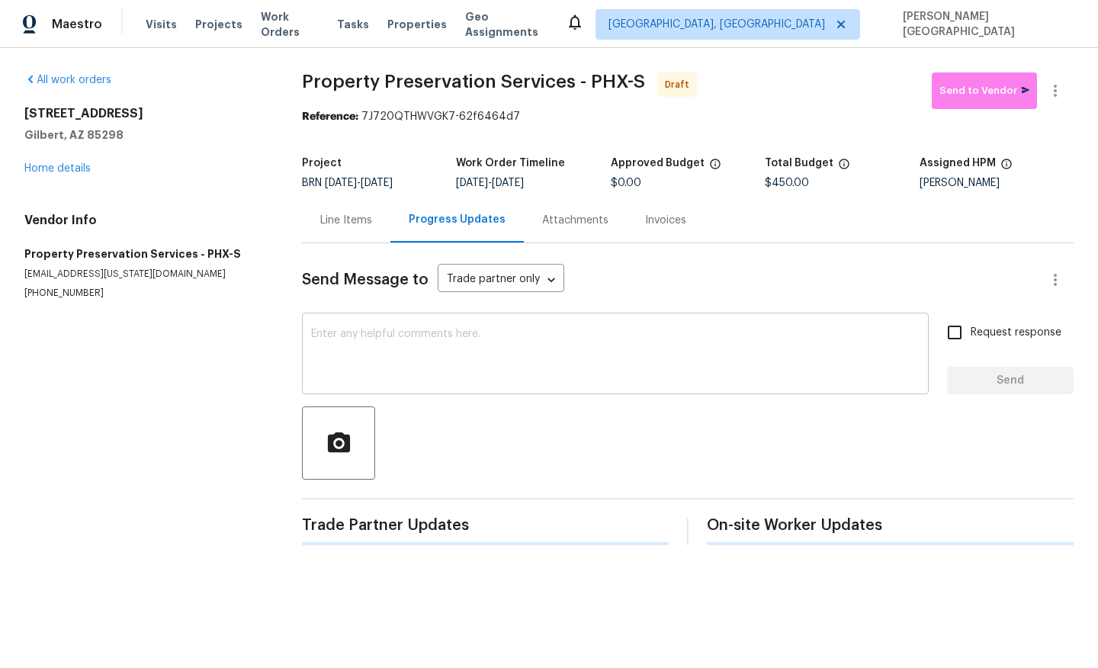
click at [384, 354] on textarea at bounding box center [615, 355] width 608 height 53
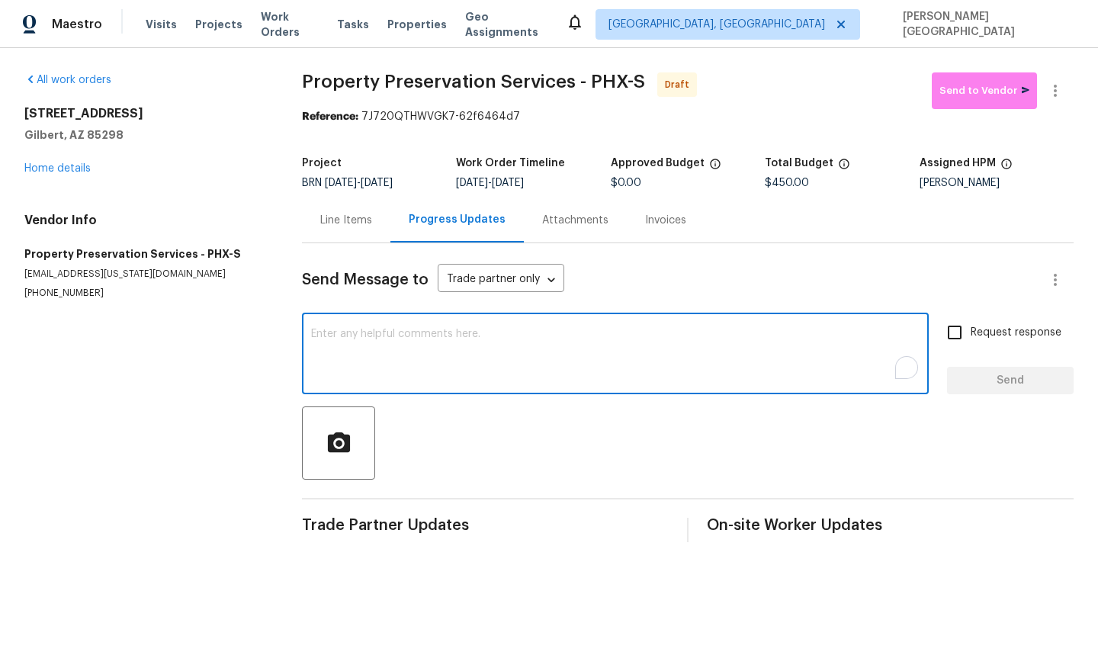
paste textarea "This is Isabel from Opendoor. Please confirm receipt of the work order due on 0…"
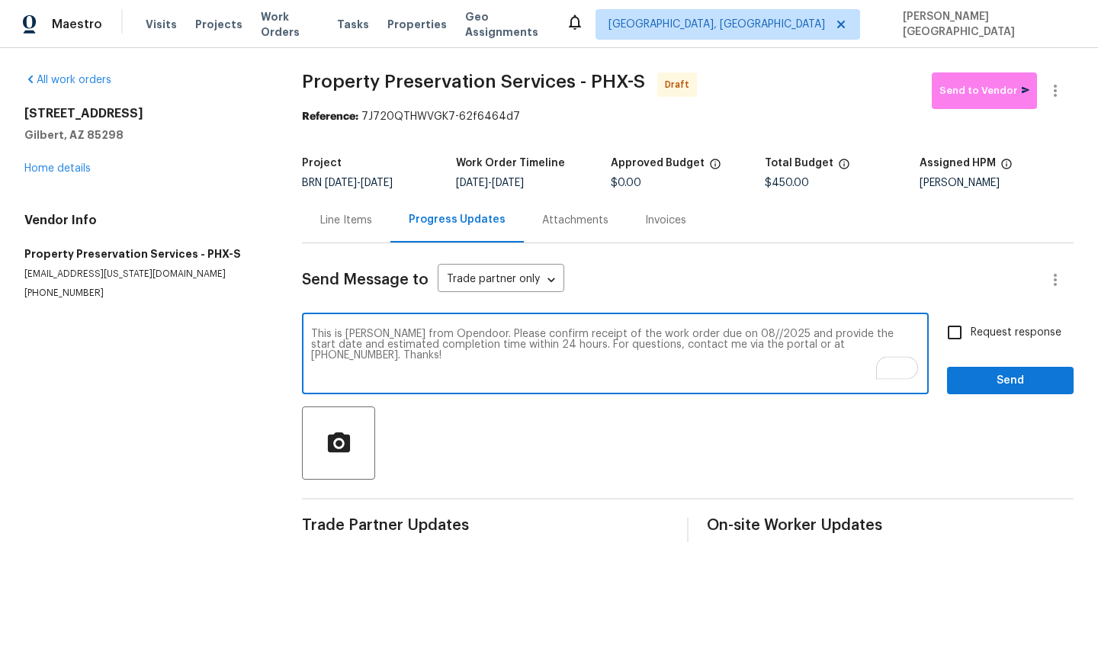
click at [718, 333] on textarea "This is Isabel from Opendoor. Please confirm receipt of the work order due on 0…" at bounding box center [615, 355] width 608 height 53
type textarea "This is Isabel from Opendoor. Please confirm receipt of the work order due on 0…"
drag, startPoint x: 957, startPoint y: 338, endPoint x: 964, endPoint y: 354, distance: 16.7
click at [957, 338] on input "Request response" at bounding box center [954, 332] width 32 height 32
checkbox input "true"
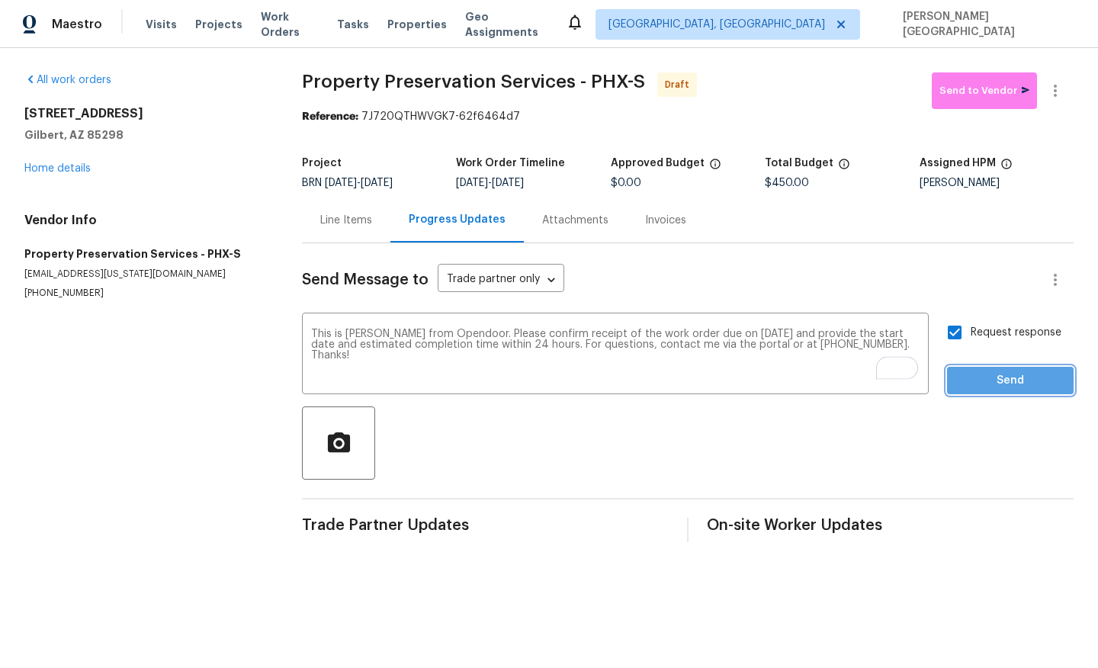
click at [967, 367] on button "Send" at bounding box center [1010, 381] width 127 height 28
click at [1071, 87] on button "button" at bounding box center [1055, 90] width 37 height 37
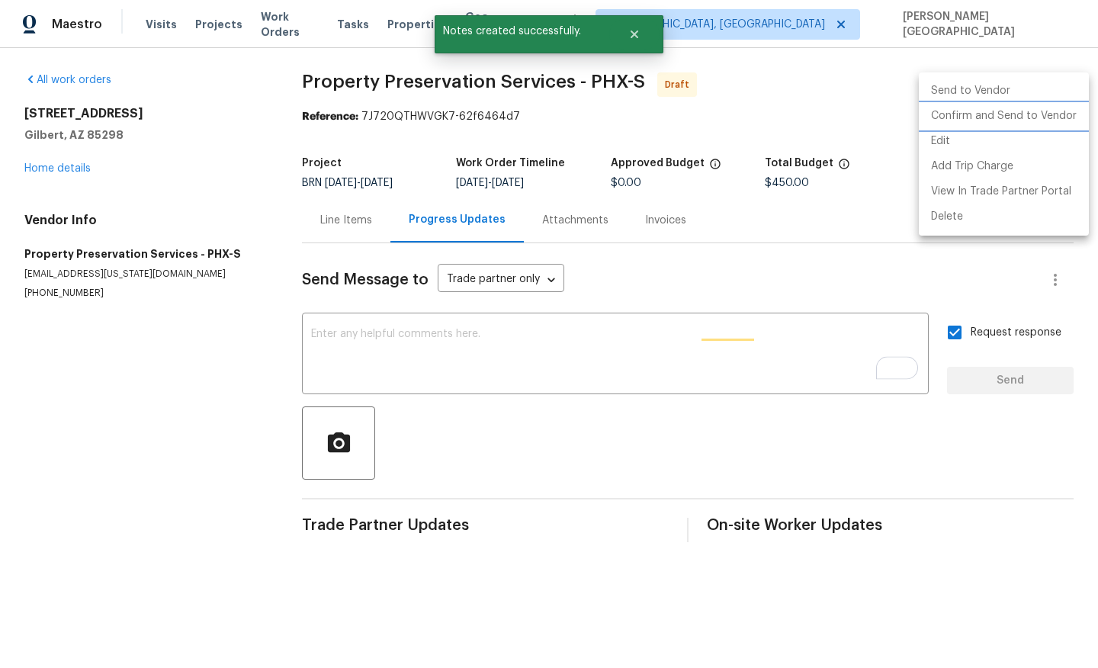
click at [1011, 117] on li "Confirm and Send to Vendor" at bounding box center [1003, 116] width 170 height 25
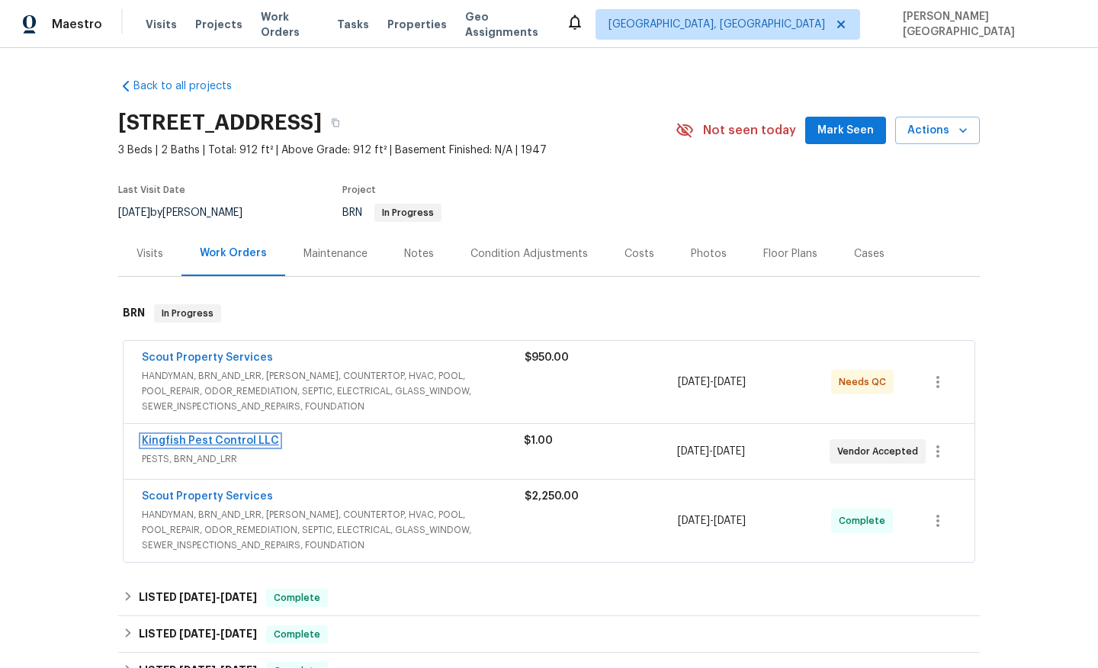
click at [242, 435] on link "Kingfish Pest Control LLC" at bounding box center [210, 440] width 137 height 11
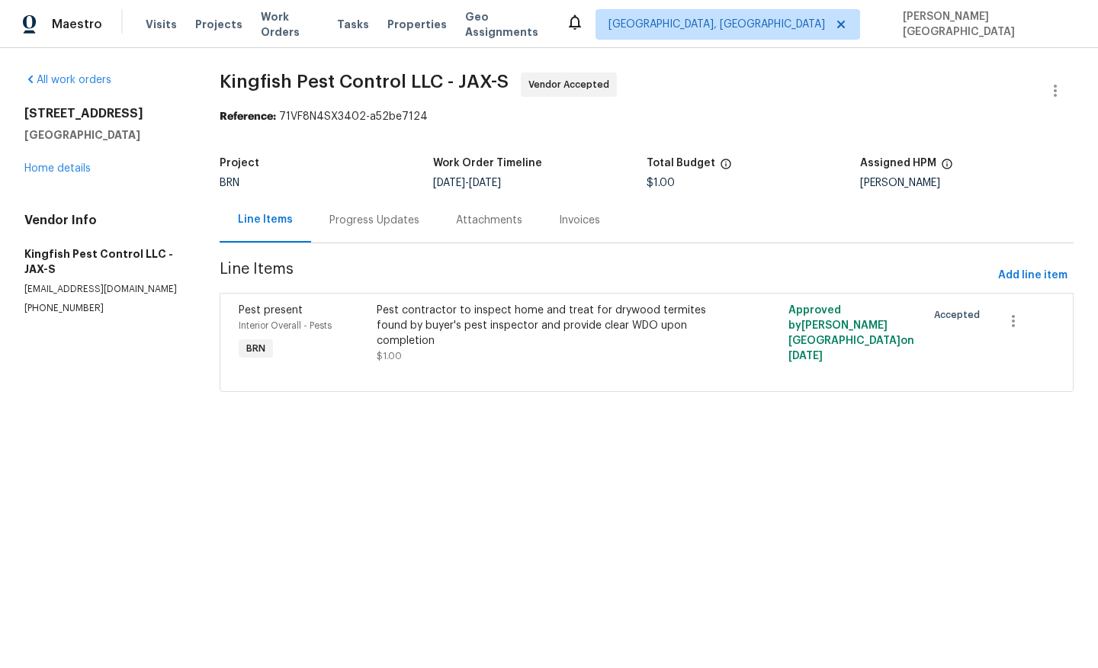
click at [356, 227] on div "Progress Updates" at bounding box center [374, 220] width 90 height 15
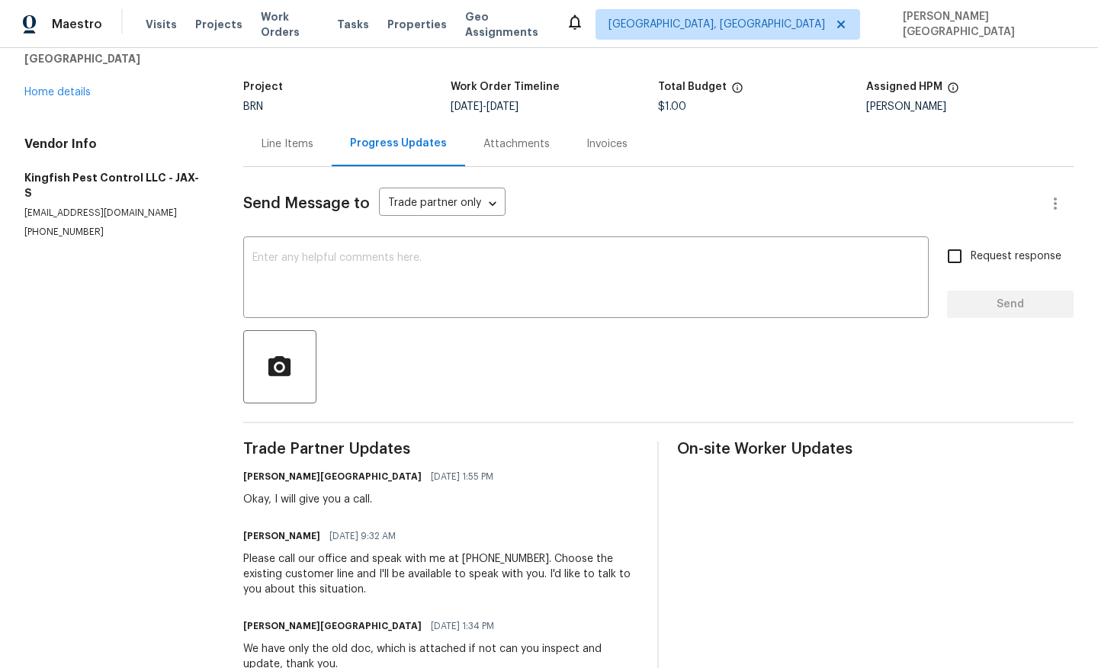
scroll to position [84, 0]
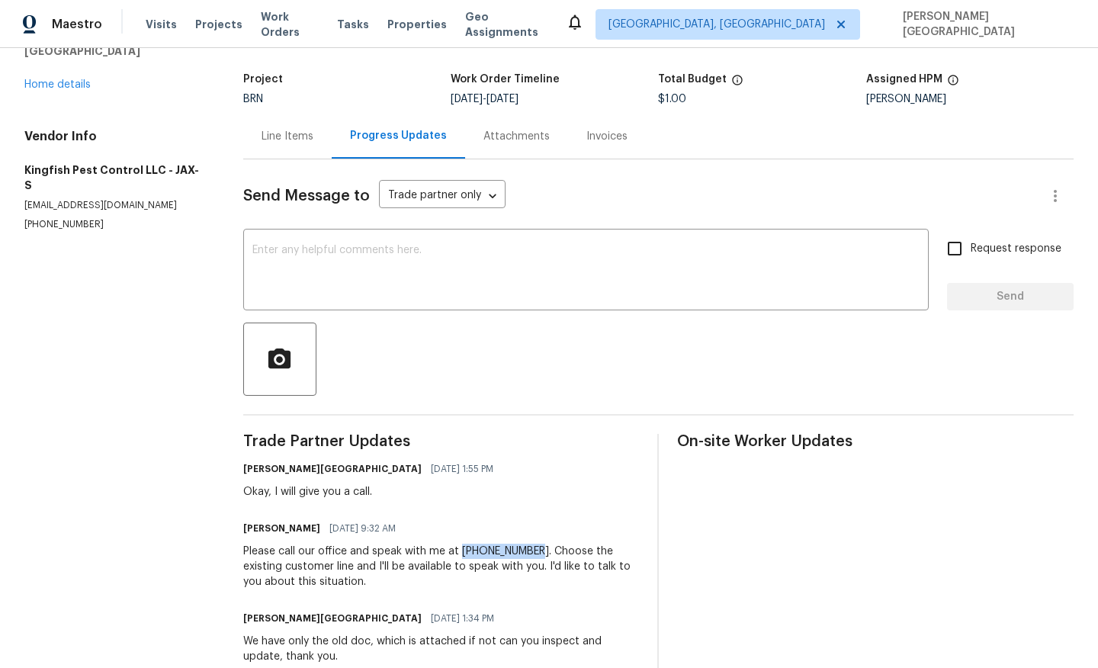
drag, startPoint x: 463, startPoint y: 546, endPoint x: 536, endPoint y: 551, distance: 72.6
click at [537, 551] on div "Please call our office and speak with me at [PHONE_NUMBER]. Choose the existing…" at bounding box center [441, 566] width 396 height 46
copy div "[PHONE_NUMBER]."
click at [318, 277] on textarea at bounding box center [585, 271] width 667 height 53
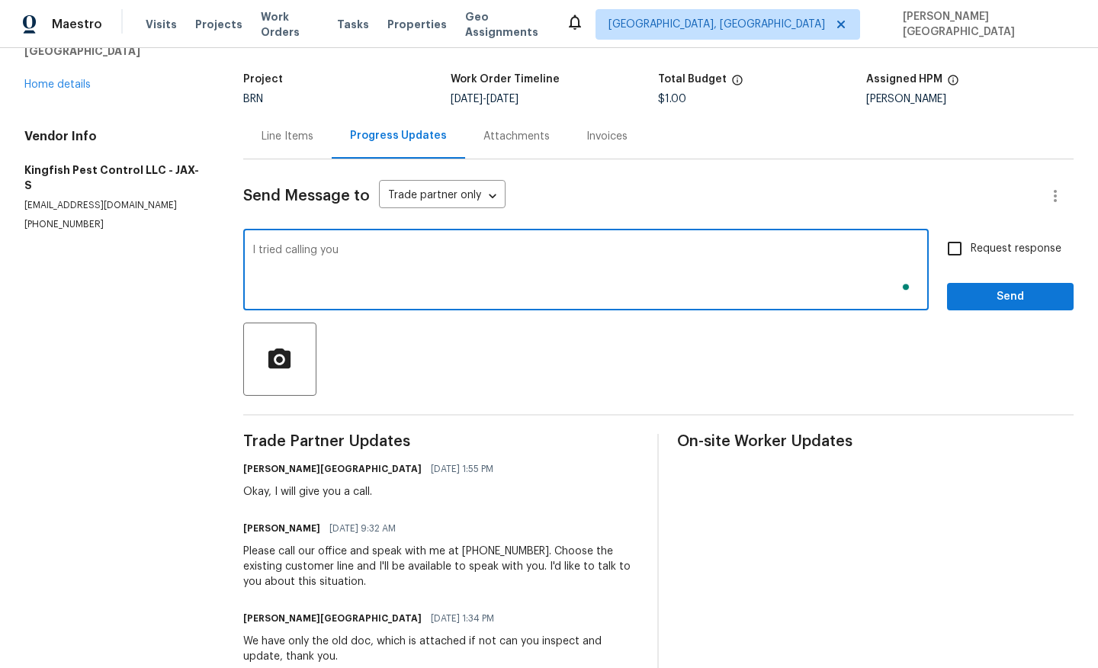
paste textarea "[PHONE_NUMBER]."
type textarea "I tried calling you [PHONE_NUMBER] but line seems busy, could you please update…"
click at [970, 252] on input "Request response" at bounding box center [954, 248] width 32 height 32
checkbox input "true"
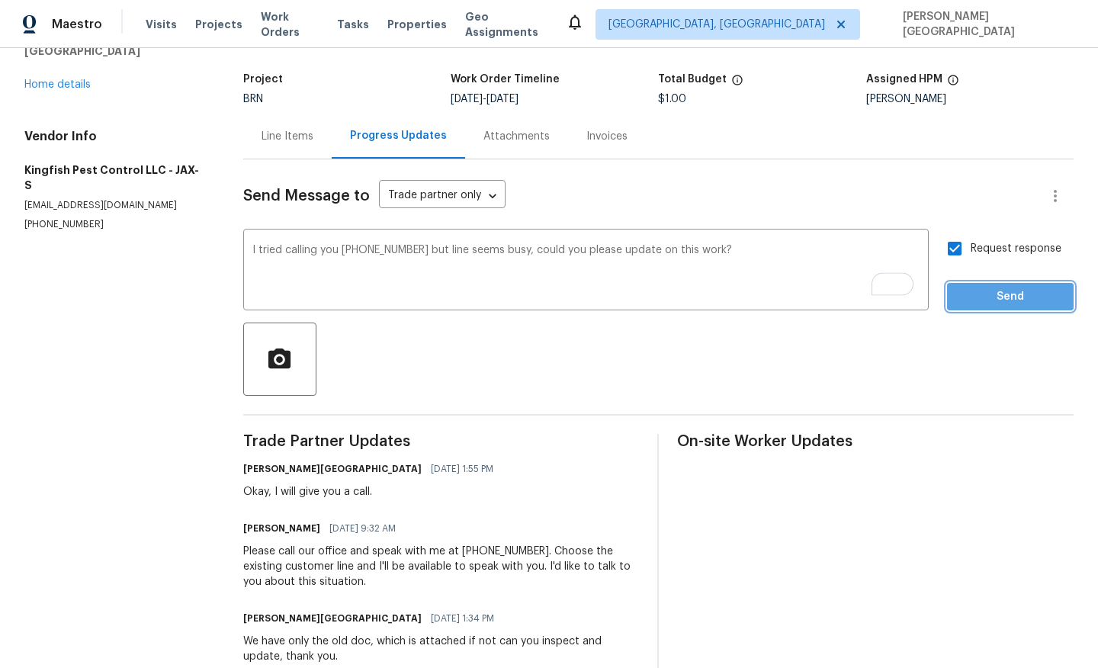
click at [980, 303] on span "Send" at bounding box center [1010, 296] width 102 height 19
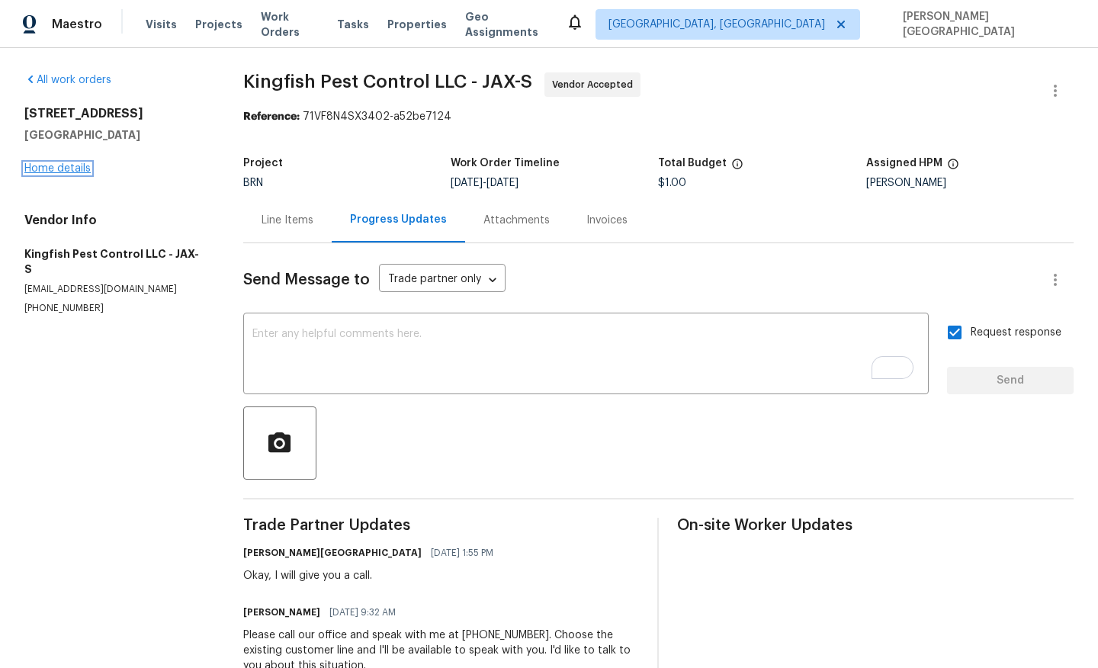
click at [50, 170] on link "Home details" at bounding box center [57, 168] width 66 height 11
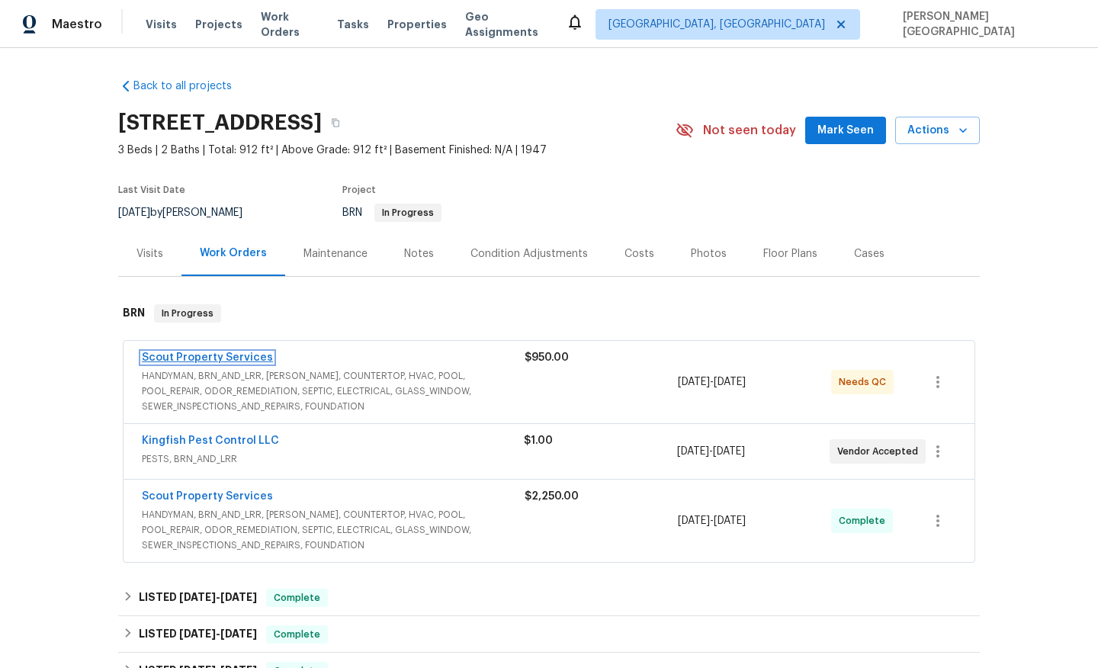
click at [227, 359] on link "Scout Property Services" at bounding box center [207, 357] width 131 height 11
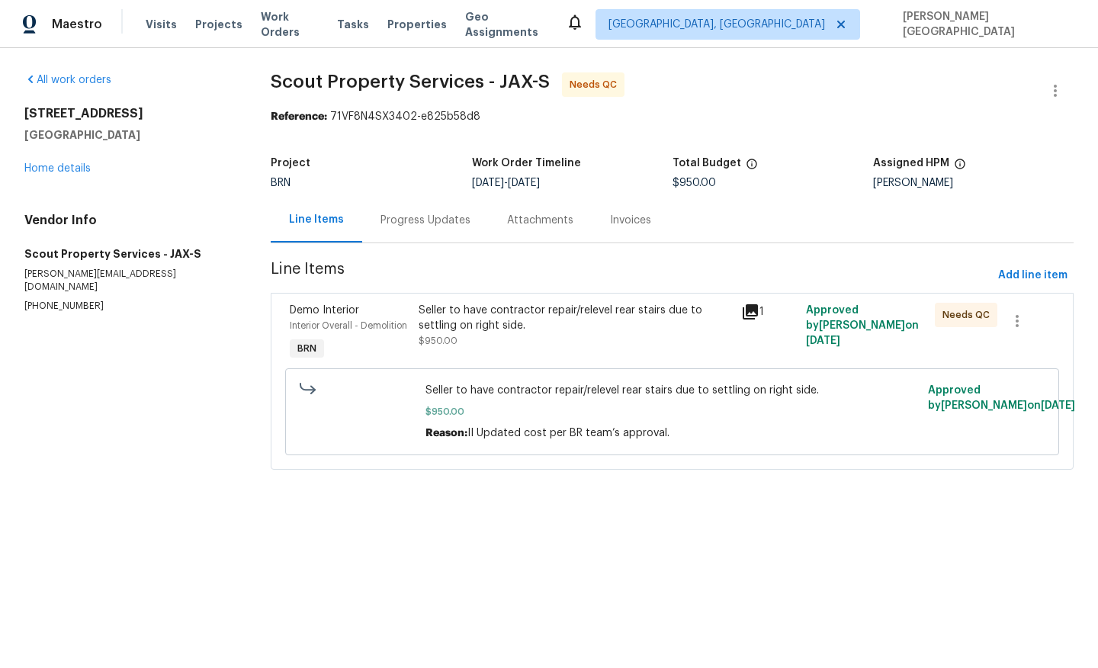
click at [478, 328] on div "Seller to have contractor repair/relevel rear stairs due to settling on right s…" at bounding box center [574, 318] width 313 height 30
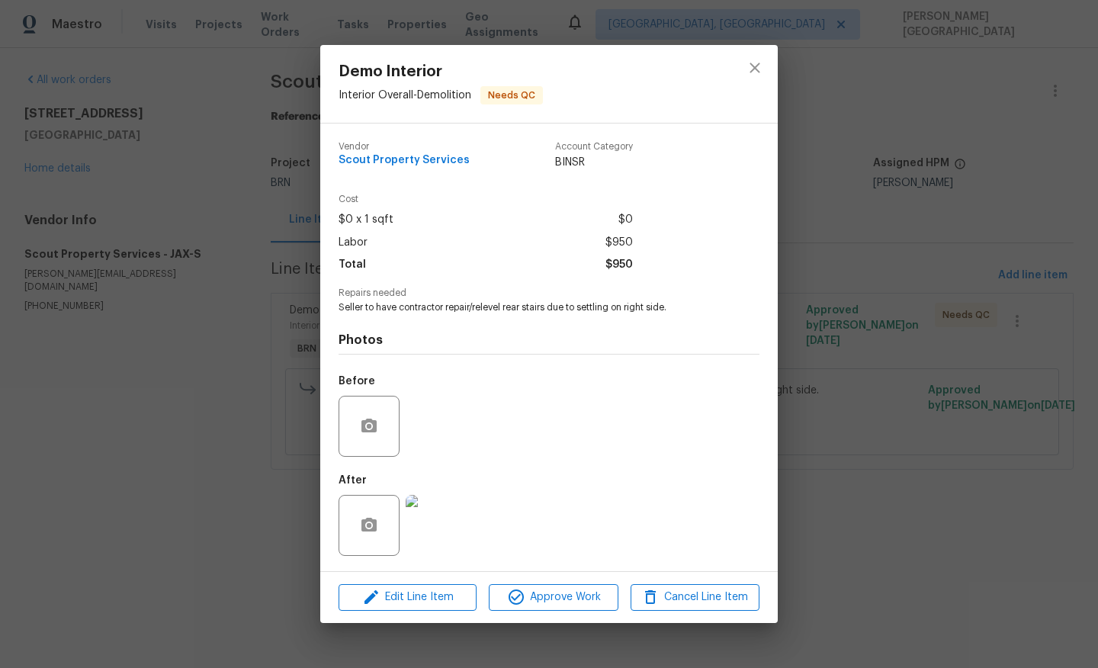
click at [888, 386] on div "Demo Interior Interior Overall - Demolition Needs QC Vendor Scout Property Serv…" at bounding box center [549, 334] width 1098 height 668
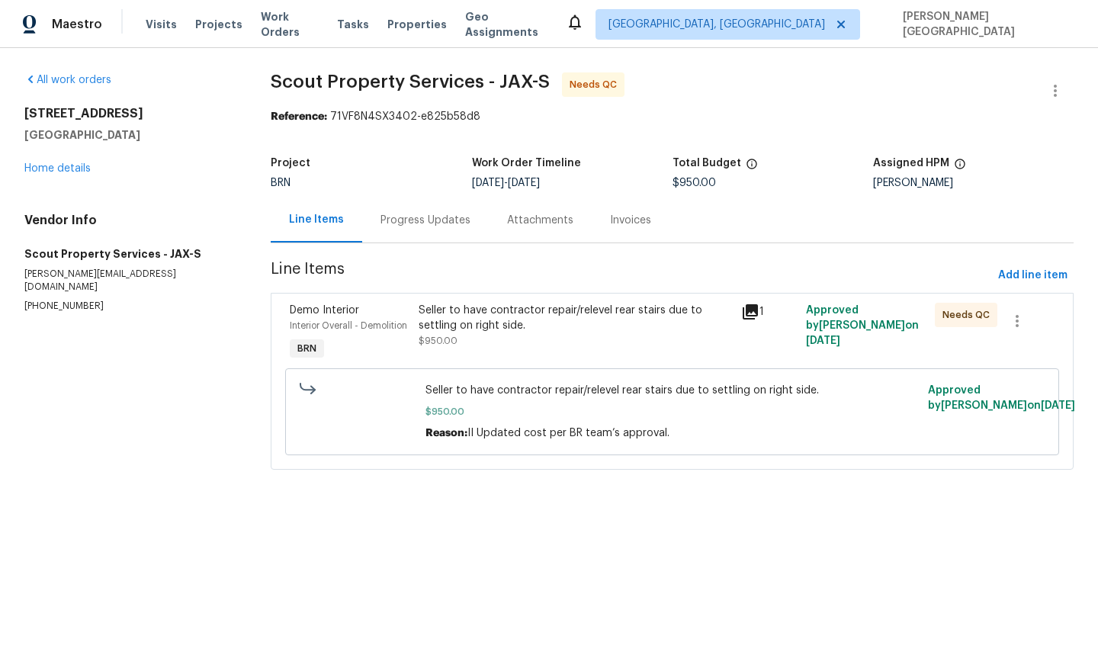
click at [428, 253] on section "Scout Property Services - JAX-S Needs QC Reference: 71VF8N4SX3402-e825b58d8 Pro…" at bounding box center [672, 279] width 803 height 415
click at [420, 218] on div "Progress Updates" at bounding box center [425, 220] width 90 height 15
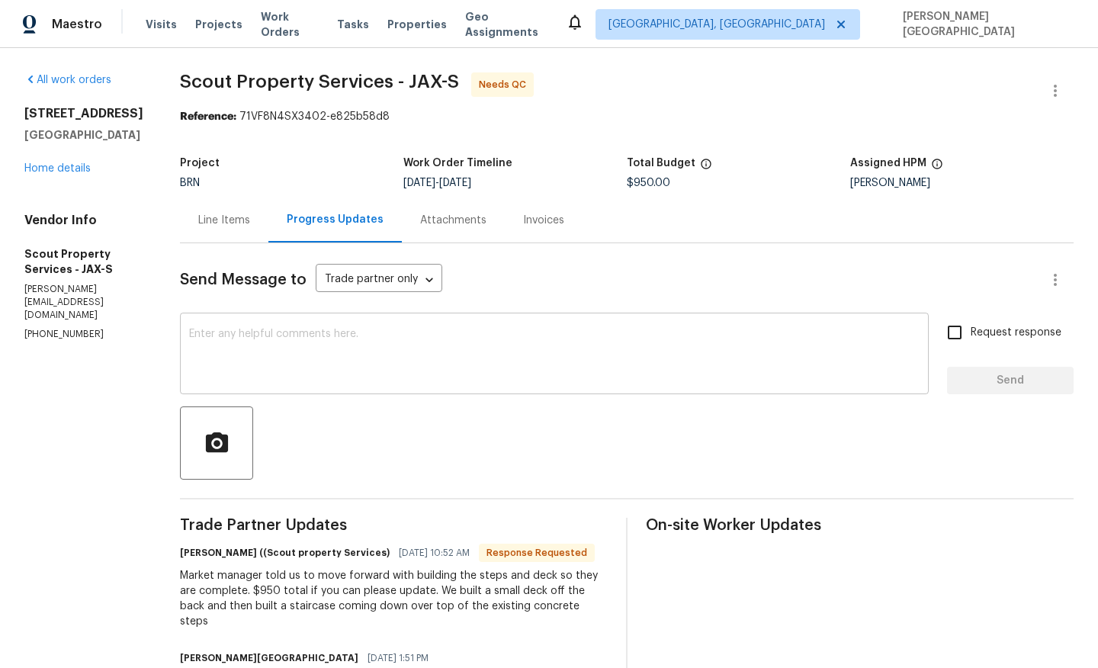
click at [225, 358] on textarea at bounding box center [554, 355] width 730 height 53
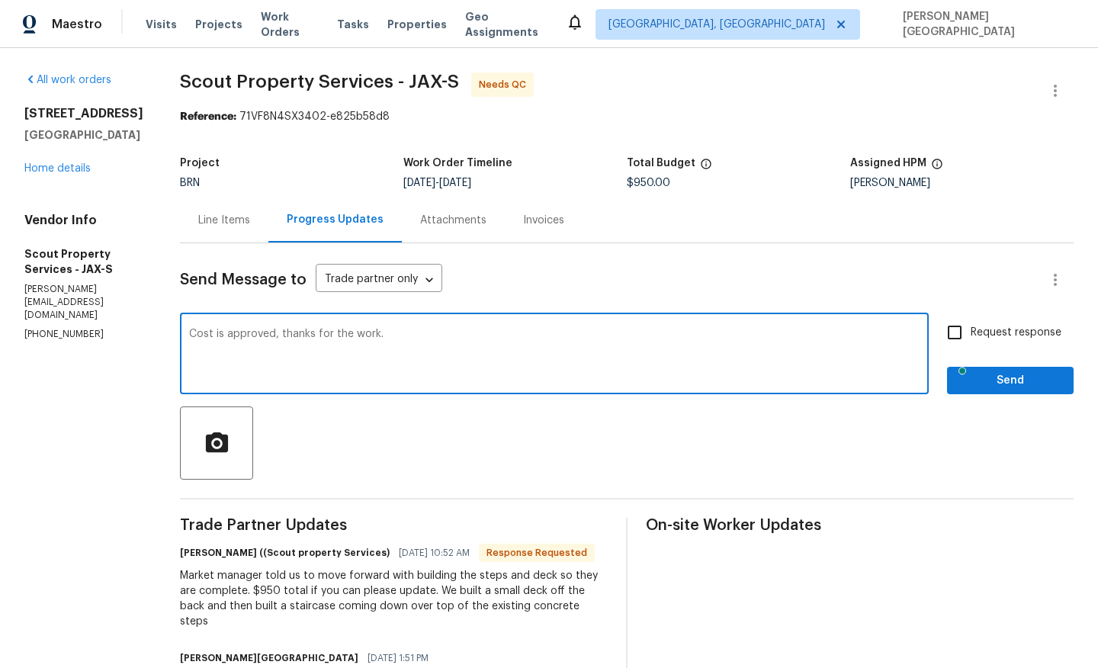
type textarea "Cost is approved, thanks for the work."
click at [992, 332] on span "Request response" at bounding box center [1015, 333] width 91 height 16
click at [970, 332] on input "Request response" at bounding box center [954, 332] width 32 height 32
checkbox input "true"
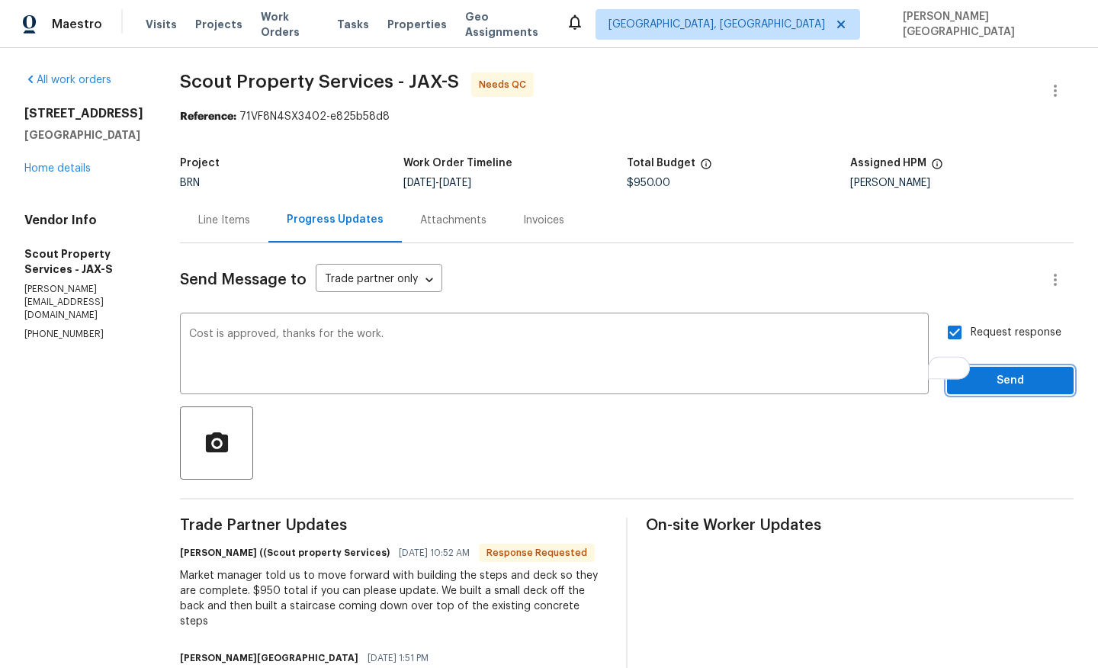
click at [995, 379] on span "Send" at bounding box center [1010, 380] width 102 height 19
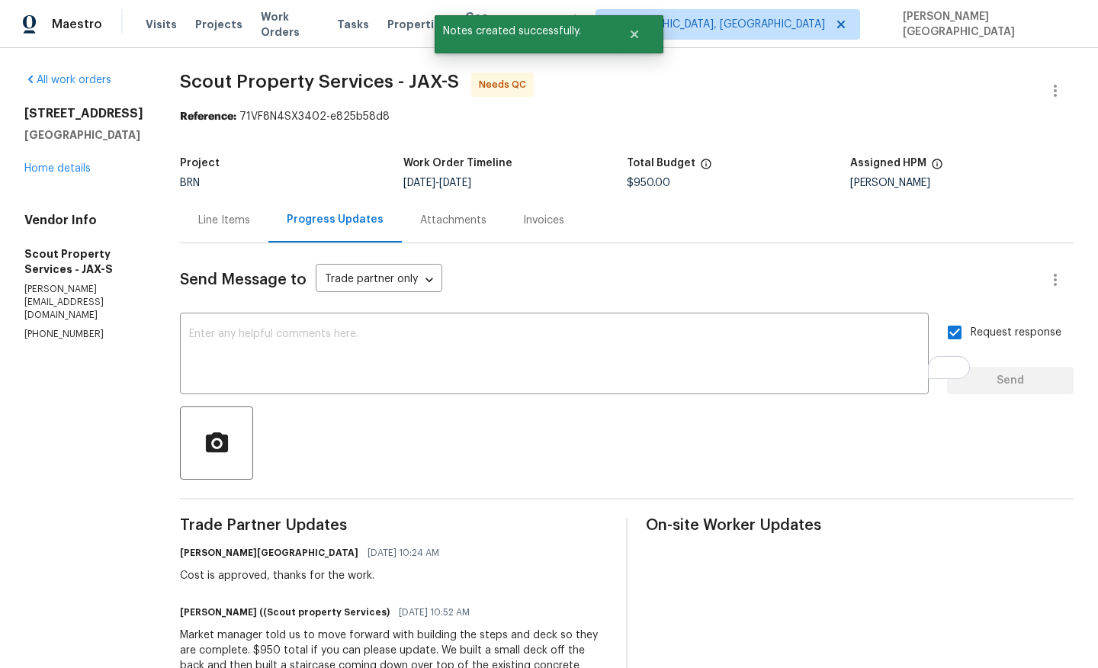
click at [198, 220] on div "Line Items" at bounding box center [224, 220] width 52 height 15
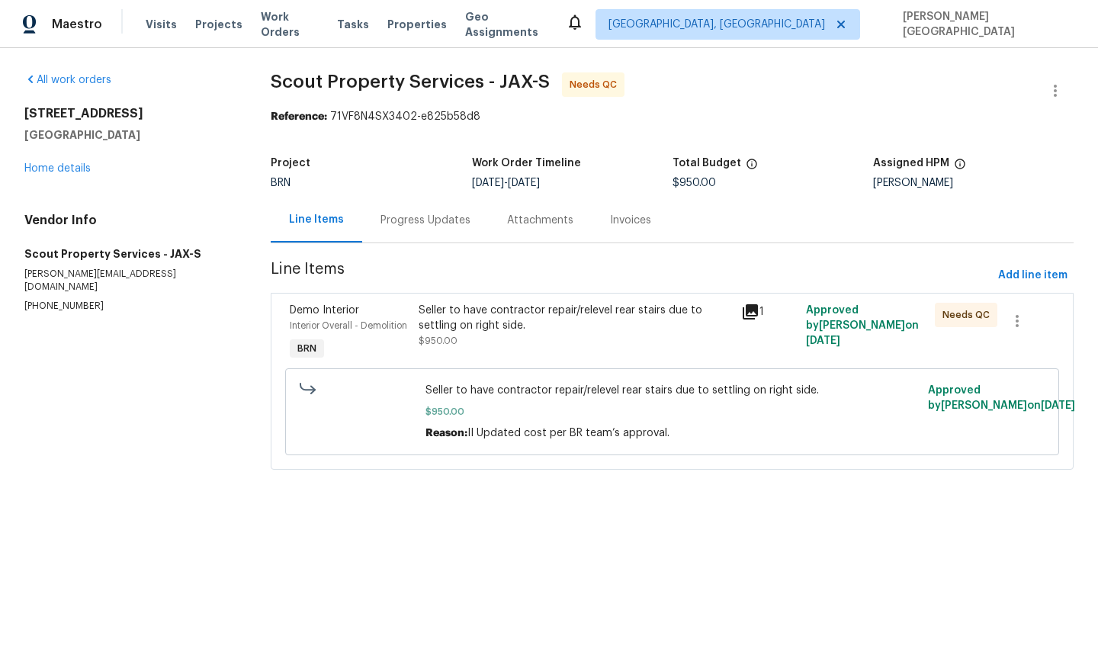
click at [476, 328] on div "Seller to have contractor repair/relevel rear stairs due to settling on right s…" at bounding box center [574, 318] width 313 height 30
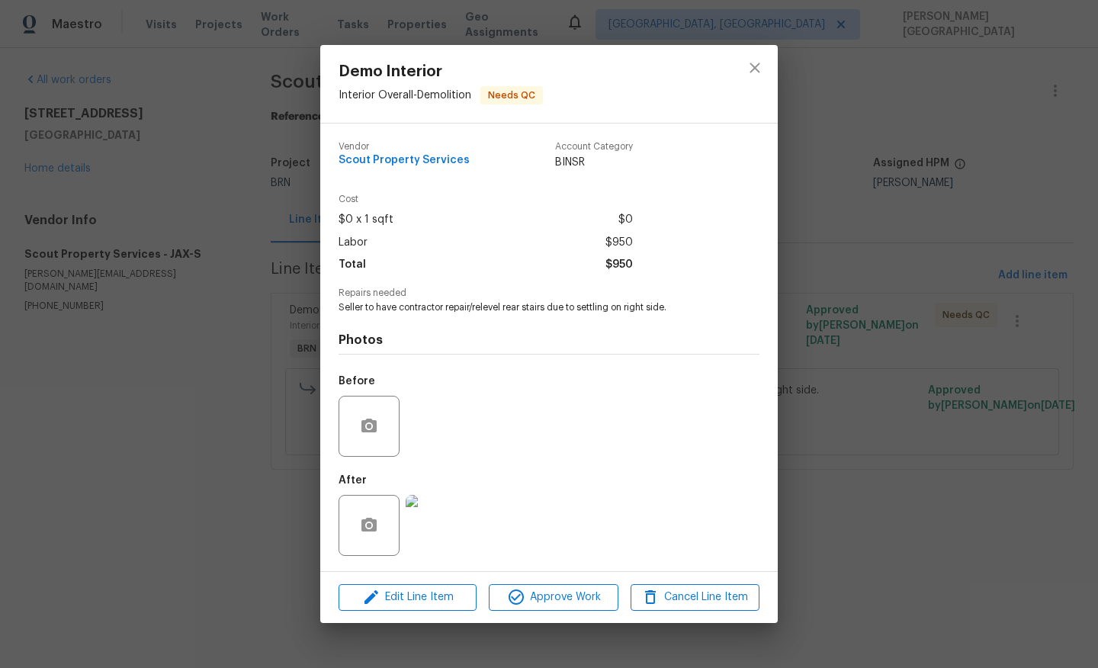
click at [882, 292] on div "Demo Interior Interior Overall - Demolition Needs QC Vendor Scout Property Serv…" at bounding box center [549, 334] width 1098 height 668
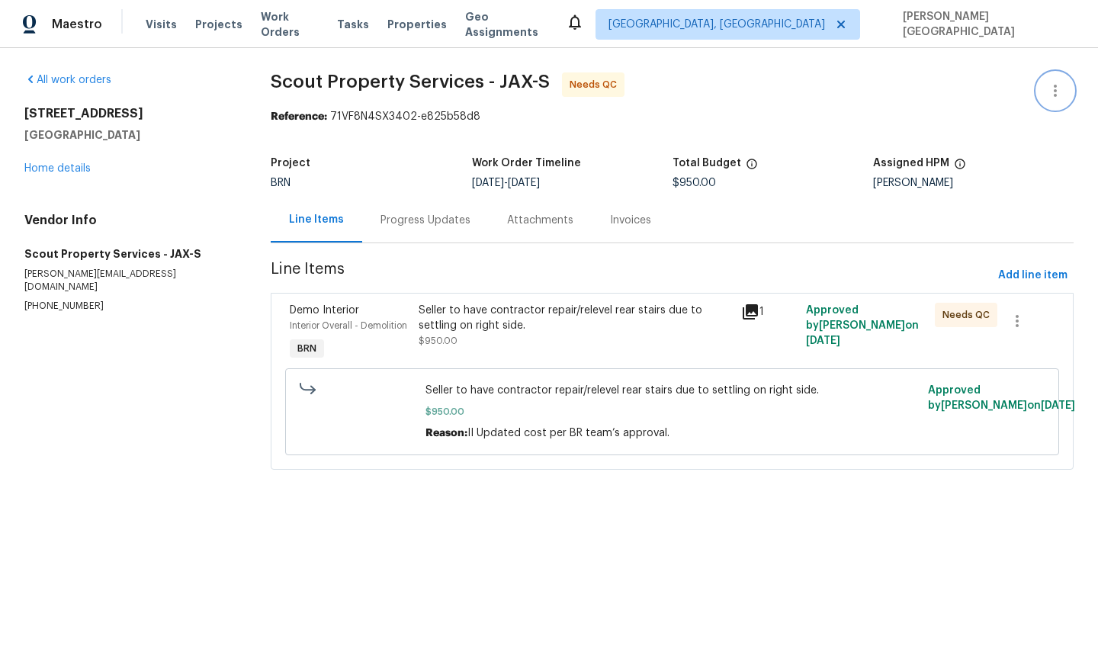
click at [1057, 95] on icon "button" at bounding box center [1055, 91] width 18 height 18
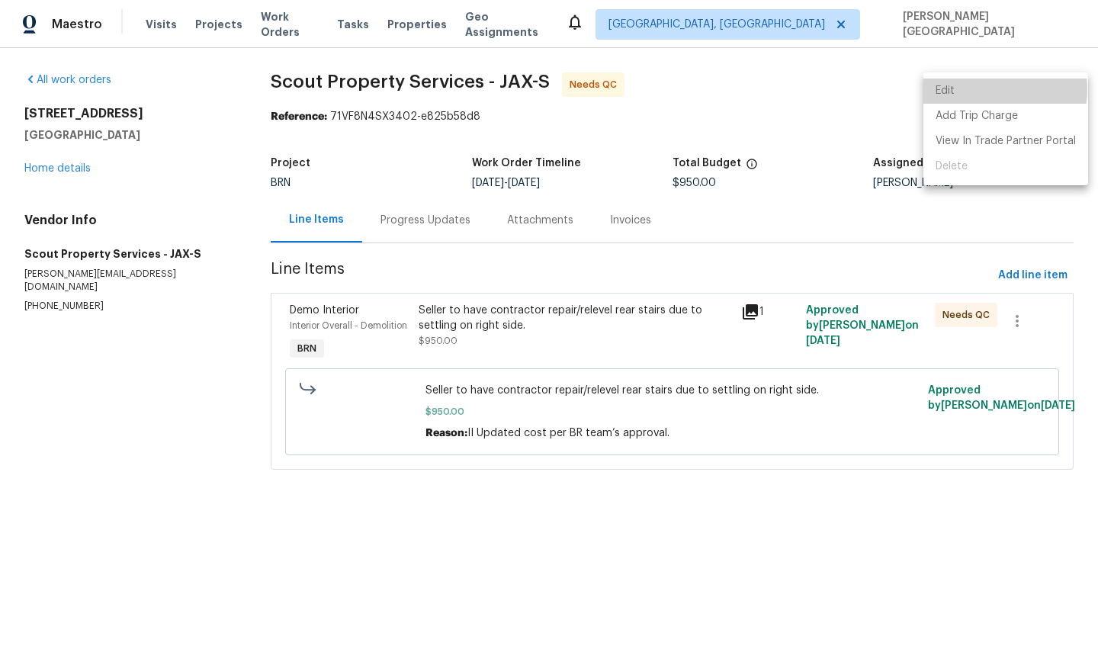
click at [983, 89] on li "Edit" at bounding box center [1005, 91] width 165 height 25
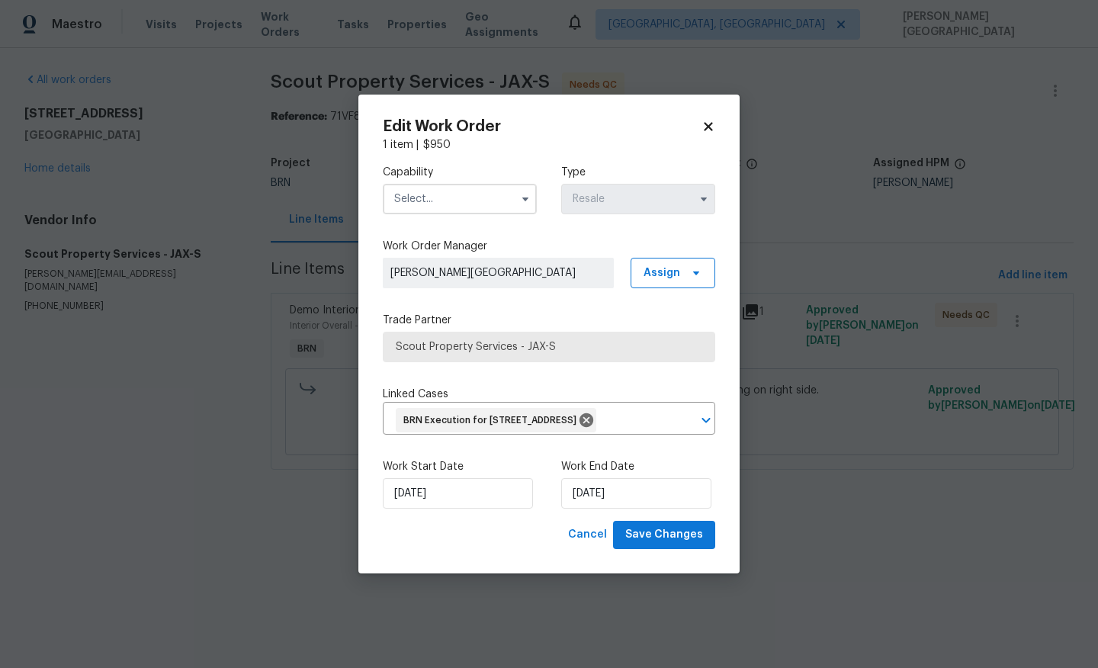
click at [435, 534] on div "Cancel Save Changes" at bounding box center [549, 535] width 332 height 28
click at [435, 508] on input "8/26/2025" at bounding box center [458, 493] width 150 height 30
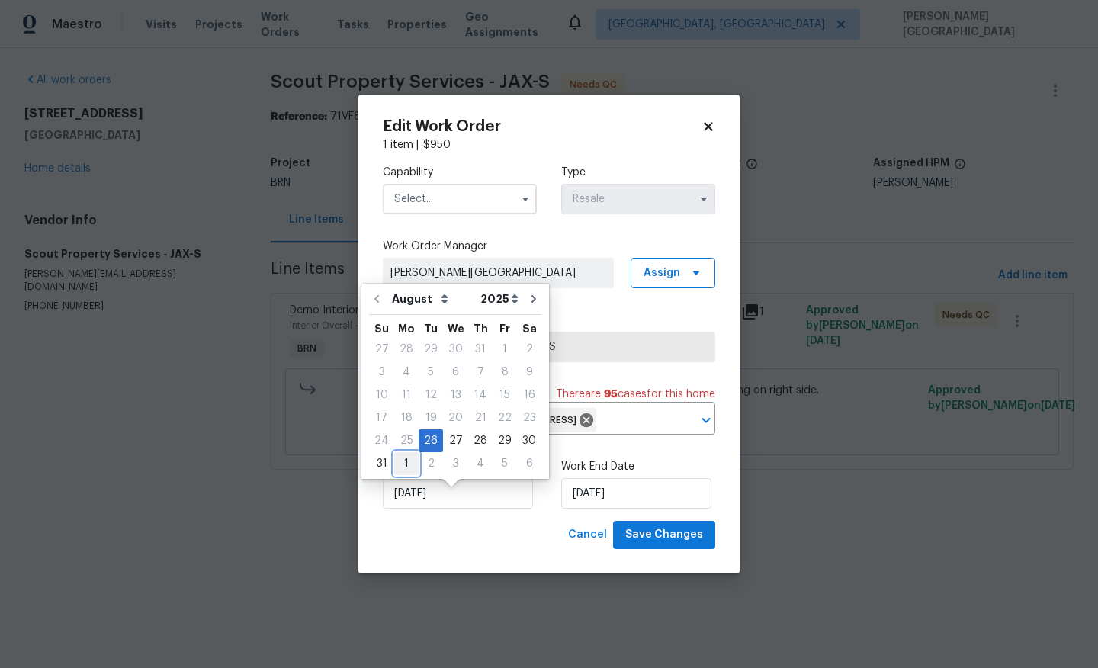
click at [402, 464] on div "1" at bounding box center [406, 463] width 24 height 21
type input "9/1/2025"
select select "8"
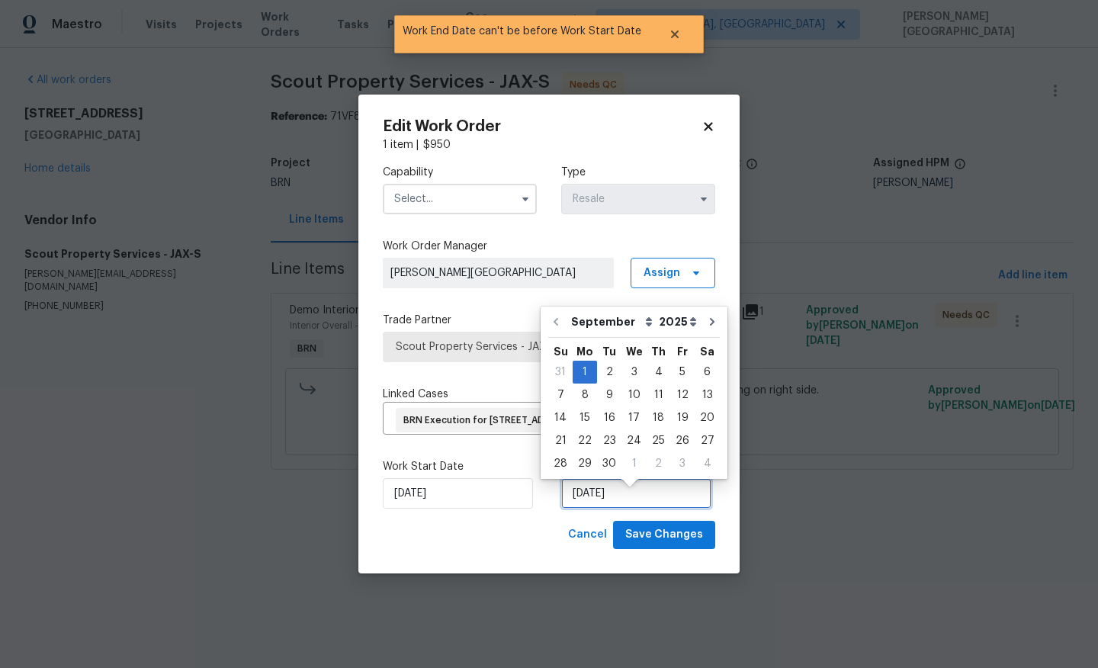
click at [587, 498] on input "9/1/2025" at bounding box center [636, 493] width 150 height 30
click at [600, 366] on div "2" at bounding box center [609, 371] width 24 height 21
type input "[DATE]"
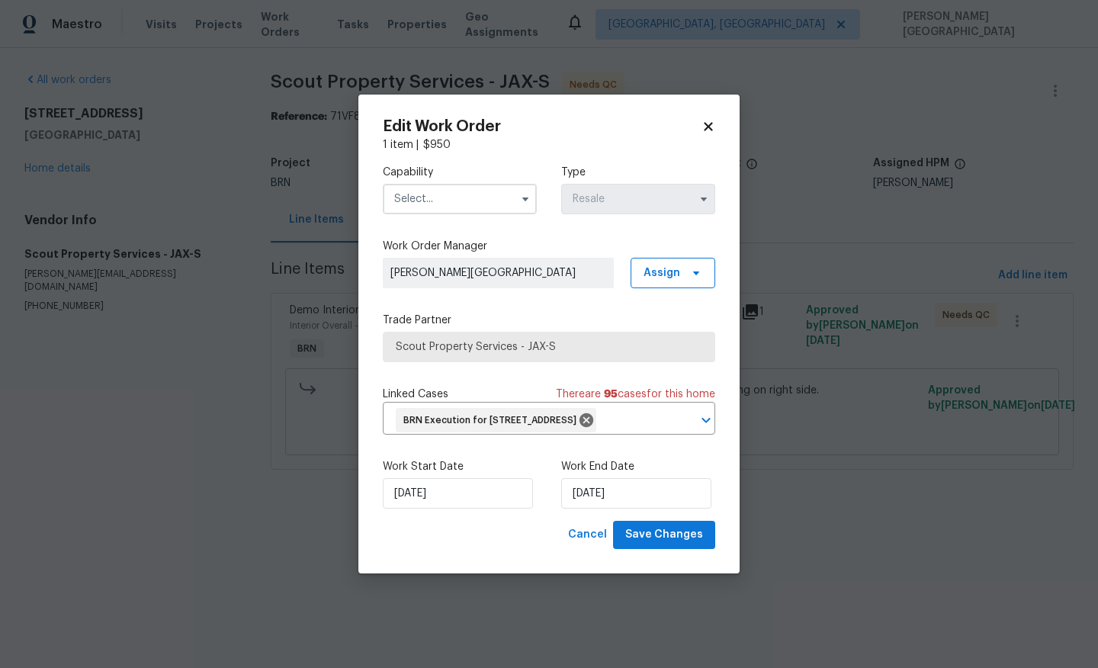
click at [430, 188] on input "text" at bounding box center [460, 199] width 154 height 30
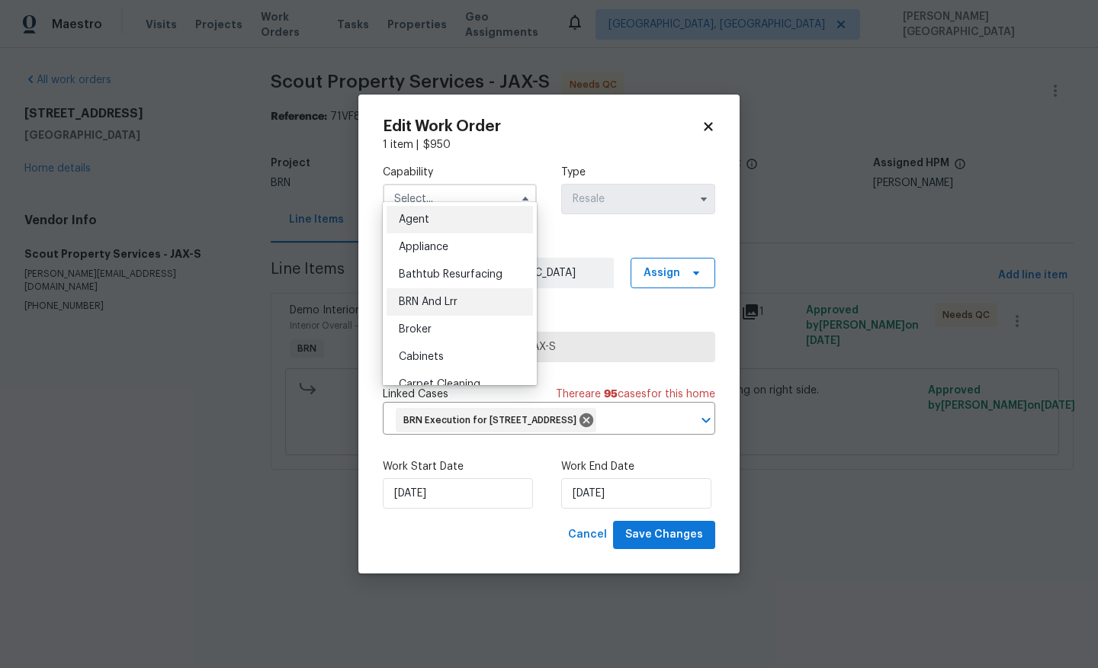
click at [442, 294] on div "BRN And Lrr" at bounding box center [459, 301] width 146 height 27
type input "BRN And Lrr"
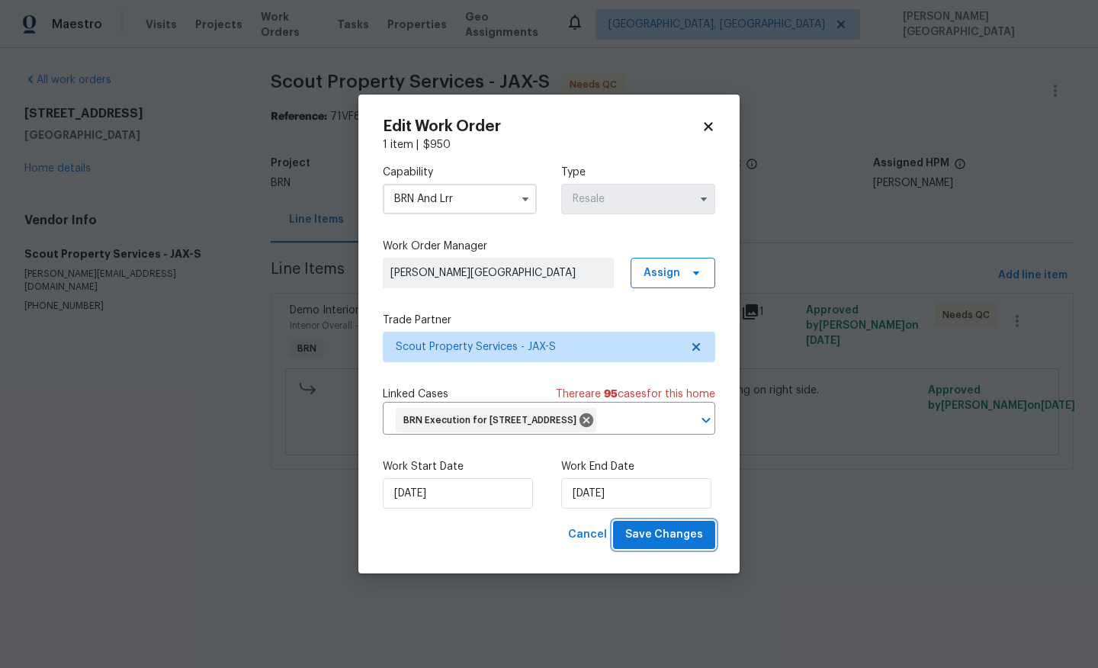
click at [664, 544] on span "Save Changes" at bounding box center [664, 534] width 78 height 19
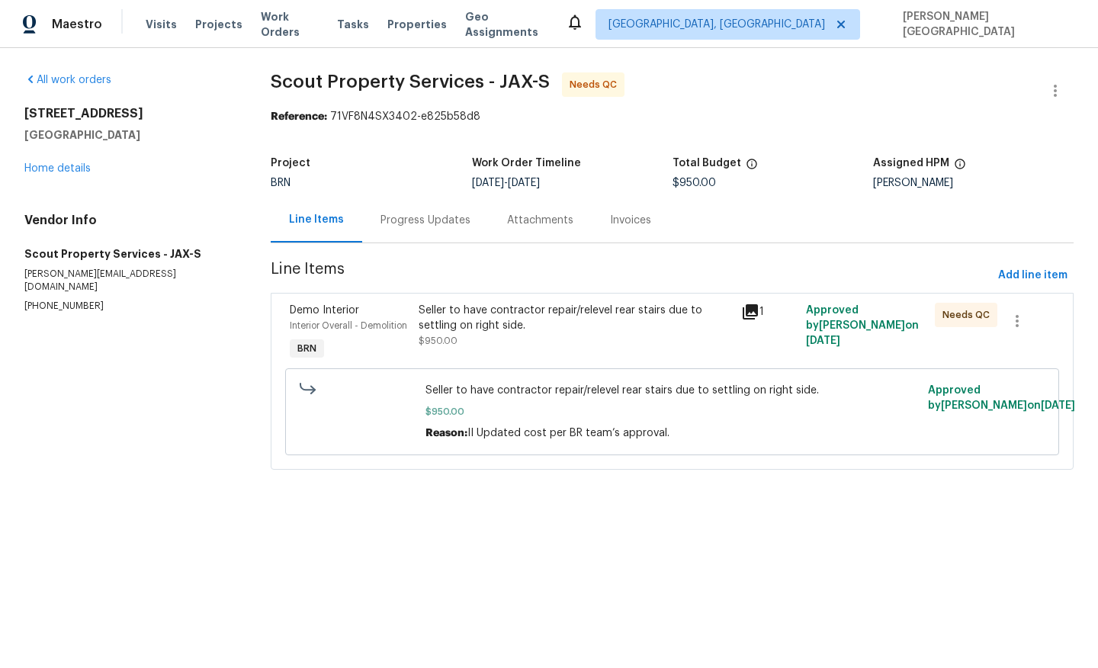
click at [536, 320] on div "Seller to have contractor repair/relevel rear stairs due to settling on right s…" at bounding box center [574, 318] width 313 height 30
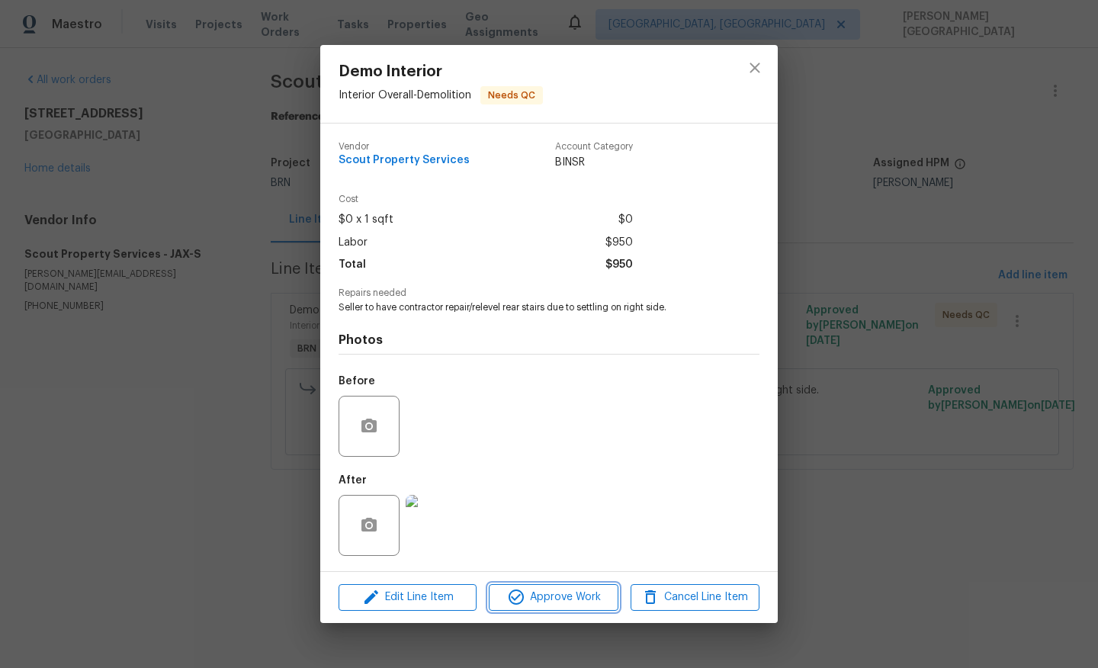
click at [533, 595] on span "Approve Work" at bounding box center [553, 597] width 120 height 19
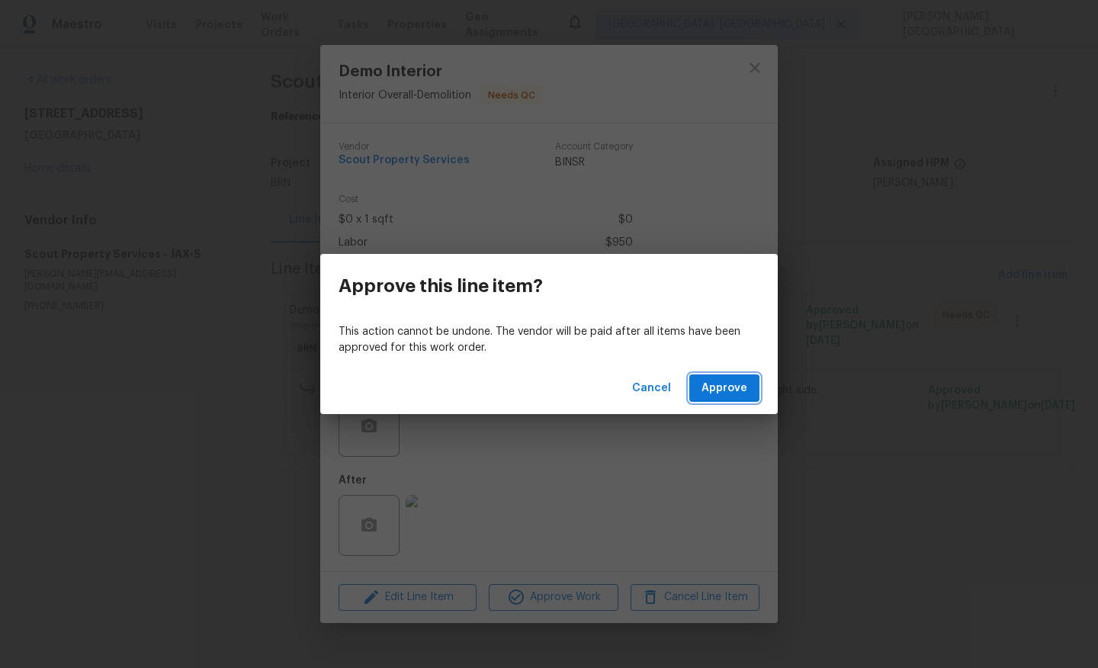
click at [720, 380] on span "Approve" at bounding box center [724, 388] width 46 height 19
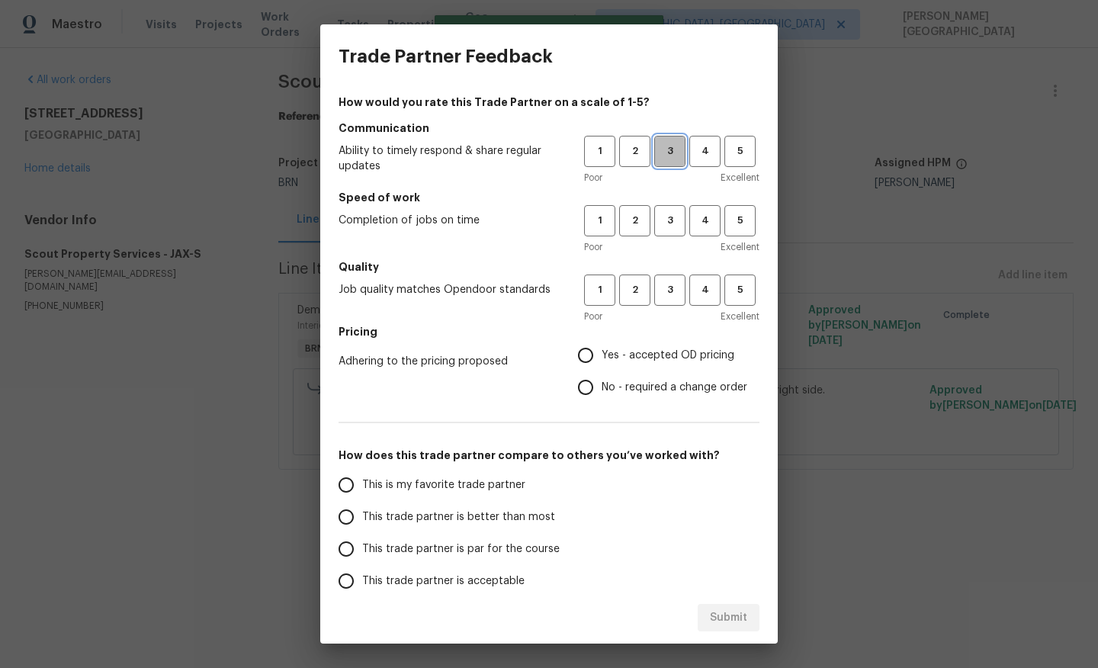
click at [668, 143] on span "3" at bounding box center [670, 152] width 28 height 18
click at [669, 226] on span "3" at bounding box center [670, 221] width 28 height 18
click at [668, 303] on button "3" at bounding box center [669, 289] width 31 height 31
click at [615, 396] on label "No - required a change order" at bounding box center [658, 387] width 178 height 32
click at [601, 396] on input "No - required a change order" at bounding box center [585, 387] width 32 height 32
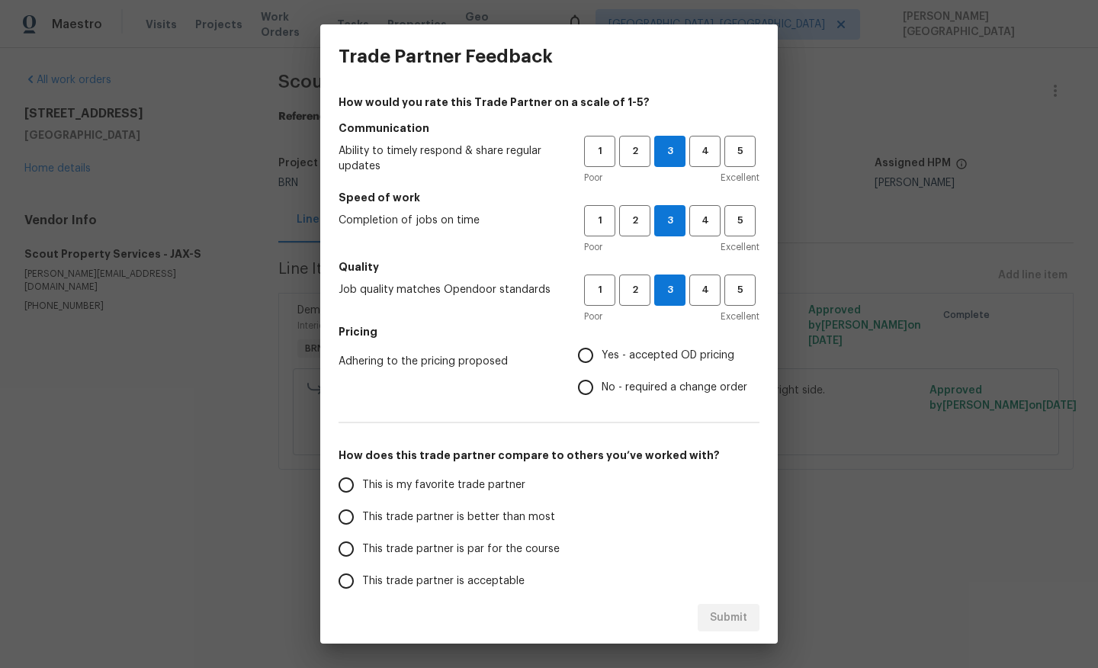
radio input "true"
click at [451, 511] on span "This trade partner is better than most" at bounding box center [458, 517] width 193 height 16
click at [362, 511] on input "This trade partner is better than most" at bounding box center [346, 517] width 32 height 32
click at [731, 623] on span "Submit" at bounding box center [728, 617] width 37 height 19
radio input "true"
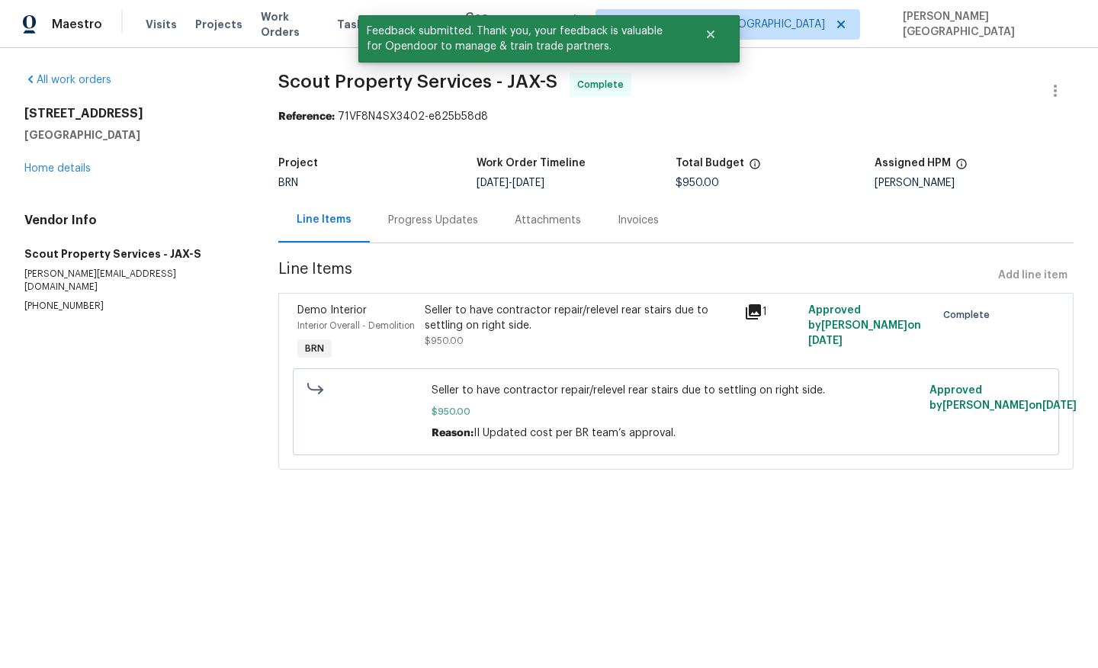
click at [415, 213] on div "Progress Updates" at bounding box center [433, 220] width 90 height 15
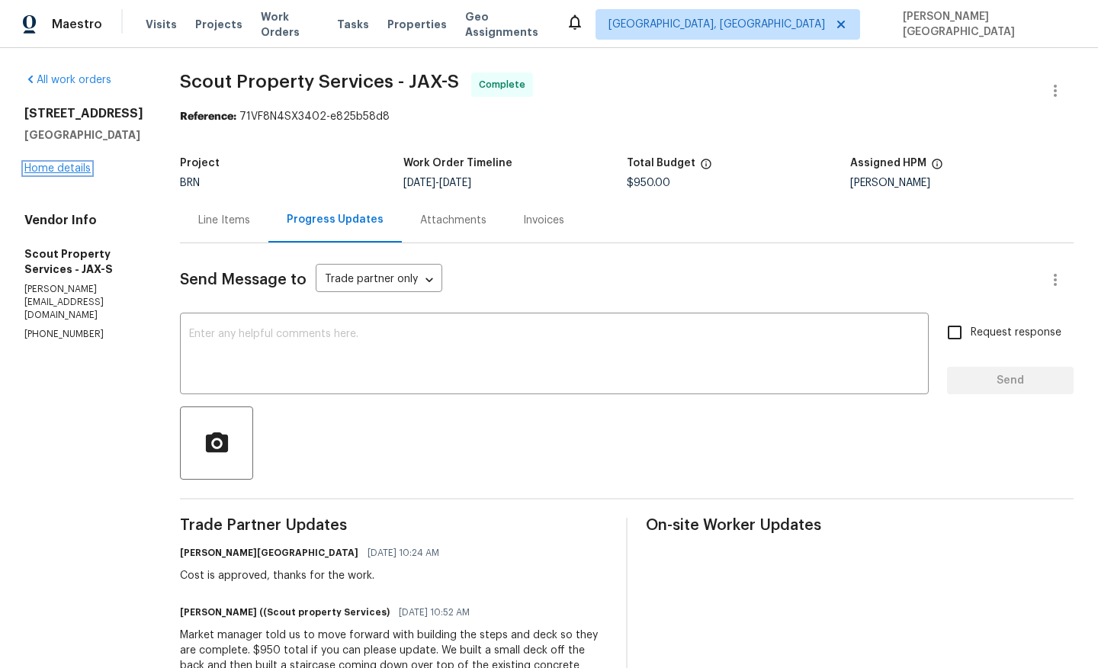
click at [81, 174] on link "Home details" at bounding box center [57, 168] width 66 height 11
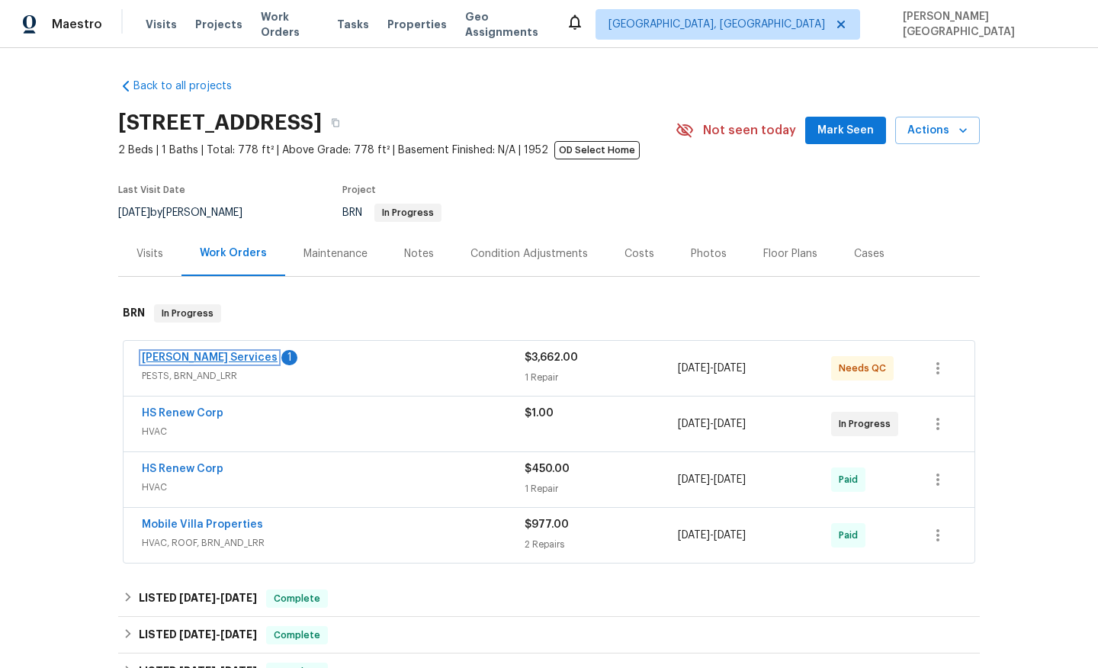
click at [201, 359] on link "[PERSON_NAME] Services" at bounding box center [210, 357] width 136 height 11
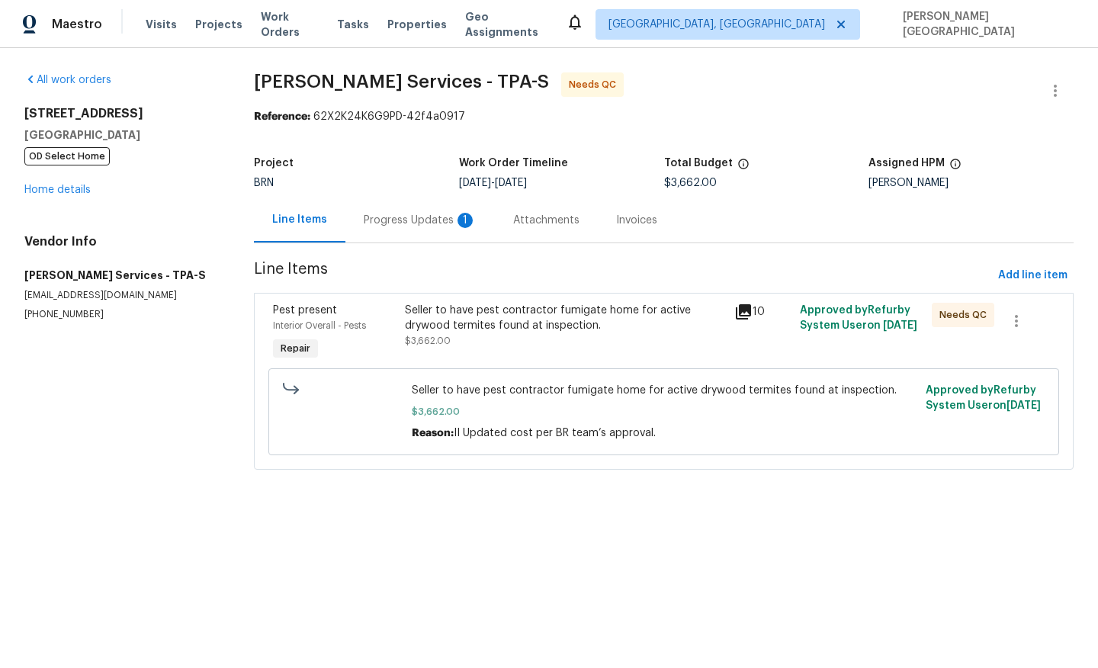
click at [415, 228] on div "Progress Updates 1" at bounding box center [419, 219] width 149 height 45
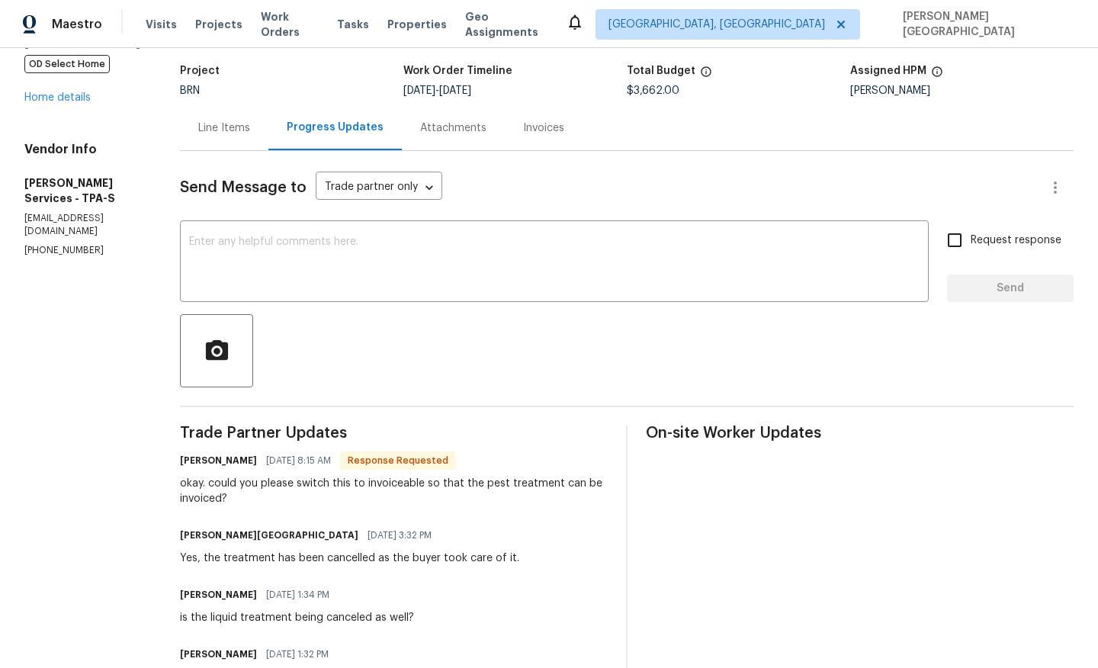
scroll to position [94, 0]
click at [250, 133] on div "Line Items" at bounding box center [224, 126] width 52 height 15
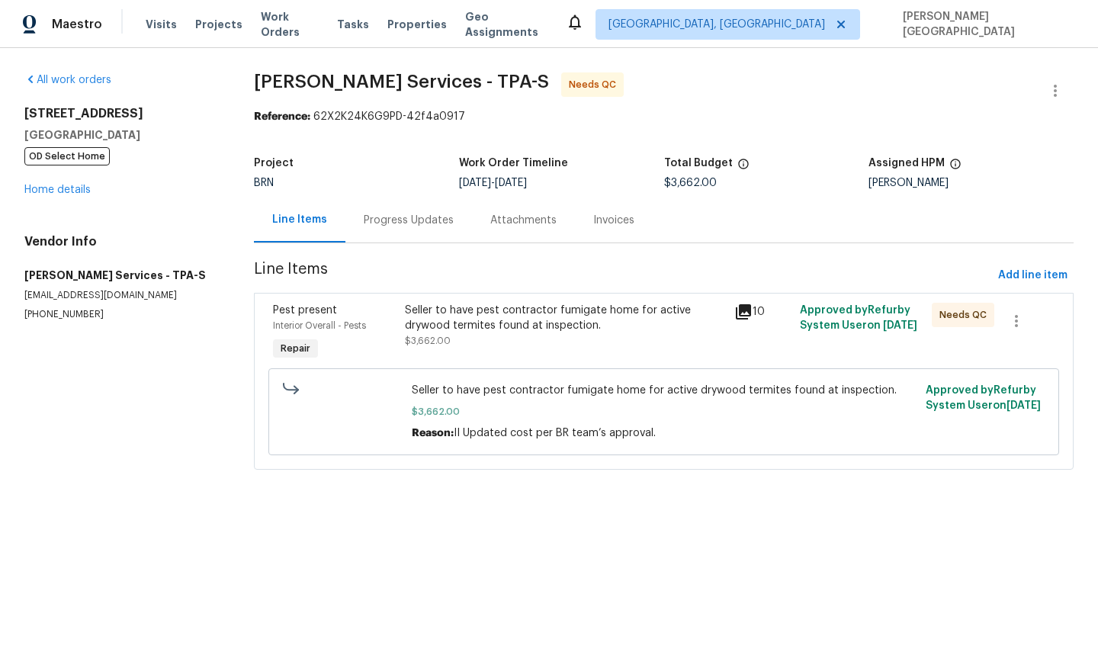
click at [371, 229] on div "Progress Updates" at bounding box center [408, 219] width 127 height 45
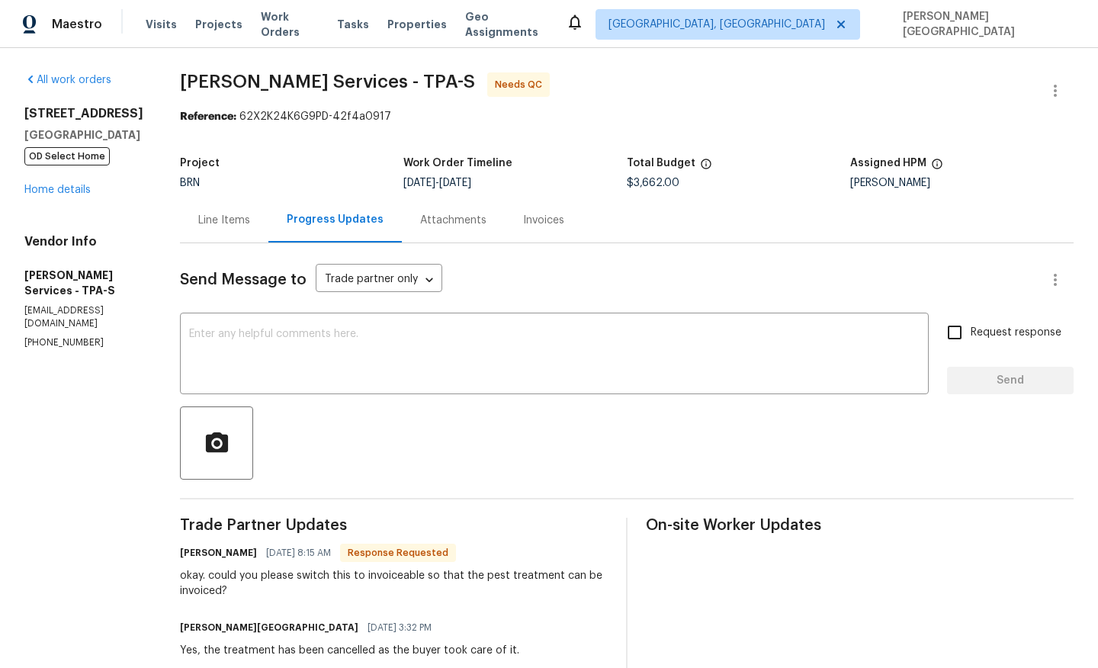
click at [250, 219] on div "Line Items" at bounding box center [224, 220] width 52 height 15
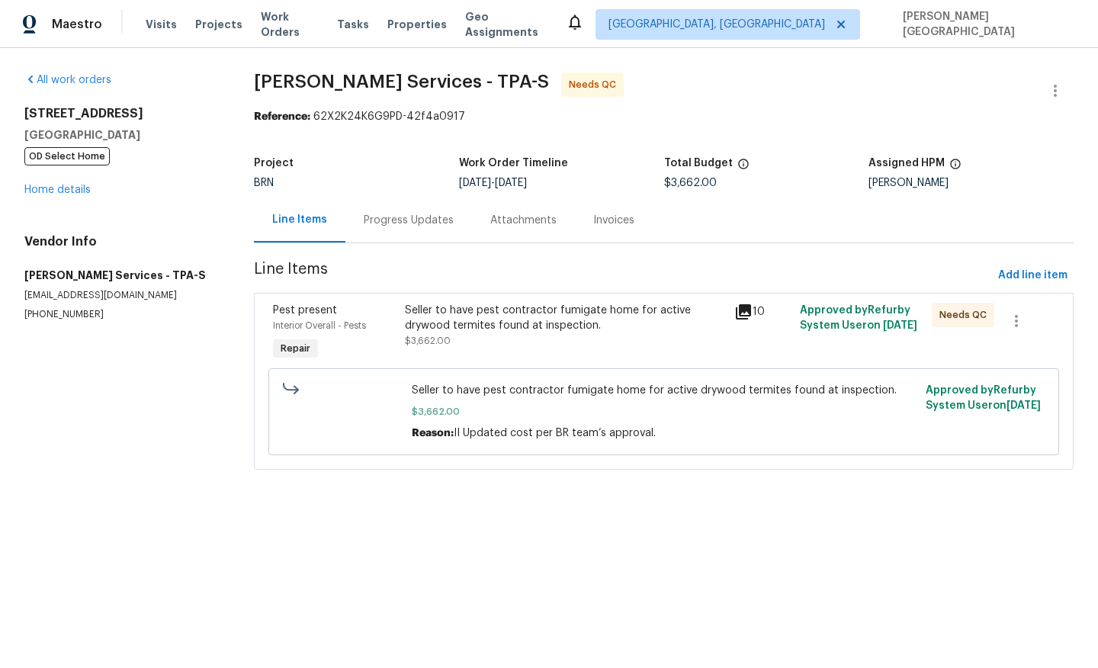
click at [512, 332] on div "Seller to have pest contractor fumigate home for active drywood termites found …" at bounding box center [565, 318] width 320 height 30
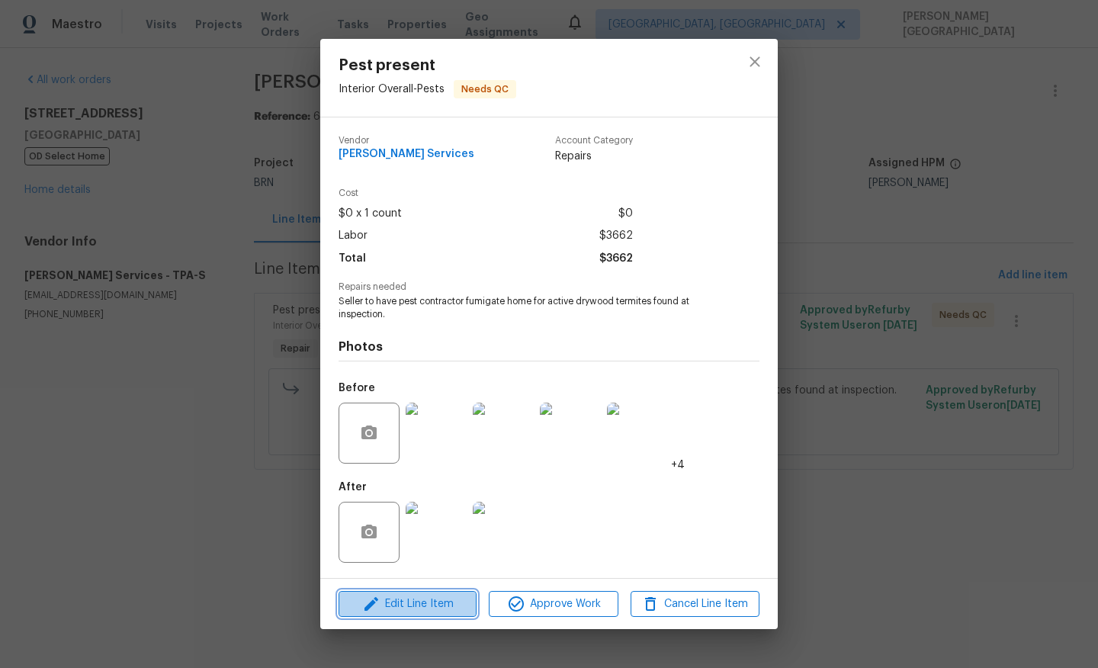
click at [422, 595] on span "Edit Line Item" at bounding box center [407, 604] width 129 height 19
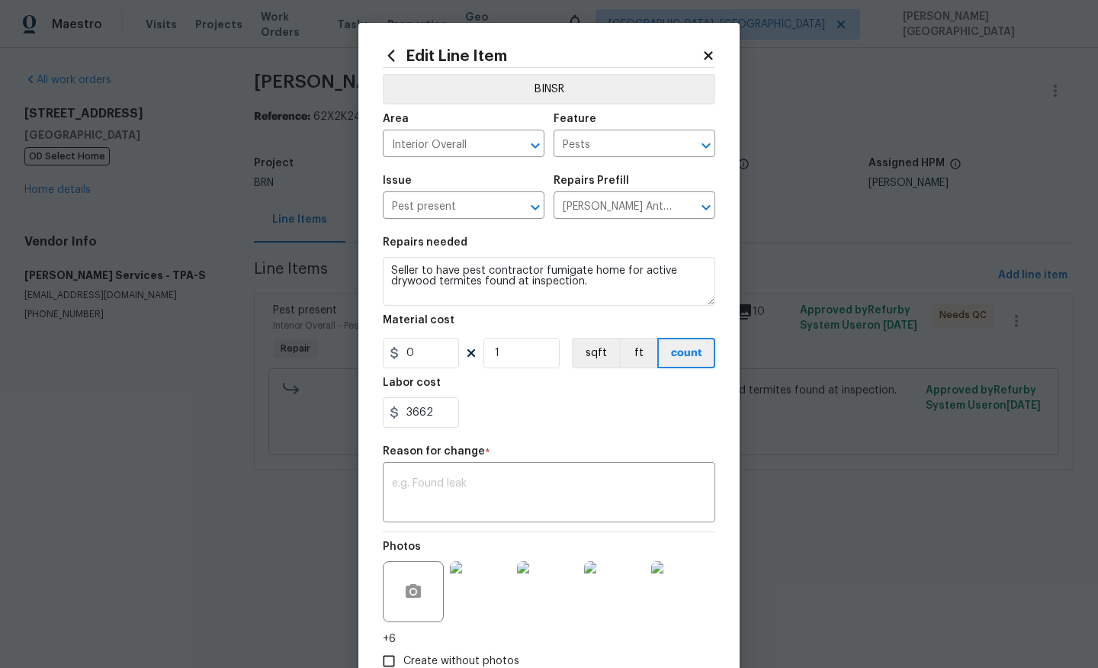
click at [489, 603] on img at bounding box center [480, 591] width 61 height 61
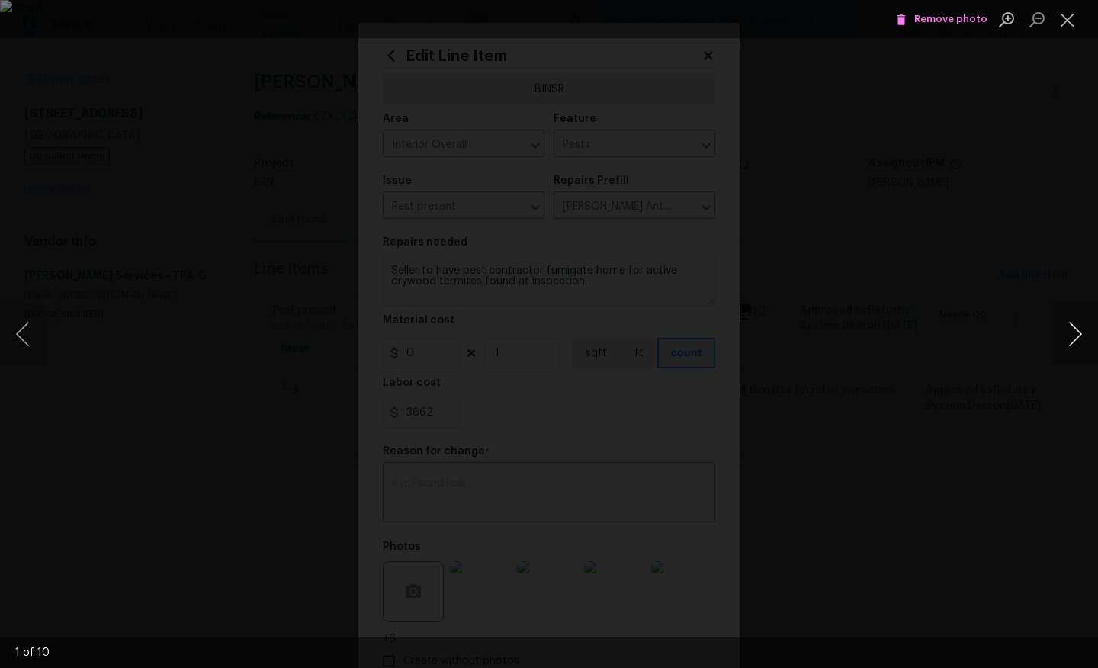
click at [1072, 326] on button "Next image" at bounding box center [1075, 333] width 46 height 61
click at [1072, 325] on button "Next image" at bounding box center [1075, 333] width 46 height 61
click at [1044, 183] on div "Lightbox" at bounding box center [549, 334] width 1098 height 668
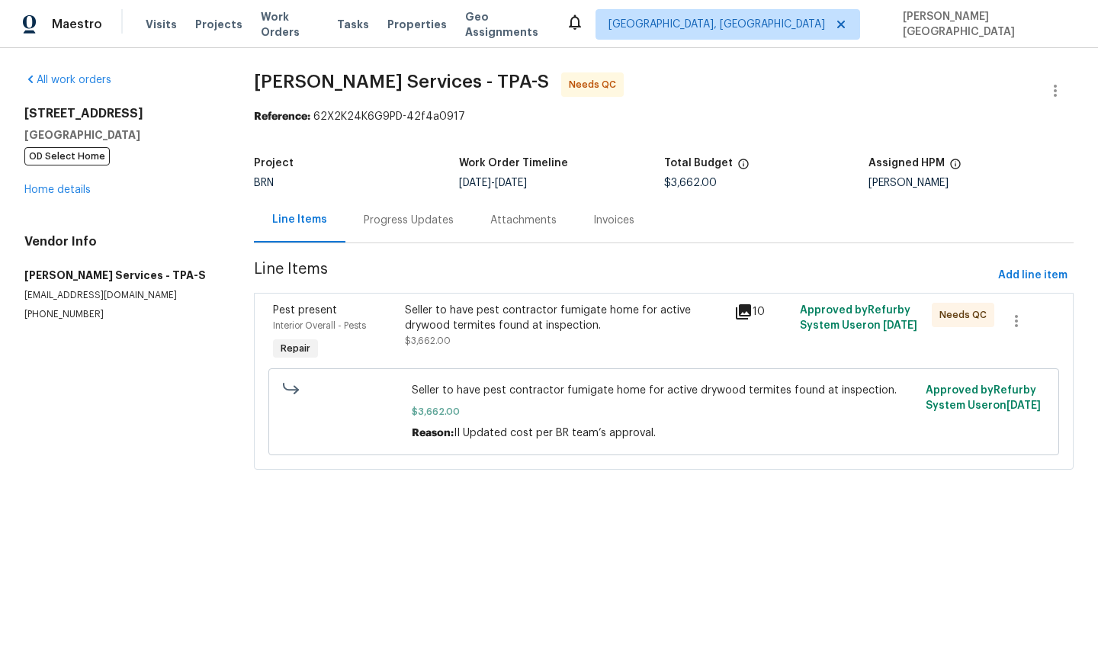
click at [1044, 183] on body "Maestro Visits Projects Work Orders Tasks Properties Geo Assignments [GEOGRAPHI…" at bounding box center [549, 256] width 1098 height 512
click at [386, 217] on div "Progress Updates" at bounding box center [409, 220] width 90 height 15
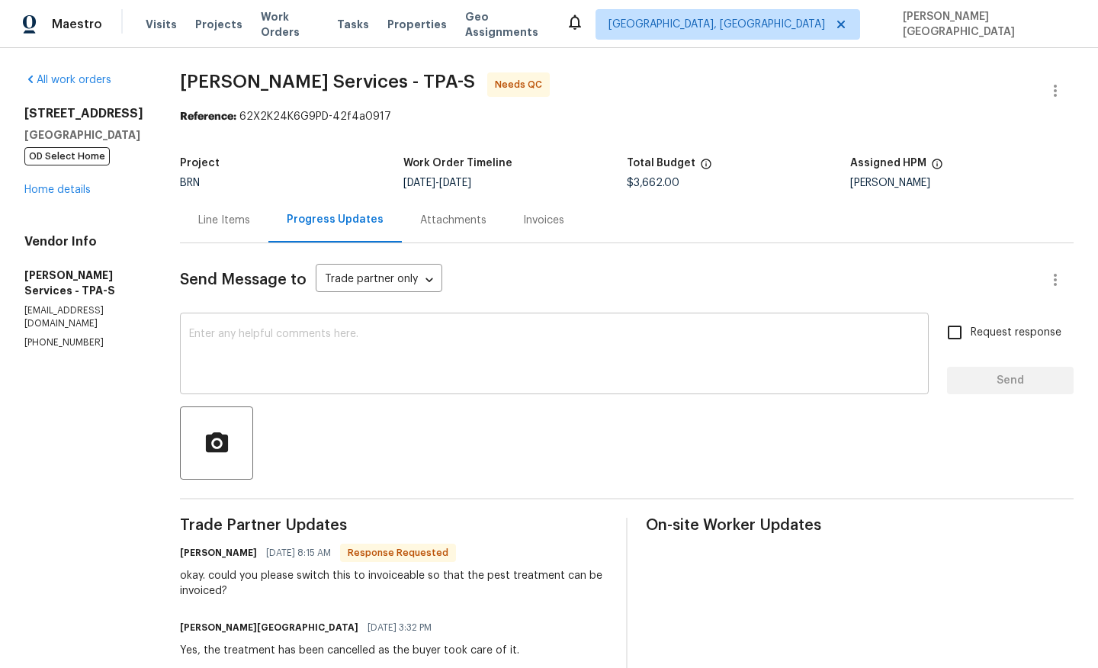
click at [359, 336] on textarea at bounding box center [554, 355] width 730 height 53
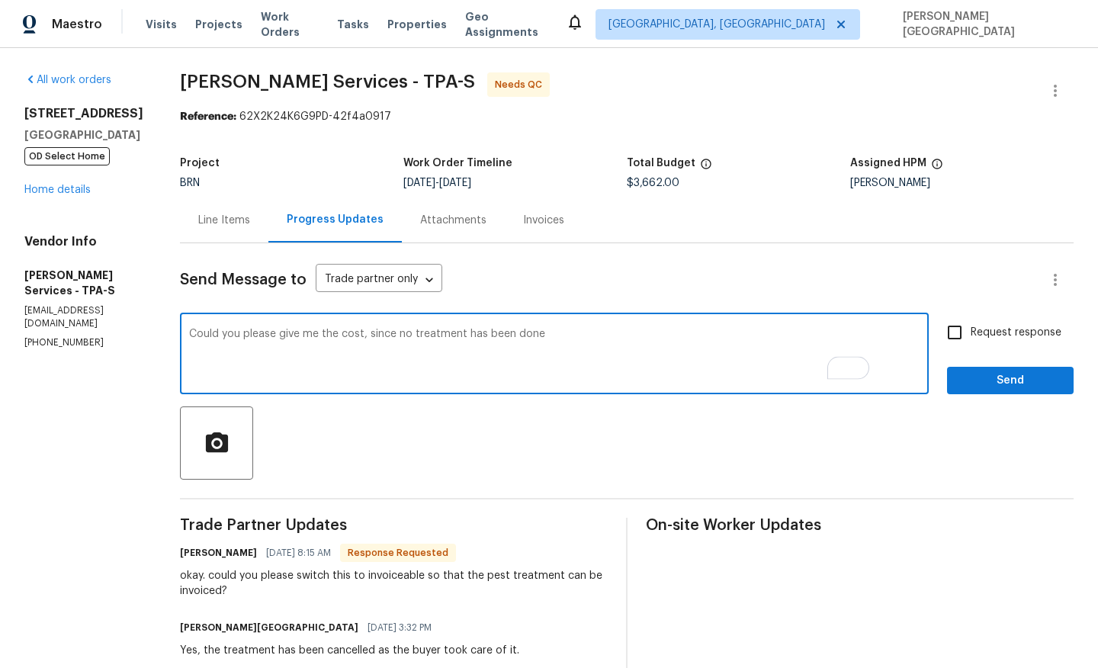
click at [591, 337] on textarea "Could you please give me the cost, since no treatment has been done" at bounding box center [554, 355] width 730 height 53
type textarea "Could you please give me the cost, since no treatment has been done."
click at [966, 335] on input "Request response" at bounding box center [954, 332] width 32 height 32
checkbox input "true"
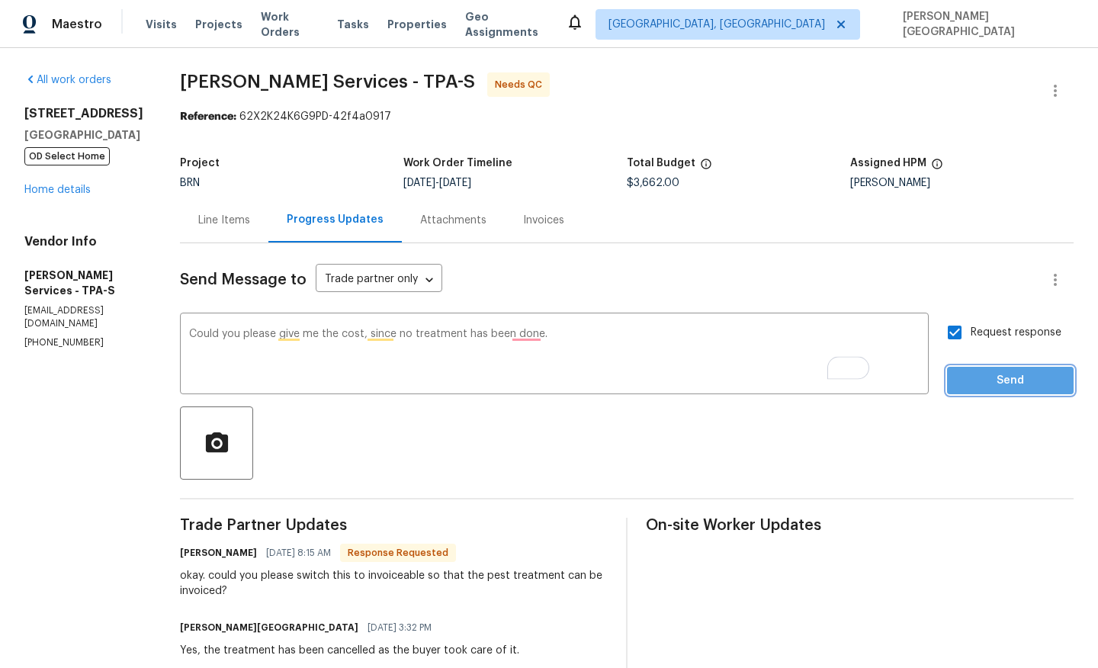
click at [975, 372] on span "Send" at bounding box center [1010, 380] width 102 height 19
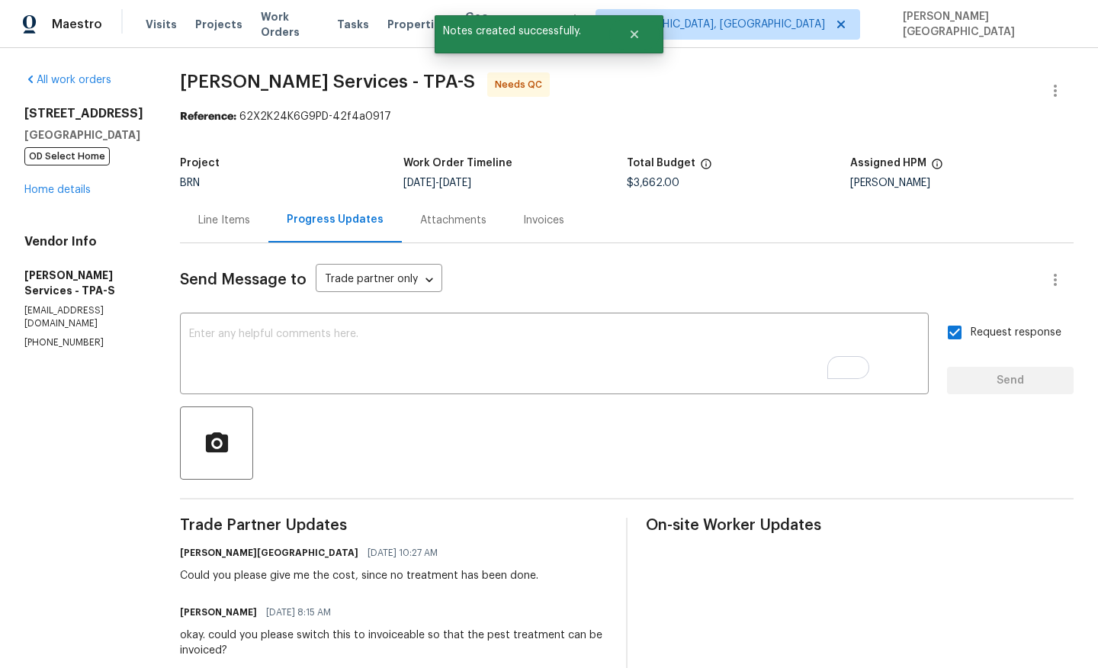
click at [250, 225] on div "Line Items" at bounding box center [224, 220] width 52 height 15
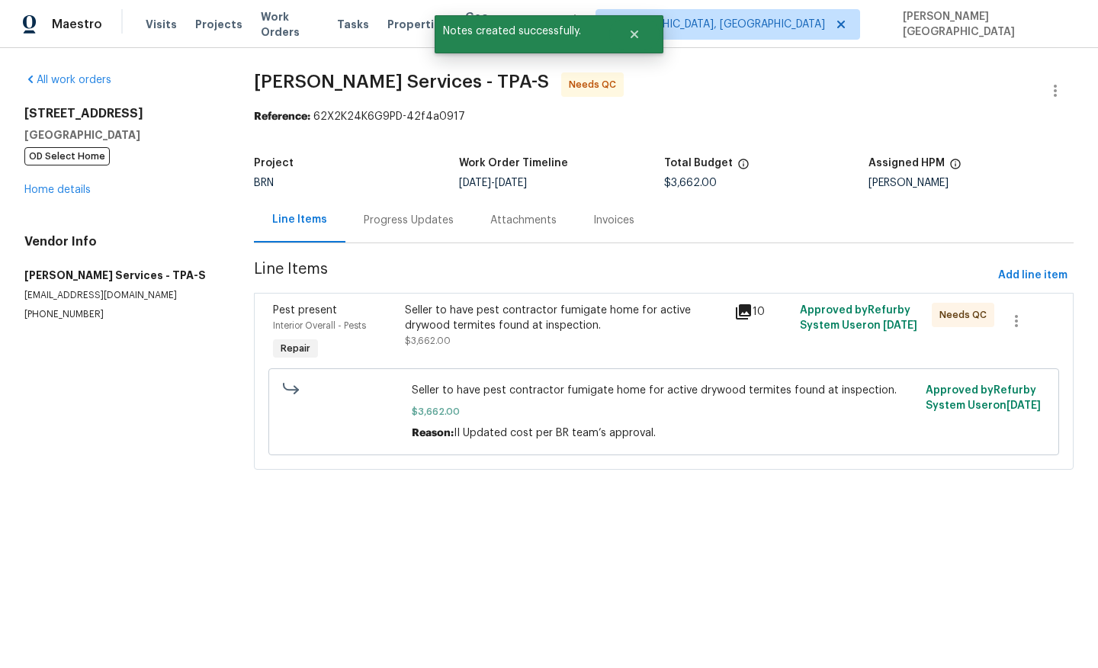
click at [457, 337] on div "Seller to have pest contractor fumigate home for active drywood termites found …" at bounding box center [565, 326] width 320 height 46
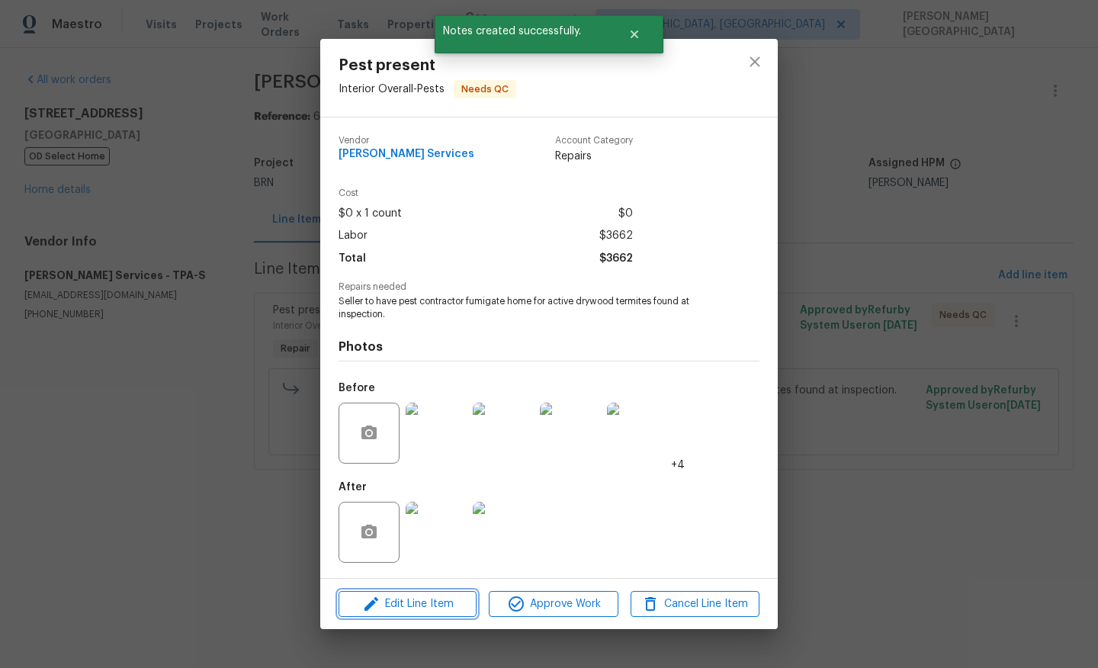
click at [446, 602] on span "Edit Line Item" at bounding box center [407, 604] width 129 height 19
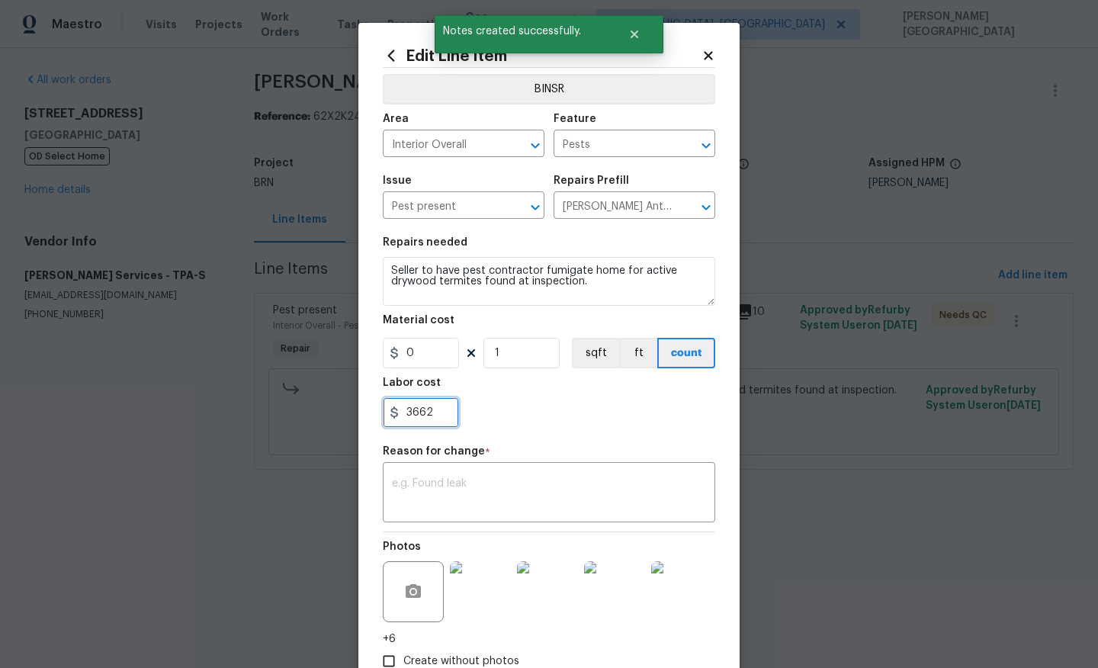
click at [424, 425] on input "3662" at bounding box center [421, 412] width 76 height 30
type input "1"
click at [428, 476] on div "x ​" at bounding box center [549, 494] width 332 height 56
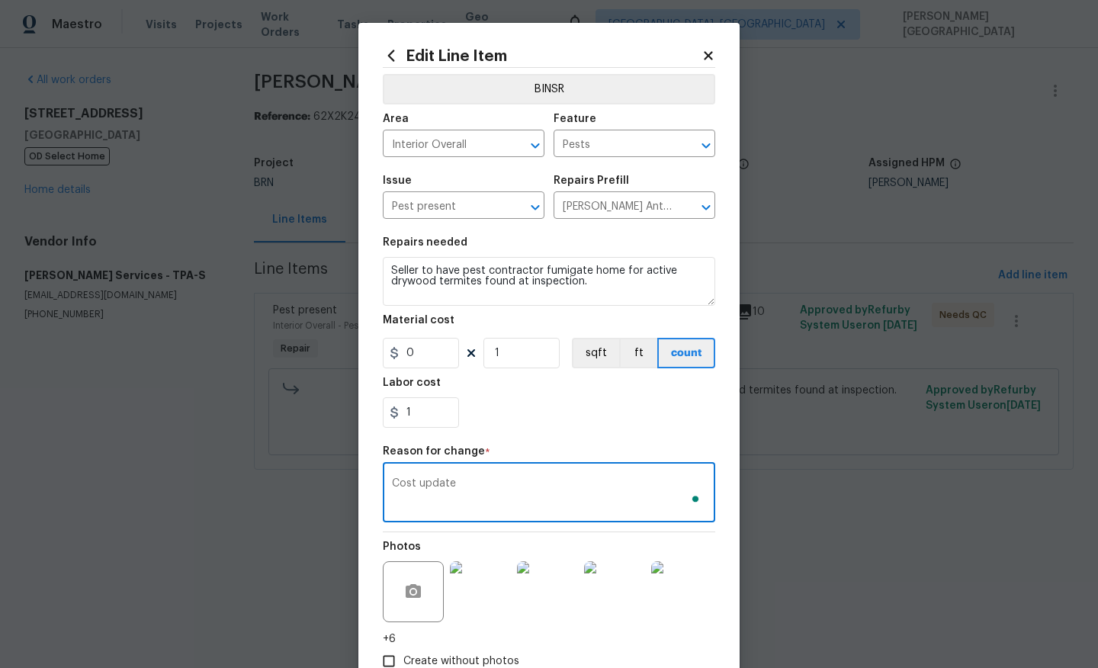
scroll to position [99, 0]
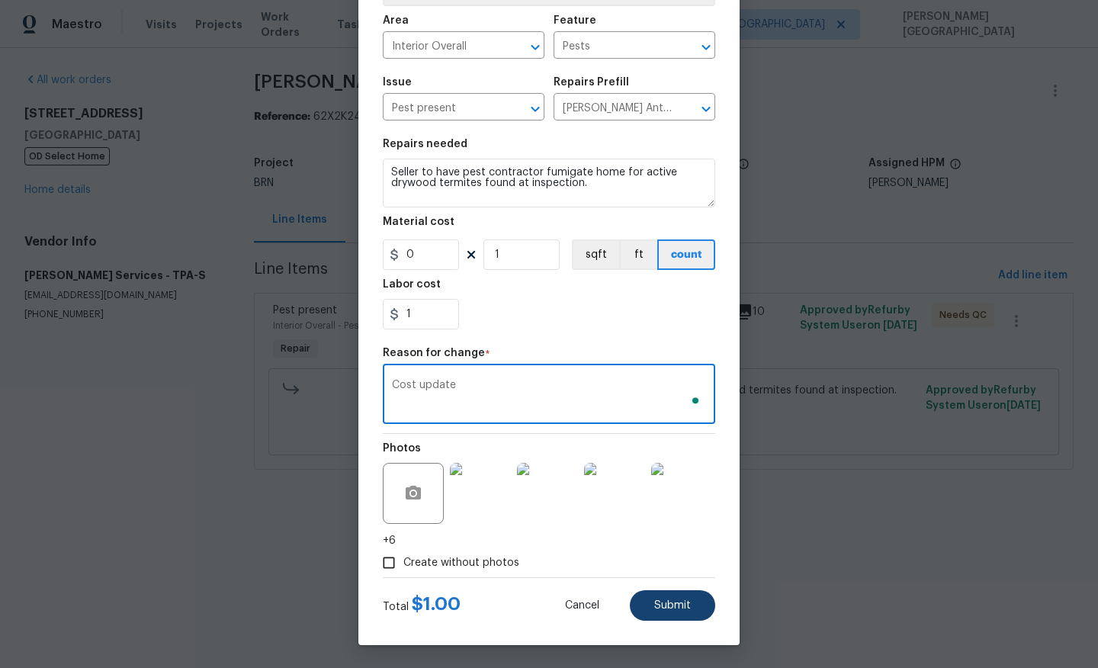
type textarea "Cost update"
click at [683, 610] on span "Submit" at bounding box center [672, 605] width 37 height 11
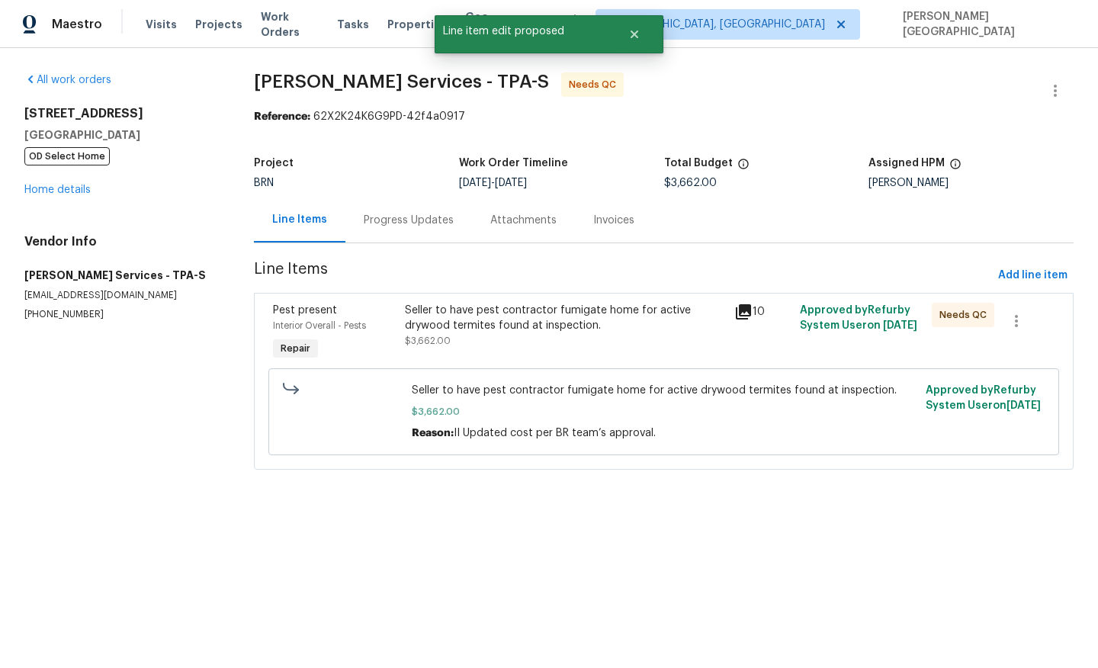
scroll to position [0, 0]
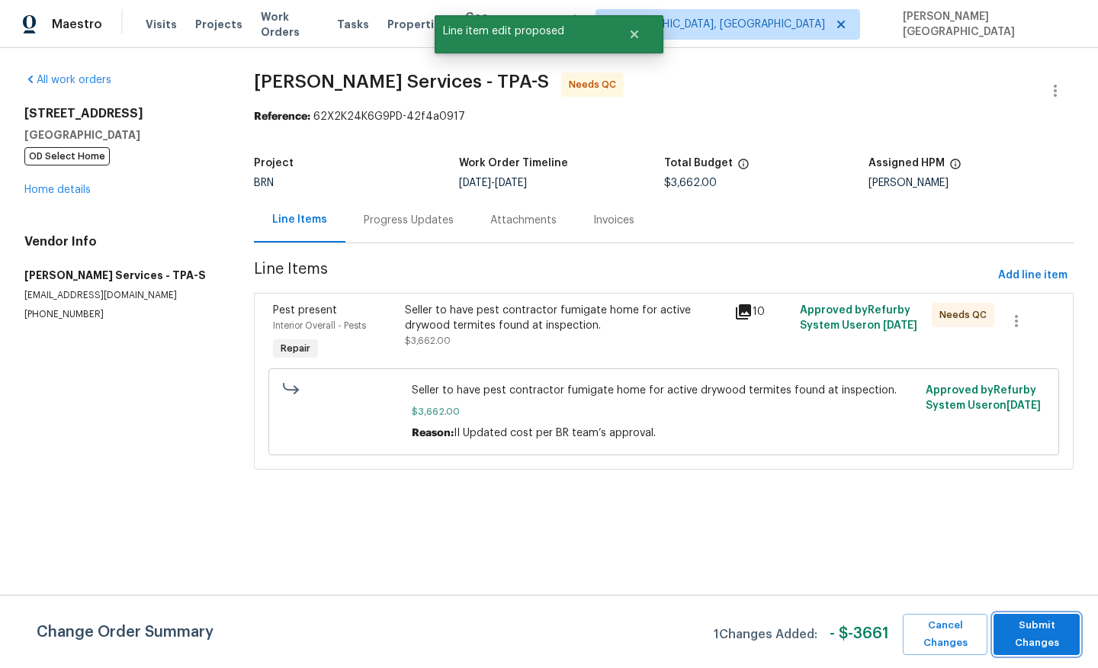
click at [1021, 650] on span "Submit Changes" at bounding box center [1036, 634] width 71 height 35
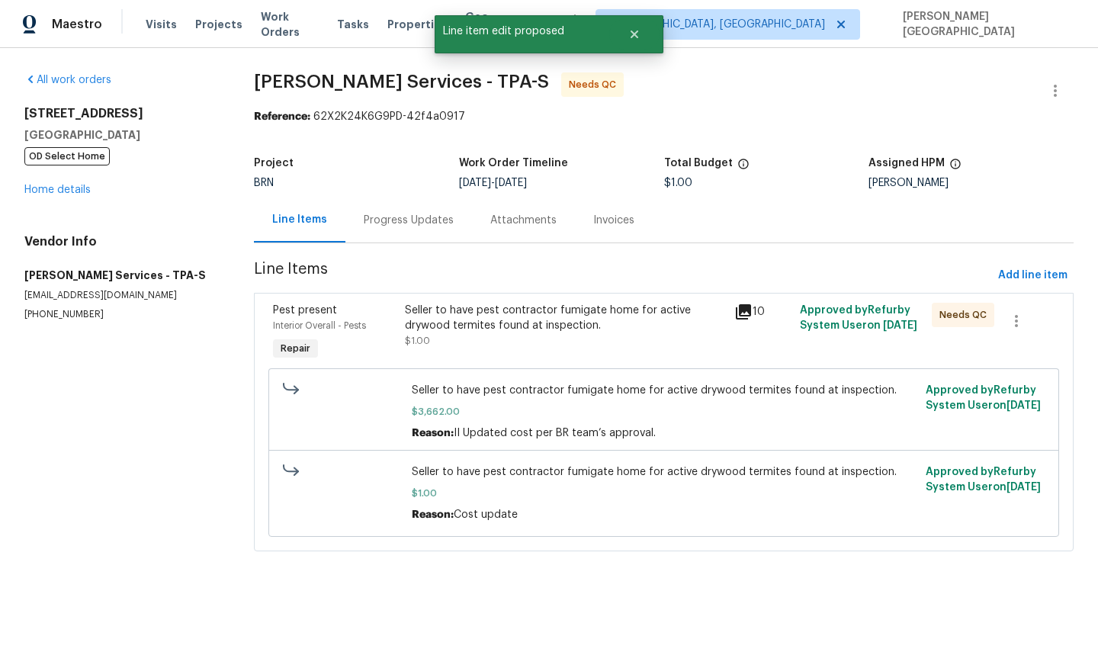
click at [389, 215] on div "Progress Updates" at bounding box center [409, 220] width 90 height 15
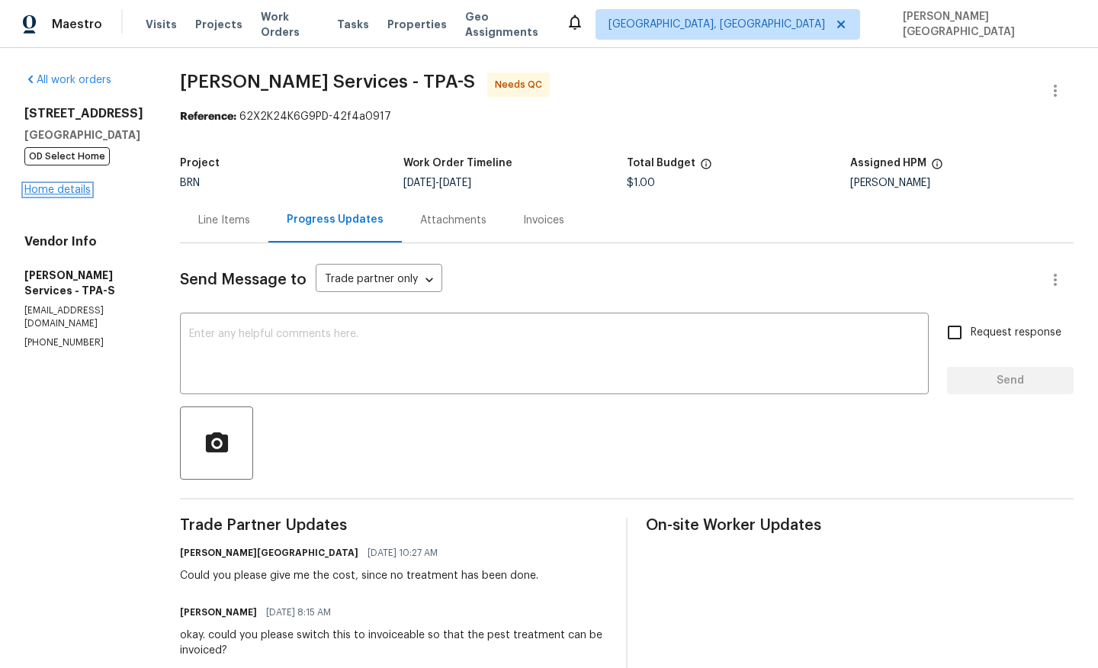
click at [78, 194] on link "Home details" at bounding box center [57, 189] width 66 height 11
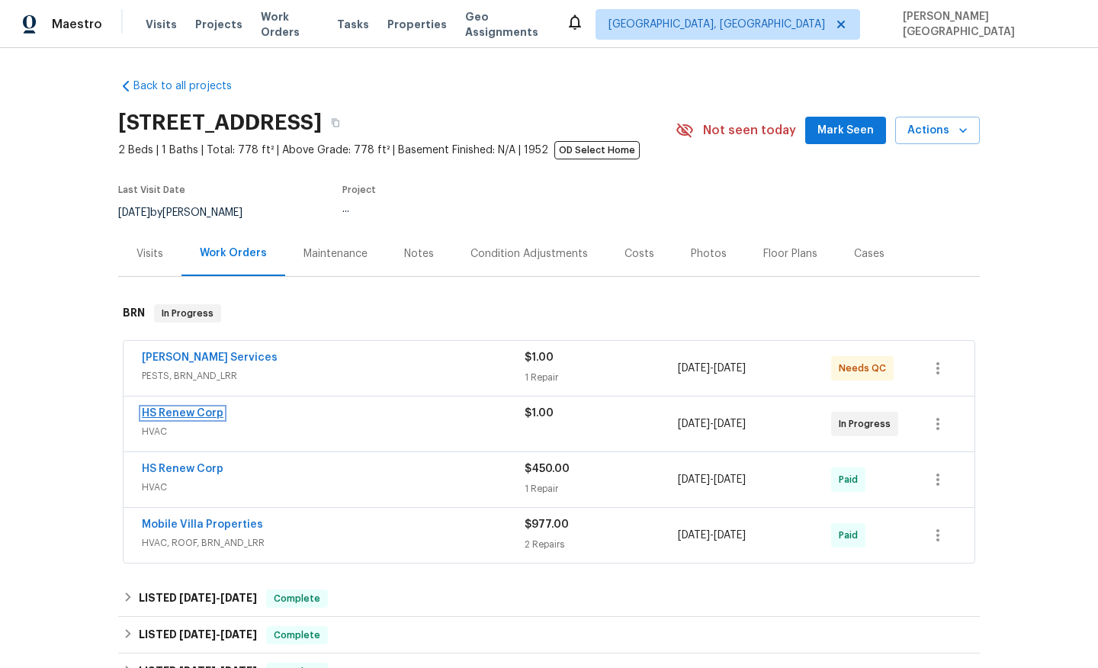
click at [210, 415] on link "HS Renew Corp" at bounding box center [183, 413] width 82 height 11
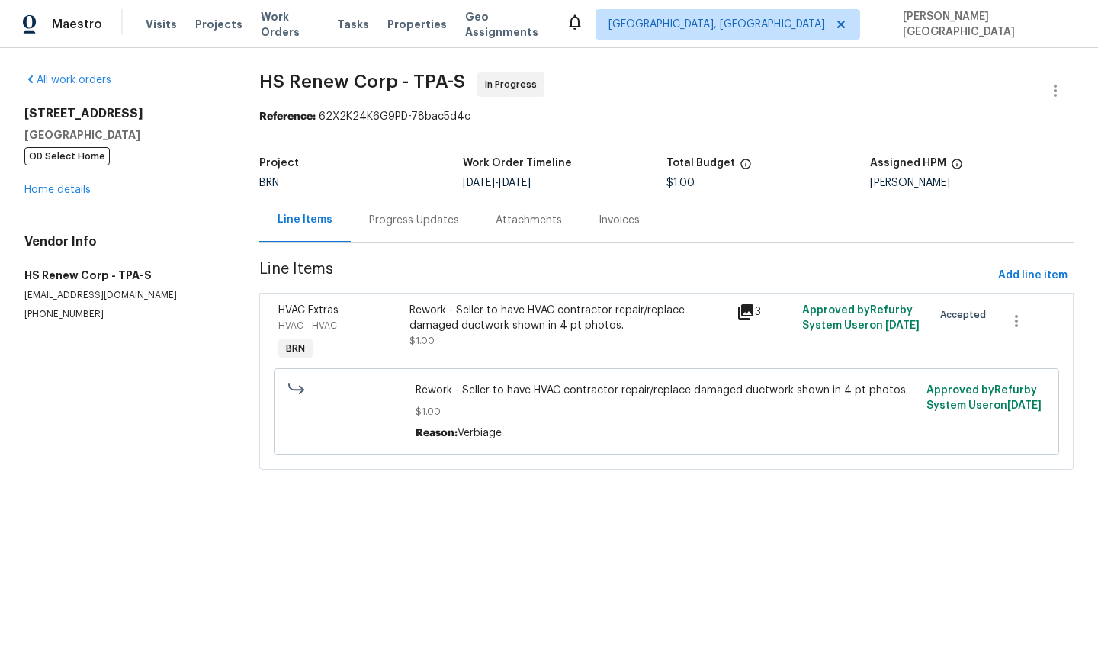
click at [412, 226] on div "Progress Updates" at bounding box center [414, 220] width 90 height 15
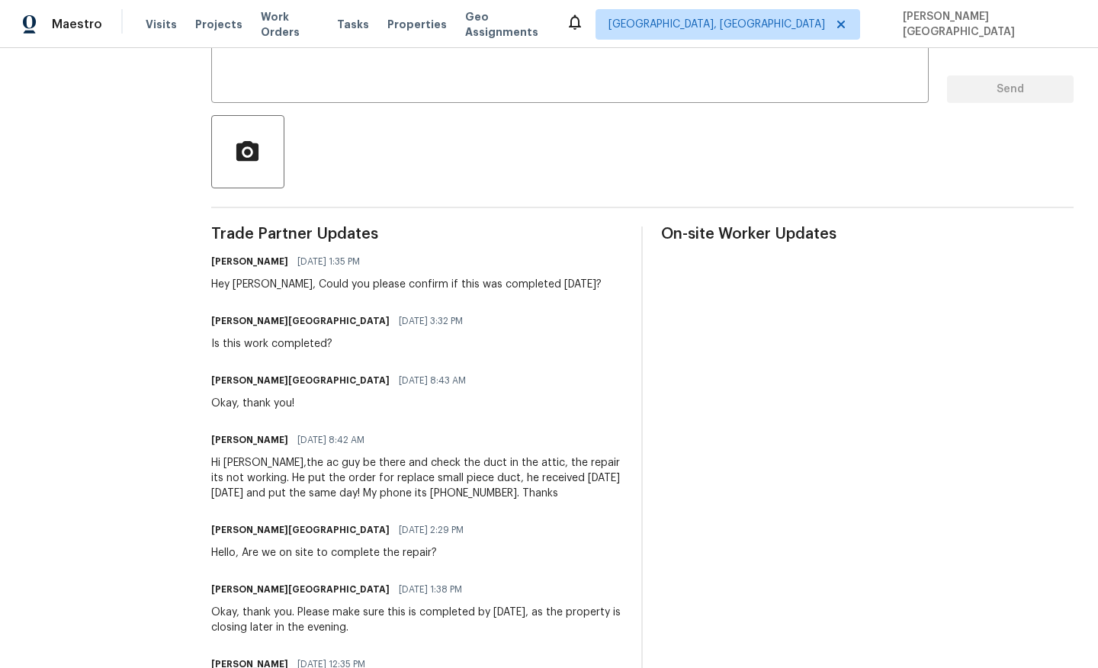
scroll to position [296, 0]
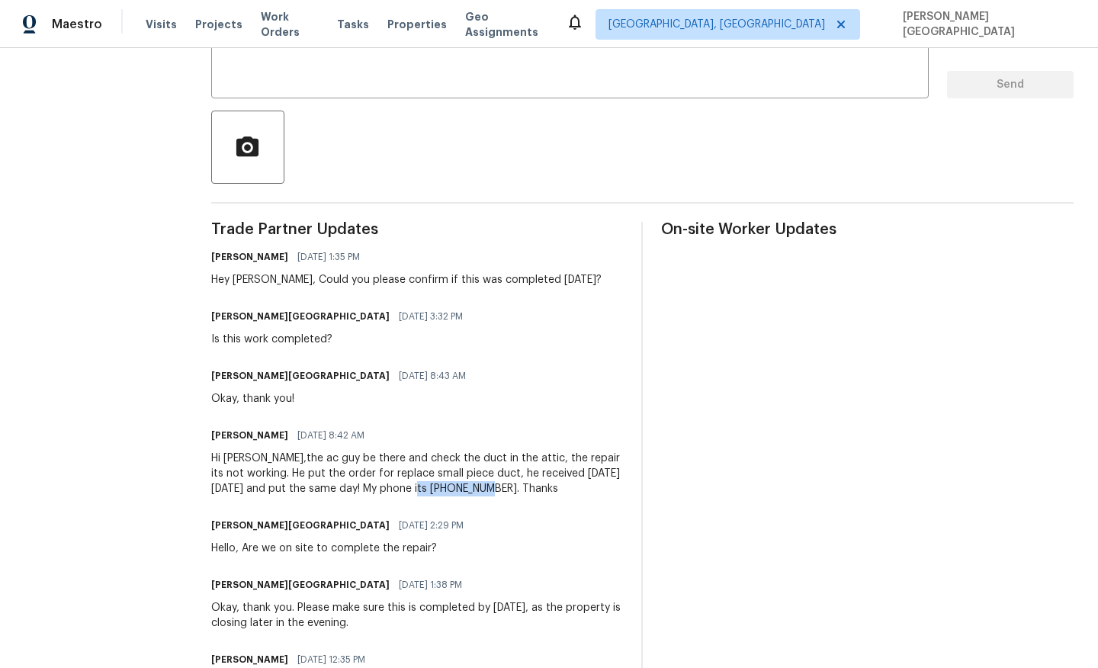
drag, startPoint x: 443, startPoint y: 487, endPoint x: 508, endPoint y: 489, distance: 65.6
click at [508, 489] on div "Hi Isabel,the ac guy be there and check the duct in the attic, the repair its n…" at bounding box center [417, 473] width 412 height 46
copy div "656-214-1227"
click at [353, 72] on textarea at bounding box center [569, 59] width 699 height 53
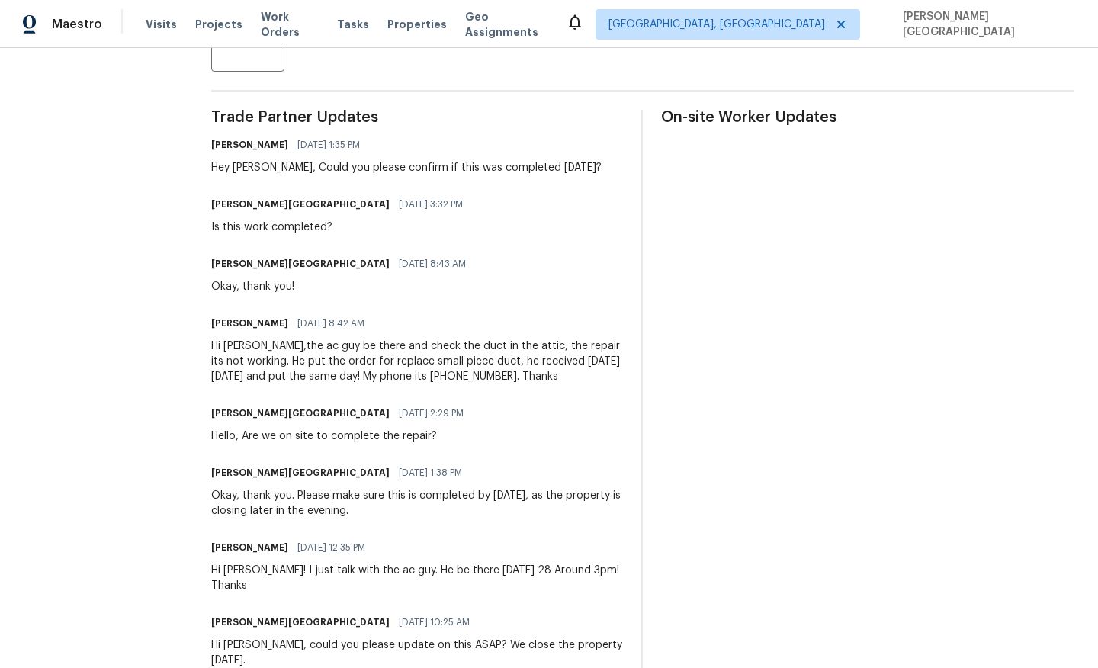
scroll to position [242, 0]
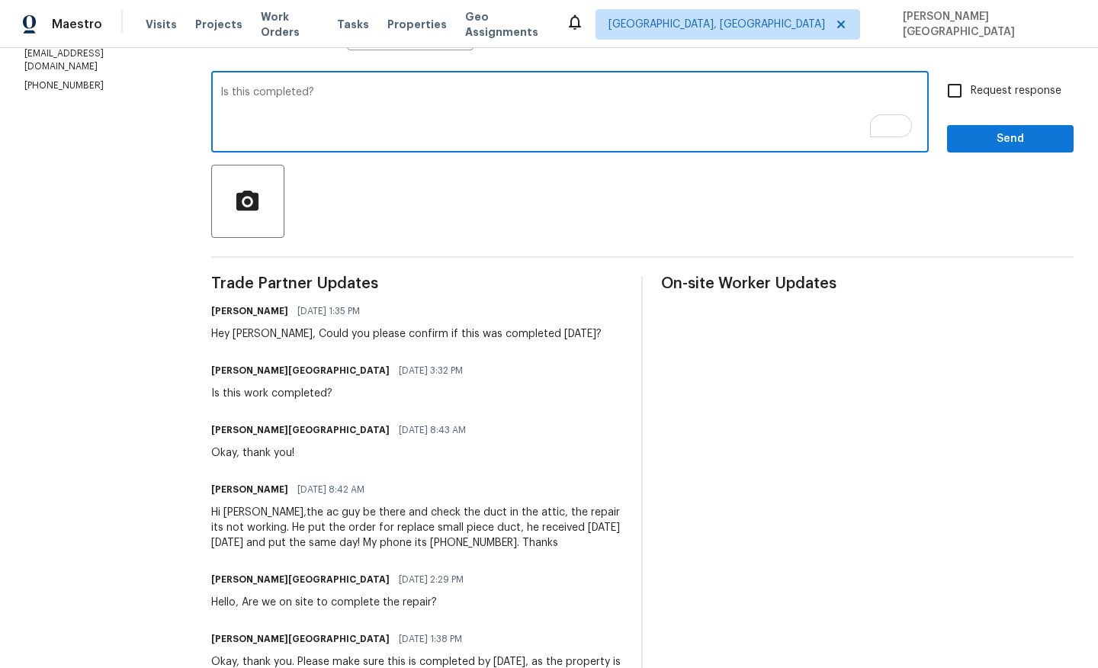
type textarea "Is this completed?"
click at [964, 88] on input "Request response" at bounding box center [954, 91] width 32 height 32
checkbox input "true"
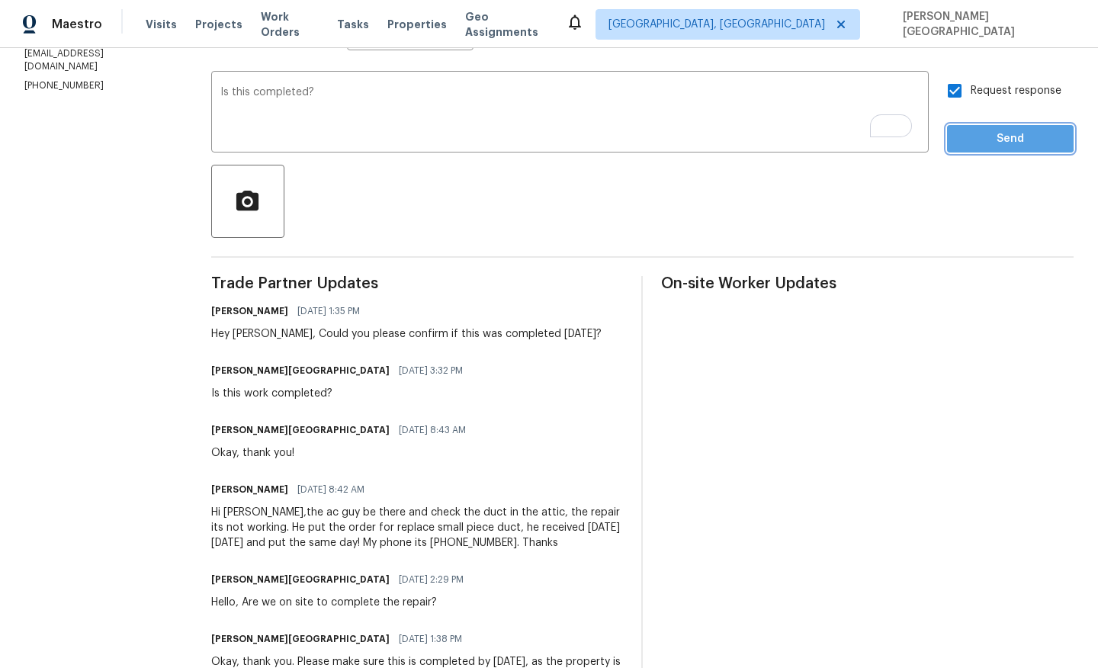
click at [965, 127] on button "Send" at bounding box center [1010, 139] width 127 height 28
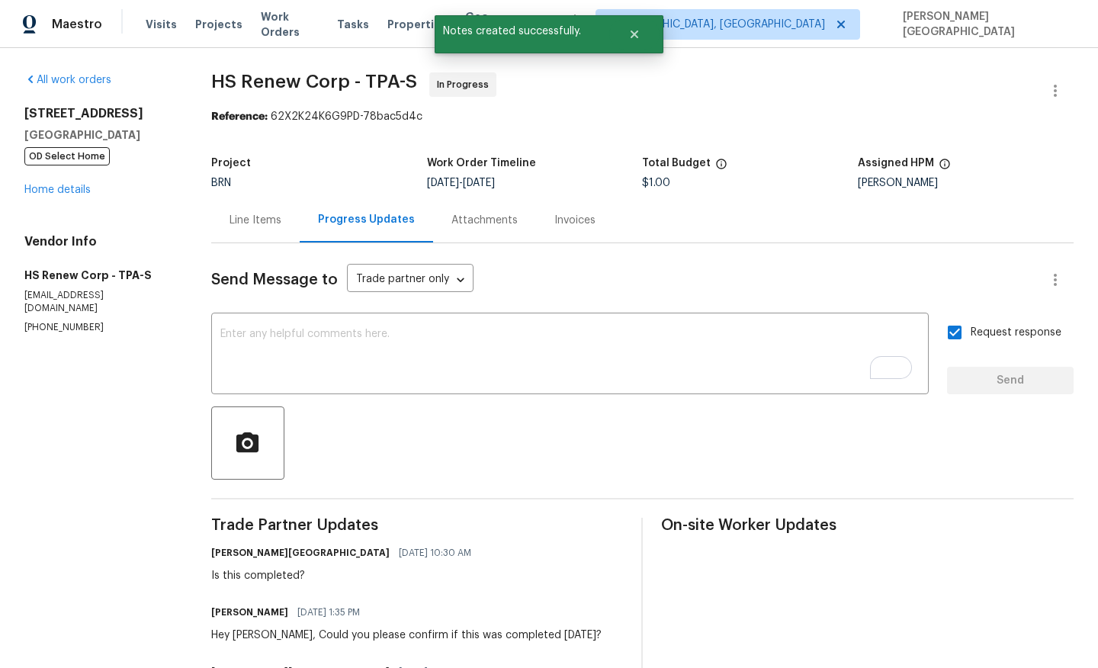
click at [93, 292] on p "hsrenewcorp@gmail.com" at bounding box center [99, 302] width 150 height 26
copy p "hsrenewcorp@gmail.com"
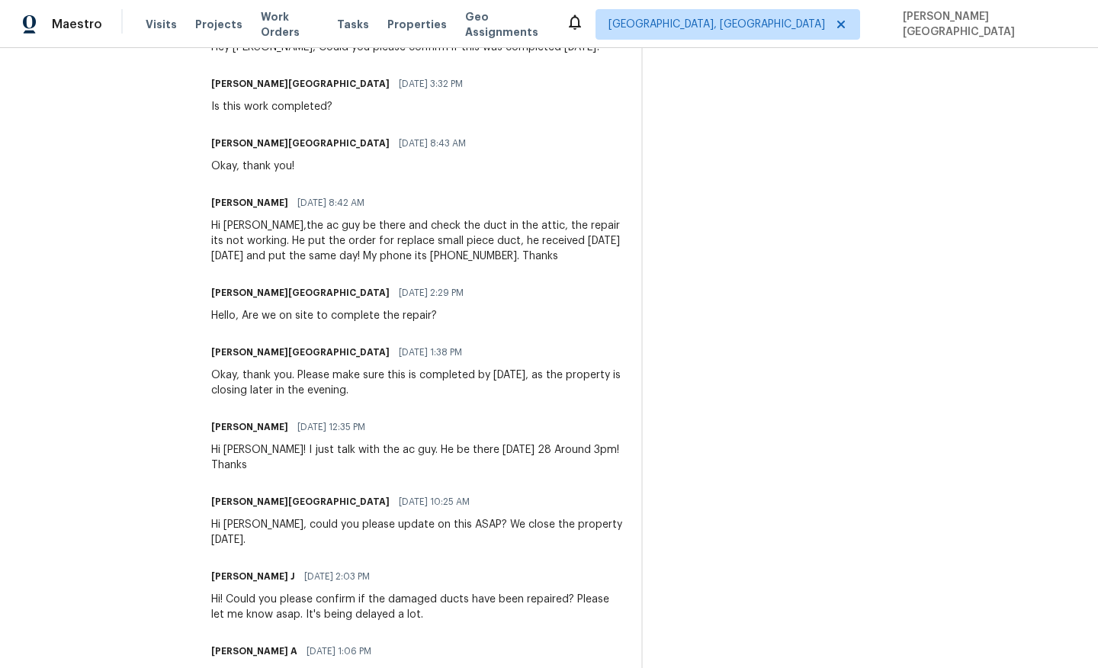
scroll to position [284, 0]
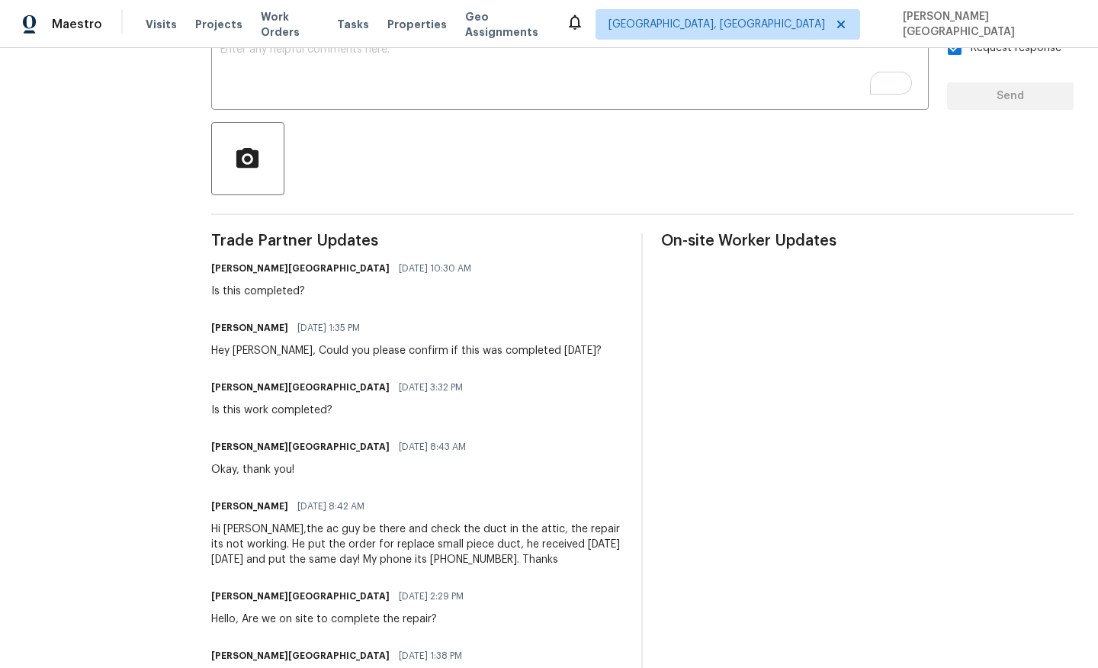
drag, startPoint x: 217, startPoint y: 273, endPoint x: 436, endPoint y: 510, distance: 322.6
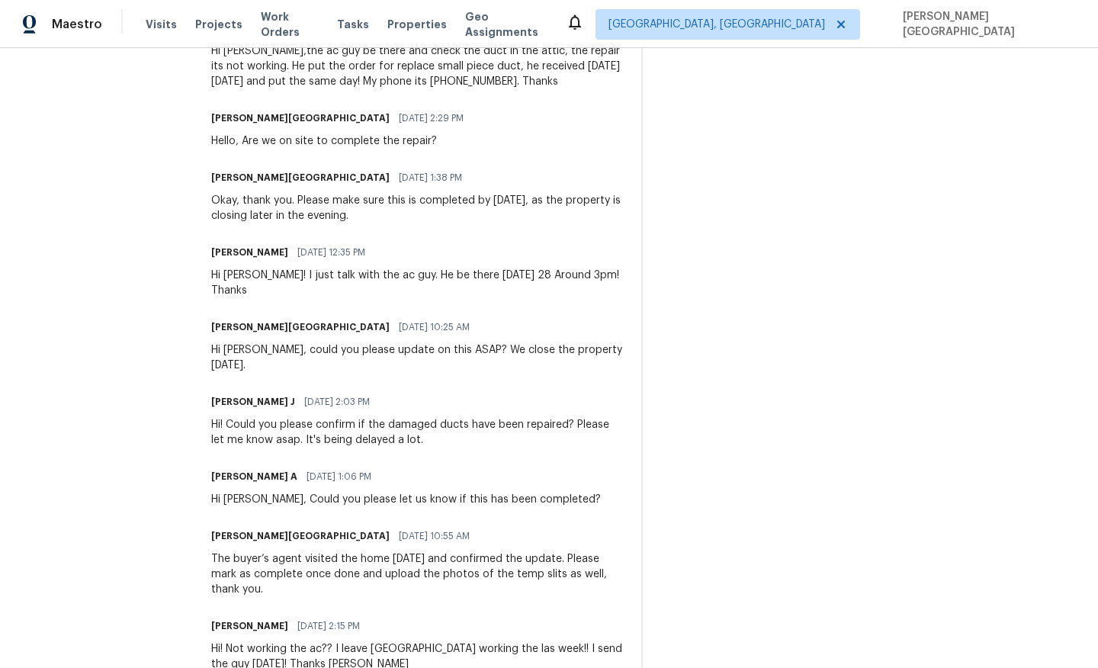
scroll to position [868, 0]
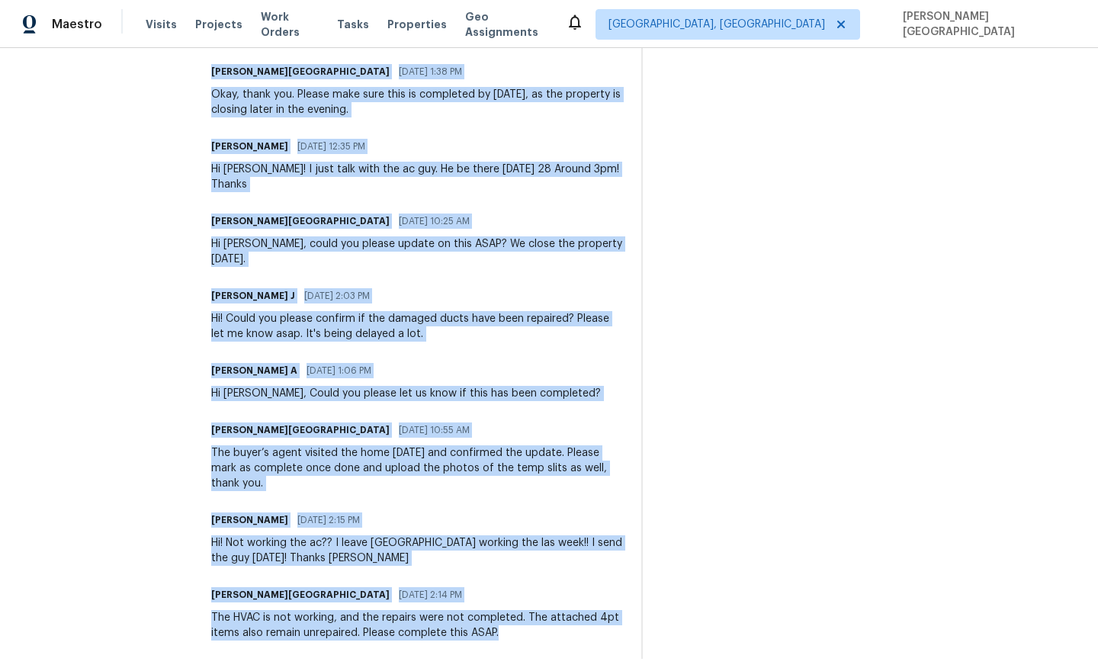
click at [518, 616] on div "The HVAC is not working, and the repairs were not completed. The attached 4pt i…" at bounding box center [417, 625] width 412 height 30
copy div "Isabel Sangeetha Ireland 09/02/2025 10:30 AM Is this completed? Shelton Simon 0…"
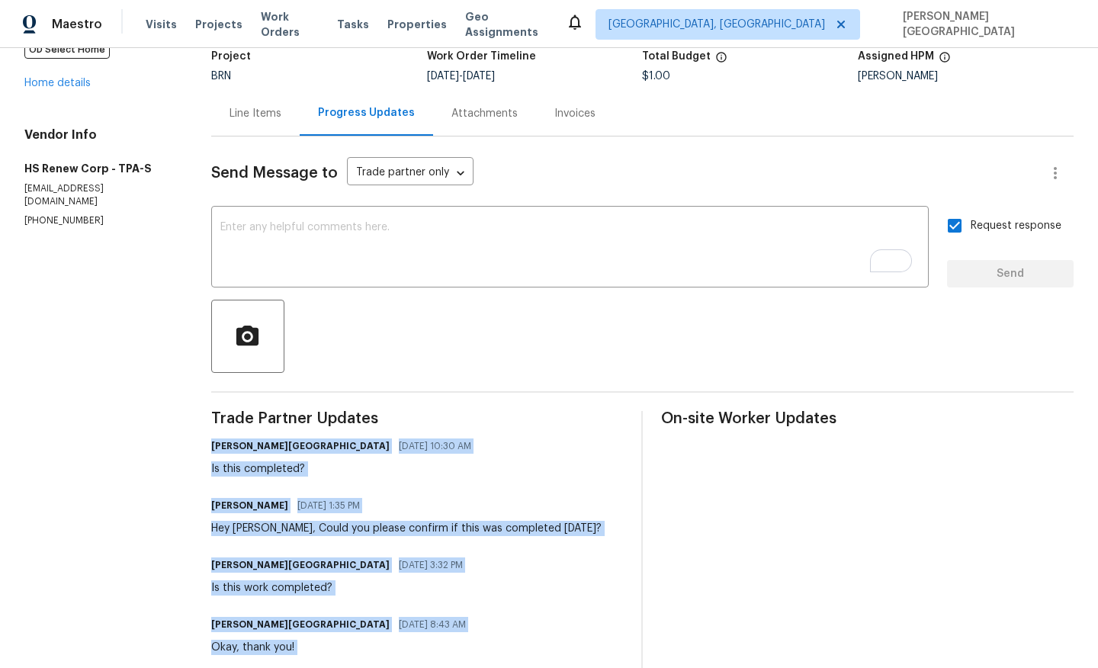
scroll to position [0, 0]
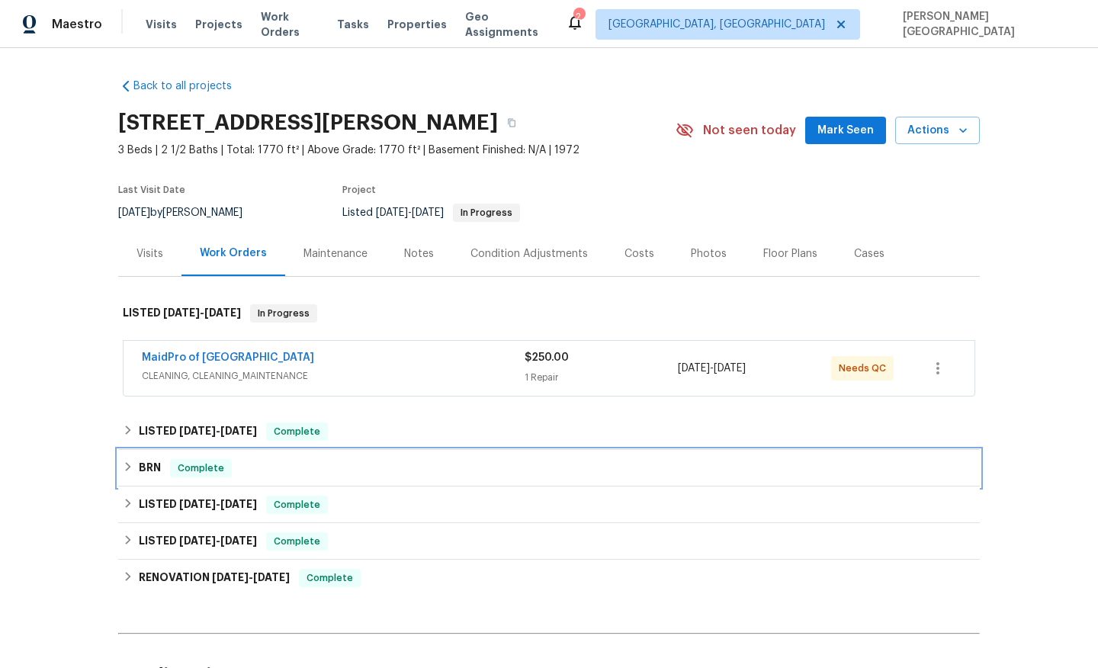
click at [147, 463] on h6 "BRN" at bounding box center [150, 468] width 22 height 18
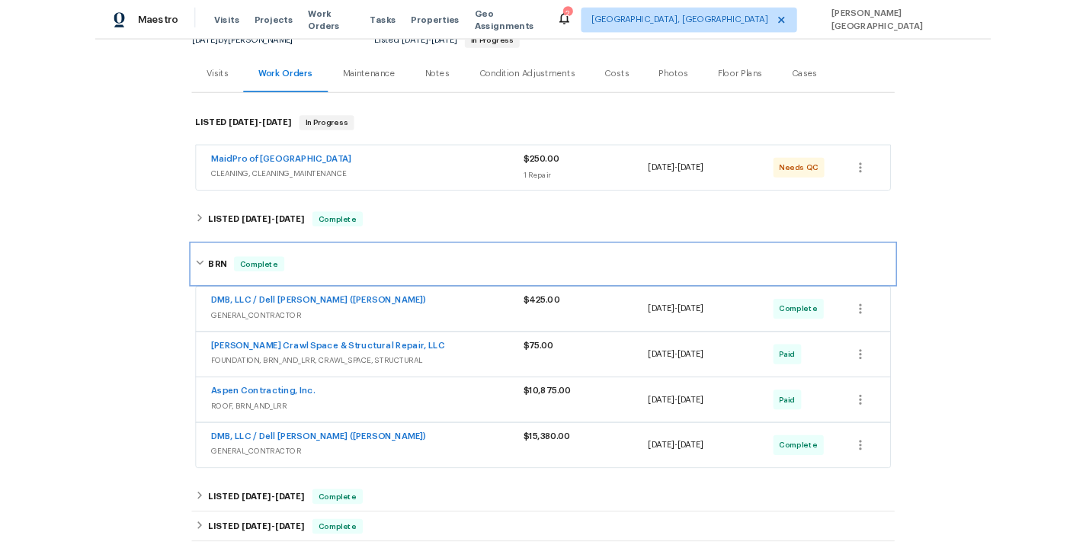
scroll to position [186, 0]
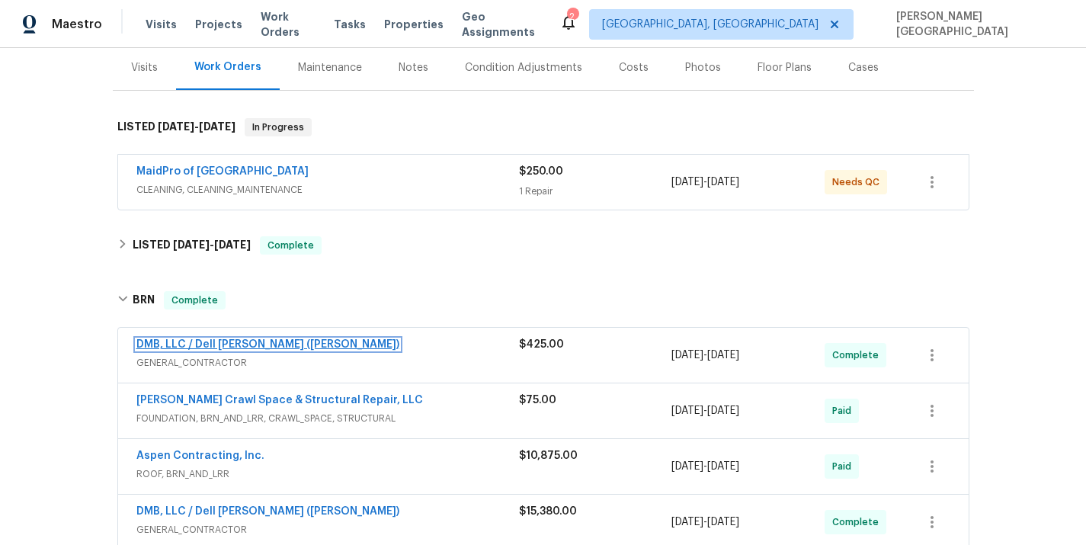
click at [231, 345] on link "DMB, LLC / Dell [PERSON_NAME] ([PERSON_NAME])" at bounding box center [267, 344] width 263 height 11
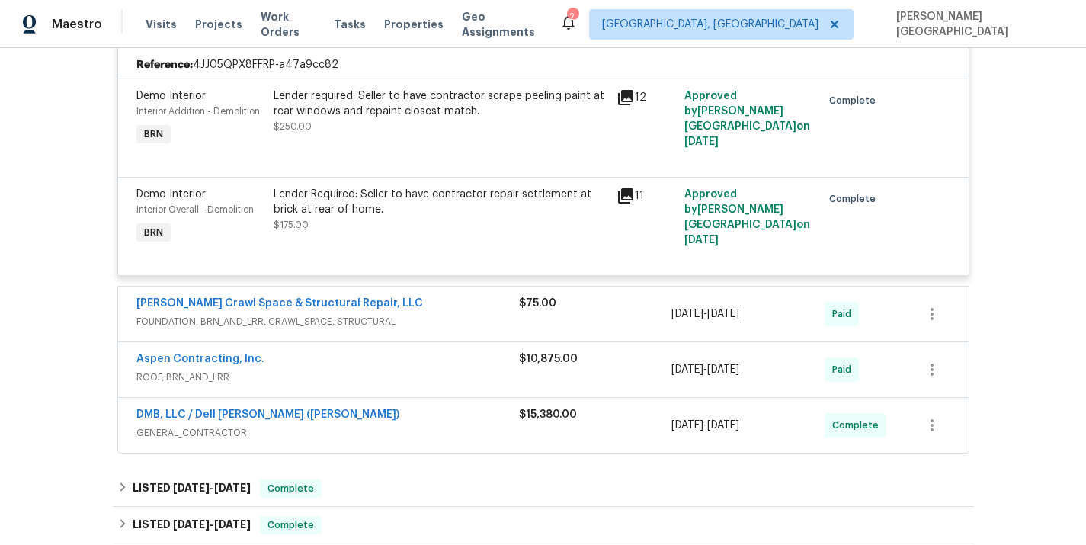
scroll to position [547, 0]
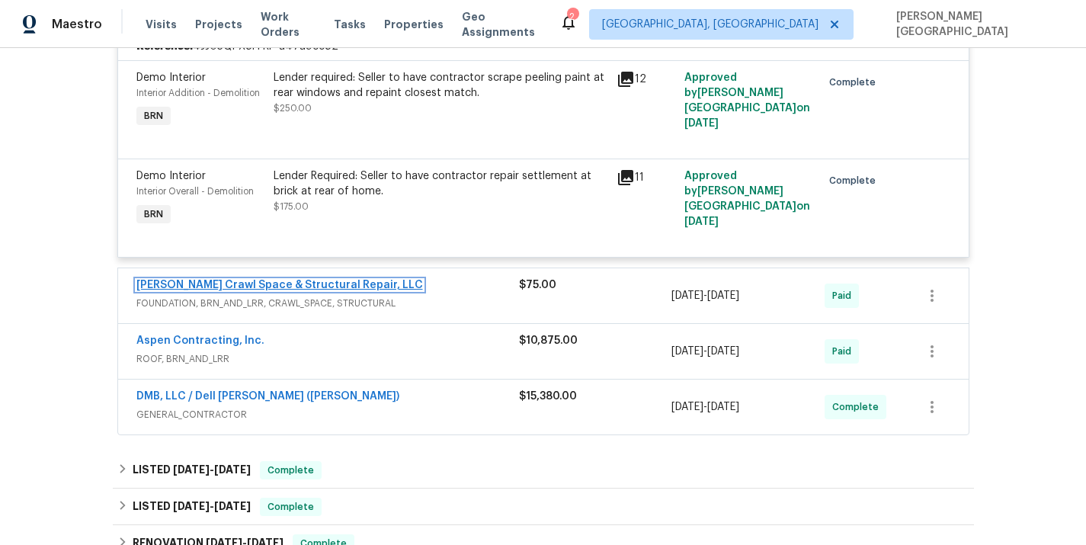
click at [254, 285] on link "[PERSON_NAME] Crawl Space & Structural Repair, LLC" at bounding box center [279, 285] width 287 height 11
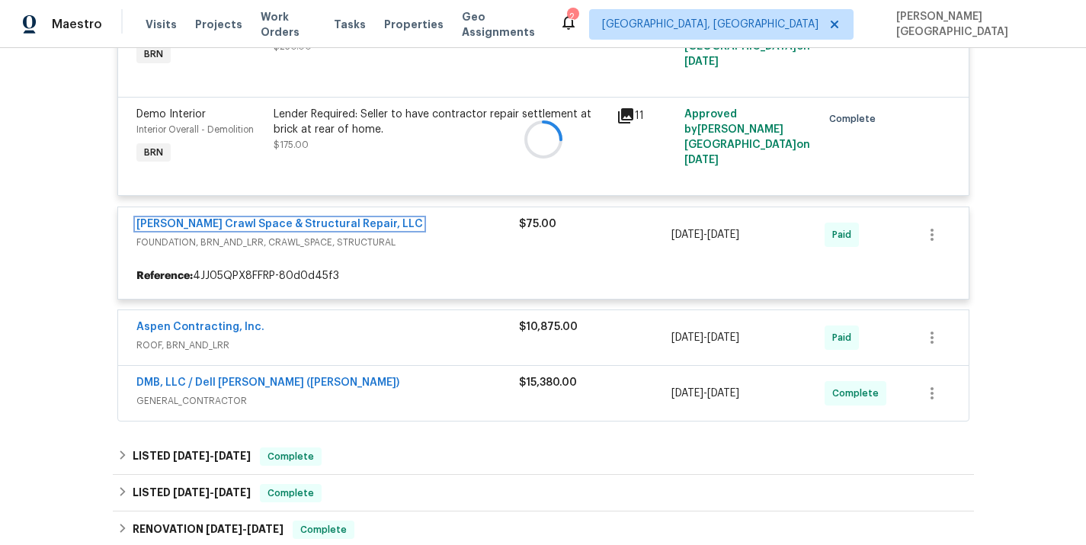
scroll to position [629, 0]
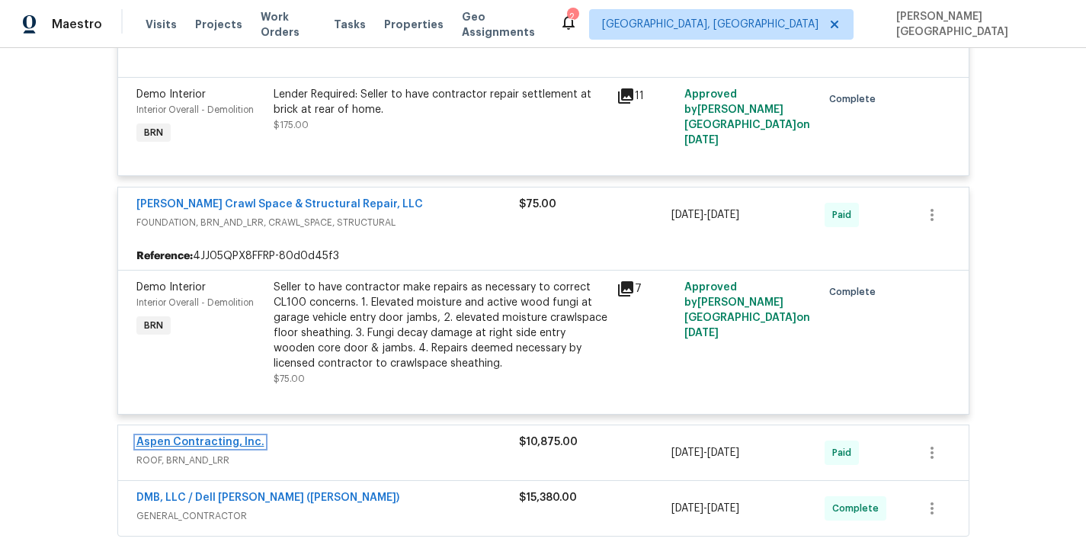
click at [196, 447] on link "Aspen Contracting, Inc." at bounding box center [200, 442] width 128 height 11
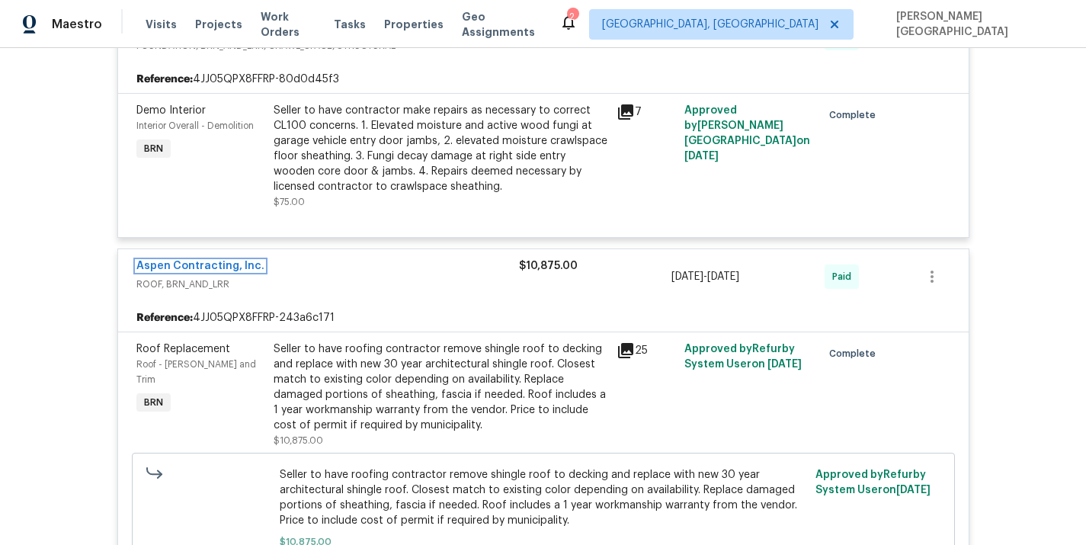
scroll to position [1040, 0]
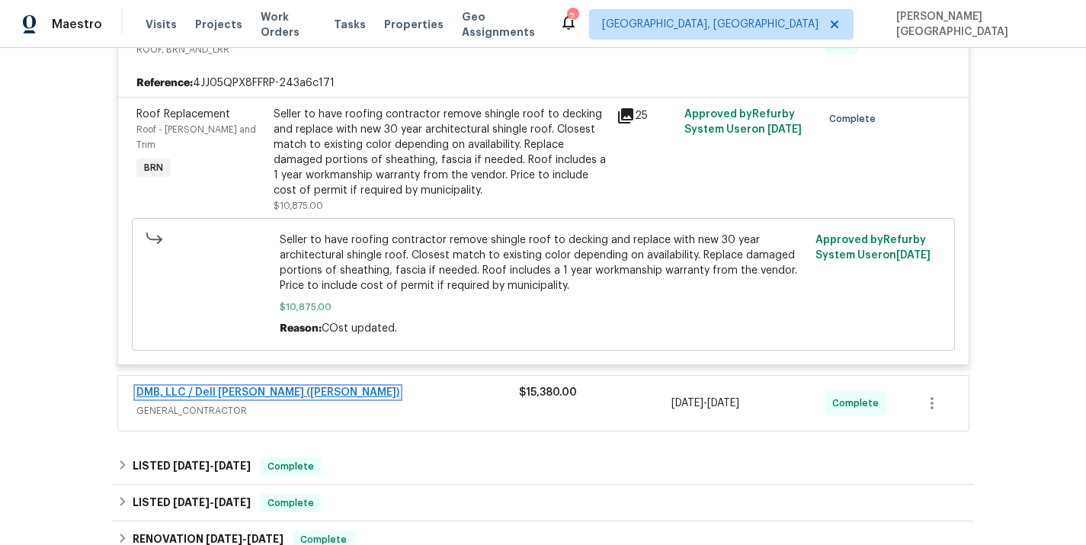
click at [197, 392] on link "DMB, LLC / Dell [PERSON_NAME] ([PERSON_NAME])" at bounding box center [267, 392] width 263 height 11
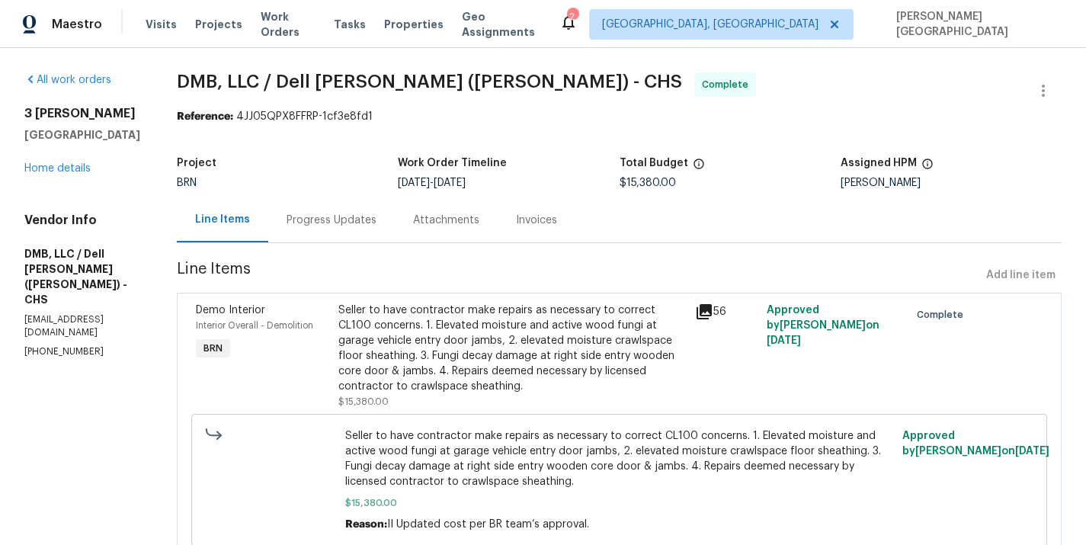
click at [516, 213] on div "Invoices" at bounding box center [536, 220] width 41 height 15
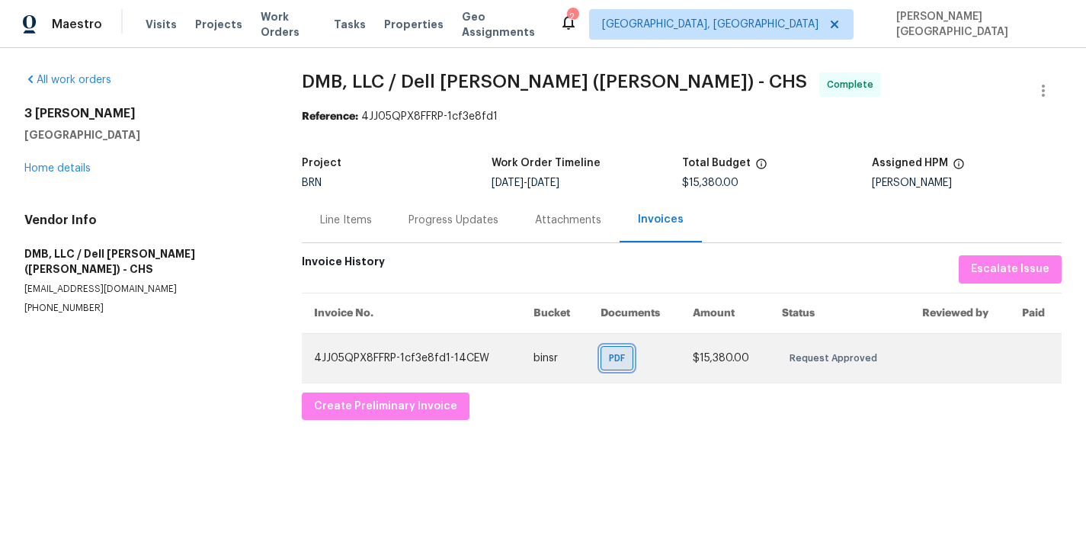
click at [620, 364] on span "PDF" at bounding box center [620, 358] width 22 height 15
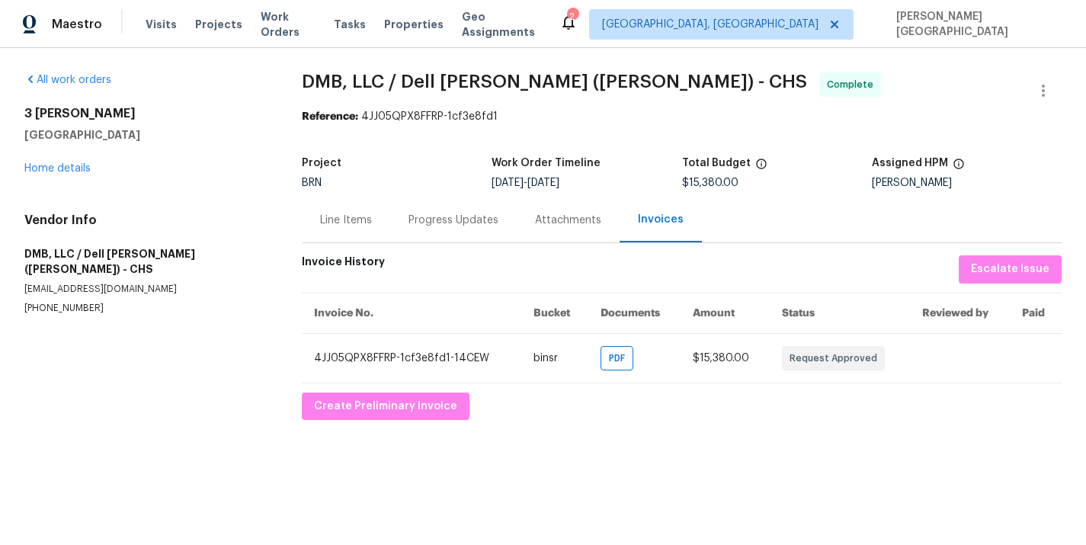
click at [314, 79] on span "DMB, LLC / Dell [PERSON_NAME] ([PERSON_NAME]) - CHS" at bounding box center [554, 81] width 505 height 18
click at [505, 79] on span "DMB, LLC / Dell [PERSON_NAME] ([PERSON_NAME]) - CHS" at bounding box center [554, 81] width 505 height 18
copy span "DMB, LLC / [PERSON_NAME] ("
click at [336, 199] on div "Line Items" at bounding box center [346, 219] width 88 height 45
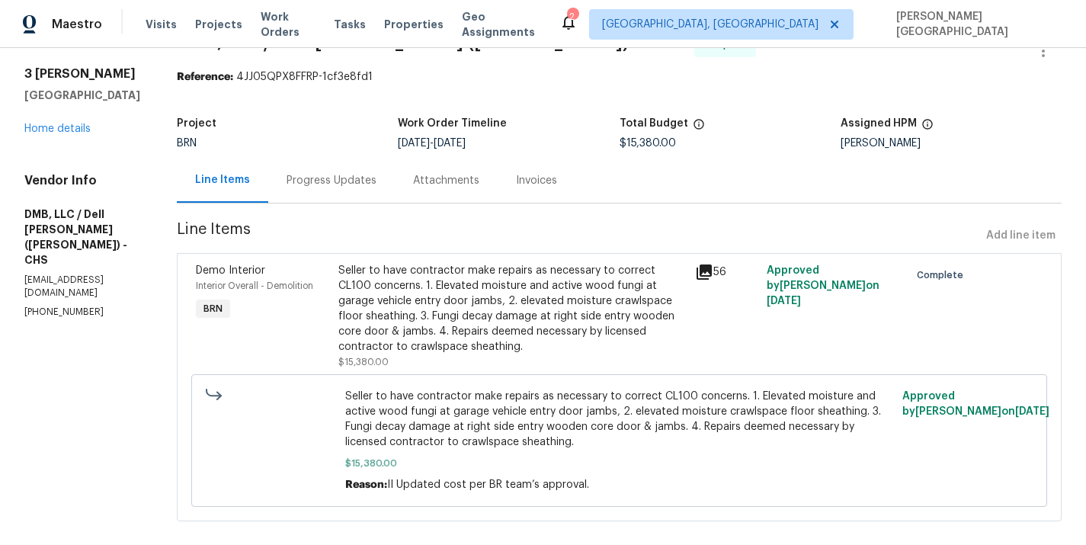
scroll to position [59, 0]
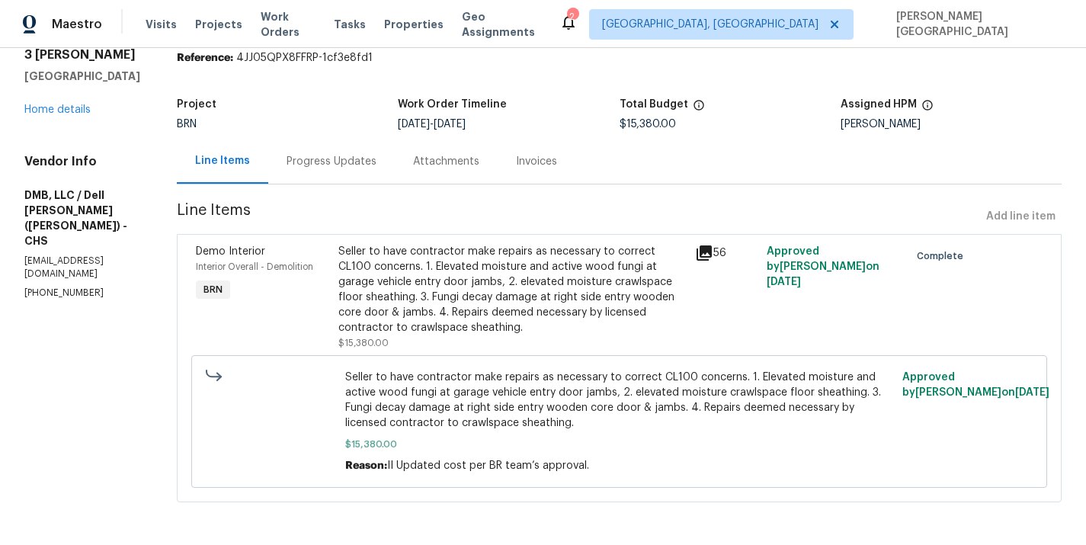
click at [425, 261] on div "Seller to have contractor make repairs as necessary to correct CL100 concerns. …" at bounding box center [512, 289] width 348 height 91
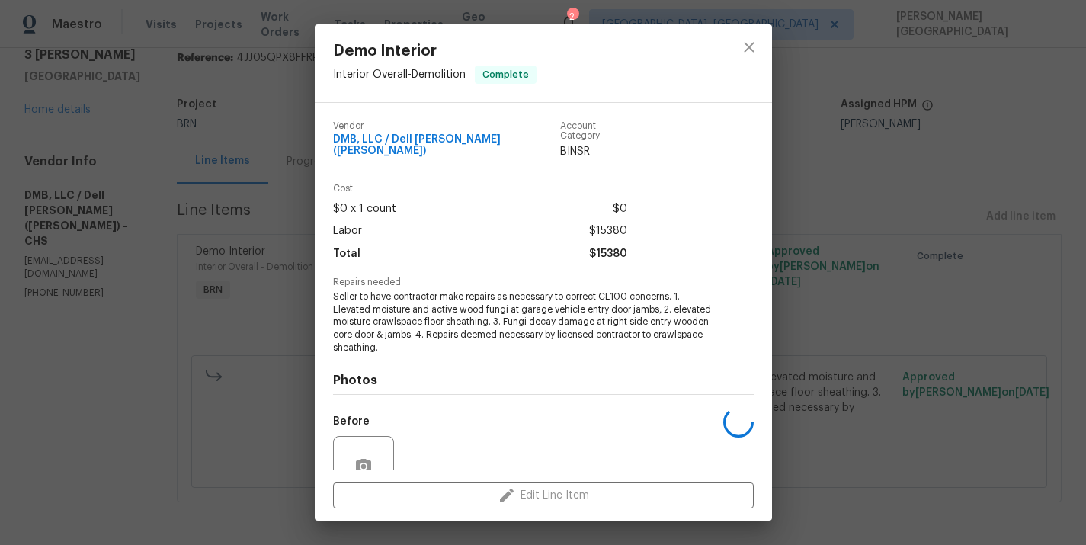
click at [385, 325] on span "Seller to have contractor make repairs as necessary to correct CL100 concerns. …" at bounding box center [522, 322] width 379 height 64
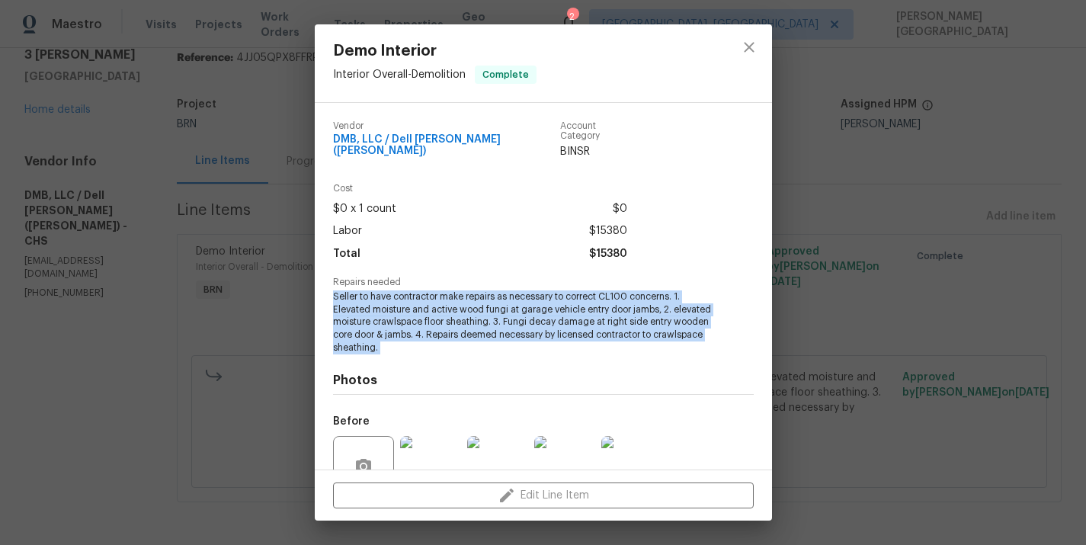
click at [385, 325] on span "Seller to have contractor make repairs as necessary to correct CL100 concerns. …" at bounding box center [522, 322] width 379 height 64
copy span "Seller to have contractor make repairs as necessary to correct CL100 concerns. …"
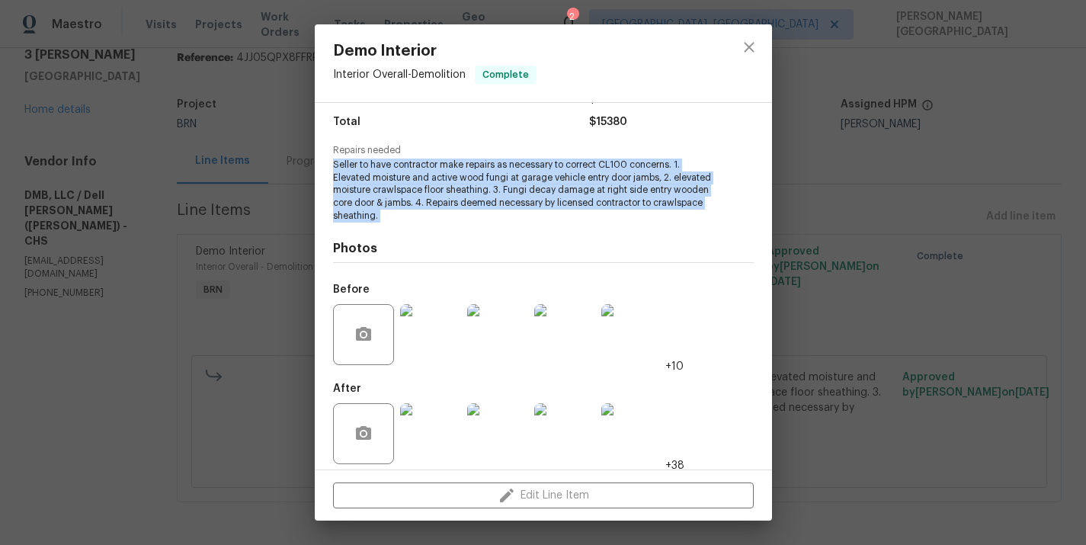
click at [491, 329] on img at bounding box center [497, 334] width 61 height 61
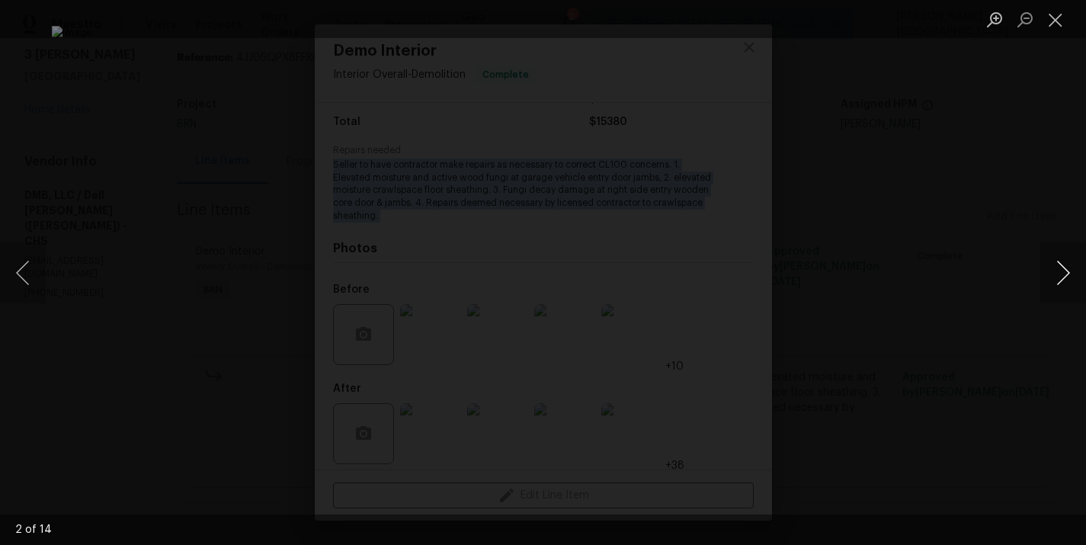
click at [1054, 270] on button "Next image" at bounding box center [1063, 272] width 46 height 61
click at [1056, 265] on button "Next image" at bounding box center [1063, 272] width 46 height 61
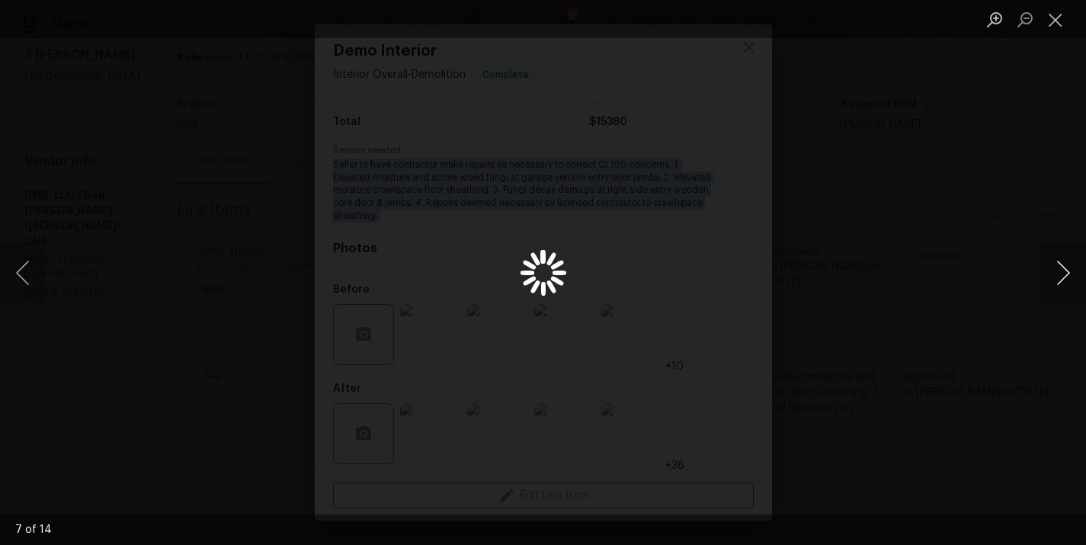
click at [1056, 265] on button "Next image" at bounding box center [1063, 272] width 46 height 61
click at [1053, 261] on button "Next image" at bounding box center [1063, 272] width 46 height 61
click at [1066, 266] on button "Next image" at bounding box center [1063, 272] width 46 height 61
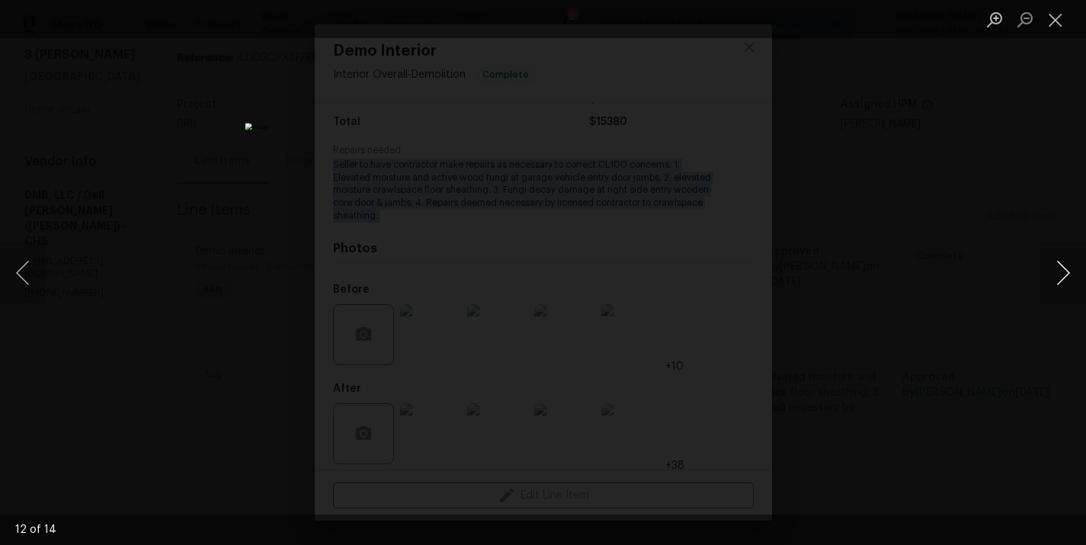
click at [1066, 266] on button "Next image" at bounding box center [1063, 272] width 46 height 61
click at [841, 46] on div "Lightbox" at bounding box center [543, 272] width 1086 height 545
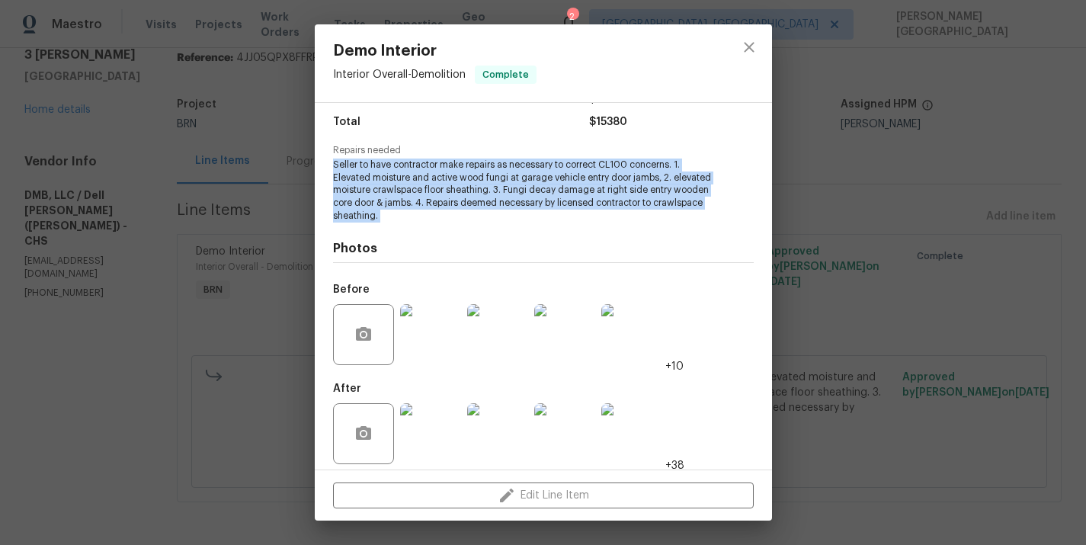
click at [504, 418] on img at bounding box center [497, 433] width 61 height 61
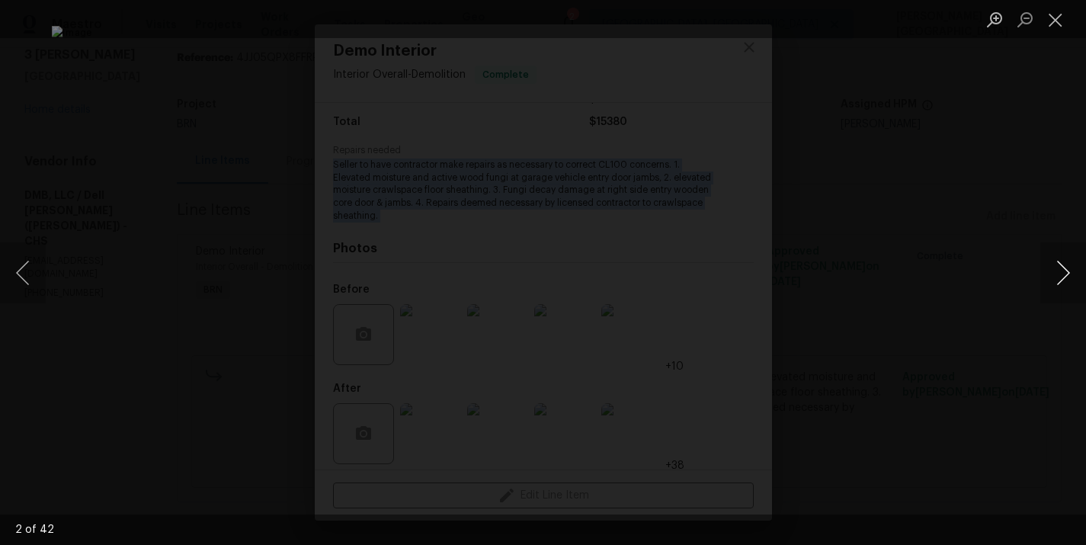
click at [1069, 271] on button "Next image" at bounding box center [1063, 272] width 46 height 61
click at [1069, 272] on button "Next image" at bounding box center [1063, 272] width 46 height 61
click at [1062, 265] on button "Next image" at bounding box center [1063, 272] width 46 height 61
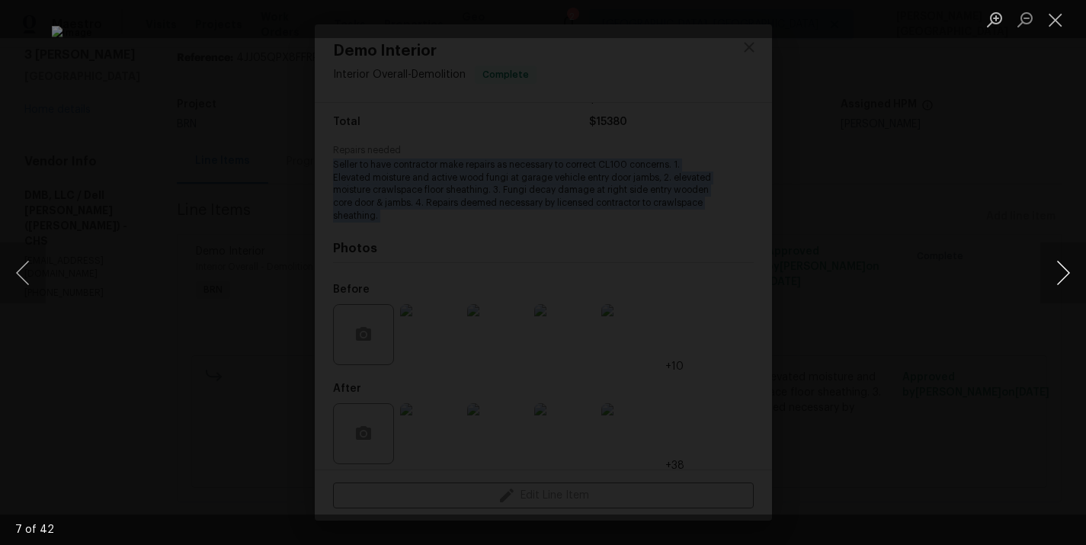
click at [1062, 265] on button "Next image" at bounding box center [1063, 272] width 46 height 61
click at [1066, 275] on button "Next image" at bounding box center [1063, 272] width 46 height 61
click at [1066, 274] on button "Next image" at bounding box center [1063, 272] width 46 height 61
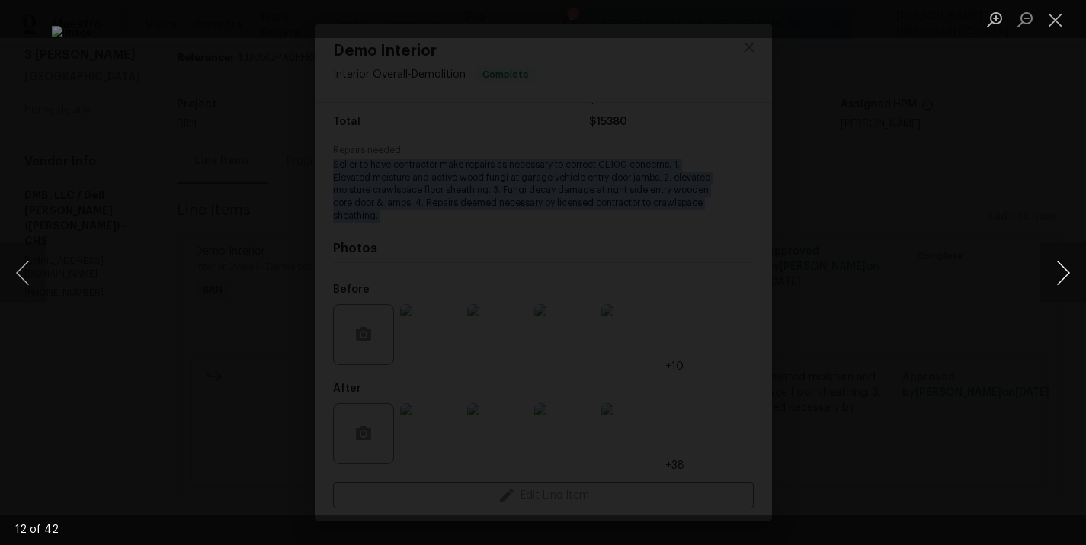
click at [1062, 264] on button "Next image" at bounding box center [1063, 272] width 46 height 61
click at [1069, 268] on button "Next image" at bounding box center [1063, 272] width 46 height 61
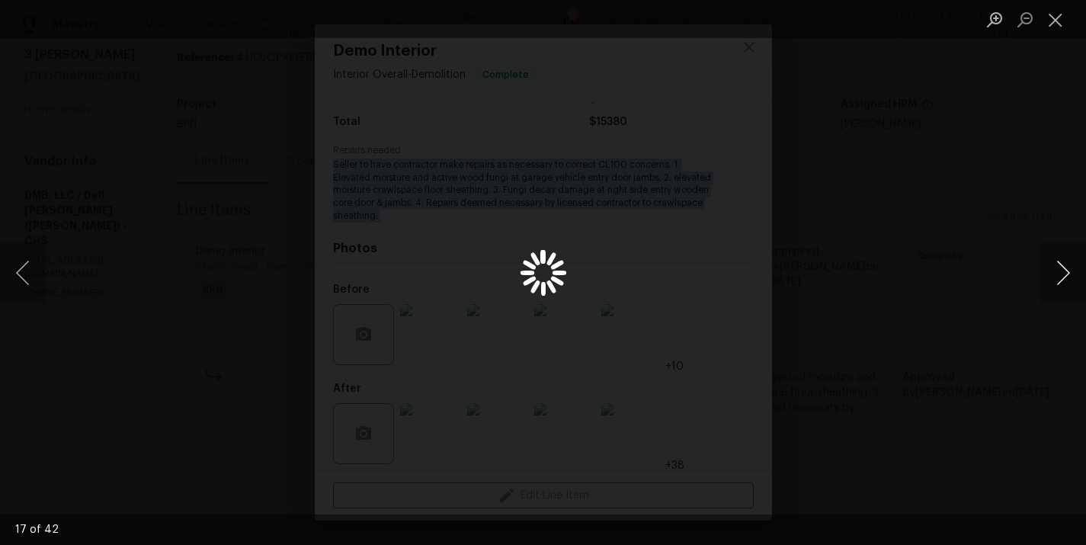
click at [1069, 268] on button "Next image" at bounding box center [1063, 272] width 46 height 61
click at [1070, 270] on button "Next image" at bounding box center [1063, 272] width 46 height 61
click at [1057, 271] on button "Next image" at bounding box center [1063, 272] width 46 height 61
click at [1057, 272] on button "Next image" at bounding box center [1063, 272] width 46 height 61
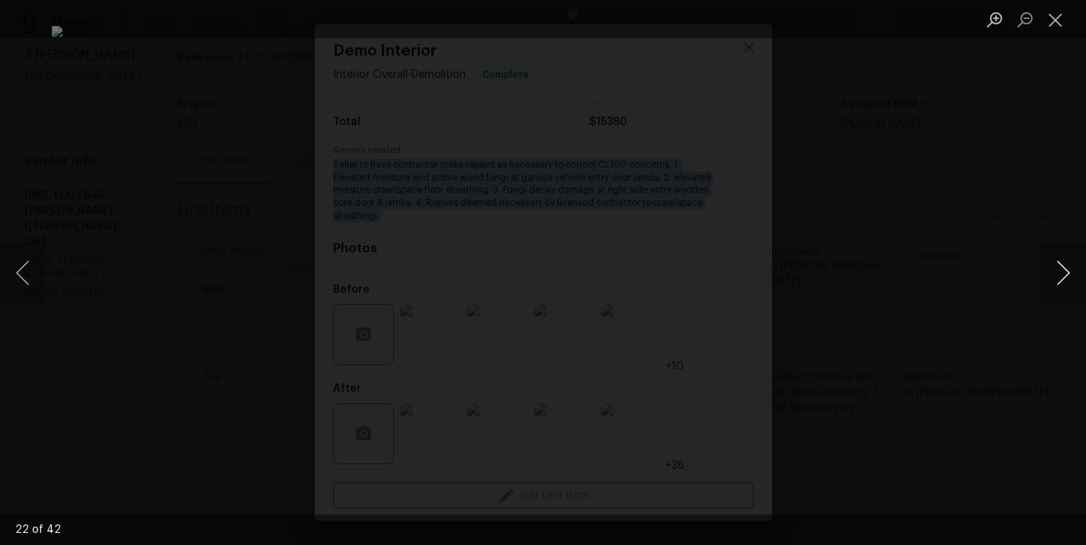
click at [1077, 274] on button "Next image" at bounding box center [1063, 272] width 46 height 61
click at [1077, 275] on button "Next image" at bounding box center [1063, 272] width 46 height 61
click at [1060, 275] on button "Next image" at bounding box center [1063, 272] width 46 height 61
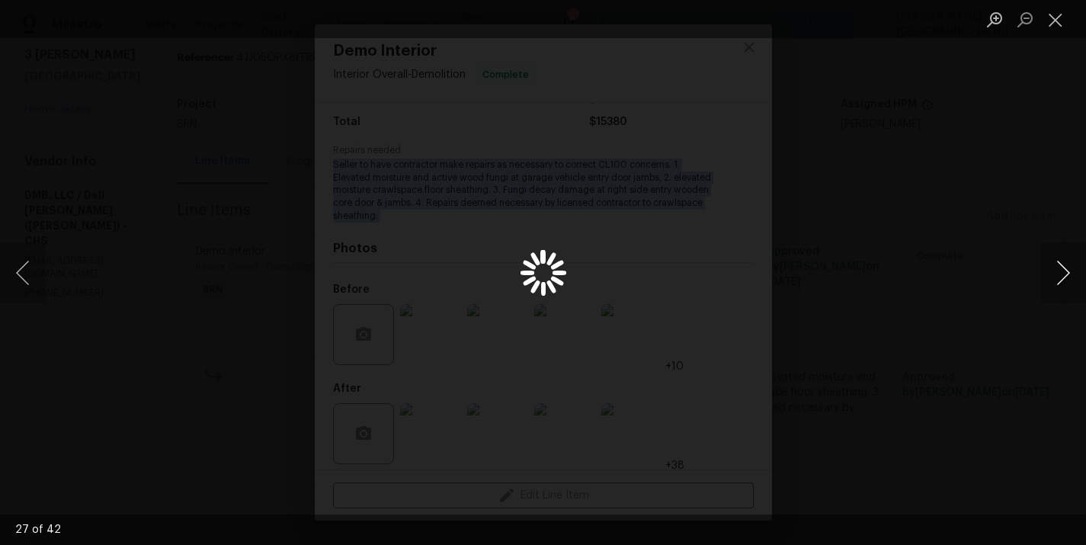
click at [1060, 276] on button "Next image" at bounding box center [1063, 272] width 46 height 61
click at [1061, 278] on button "Next image" at bounding box center [1063, 272] width 46 height 61
click at [1062, 265] on button "Next image" at bounding box center [1063, 272] width 46 height 61
click at [1062, 267] on button "Next image" at bounding box center [1063, 272] width 46 height 61
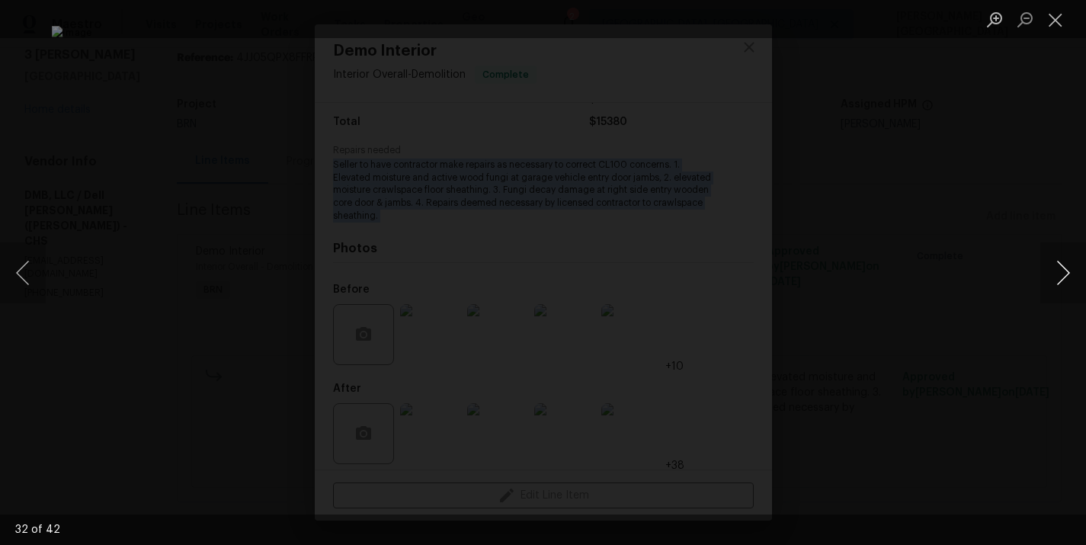
click at [1042, 273] on button "Next image" at bounding box center [1063, 272] width 46 height 61
click at [1065, 264] on button "Next image" at bounding box center [1063, 272] width 46 height 61
click at [1061, 278] on button "Next image" at bounding box center [1063, 272] width 46 height 61
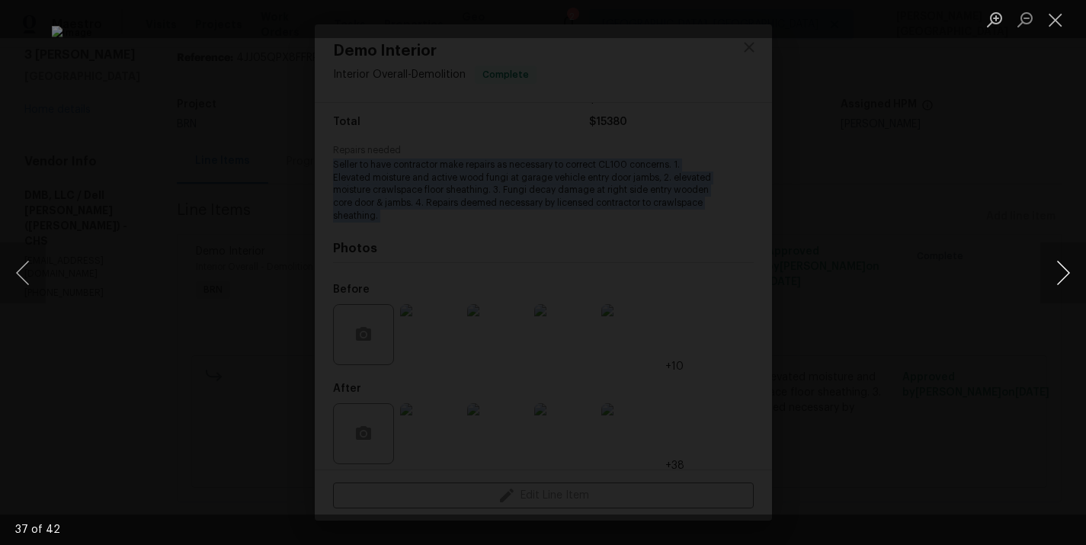
click at [1053, 288] on button "Next image" at bounding box center [1063, 272] width 46 height 61
click at [1053, 289] on button "Next image" at bounding box center [1063, 272] width 46 height 61
click at [1067, 267] on button "Next image" at bounding box center [1063, 272] width 46 height 61
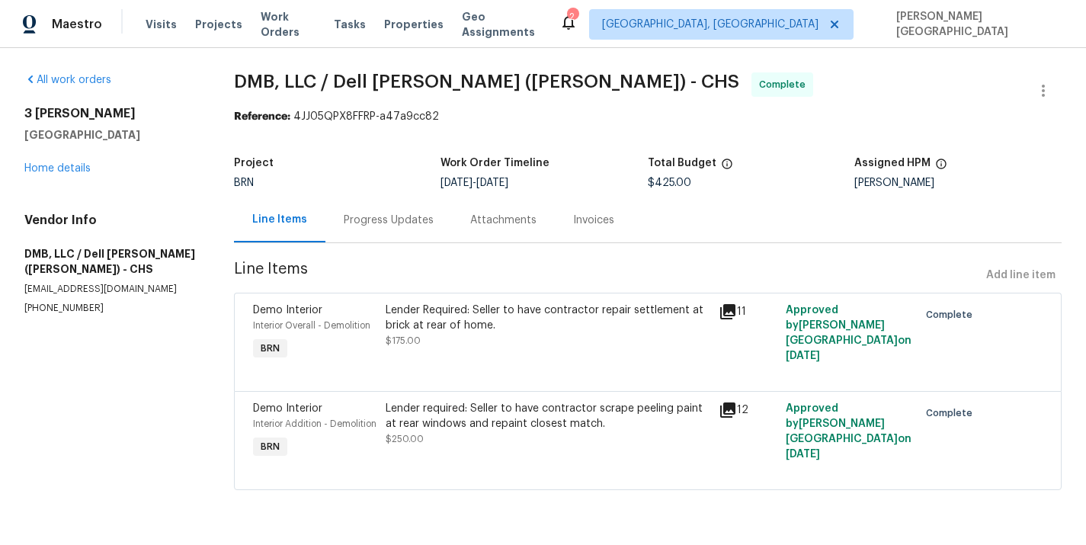
click at [607, 222] on div "Invoices" at bounding box center [593, 220] width 41 height 15
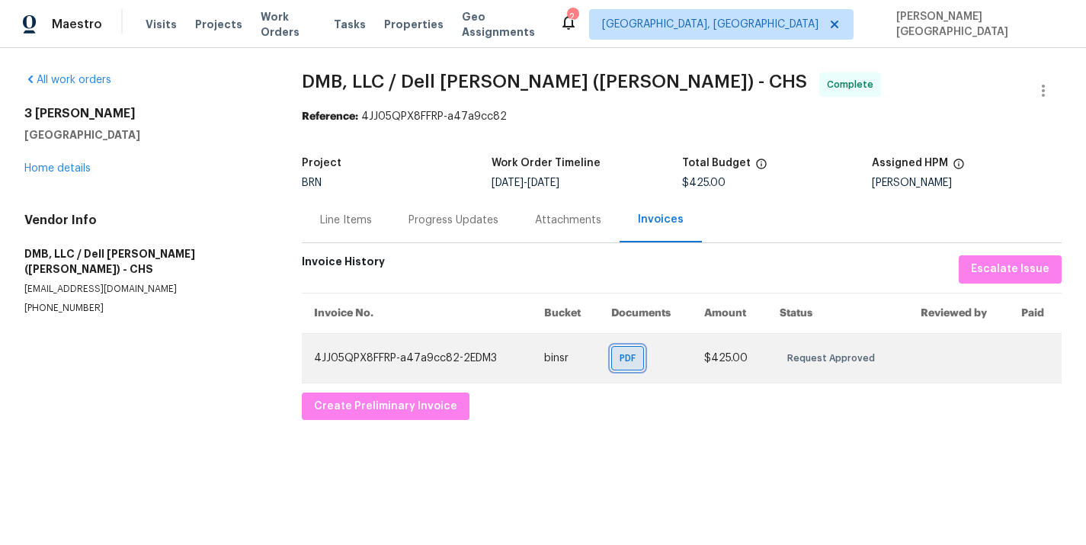
click at [625, 362] on span "PDF" at bounding box center [631, 358] width 22 height 15
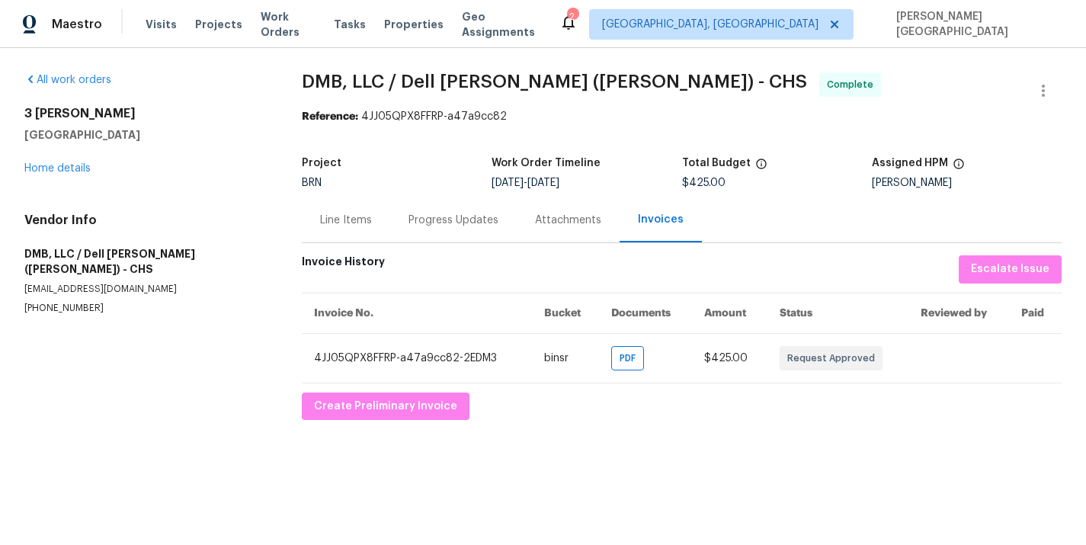
click at [342, 223] on div "Line Items" at bounding box center [346, 220] width 52 height 15
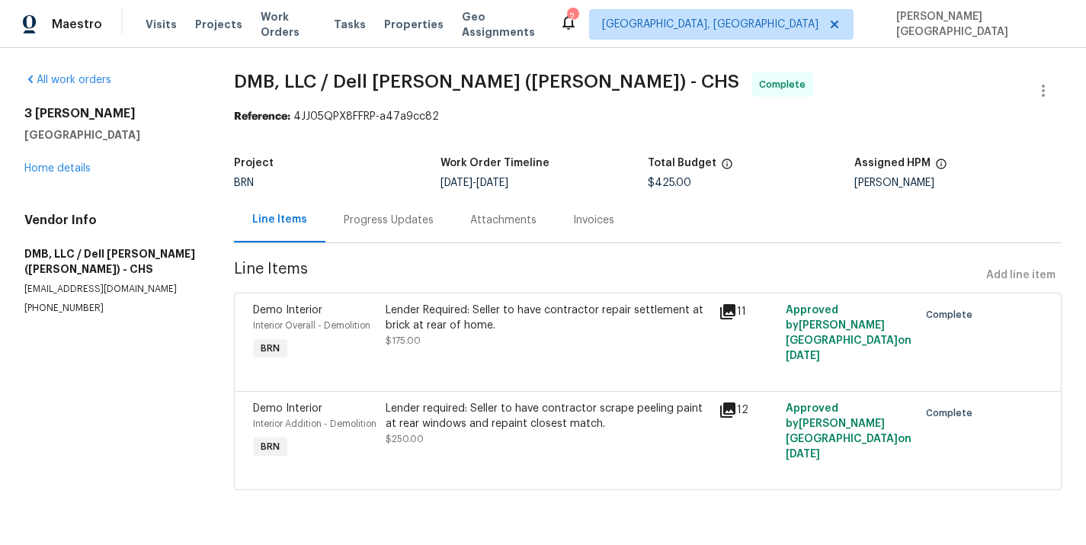
click at [252, 82] on span "DMB, LLC / Dell [PERSON_NAME] ([PERSON_NAME]) - CHS" at bounding box center [486, 81] width 505 height 18
click at [419, 81] on span "DMB, LLC / Dell [PERSON_NAME] ([PERSON_NAME]) - CHS" at bounding box center [486, 81] width 505 height 18
drag, startPoint x: 237, startPoint y: 79, endPoint x: 439, endPoint y: 85, distance: 202.1
click at [439, 85] on div "All work orders [STREET_ADDRESS][PERSON_NAME] Home details Vendor Info DMB, LLC…" at bounding box center [543, 290] width 1086 height 485
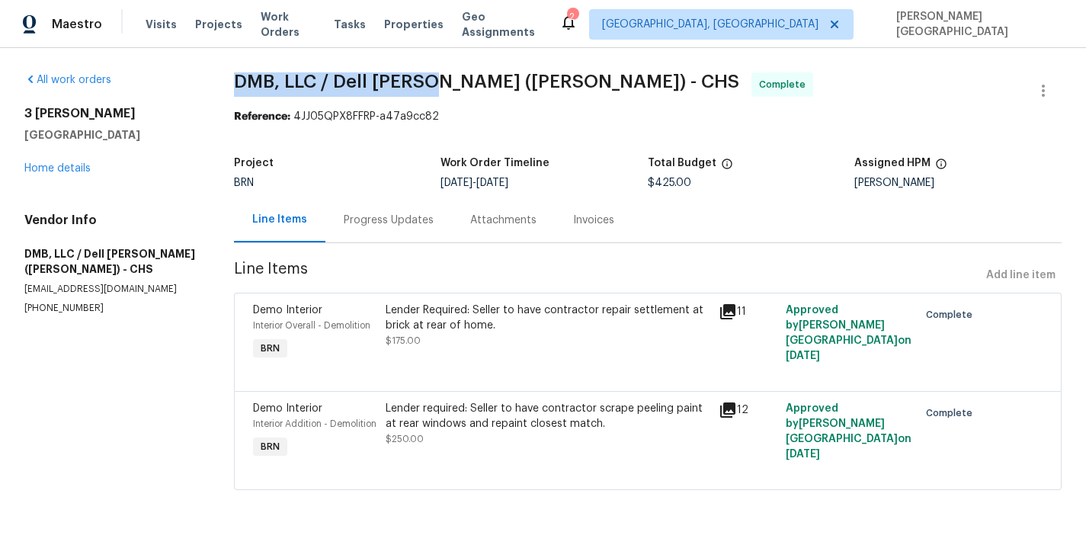
copy span "DMB, LLC / Dell [PERSON_NAME]"
click at [454, 342] on div "Lender Required: Seller to have contractor repair settlement at brick at rear o…" at bounding box center [548, 326] width 324 height 46
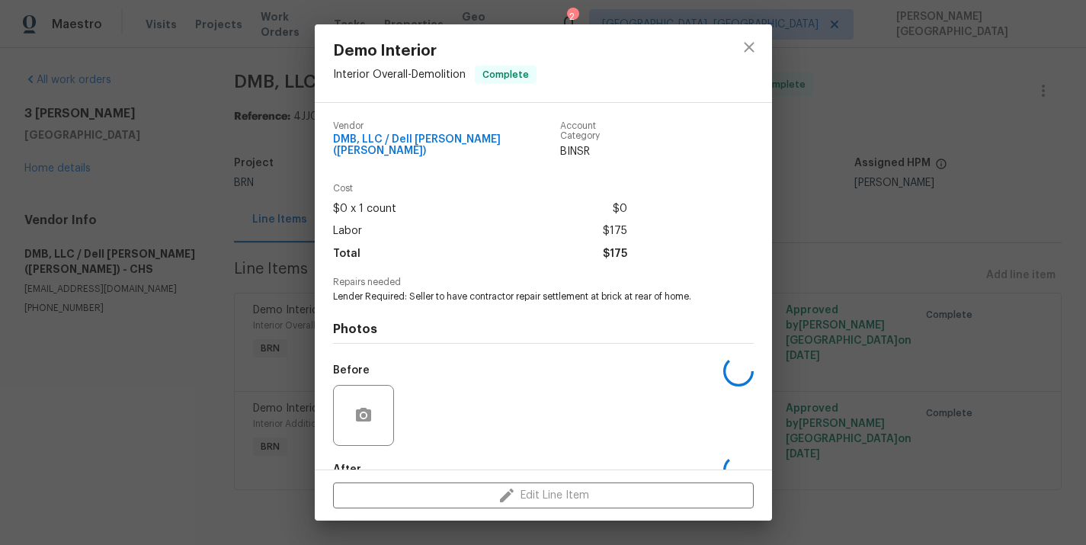
click at [447, 290] on span "Lender Required: Seller to have contractor repair settlement at brick at rear o…" at bounding box center [522, 296] width 379 height 13
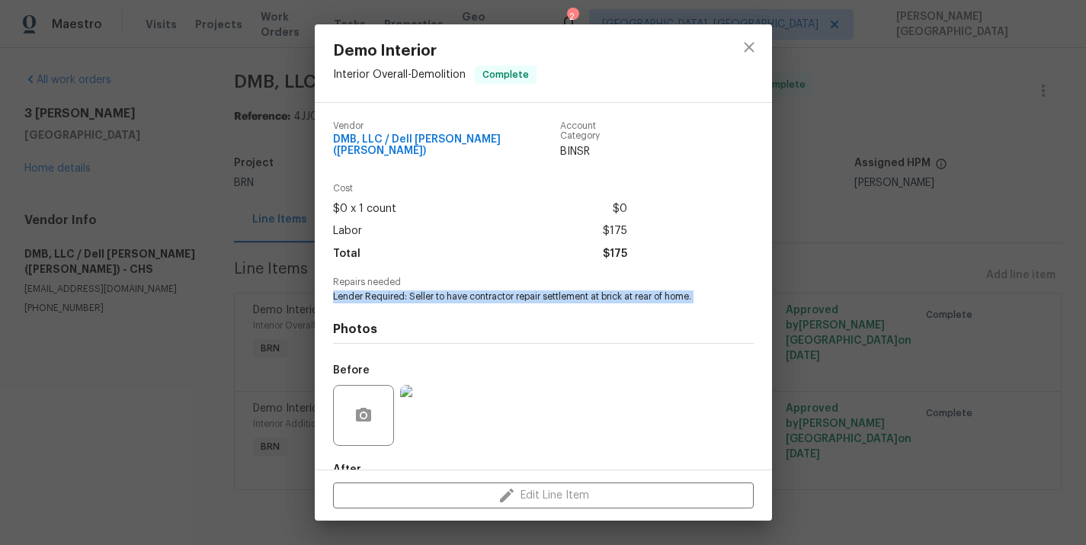
copy span "Lender Required: Seller to have contractor repair settlement at brick at rear o…"
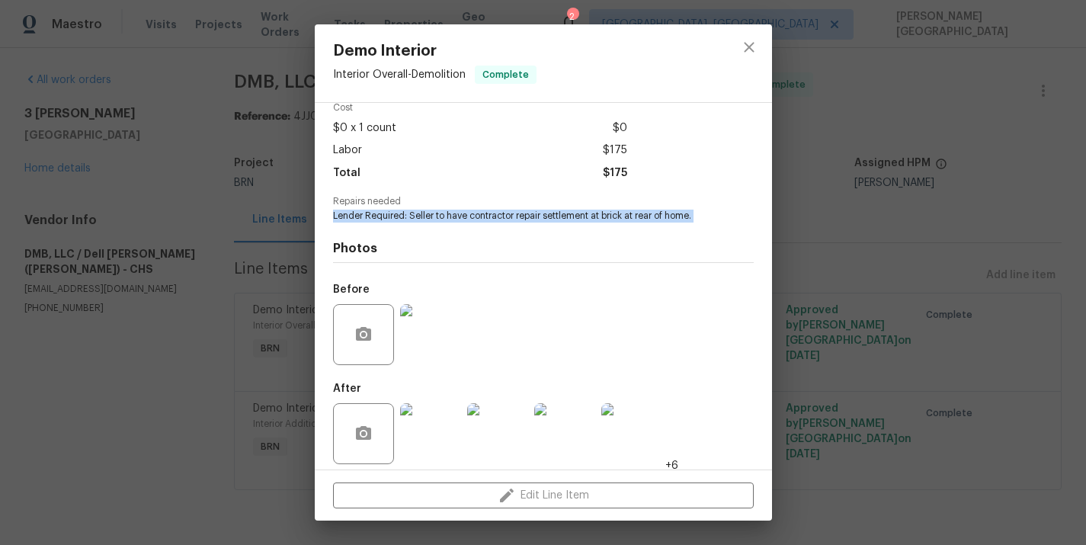
click at [428, 309] on img at bounding box center [430, 334] width 61 height 61
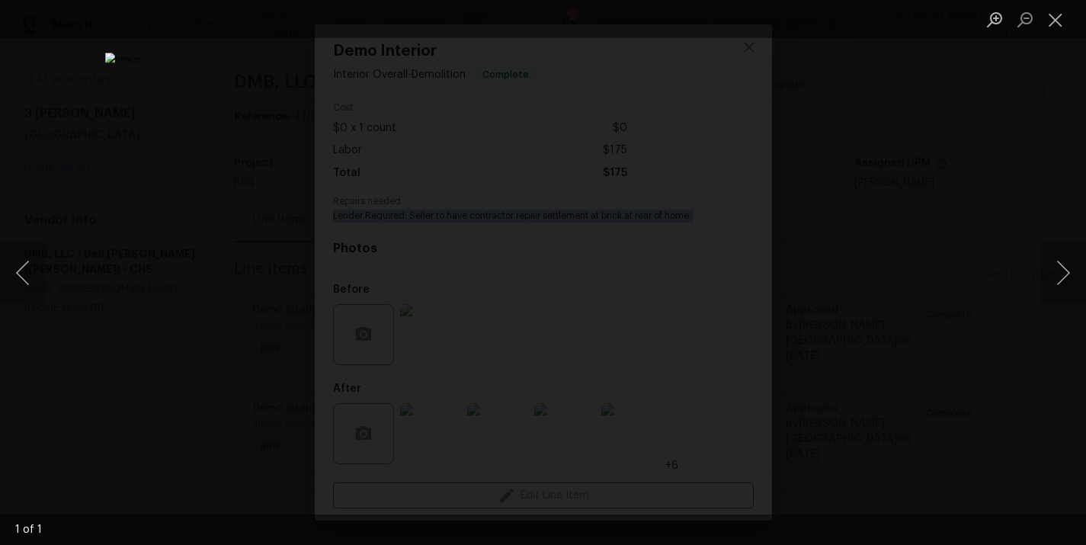
click at [954, 159] on div "Lightbox" at bounding box center [543, 272] width 1086 height 545
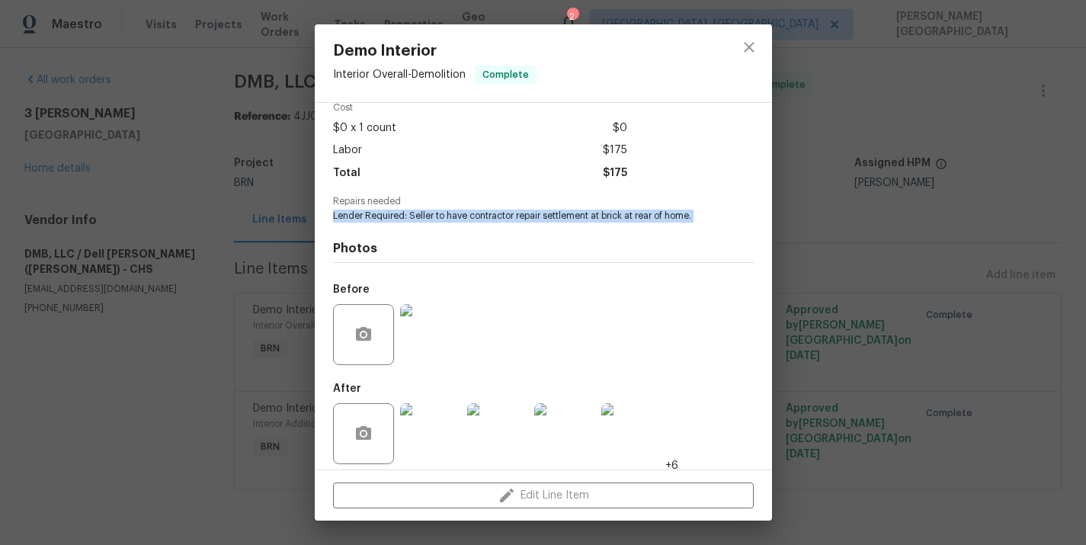
click at [508, 440] on img at bounding box center [497, 433] width 61 height 61
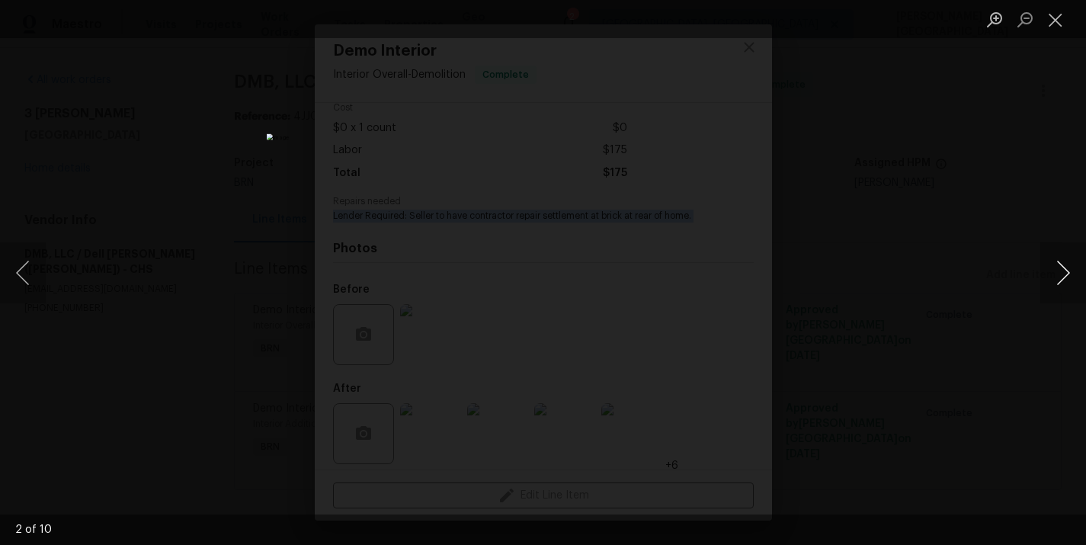
click at [1058, 274] on button "Next image" at bounding box center [1063, 272] width 46 height 61
click at [1059, 272] on button "Next image" at bounding box center [1063, 272] width 46 height 61
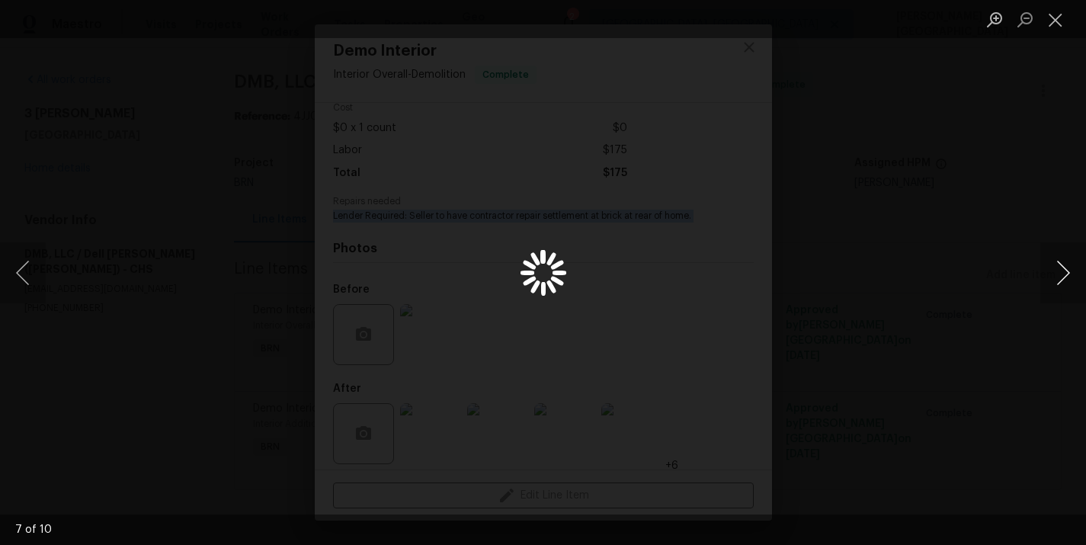
click at [1059, 272] on button "Next image" at bounding box center [1063, 272] width 46 height 61
click at [1059, 261] on button "Next image" at bounding box center [1063, 272] width 46 height 61
click at [1006, 143] on div "Lightbox" at bounding box center [543, 272] width 1086 height 545
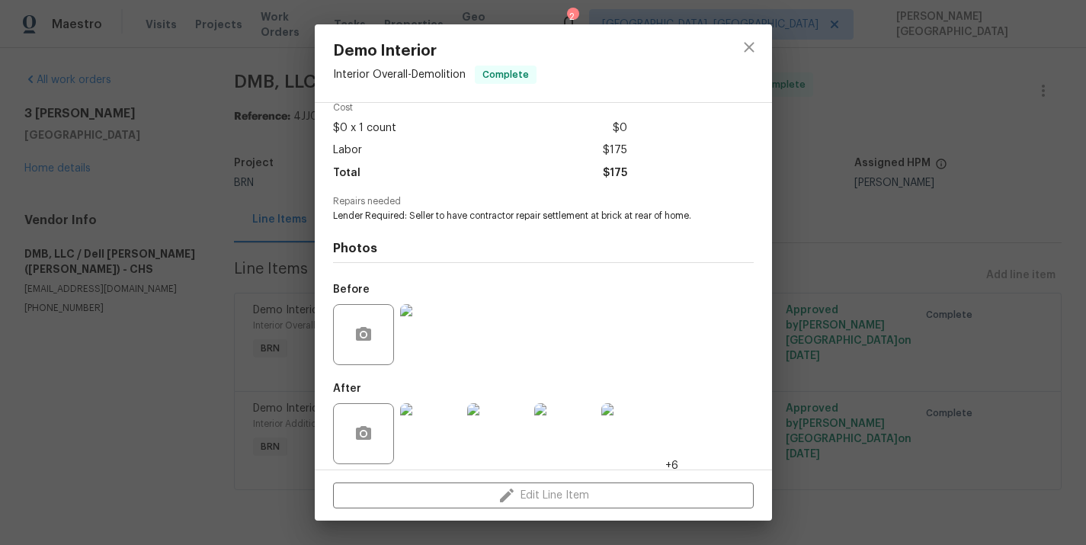
click at [947, 280] on div "Demo Interior Interior Overall - Demolition Complete Vendor DMB, LLC / Dell Bry…" at bounding box center [543, 272] width 1086 height 545
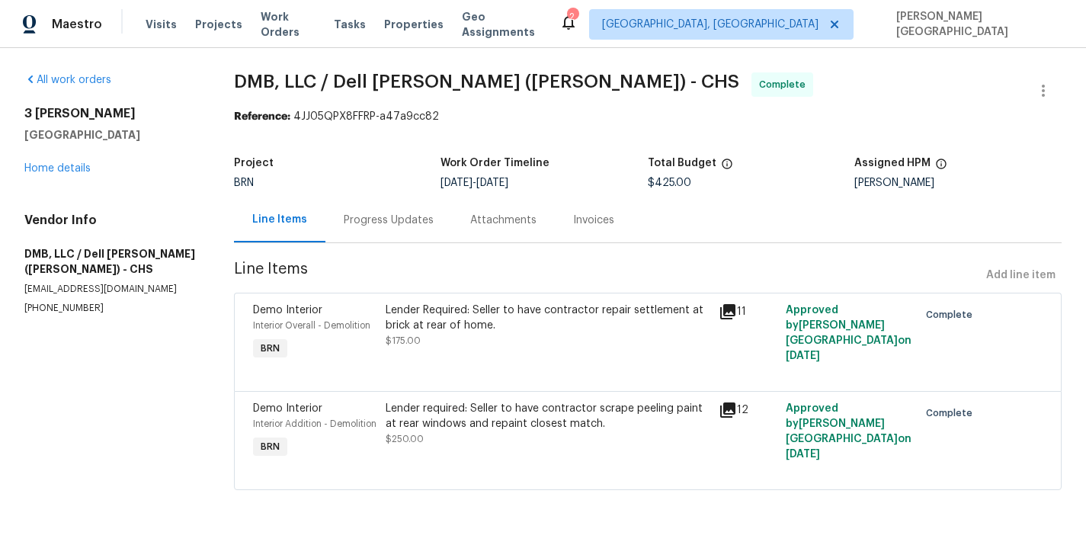
scroll to position [4, 0]
click at [521, 405] on div "Lender required: Seller to have contractor scrape peeling paint at rear windows…" at bounding box center [548, 416] width 324 height 30
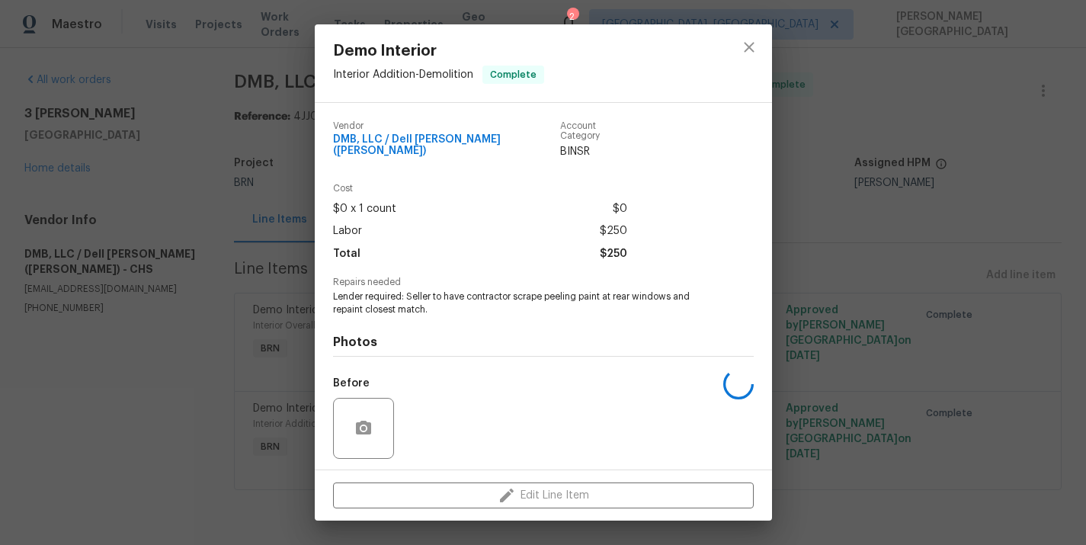
click at [428, 290] on span "Lender required: Seller to have contractor scrape peeling paint at rear windows…" at bounding box center [522, 303] width 379 height 26
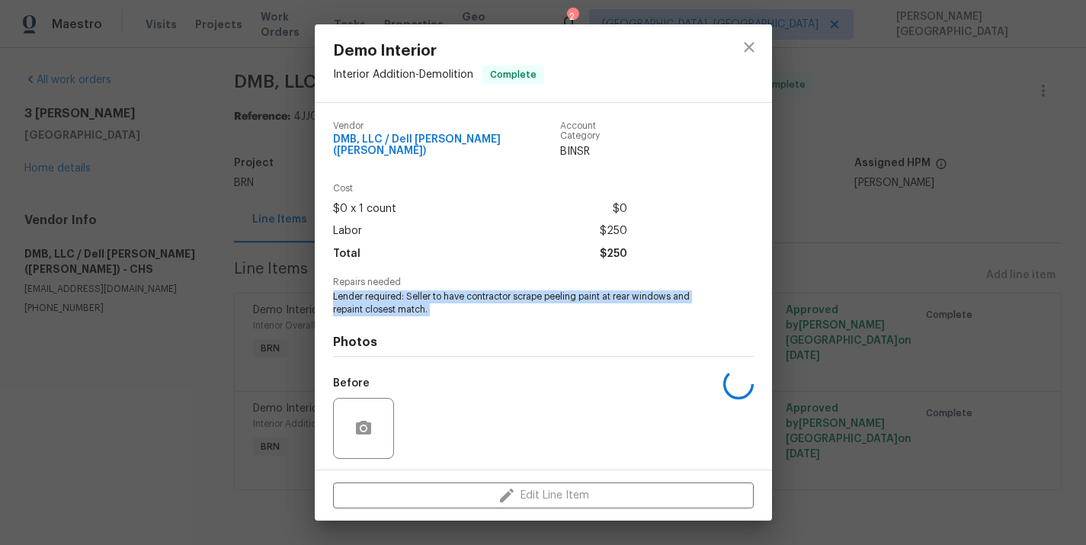
click at [428, 290] on span "Lender required: Seller to have contractor scrape peeling paint at rear windows…" at bounding box center [522, 303] width 379 height 26
copy span "Lender required: Seller to have contractor scrape peeling paint at rear windows…"
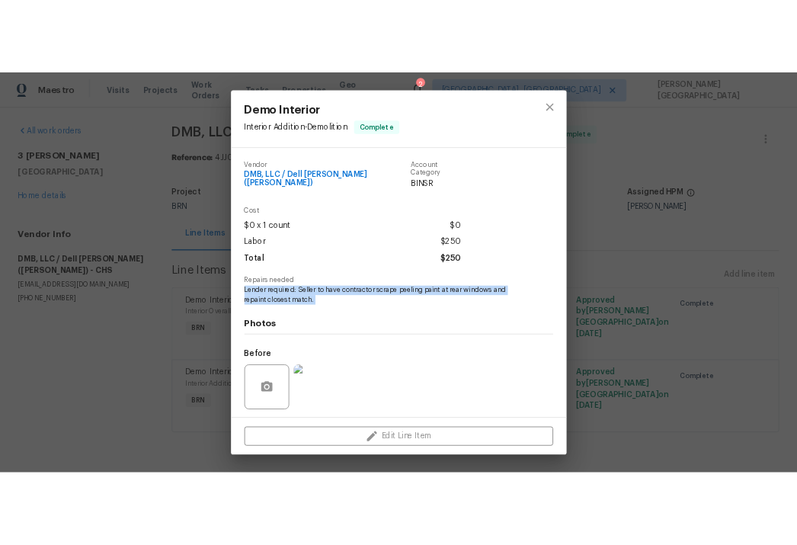
scroll to position [94, 0]
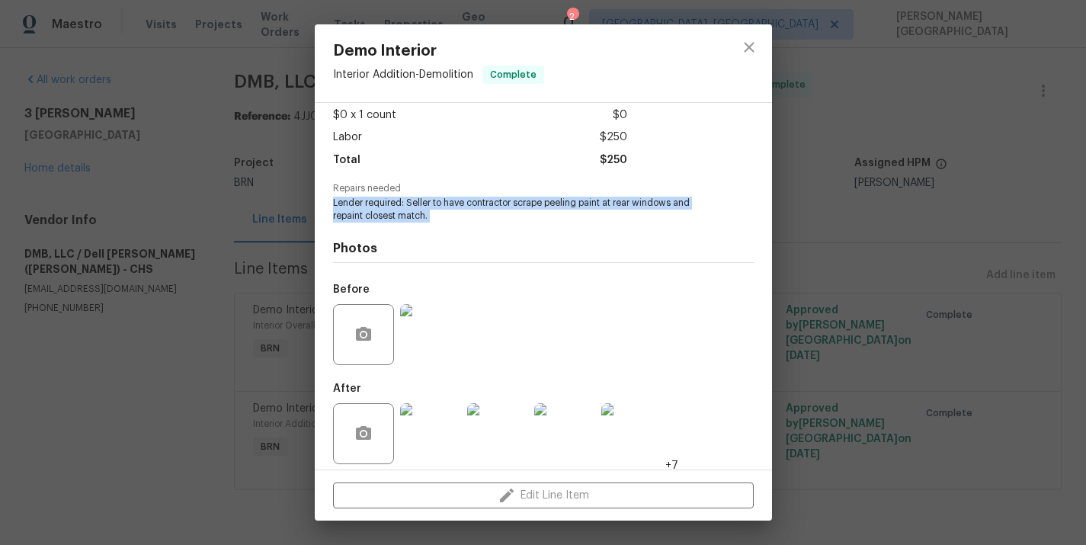
click at [422, 335] on img at bounding box center [430, 334] width 61 height 61
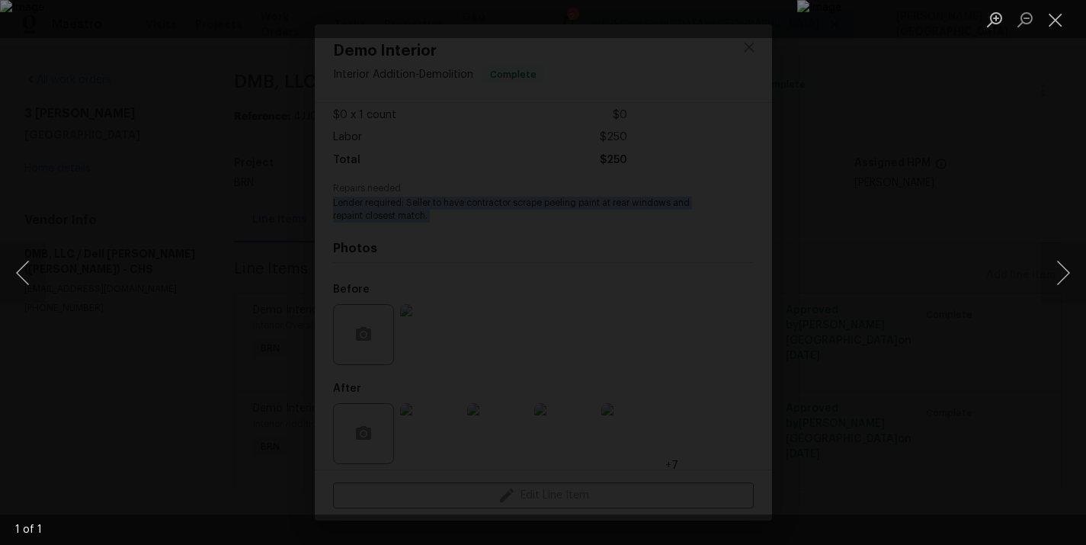
click at [934, 236] on div "Lightbox" at bounding box center [543, 272] width 1086 height 545
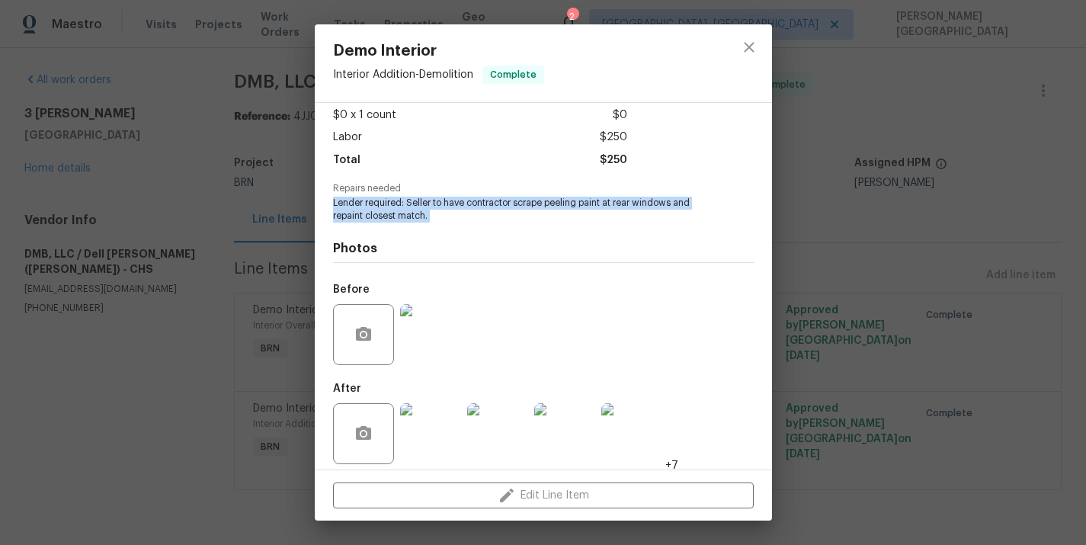
click at [498, 417] on img at bounding box center [497, 433] width 61 height 61
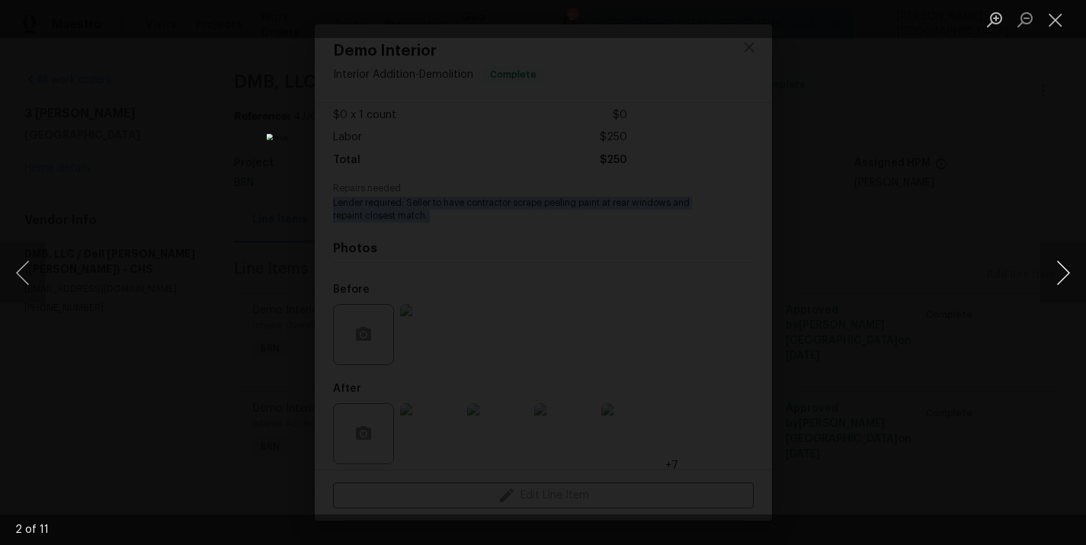
click at [1072, 266] on button "Next image" at bounding box center [1063, 272] width 46 height 61
click at [1072, 264] on button "Next image" at bounding box center [1063, 272] width 46 height 61
click at [1072, 265] on button "Next image" at bounding box center [1063, 272] width 46 height 61
click at [1066, 271] on button "Next image" at bounding box center [1063, 272] width 46 height 61
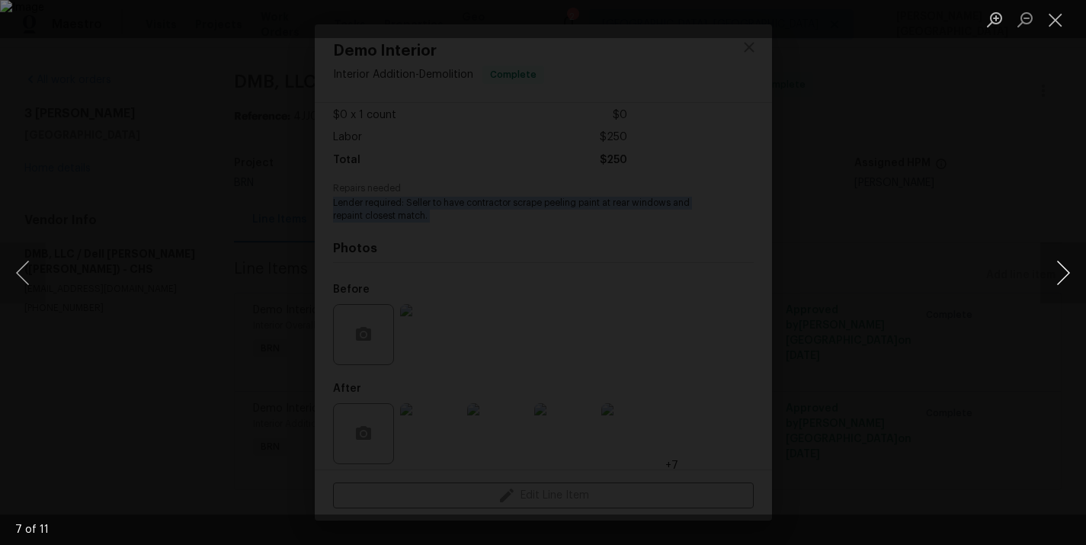
click at [1056, 277] on button "Next image" at bounding box center [1063, 272] width 46 height 61
click at [1056, 278] on button "Next image" at bounding box center [1063, 272] width 46 height 61
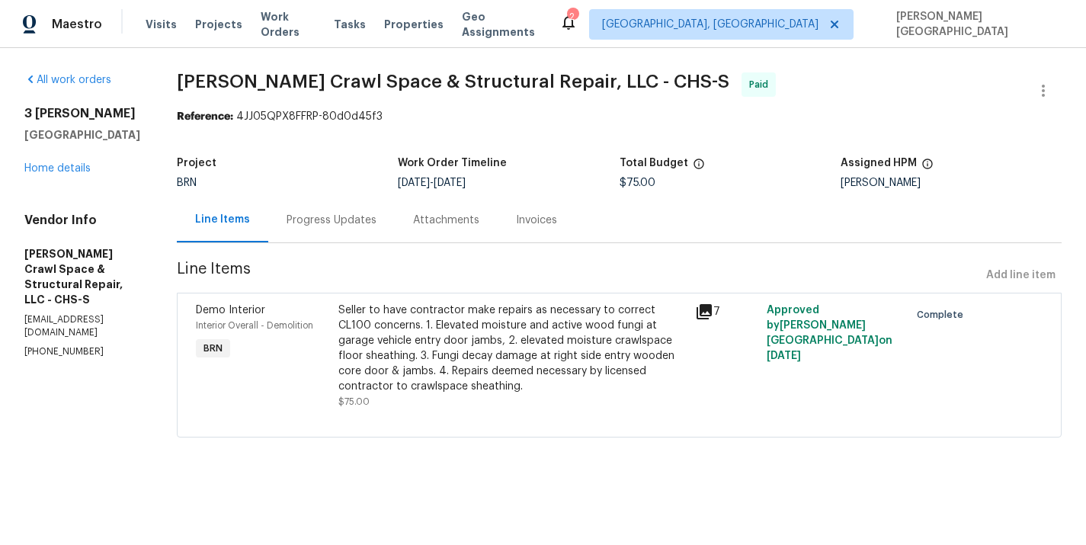
click at [556, 220] on div "Invoices" at bounding box center [536, 220] width 41 height 15
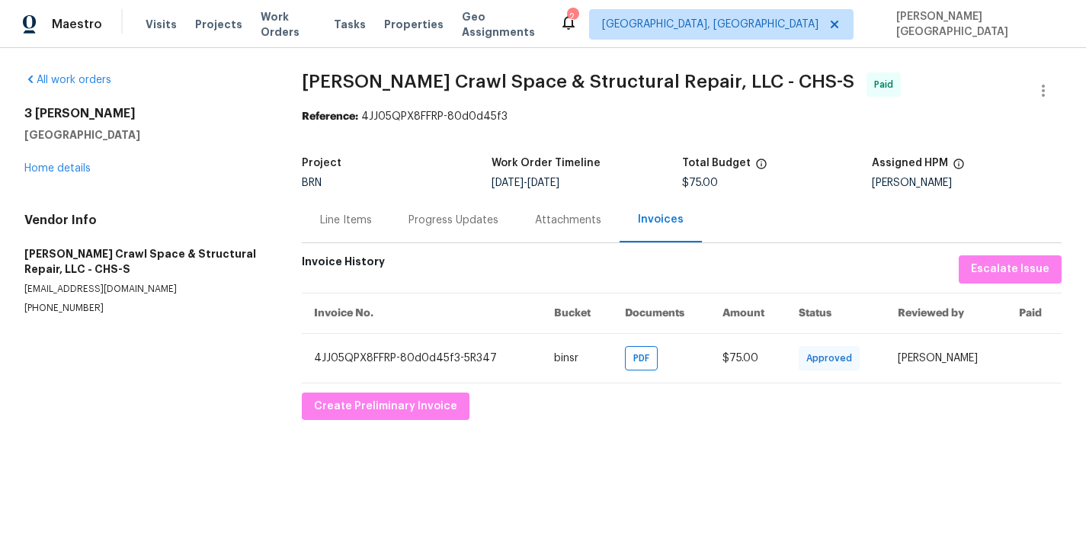
click at [331, 223] on div "Line Items" at bounding box center [346, 220] width 52 height 15
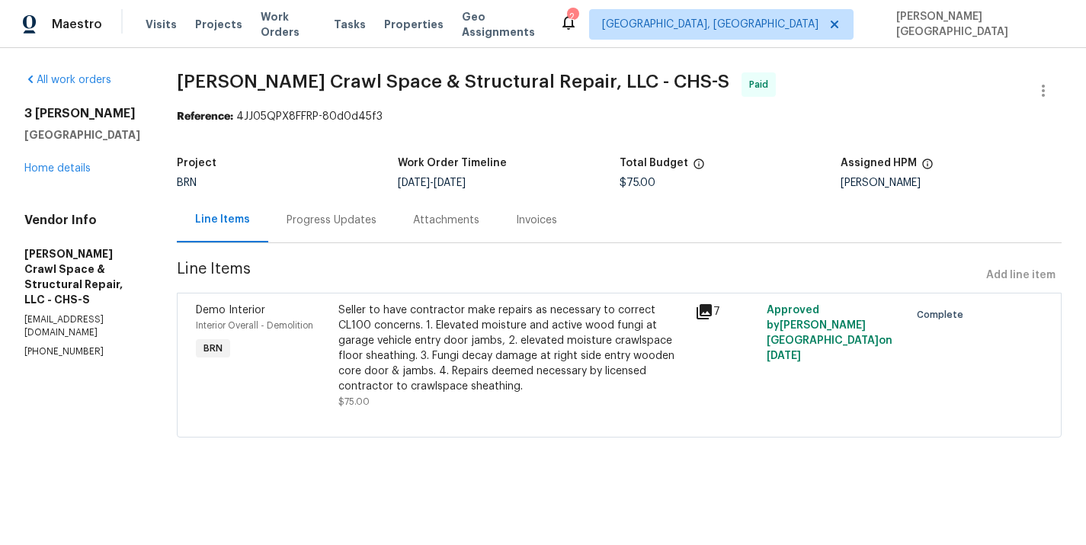
click at [73, 162] on div "[STREET_ADDRESS][PERSON_NAME] Home details" at bounding box center [82, 141] width 116 height 70
click at [540, 213] on div "Invoices" at bounding box center [536, 220] width 41 height 15
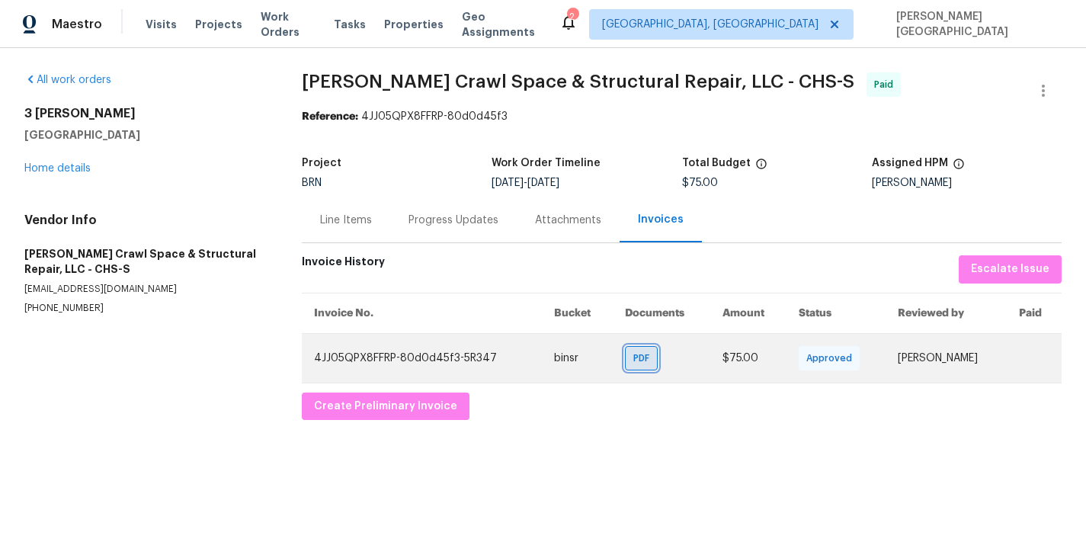
click at [633, 361] on span "PDF" at bounding box center [644, 358] width 22 height 15
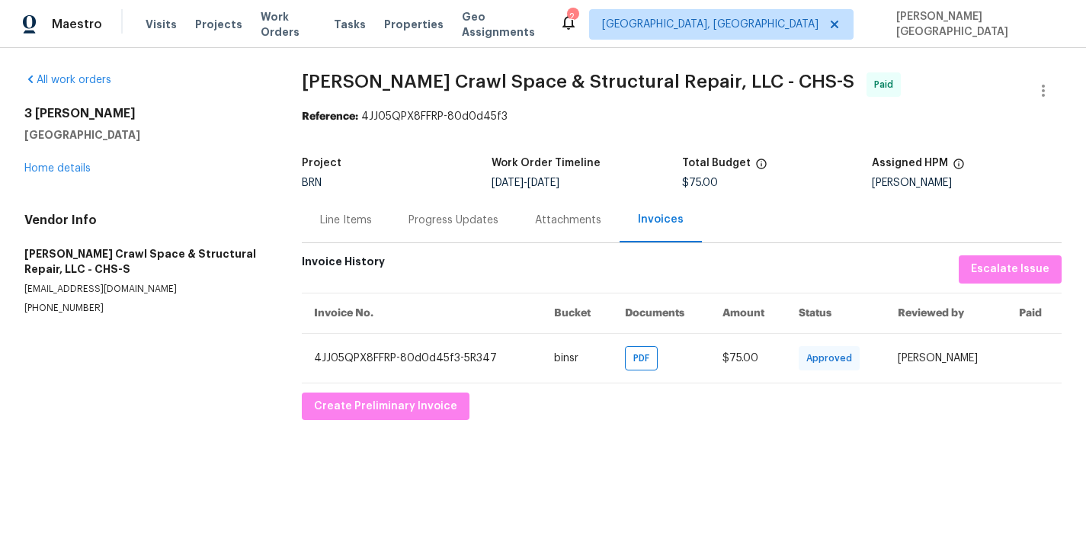
click at [345, 218] on div "Line Items" at bounding box center [346, 220] width 52 height 15
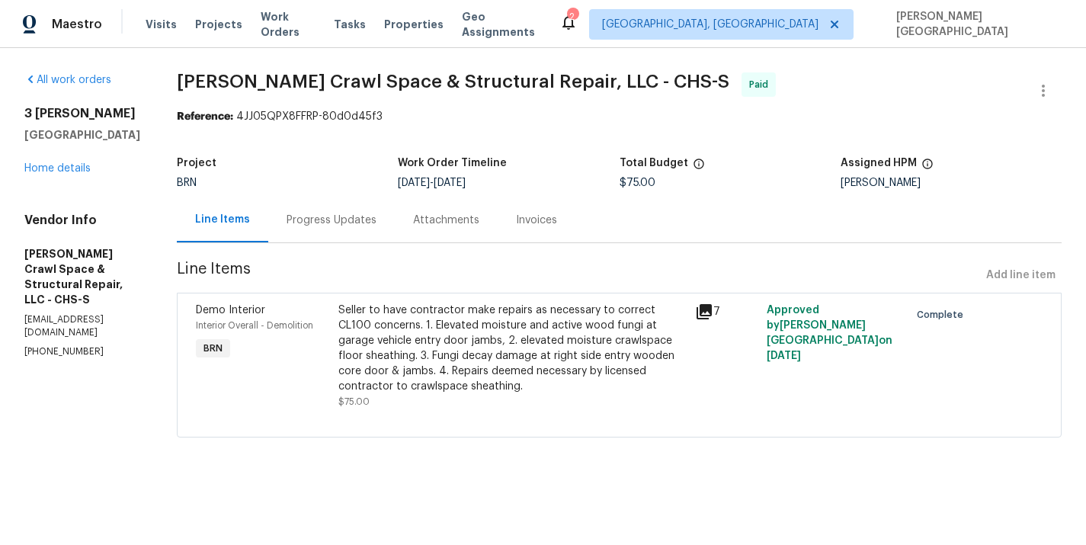
click at [480, 329] on div "Seller to have contractor make repairs as necessary to correct CL100 concerns. …" at bounding box center [512, 348] width 348 height 91
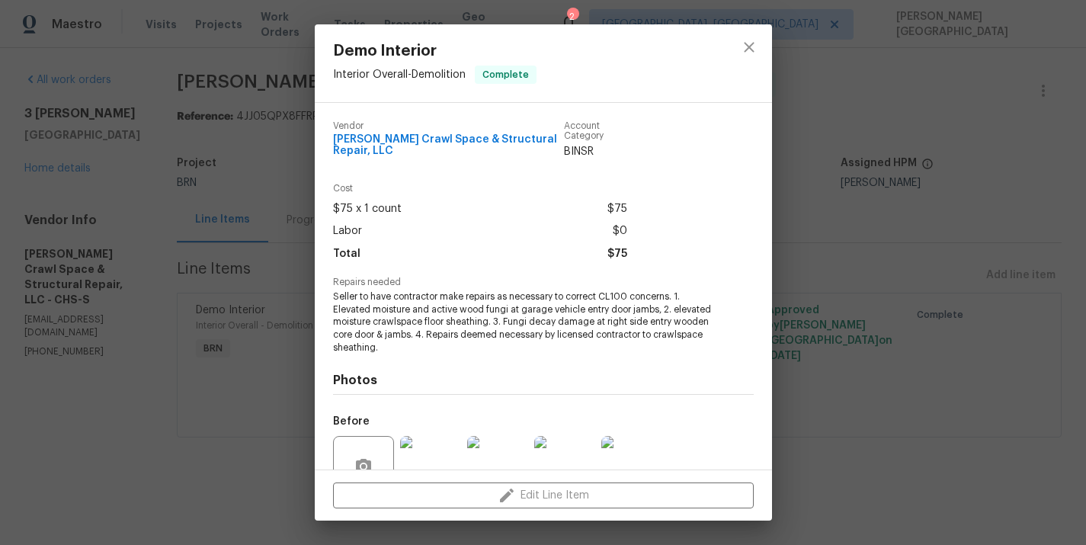
scroll to position [142, 0]
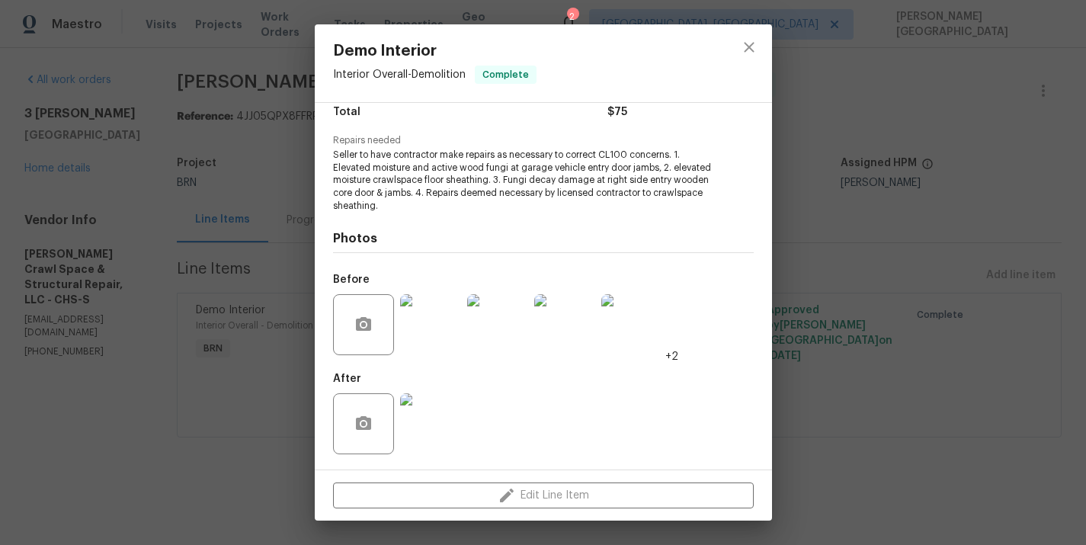
click at [830, 338] on div "Demo Interior Interior Overall - Demolition Complete Vendor [PERSON_NAME] Crawl…" at bounding box center [543, 272] width 1086 height 545
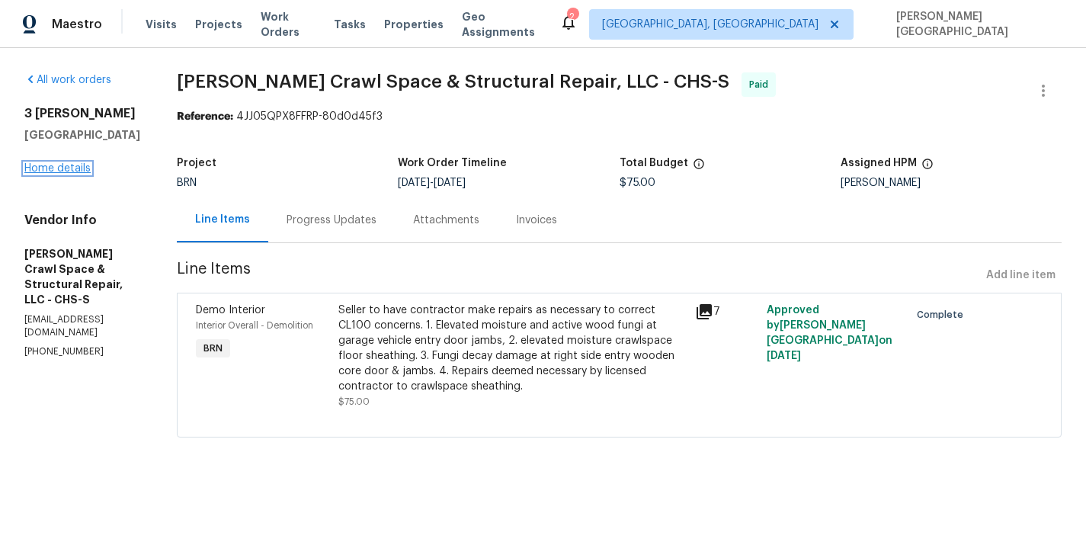
click at [70, 171] on link "Home details" at bounding box center [57, 168] width 66 height 11
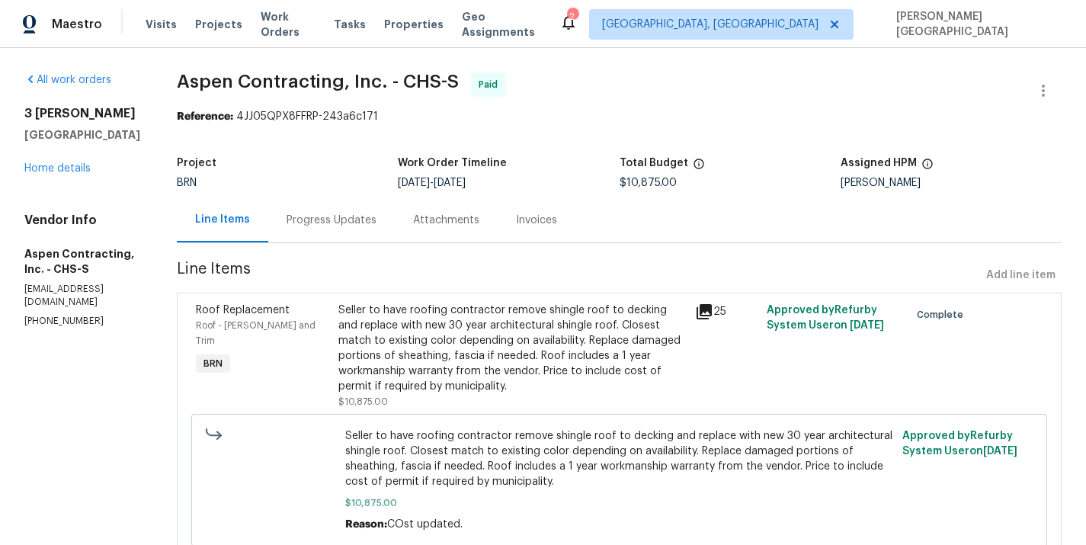
click at [547, 204] on div "Invoices" at bounding box center [537, 219] width 78 height 45
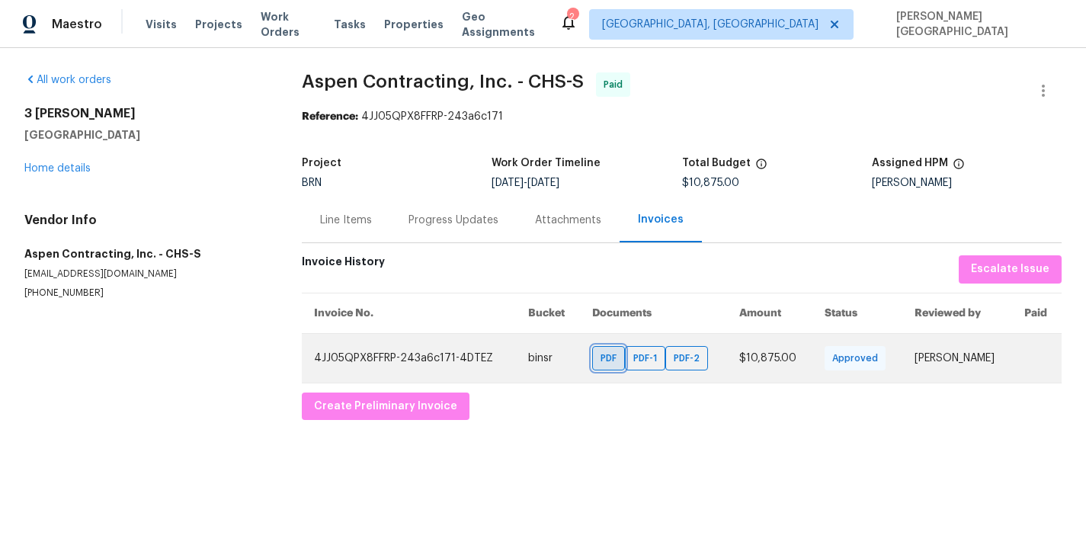
click at [601, 354] on span "PDF" at bounding box center [612, 358] width 22 height 15
click at [633, 351] on span "PDF-1" at bounding box center [648, 358] width 30 height 15
click at [674, 357] on span "PDF-2" at bounding box center [690, 358] width 32 height 15
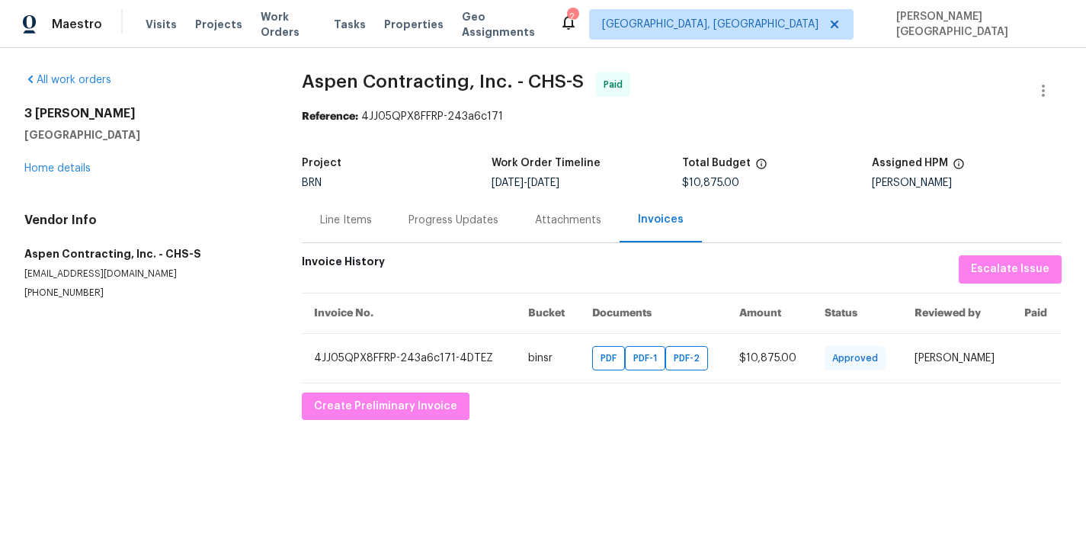
click at [316, 84] on span "Aspen Contracting, Inc. - CHS-S" at bounding box center [443, 81] width 282 height 18
click at [461, 79] on span "Aspen Contracting, Inc. - CHS-S" at bounding box center [443, 81] width 282 height 18
copy span "Aspen Contracting,"
click at [333, 227] on div "Line Items" at bounding box center [346, 220] width 52 height 15
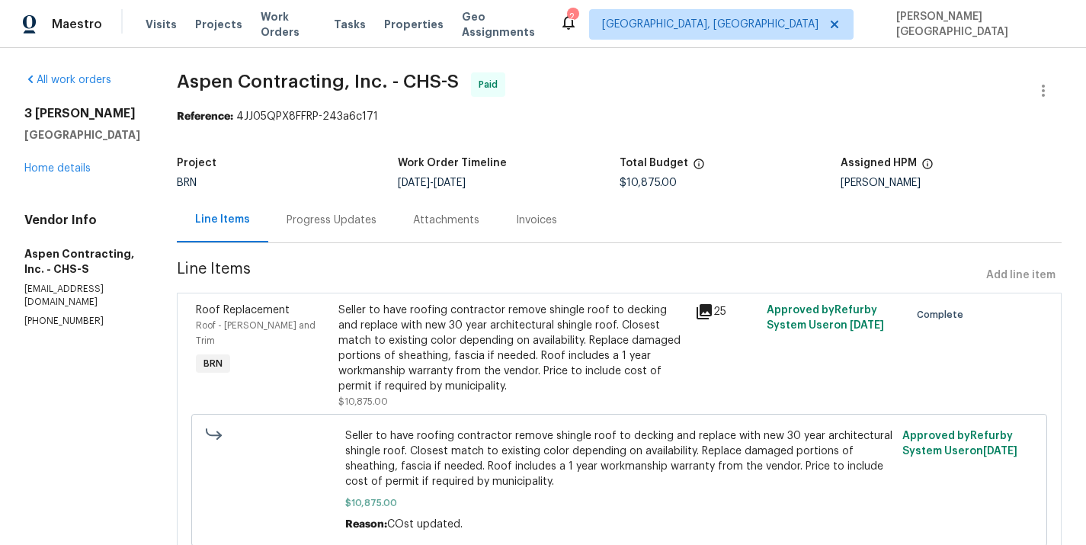
click at [423, 313] on div "Seller to have roofing contractor remove shingle roof to decking and replace wi…" at bounding box center [512, 348] width 348 height 91
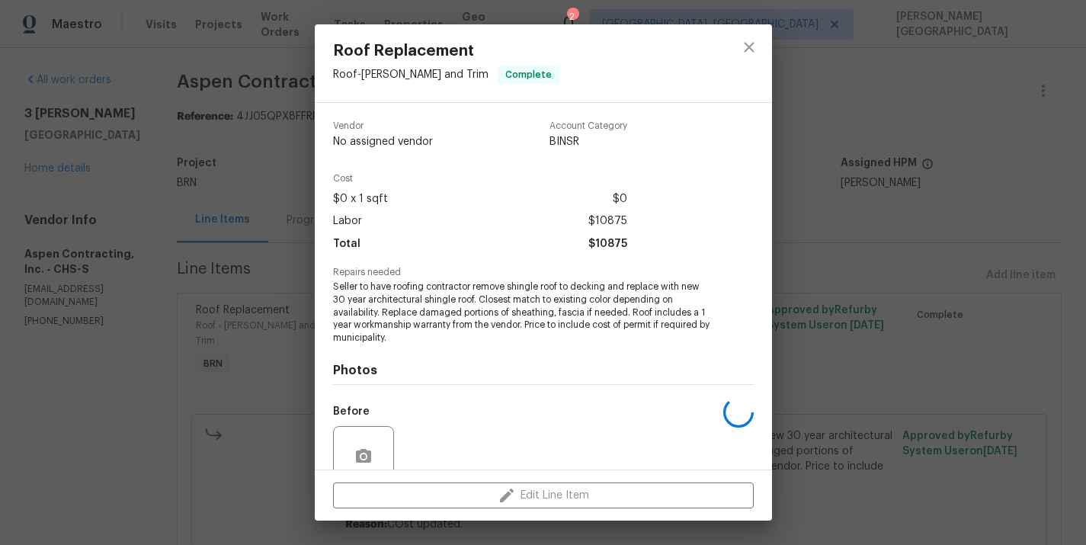
click at [442, 294] on span "Seller to have roofing contractor remove shingle roof to decking and replace wi…" at bounding box center [522, 312] width 379 height 64
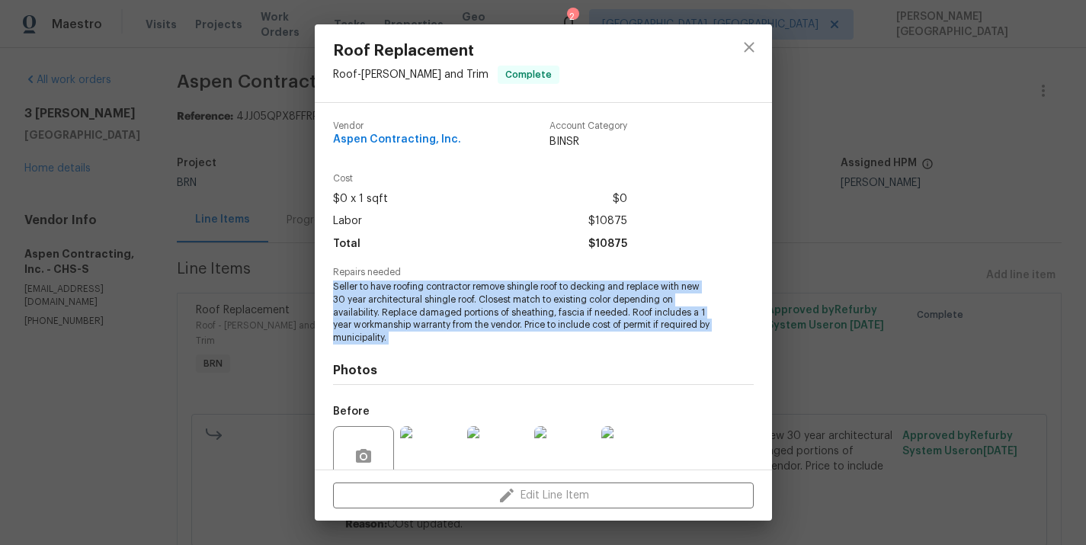
click at [442, 294] on span "Seller to have roofing contractor remove shingle roof to decking and replace wi…" at bounding box center [522, 312] width 379 height 64
copy span "Seller to have roofing contractor remove shingle roof to decking and replace wi…"
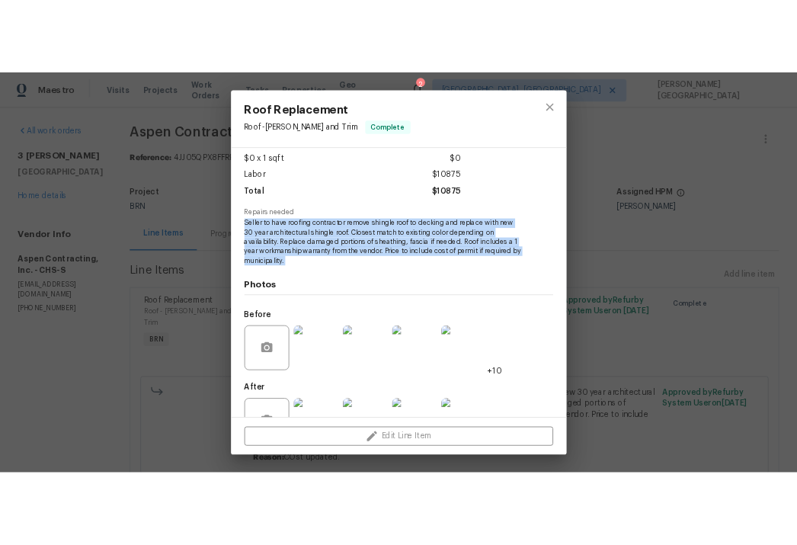
scroll to position [132, 0]
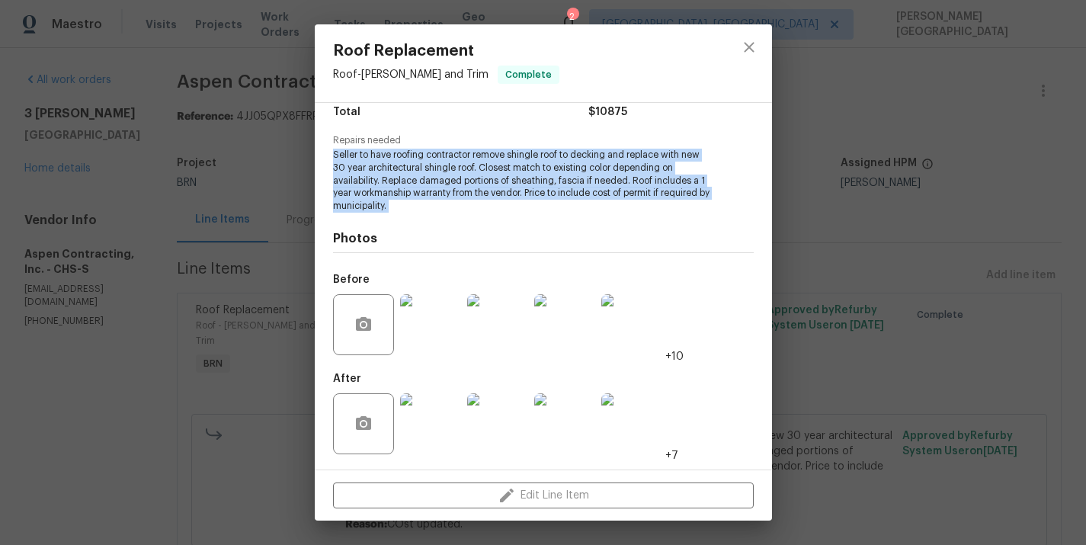
click at [506, 336] on img at bounding box center [497, 324] width 61 height 61
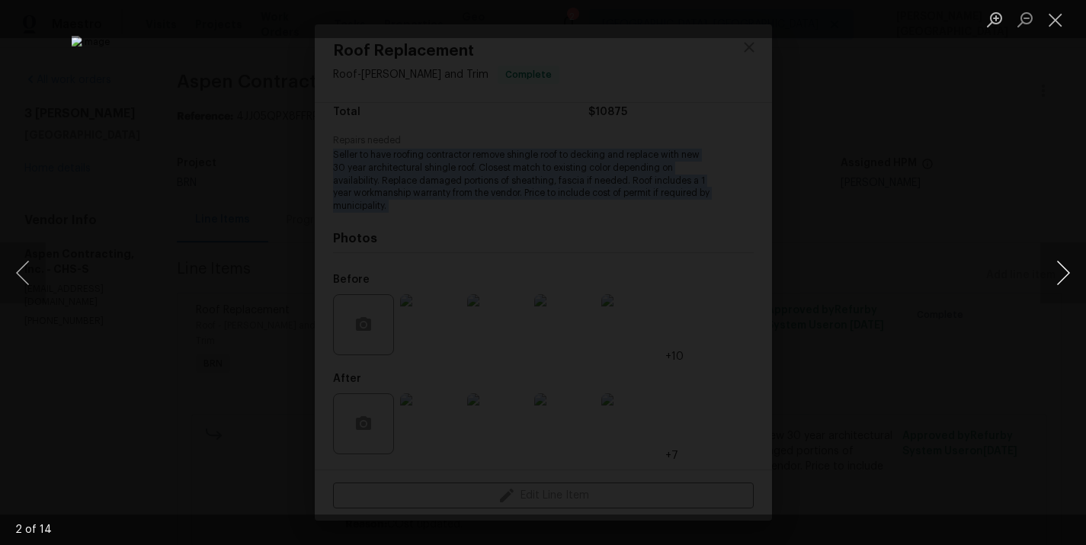
click at [1074, 277] on button "Next image" at bounding box center [1063, 272] width 46 height 61
click at [1074, 278] on button "Next image" at bounding box center [1063, 272] width 46 height 61
click at [14, 271] on button "Previous image" at bounding box center [23, 272] width 46 height 61
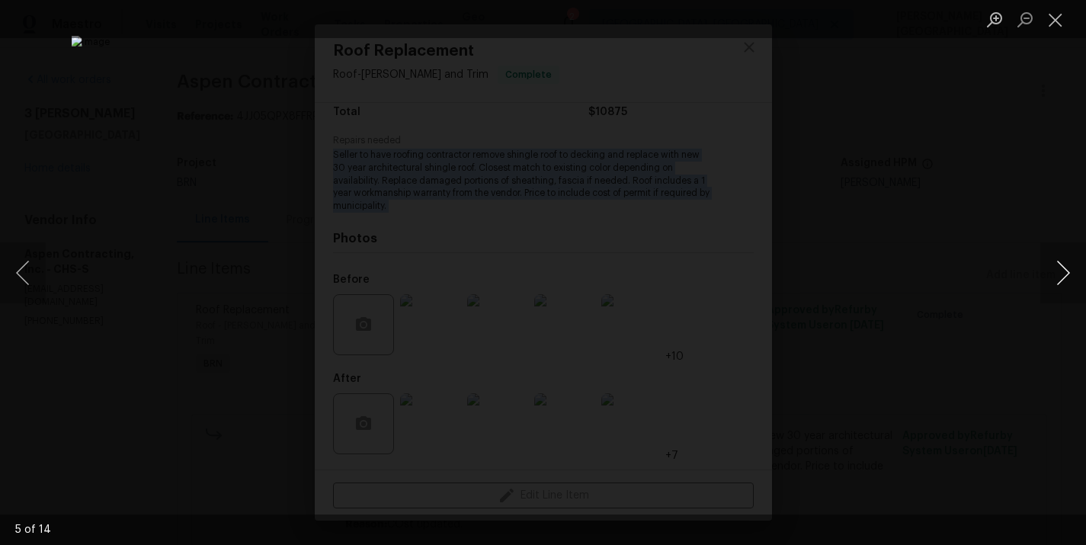
click at [1061, 267] on button "Next image" at bounding box center [1063, 272] width 46 height 61
click at [1062, 269] on button "Next image" at bounding box center [1063, 272] width 46 height 61
click at [1062, 271] on button "Next image" at bounding box center [1063, 272] width 46 height 61
click at [1061, 253] on button "Next image" at bounding box center [1063, 272] width 46 height 61
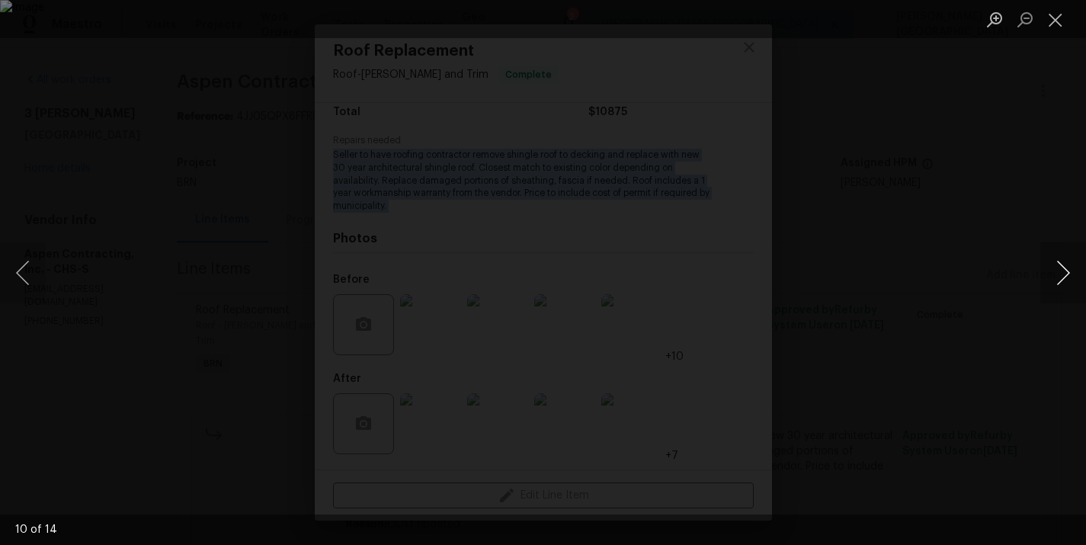
click at [1061, 258] on button "Next image" at bounding box center [1063, 272] width 46 height 61
click at [1061, 275] on button "Next image" at bounding box center [1063, 272] width 46 height 61
click at [896, 265] on div "Lightbox" at bounding box center [543, 272] width 1086 height 545
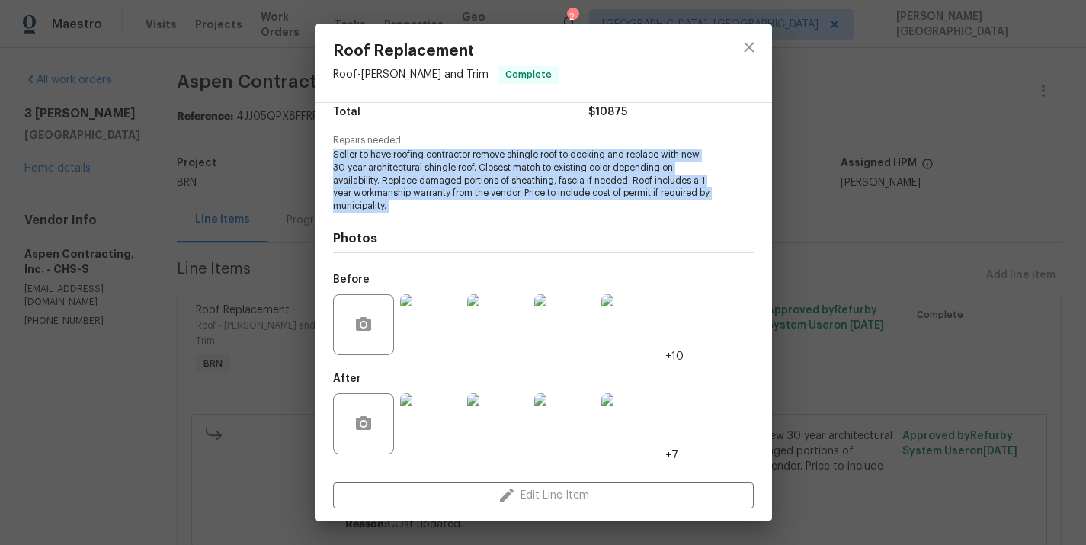
click at [499, 411] on img at bounding box center [497, 423] width 61 height 61
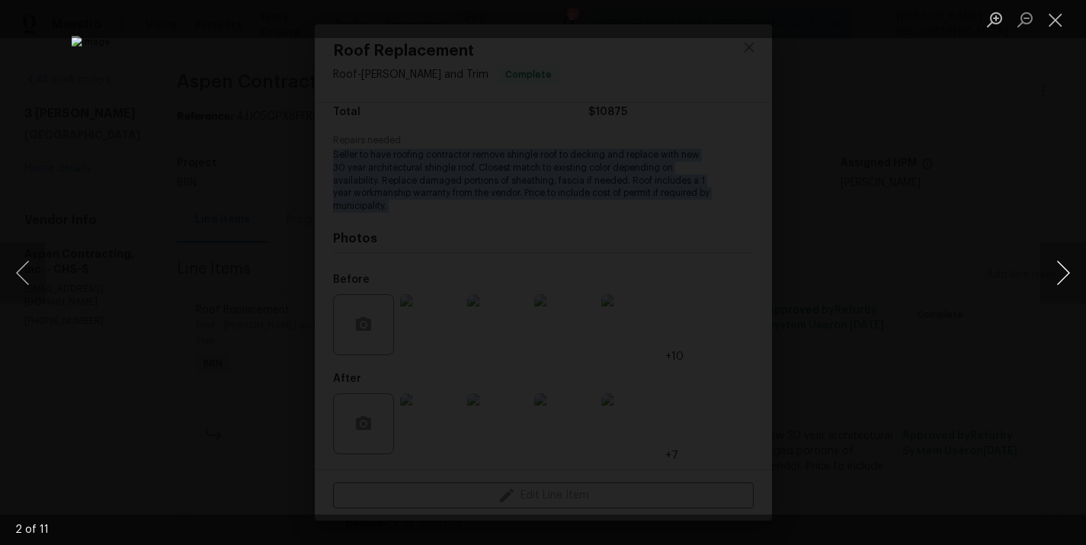
click at [1043, 250] on button "Next image" at bounding box center [1063, 272] width 46 height 61
click at [1043, 252] on button "Next image" at bounding box center [1063, 272] width 46 height 61
click at [1048, 270] on button "Next image" at bounding box center [1063, 272] width 46 height 61
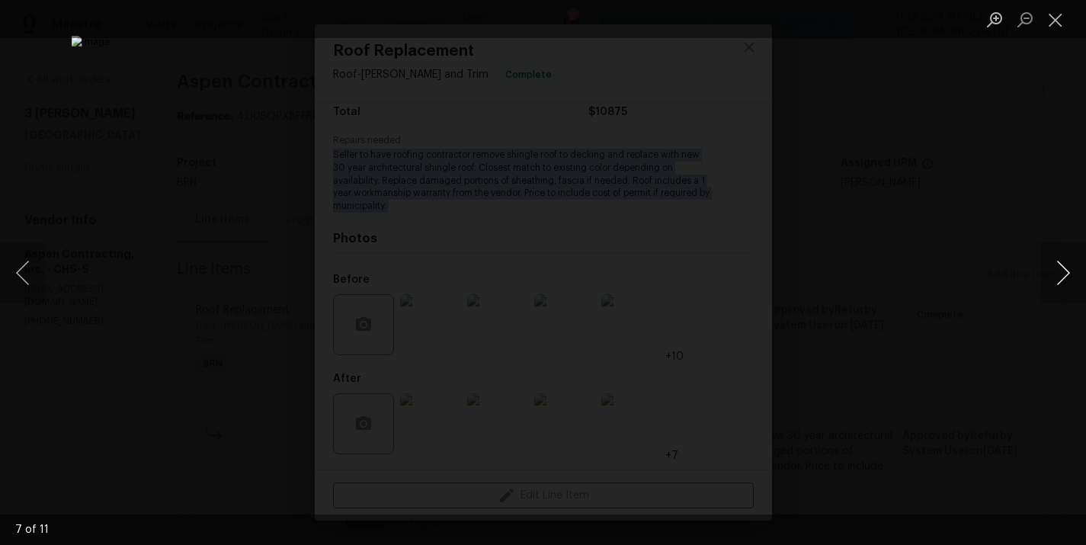
click at [1049, 271] on button "Next image" at bounding box center [1063, 272] width 46 height 61
click at [27, 264] on button "Previous image" at bounding box center [23, 272] width 46 height 61
click at [1063, 264] on button "Next image" at bounding box center [1063, 272] width 46 height 61
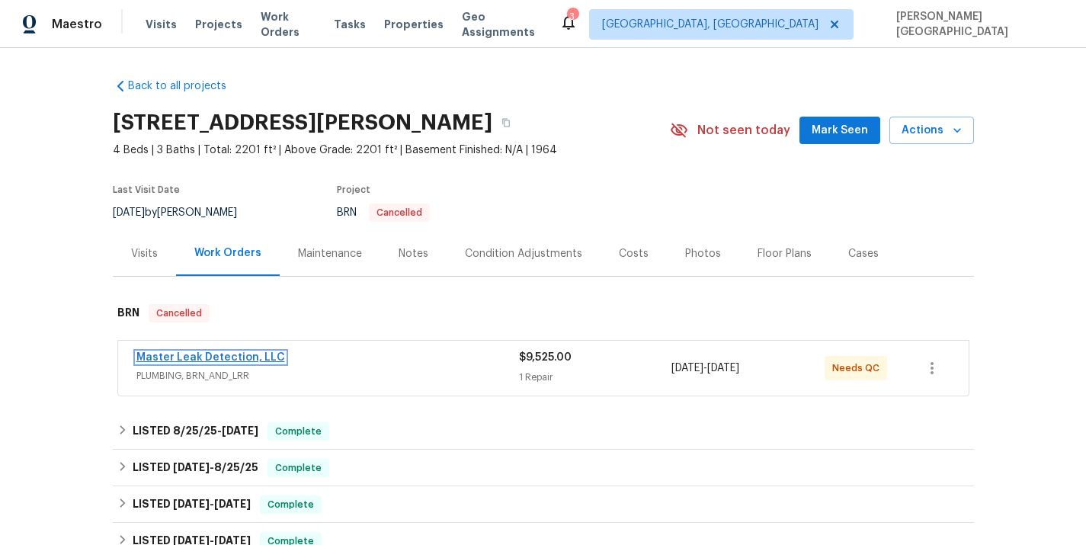
click at [239, 356] on link "Master Leak Detection, LLC" at bounding box center [210, 357] width 149 height 11
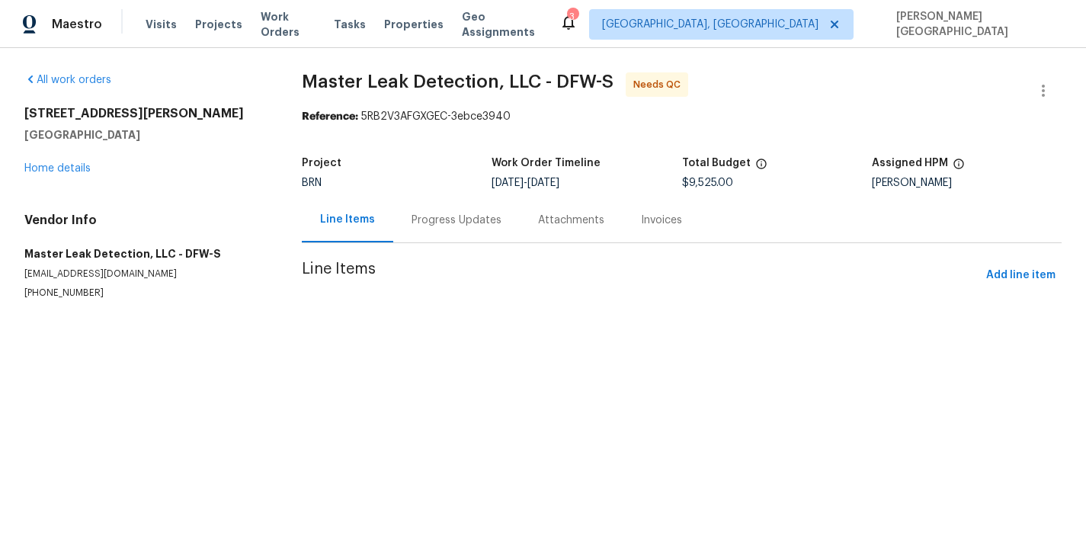
click at [433, 219] on section "Master Leak Detection, LLC - DFW-S Needs QC Reference: 5RB2V3AFGXGEC-3ebce3940 …" at bounding box center [682, 204] width 760 height 264
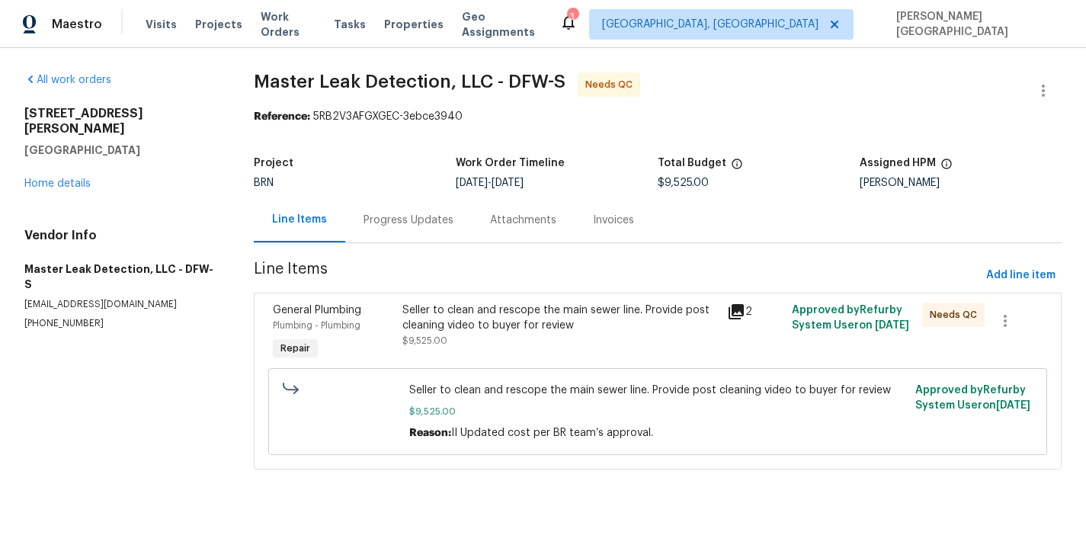
click at [401, 214] on div "Progress Updates" at bounding box center [409, 220] width 90 height 15
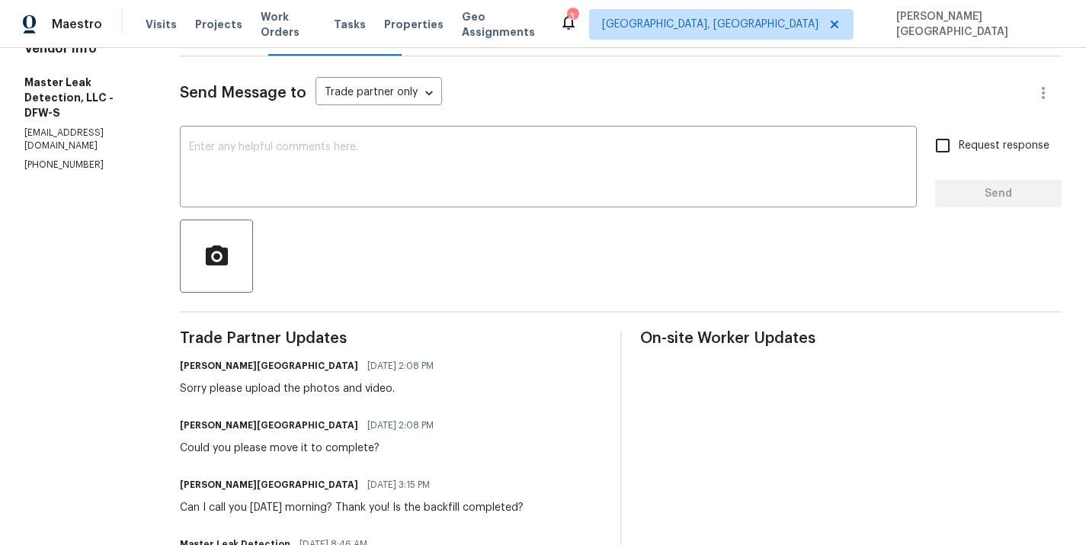
scroll to position [112, 0]
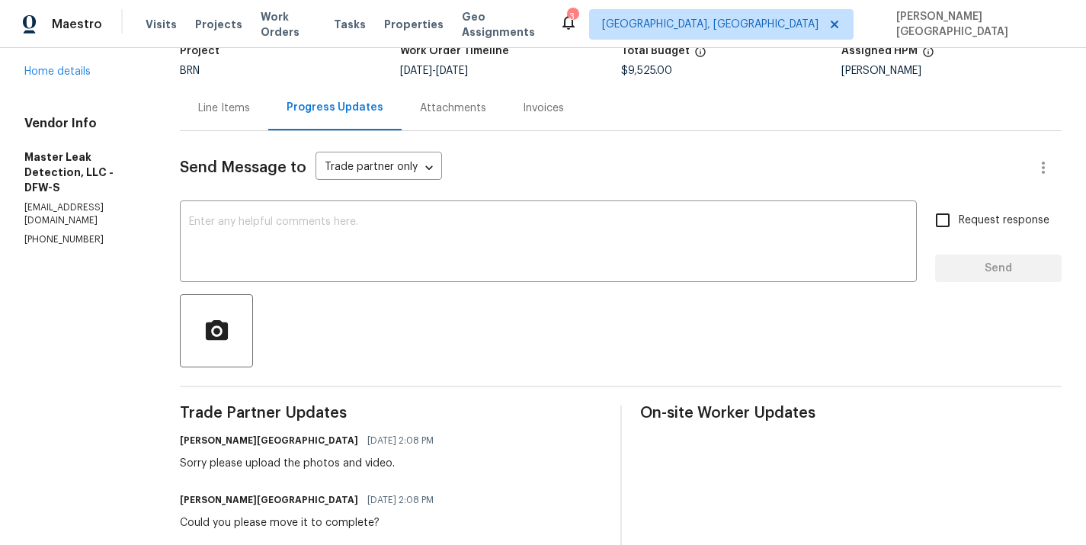
click at [52, 233] on p "(972) 916-1261" at bounding box center [83, 239] width 119 height 13
copy p "(972) 916-1261"
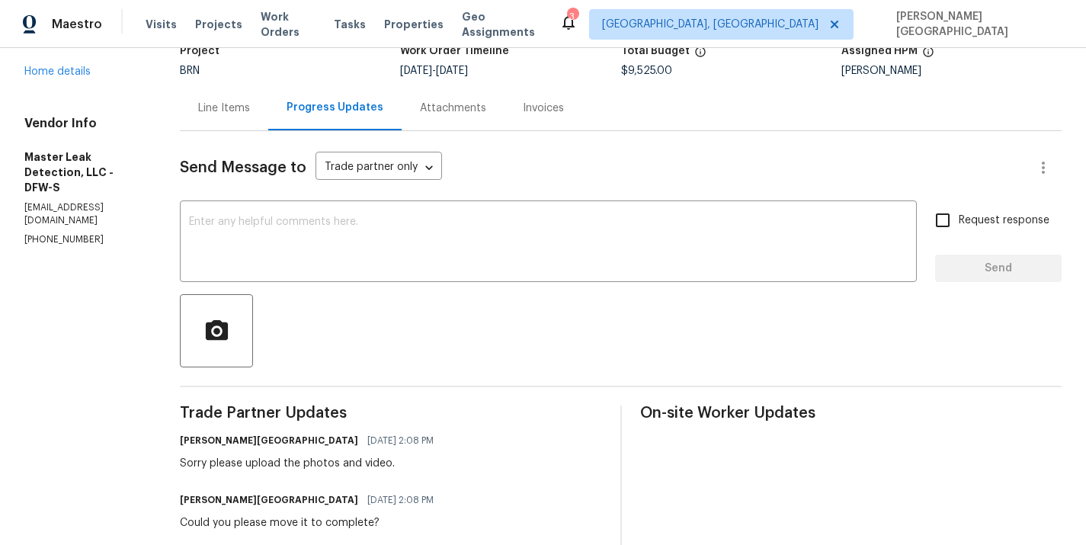
click at [246, 101] on div "Line Items" at bounding box center [224, 108] width 52 height 15
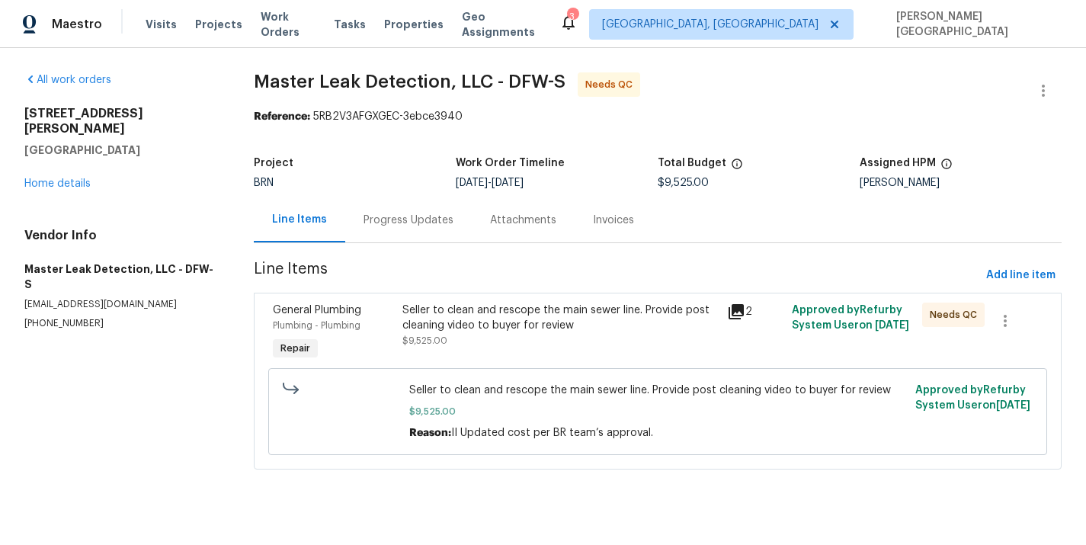
click at [410, 204] on div "Progress Updates" at bounding box center [408, 219] width 127 height 45
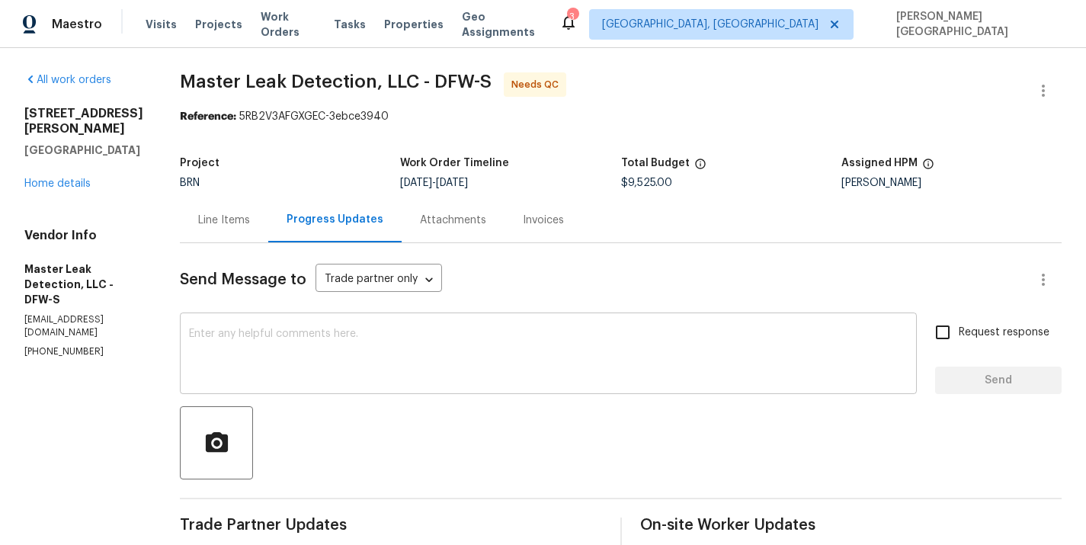
click at [250, 345] on textarea at bounding box center [548, 355] width 719 height 53
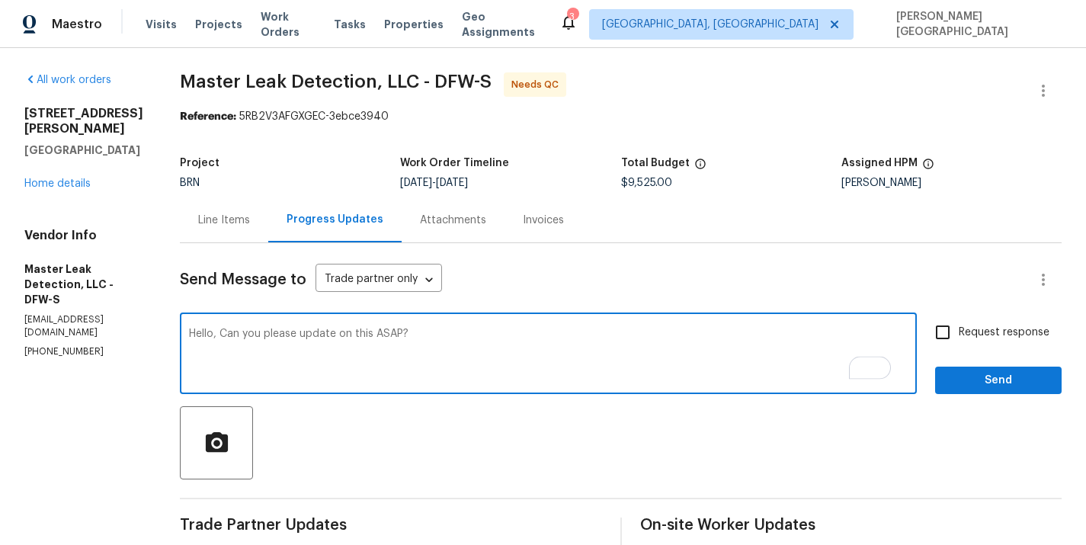
type textarea "Hello, Can you please update on this ASAP?"
click at [950, 330] on input "Request response" at bounding box center [943, 332] width 32 height 32
checkbox input "true"
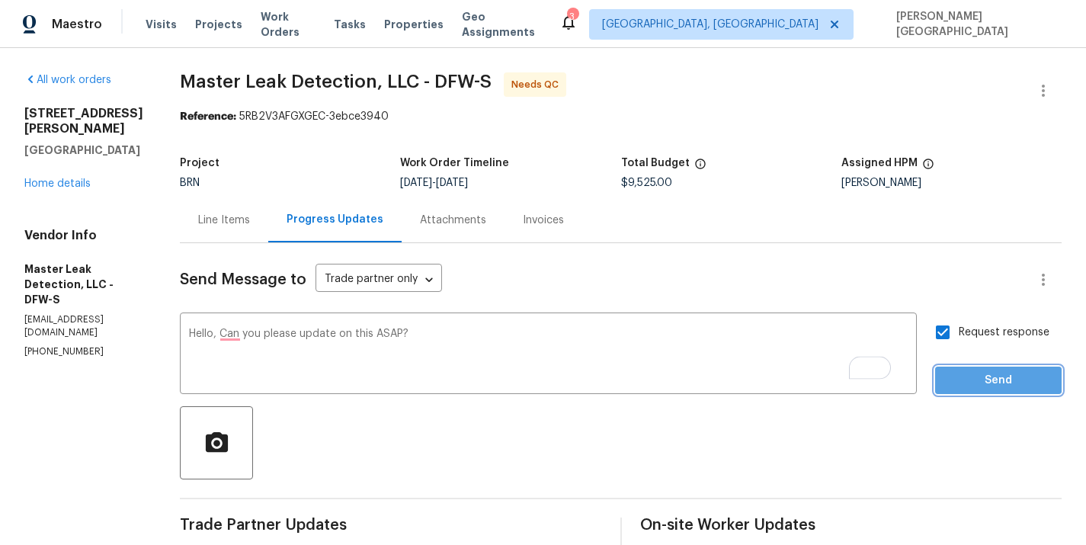
click at [950, 378] on span "Send" at bounding box center [998, 380] width 102 height 19
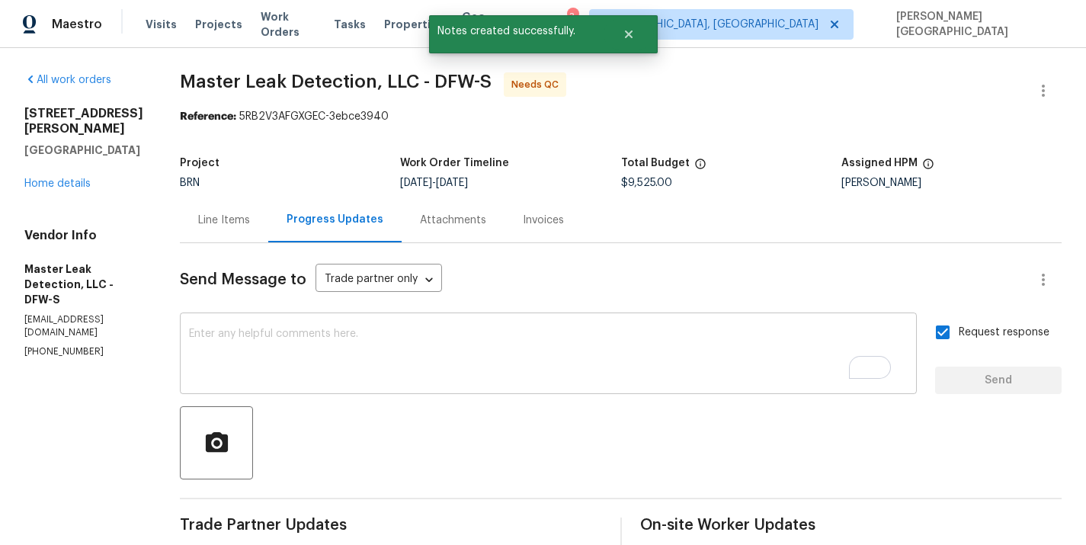
click at [268, 358] on textarea "To enrich screen reader interactions, please activate Accessibility in Grammarl…" at bounding box center [548, 355] width 719 height 53
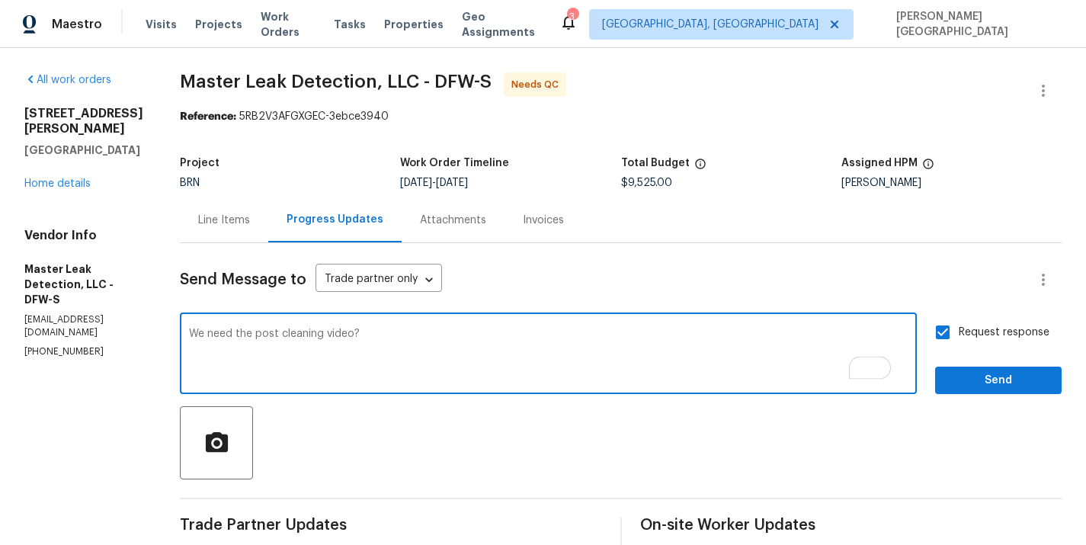
type textarea "We need the post cleaning video?"
click at [975, 378] on span "Send" at bounding box center [998, 380] width 102 height 19
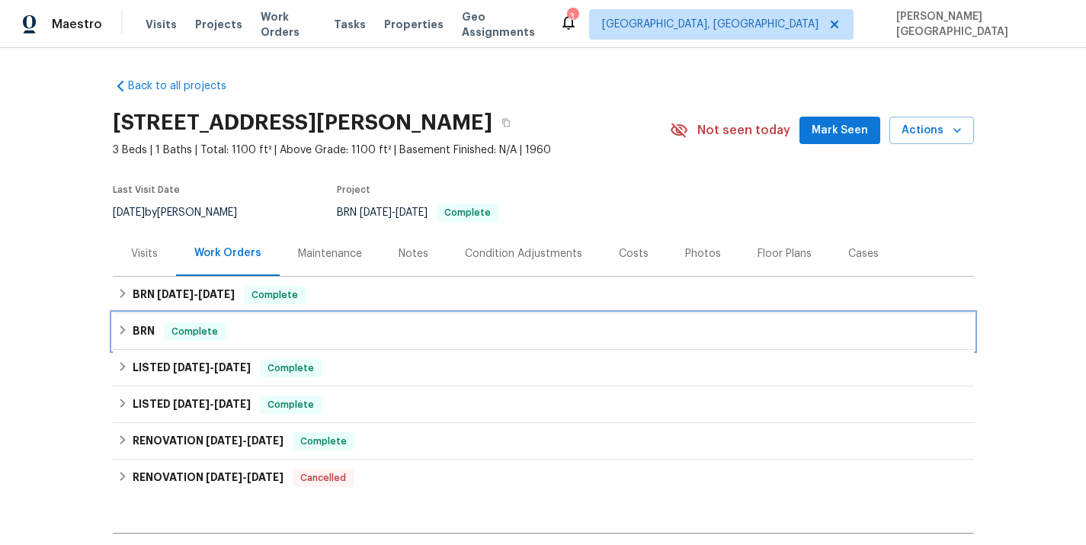
click at [148, 321] on div "BRN Complete" at bounding box center [543, 331] width 861 height 37
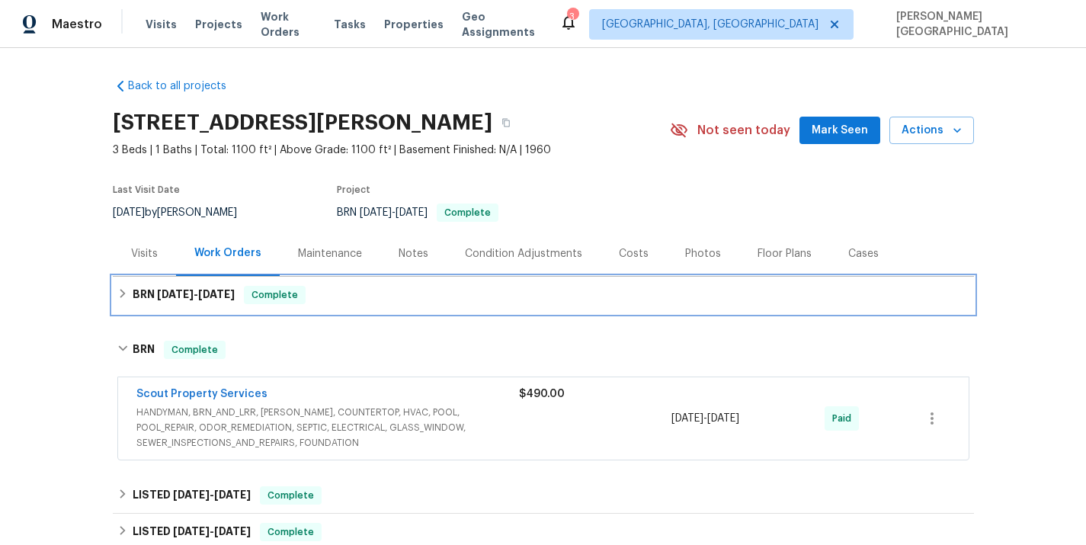
click at [171, 299] on span "[DATE]" at bounding box center [175, 294] width 37 height 11
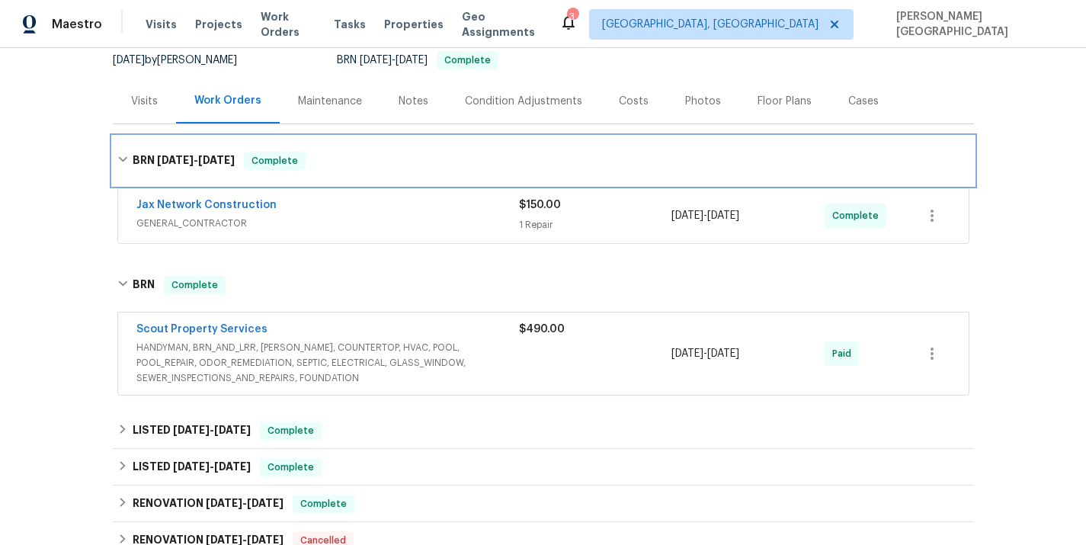
scroll to position [178, 0]
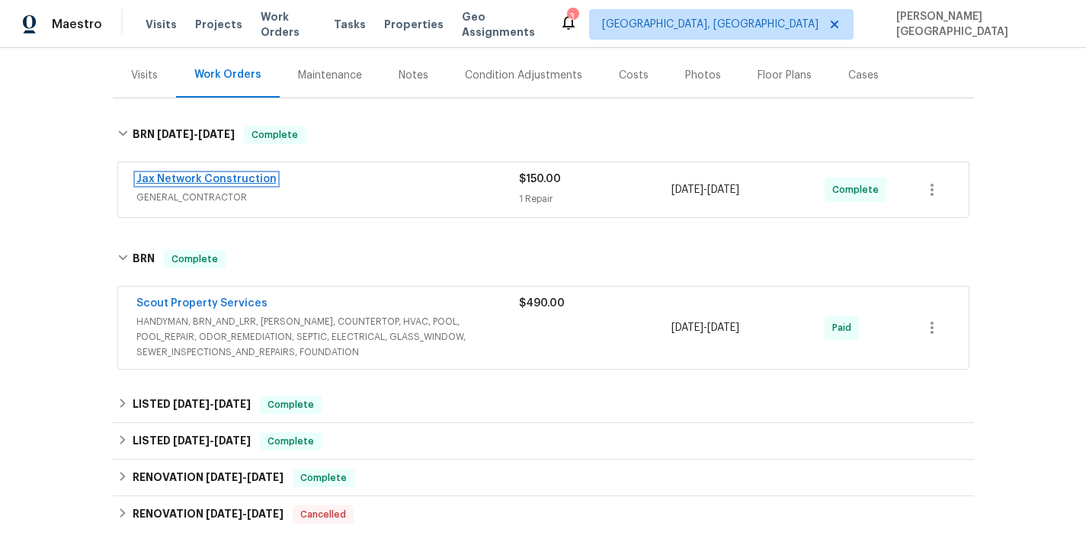
click at [264, 180] on link "Jax Network Construction" at bounding box center [206, 179] width 140 height 11
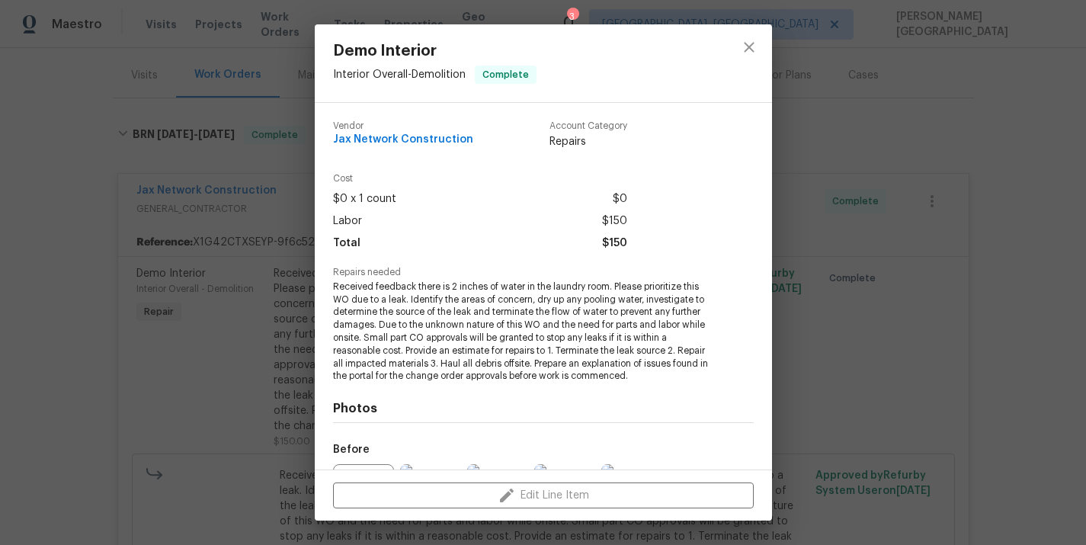
click at [192, 382] on div "Demo Interior Interior Overall - Demolition Complete Vendor Jax Network Constru…" at bounding box center [543, 272] width 1086 height 545
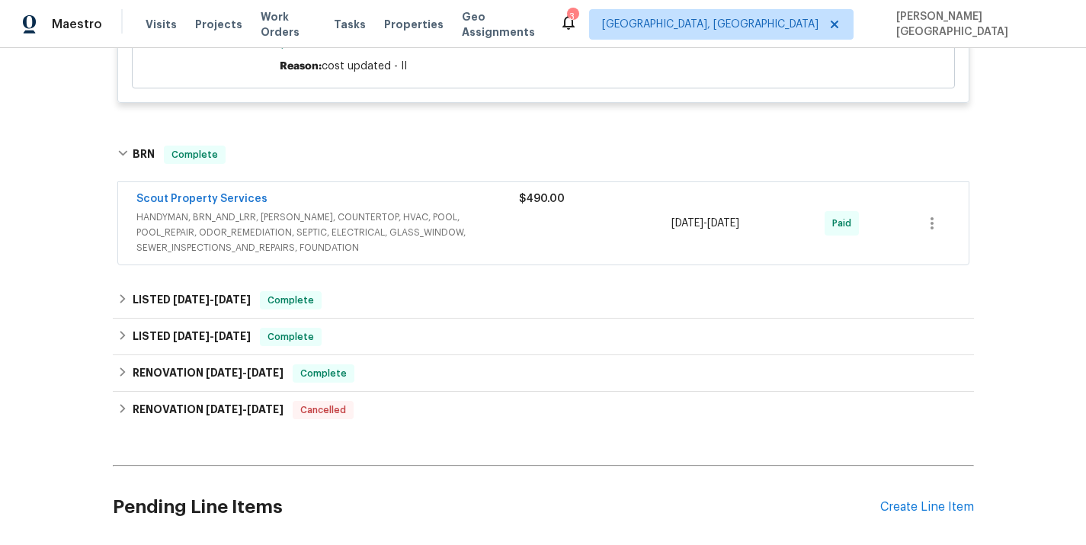
scroll to position [716, 0]
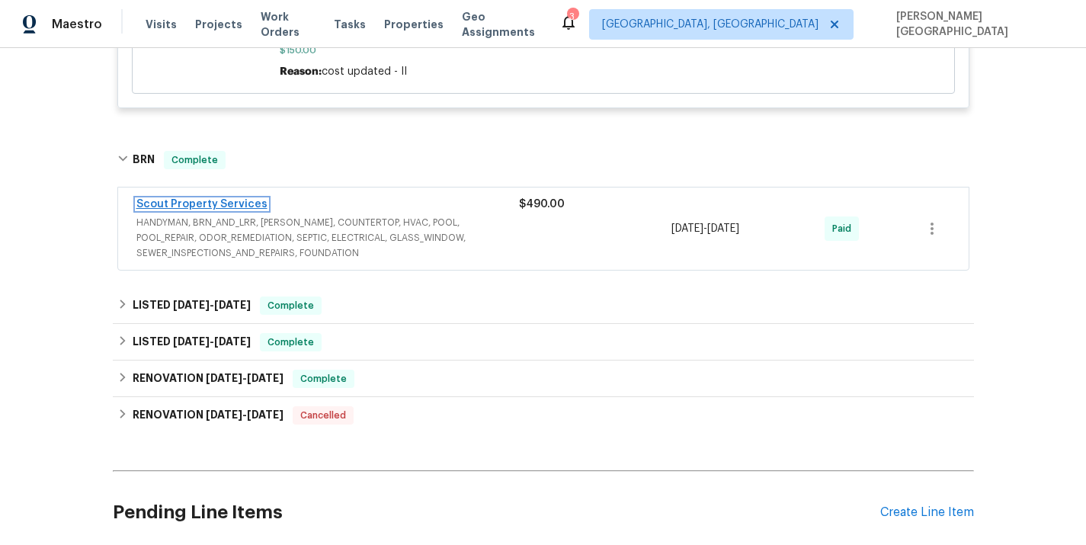
click at [213, 204] on link "Scout Property Services" at bounding box center [201, 204] width 131 height 11
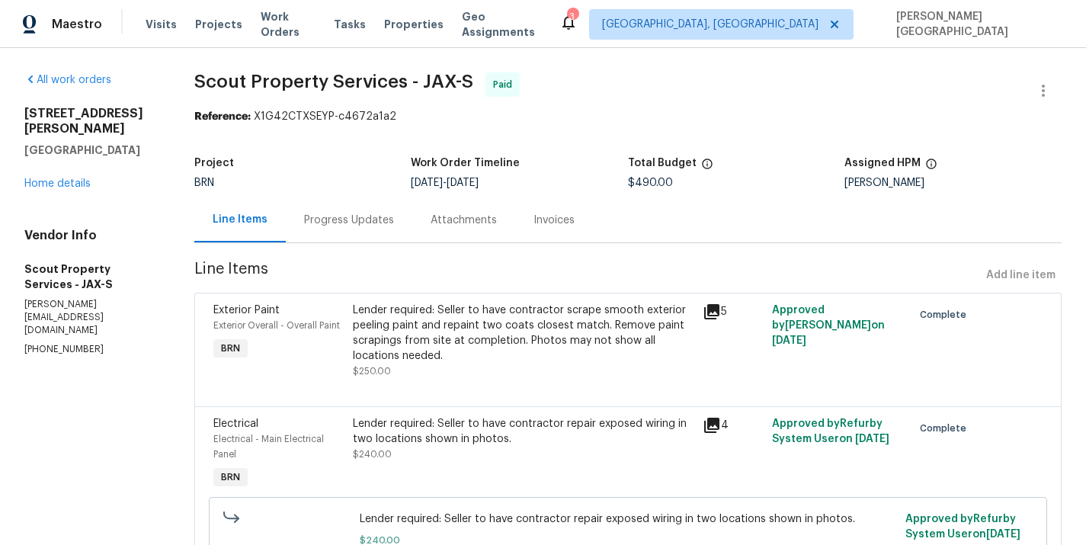
click at [217, 79] on span "Scout Property Services - JAX-S" at bounding box center [333, 81] width 279 height 18
click at [377, 79] on span "Scout Property Services - JAX-S" at bounding box center [333, 81] width 279 height 18
copy span "Scout Property Services"
click at [543, 216] on div "Invoices" at bounding box center [554, 220] width 41 height 15
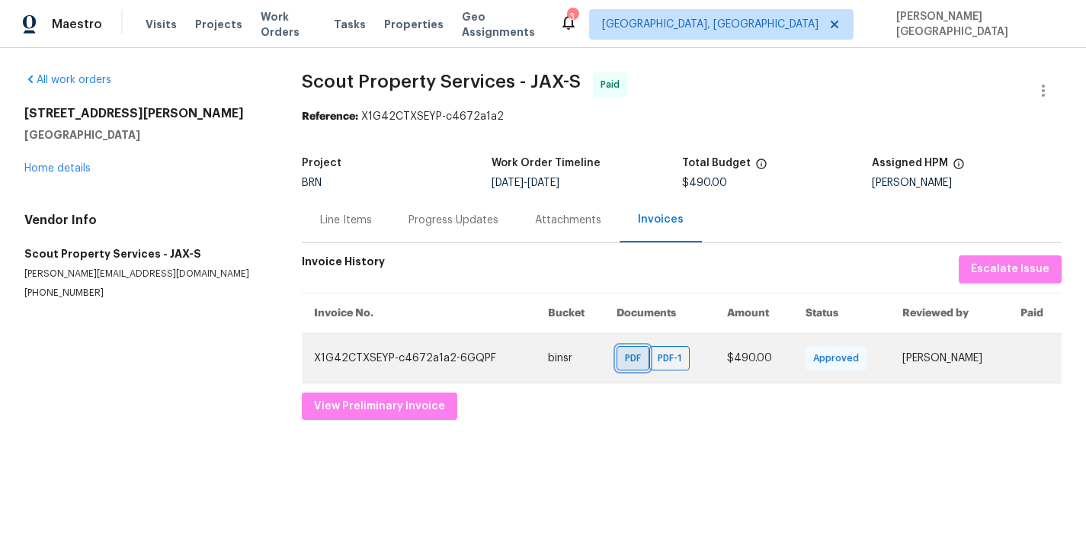
click at [625, 364] on span "PDF" at bounding box center [636, 358] width 22 height 15
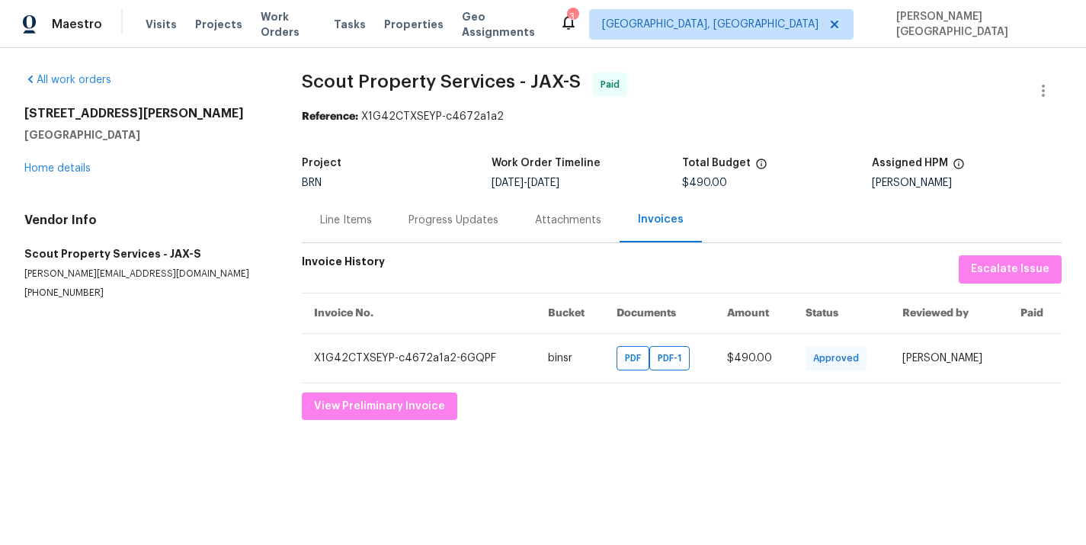
click at [343, 230] on div "Line Items" at bounding box center [346, 219] width 88 height 45
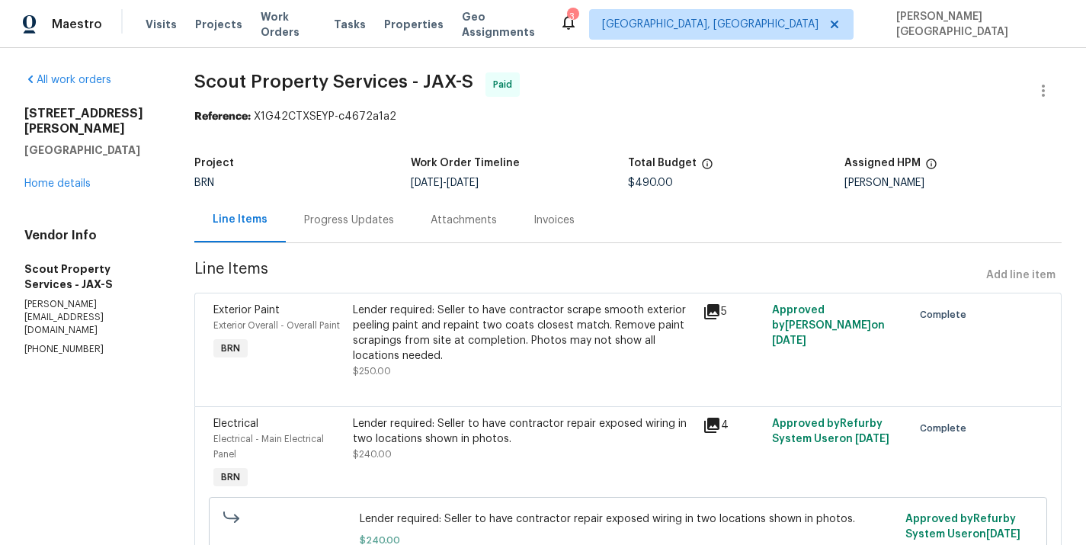
click at [421, 349] on div "Lender required: Seller to have contractor scrape smooth exterior peeling paint…" at bounding box center [523, 333] width 340 height 61
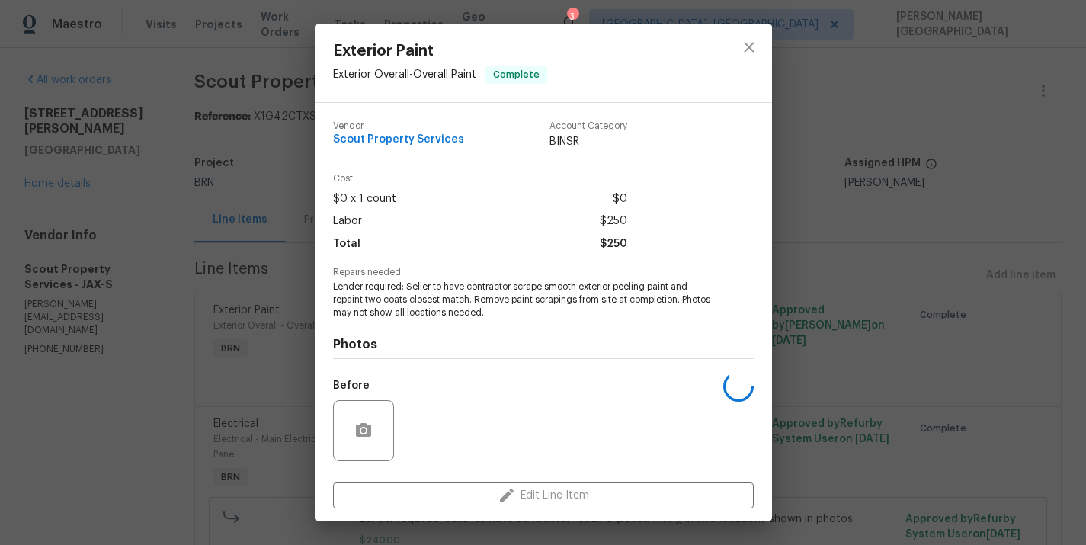
click at [393, 300] on span "Lender required: Seller to have contractor scrape smooth exterior peeling paint…" at bounding box center [522, 299] width 379 height 38
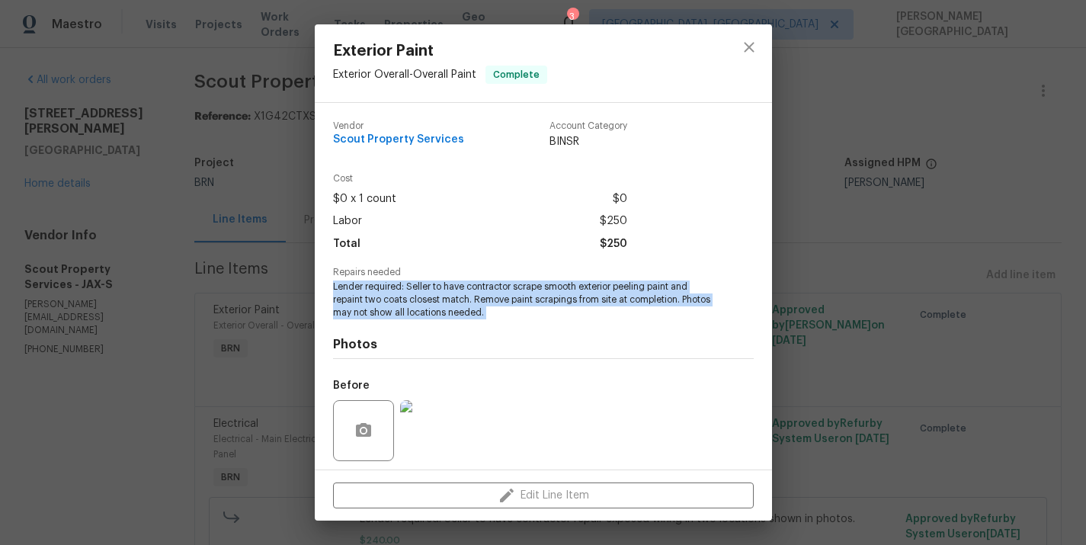
click at [393, 300] on span "Lender required: Seller to have contractor scrape smooth exterior peeling paint…" at bounding box center [522, 299] width 379 height 38
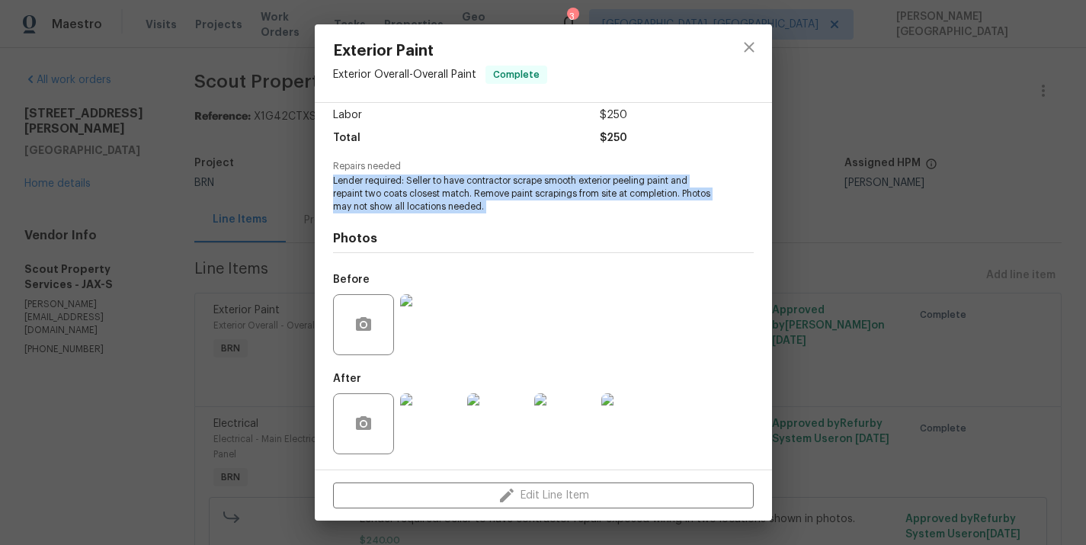
click at [432, 332] on img at bounding box center [430, 324] width 61 height 61
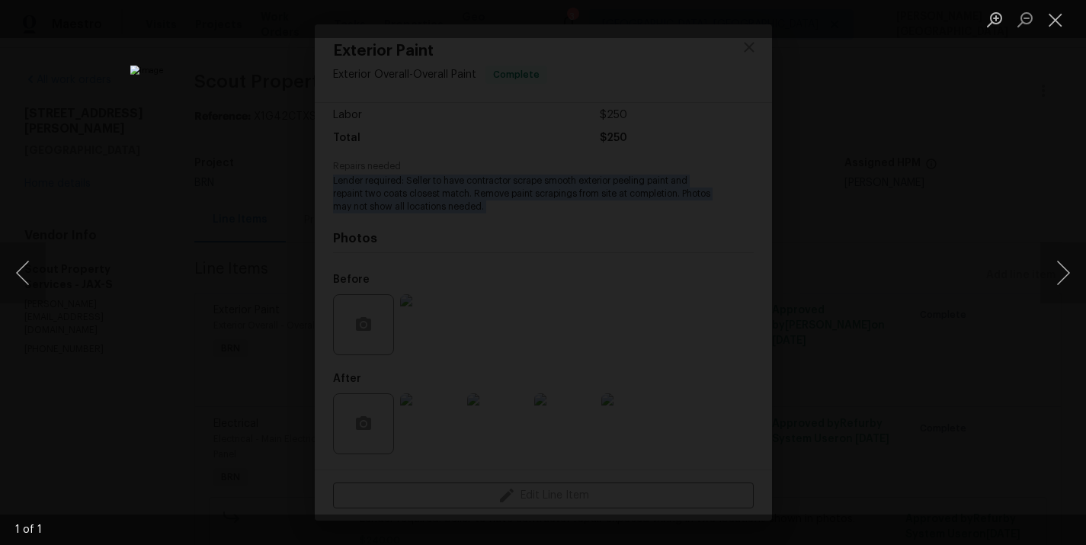
click at [942, 306] on div "Lightbox" at bounding box center [543, 272] width 1086 height 545
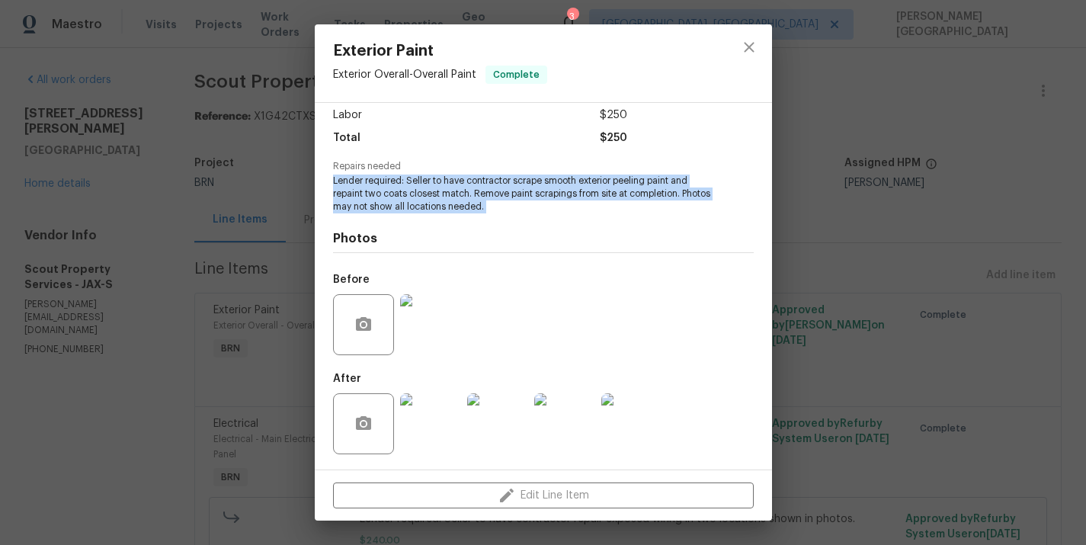
click at [497, 422] on img at bounding box center [497, 423] width 61 height 61
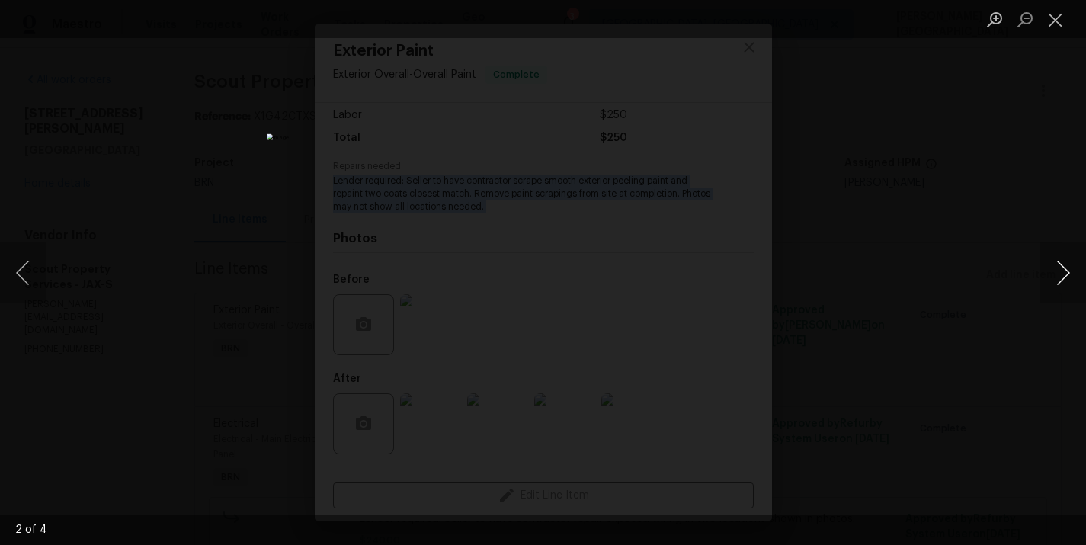
click at [1057, 277] on button "Next image" at bounding box center [1063, 272] width 46 height 61
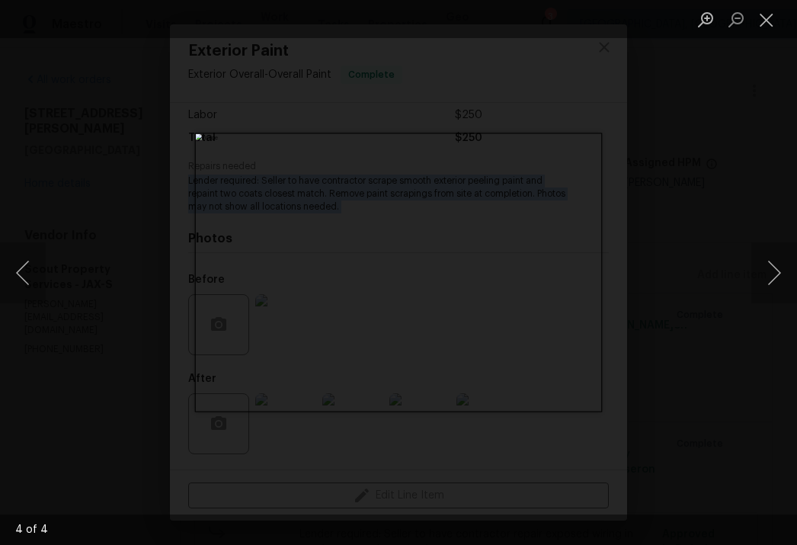
click at [668, 241] on div "Lightbox" at bounding box center [398, 272] width 797 height 545
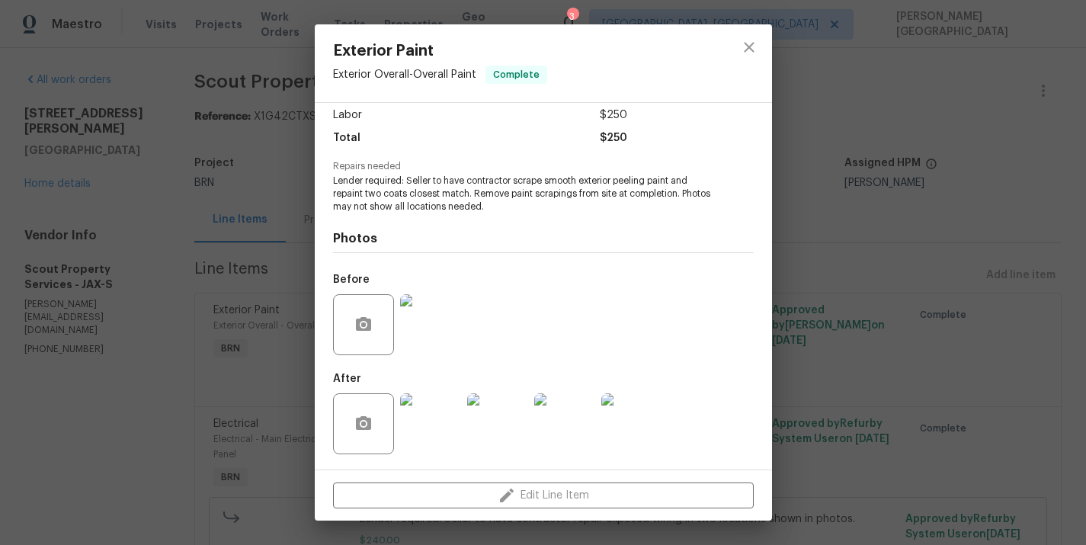
click at [961, 188] on div "Exterior Paint Exterior Overall - Overall Paint Complete Vendor Scout Property …" at bounding box center [543, 272] width 1086 height 545
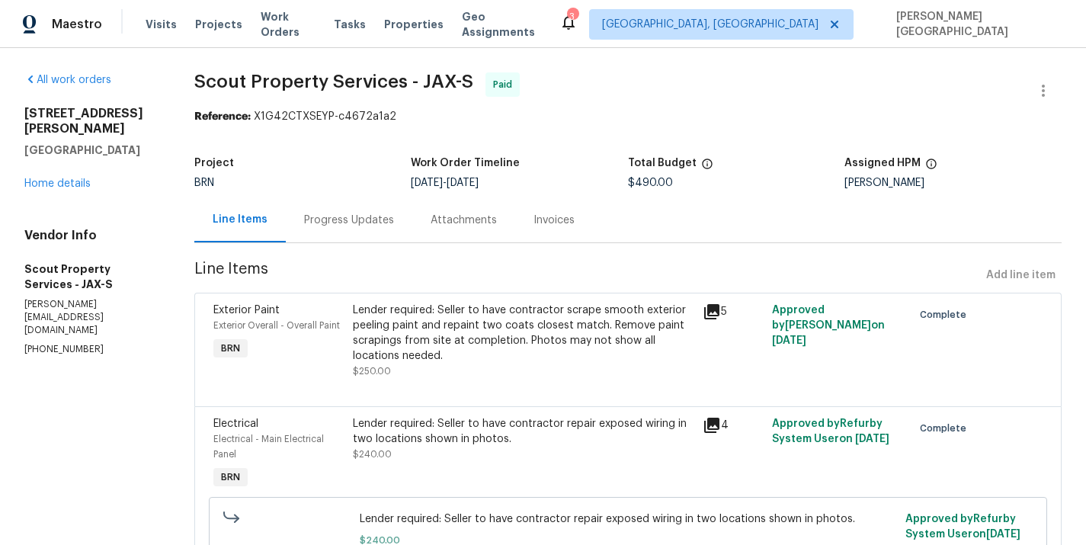
scroll to position [98, 0]
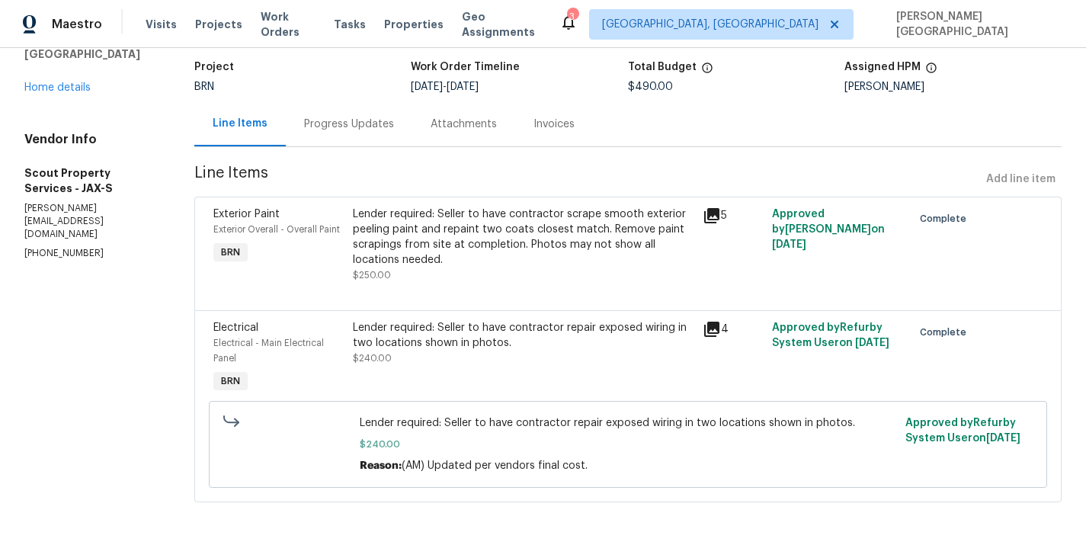
click at [399, 318] on div "Lender required: Seller to have contractor repair exposed wiring in two locatio…" at bounding box center [522, 358] width 349 height 85
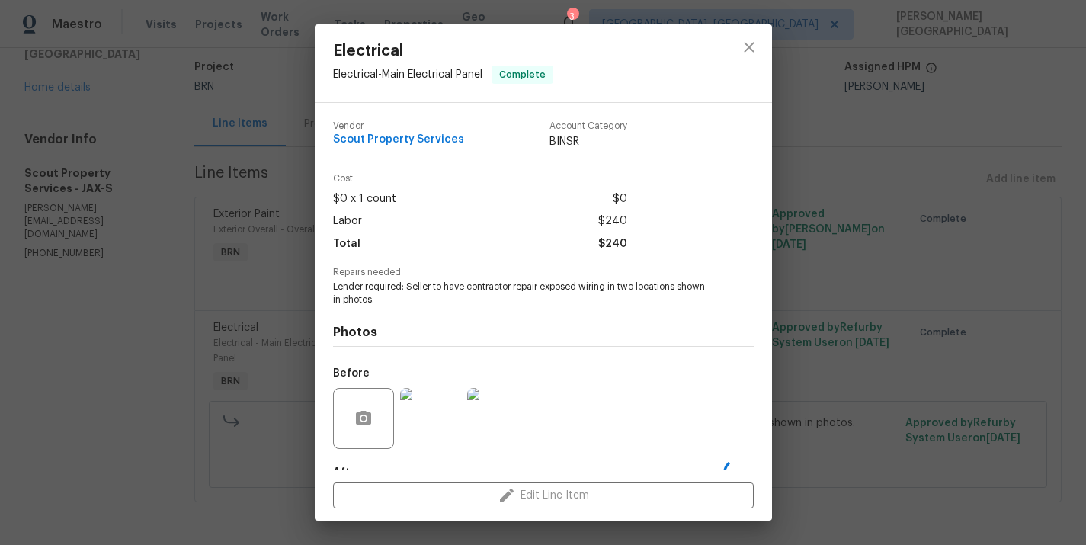
click at [395, 284] on span "Lender required: Seller to have contractor repair exposed wiring in two locatio…" at bounding box center [522, 293] width 379 height 26
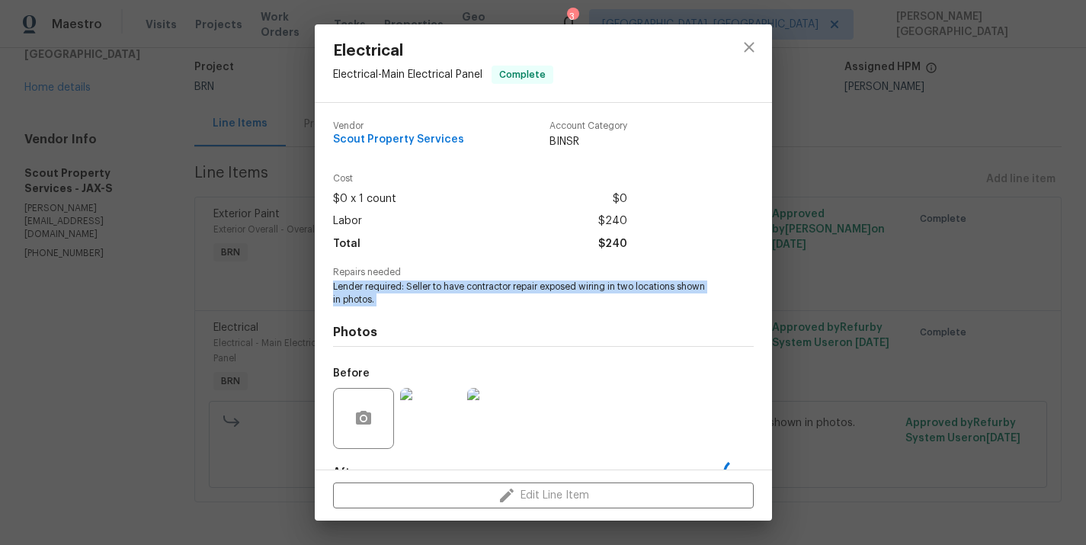
click at [395, 284] on span "Lender required: Seller to have contractor repair exposed wiring in two locatio…" at bounding box center [522, 293] width 379 height 26
copy span "Lender required: Seller to have contractor repair exposed wiring in two locatio…"
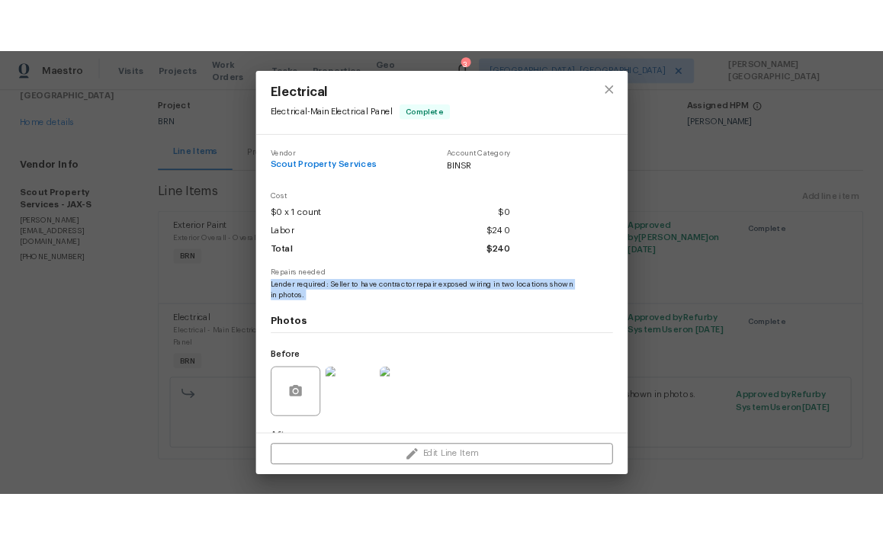
scroll to position [94, 0]
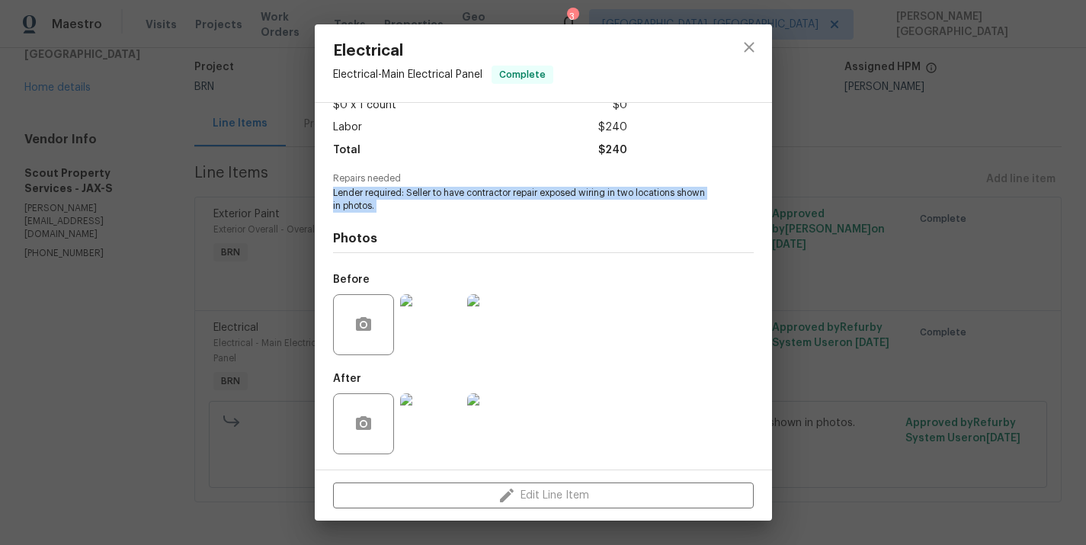
click at [428, 343] on img at bounding box center [430, 324] width 61 height 61
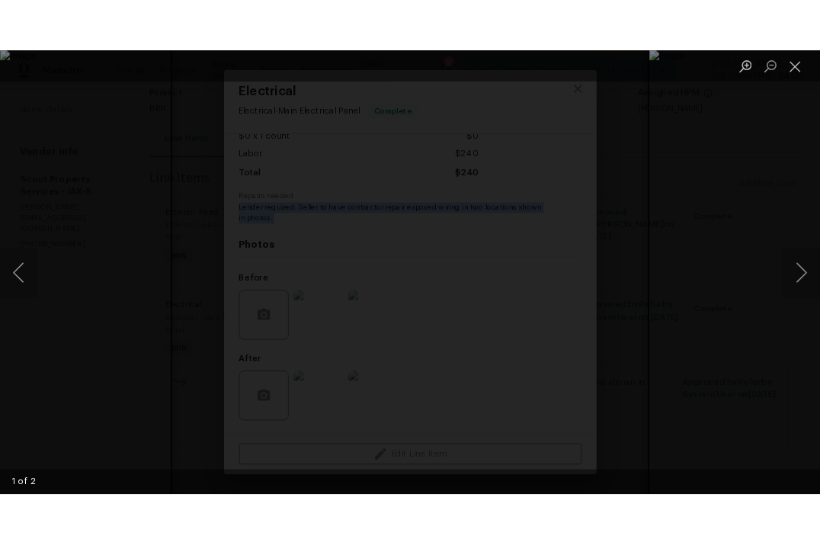
scroll to position [98, 0]
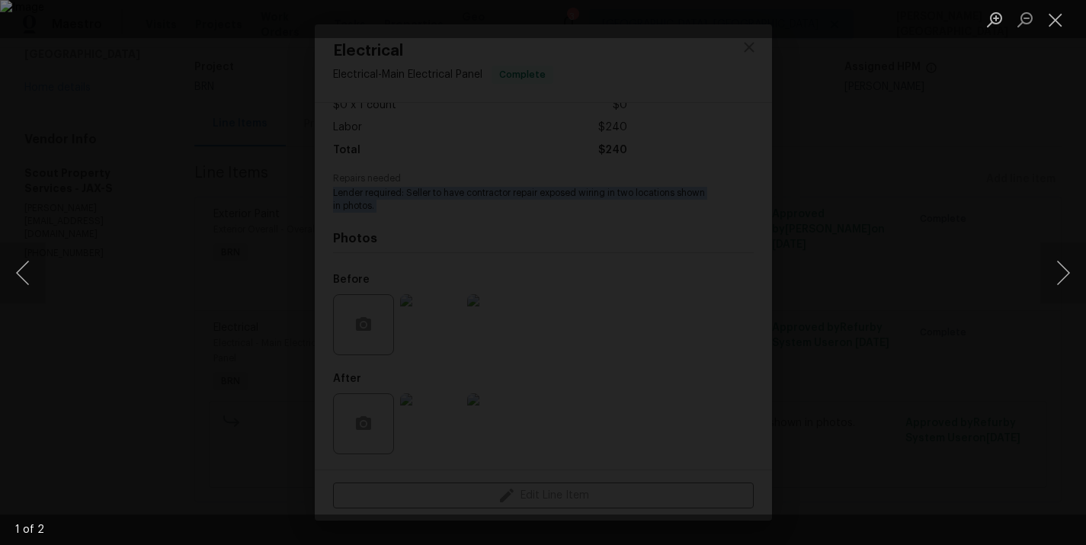
click at [1031, 88] on div "Lightbox" at bounding box center [543, 272] width 1086 height 545
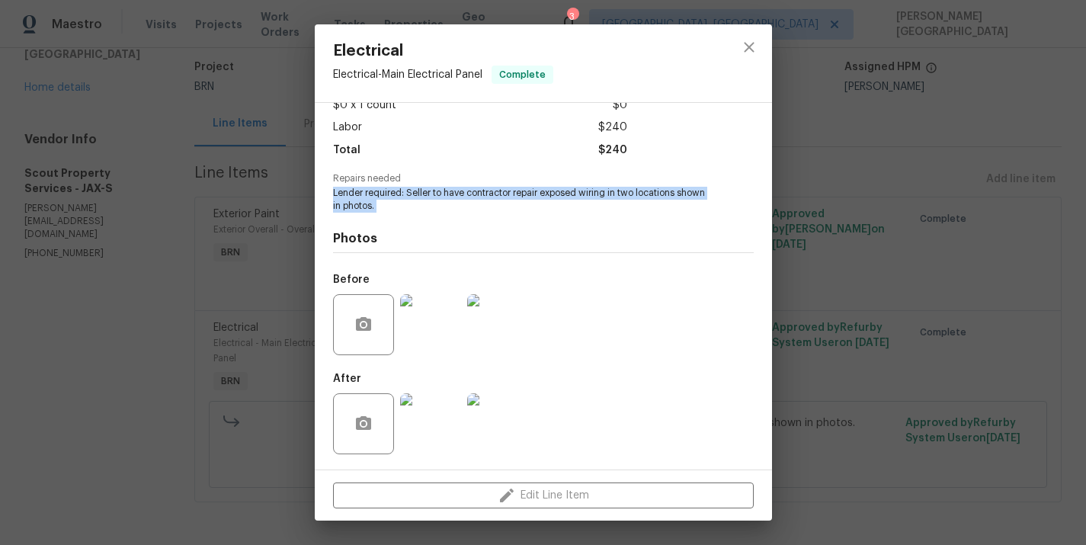
click at [415, 412] on img at bounding box center [430, 423] width 61 height 61
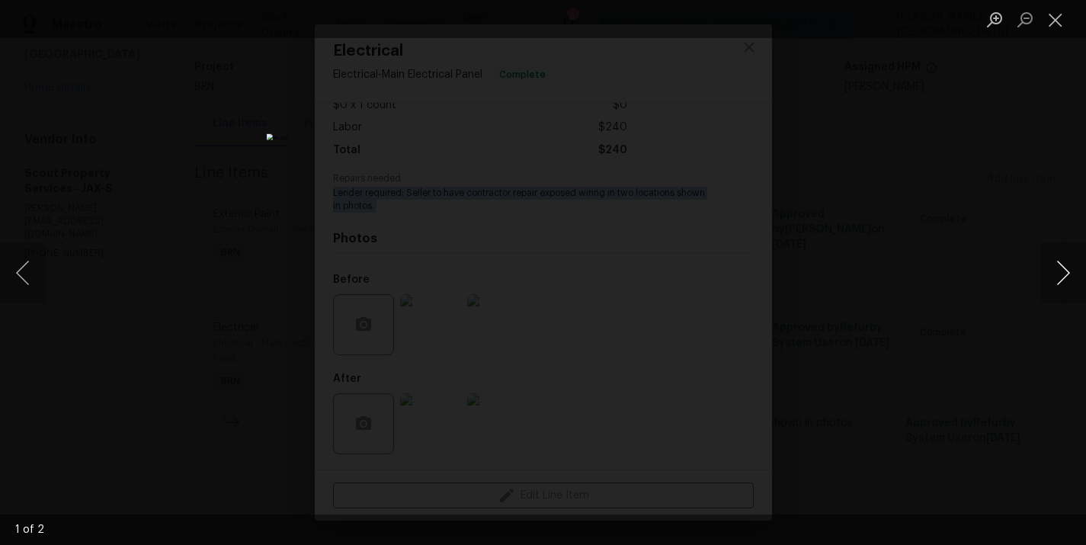
click at [1068, 263] on button "Next image" at bounding box center [1063, 272] width 46 height 61
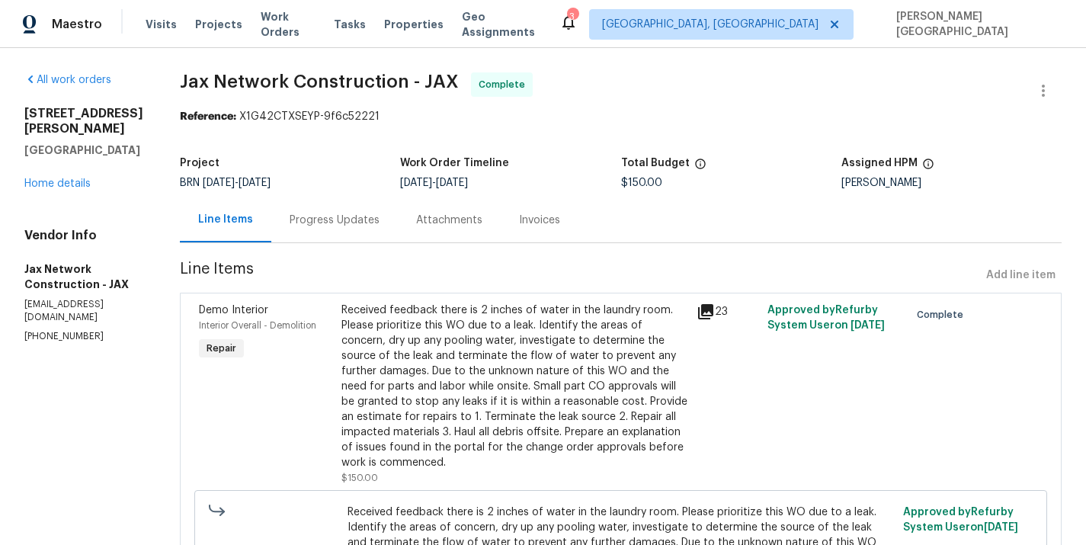
click at [543, 211] on div "Invoices" at bounding box center [540, 219] width 78 height 45
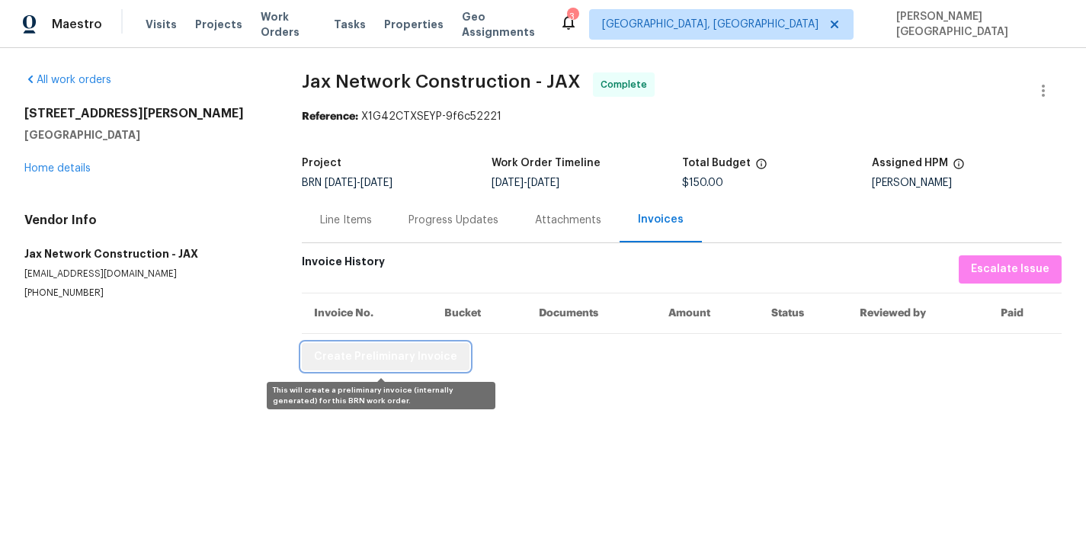
click at [425, 363] on span "Create Preliminary Invoice" at bounding box center [385, 357] width 143 height 19
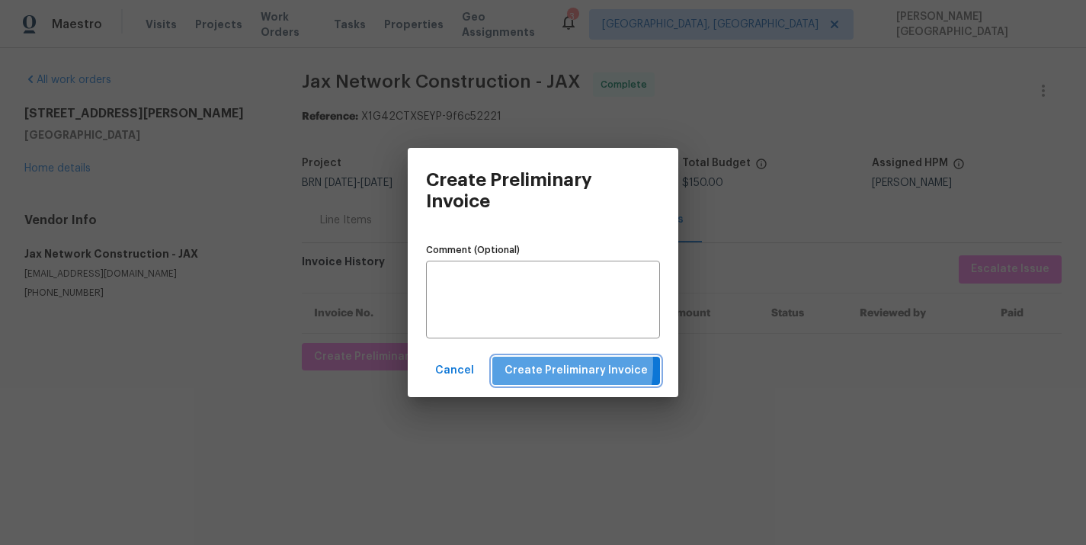
click at [531, 364] on span "Create Preliminary Invoice" at bounding box center [576, 370] width 143 height 19
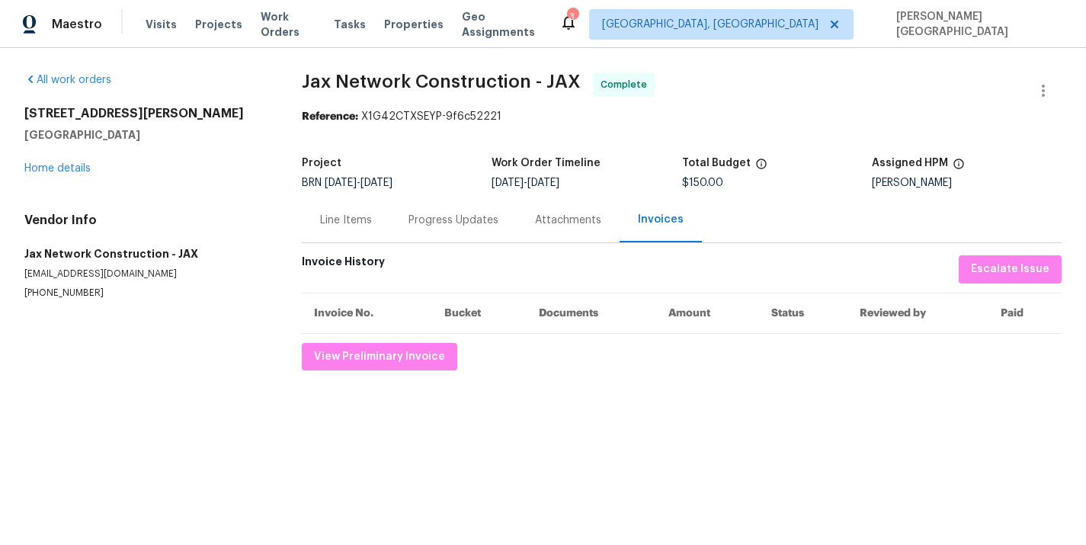
click at [309, 85] on span "Jax Network Construction - JAX" at bounding box center [441, 81] width 279 height 18
click at [531, 85] on span "Jax Network Construction - JAX" at bounding box center [441, 81] width 279 height 18
click at [285, 74] on div "All work orders [STREET_ADDRESS][PERSON_NAME] Home details Vendor Info Jax Netw…" at bounding box center [543, 221] width 1086 height 347
click at [308, 78] on span "Jax Network Construction - JAX" at bounding box center [441, 81] width 279 height 18
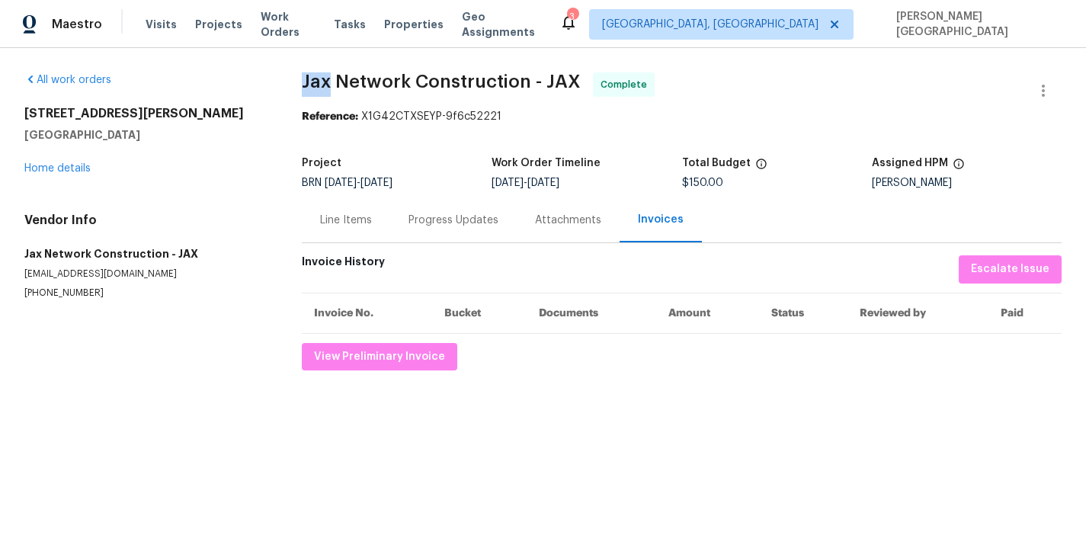
click at [308, 78] on span "Jax Network Construction - JAX" at bounding box center [441, 81] width 279 height 18
click at [492, 74] on span "Jax Network Construction - JAX" at bounding box center [441, 81] width 279 height 18
copy span "Jax Network Construction"
click at [346, 217] on div "Line Items" at bounding box center [346, 220] width 52 height 15
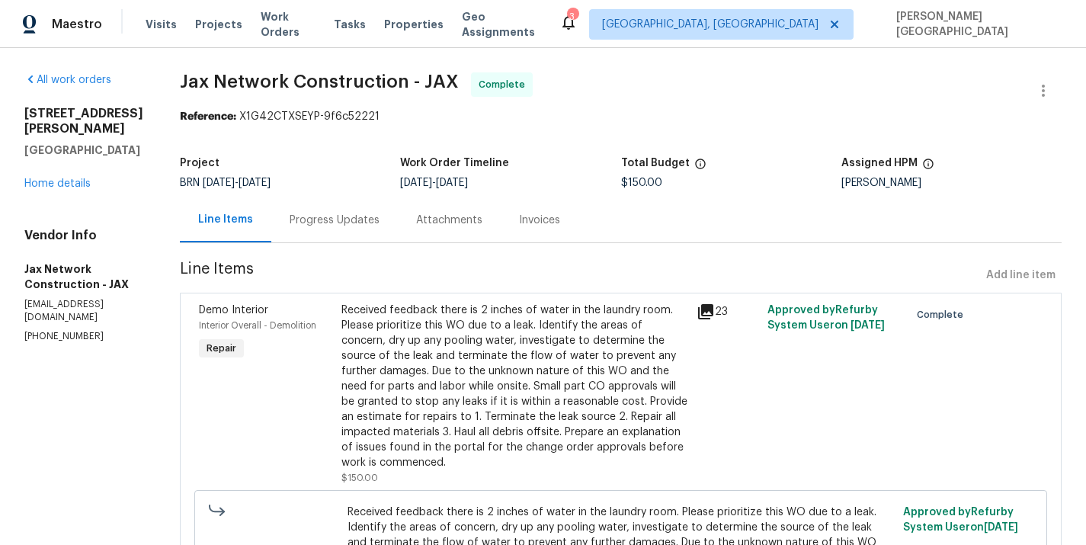
click at [477, 361] on div "Received feedback there is 2 inches of water in the laundry room. Please priori…" at bounding box center [514, 387] width 346 height 168
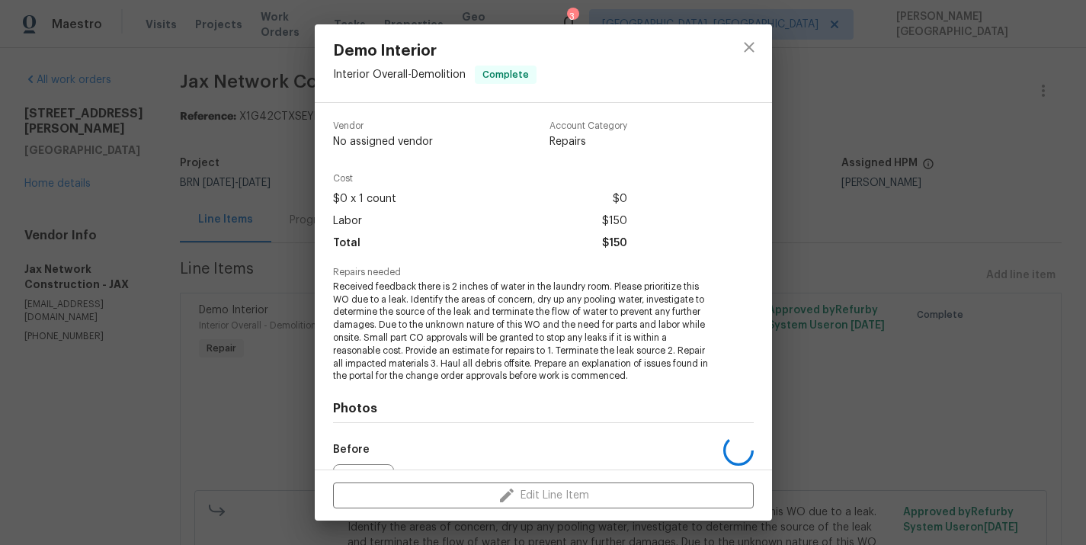
click at [398, 335] on span "Received feedback there is 2 inches of water in the laundry room. Please priori…" at bounding box center [522, 331] width 379 height 102
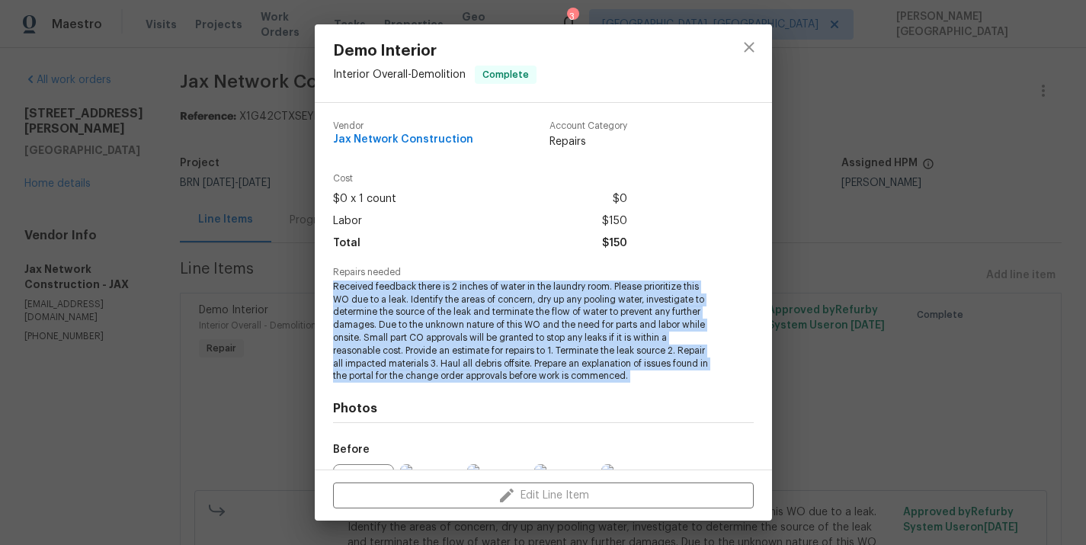
click at [398, 335] on span "Received feedback there is 2 inches of water in the laundry room. Please priori…" at bounding box center [522, 331] width 379 height 102
copy span "Received feedback there is 2 inches of water in the laundry room. Please priori…"
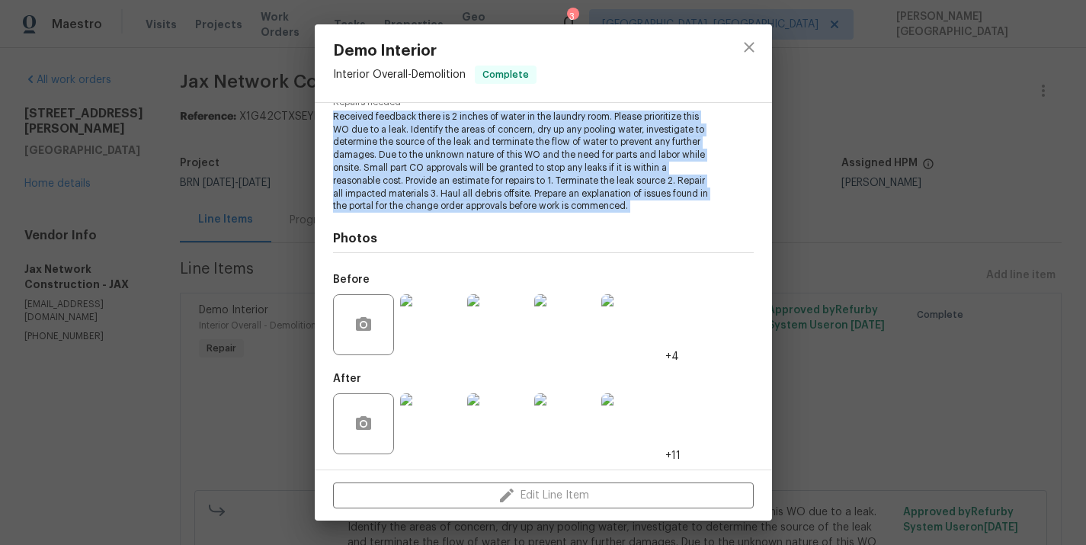
click at [489, 316] on img at bounding box center [497, 324] width 61 height 61
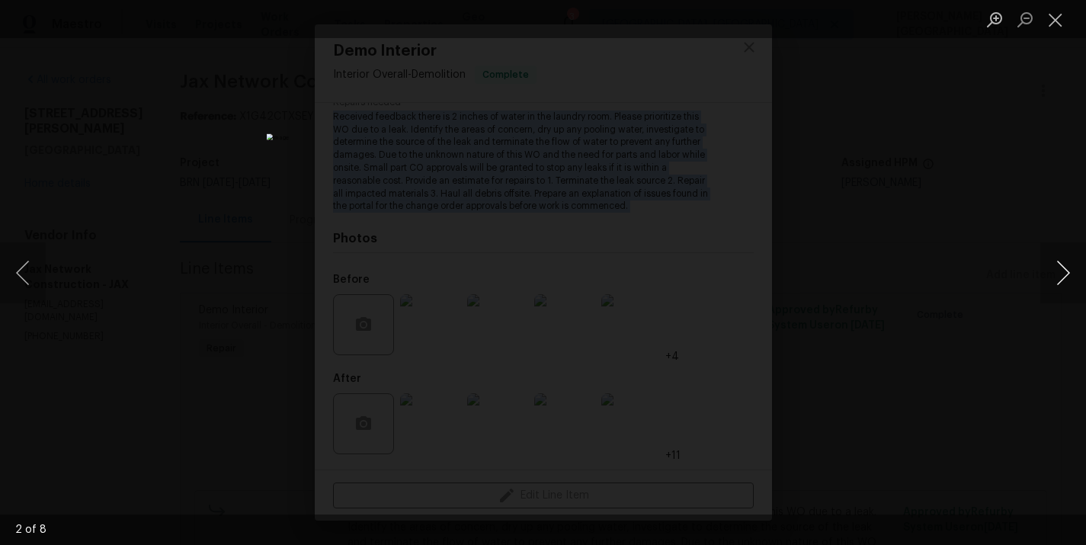
click at [1072, 252] on button "Next image" at bounding box center [1063, 272] width 46 height 61
click at [1075, 262] on button "Next image" at bounding box center [1063, 272] width 46 height 61
click at [1075, 258] on button "Next image" at bounding box center [1063, 272] width 46 height 61
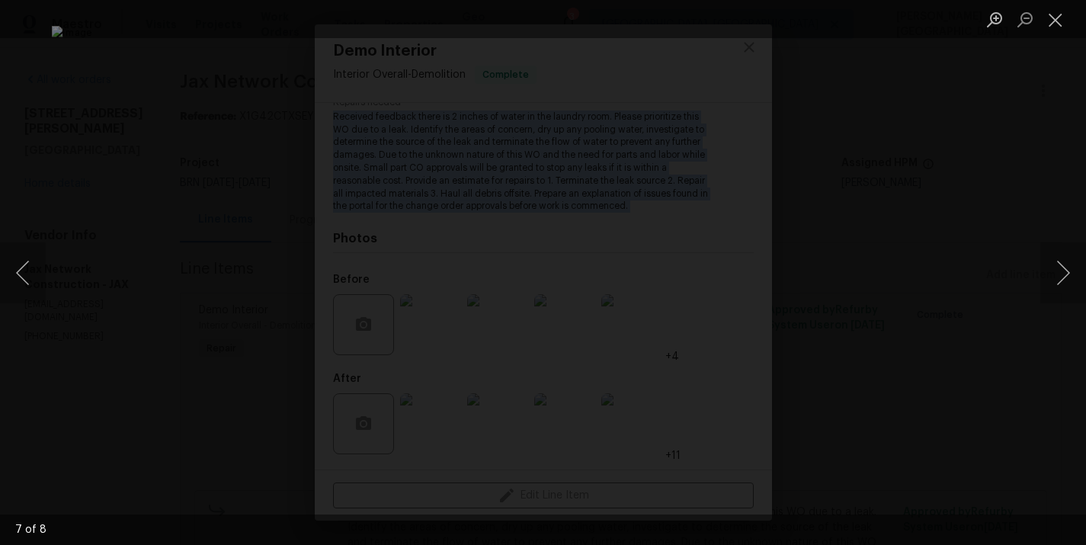
click at [1005, 123] on div "Lightbox" at bounding box center [543, 272] width 1086 height 545
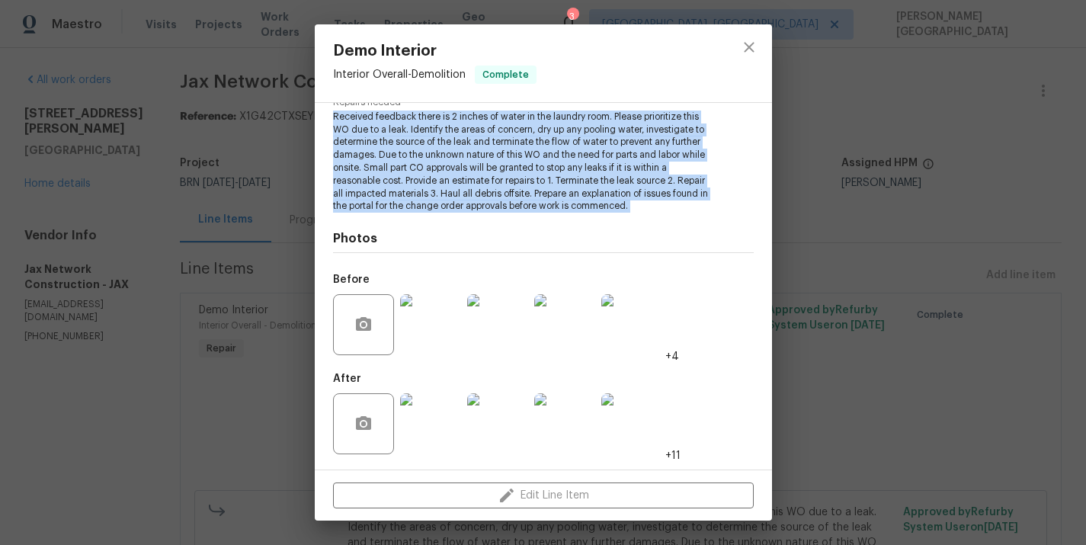
click at [476, 415] on img at bounding box center [497, 423] width 61 height 61
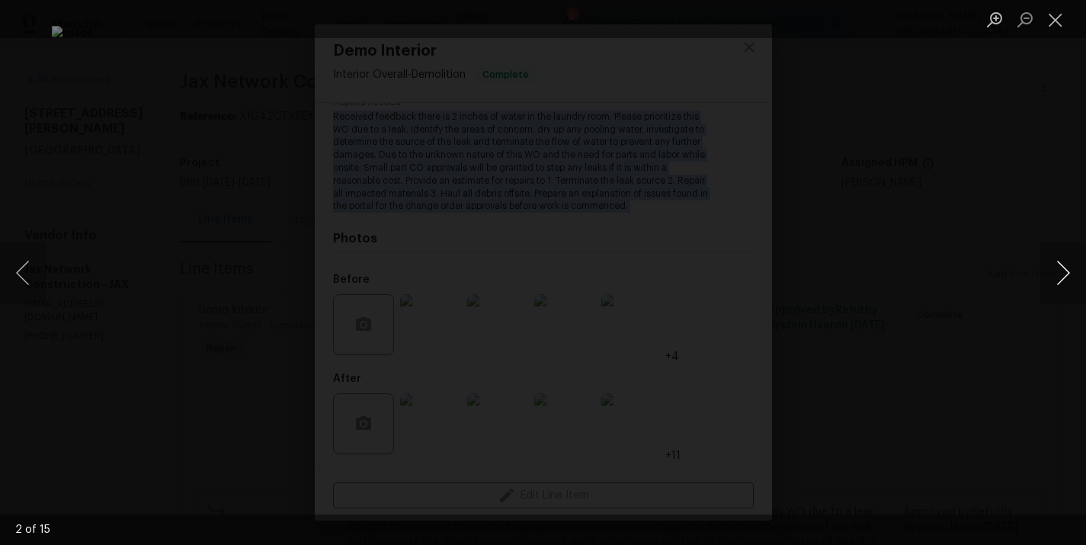
click at [1056, 287] on button "Next image" at bounding box center [1063, 272] width 46 height 61
click at [1058, 287] on button "Next image" at bounding box center [1063, 272] width 46 height 61
click at [1050, 277] on button "Next image" at bounding box center [1063, 272] width 46 height 61
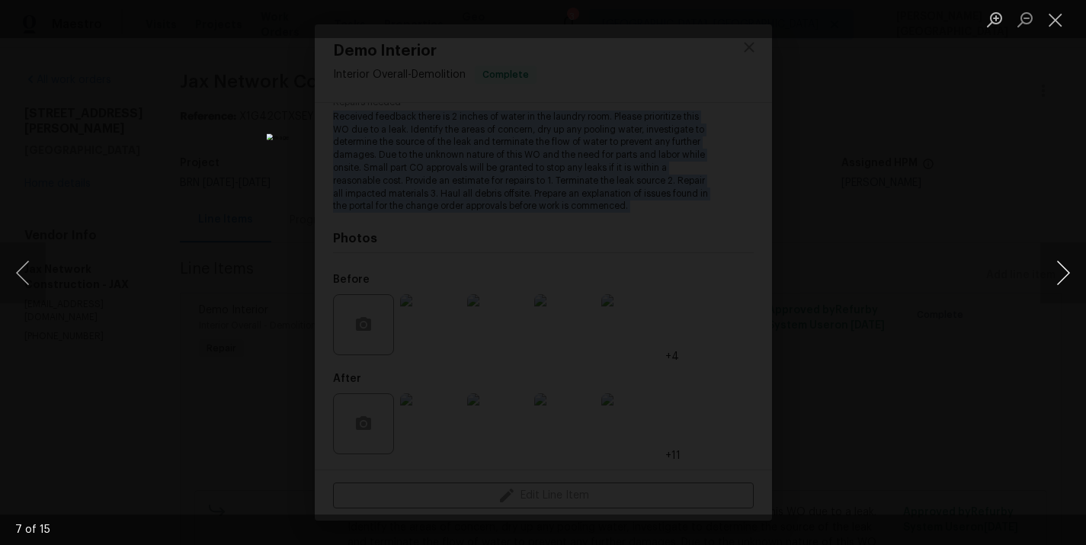
click at [1050, 277] on button "Next image" at bounding box center [1063, 272] width 46 height 61
click at [1054, 263] on button "Next image" at bounding box center [1063, 272] width 46 height 61
click at [1052, 270] on button "Next image" at bounding box center [1063, 272] width 46 height 61
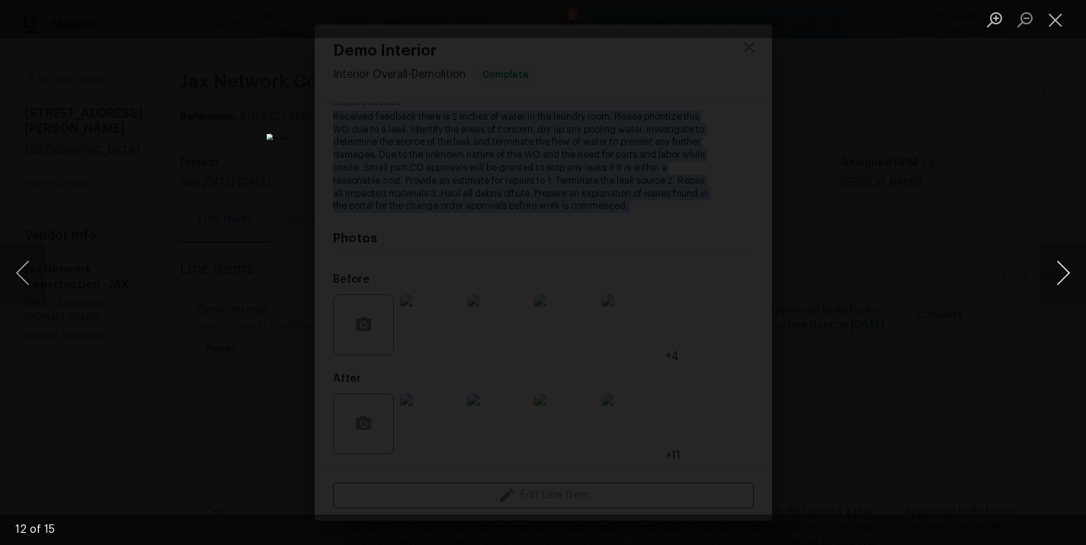
click at [1052, 270] on button "Next image" at bounding box center [1063, 272] width 46 height 61
click at [1029, 179] on div "Lightbox" at bounding box center [543, 272] width 1086 height 545
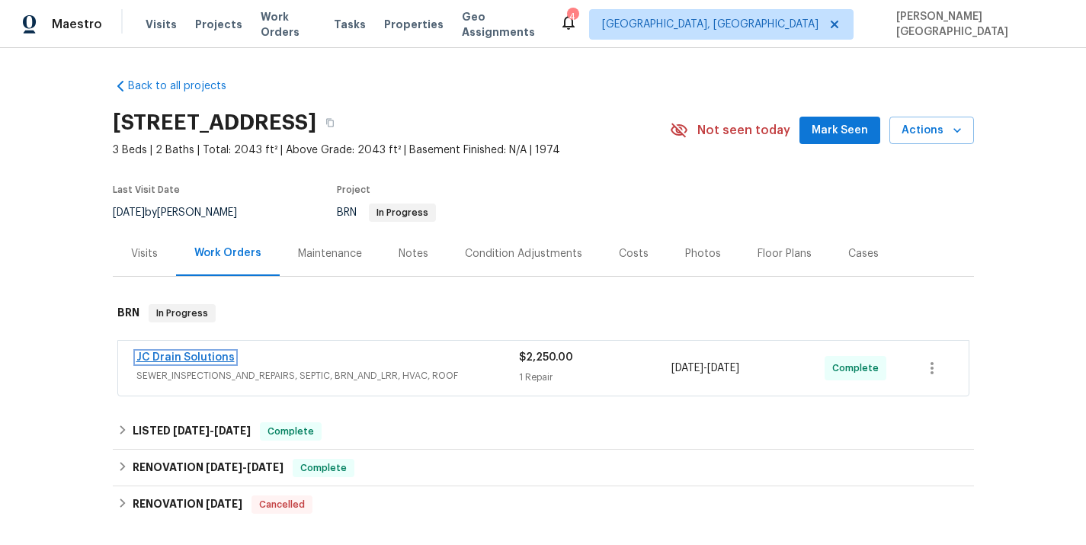
click at [181, 359] on link "JC Drain Solutions" at bounding box center [185, 357] width 98 height 11
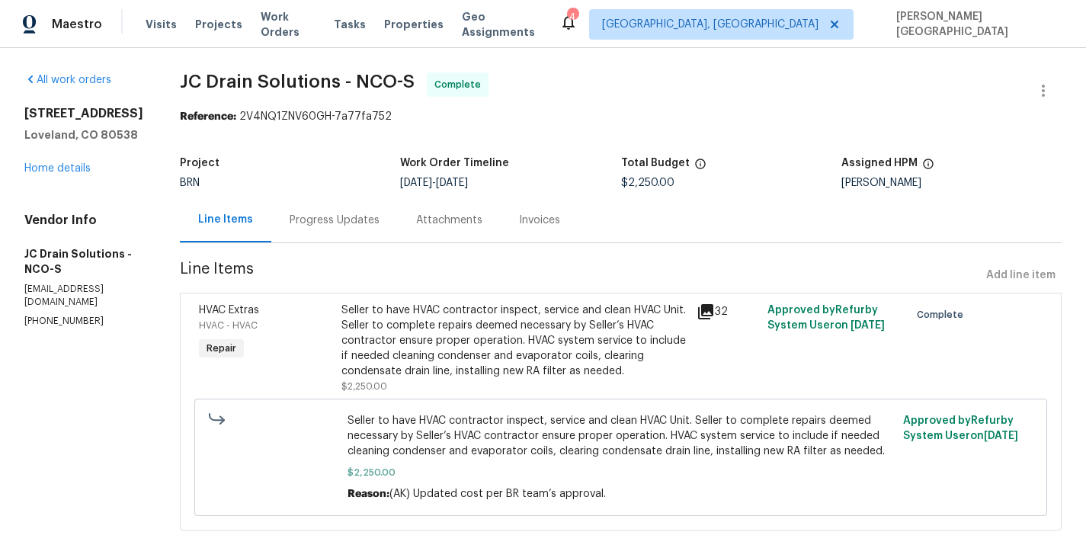
click at [388, 229] on div "Progress Updates" at bounding box center [334, 219] width 127 height 45
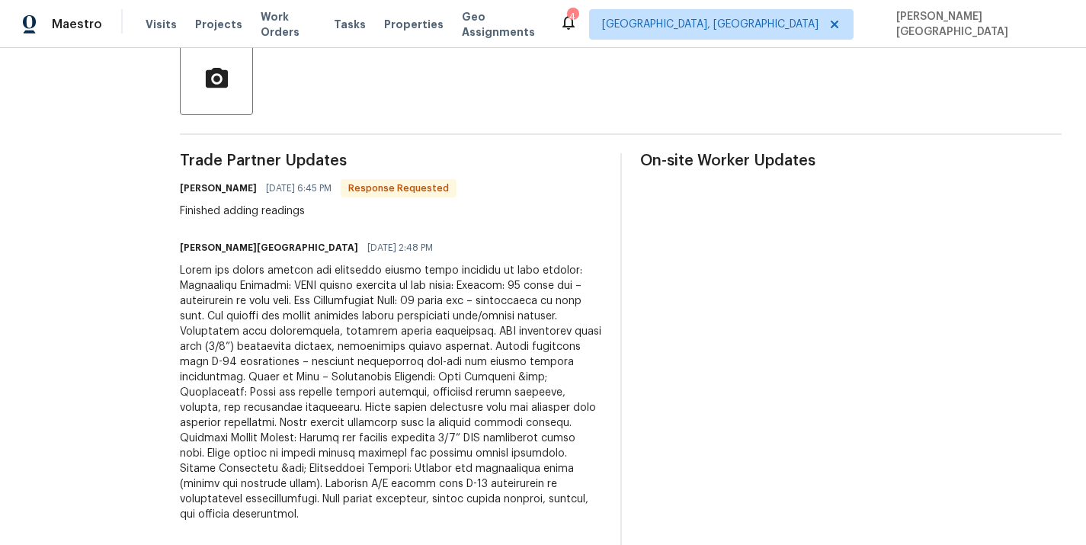
scroll to position [42, 0]
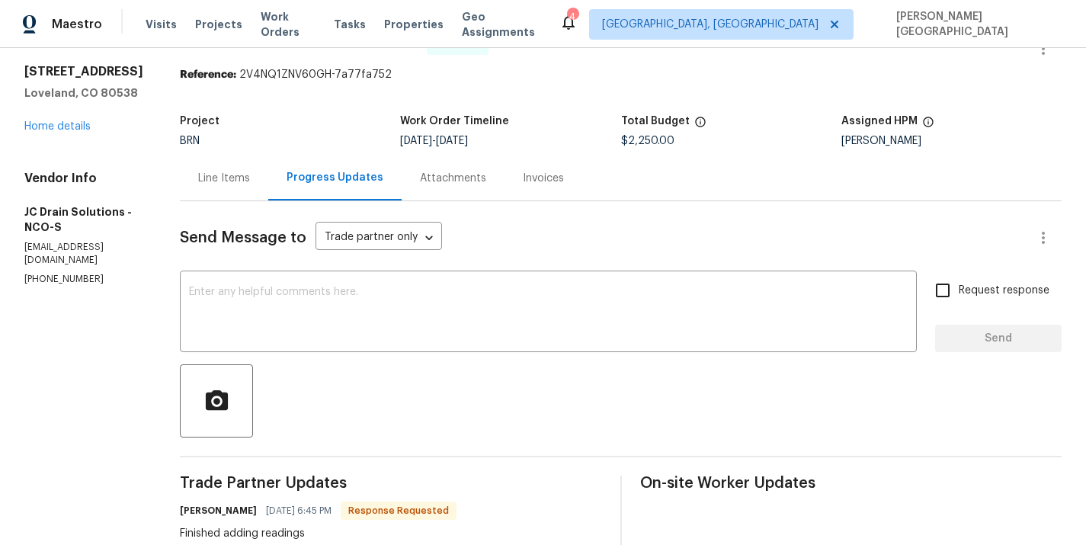
click at [544, 182] on div "Invoices" at bounding box center [543, 178] width 41 height 15
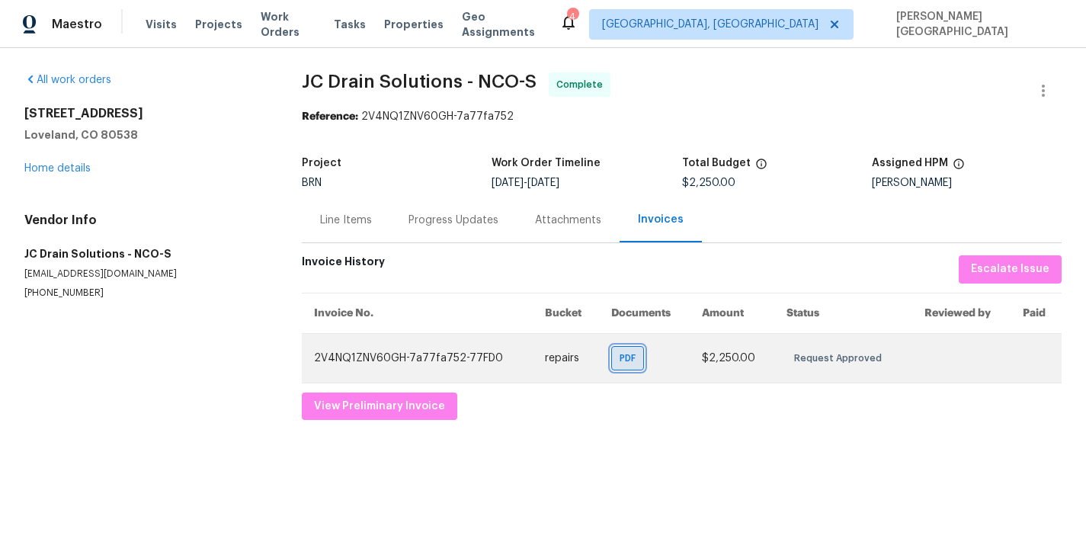
click at [632, 357] on span "PDF" at bounding box center [631, 358] width 22 height 15
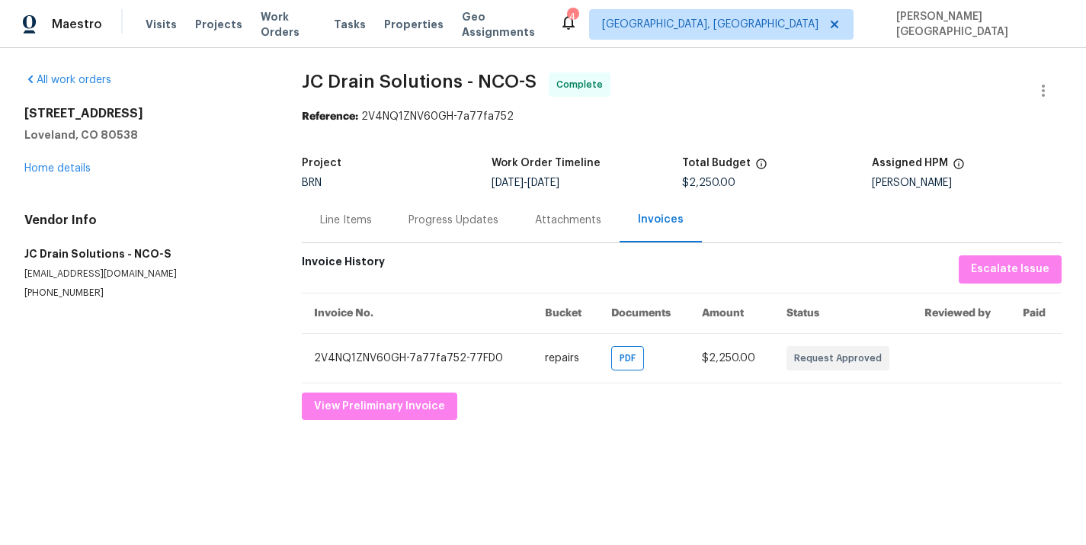
click at [422, 202] on div "Progress Updates" at bounding box center [453, 219] width 127 height 45
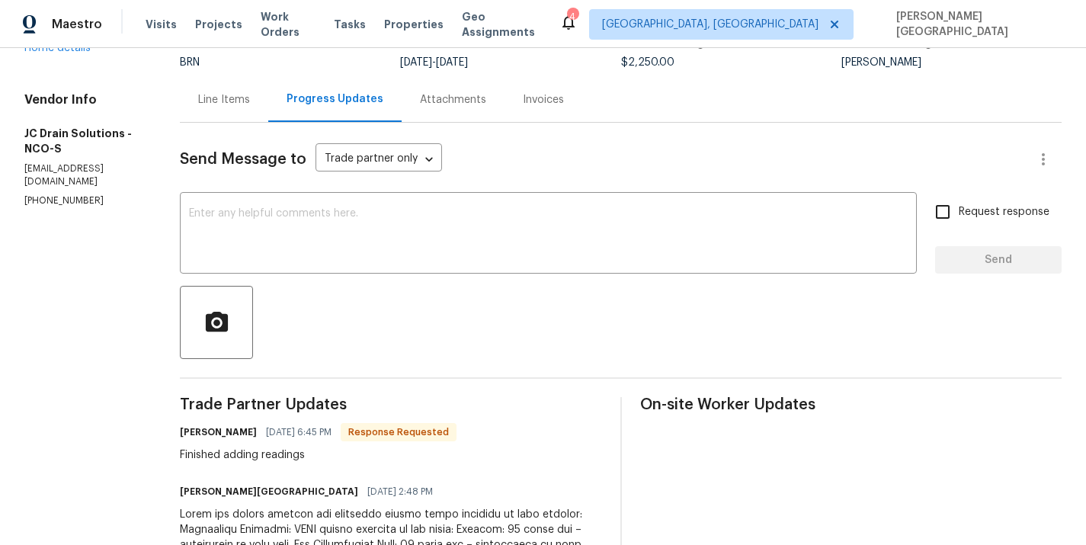
scroll to position [128, 0]
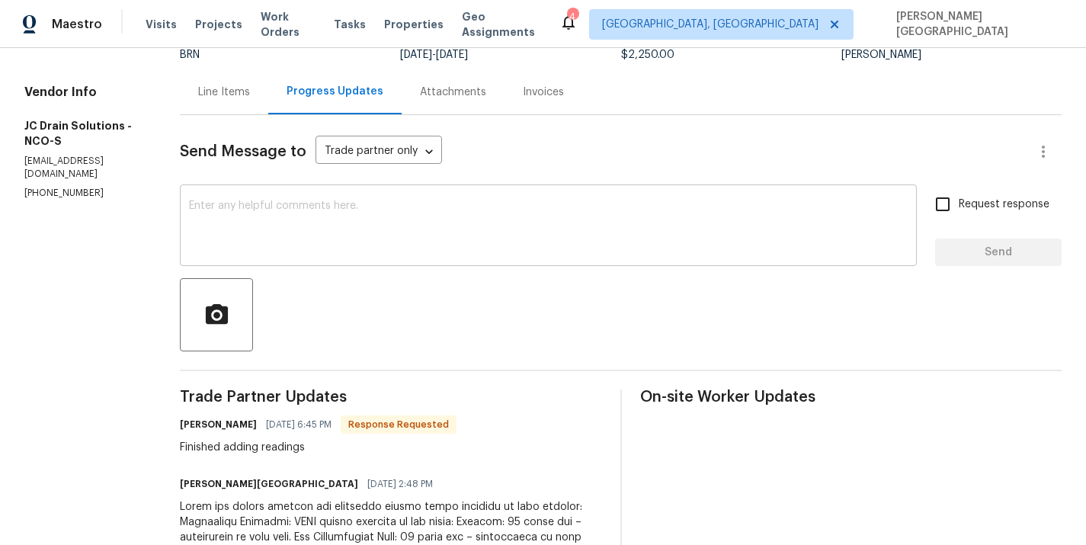
click at [365, 230] on textarea at bounding box center [548, 226] width 719 height 53
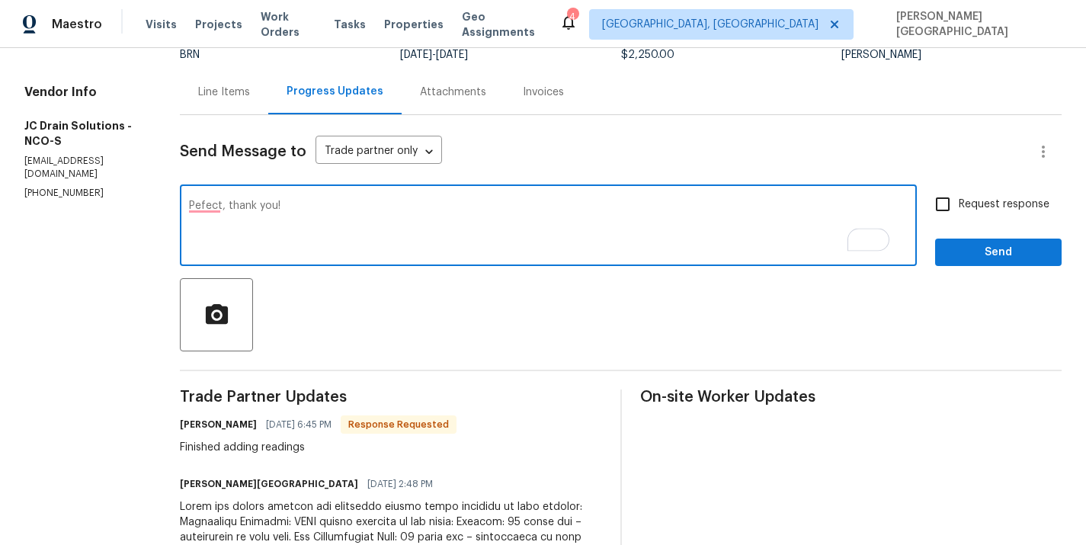
type textarea "Pefect, thank you!"
click at [986, 197] on span "Request response" at bounding box center [1004, 205] width 91 height 16
click at [959, 196] on input "Request response" at bounding box center [943, 204] width 32 height 32
checkbox input "true"
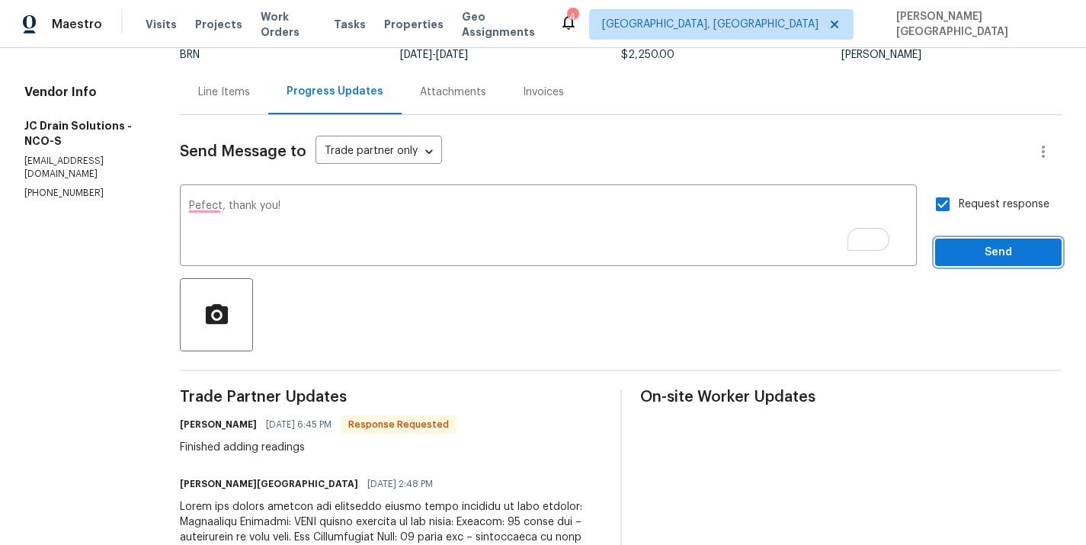
click at [985, 250] on span "Send" at bounding box center [998, 252] width 102 height 19
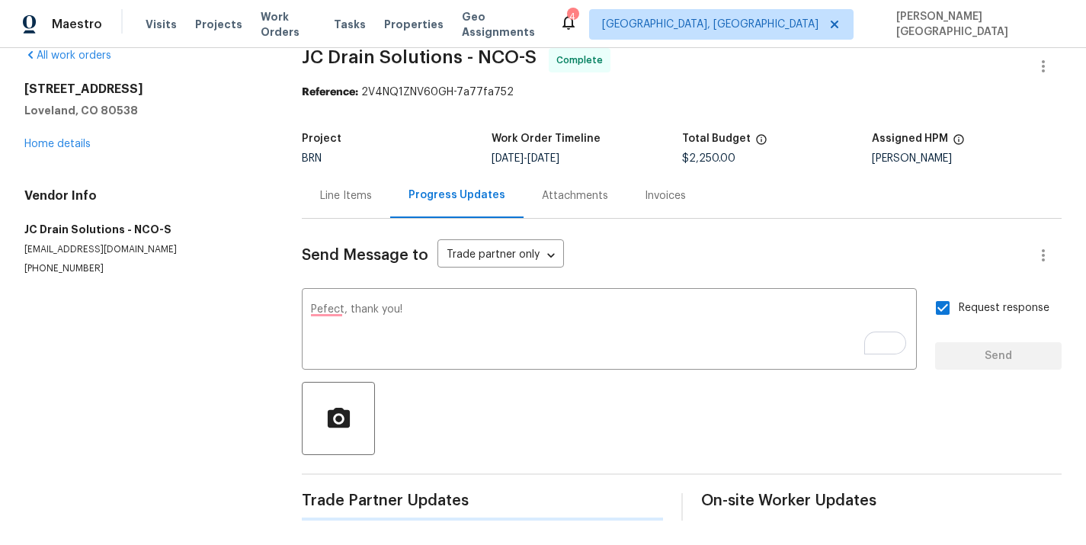
scroll to position [24, 0]
click at [985, 249] on div "Send Message to Trade partner only Trade partner only ​" at bounding box center [663, 255] width 723 height 37
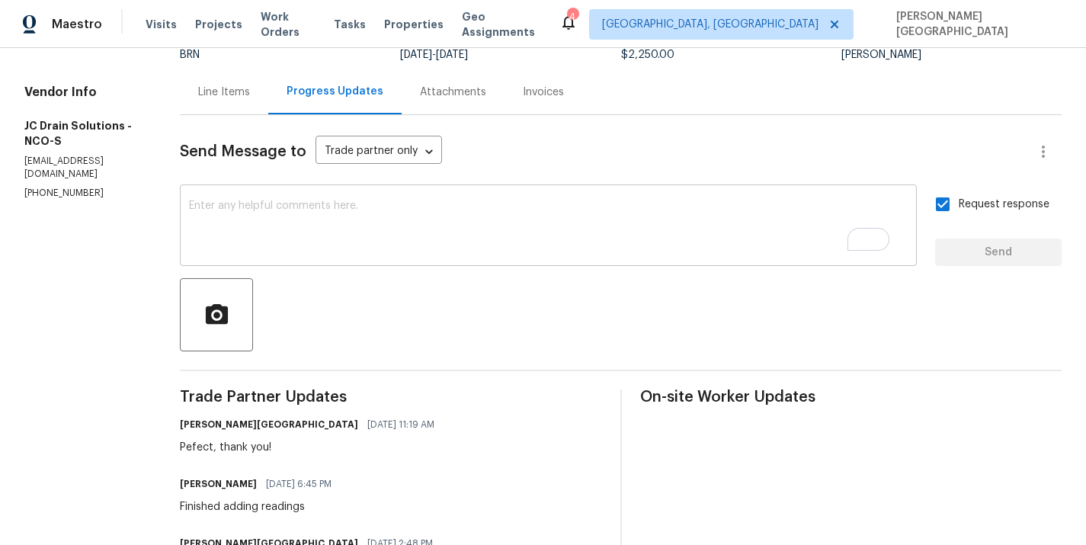
scroll to position [0, 0]
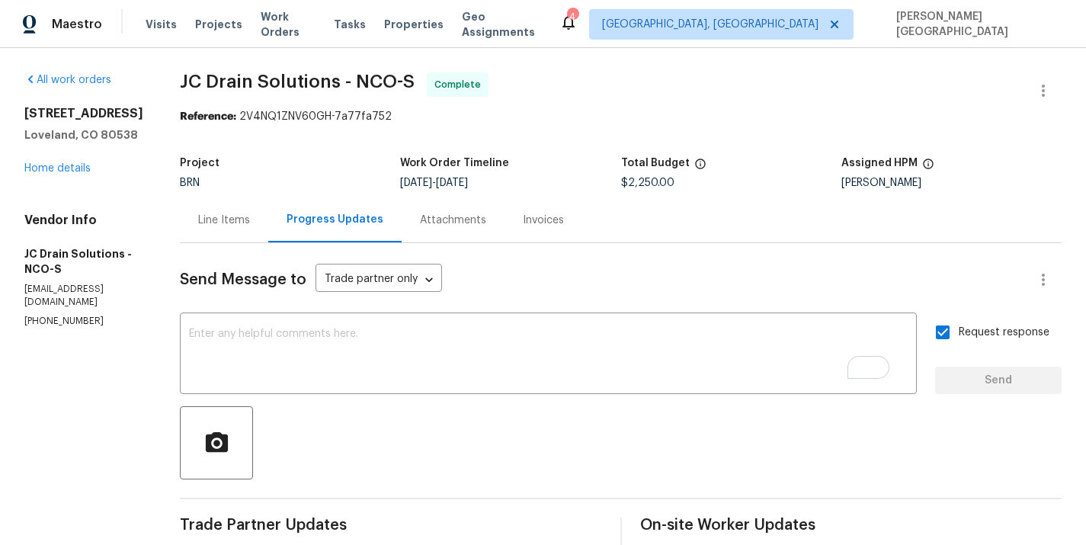
click at [200, 78] on span "JC Drain Solutions - NCO-S" at bounding box center [297, 81] width 235 height 18
click at [322, 78] on span "JC Drain Solutions - NCO-S" at bounding box center [297, 81] width 235 height 18
copy span "JC Drain Solutions"
click at [219, 236] on div "Line Items" at bounding box center [224, 219] width 88 height 45
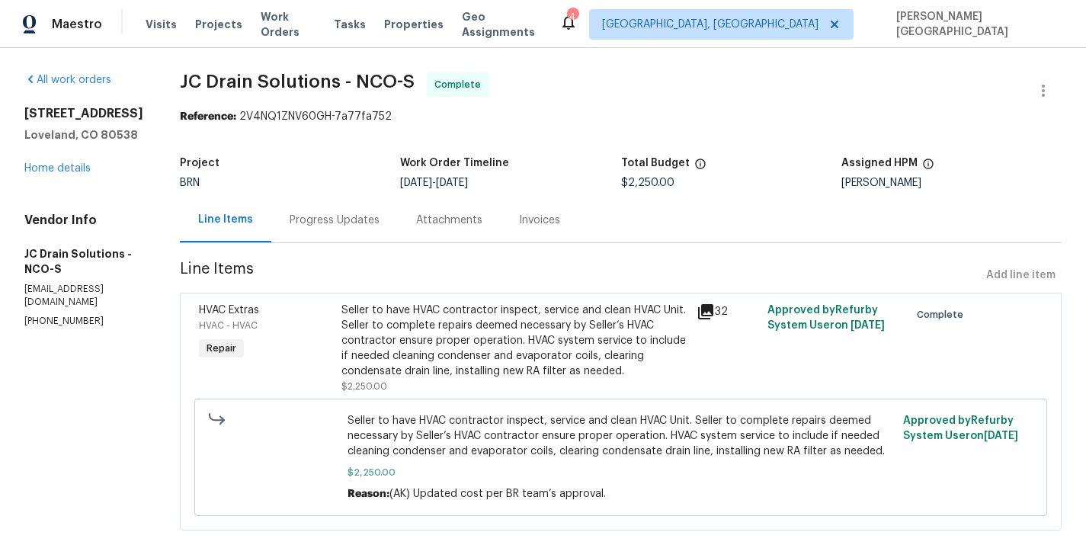
click at [441, 361] on div "Seller to have HVAC contractor inspect, service and clean HVAC Unit. Seller to …" at bounding box center [514, 341] width 346 height 76
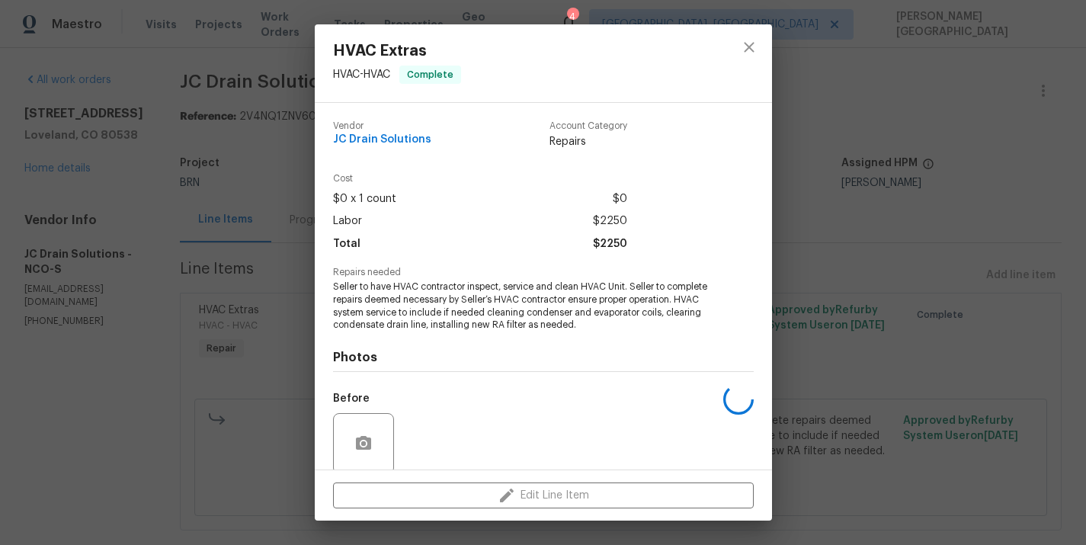
click at [395, 319] on span "Seller to have HVAC contractor inspect, service and clean HVAC Unit. Seller to …" at bounding box center [522, 305] width 379 height 51
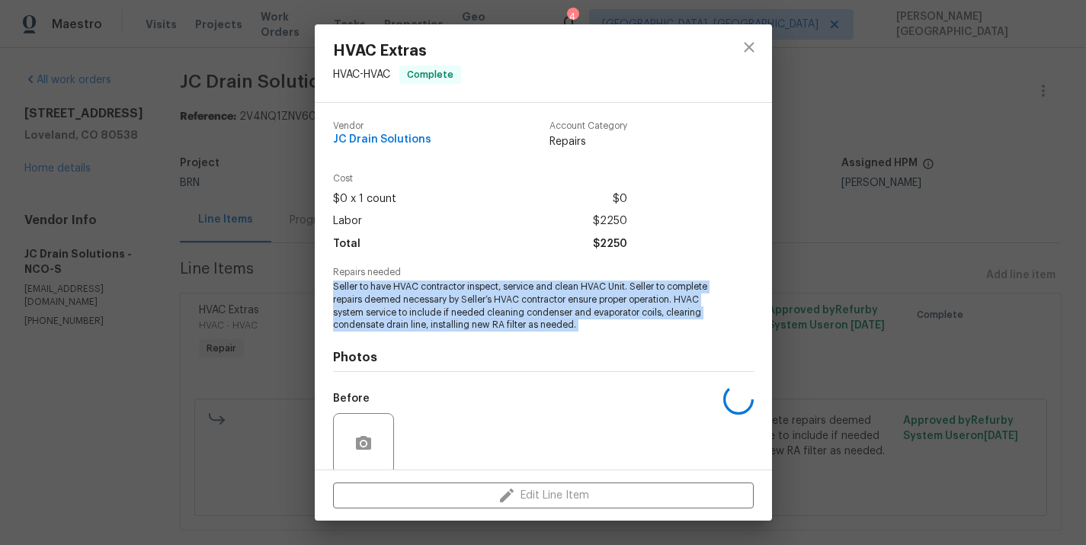
click at [395, 319] on span "Seller to have HVAC contractor inspect, service and clean HVAC Unit. Seller to …" at bounding box center [522, 305] width 379 height 51
copy span "Seller to have HVAC contractor inspect, service and clean HVAC Unit. Seller to …"
click at [501, 444] on img at bounding box center [497, 443] width 61 height 61
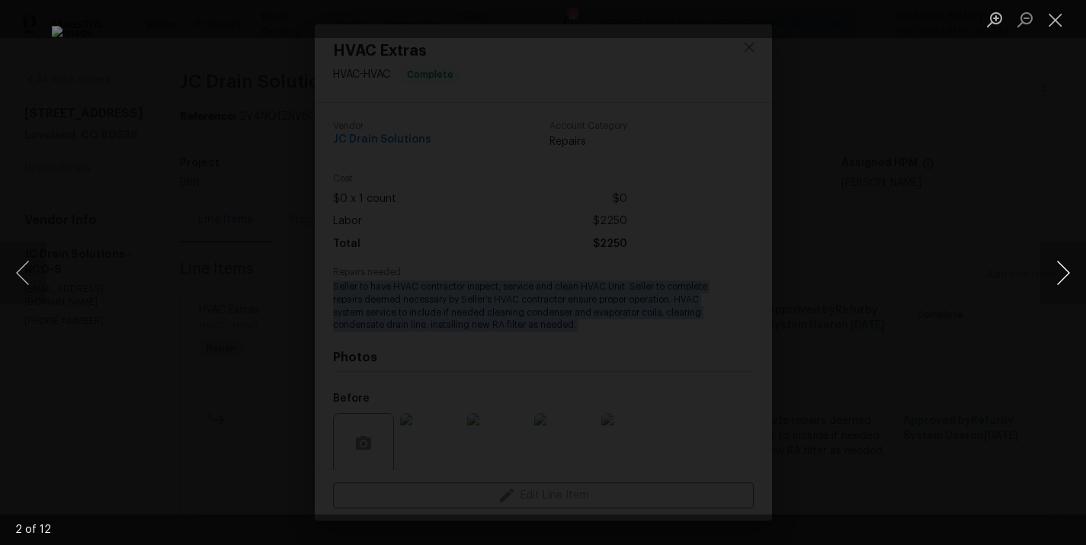
click at [1064, 274] on button "Next image" at bounding box center [1063, 272] width 46 height 61
click at [1064, 287] on button "Next image" at bounding box center [1063, 272] width 46 height 61
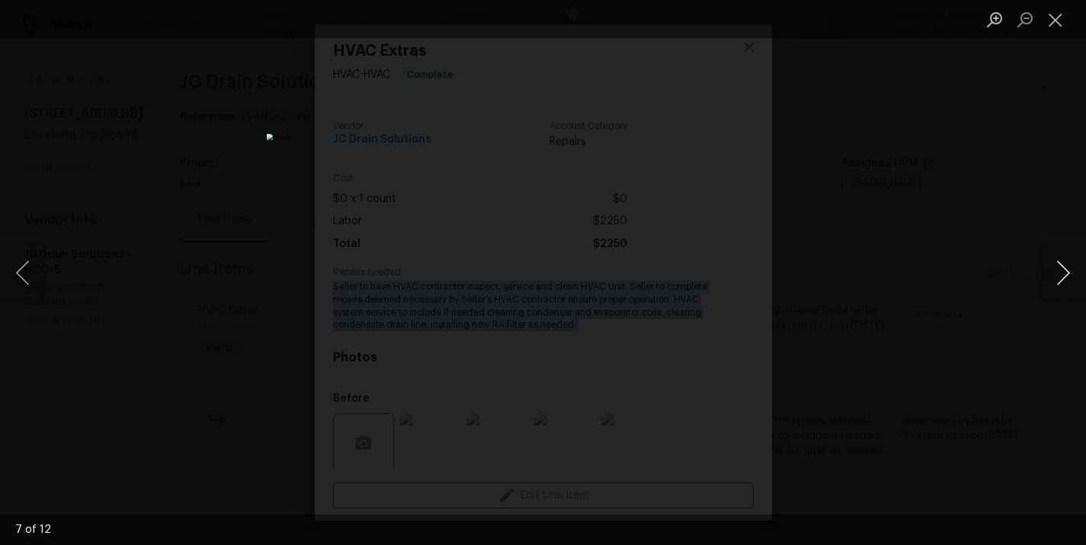
click at [1064, 287] on button "Next image" at bounding box center [1063, 272] width 46 height 61
click at [1059, 268] on button "Next image" at bounding box center [1063, 272] width 46 height 61
click at [1028, 301] on div "Lightbox" at bounding box center [543, 272] width 1086 height 545
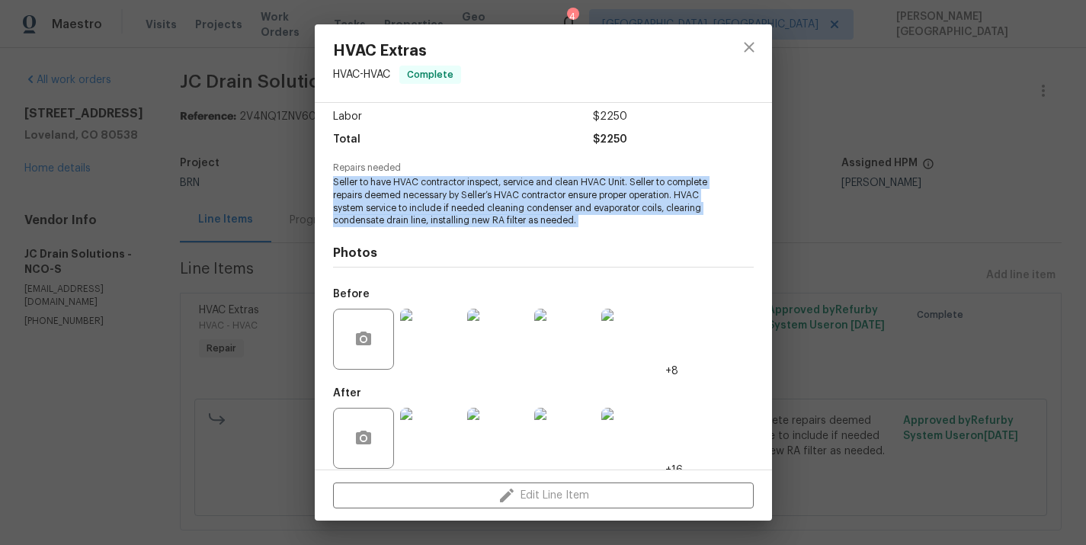
scroll to position [119, 0]
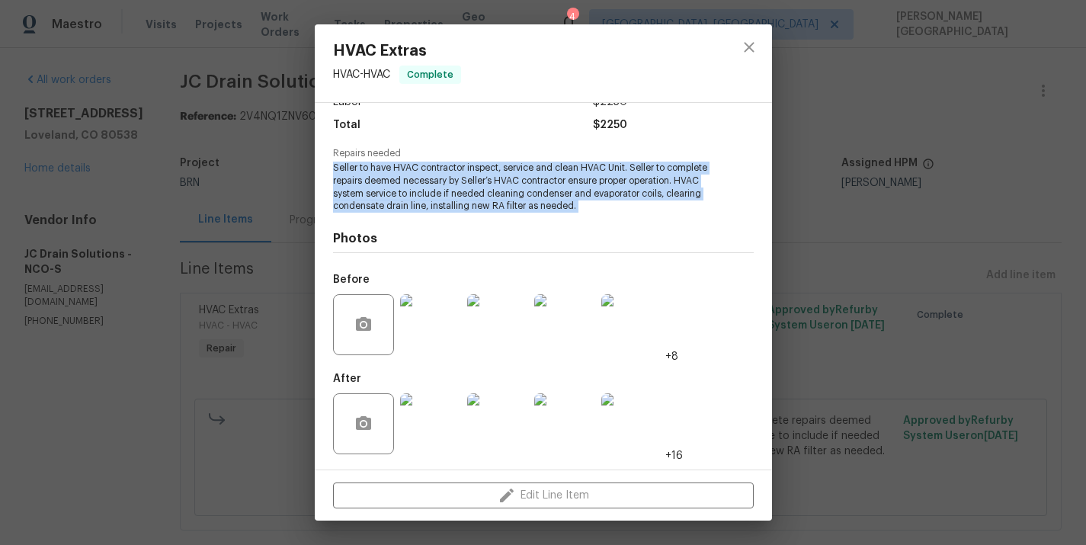
click at [492, 445] on img at bounding box center [497, 423] width 61 height 61
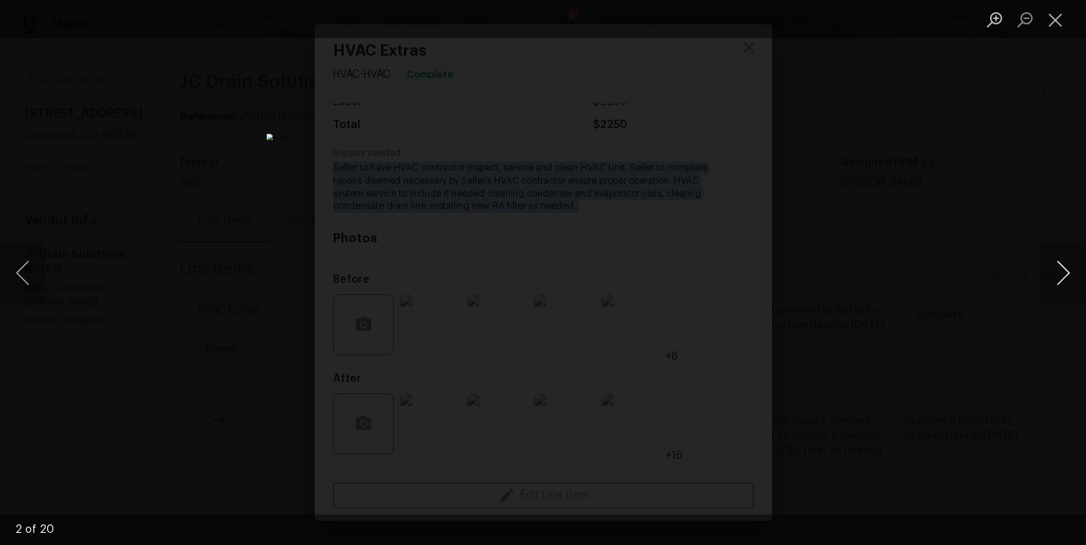
click at [1051, 269] on button "Next image" at bounding box center [1063, 272] width 46 height 61
click at [1060, 271] on button "Next image" at bounding box center [1063, 272] width 46 height 61
click at [1057, 269] on button "Next image" at bounding box center [1063, 272] width 46 height 61
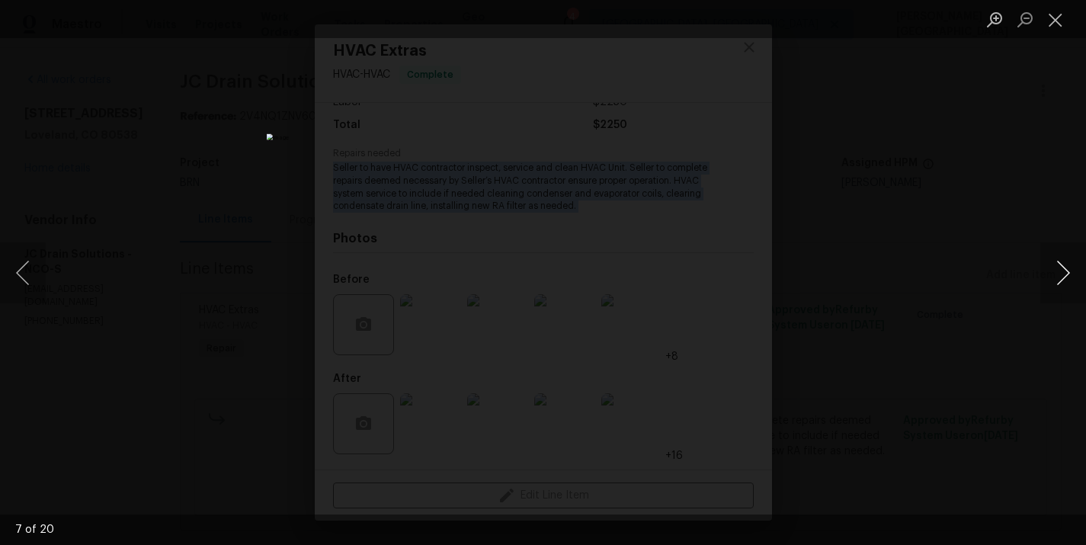
click at [1057, 271] on button "Next image" at bounding box center [1063, 272] width 46 height 61
click at [1048, 271] on button "Next image" at bounding box center [1063, 272] width 46 height 61
click at [1055, 278] on button "Next image" at bounding box center [1063, 272] width 46 height 61
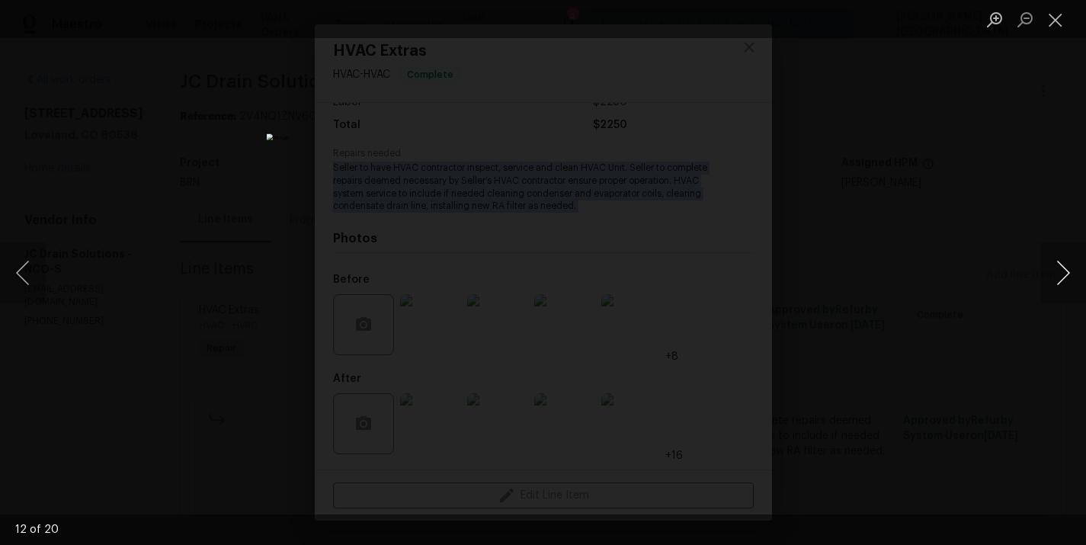
click at [1055, 279] on button "Next image" at bounding box center [1063, 272] width 46 height 61
click at [1060, 17] on button "Close lightbox" at bounding box center [1055, 19] width 30 height 27
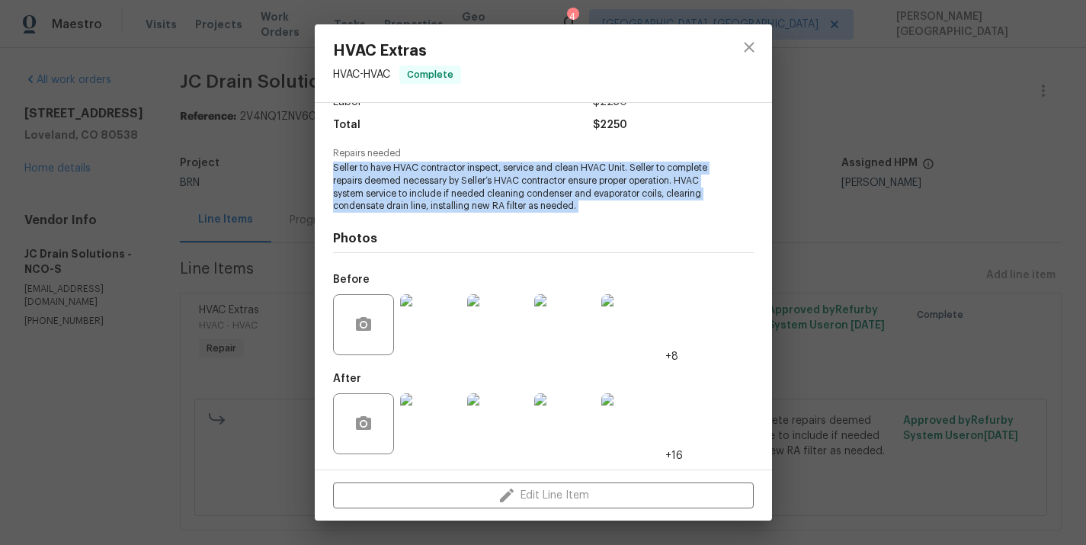
click at [641, 428] on img at bounding box center [631, 423] width 61 height 61
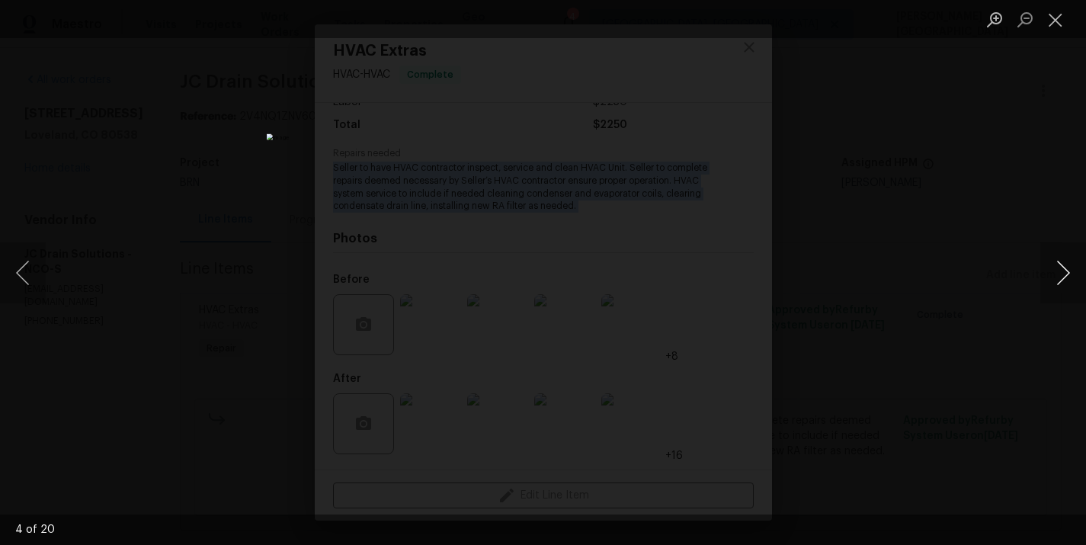
click at [1073, 265] on button "Next image" at bounding box center [1063, 272] width 46 height 61
click at [1074, 268] on button "Next image" at bounding box center [1063, 272] width 46 height 61
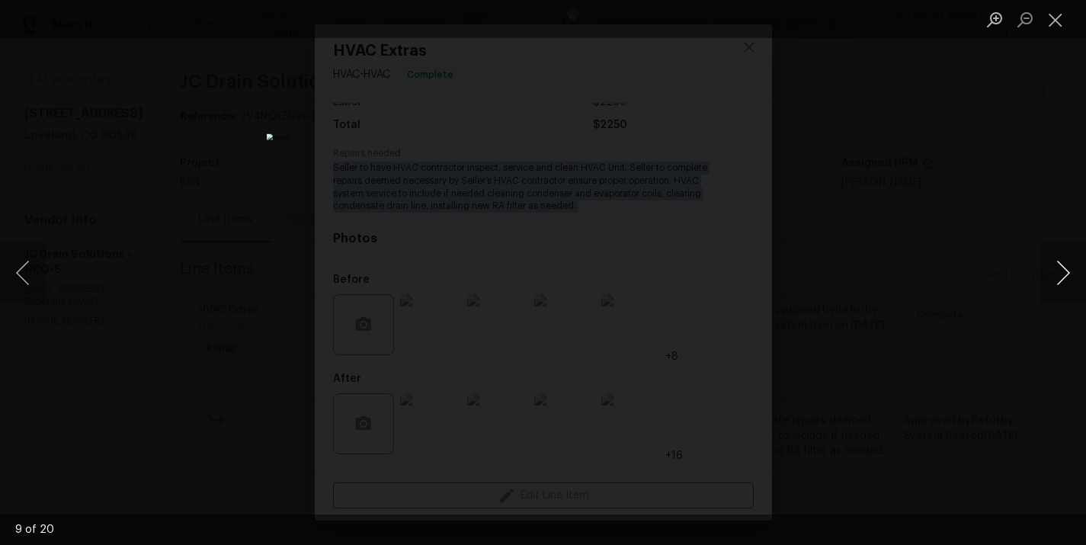
click at [1074, 268] on button "Next image" at bounding box center [1063, 272] width 46 height 61
click at [1067, 279] on button "Next image" at bounding box center [1063, 272] width 46 height 61
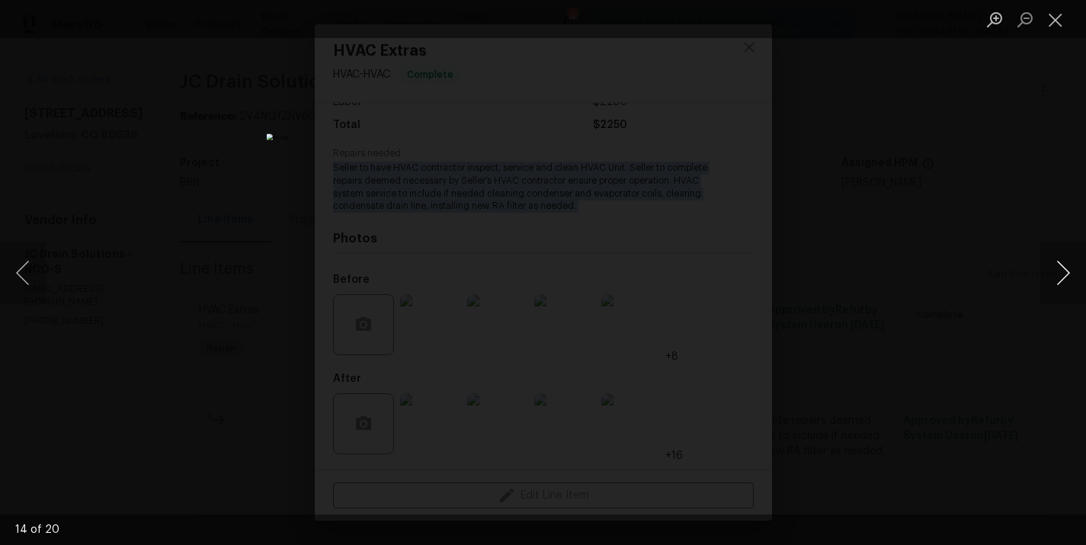
click at [1064, 269] on button "Next image" at bounding box center [1063, 272] width 46 height 61
click at [1073, 273] on button "Next image" at bounding box center [1063, 272] width 46 height 61
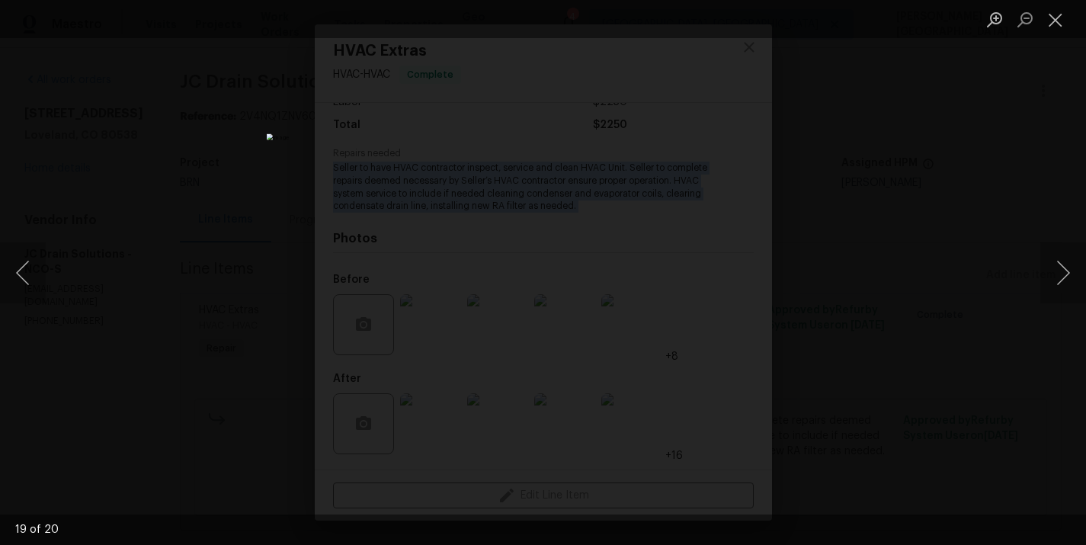
click at [904, 268] on div "Lightbox" at bounding box center [543, 272] width 1086 height 545
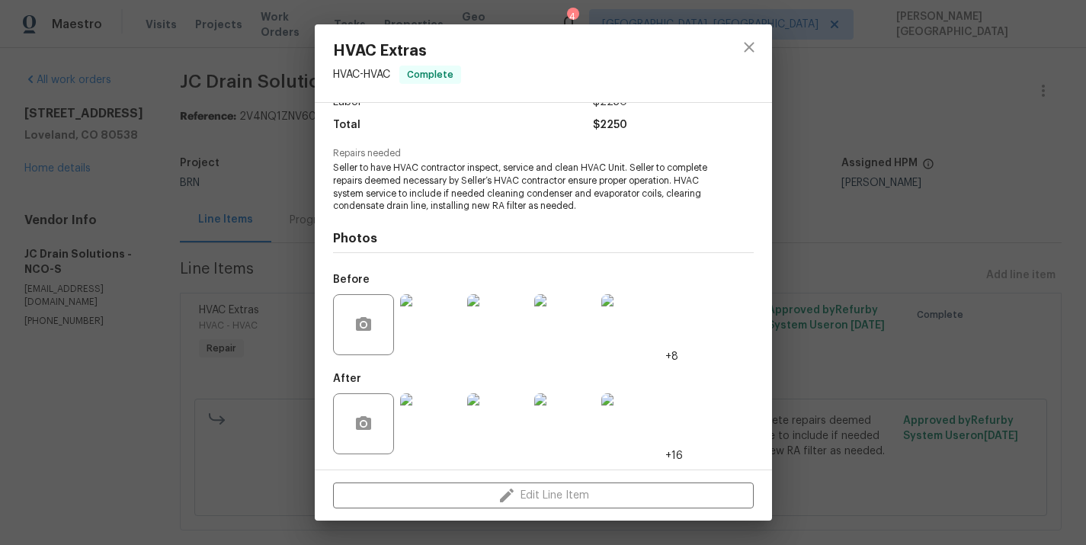
click at [783, 303] on div "HVAC Extras HVAC - HVAC Complete Vendor JC Drain Solutions Account Category Rep…" at bounding box center [543, 272] width 1086 height 545
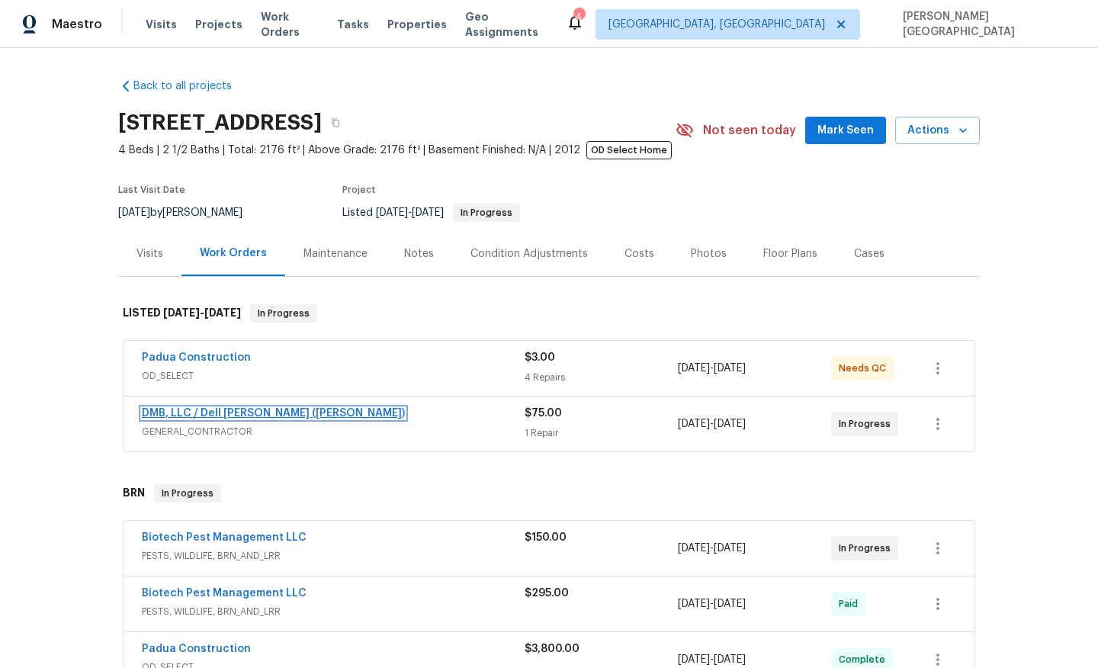
click at [222, 415] on link "DMB, LLC / Dell [PERSON_NAME] ([PERSON_NAME])" at bounding box center [273, 413] width 263 height 11
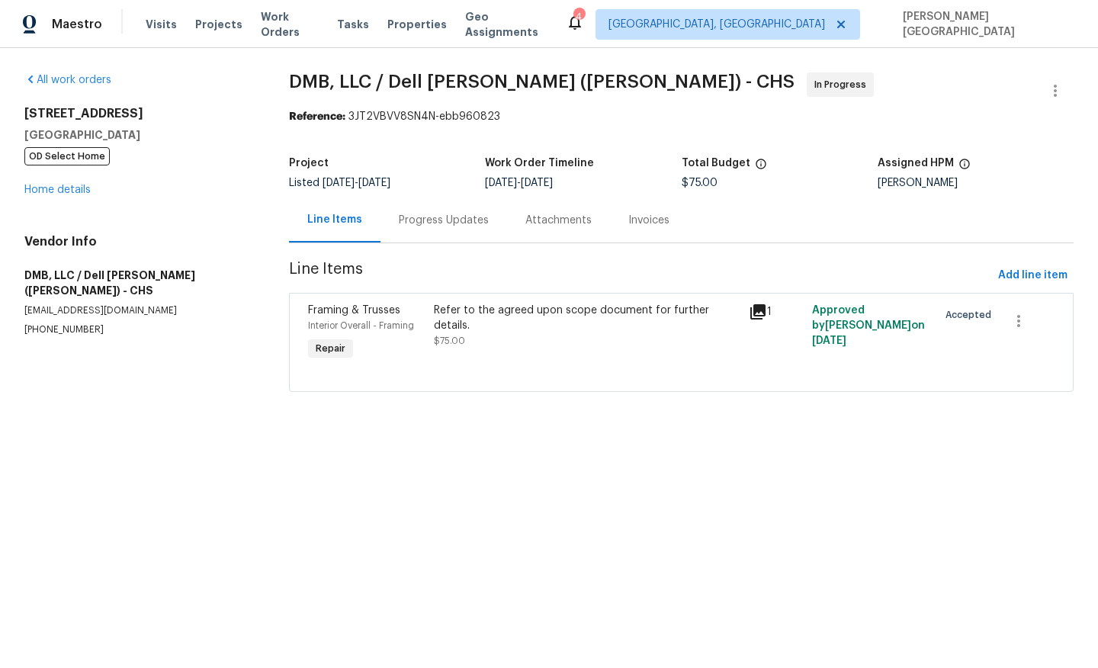
click at [51, 166] on div "[STREET_ADDRESS] OD Select Home Home details" at bounding box center [138, 151] width 228 height 91
click at [54, 186] on link "Home details" at bounding box center [57, 189] width 66 height 11
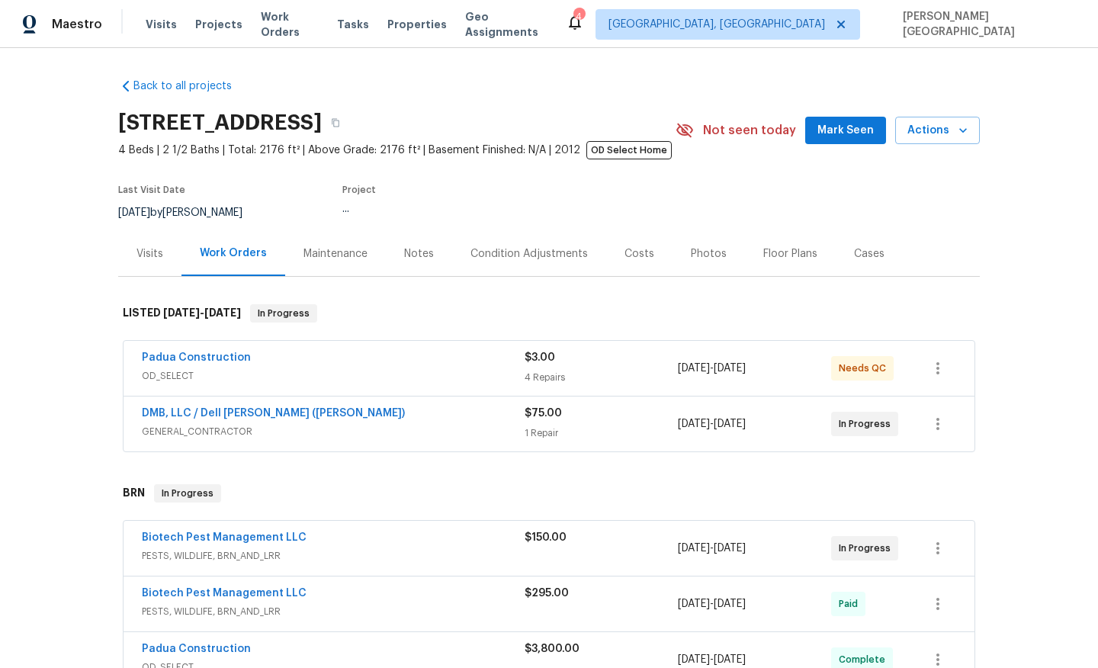
scroll to position [416, 0]
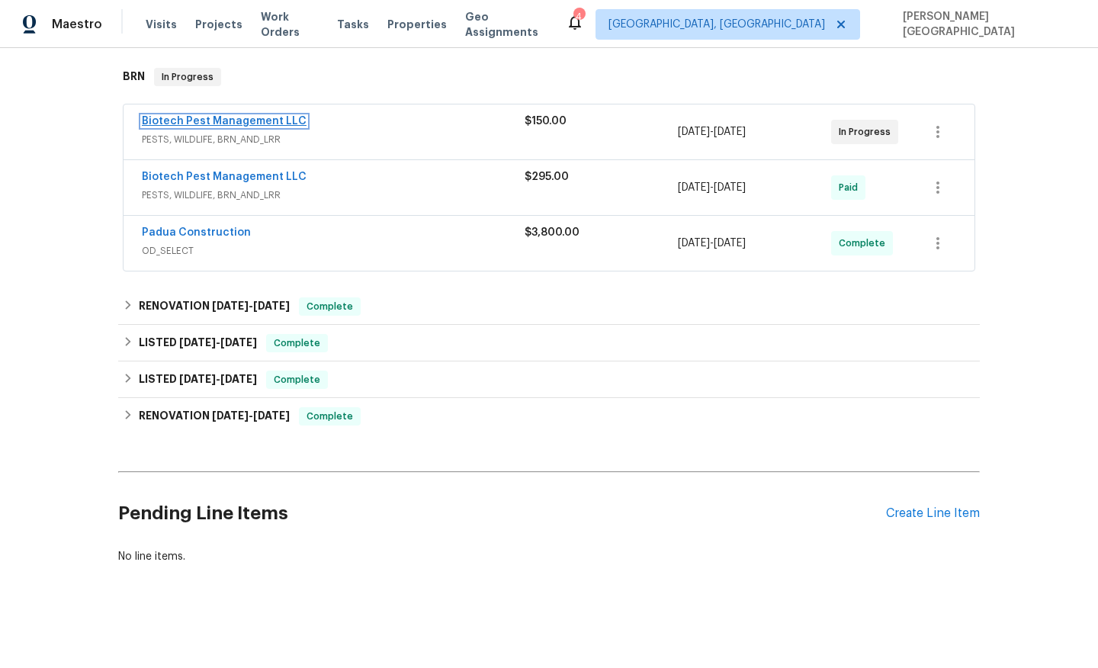
click at [229, 117] on link "Biotech Pest Management LLC" at bounding box center [224, 121] width 165 height 11
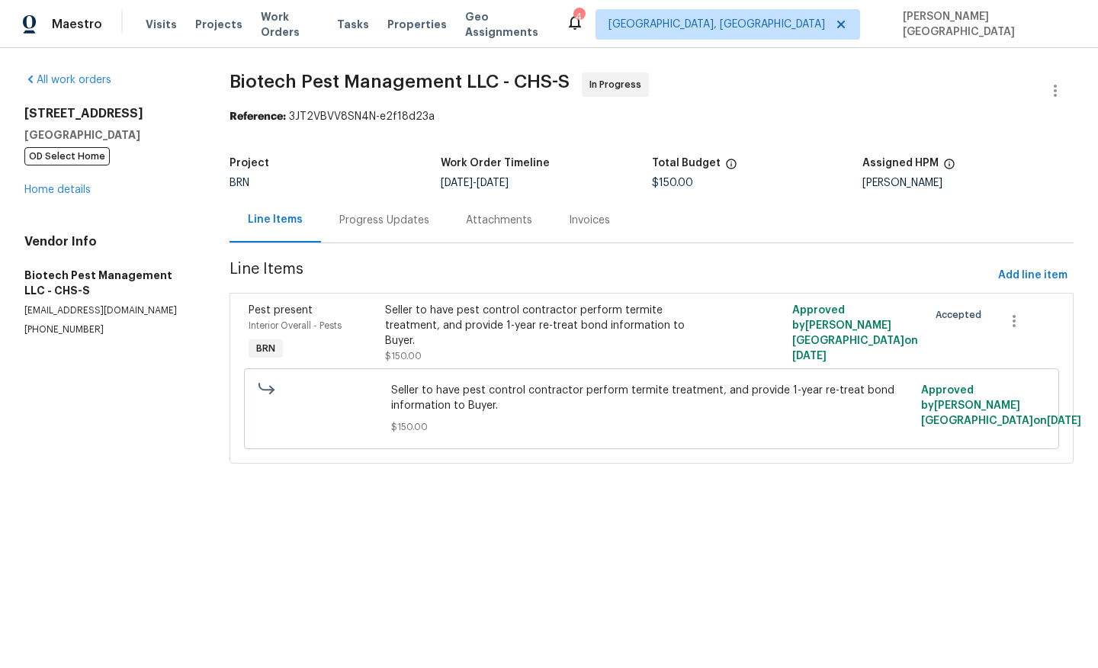
click at [408, 229] on div "Progress Updates" at bounding box center [384, 219] width 127 height 45
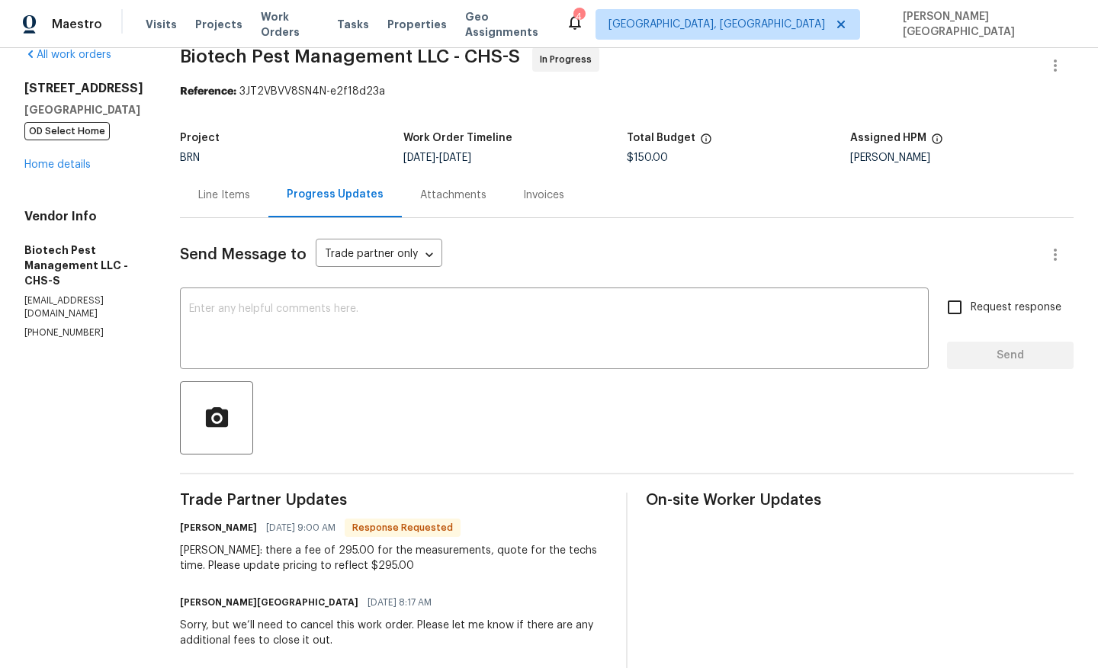
scroll to position [29, 0]
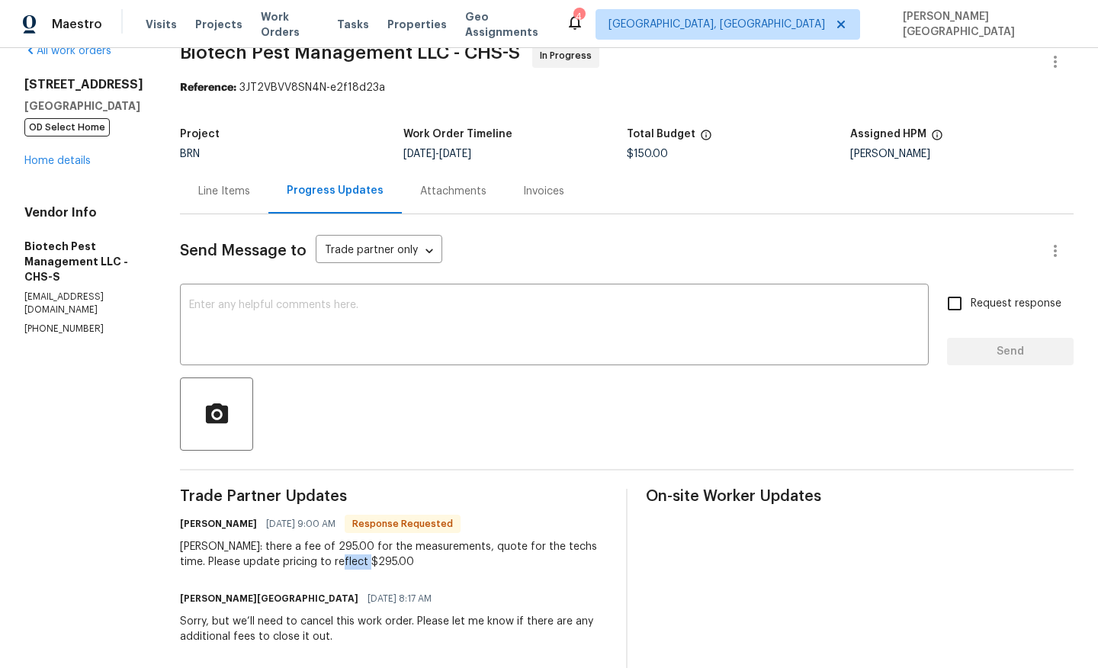
drag, startPoint x: 305, startPoint y: 564, endPoint x: 350, endPoint y: 564, distance: 45.0
click at [350, 564] on div "[PERSON_NAME]: there a fee of 295.00 for the measurements, quote for the techs …" at bounding box center [394, 554] width 428 height 30
copy div "295.00"
click at [227, 184] on div "Line Items" at bounding box center [224, 191] width 52 height 15
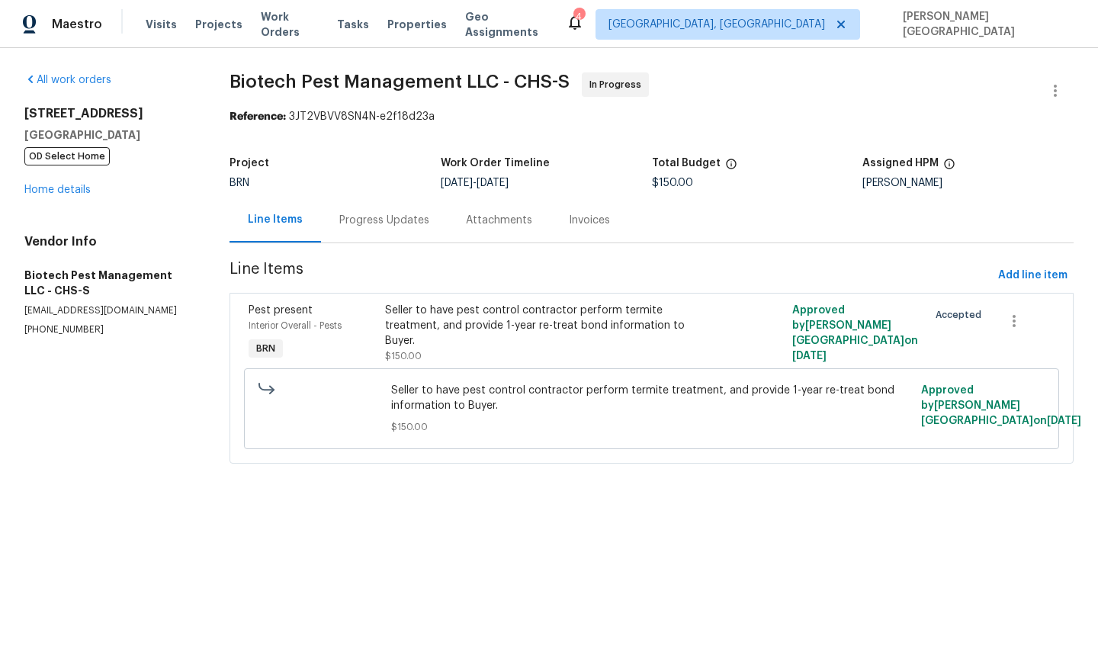
click at [422, 351] on span "$150.00" at bounding box center [403, 355] width 37 height 9
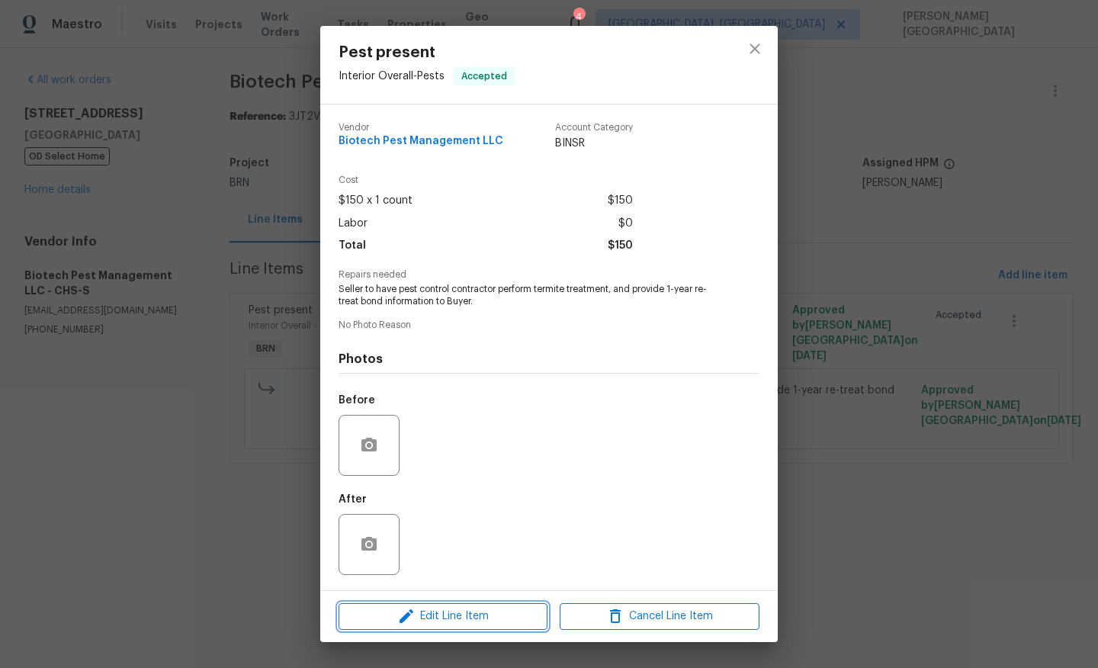
click at [432, 615] on span "Edit Line Item" at bounding box center [443, 616] width 200 height 19
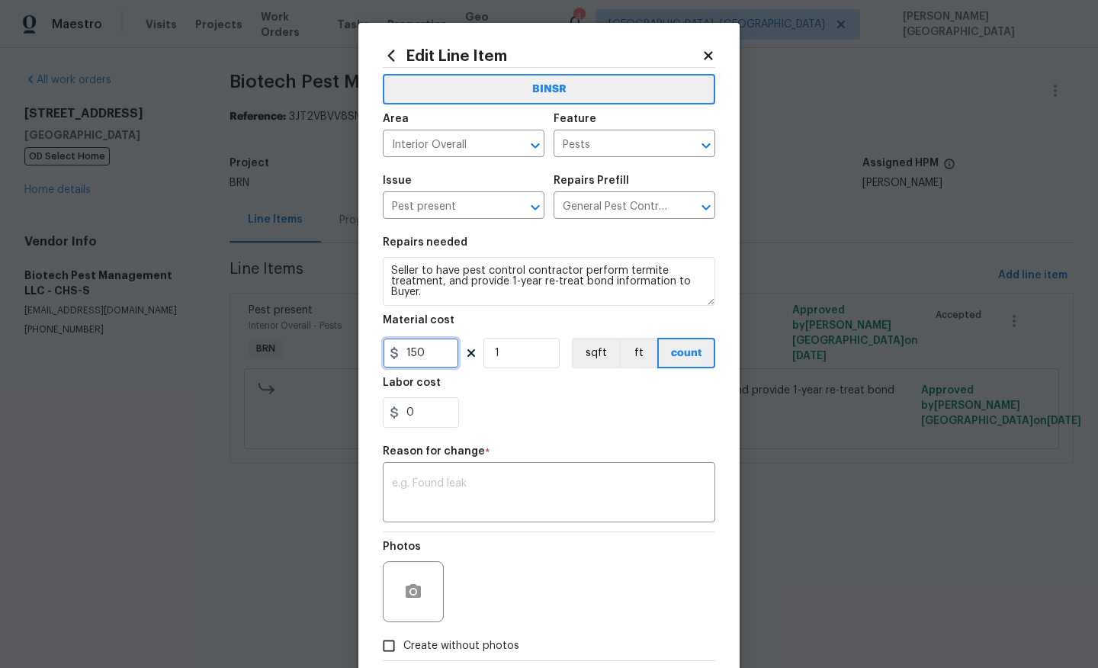
click at [424, 360] on input "150" at bounding box center [421, 353] width 76 height 30
paste input "295.0"
type input "295"
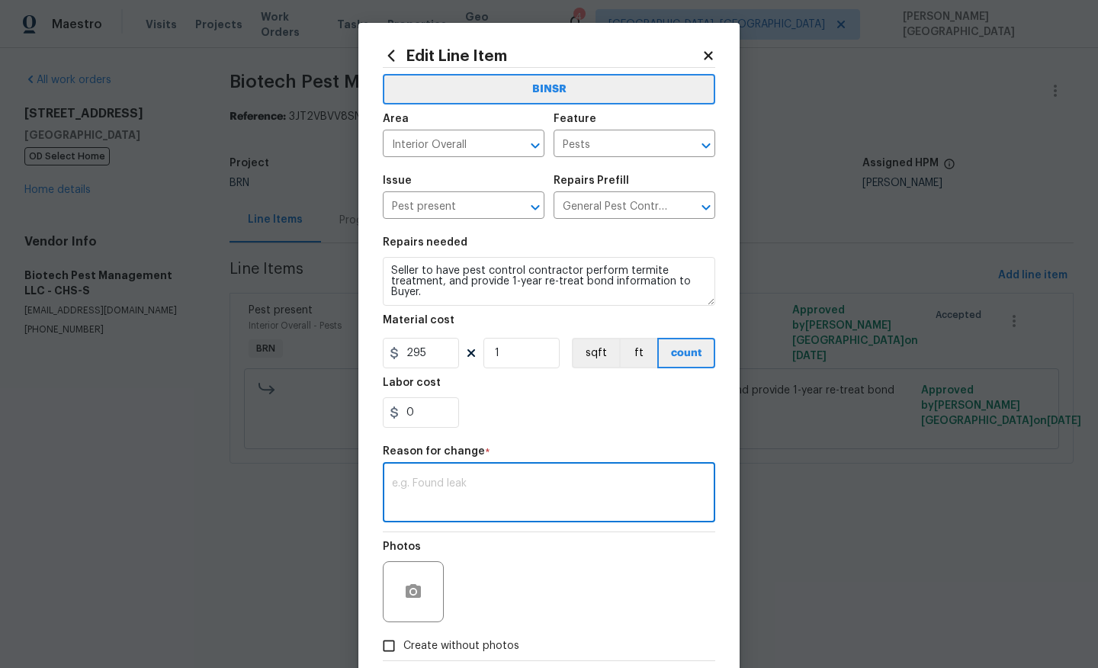
click at [447, 497] on textarea at bounding box center [549, 494] width 314 height 32
click at [536, 527] on div "BINSR Area Interior Overall ​ Feature Pests ​ Issue Pest present ​ Repairs Pref…" at bounding box center [549, 364] width 332 height 592
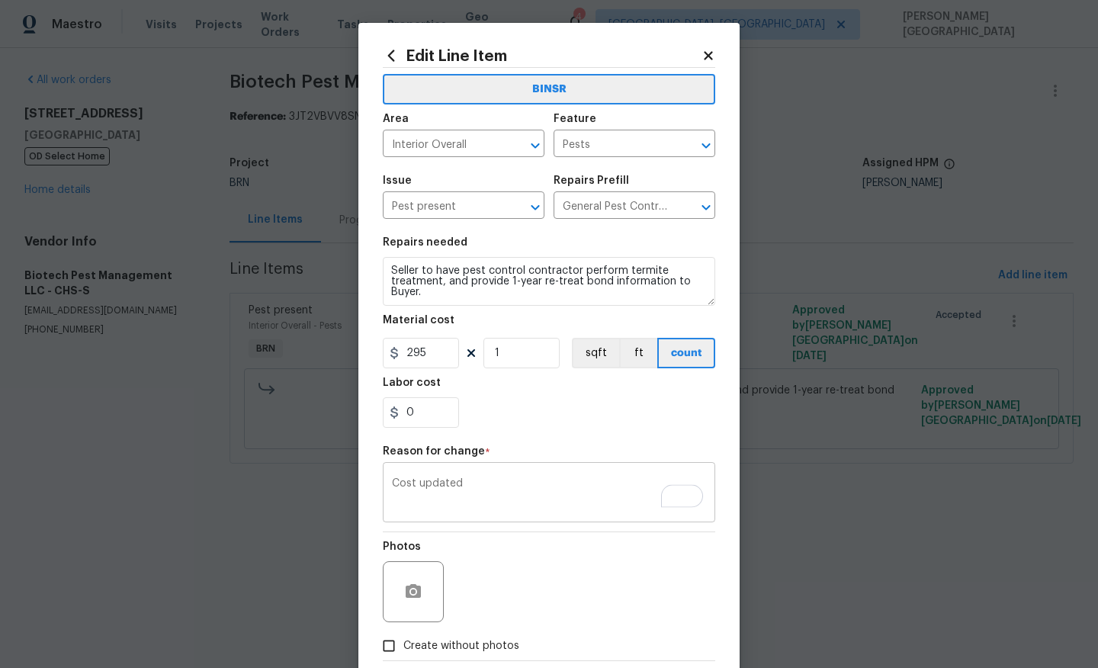
click at [489, 504] on textarea "Cost updated" at bounding box center [549, 494] width 314 height 32
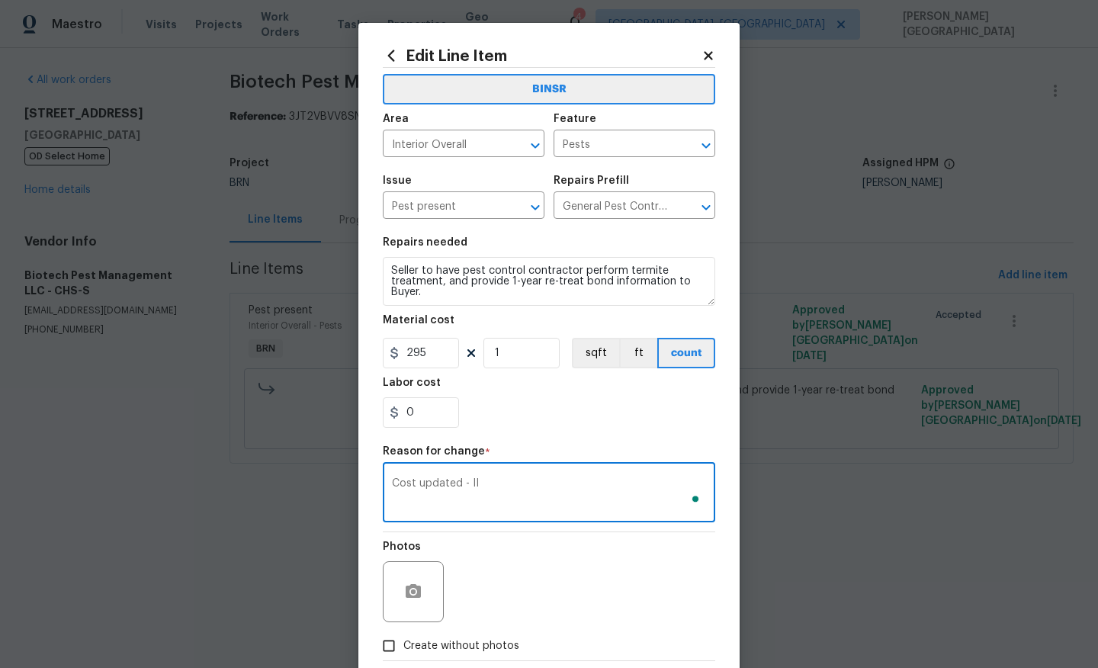
scroll to position [84, 0]
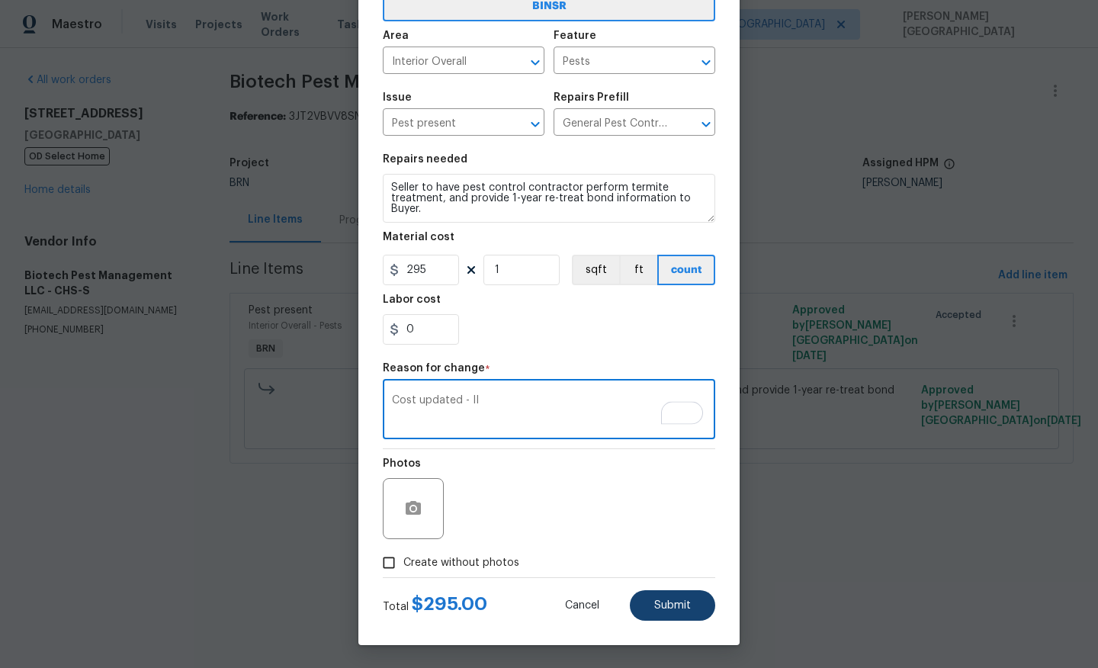
type textarea "Cost updated - II"
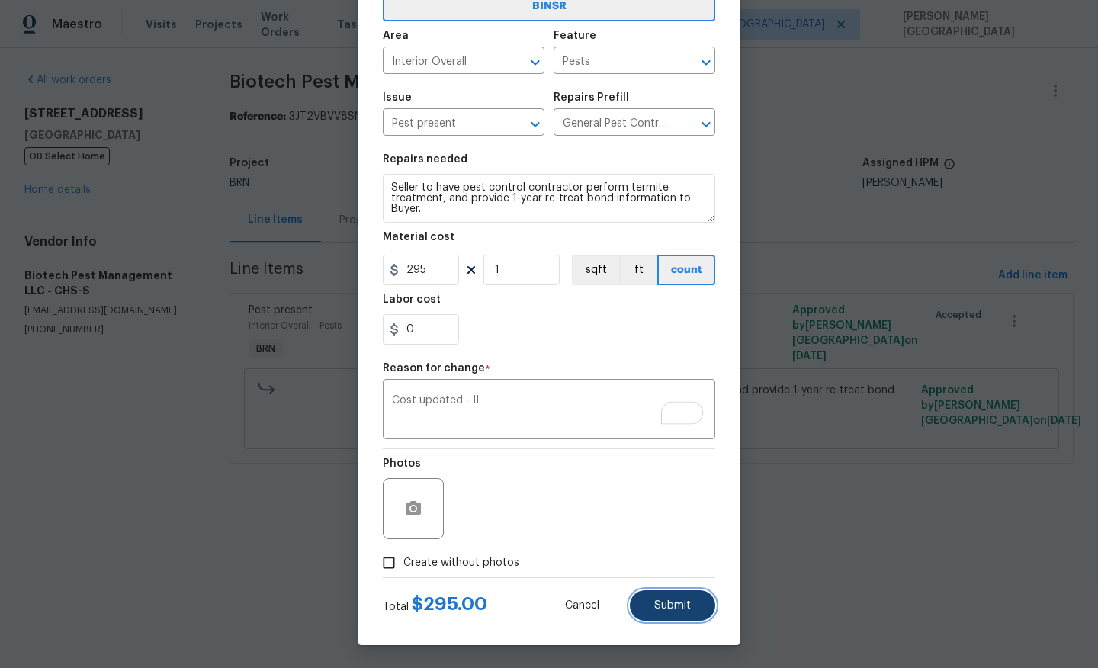
click at [647, 596] on button "Submit" at bounding box center [672, 605] width 85 height 30
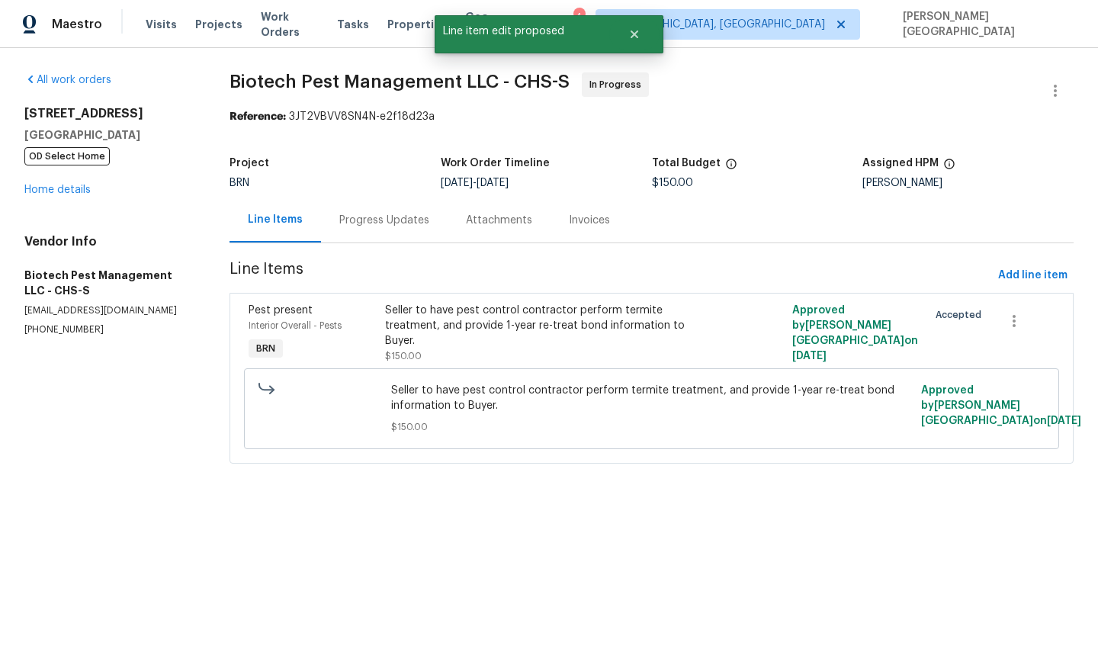
scroll to position [0, 0]
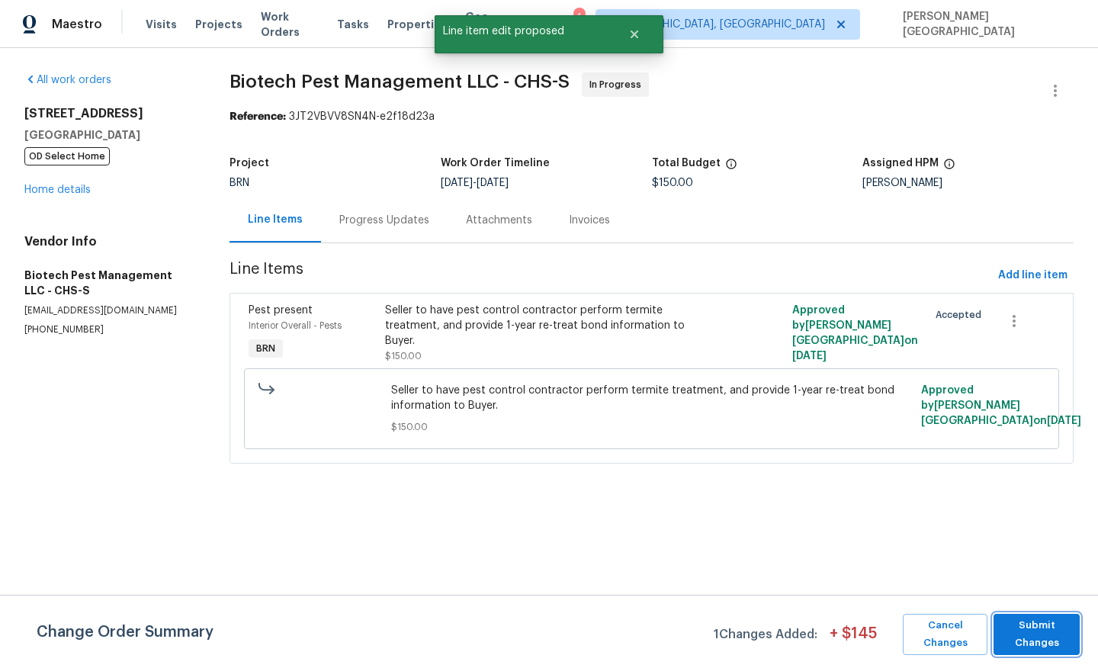
click at [1028, 621] on span "Submit Changes" at bounding box center [1036, 634] width 71 height 35
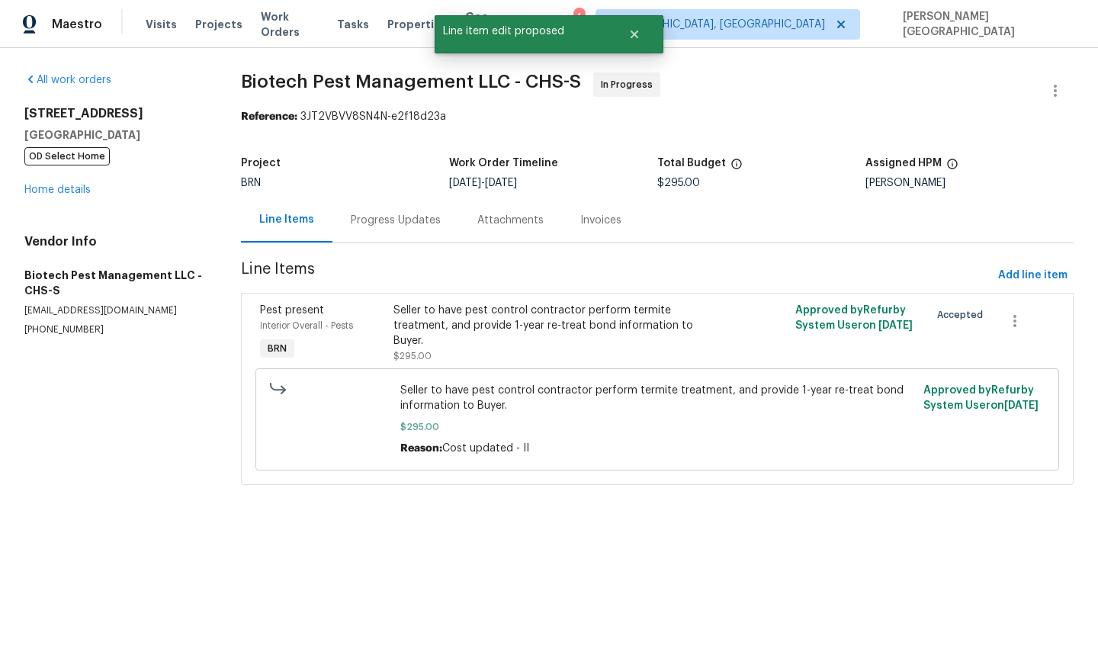
click at [386, 222] on div "Progress Updates" at bounding box center [396, 220] width 90 height 15
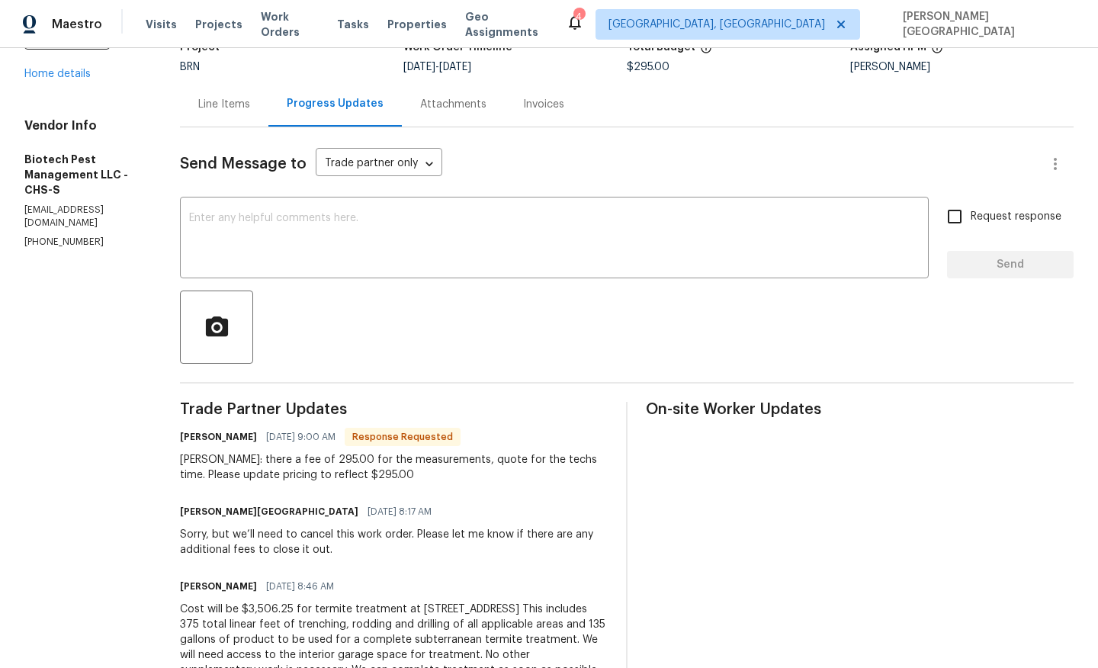
scroll to position [73, 0]
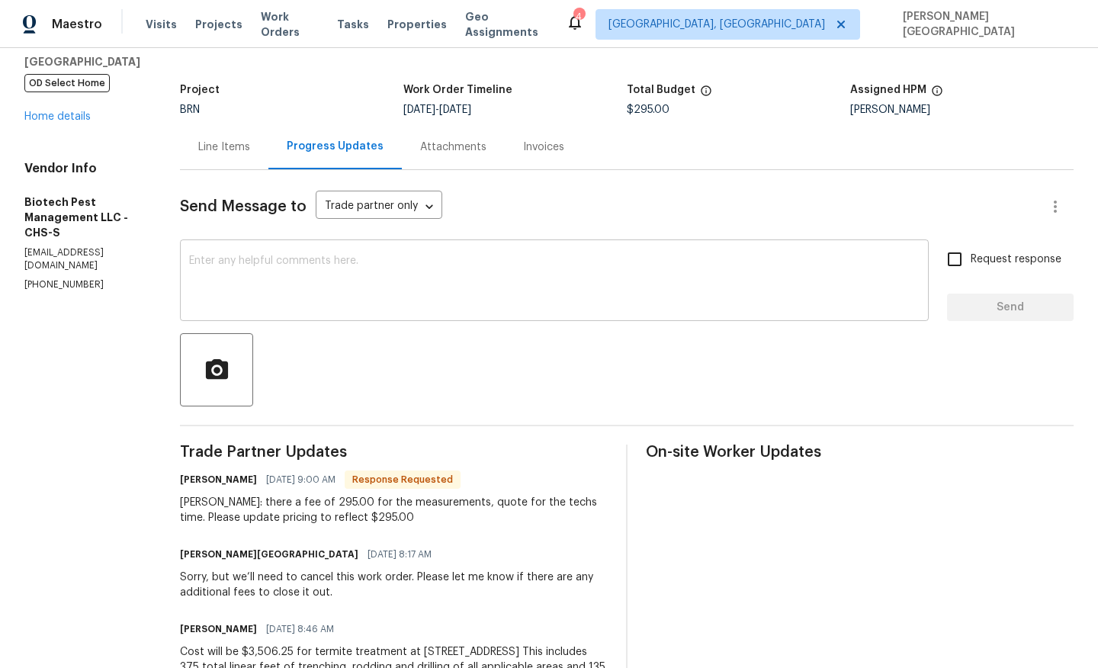
click at [266, 306] on textarea at bounding box center [554, 281] width 730 height 53
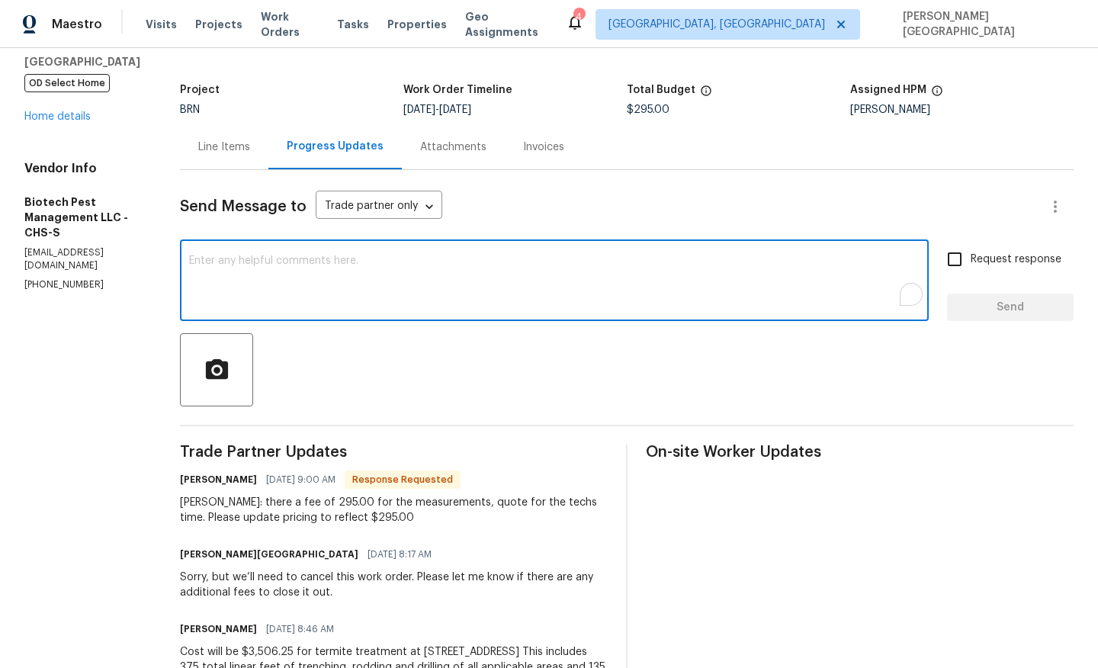
type textarea "o"
type textarea "Cost updated, please move the WO to qc."
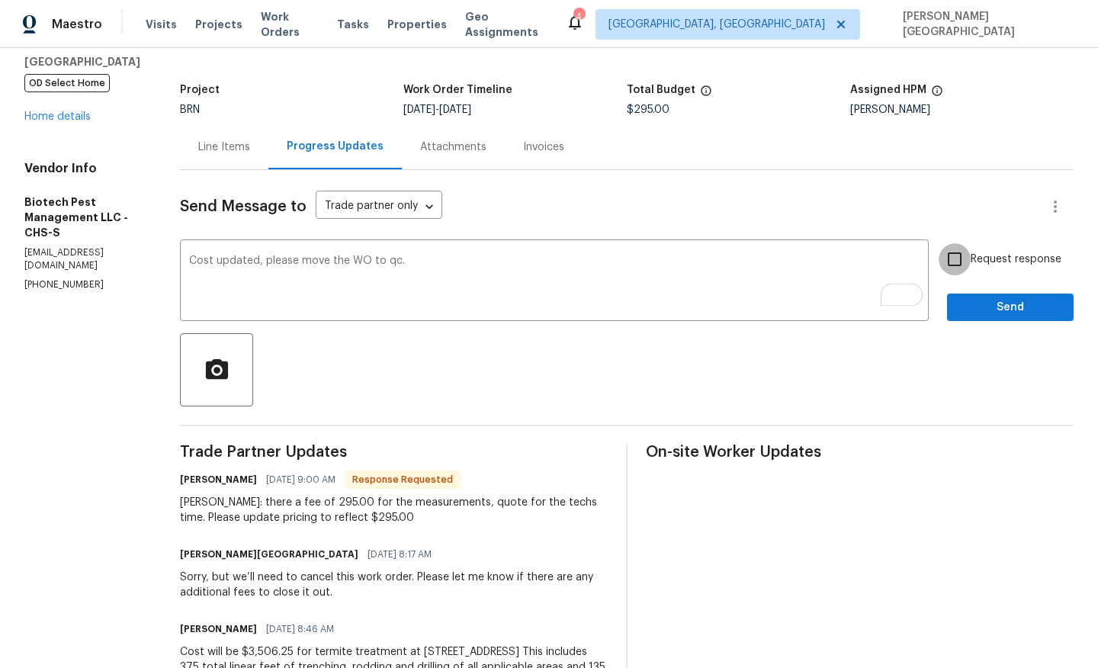
click at [952, 273] on input "Request response" at bounding box center [954, 259] width 32 height 32
checkbox input "true"
click at [962, 290] on div "Request response Send" at bounding box center [1010, 282] width 127 height 78
click at [967, 311] on span "Send" at bounding box center [1010, 307] width 102 height 19
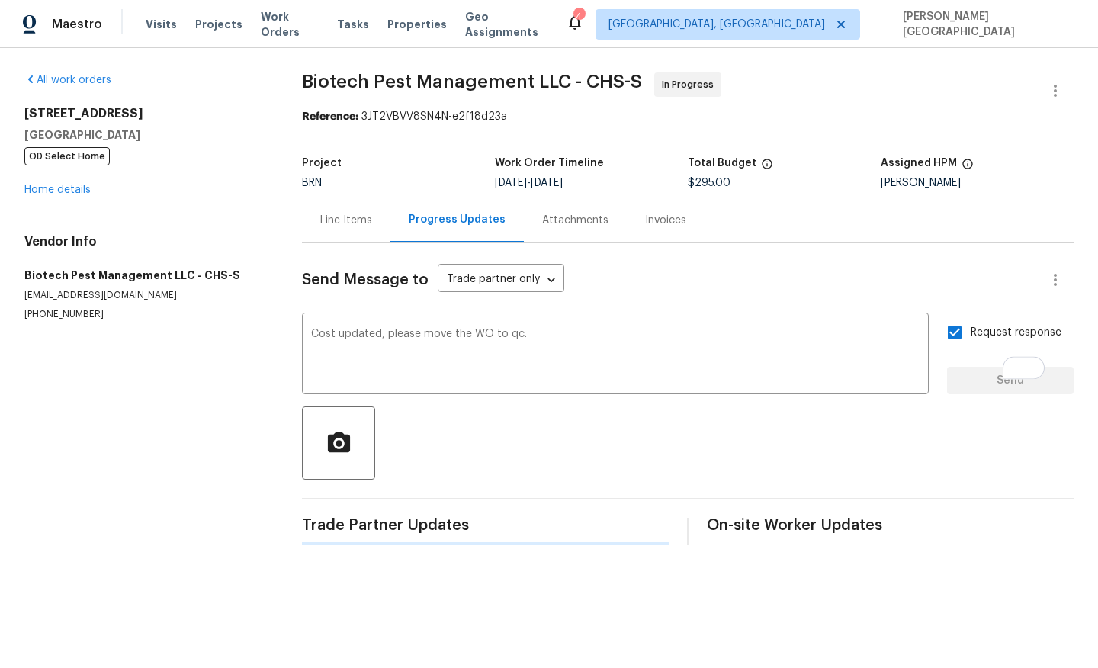
scroll to position [0, 0]
